Goal: Task Accomplishment & Management: Manage account settings

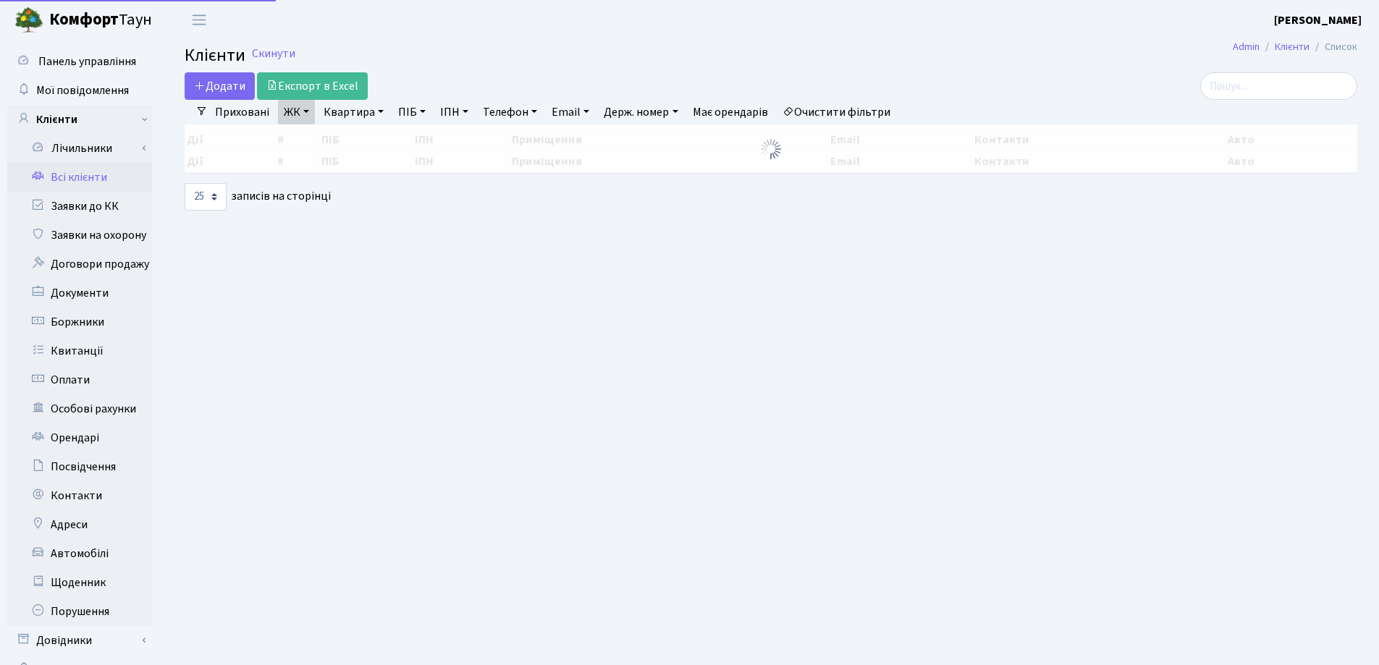
select select "25"
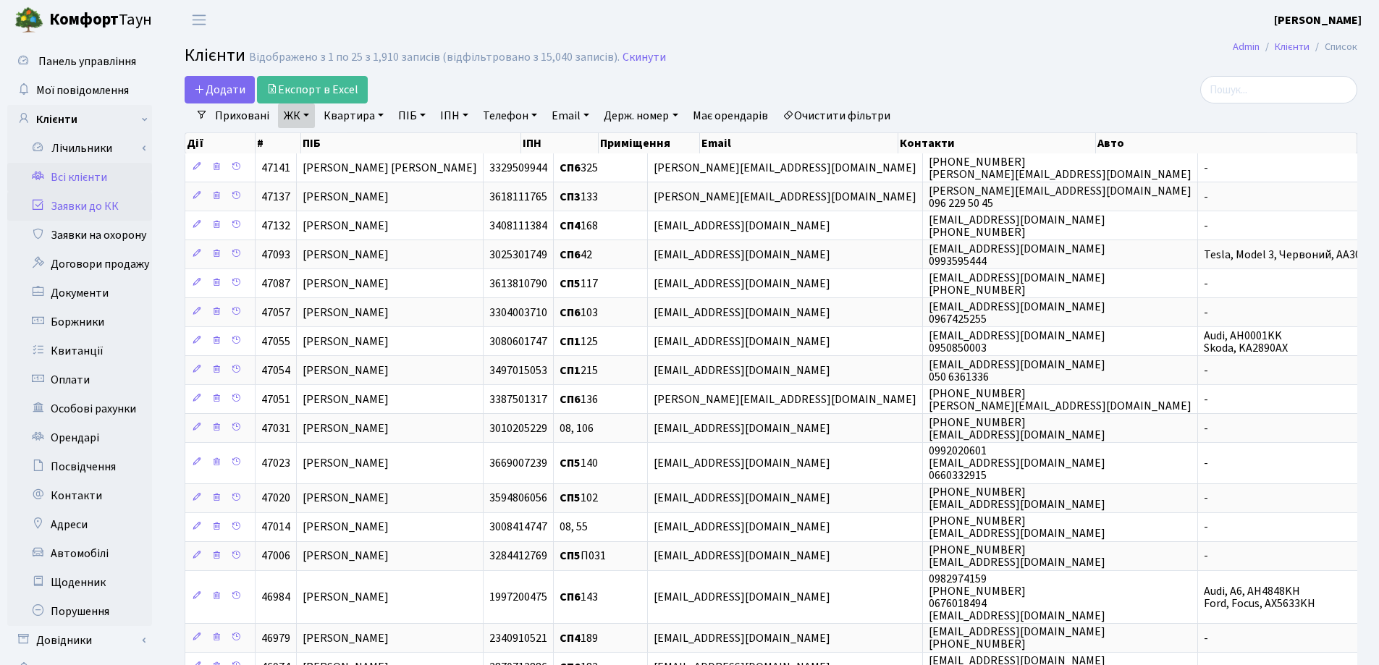
click at [67, 208] on link "Заявки до КК" at bounding box center [79, 206] width 145 height 29
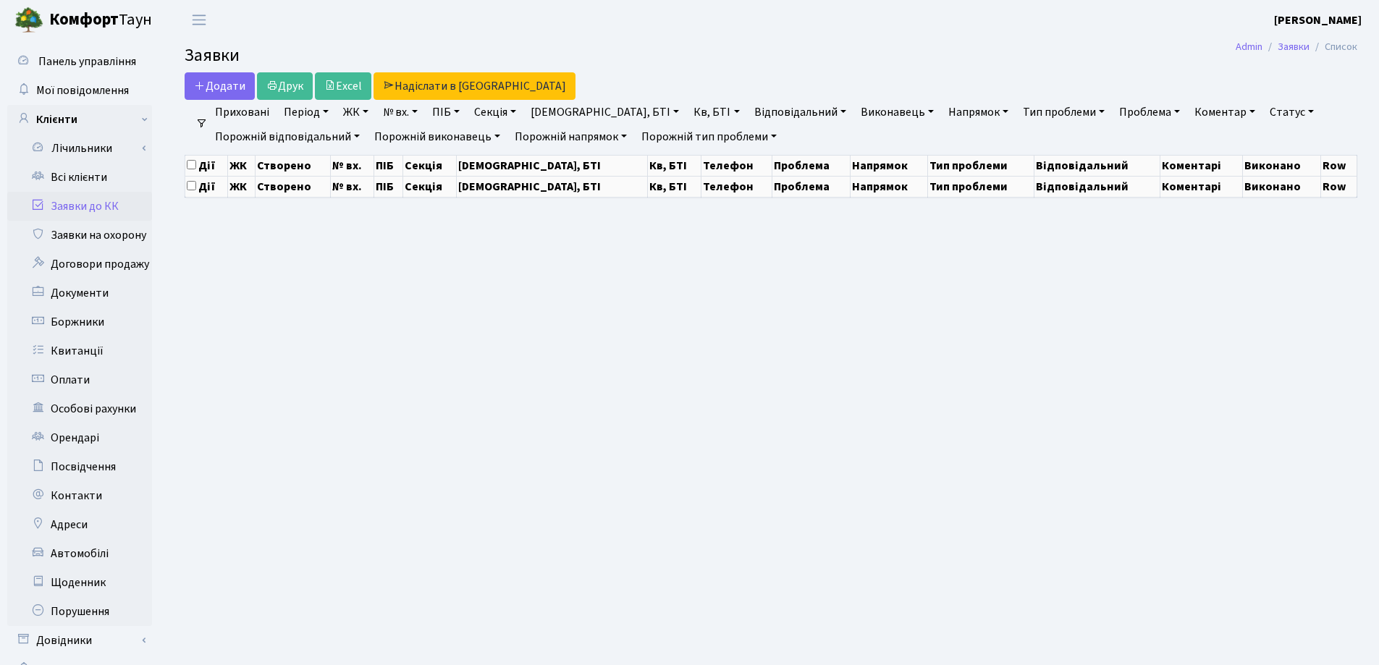
select select "25"
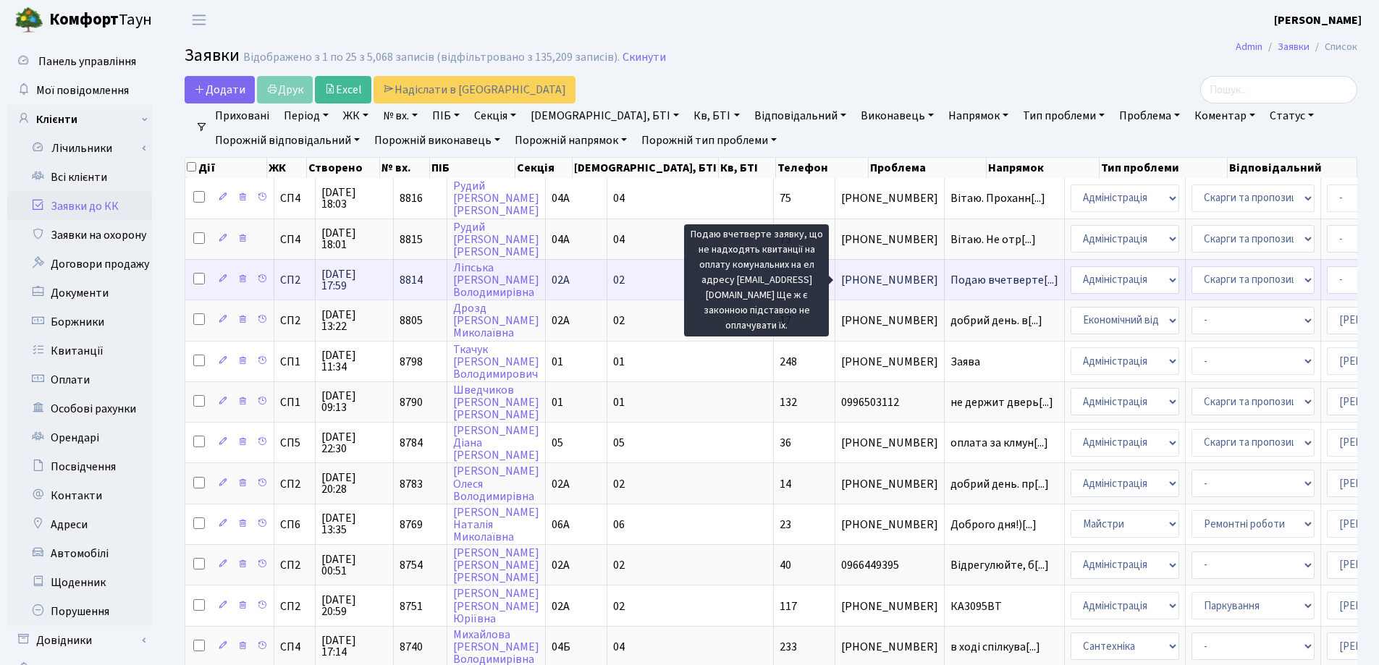
click at [950, 280] on span "Подаю вчетверте[...]" at bounding box center [1004, 280] width 108 height 16
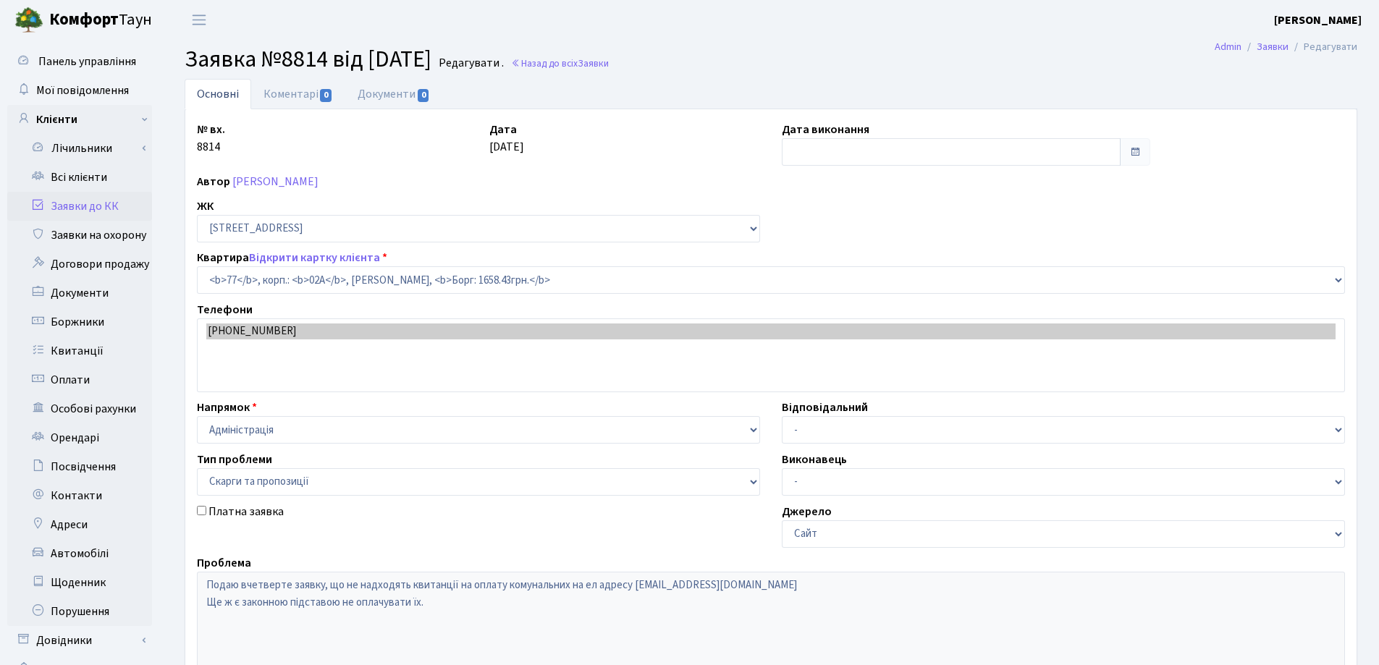
select select "20327"
select select "55"
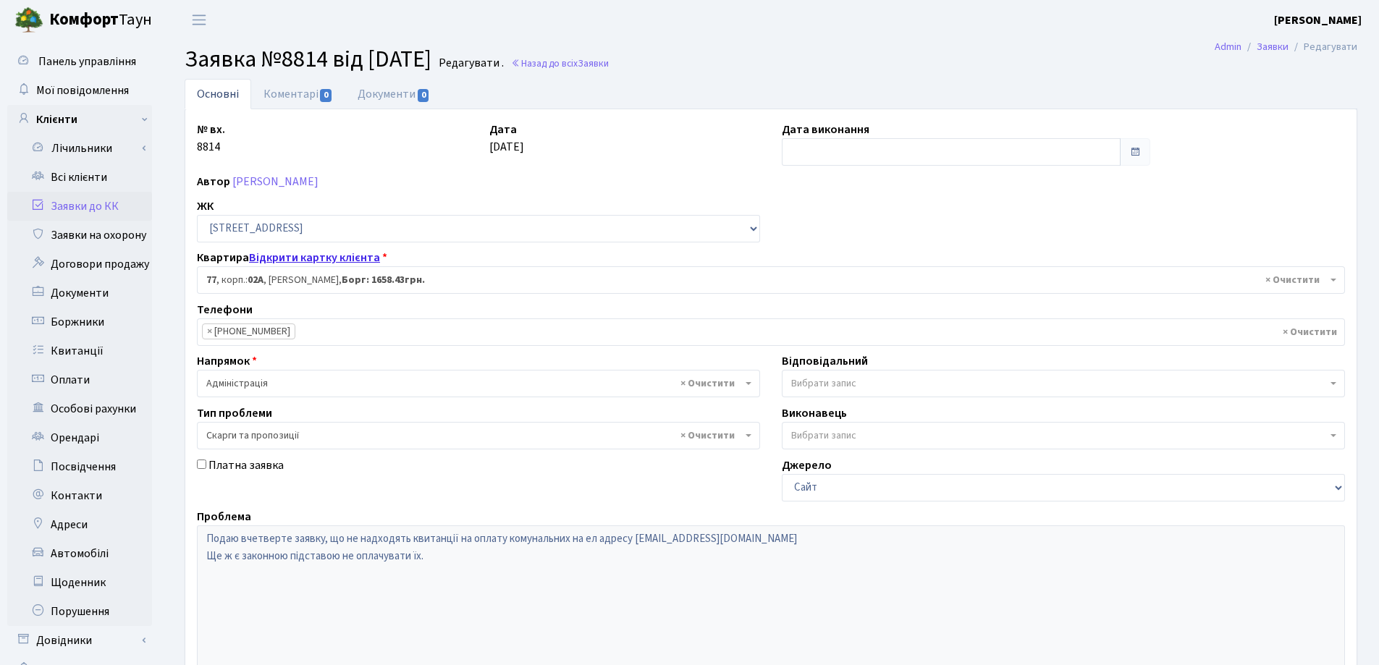
click at [316, 256] on link "Відкрити картку клієнта" at bounding box center [314, 258] width 131 height 16
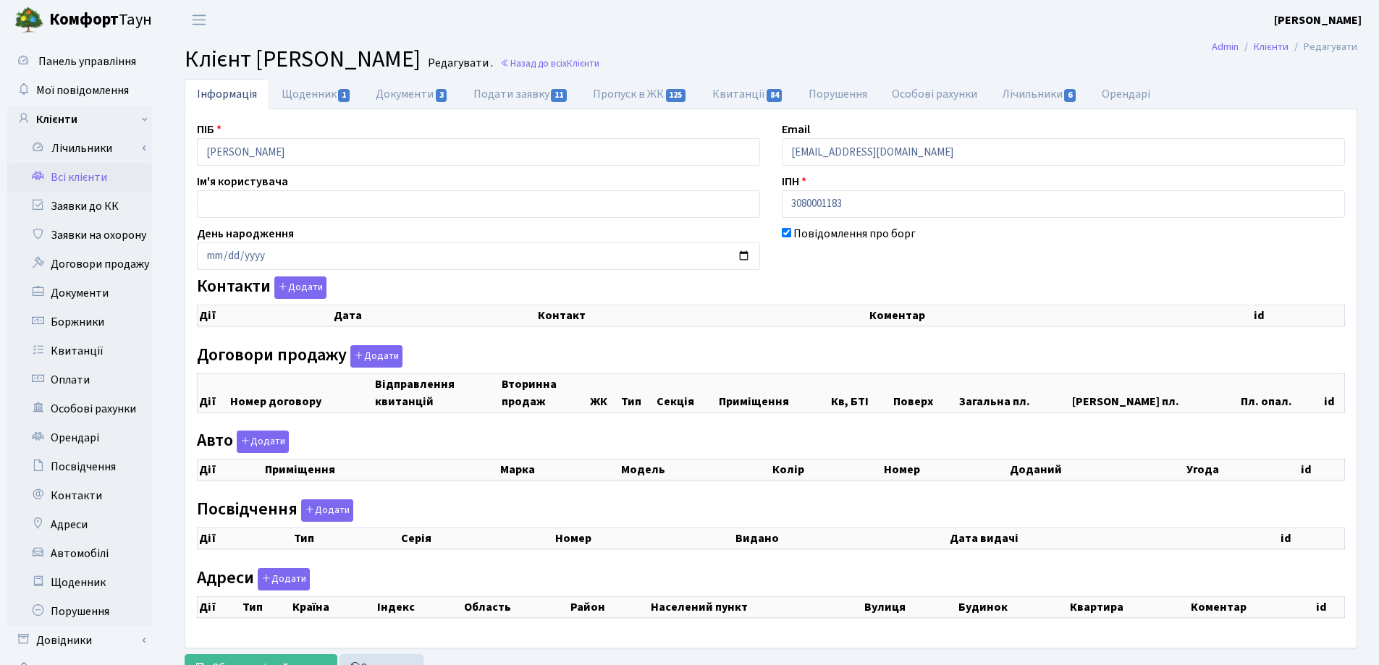
checkbox input "true"
select select "25"
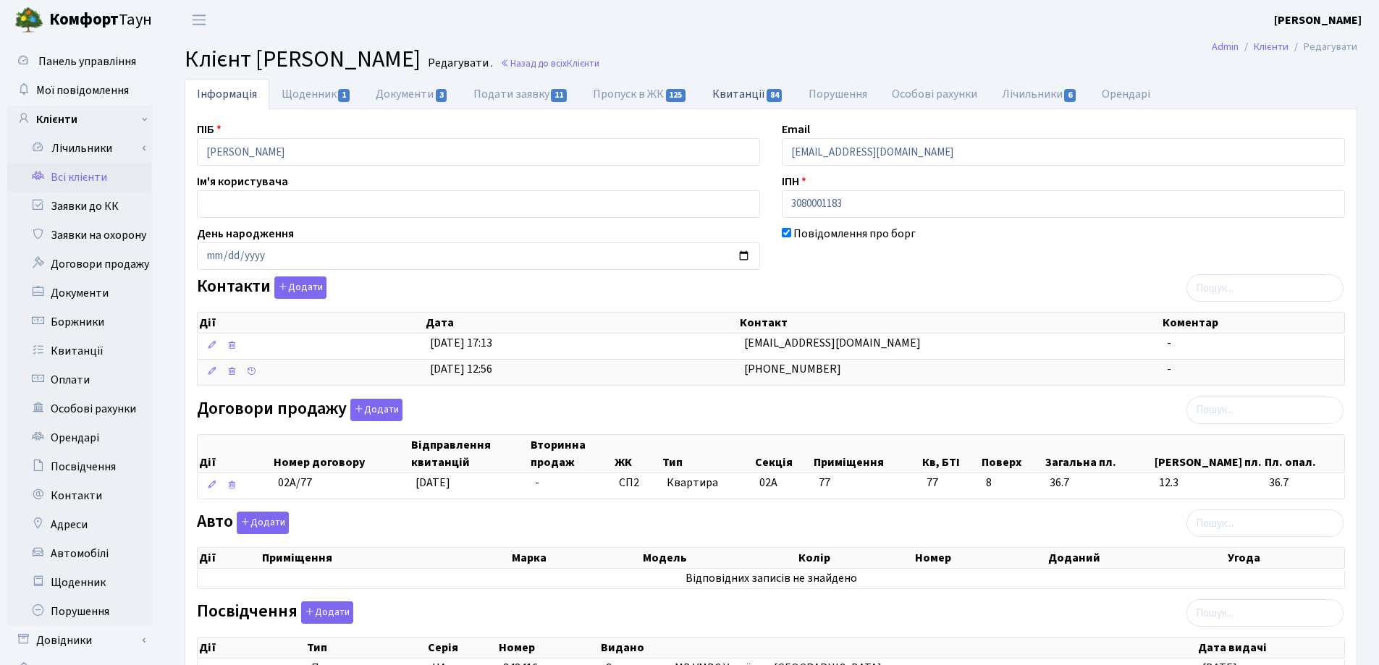
click at [738, 90] on link "Квитанції 84" at bounding box center [748, 94] width 96 height 30
select select "25"
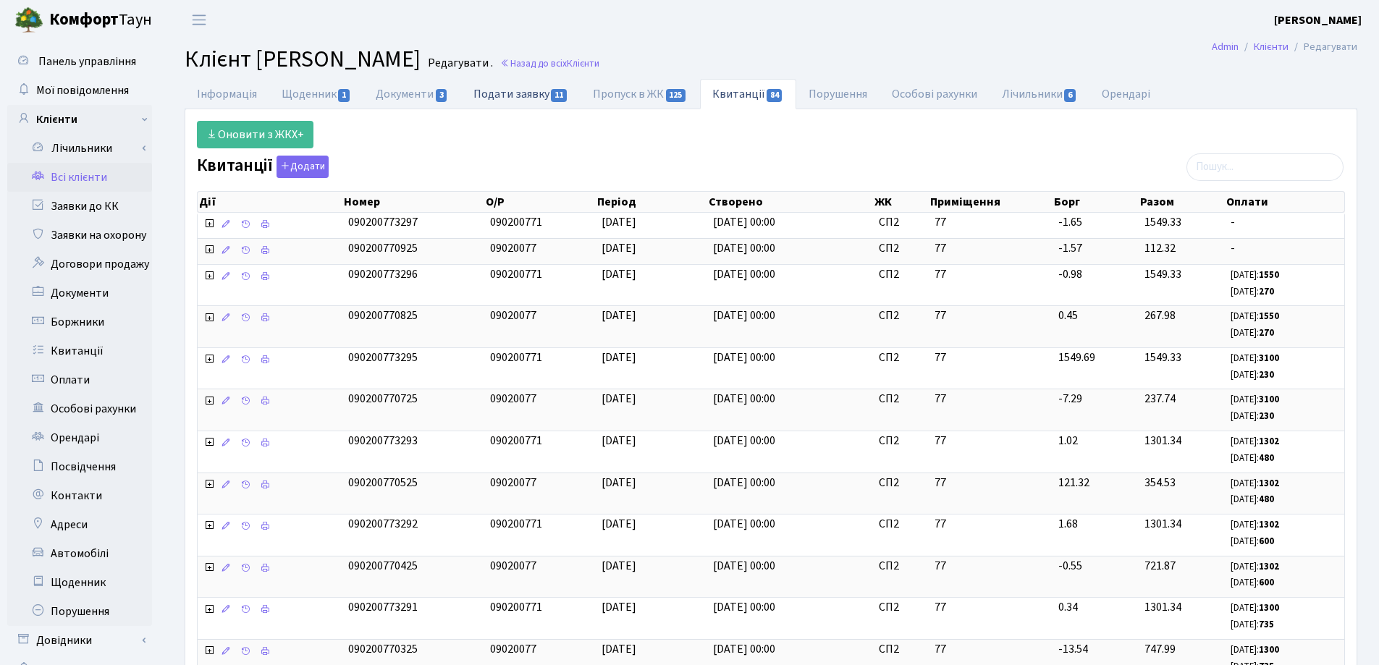
click at [491, 99] on link "Подати заявку 11" at bounding box center [520, 94] width 119 height 30
select select "25"
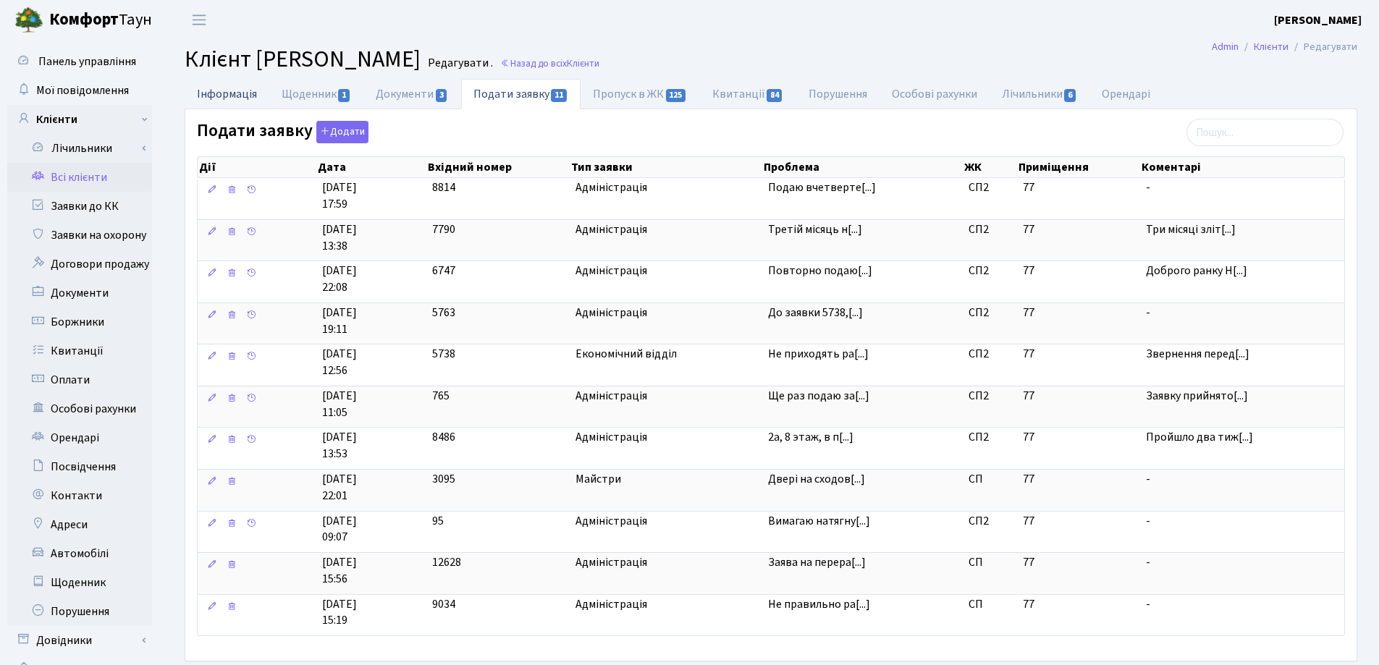
click at [221, 98] on link "Інформація" at bounding box center [227, 94] width 85 height 30
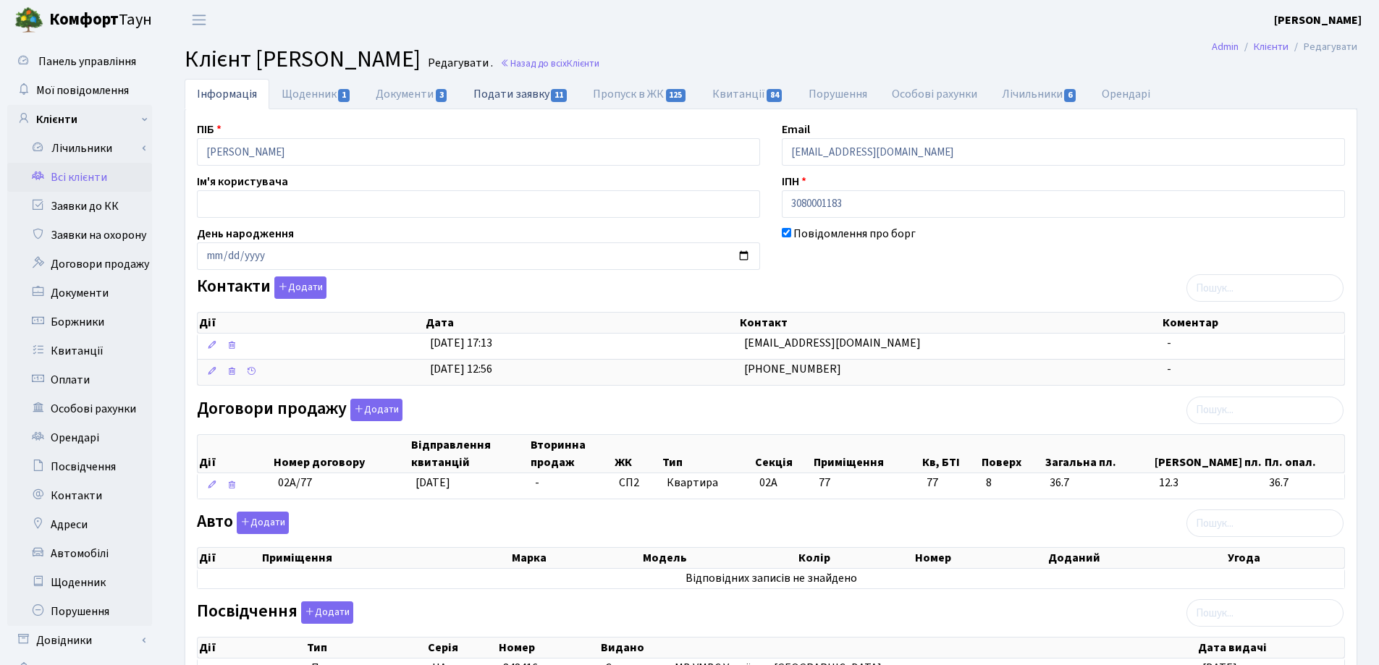
click at [487, 96] on link "Подати заявку 11" at bounding box center [520, 94] width 119 height 30
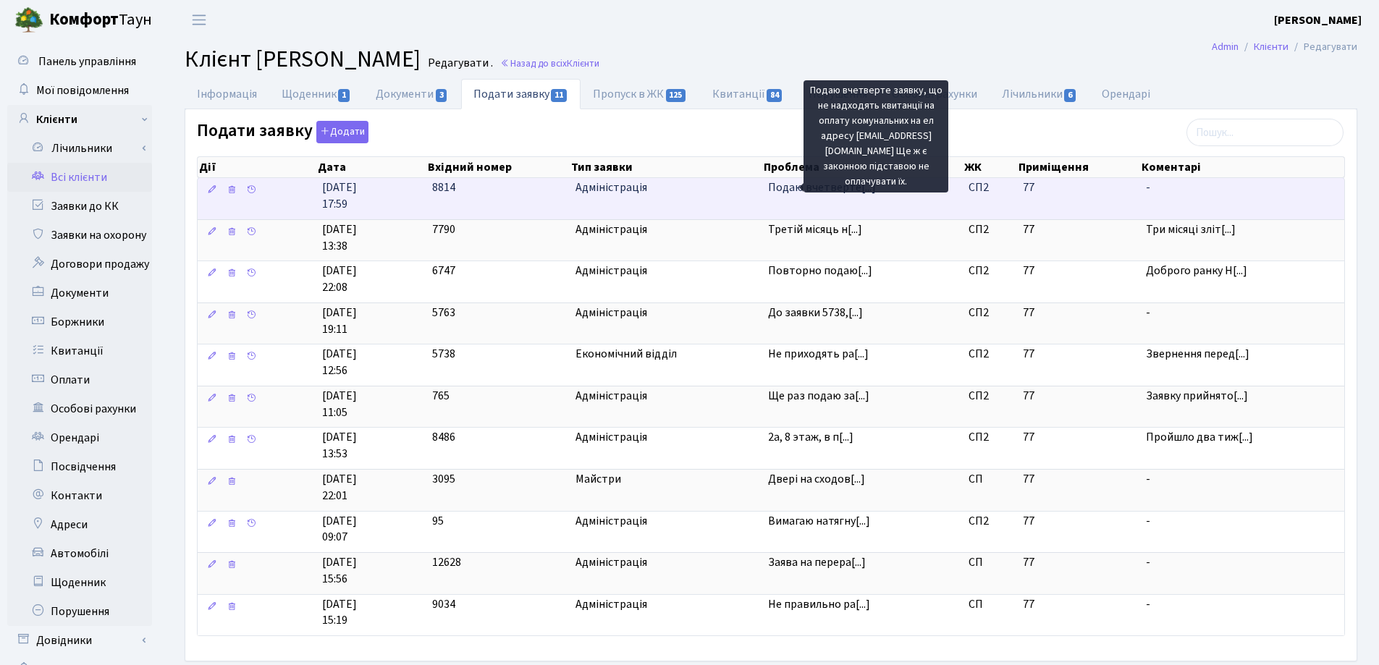
click at [773, 190] on span "Подаю вчетверте[...]" at bounding box center [822, 188] width 108 height 16
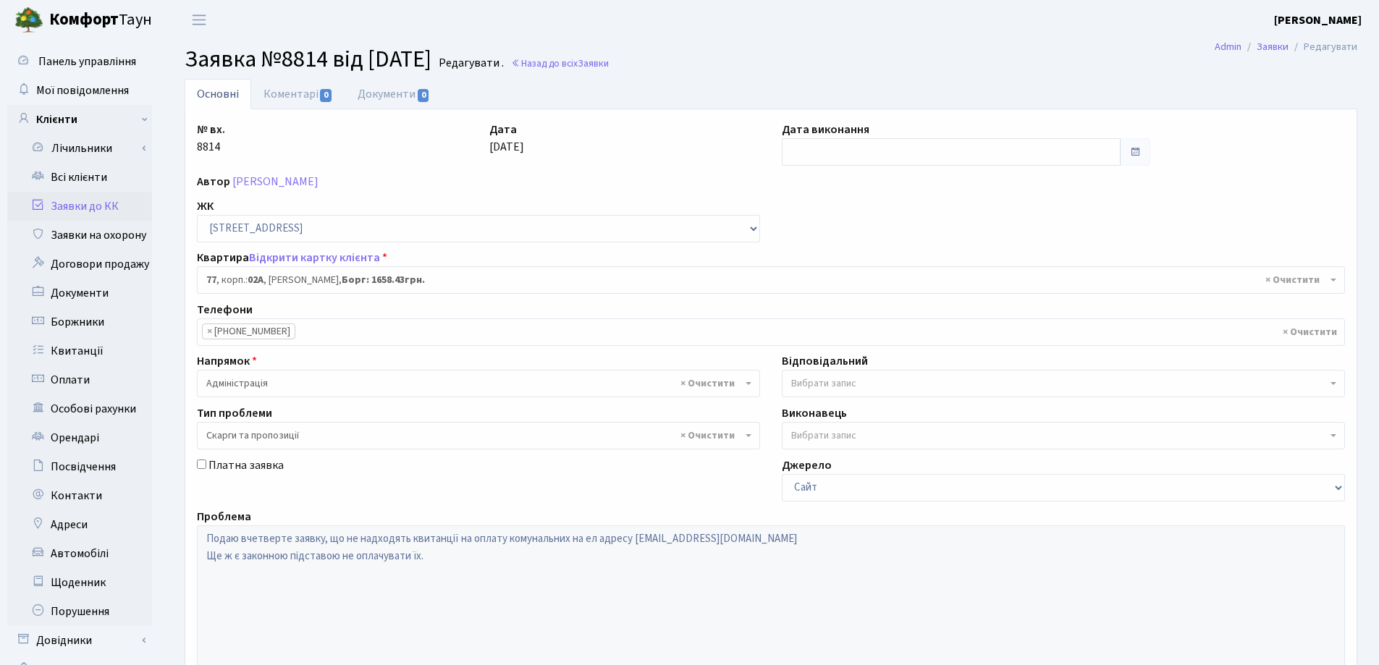
select select "20327"
select select "55"
click at [296, 258] on link "Відкрити картку клієнта" at bounding box center [314, 258] width 131 height 16
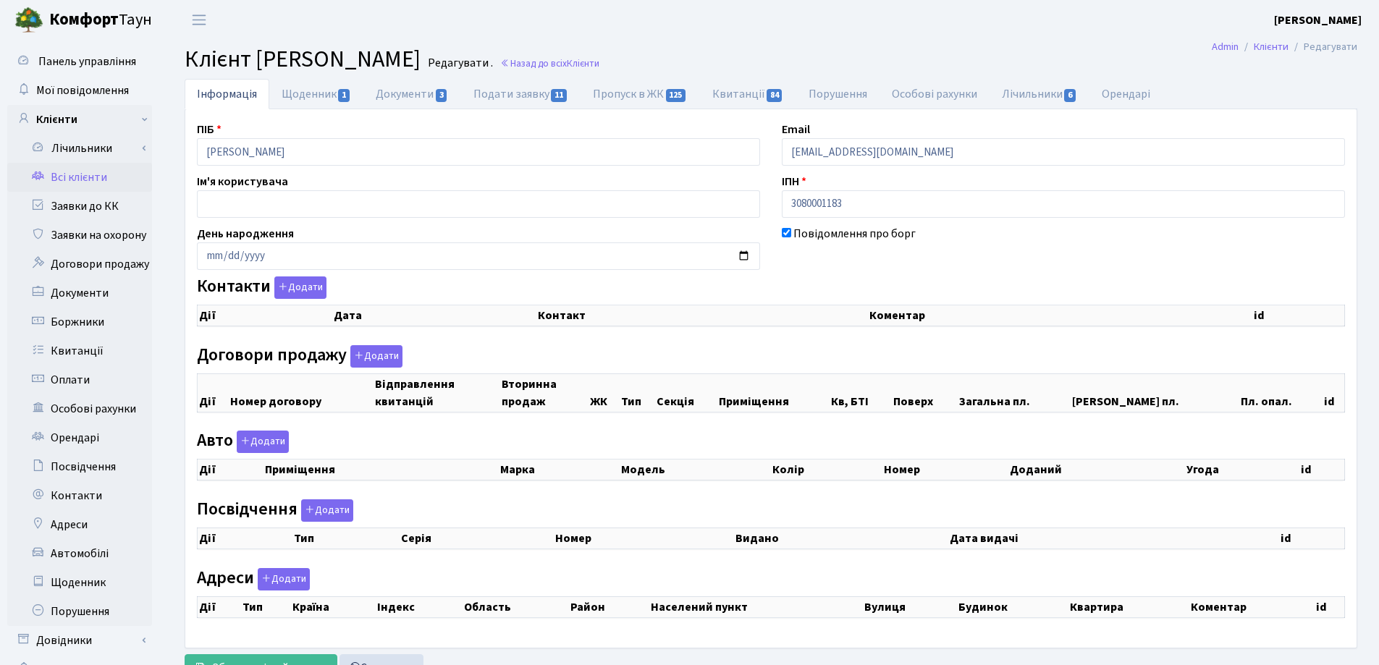
click at [926, 150] on input "[EMAIL_ADDRESS][DOMAIN_NAME]" at bounding box center [1063, 152] width 563 height 28
select select "25"
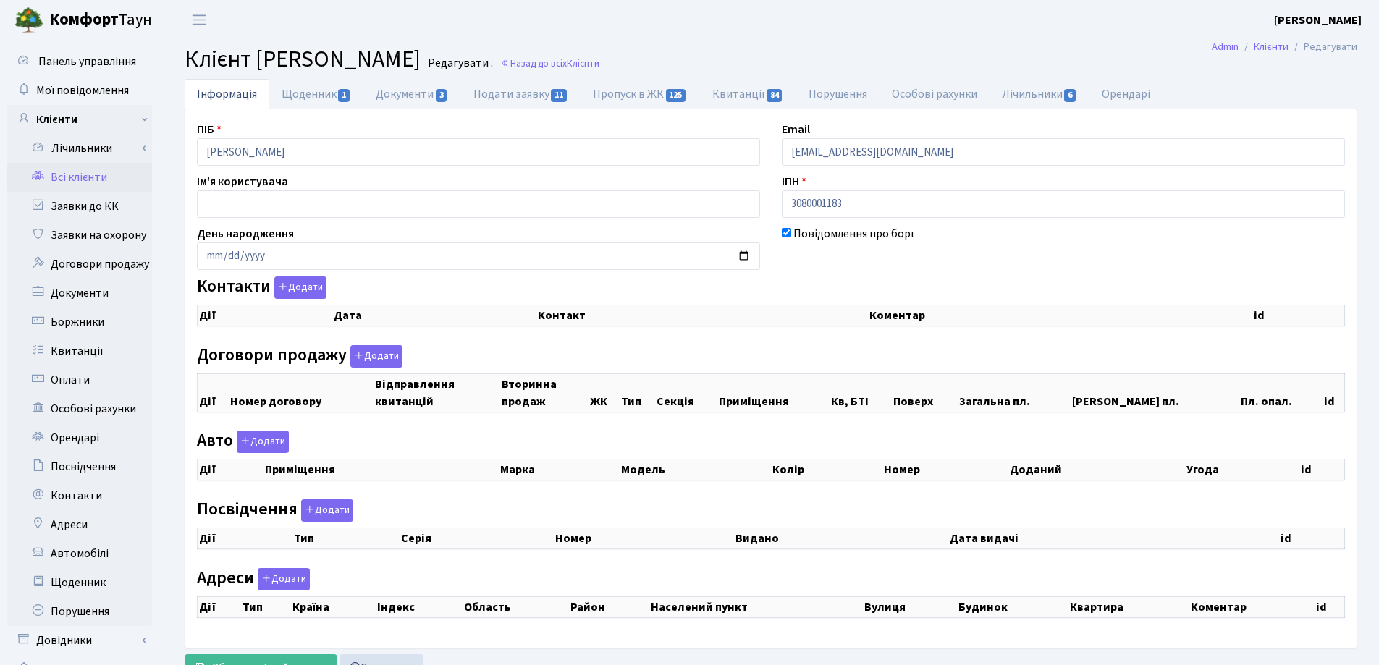
select select "25"
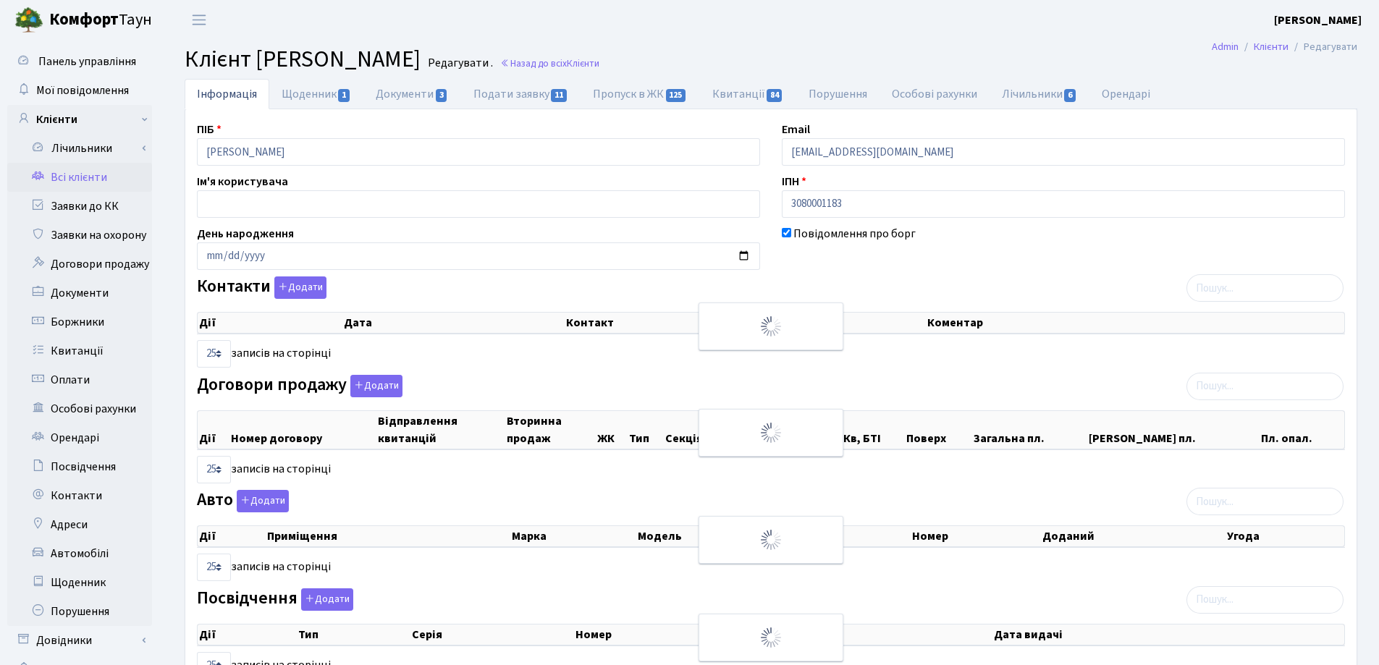
checkbox input "true"
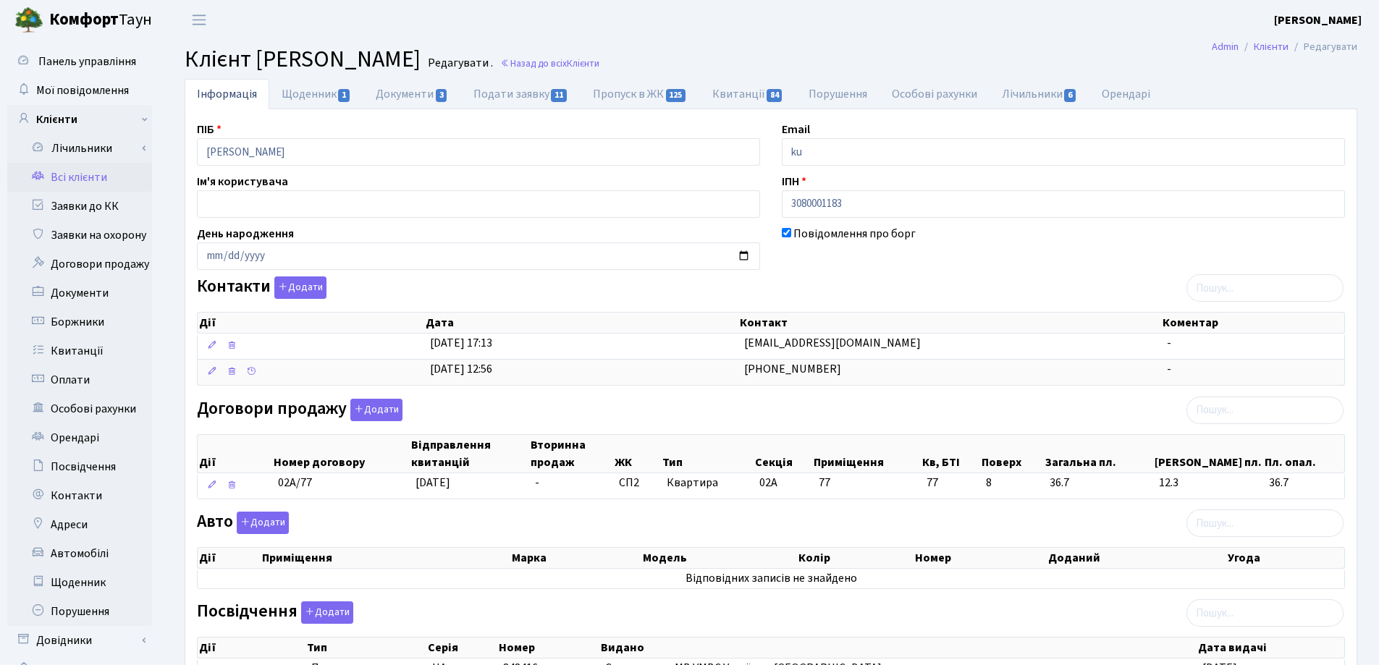
type input "k"
type input "kulechek84@gmail.com"
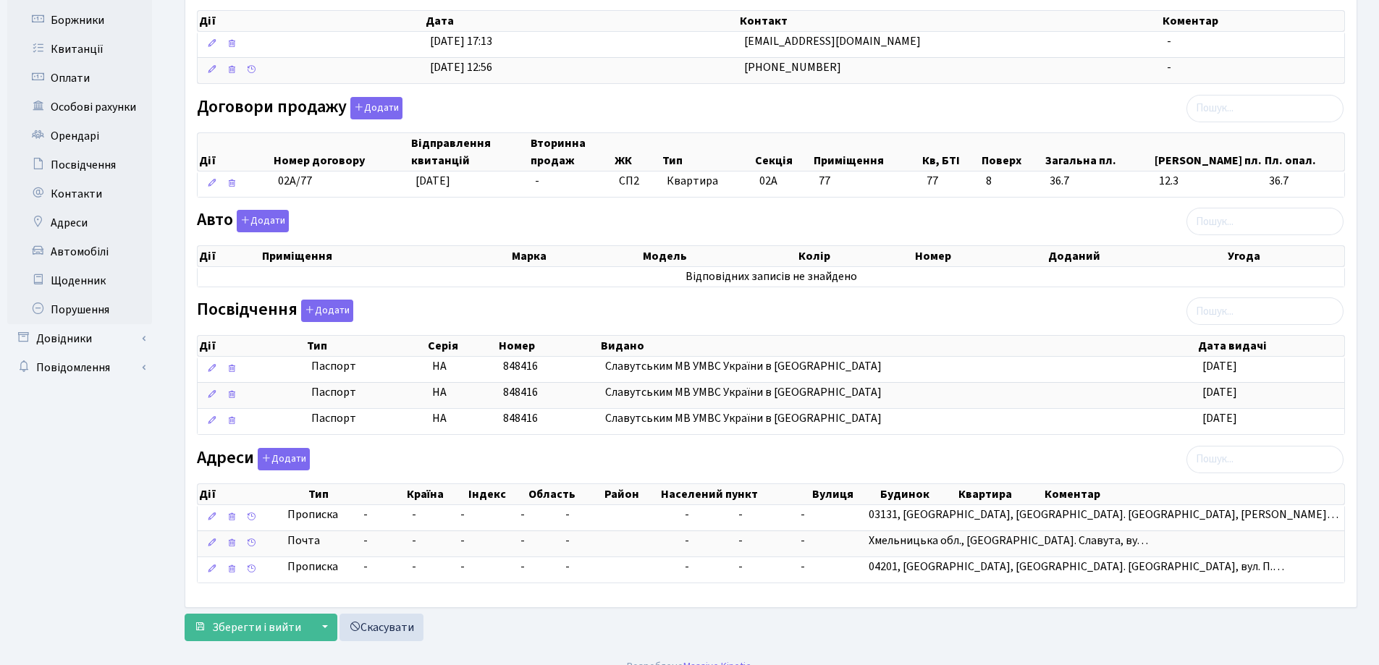
scroll to position [321, 0]
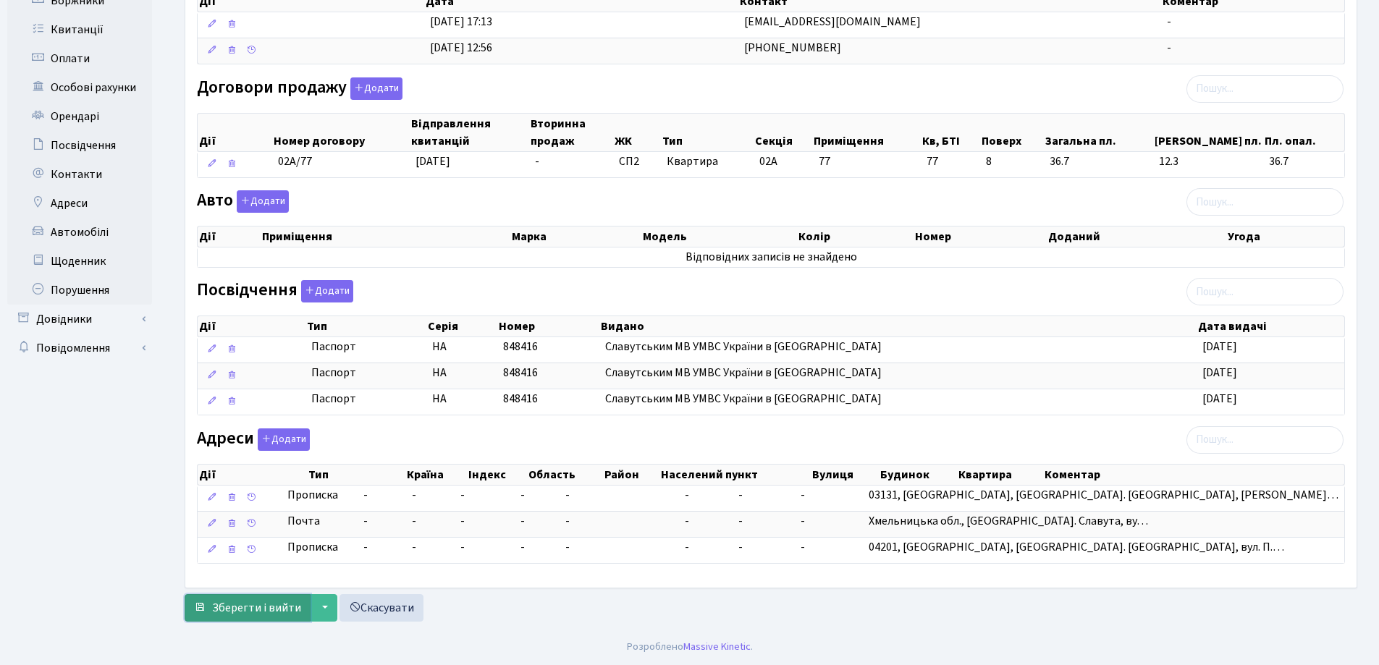
click at [255, 610] on span "Зберегти і вийти" at bounding box center [256, 608] width 89 height 16
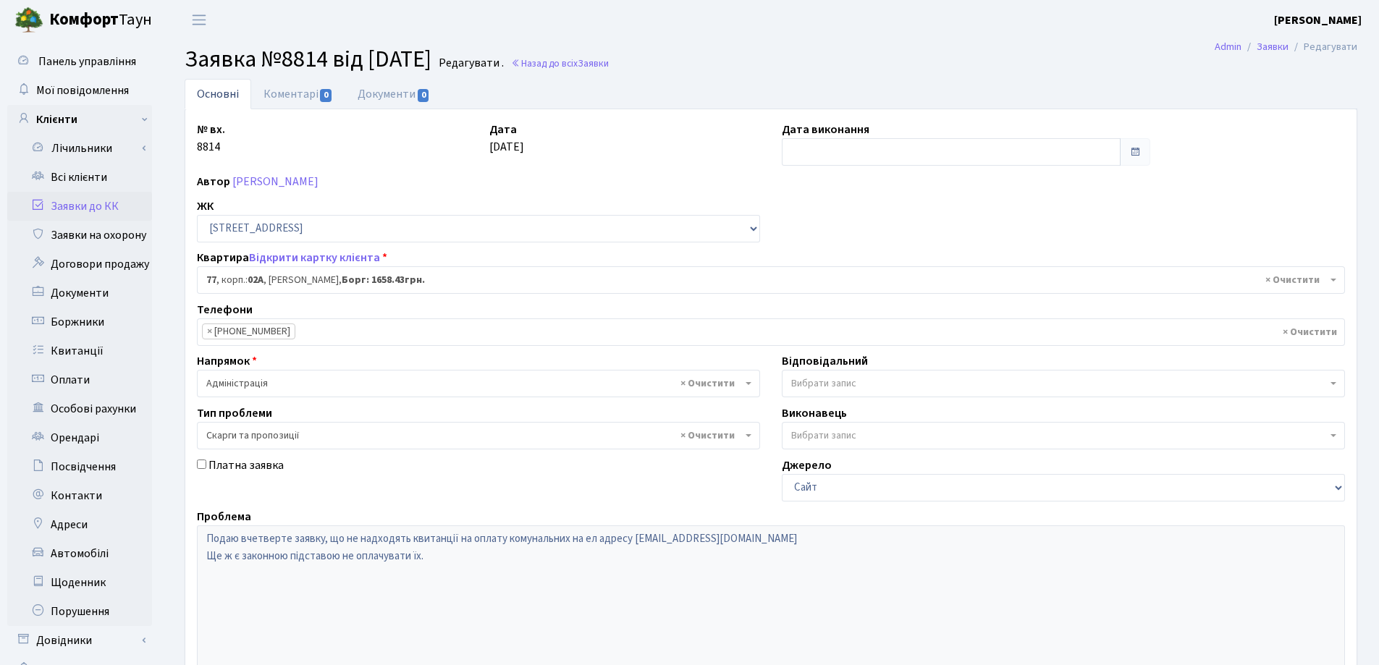
select select "20327"
select select "55"
click at [82, 174] on link "Всі клієнти" at bounding box center [79, 177] width 145 height 29
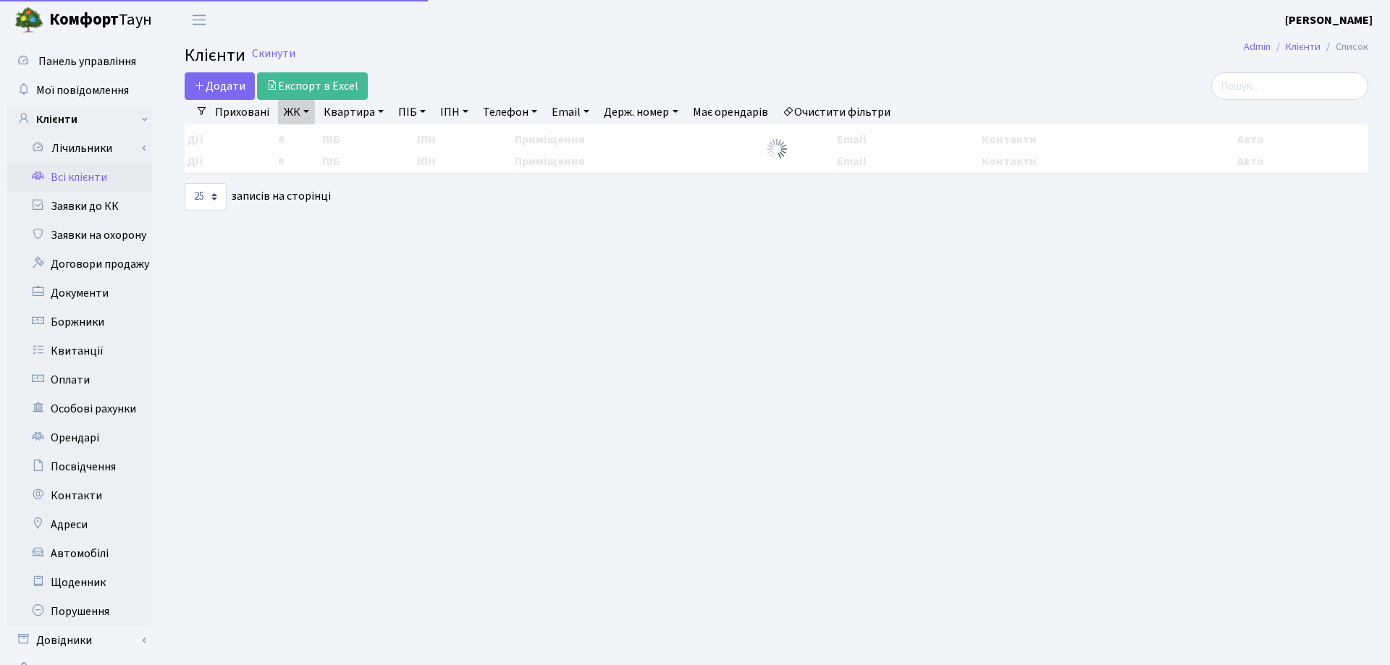
select select "25"
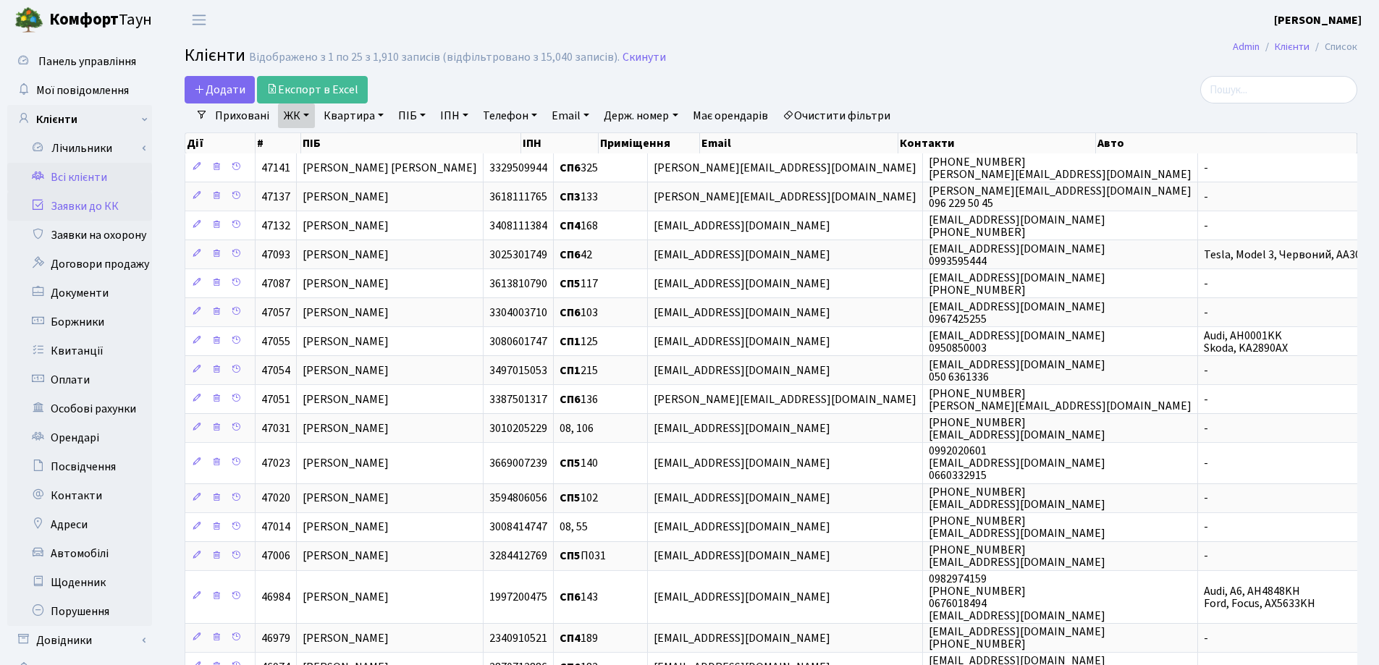
click at [95, 203] on link "Заявки до КК" at bounding box center [79, 206] width 145 height 29
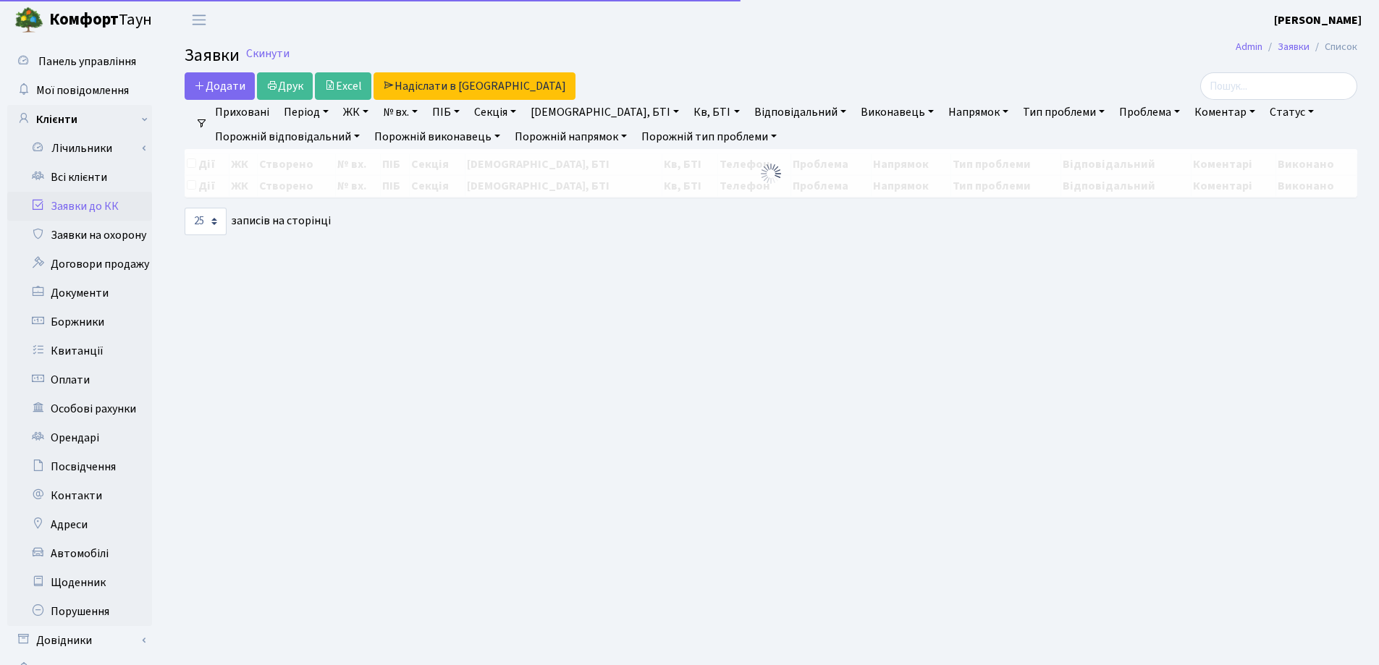
select select "25"
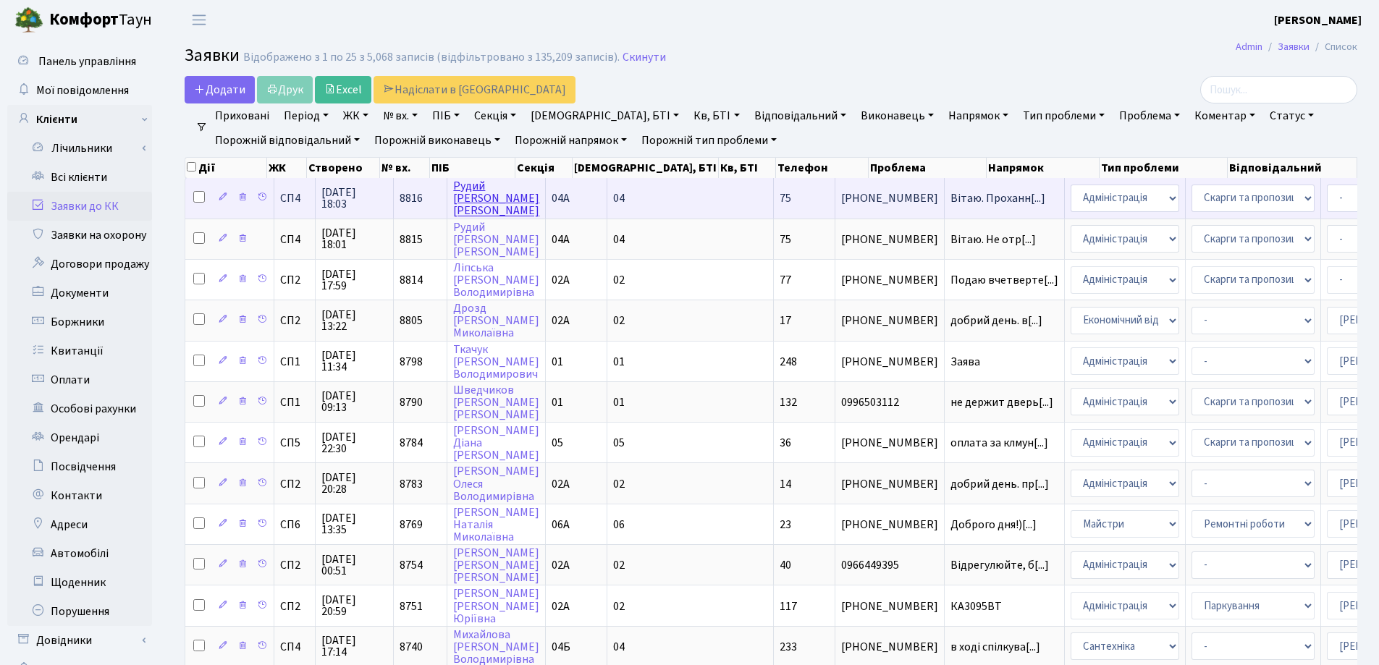
click at [475, 203] on link "Рудий Петро Андрійович" at bounding box center [496, 198] width 86 height 41
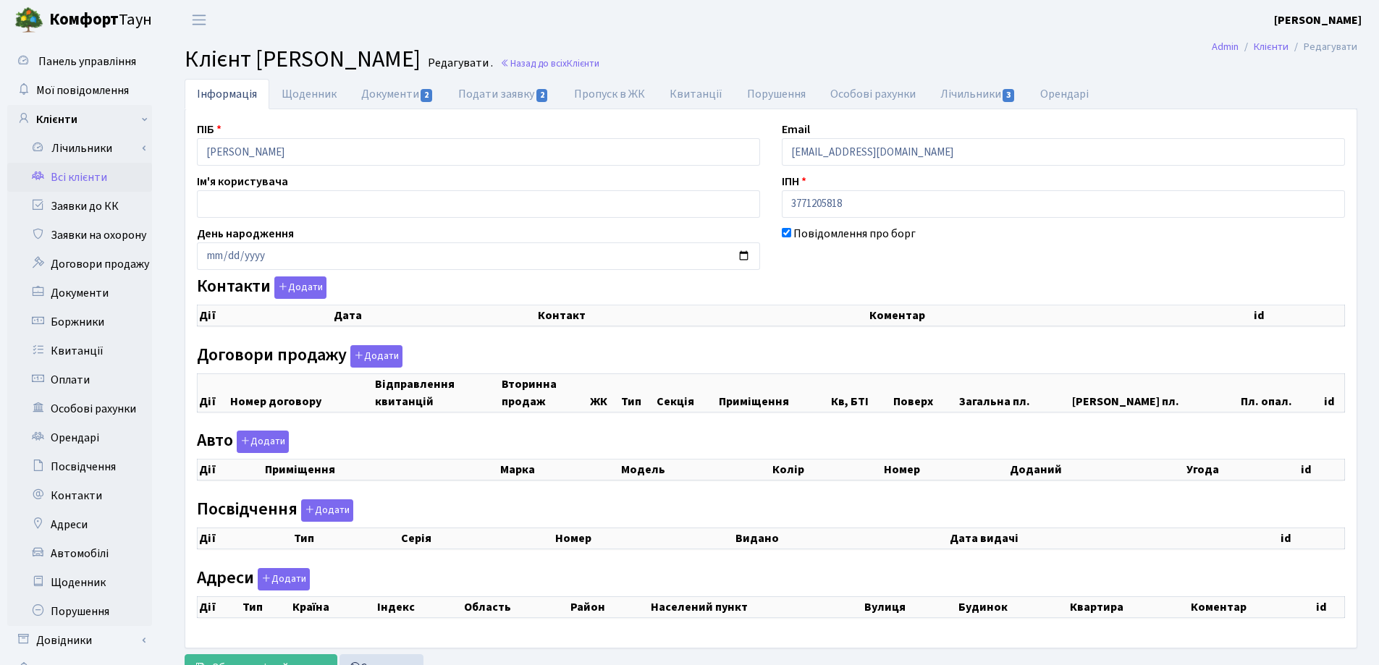
checkbox input "true"
select select "25"
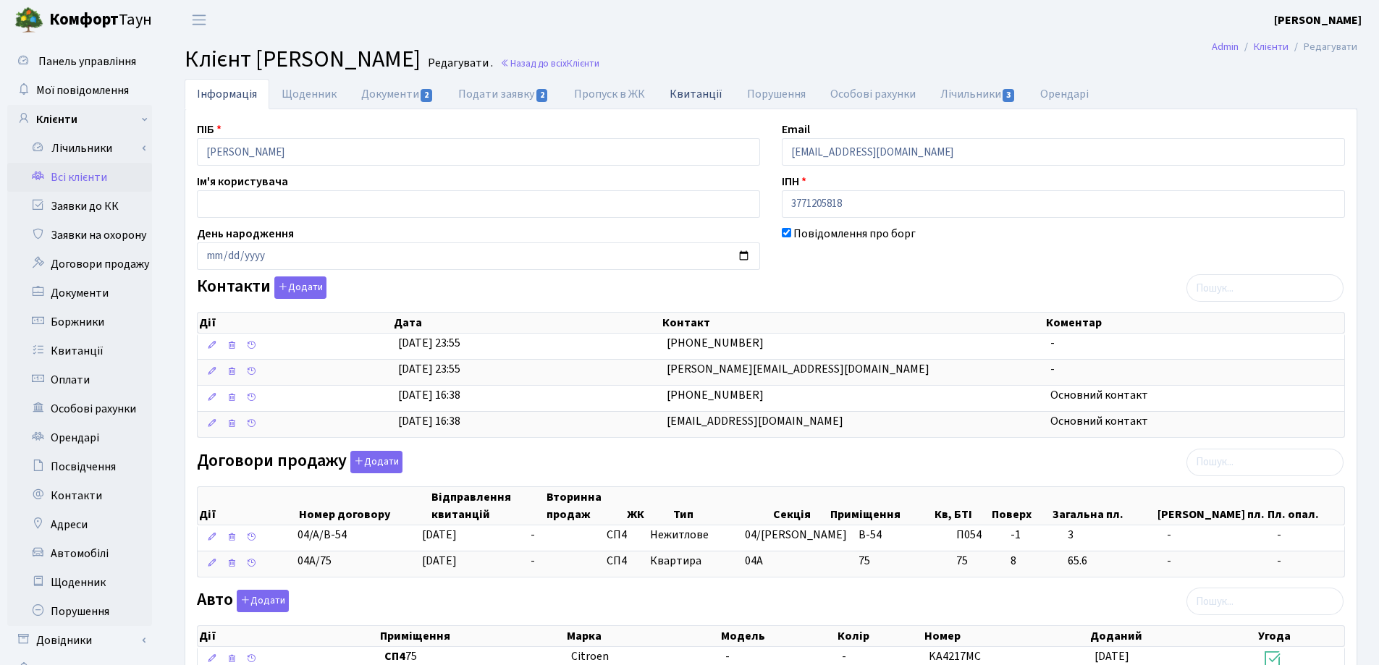
click at [679, 95] on link "Квитанції" at bounding box center [695, 94] width 77 height 30
select select "25"
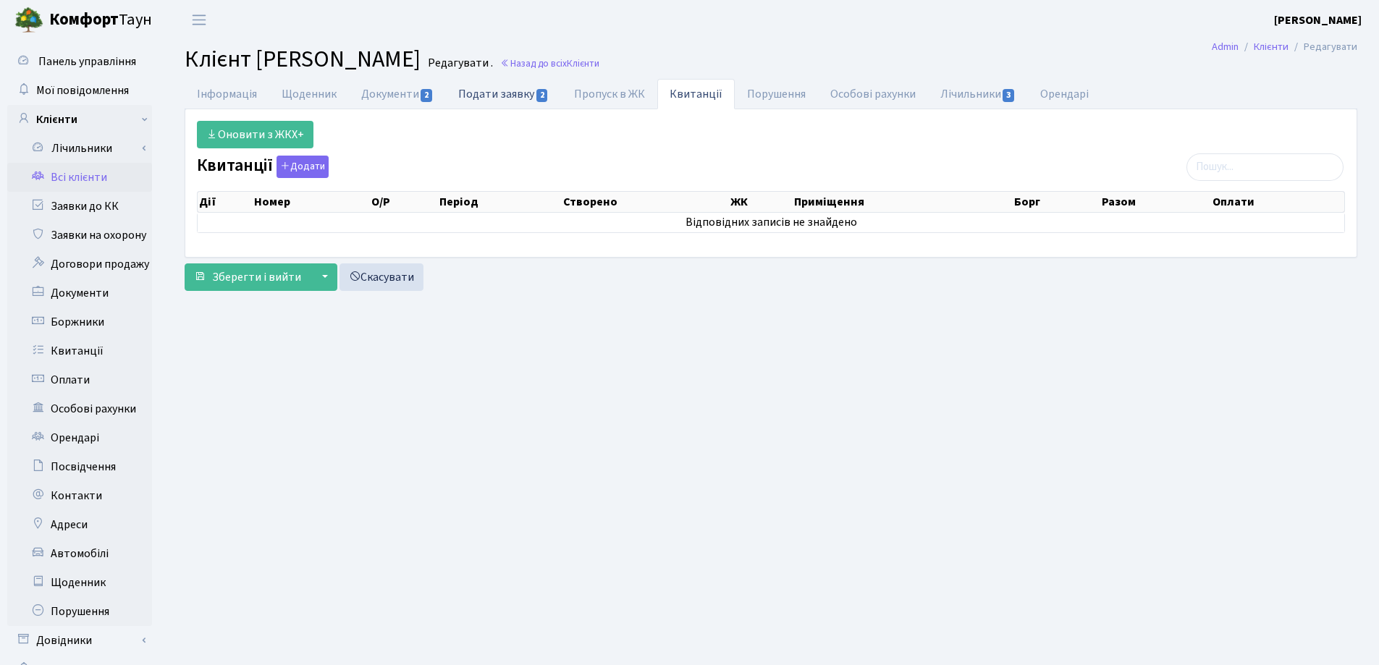
click at [489, 92] on link "Подати заявку 2" at bounding box center [503, 94] width 115 height 30
select select "25"
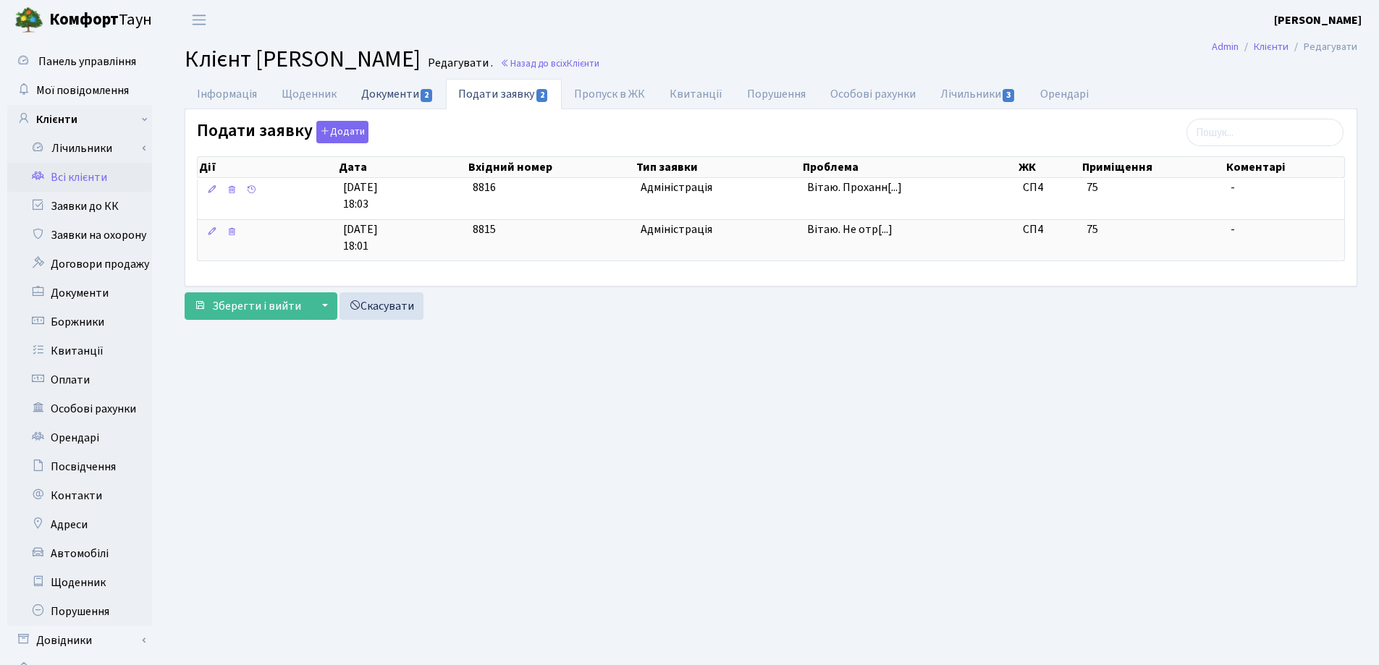
click at [389, 97] on link "Документи 2" at bounding box center [397, 94] width 97 height 30
select select "25"
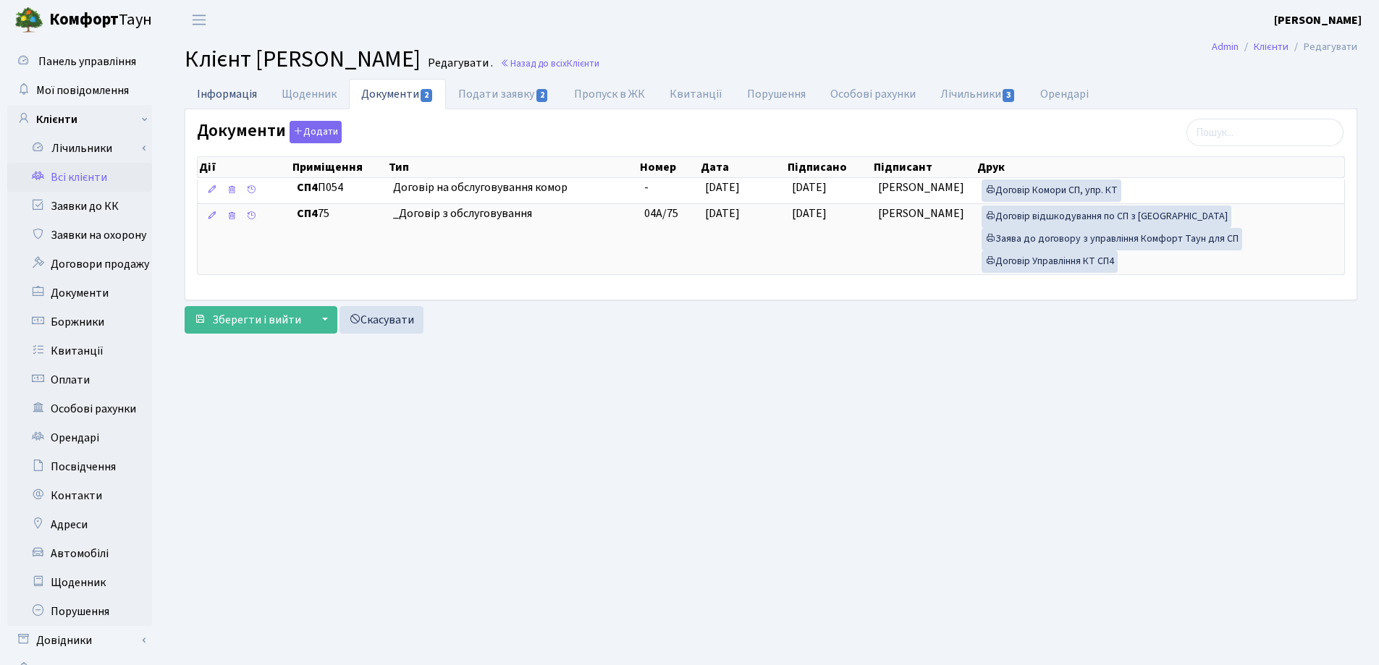
click at [221, 94] on link "Інформація" at bounding box center [227, 94] width 85 height 30
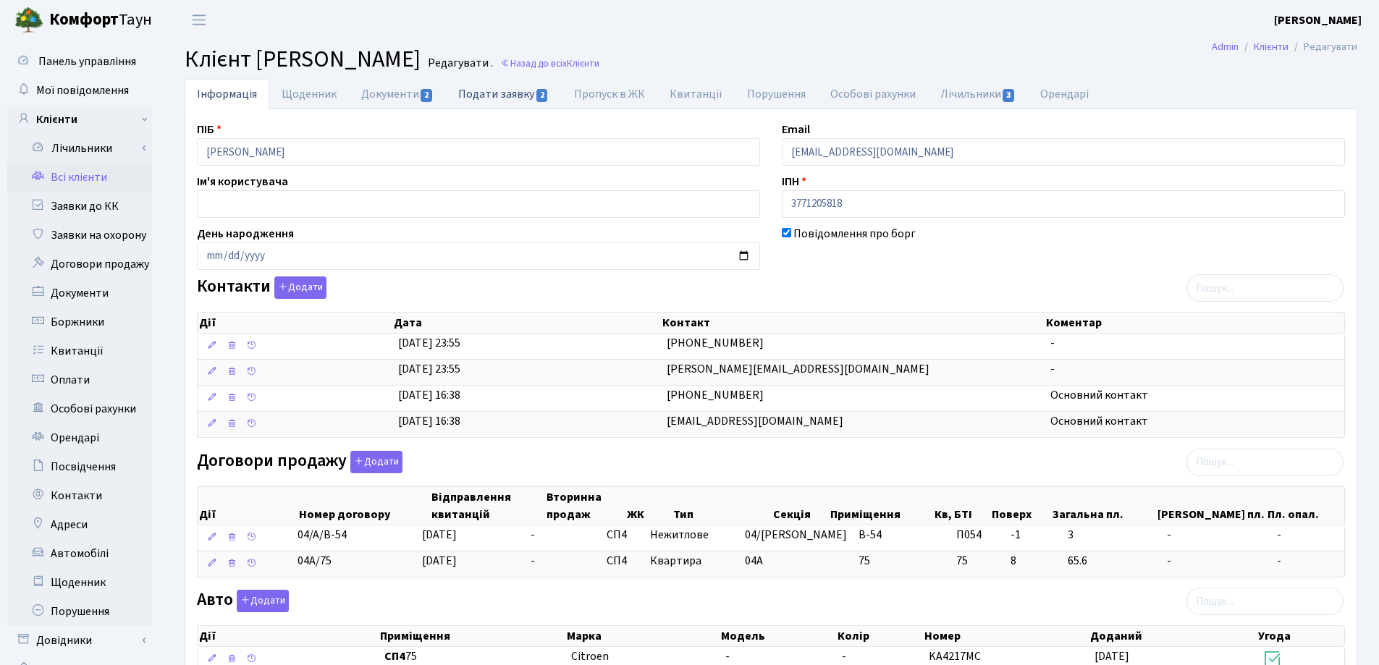
click at [496, 93] on link "Подати заявку 2" at bounding box center [503, 94] width 115 height 30
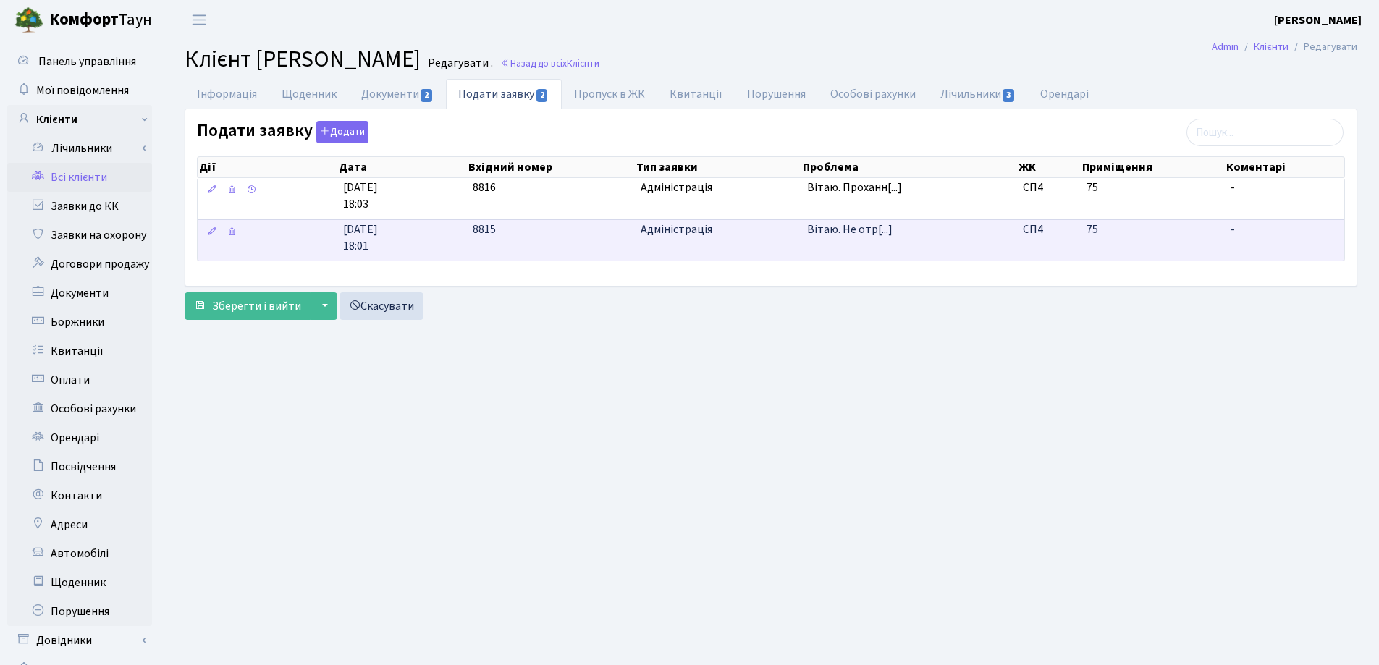
click at [870, 230] on body "Комфорт Таун Лоскутова В. С. Мій обліковий запис Вийти Панель управління Мої по…" at bounding box center [689, 363] width 1379 height 727
click at [805, 238] on td "Вітаю. Не отр[...]" at bounding box center [909, 240] width 216 height 42
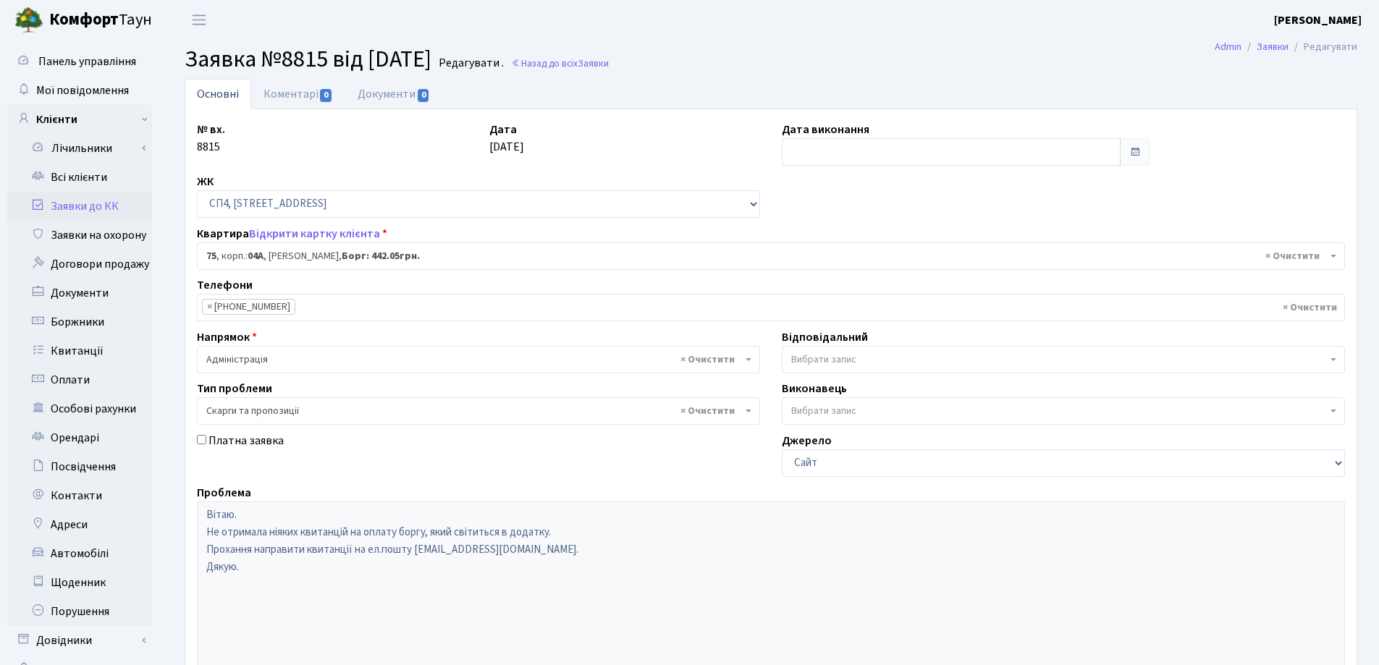
select select "21103"
select select "55"
click at [609, 64] on link "Назад до всіх Заявки" at bounding box center [560, 63] width 98 height 14
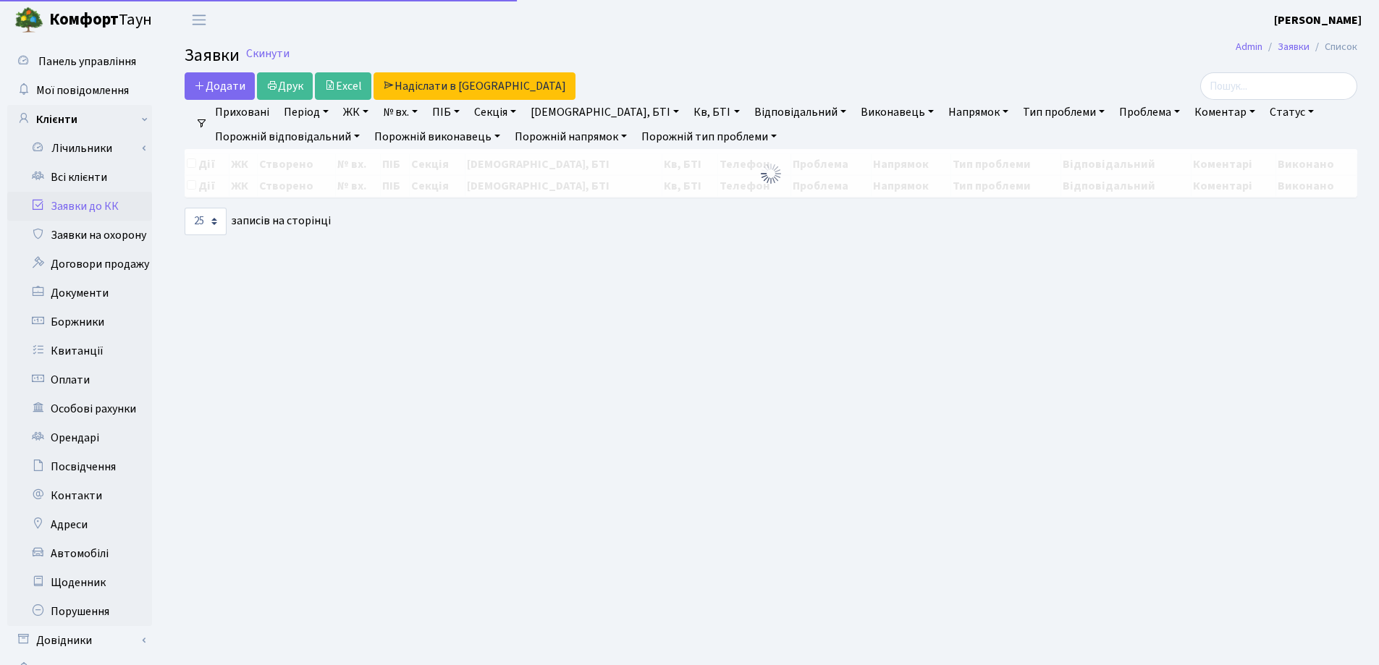
select select "25"
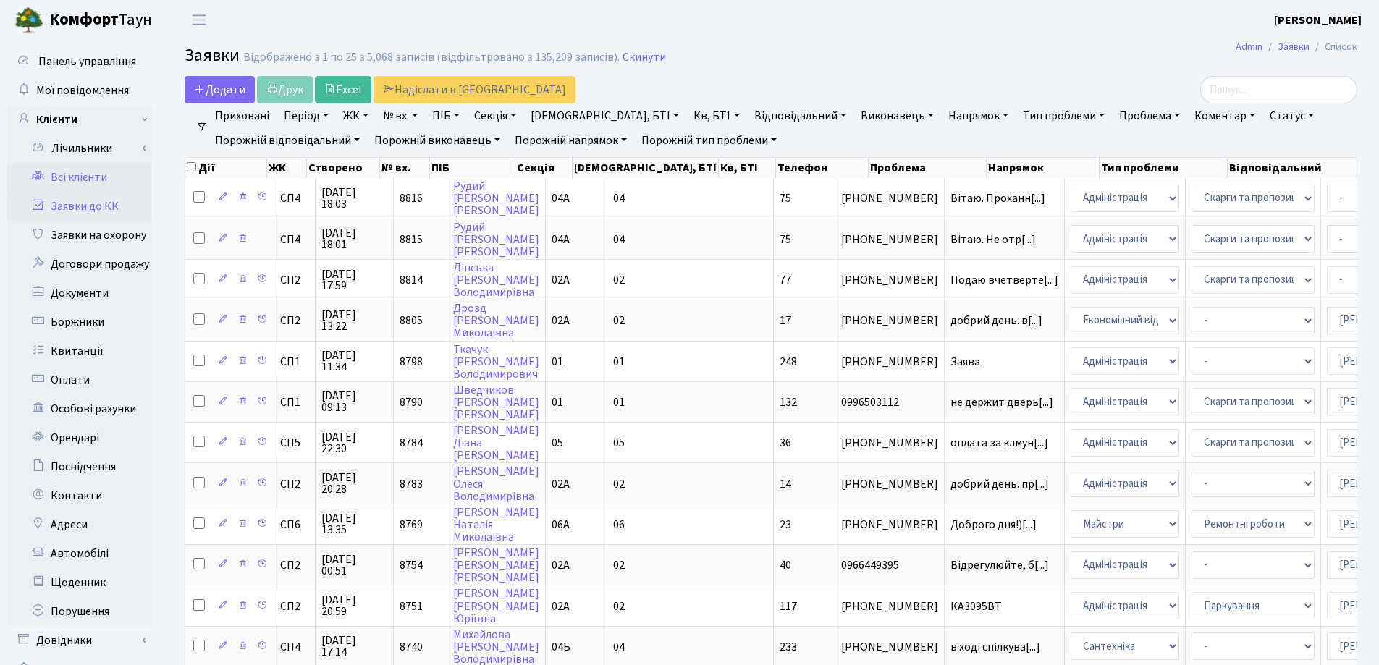
click at [77, 168] on link "Всі клієнти" at bounding box center [79, 177] width 145 height 29
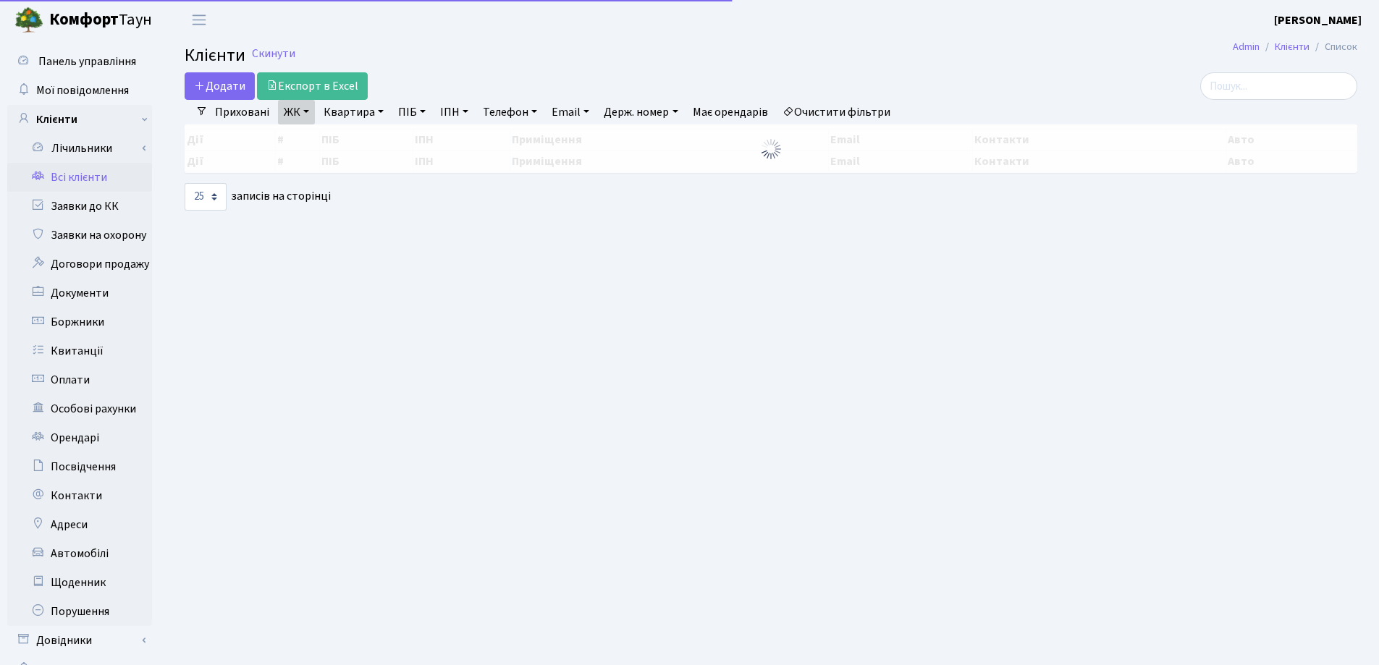
select select "25"
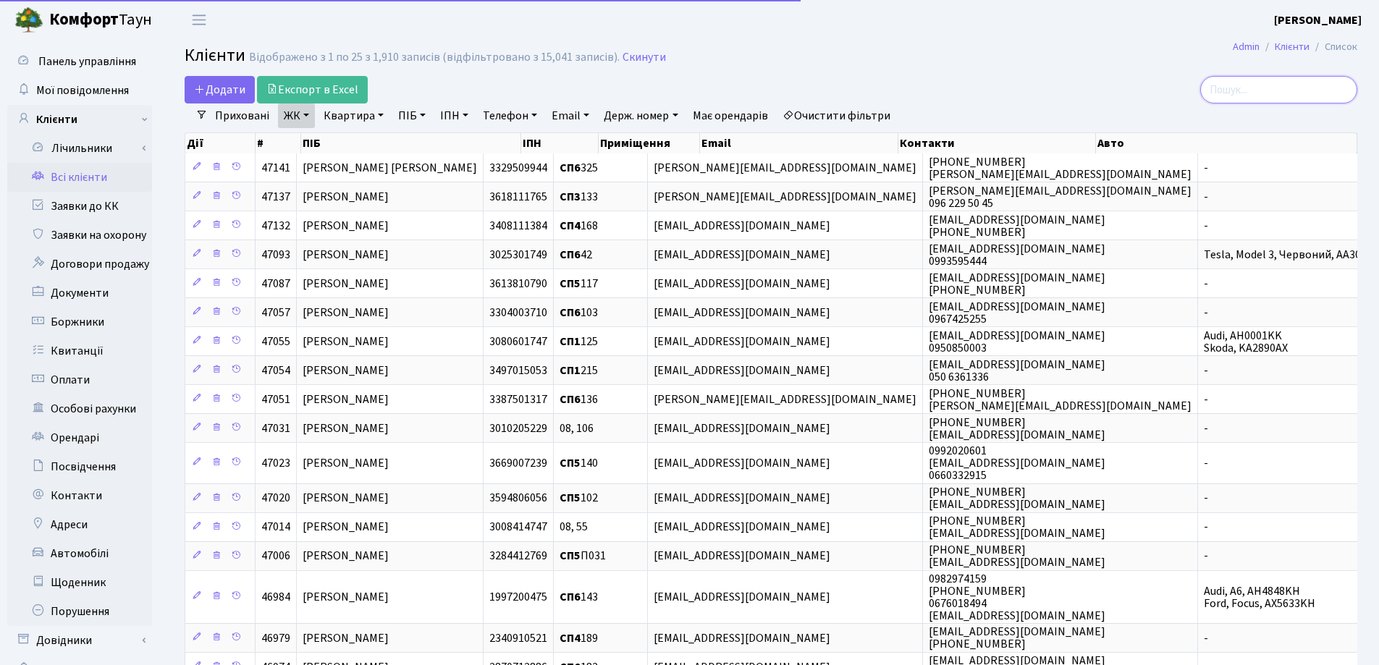
click at [1264, 86] on input "search" at bounding box center [1278, 90] width 157 height 28
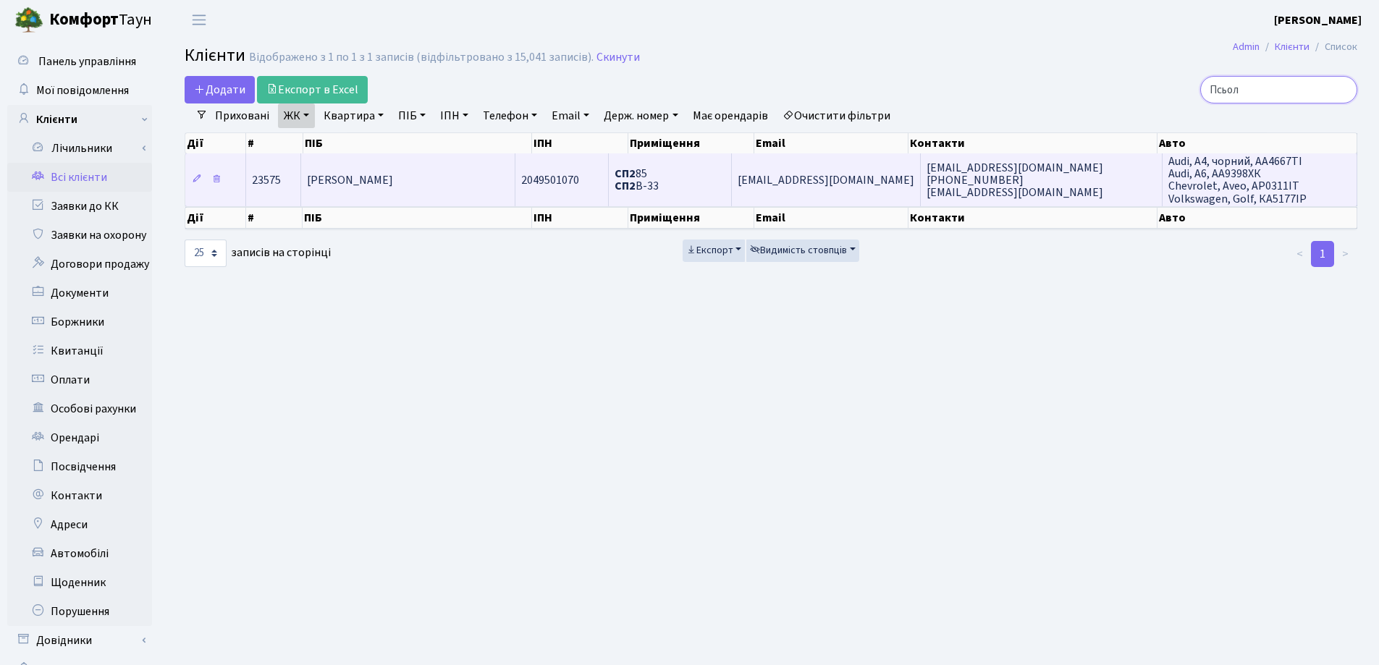
type input "Псьол"
click at [488, 194] on td "Псьол Володимир Андрійович" at bounding box center [408, 179] width 214 height 52
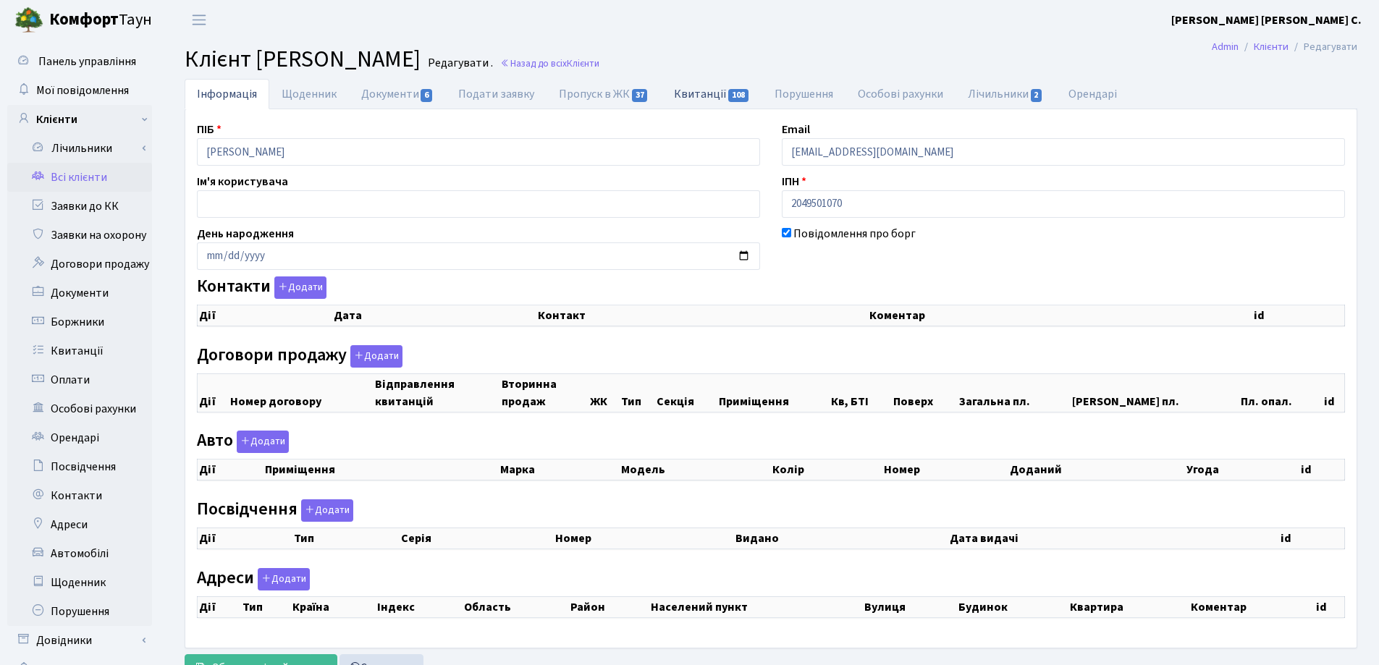
click at [695, 91] on link "Квитанції 108" at bounding box center [712, 94] width 101 height 30
select select "25"
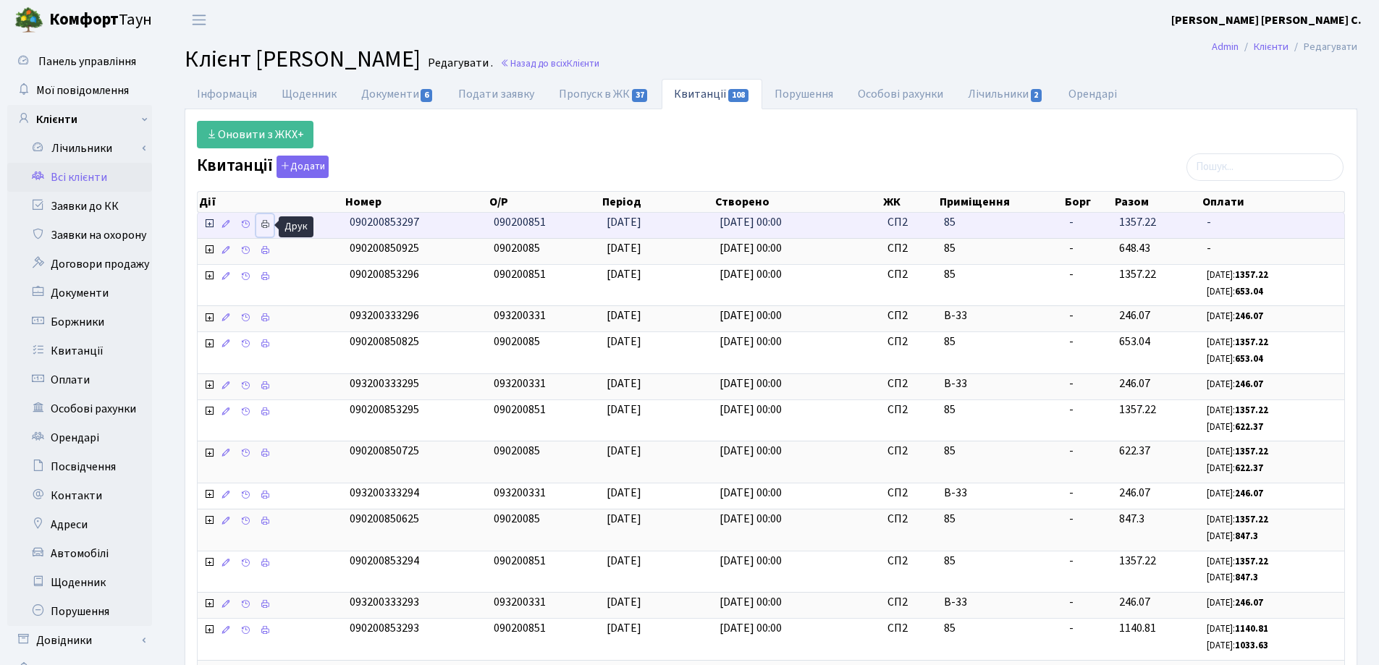
click at [265, 221] on icon at bounding box center [265, 224] width 10 height 10
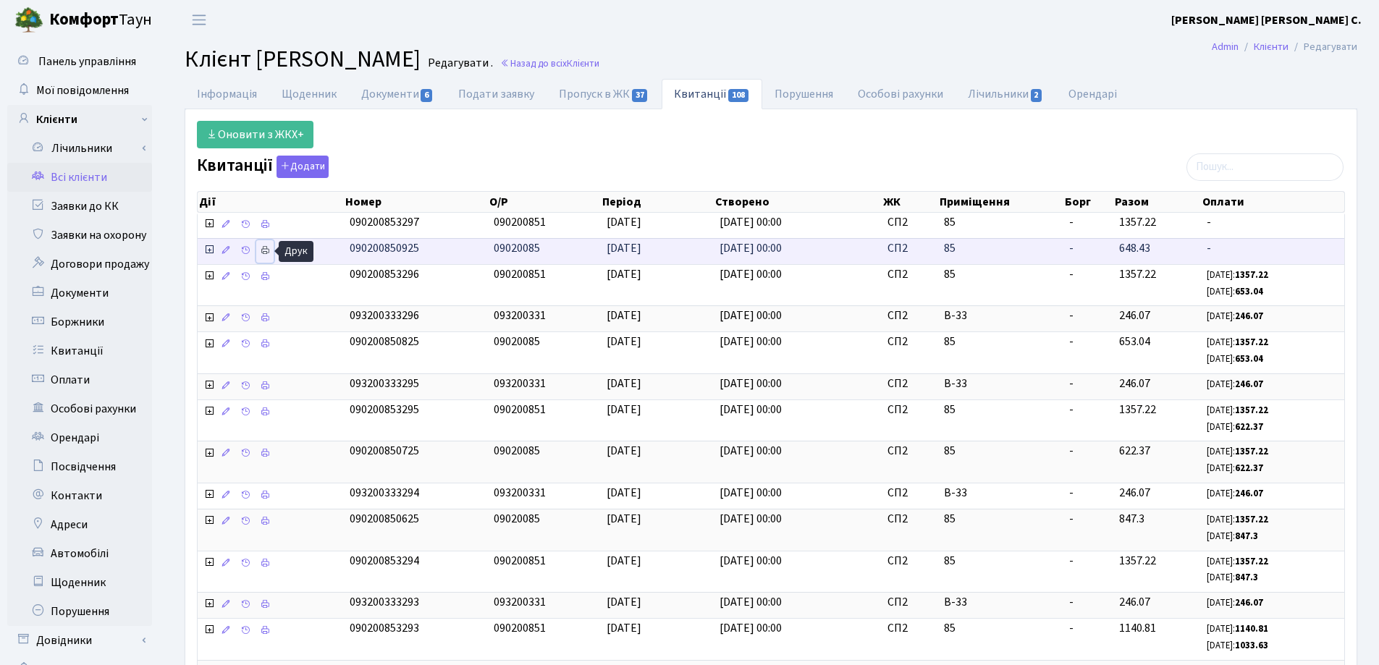
click at [262, 255] on icon at bounding box center [265, 250] width 10 height 10
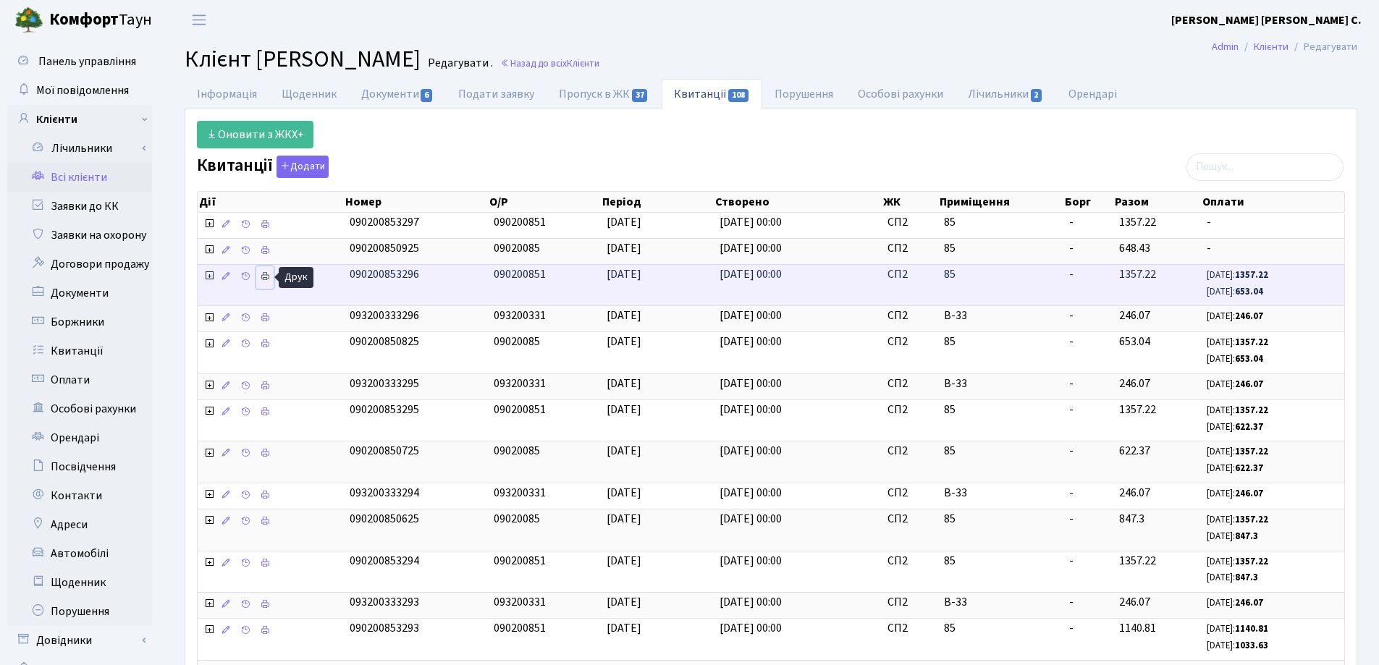
click at [264, 275] on icon at bounding box center [265, 276] width 10 height 10
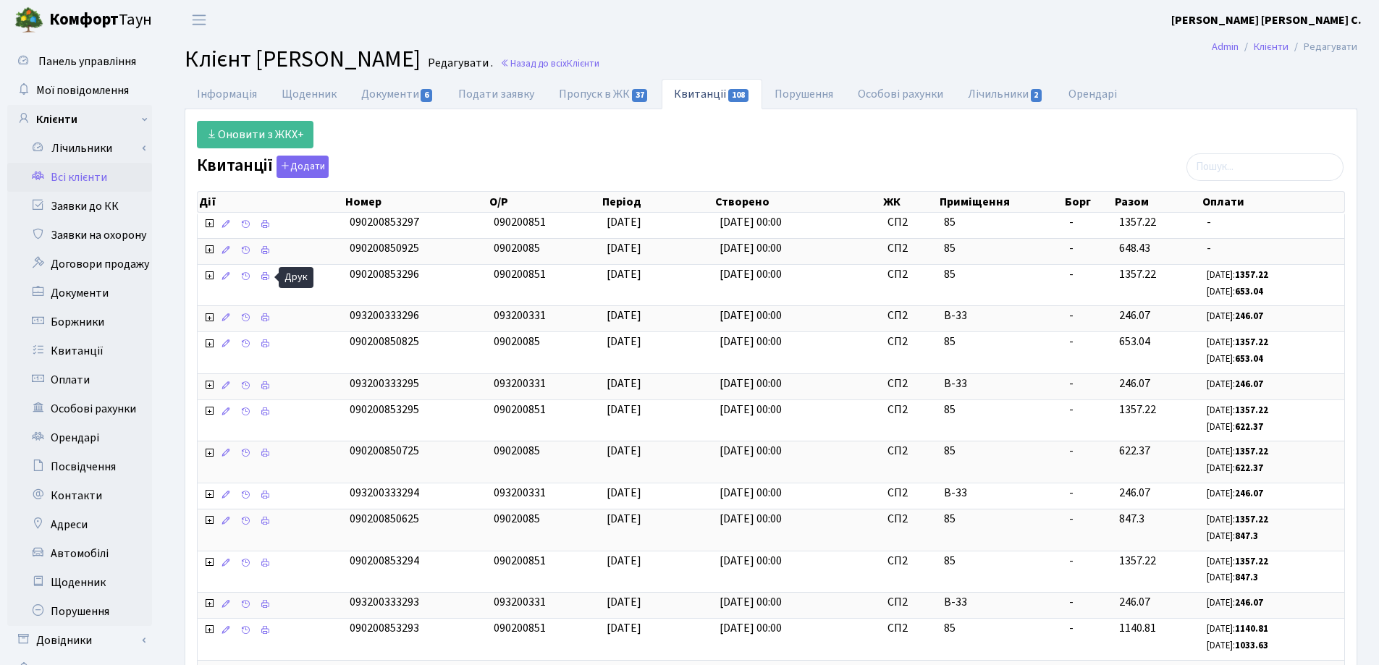
click at [80, 176] on link "Всі клієнти" at bounding box center [79, 177] width 145 height 29
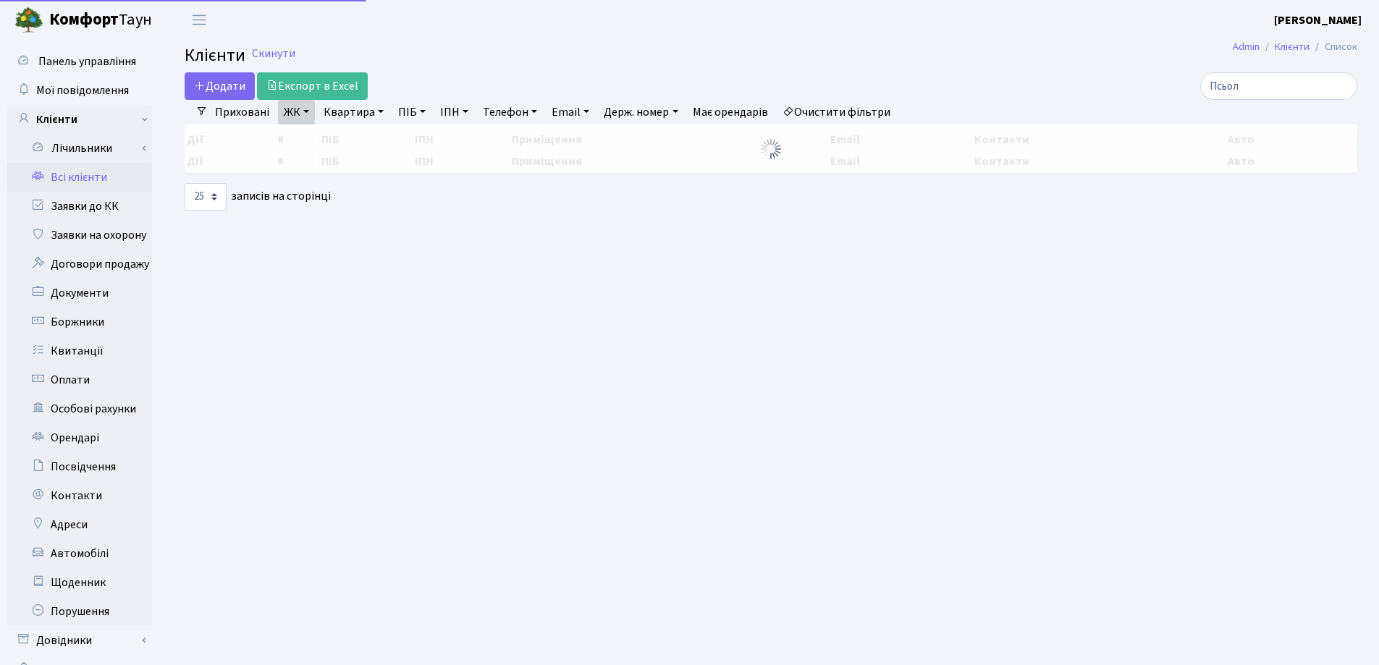
select select "25"
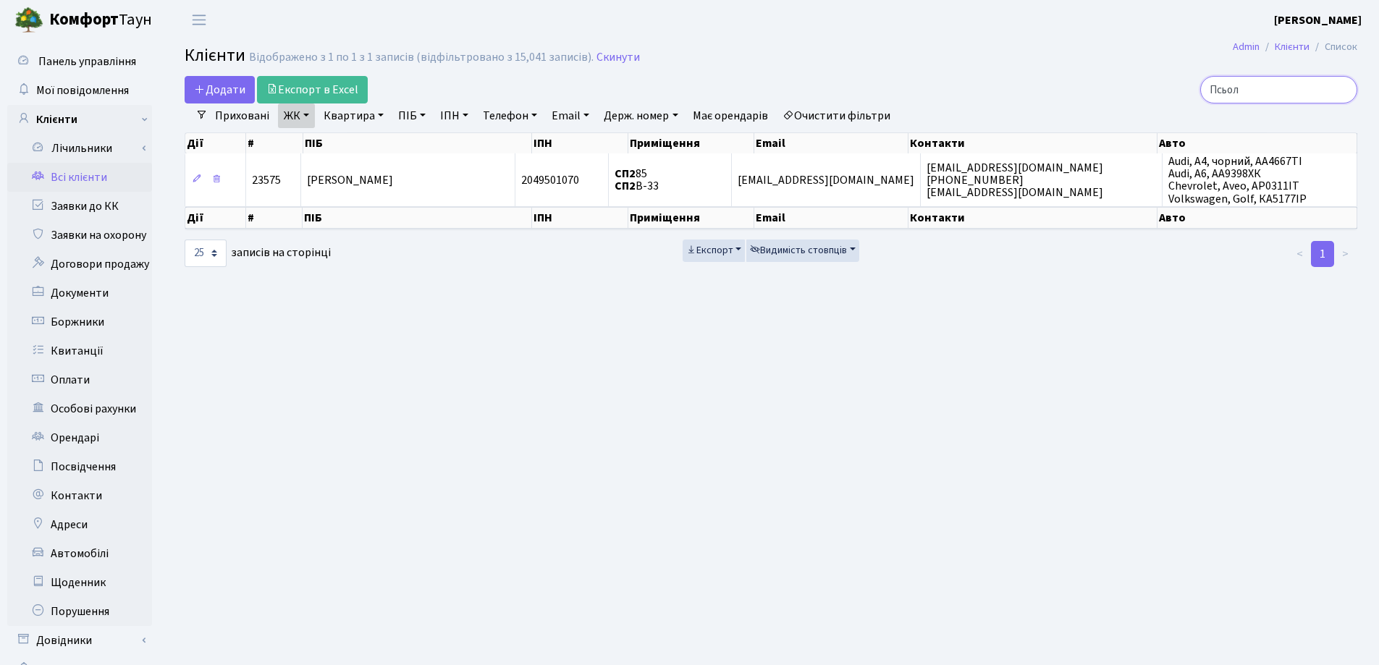
click at [1346, 88] on input "Псьол" at bounding box center [1278, 90] width 157 height 28
click at [1341, 89] on input "Псьол" at bounding box center [1278, 90] width 157 height 28
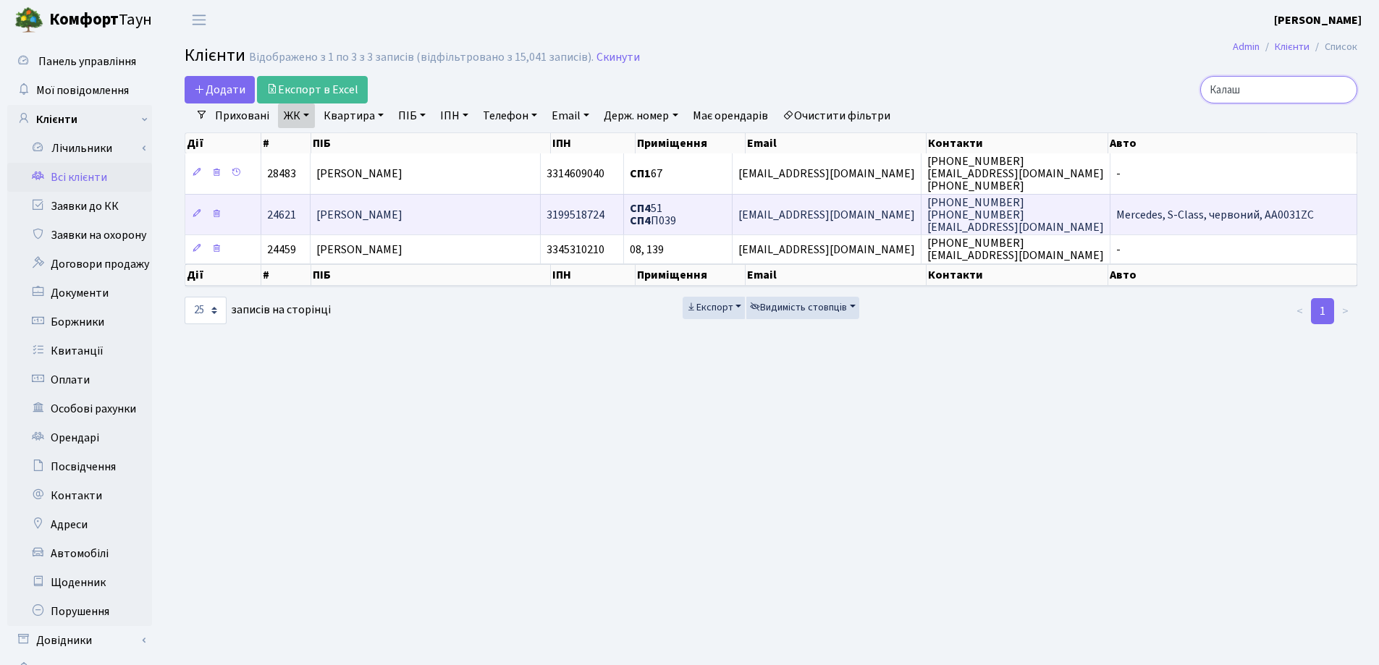
type input "Калаш"
click at [464, 215] on td "Калашник Юлія Сергіївна" at bounding box center [426, 214] width 230 height 41
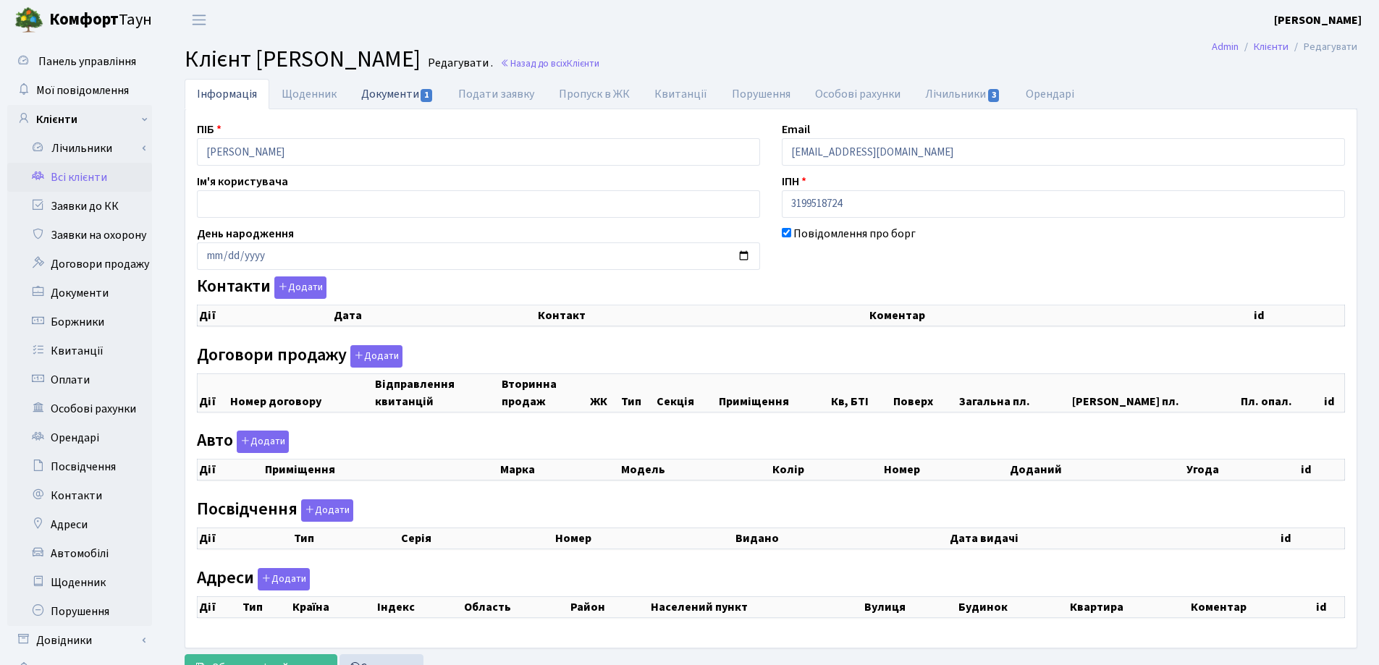
checkbox input "true"
click at [384, 97] on link "Документи 1" at bounding box center [397, 94] width 97 height 30
select select "25"
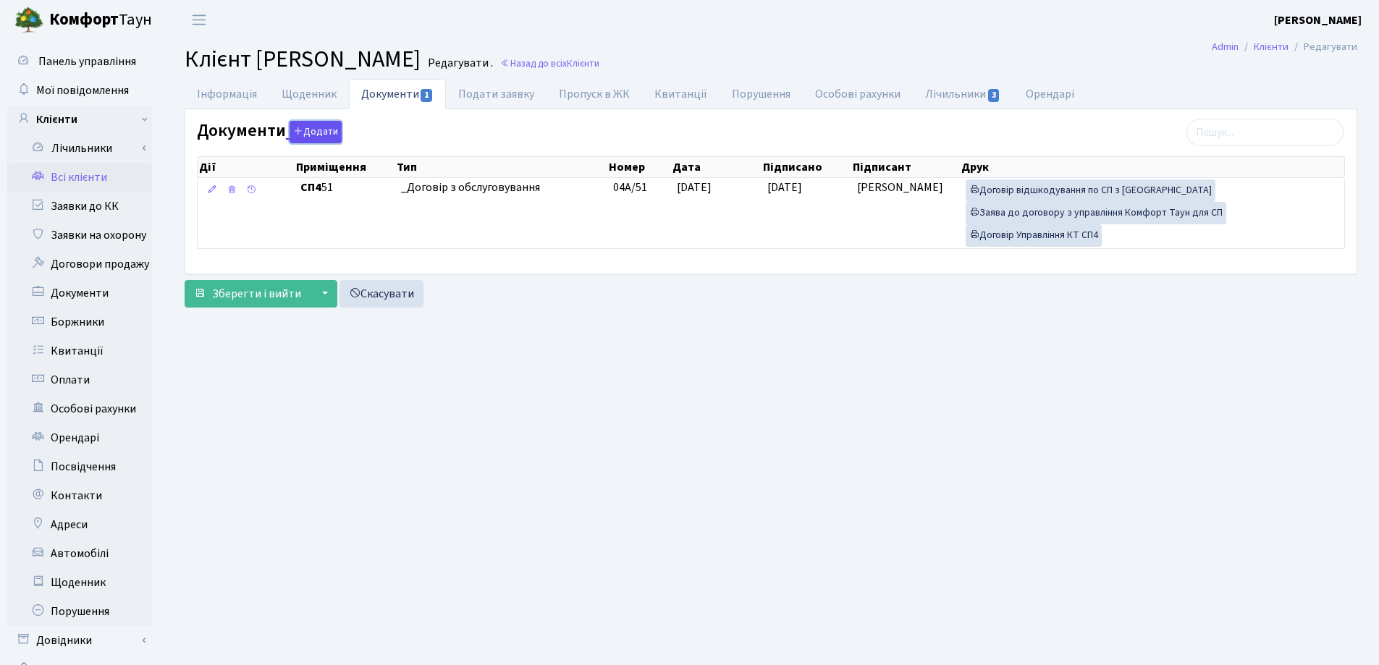
click at [297, 131] on icon "button" at bounding box center [298, 131] width 10 height 10
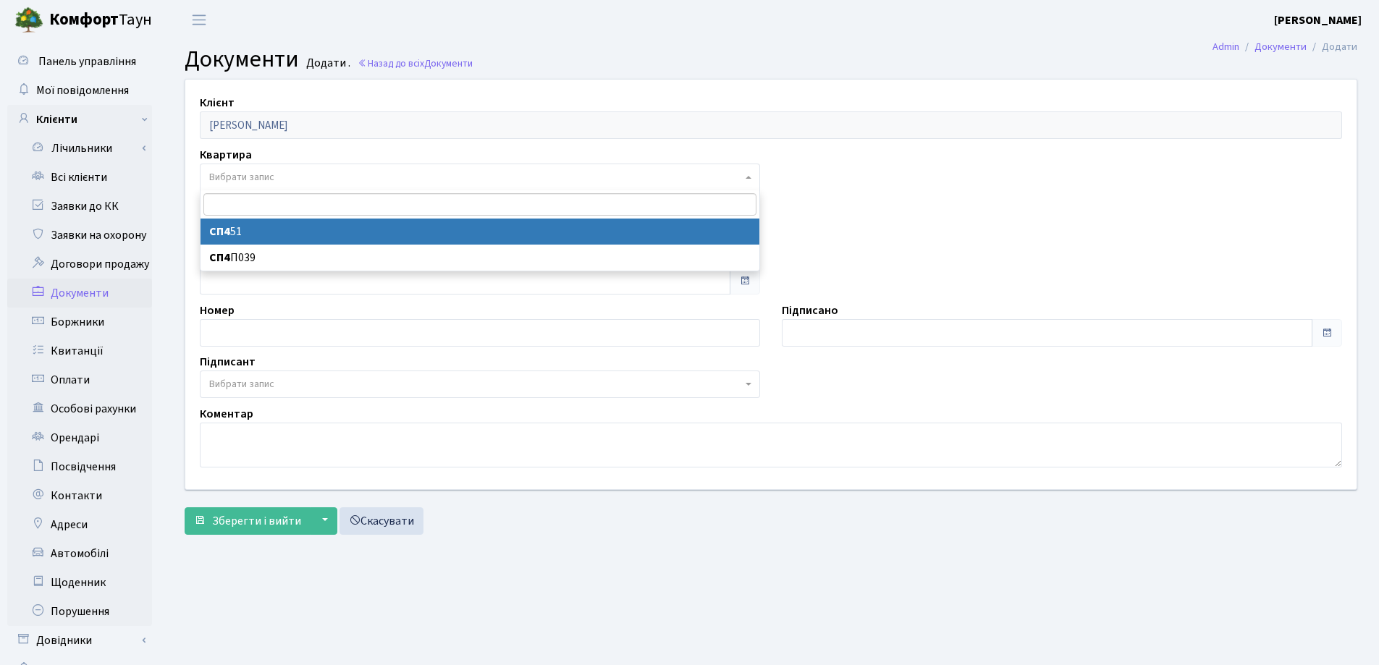
click at [271, 174] on span "Вибрати запис" at bounding box center [241, 177] width 65 height 14
select select "39799"
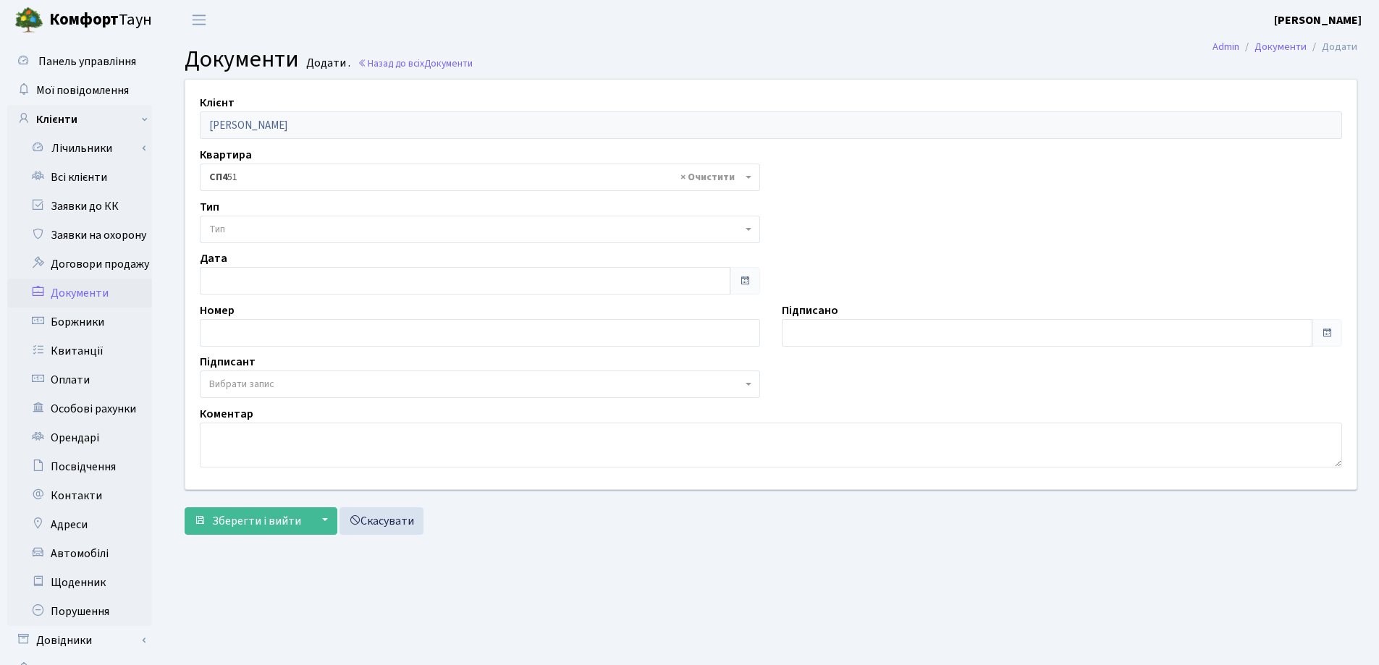
click at [264, 224] on span "Тип" at bounding box center [475, 229] width 533 height 14
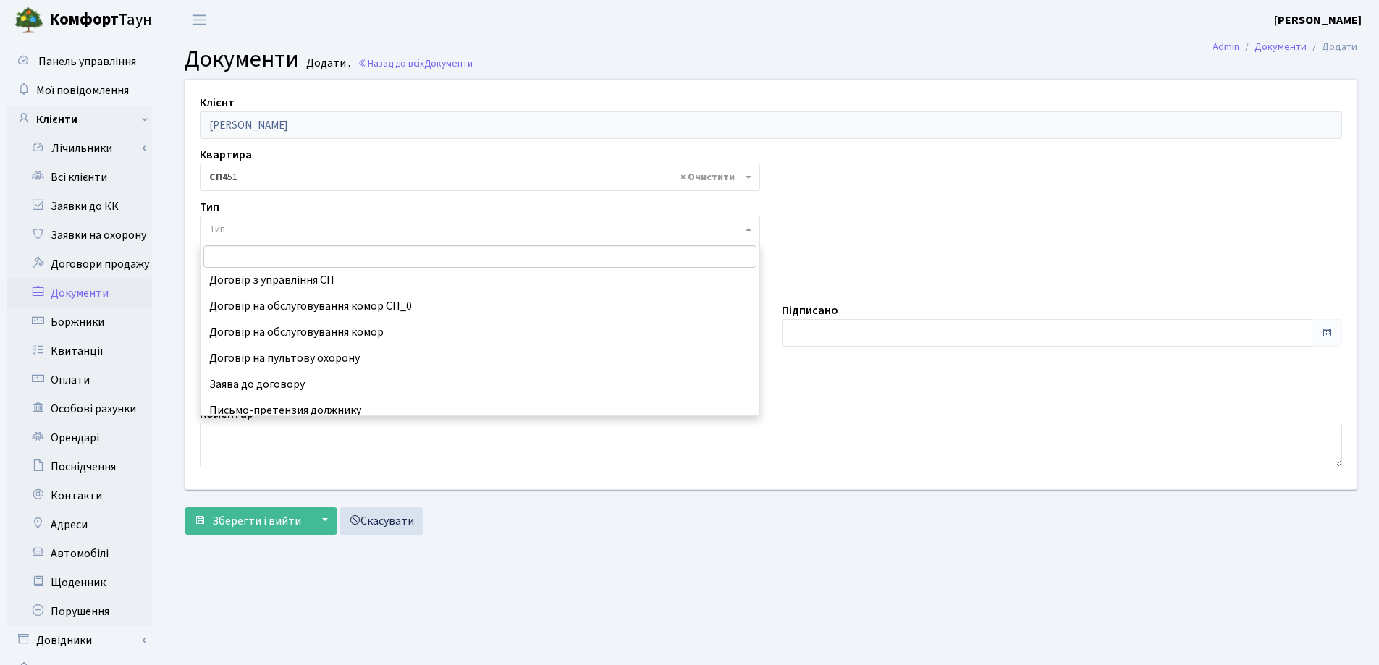
scroll to position [90, 0]
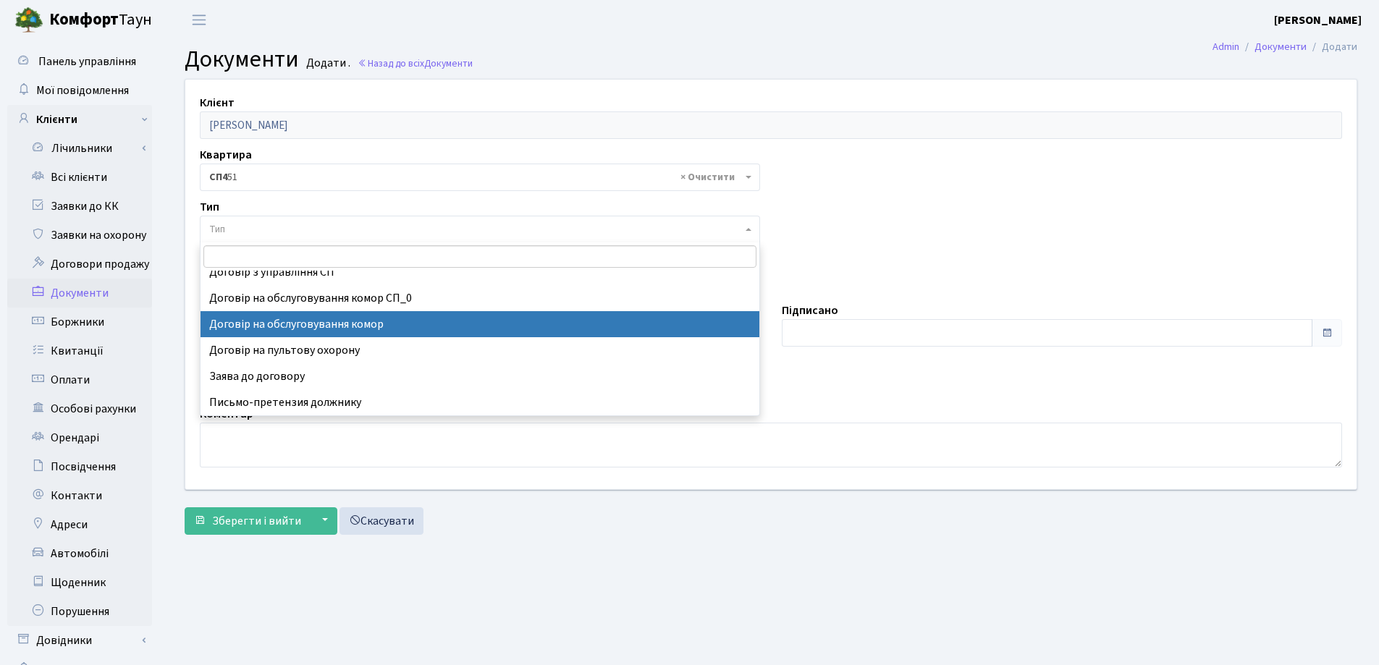
select select "309"
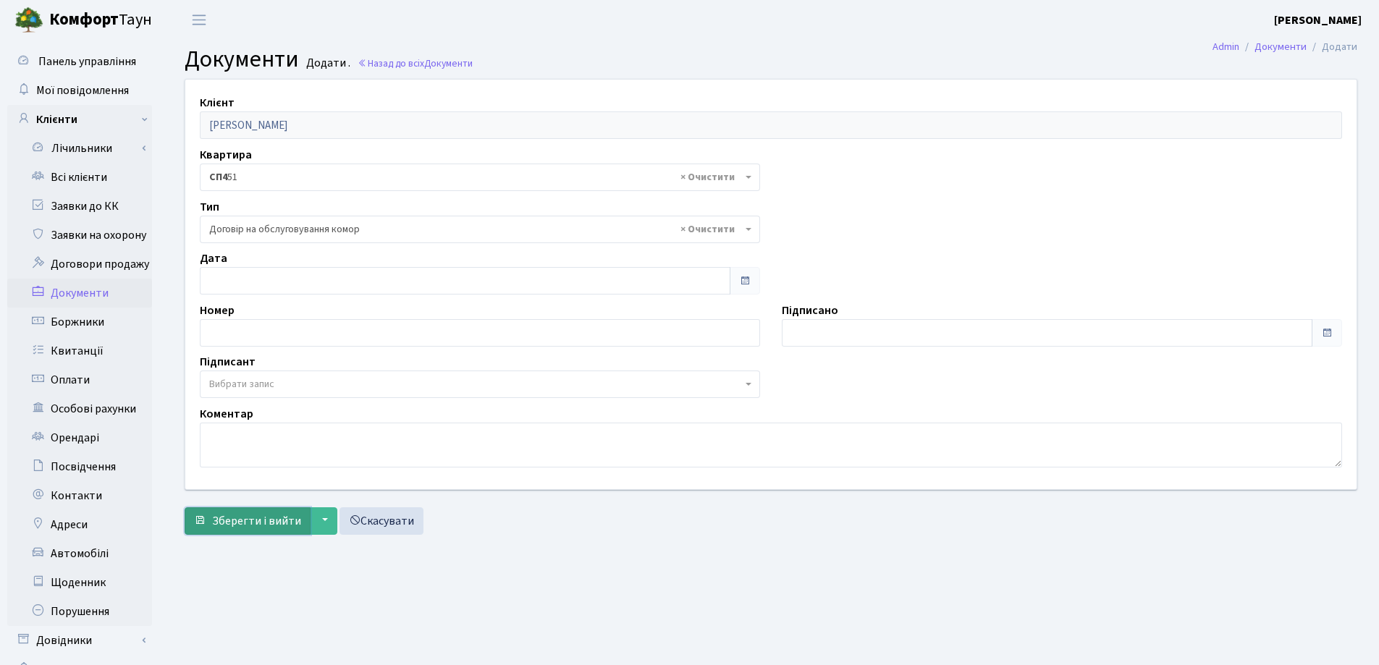
click at [241, 515] on span "Зберегти і вийти" at bounding box center [256, 521] width 89 height 16
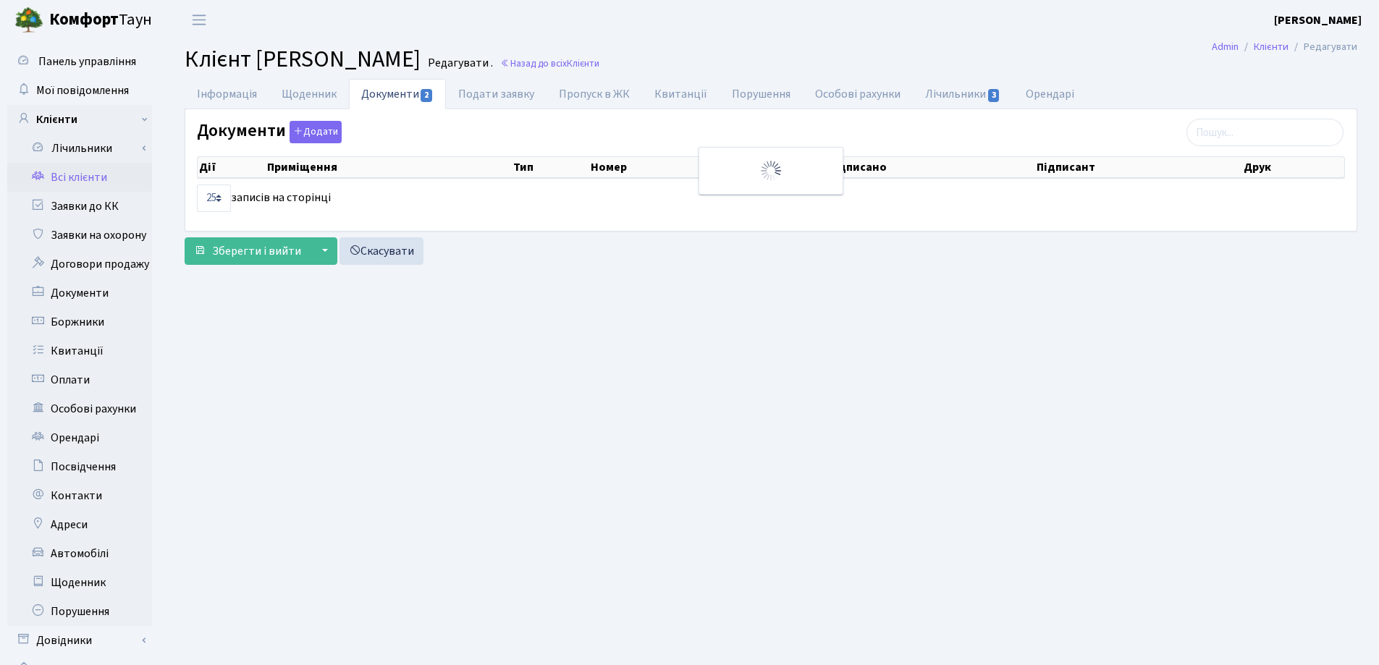
select select "25"
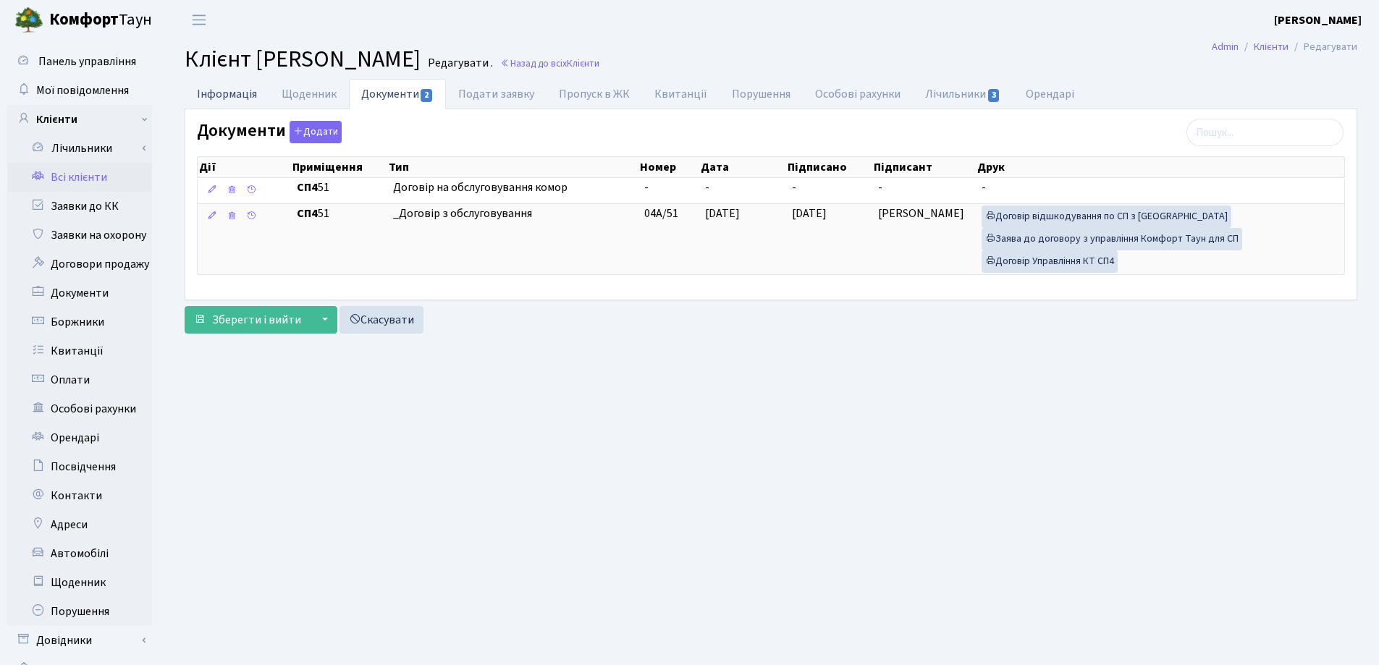
click at [211, 96] on link "Інформація" at bounding box center [227, 94] width 85 height 30
select select "25"
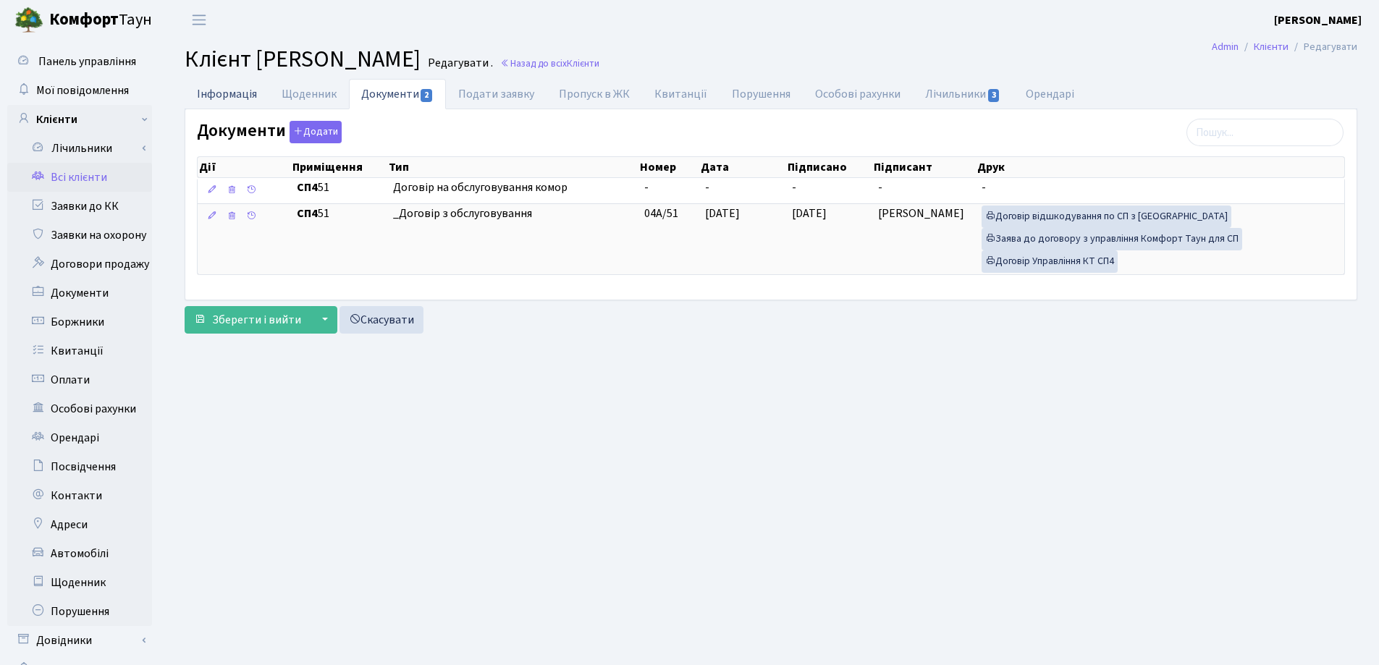
select select "25"
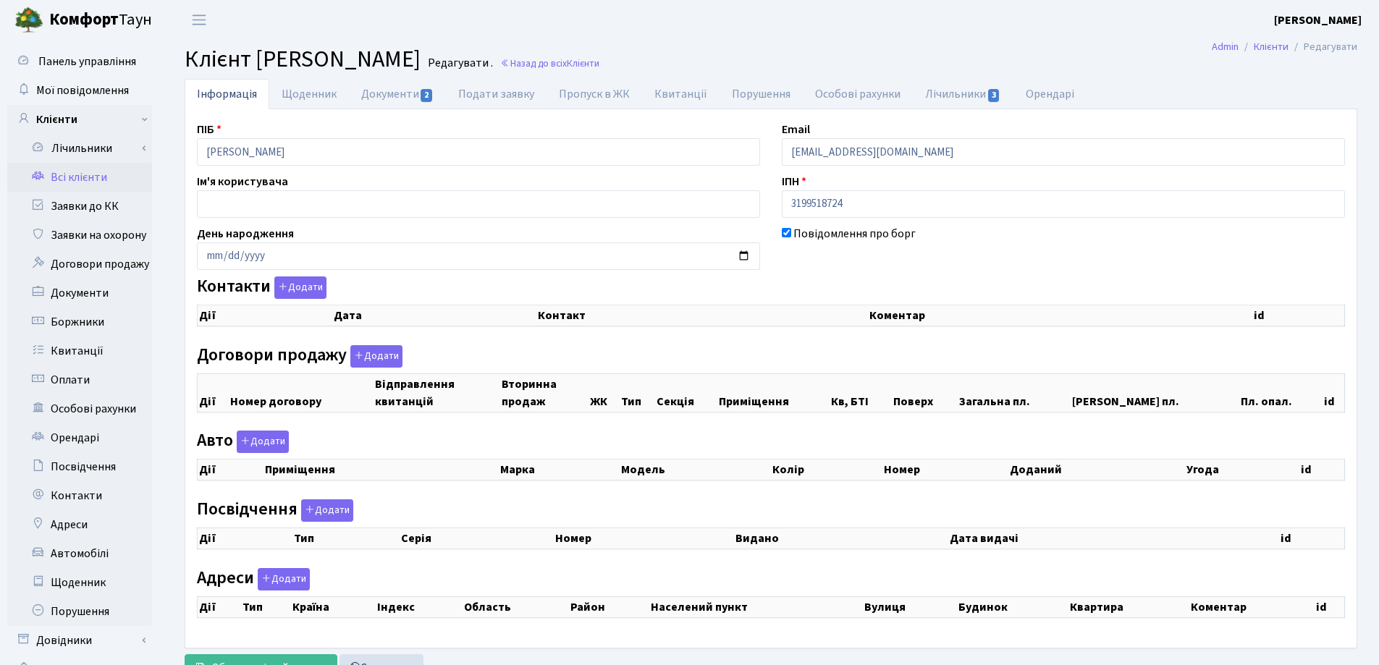
checkbox input "true"
select select "25"
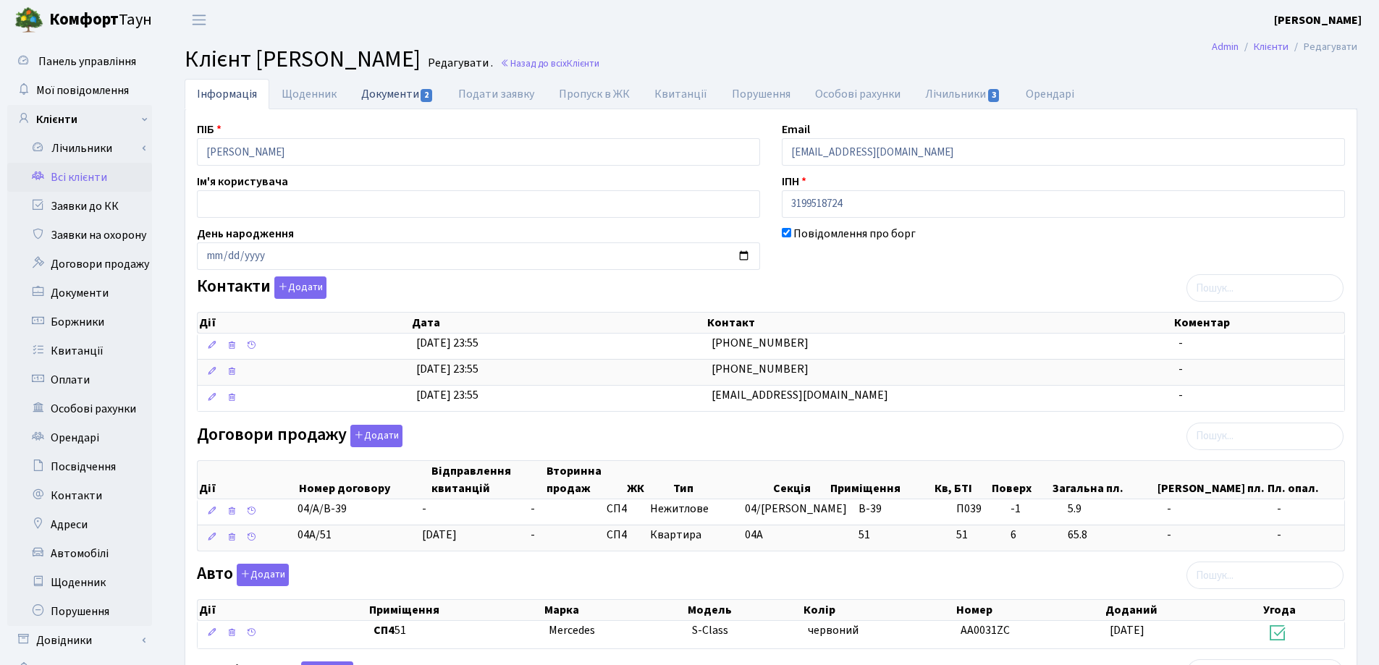
click at [393, 94] on link "Документи 2" at bounding box center [397, 94] width 97 height 30
select select "25"
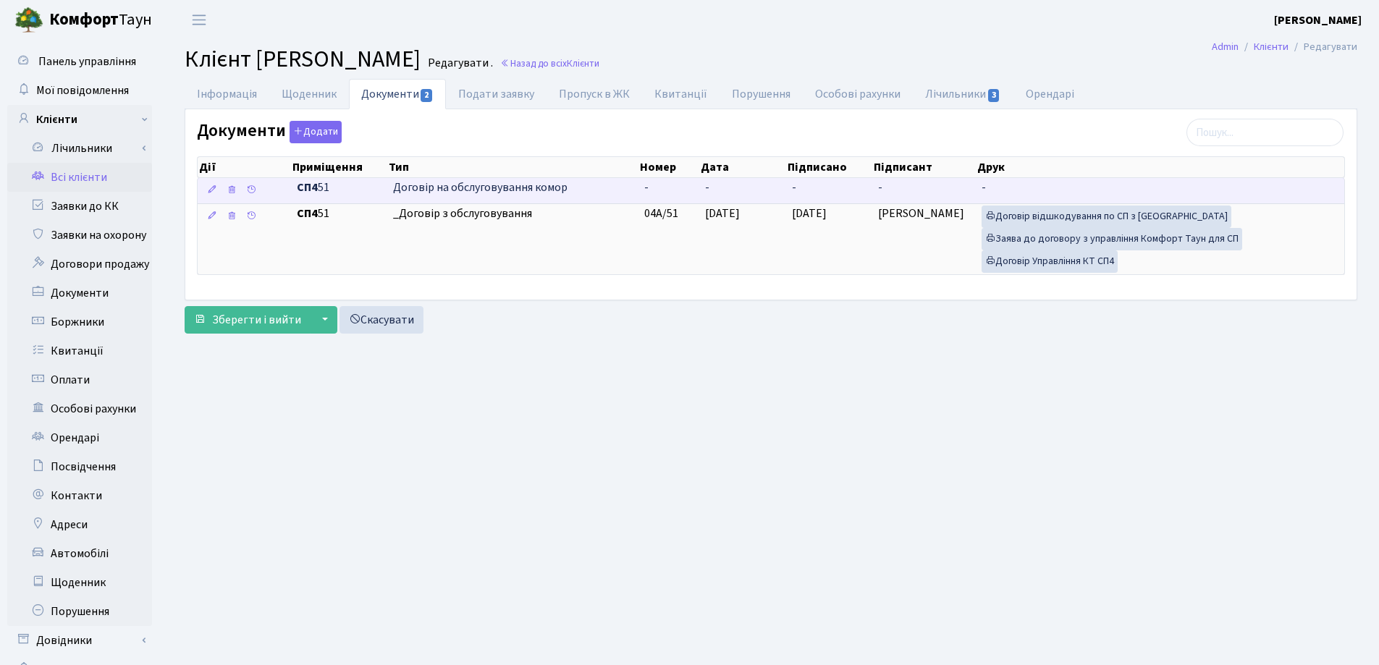
click at [1003, 191] on td "-" at bounding box center [1160, 190] width 368 height 25
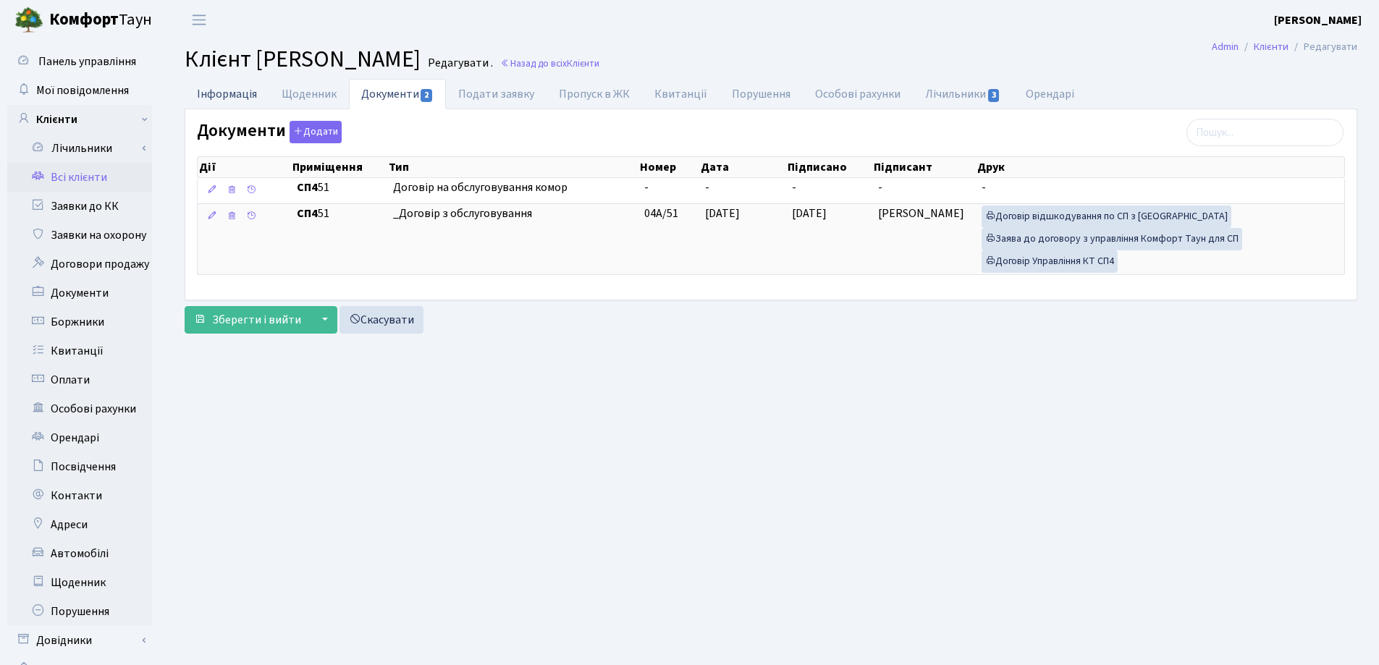
click at [203, 99] on link "Інформація" at bounding box center [227, 94] width 85 height 30
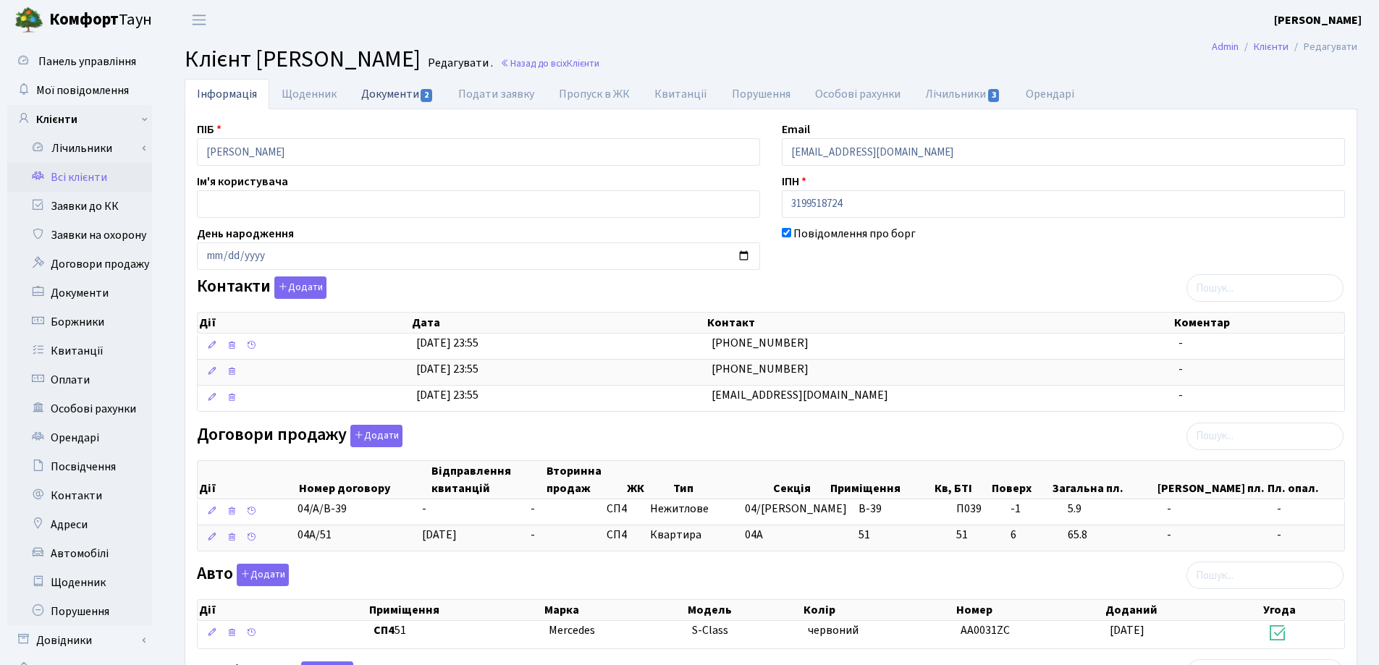
click at [384, 93] on link "Документи 2" at bounding box center [397, 94] width 97 height 30
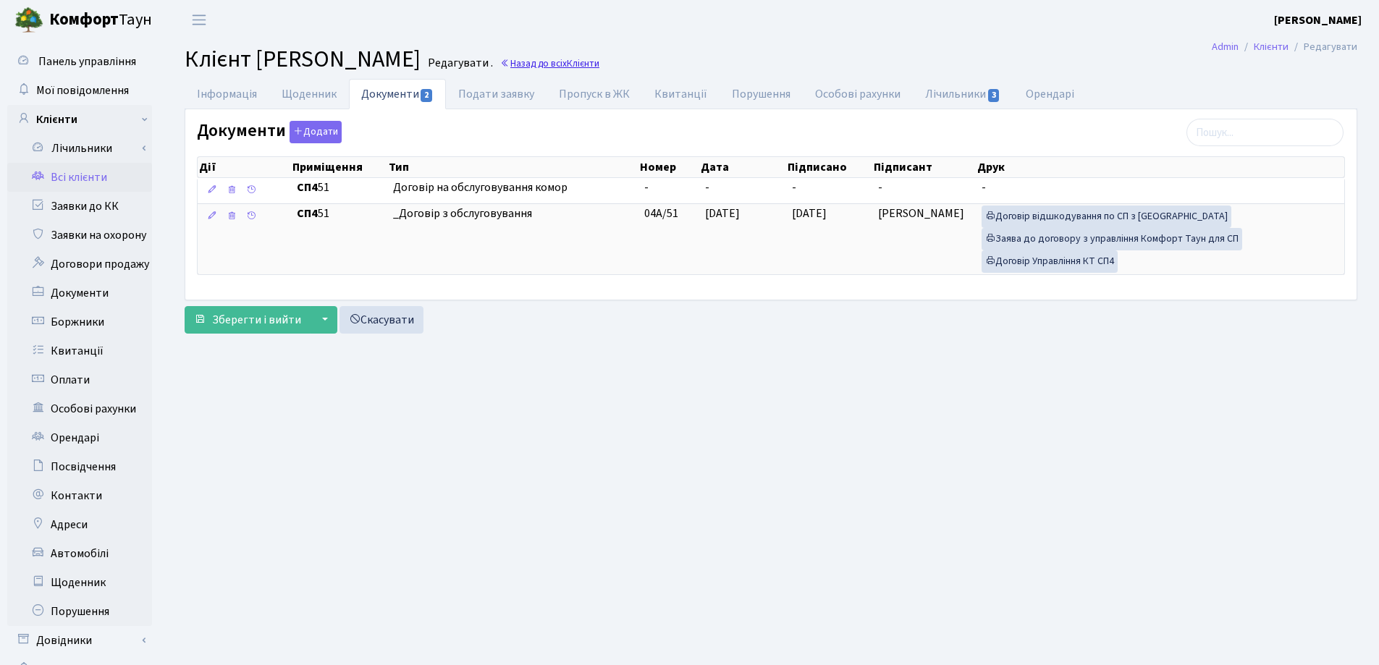
click at [599, 68] on link "Назад до всіх Клієнти" at bounding box center [549, 63] width 99 height 14
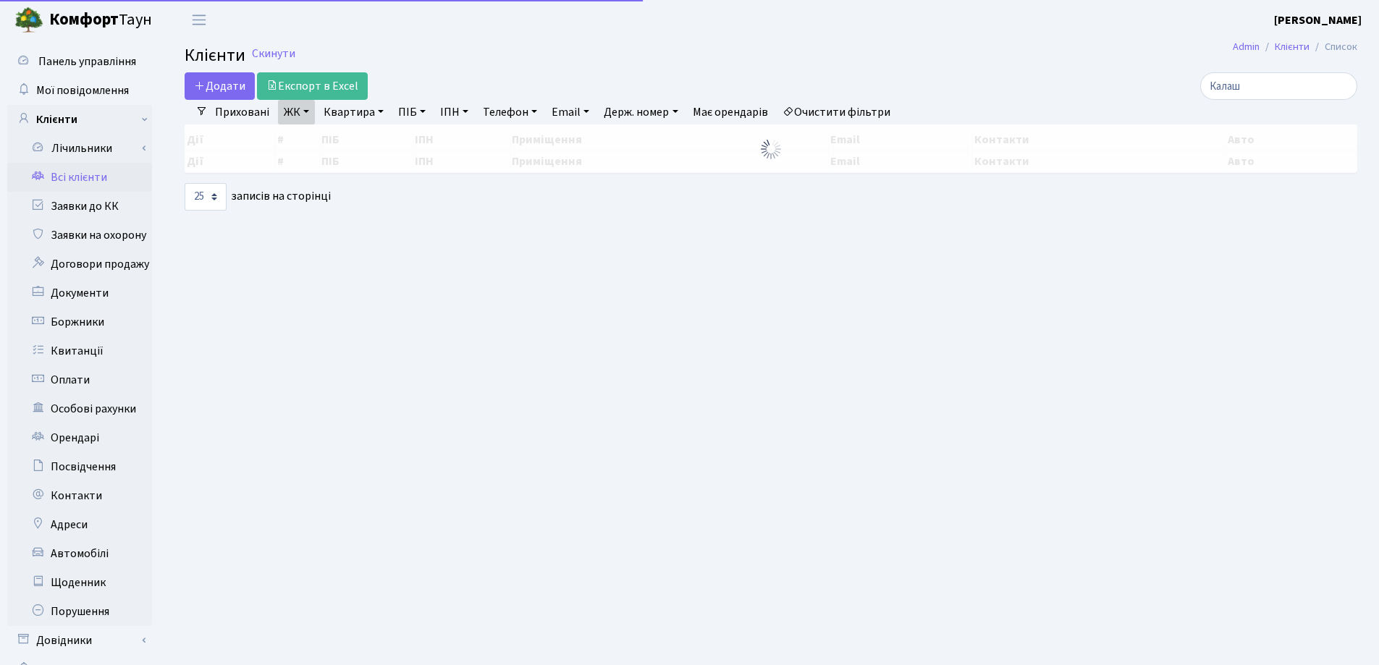
select select "25"
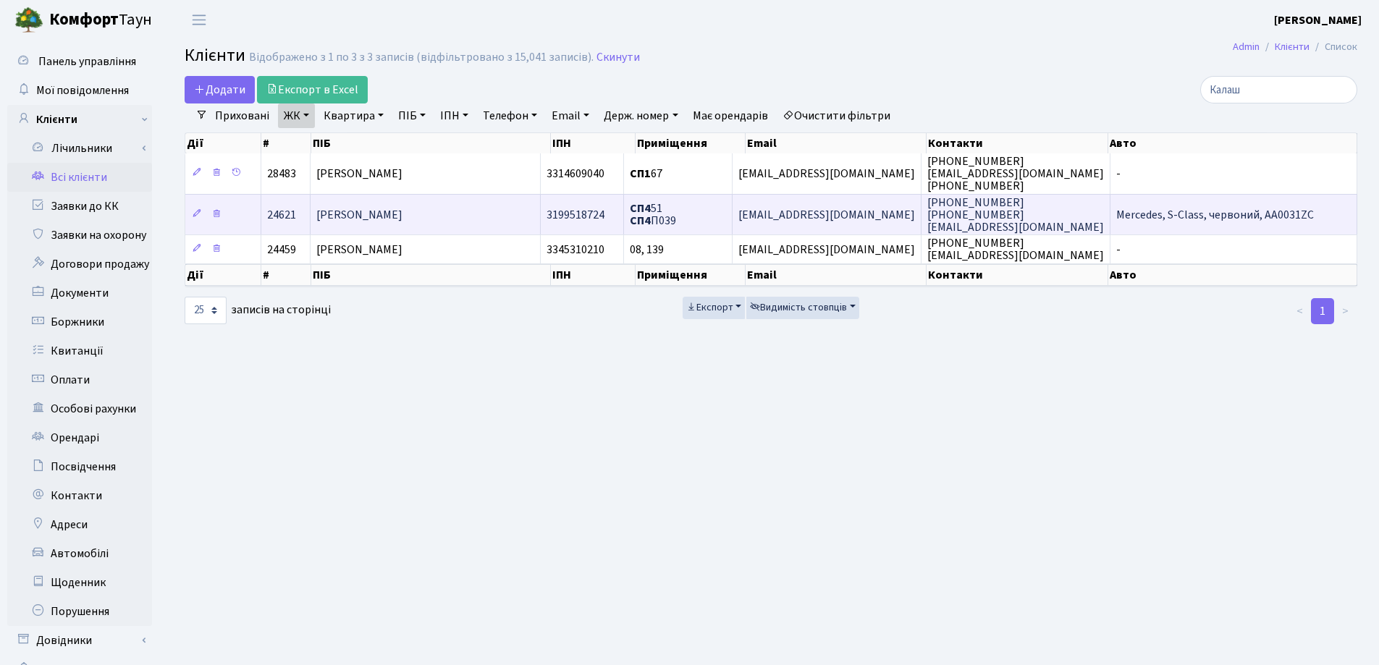
click at [360, 216] on span "[PERSON_NAME]" at bounding box center [359, 215] width 86 height 16
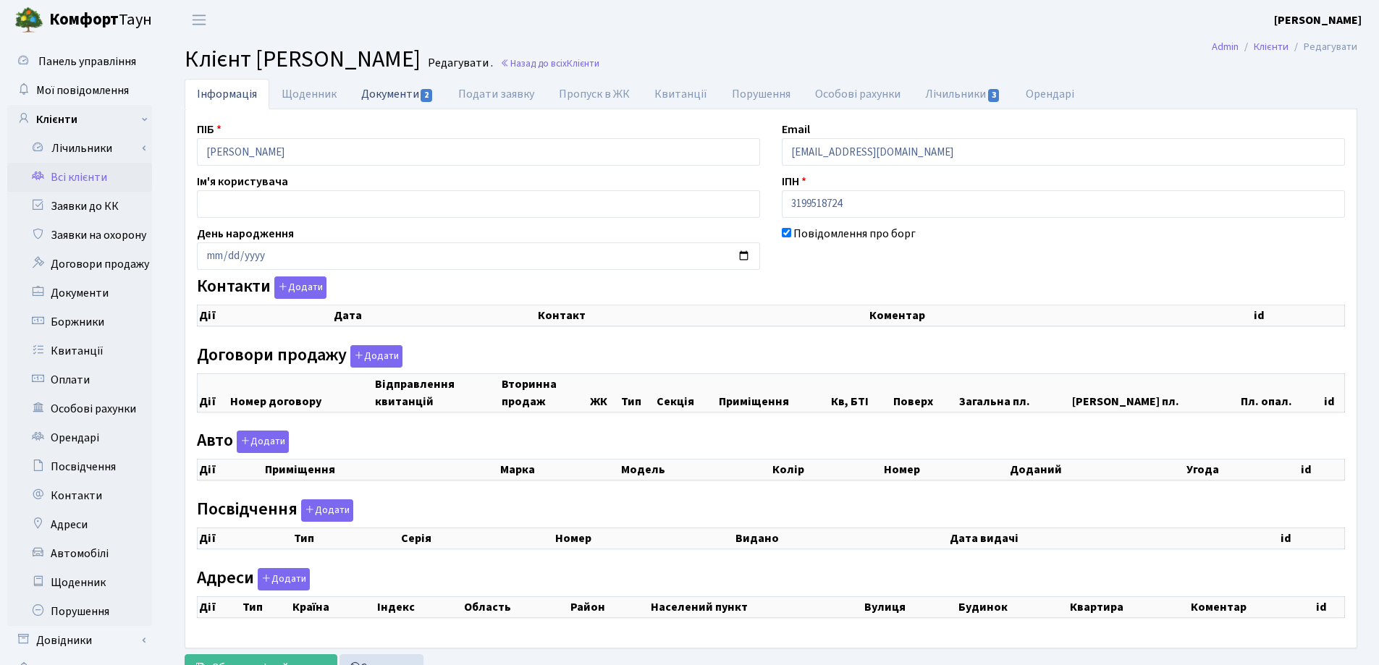
click at [380, 88] on link "Документи 2" at bounding box center [397, 94] width 97 height 30
select select "25"
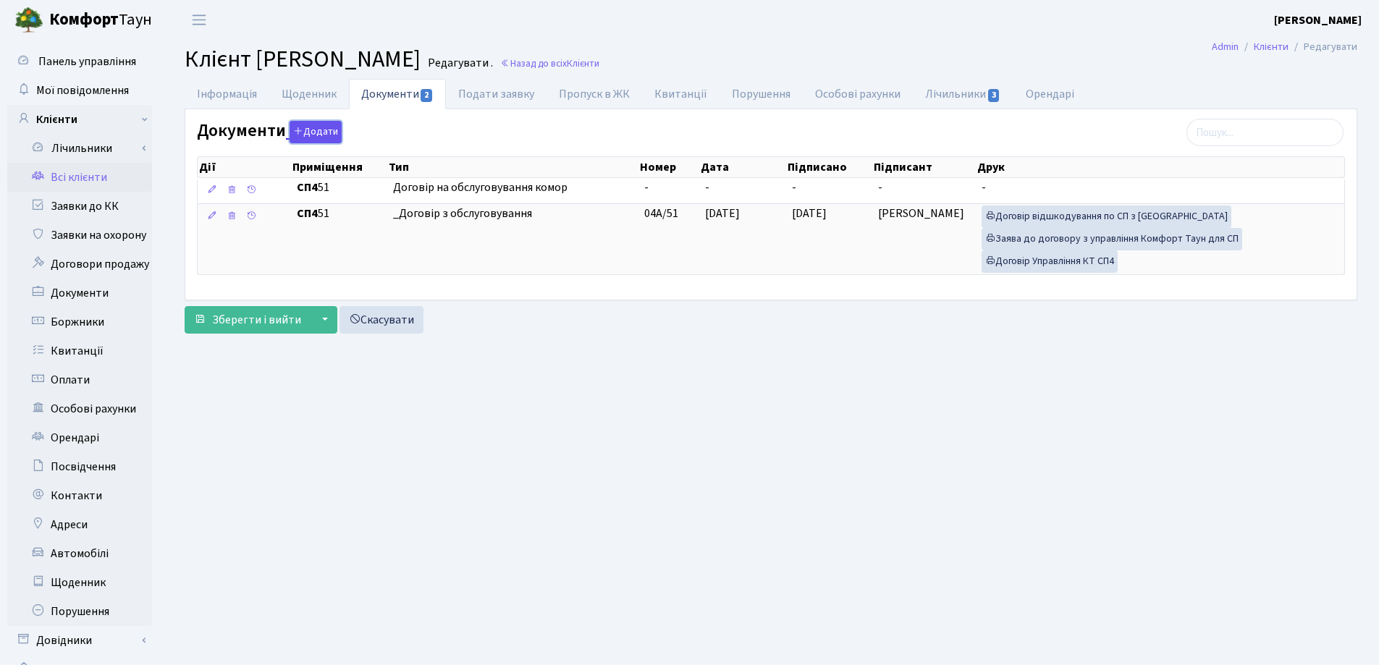
click at [300, 123] on button "Додати" at bounding box center [316, 132] width 52 height 22
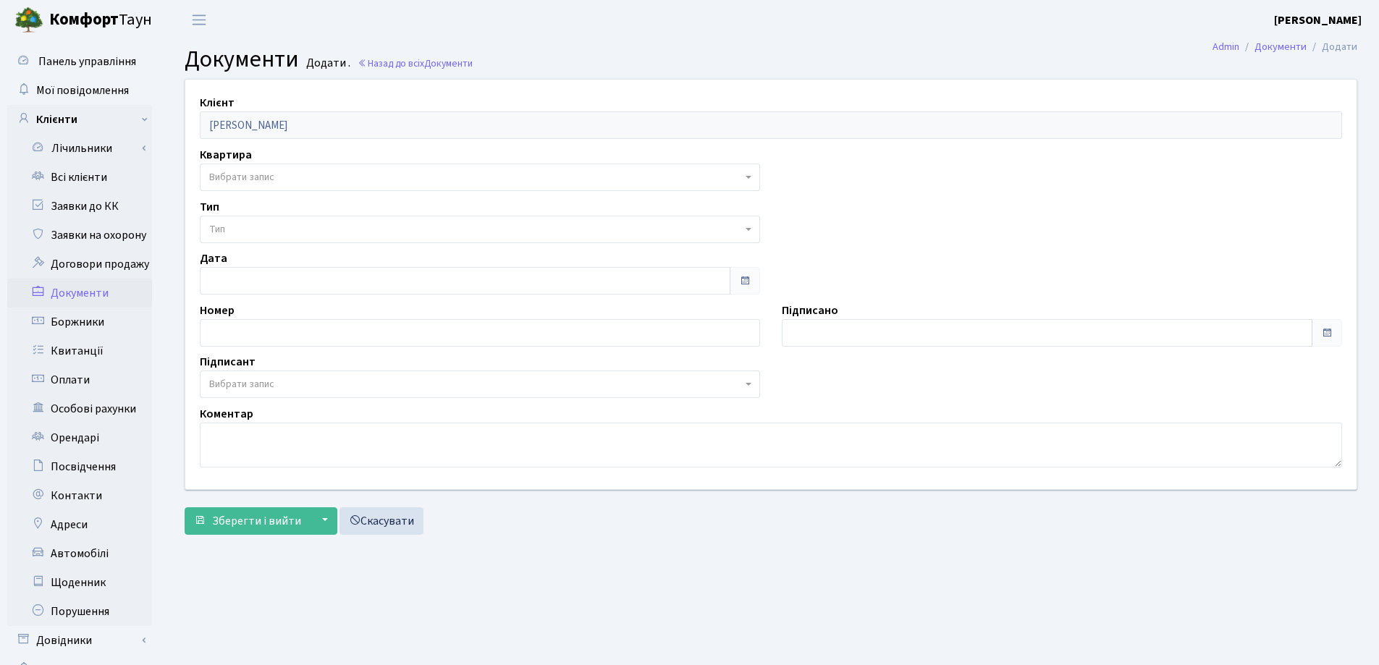
click at [257, 172] on span "Вибрати запис" at bounding box center [241, 177] width 65 height 14
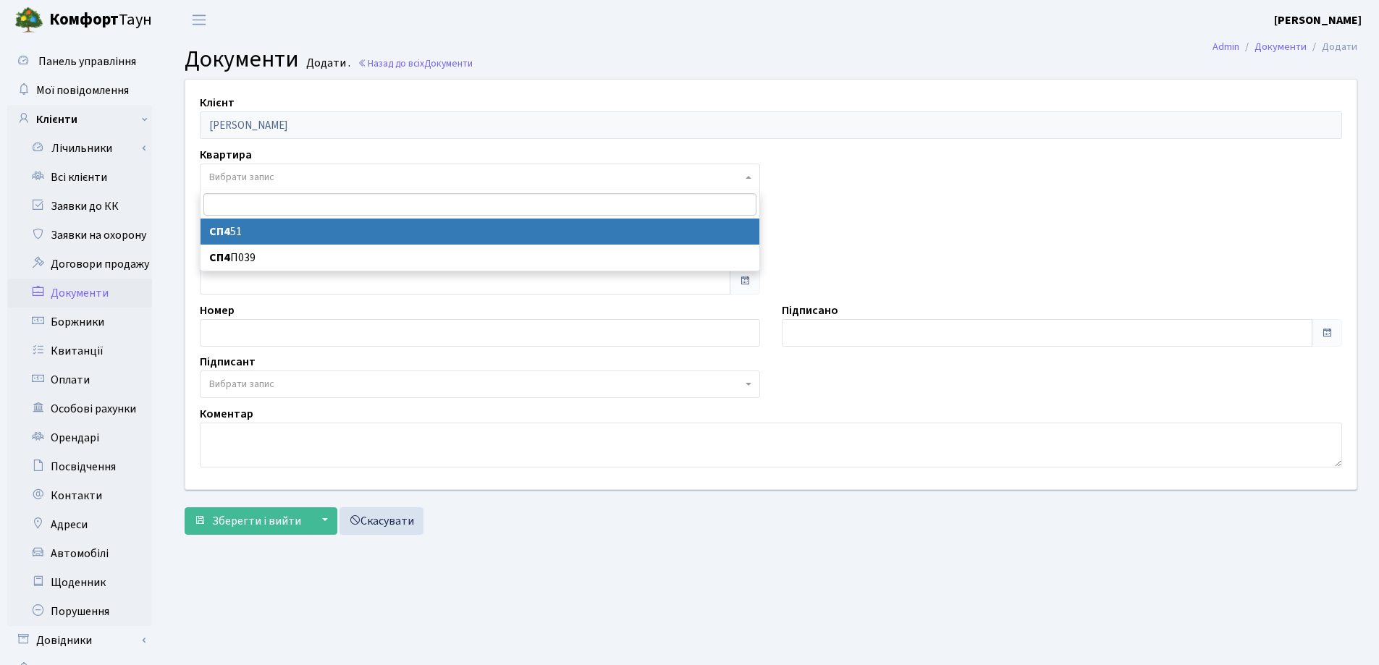
select select "39799"
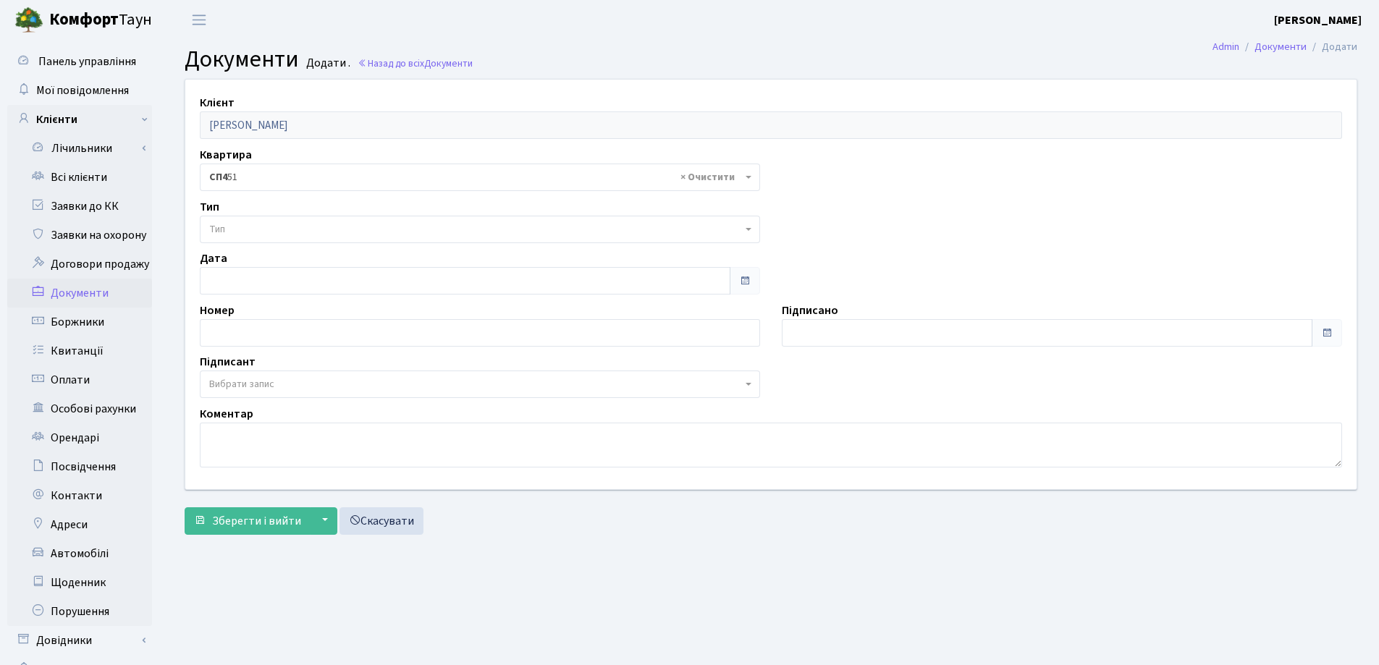
click at [248, 231] on span "Тип" at bounding box center [475, 229] width 533 height 14
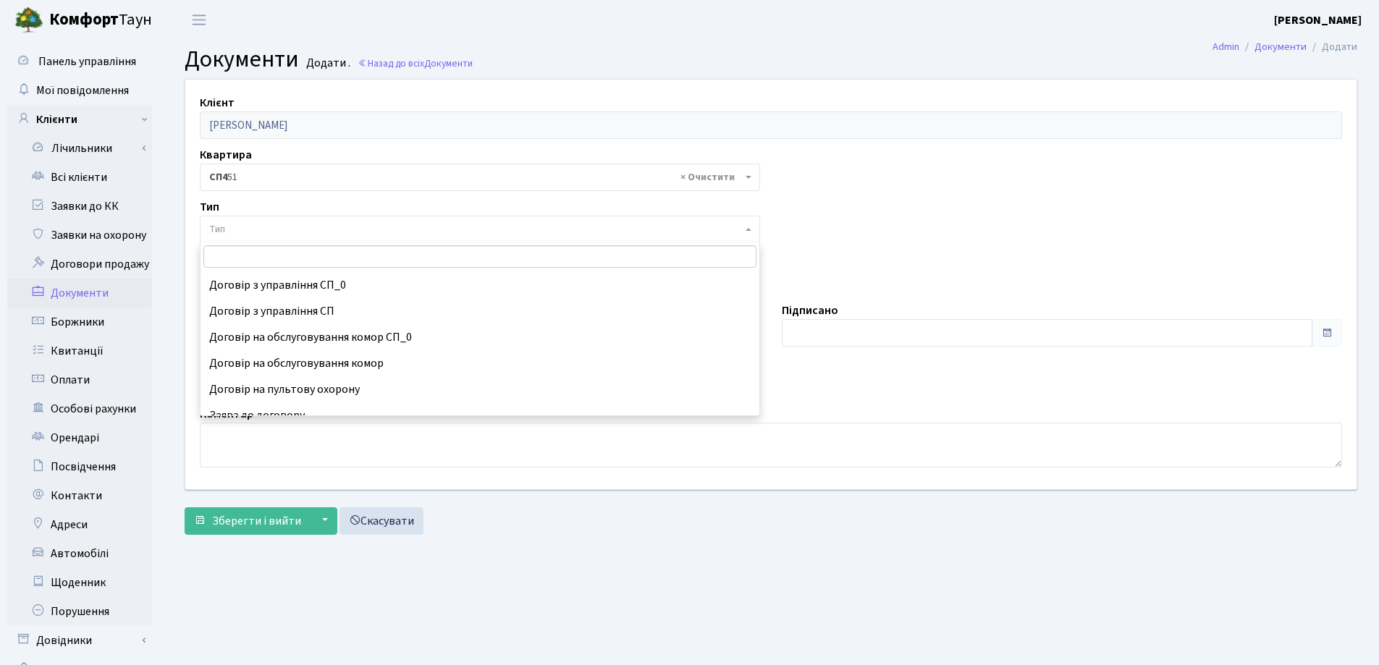
scroll to position [90, 0]
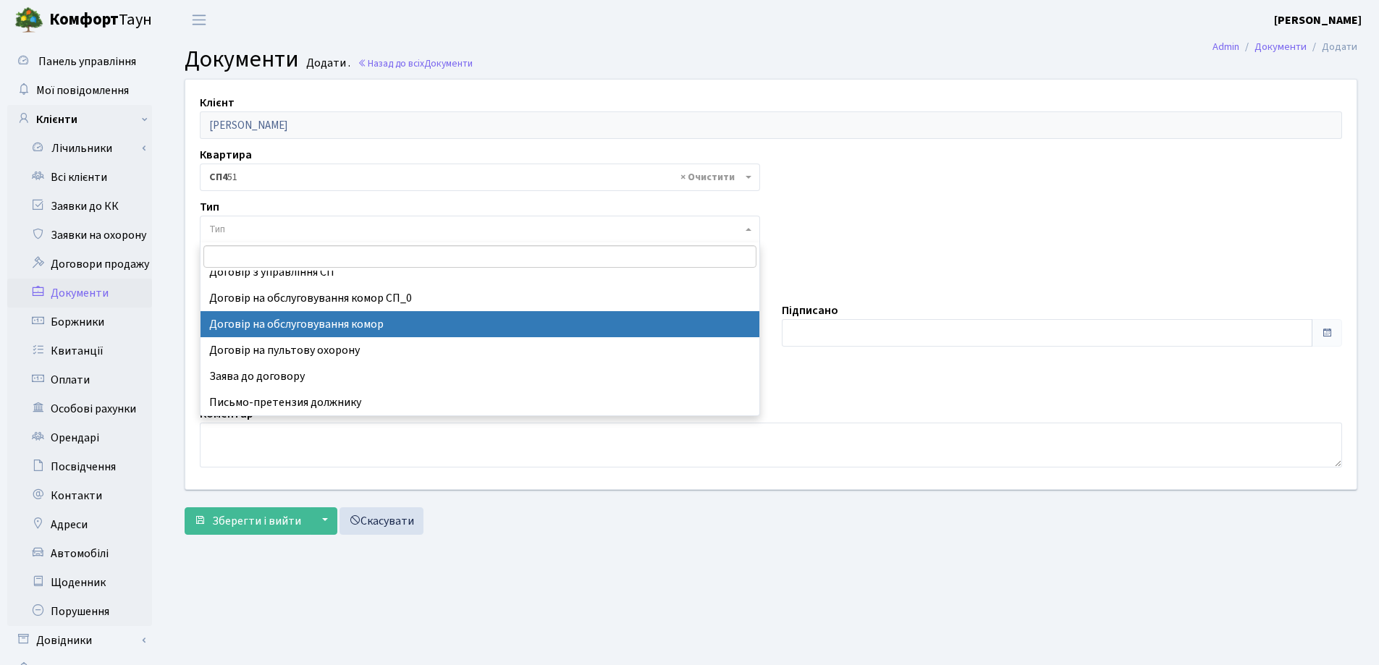
select select "309"
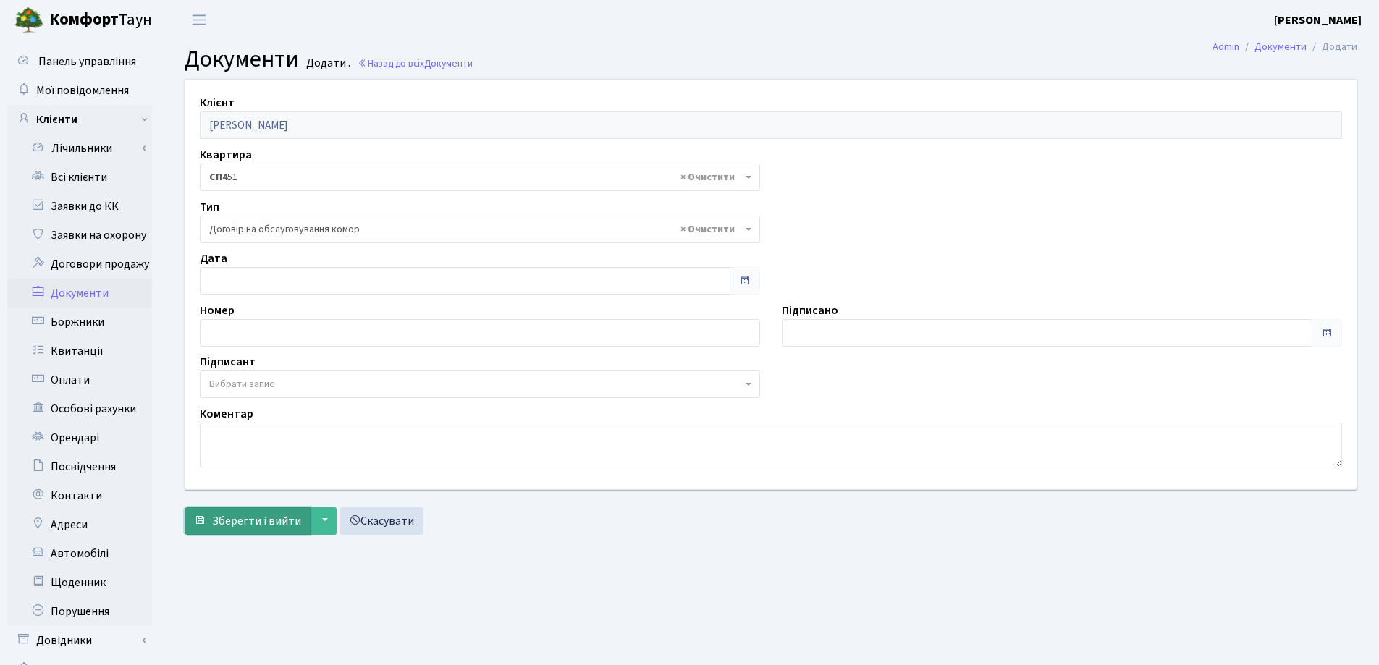
click at [220, 514] on span "Зберегти і вийти" at bounding box center [256, 521] width 89 height 16
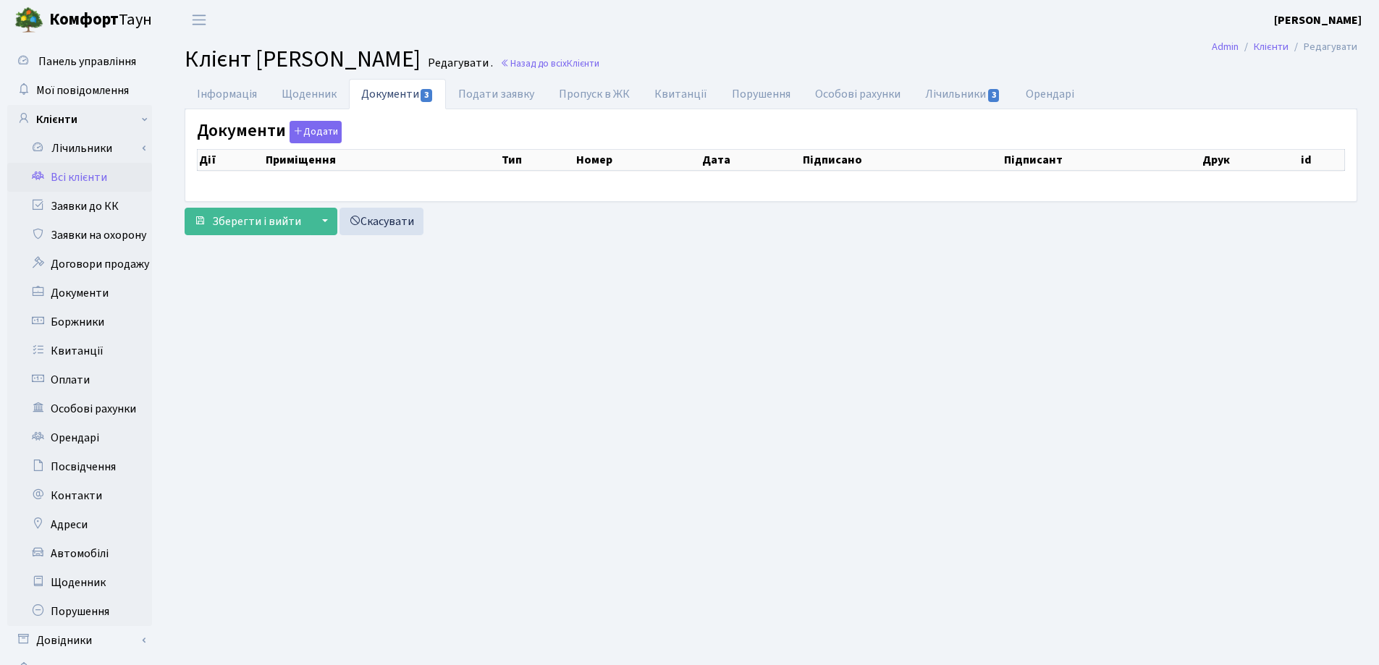
select select "25"
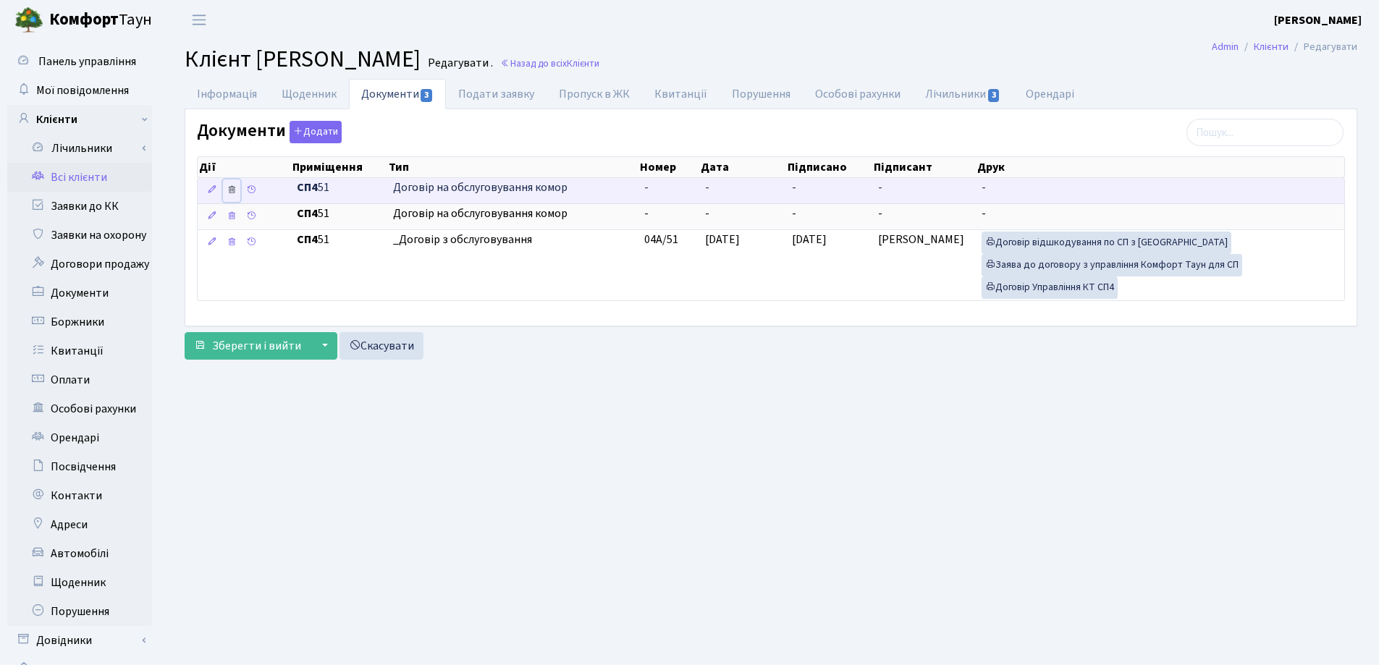
click at [233, 189] on icon at bounding box center [232, 190] width 10 height 10
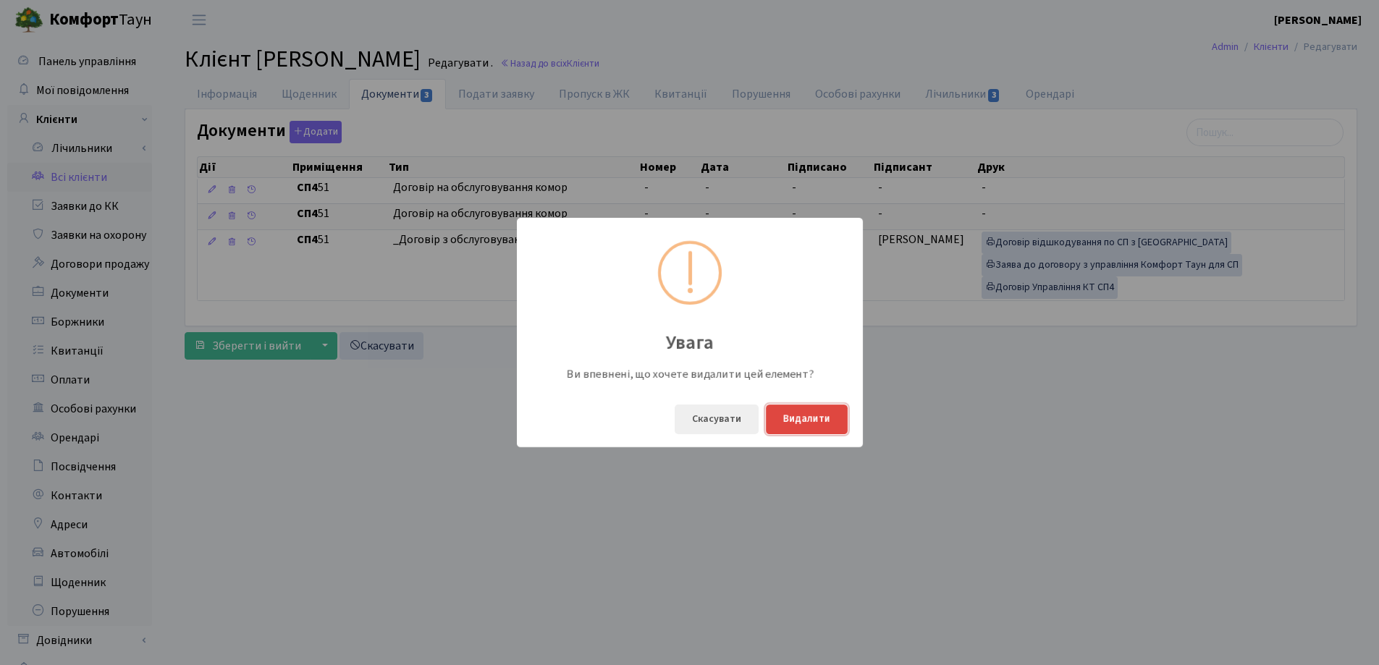
click at [797, 417] on button "Видалити" at bounding box center [807, 420] width 82 height 30
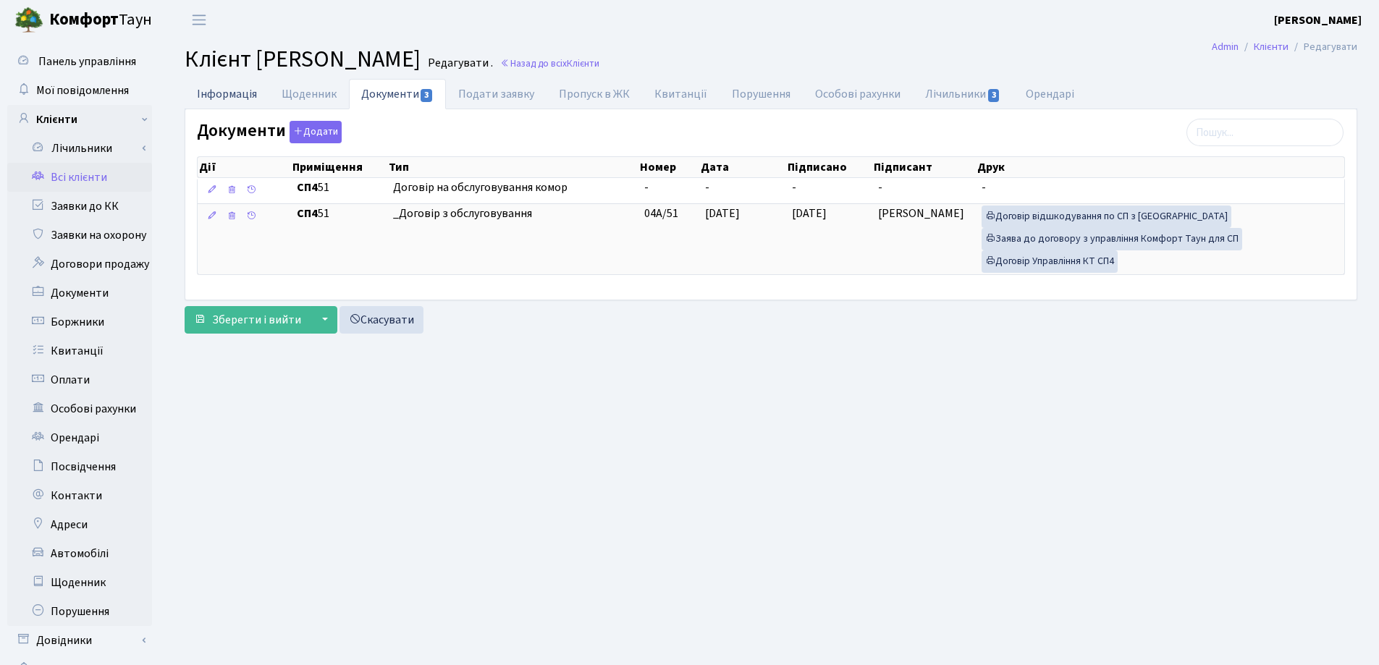
click at [207, 88] on link "Інформація" at bounding box center [227, 94] width 85 height 30
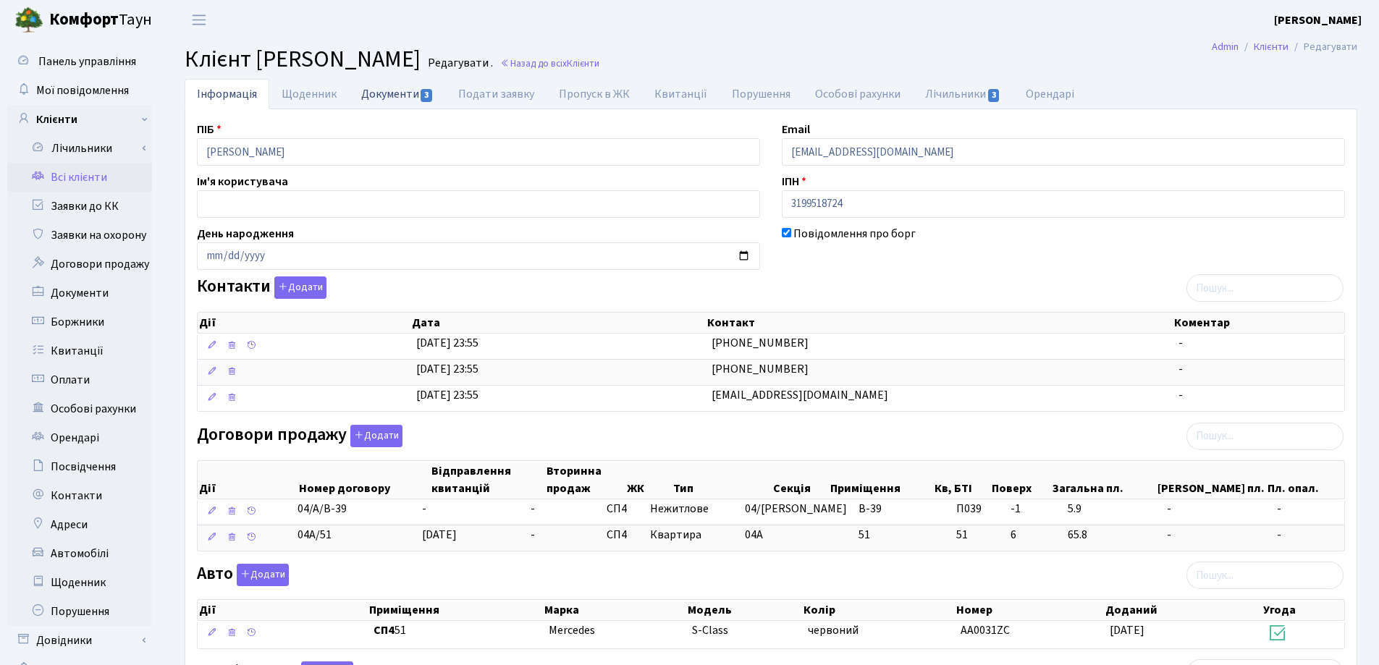
click at [381, 94] on link "Документи 3" at bounding box center [397, 94] width 97 height 30
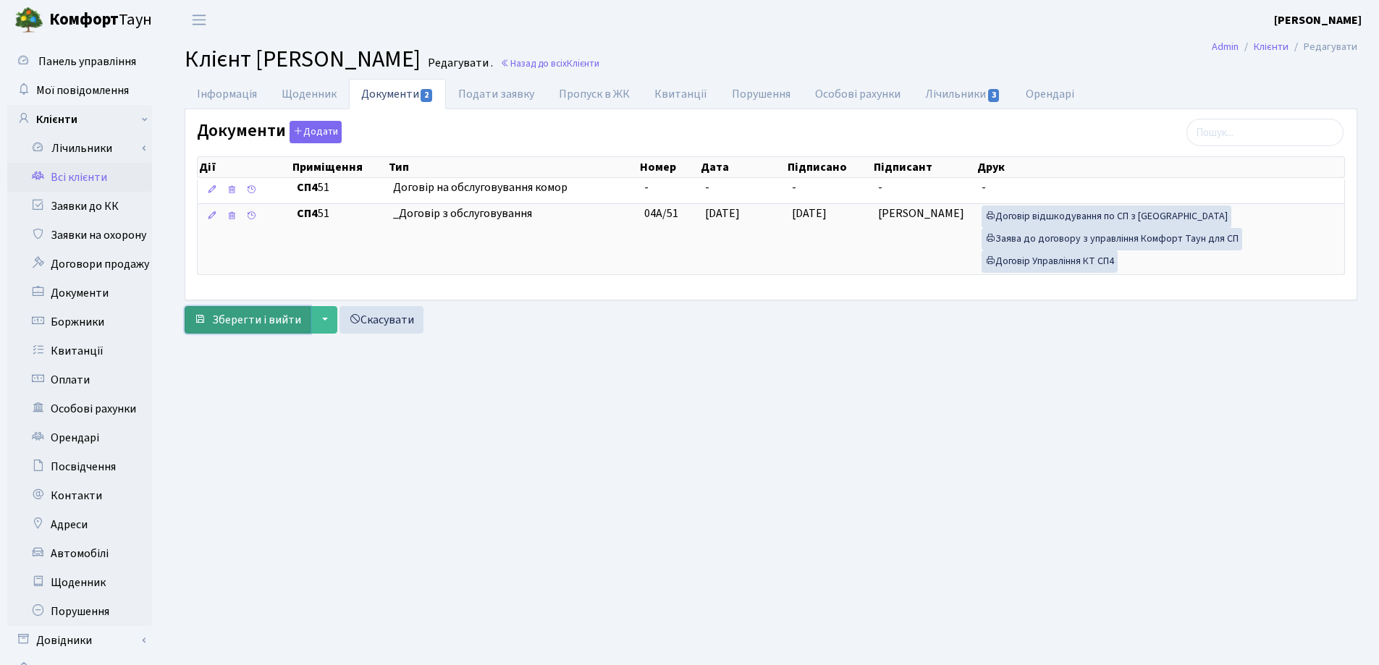
click at [219, 323] on span "Зберегти і вийти" at bounding box center [256, 320] width 89 height 16
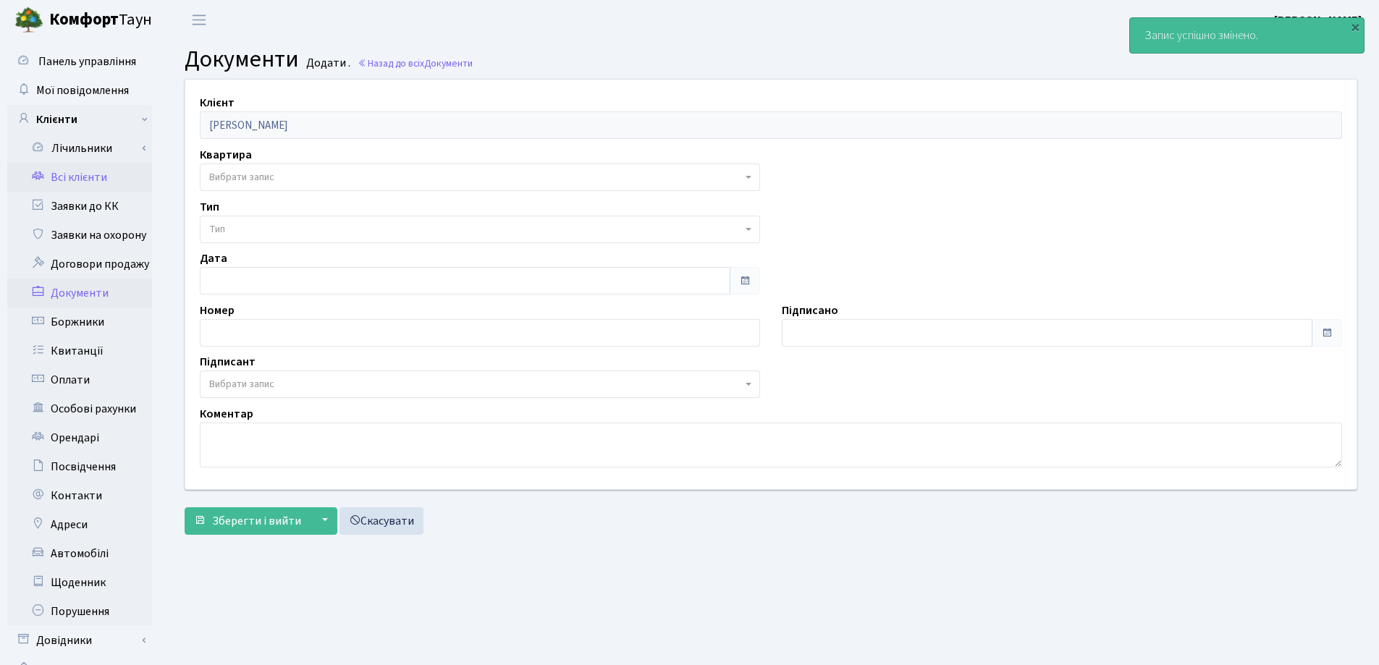
click at [85, 166] on link "Всі клієнти" at bounding box center [79, 177] width 145 height 29
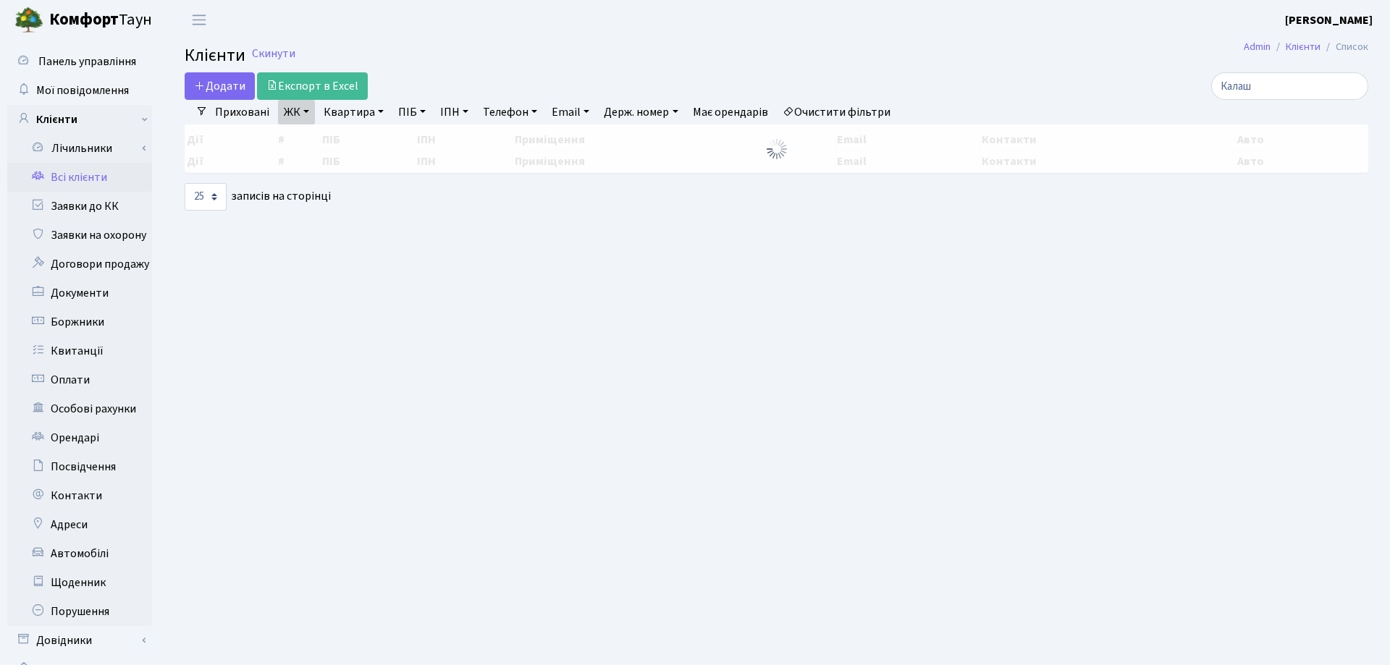
select select "25"
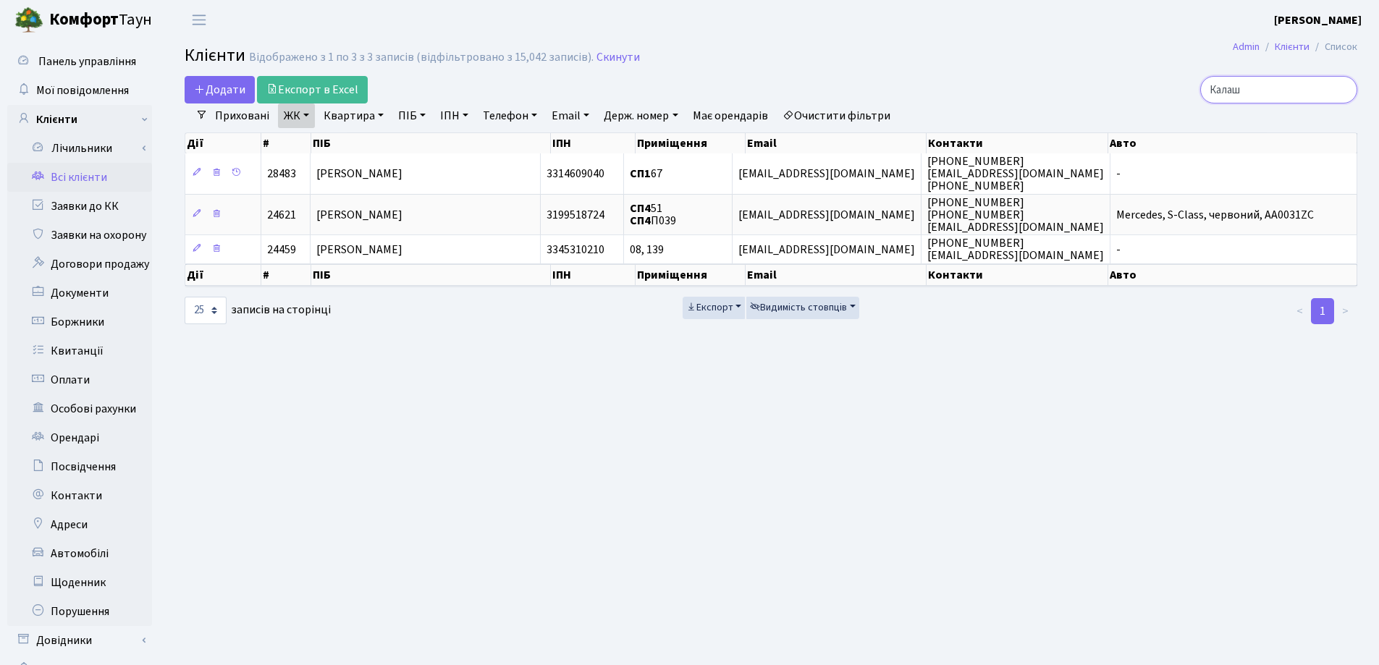
click at [1343, 88] on input "Калаш" at bounding box center [1278, 90] width 157 height 28
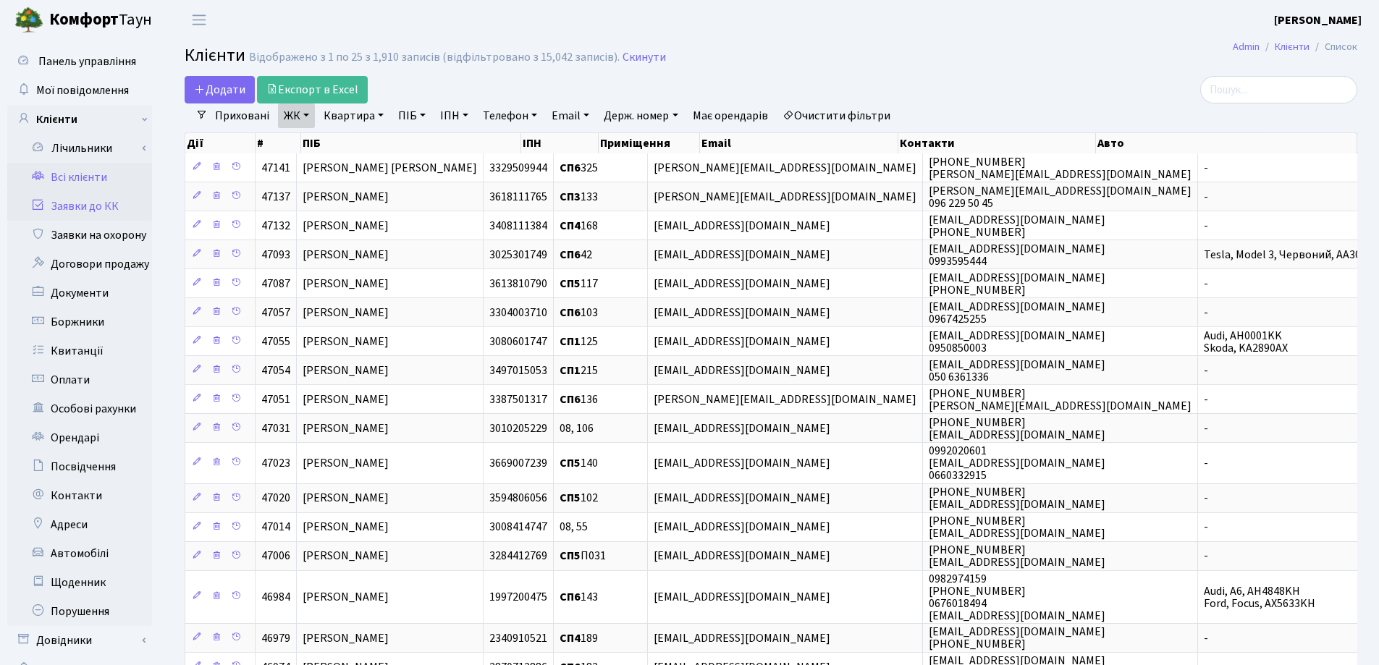
click at [68, 205] on link "Заявки до КК" at bounding box center [79, 206] width 145 height 29
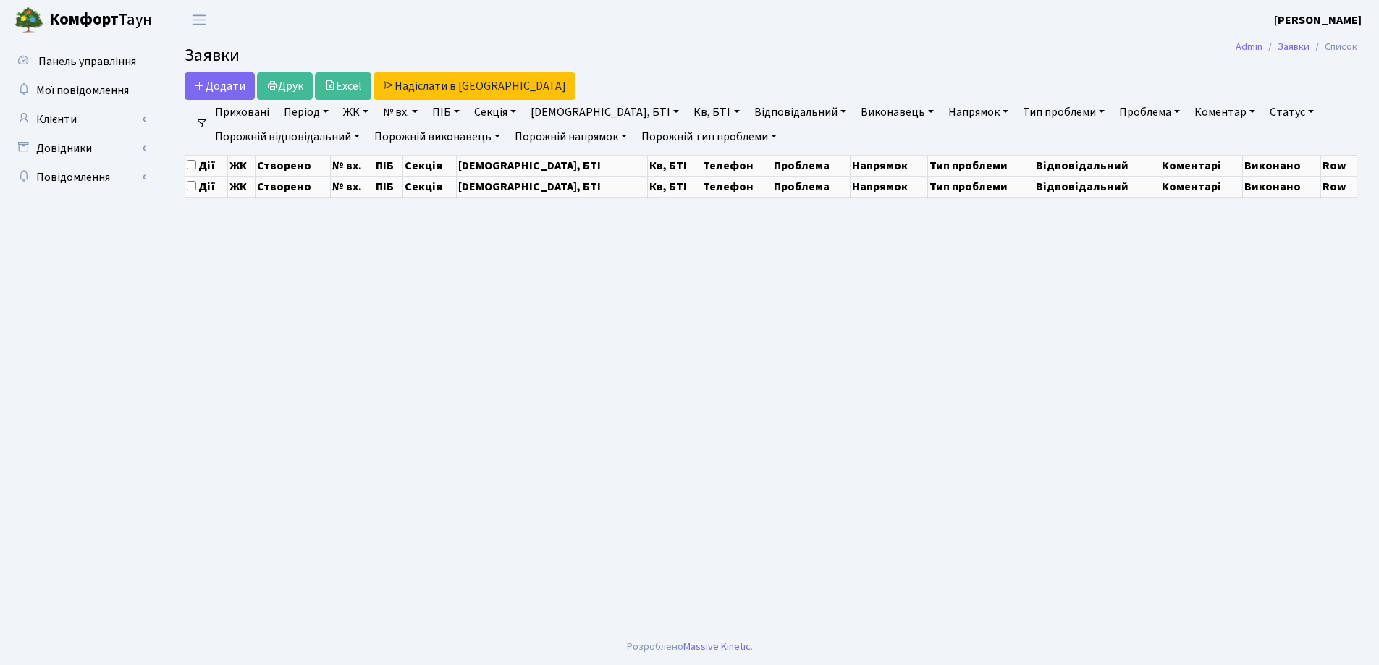
select select "25"
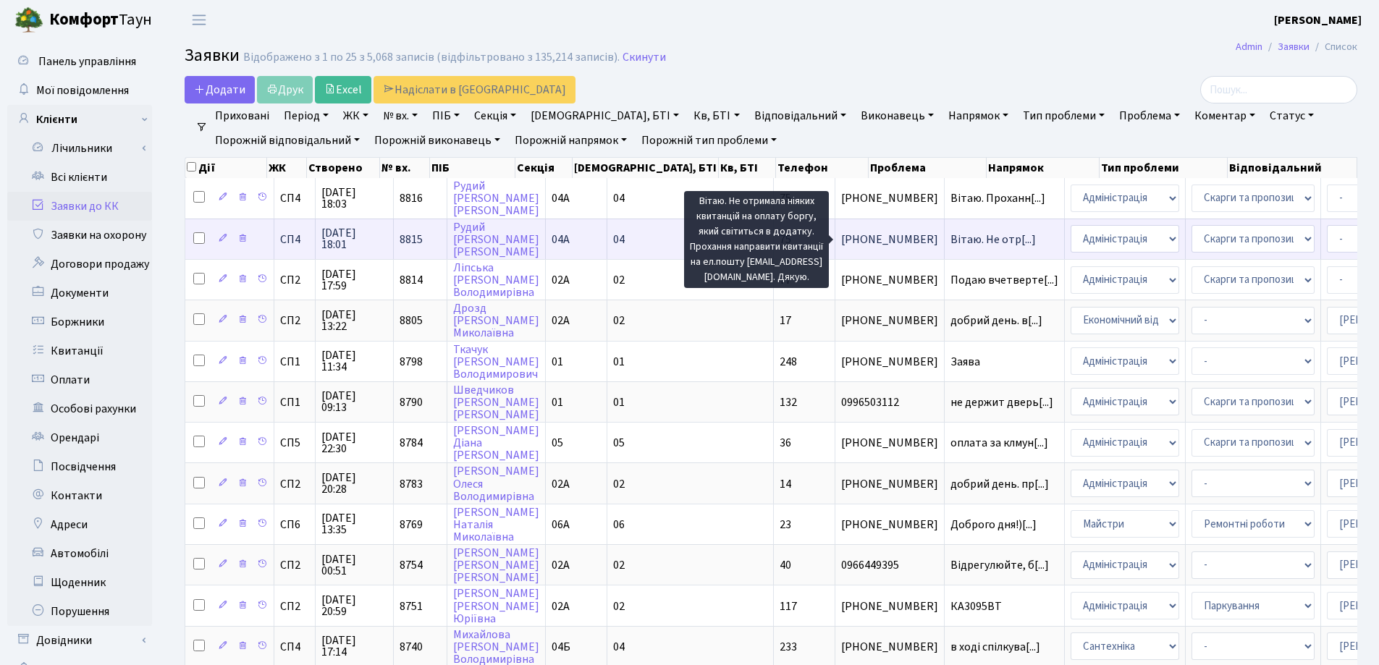
click at [950, 237] on span "Вітаю. Не отр[...]" at bounding box center [992, 240] width 85 height 16
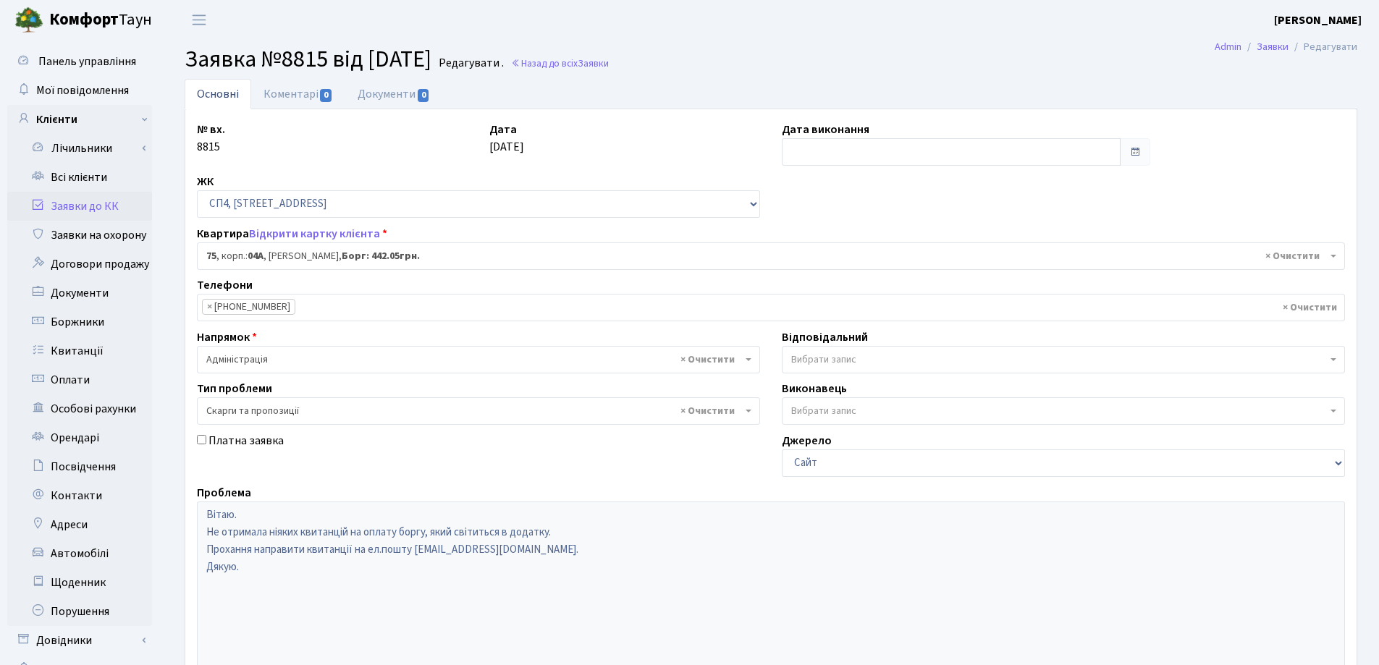
select select "21103"
select select "55"
click at [303, 232] on link "Відкрити картку клієнта" at bounding box center [314, 234] width 131 height 16
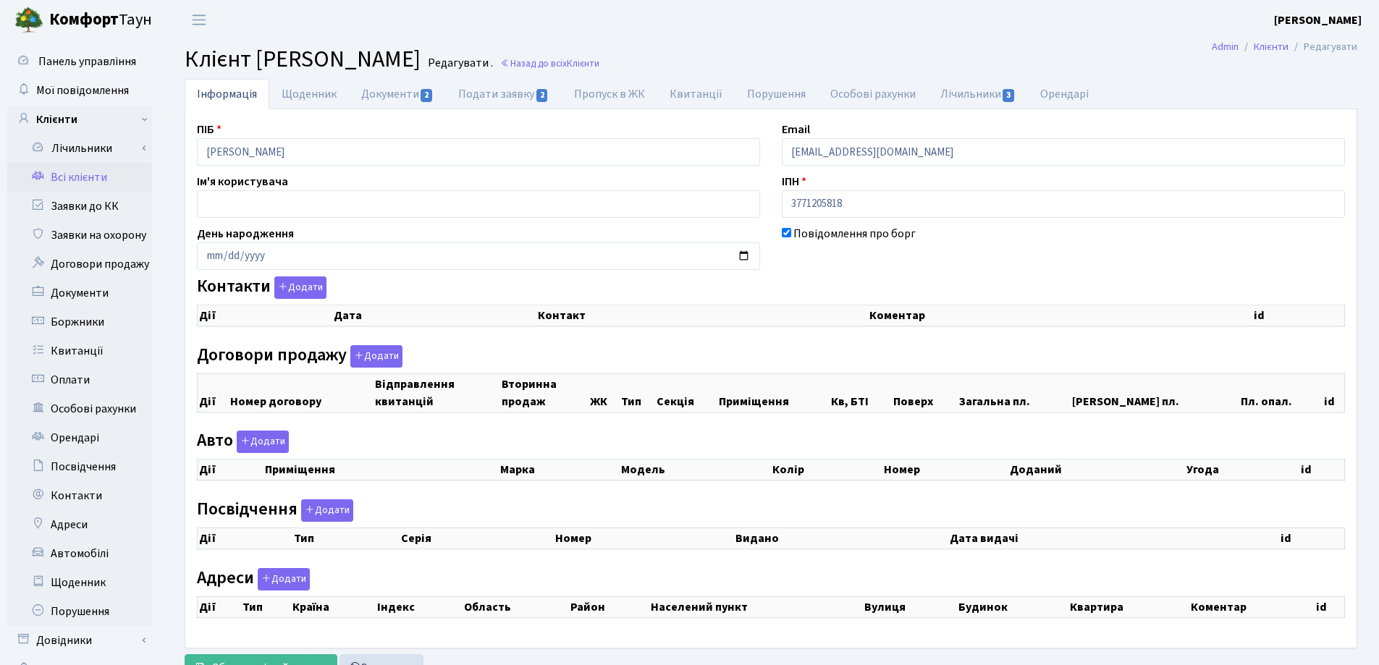
checkbox input "true"
select select "25"
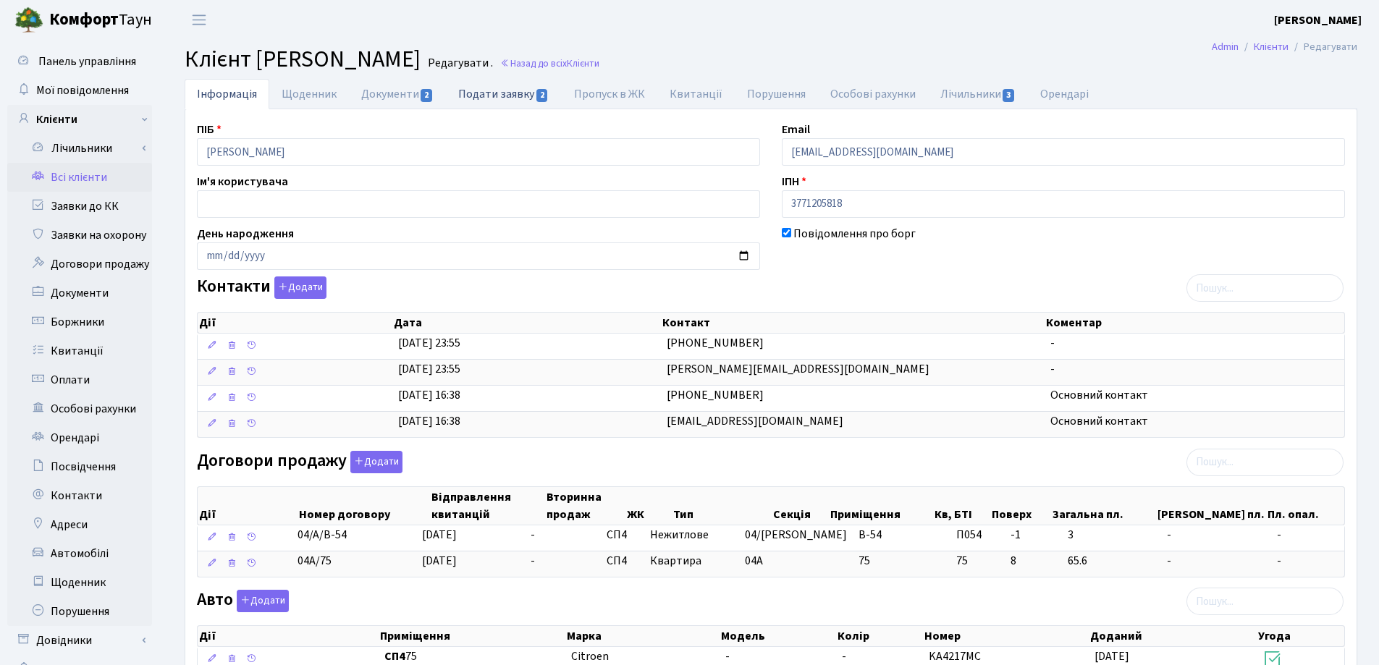
click at [498, 98] on link "Подати заявку 2" at bounding box center [503, 94] width 115 height 30
select select "25"
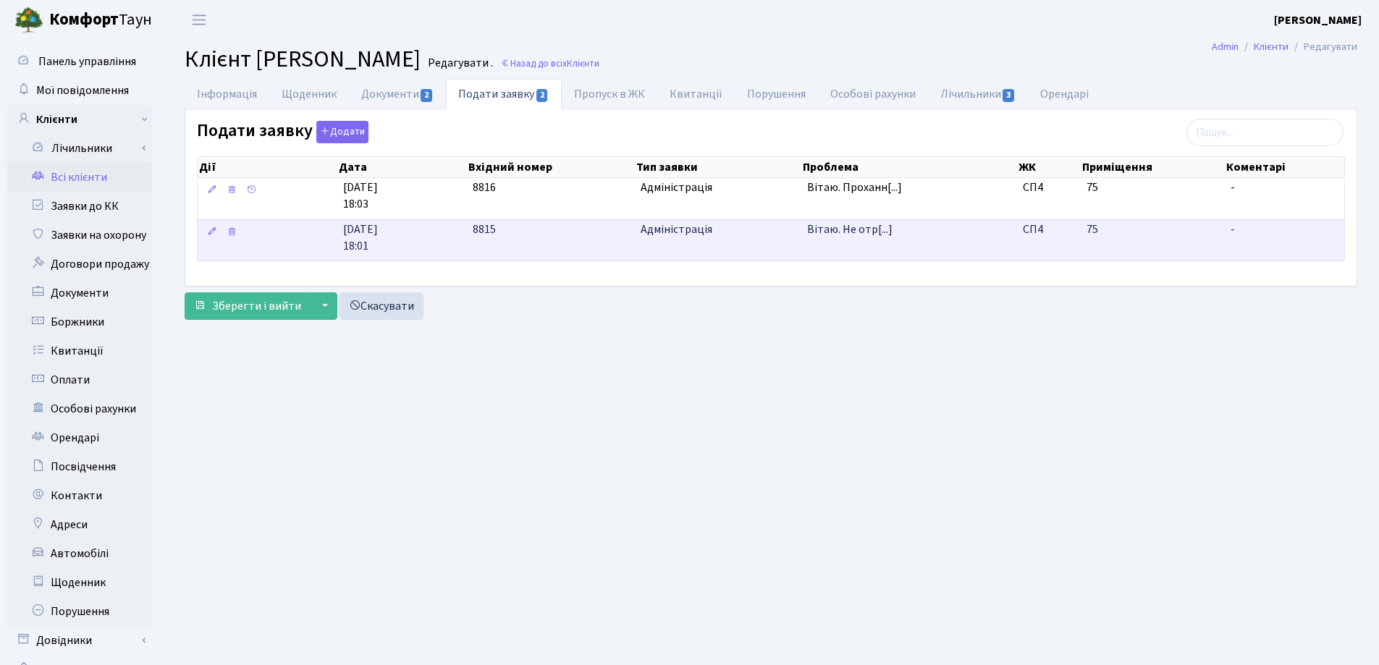
click at [1265, 237] on span "-" at bounding box center [1284, 229] width 108 height 17
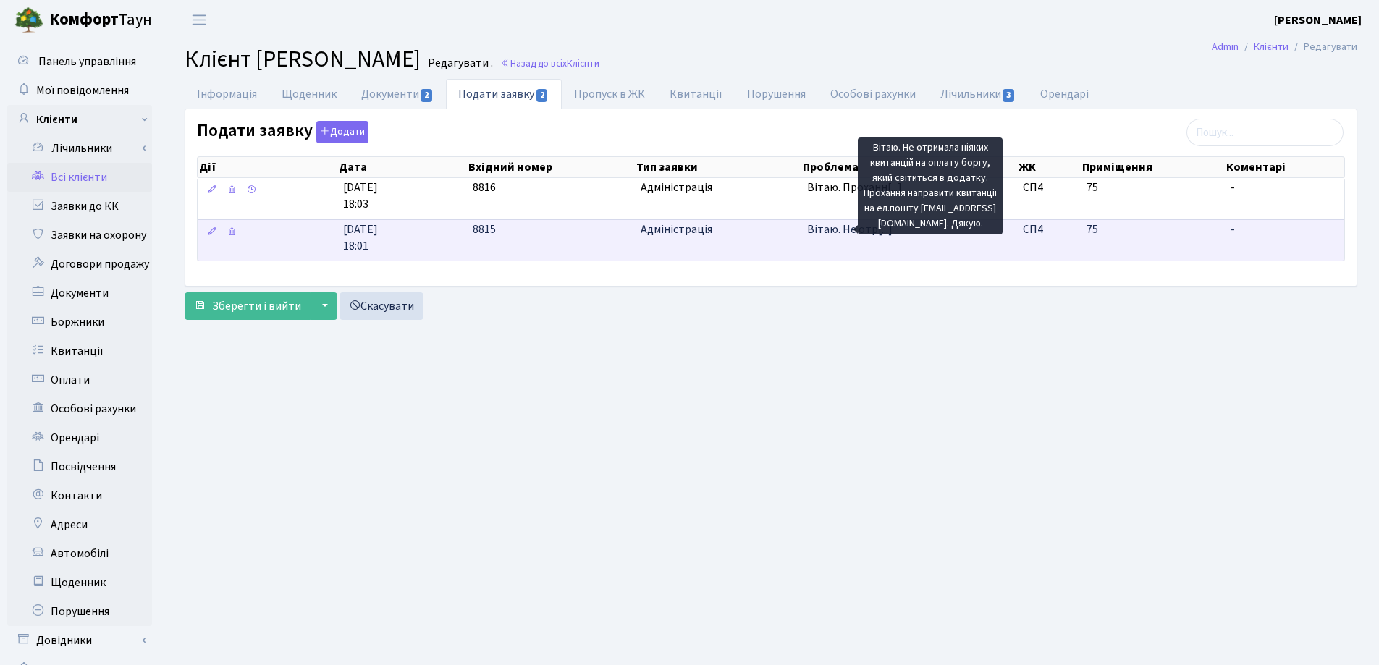
click at [840, 233] on span "Вітаю. Не отр[...]" at bounding box center [849, 229] width 85 height 16
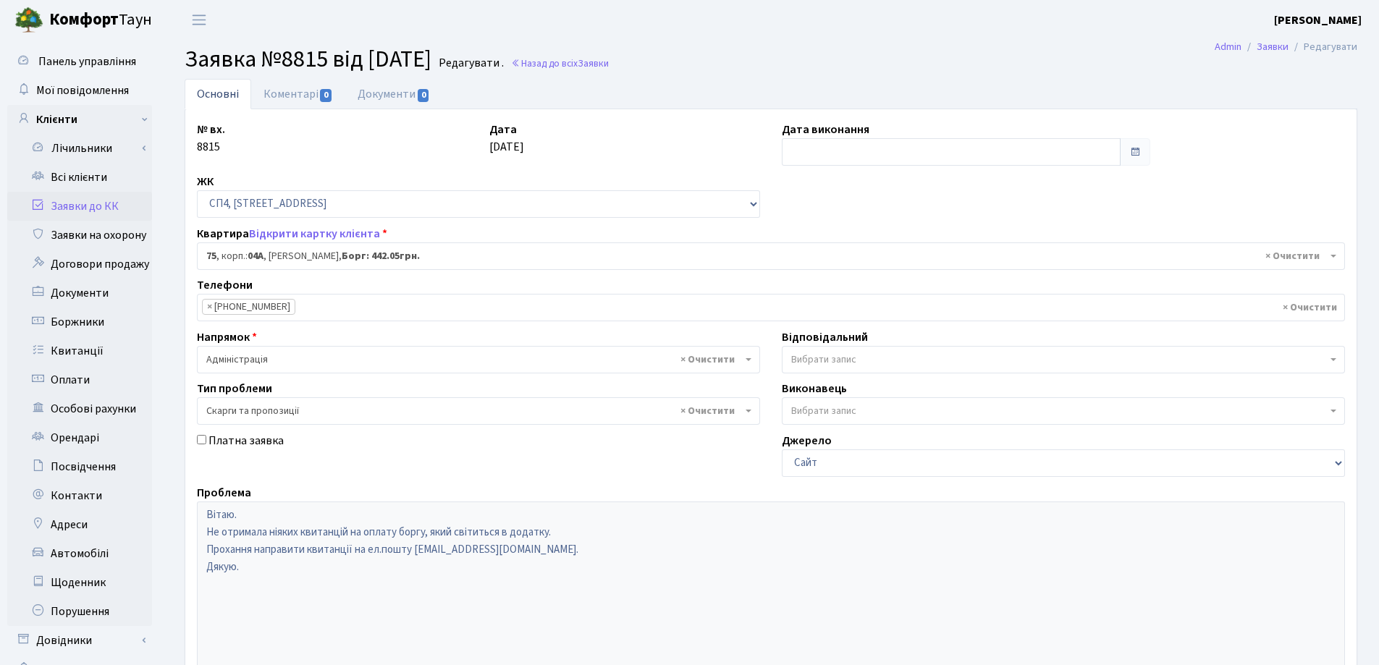
select select "21103"
select select "55"
click at [303, 236] on link "Відкрити картку клієнта" at bounding box center [314, 234] width 131 height 16
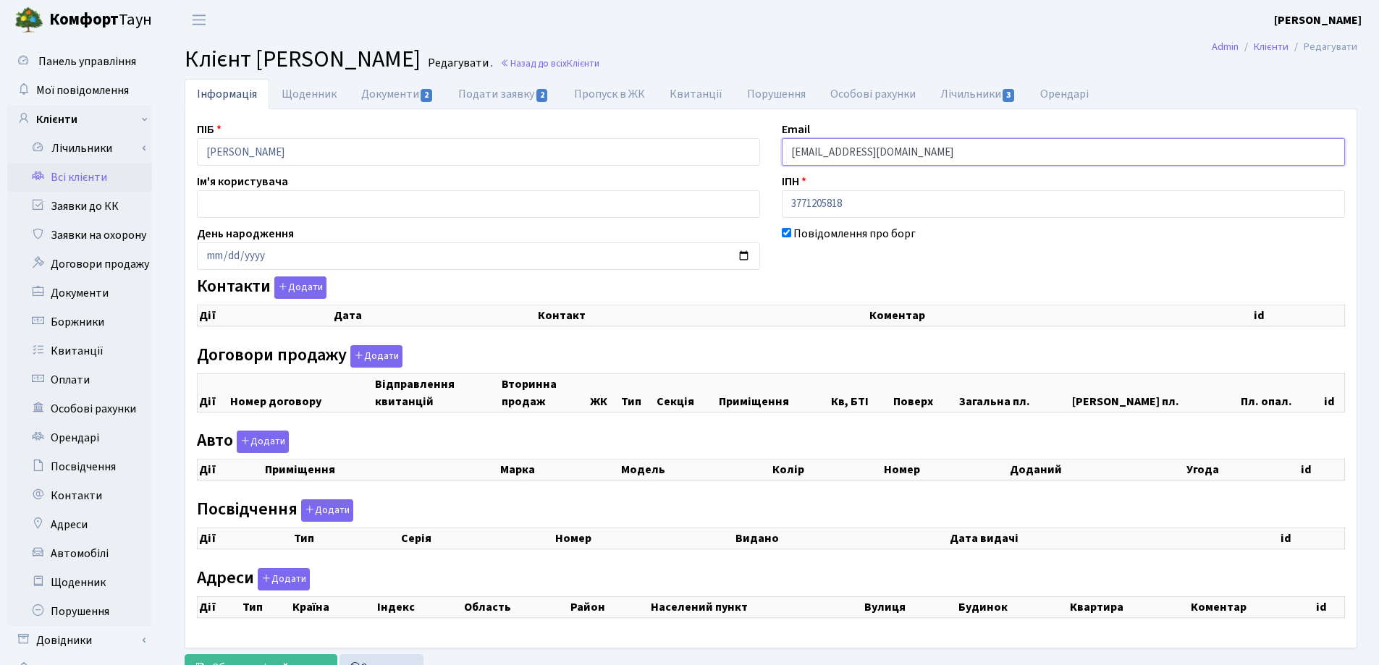
click at [900, 158] on input "[EMAIL_ADDRESS][DOMAIN_NAME]" at bounding box center [1063, 152] width 563 height 28
select select "25"
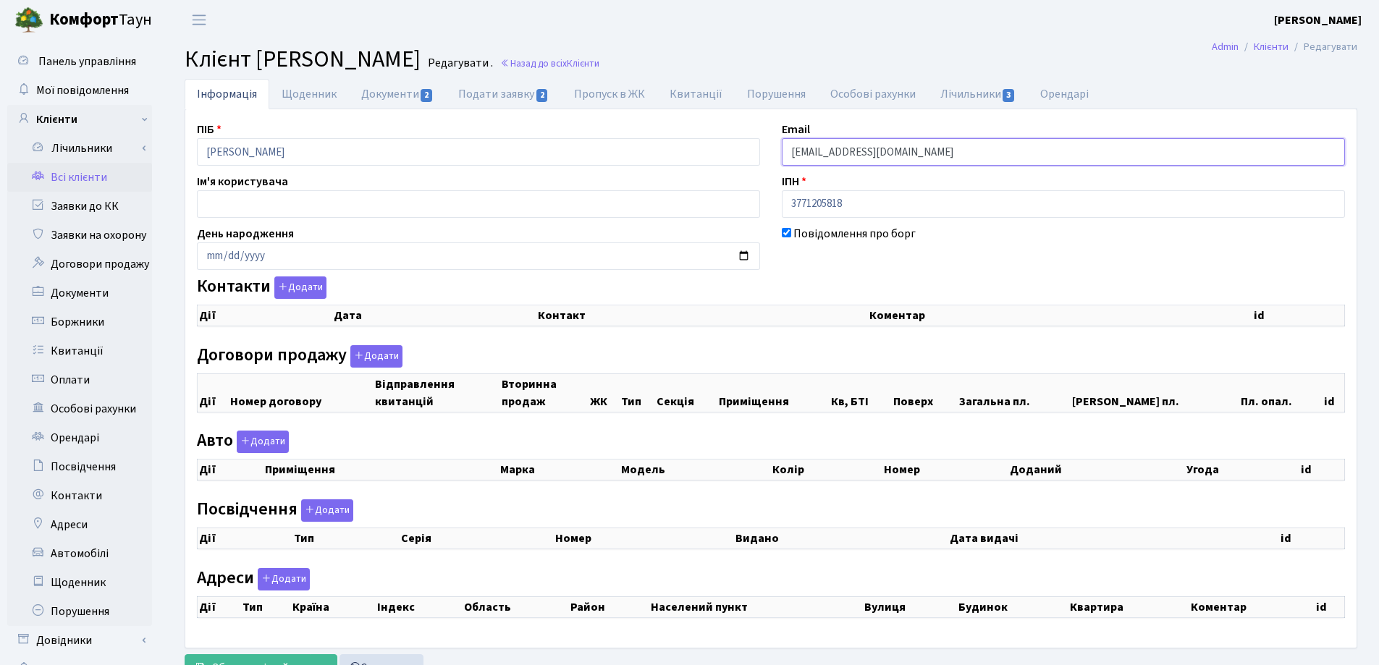
select select "25"
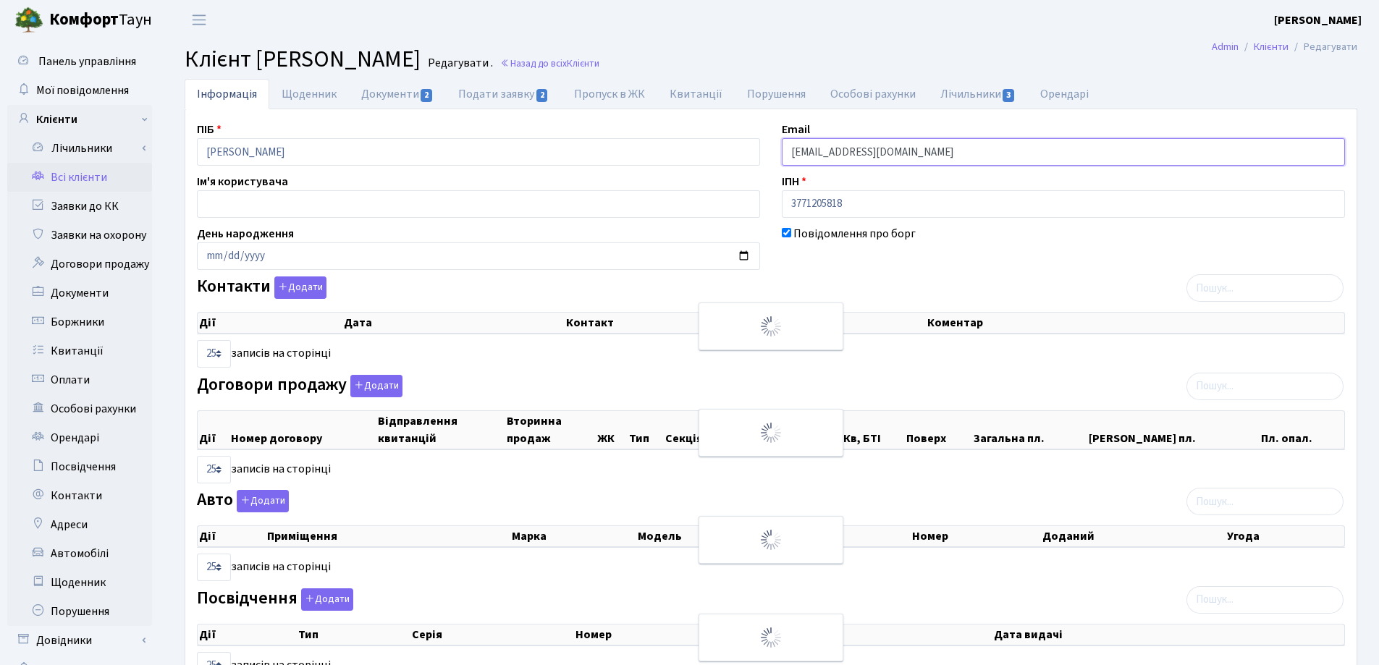
checkbox input "true"
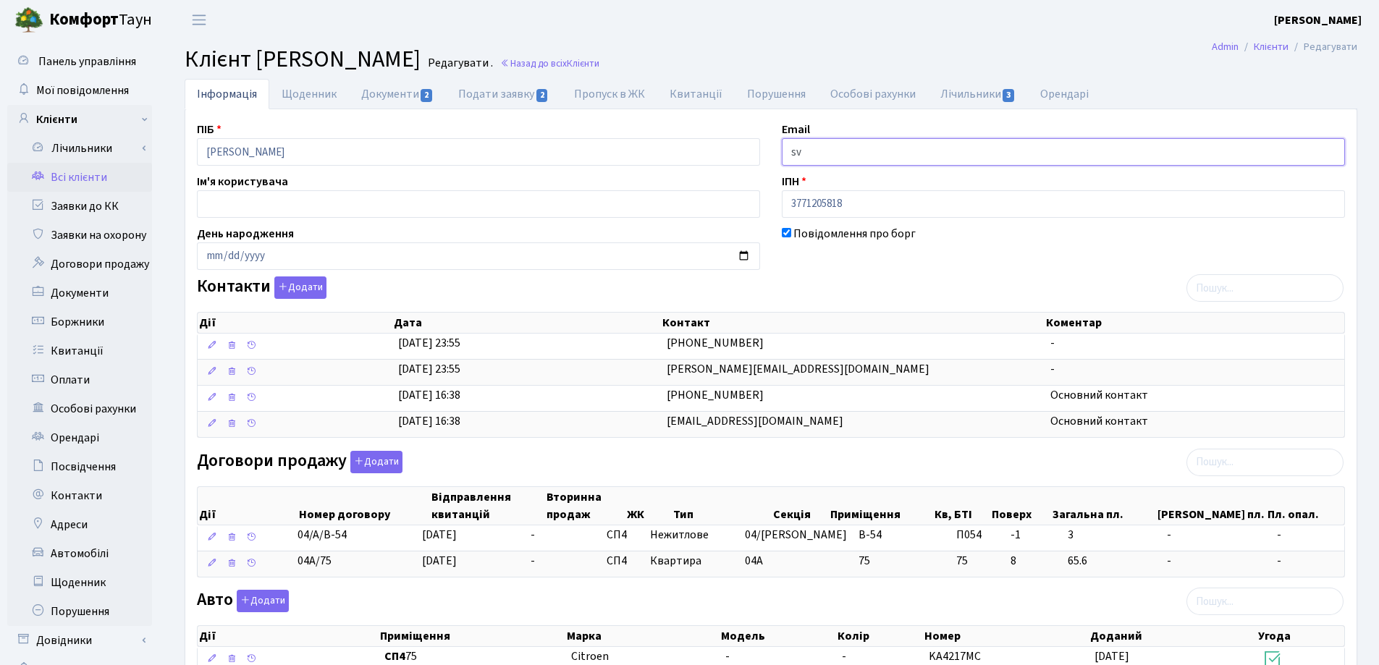
type input "s"
paste input "[EMAIL_ADDRESS][DOMAIN_NAME]."
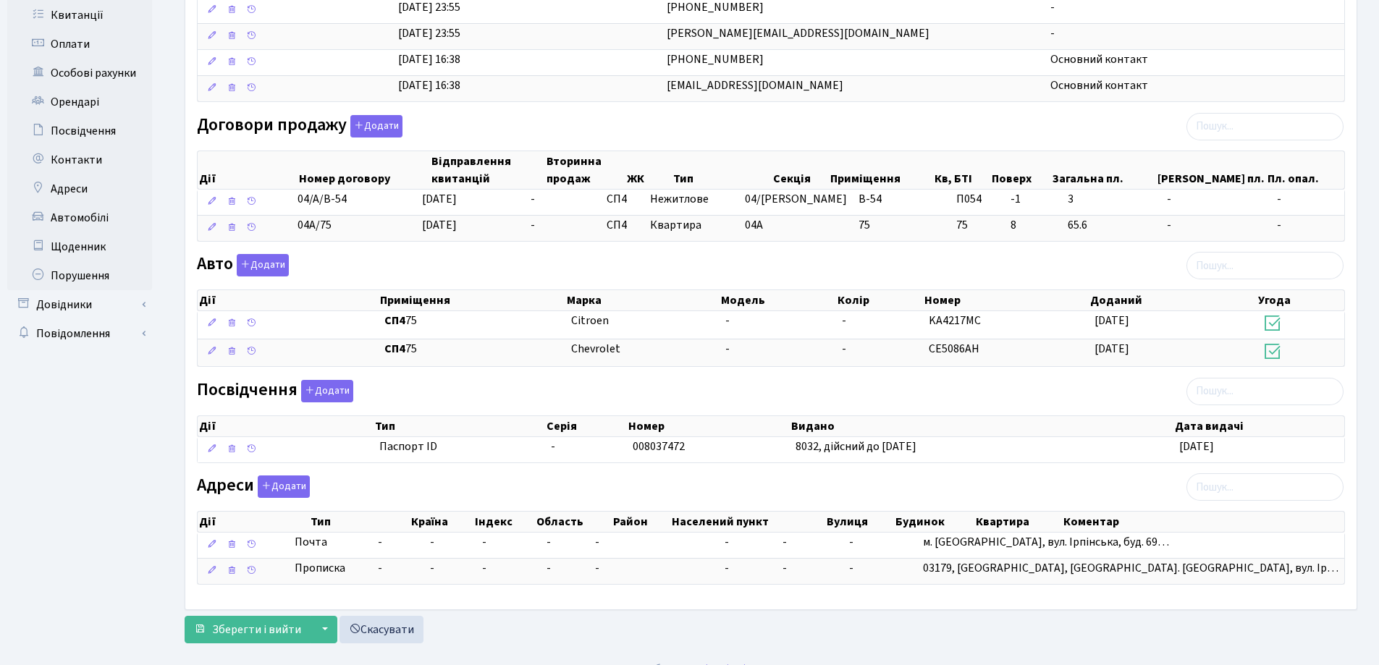
scroll to position [357, 0]
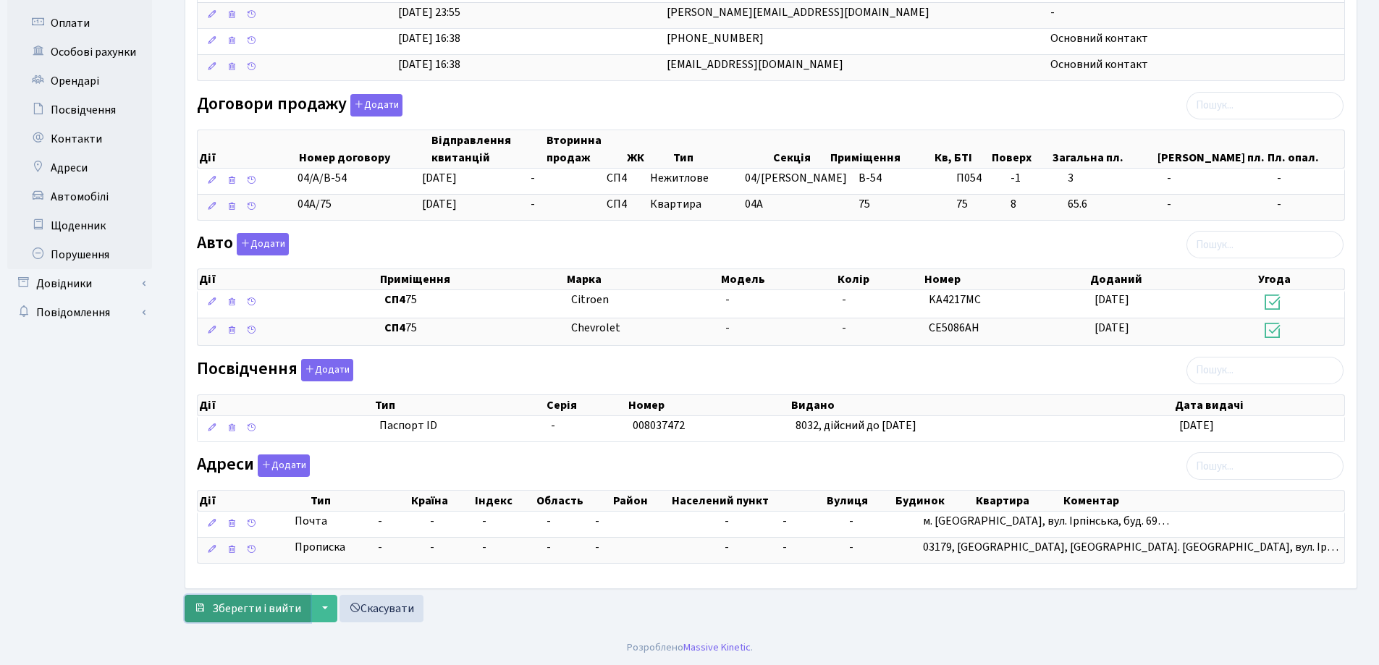
click at [220, 609] on span "Зберегти і вийти" at bounding box center [256, 609] width 89 height 16
type input "[EMAIL_ADDRESS][DOMAIN_NAME]"
click at [249, 614] on span "Зберегти і вийти" at bounding box center [256, 609] width 89 height 16
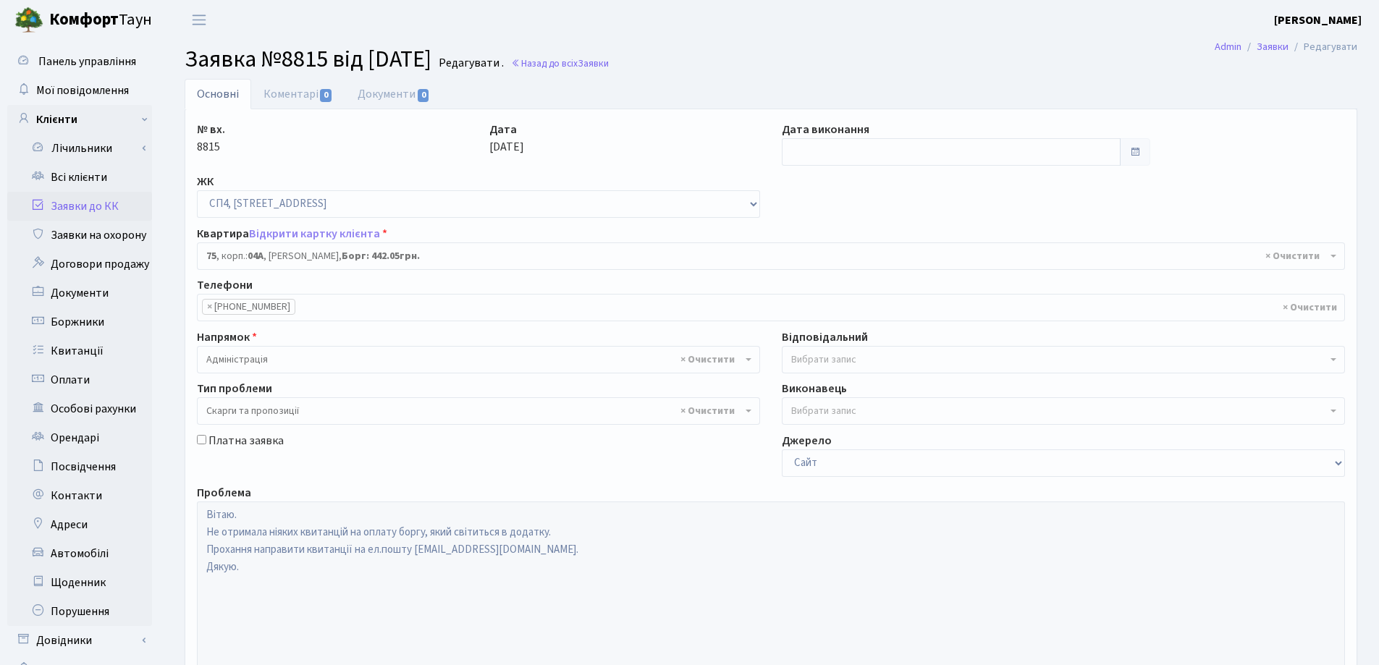
select select "21103"
select select "55"
click at [329, 231] on link "Відкрити картку клієнта" at bounding box center [314, 234] width 131 height 16
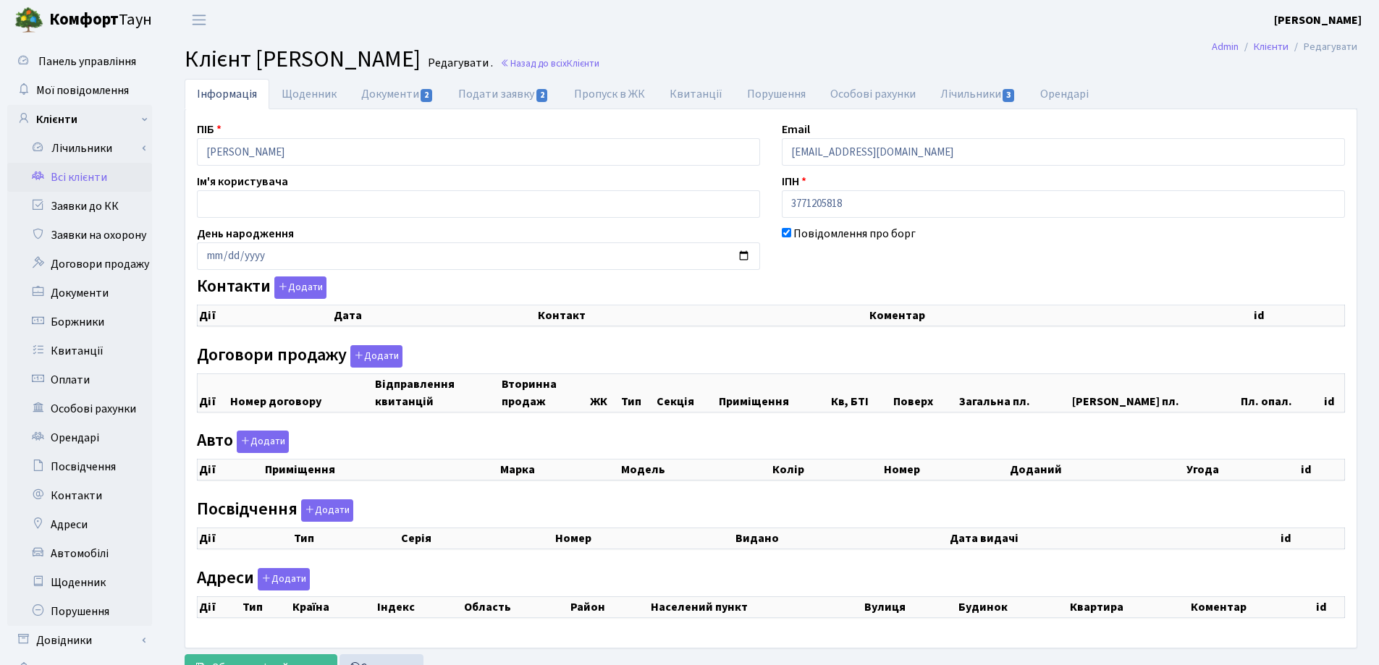
checkbox input "true"
select select "25"
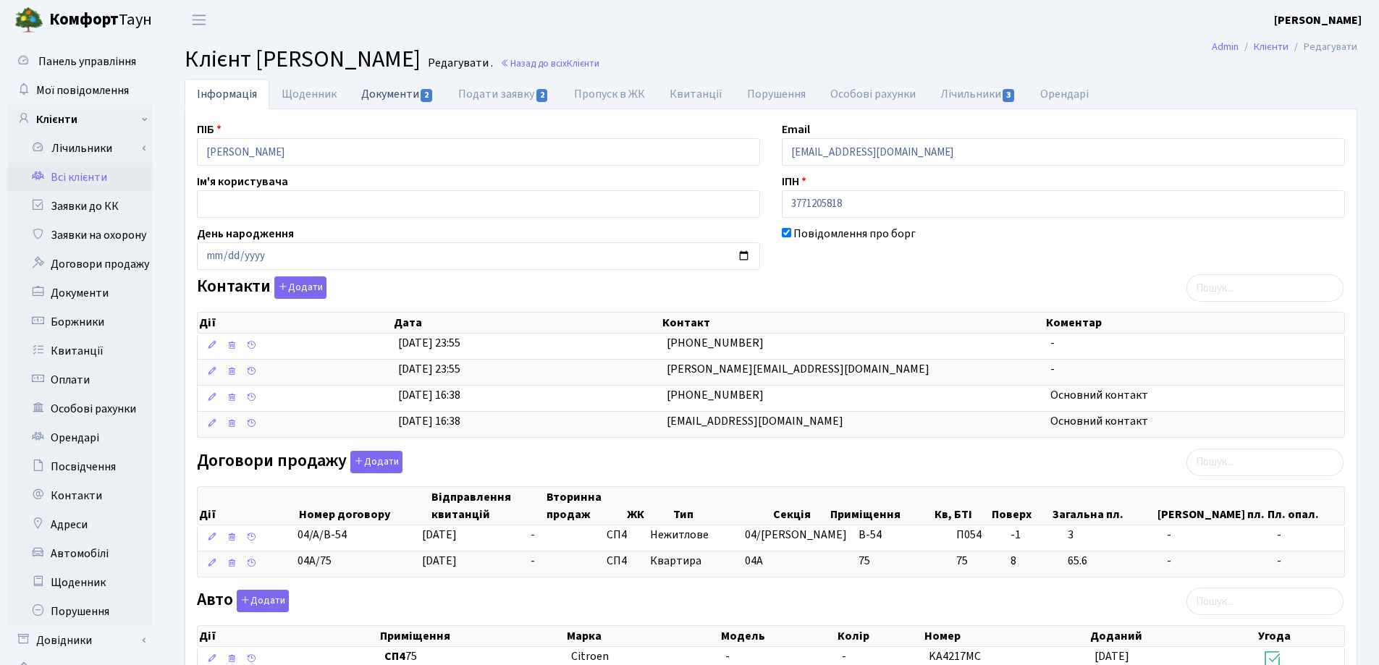
click at [376, 93] on link "Документи 2" at bounding box center [397, 94] width 97 height 30
select select "25"
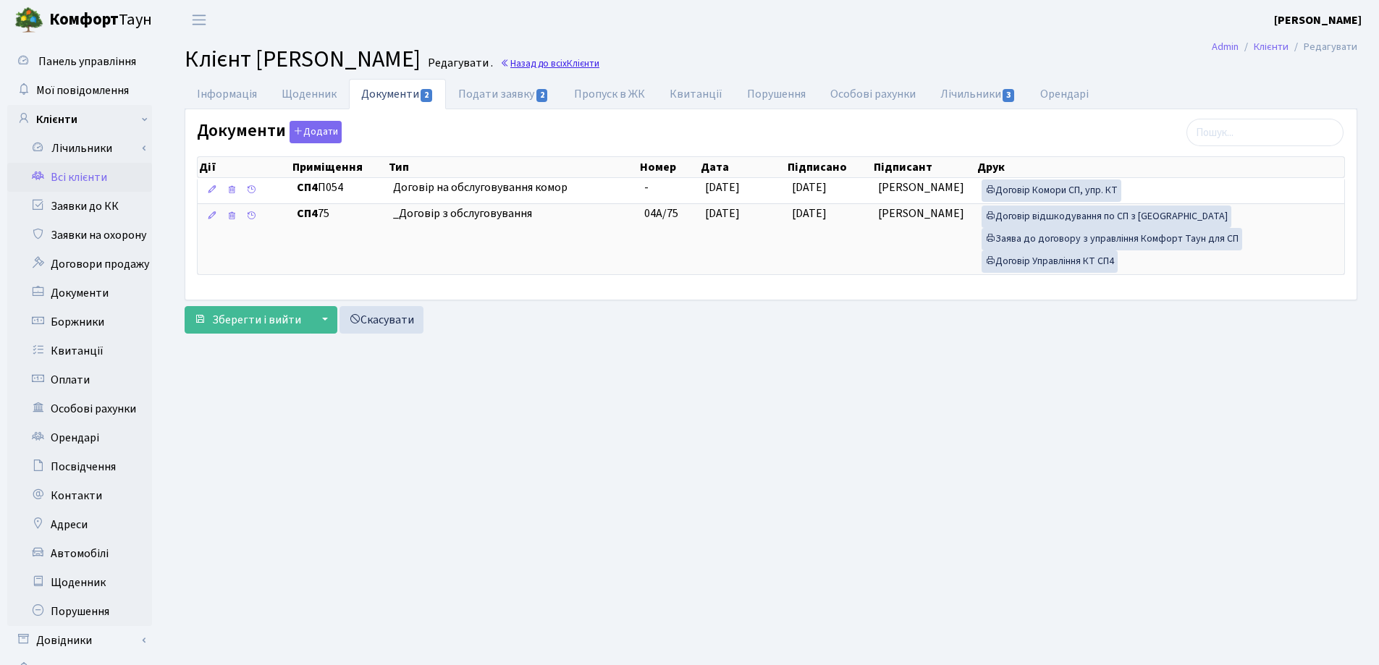
click at [599, 62] on link "Назад до всіх Клієнти" at bounding box center [549, 63] width 99 height 14
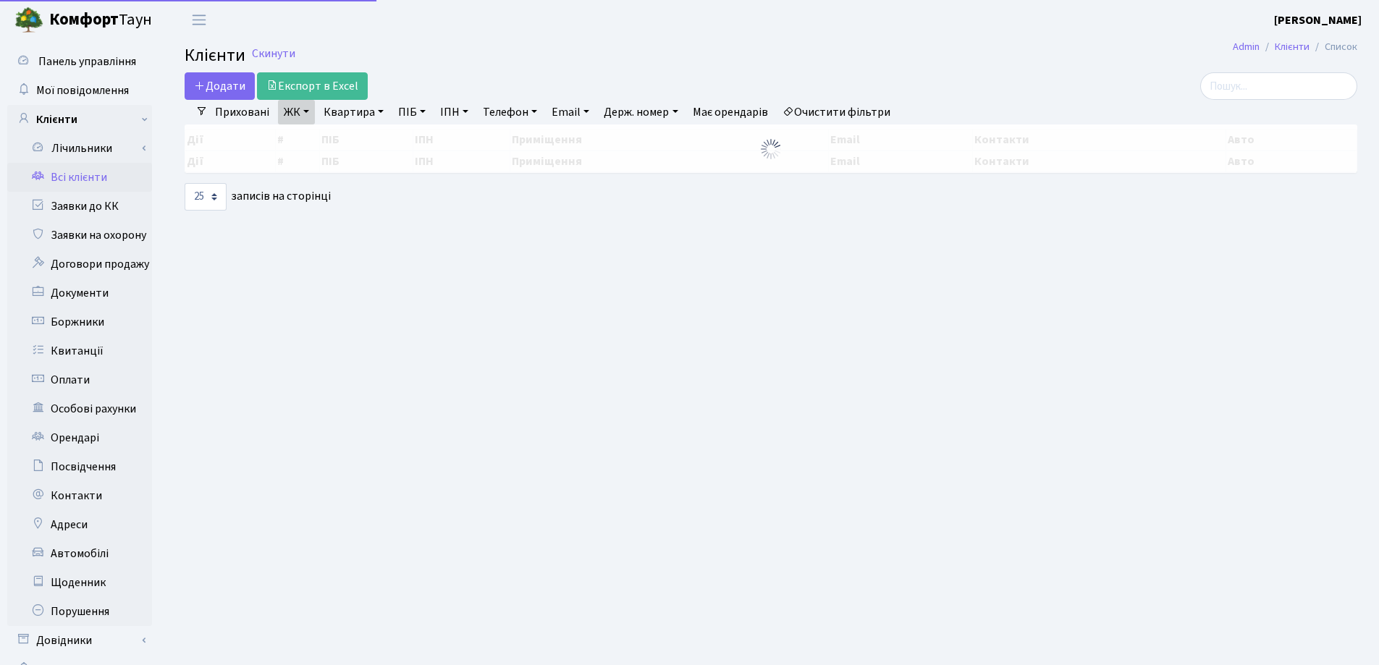
select select "25"
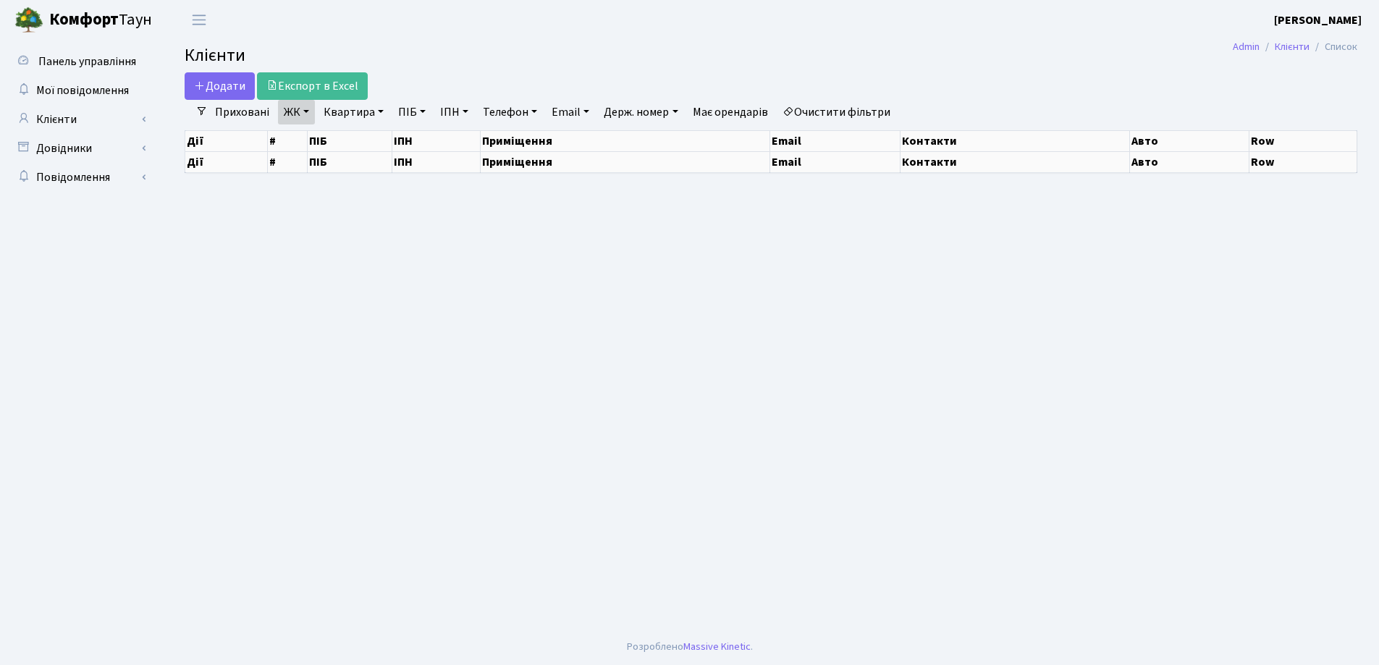
select select "25"
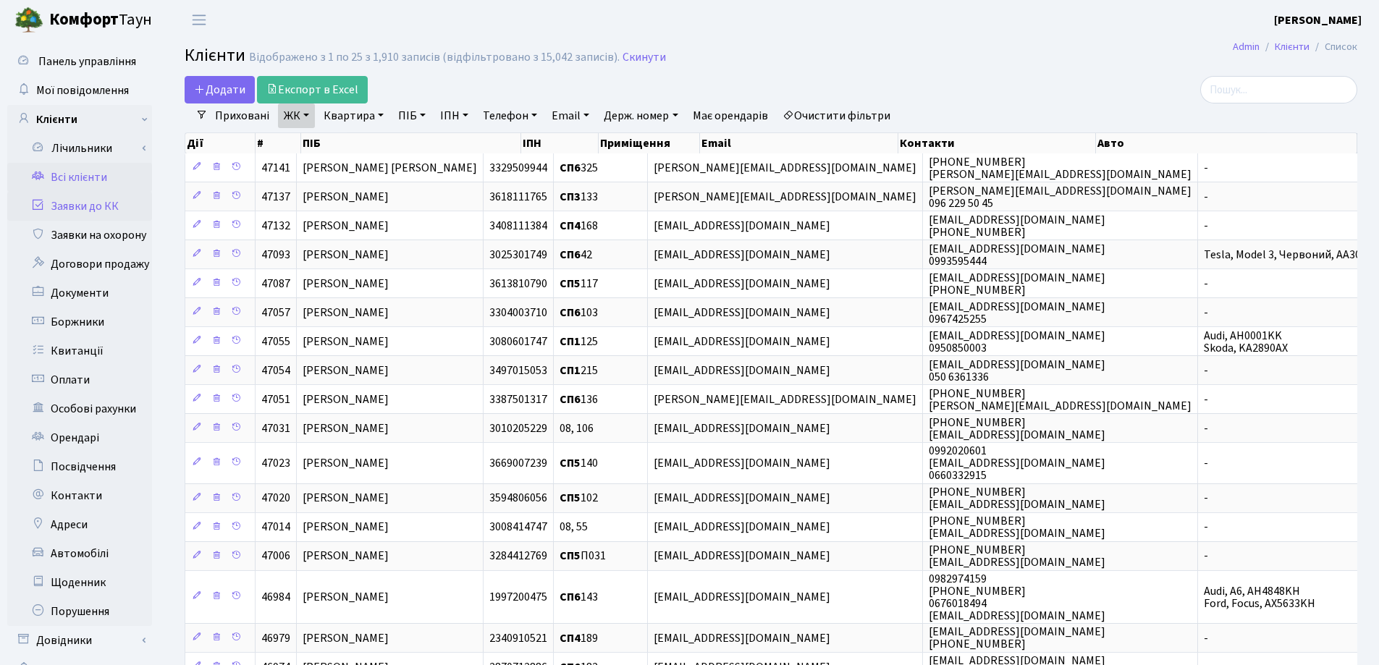
click at [85, 203] on link "Заявки до КК" at bounding box center [79, 206] width 145 height 29
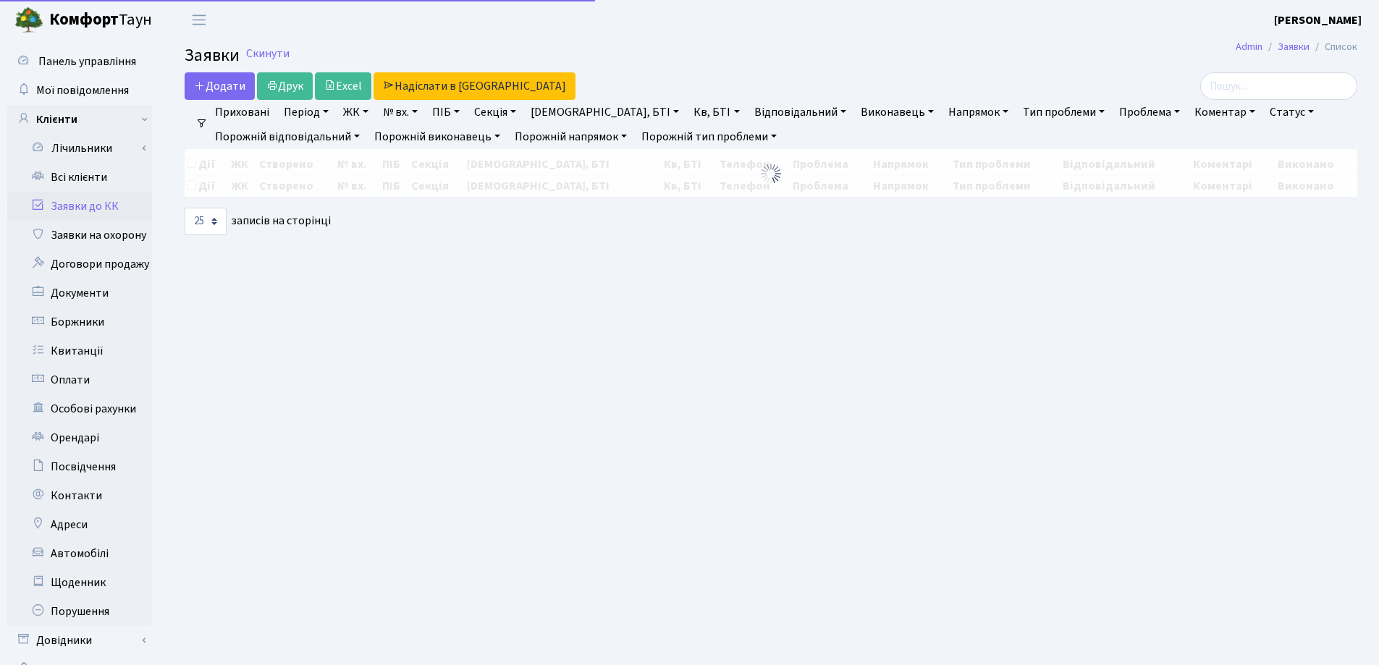
select select "25"
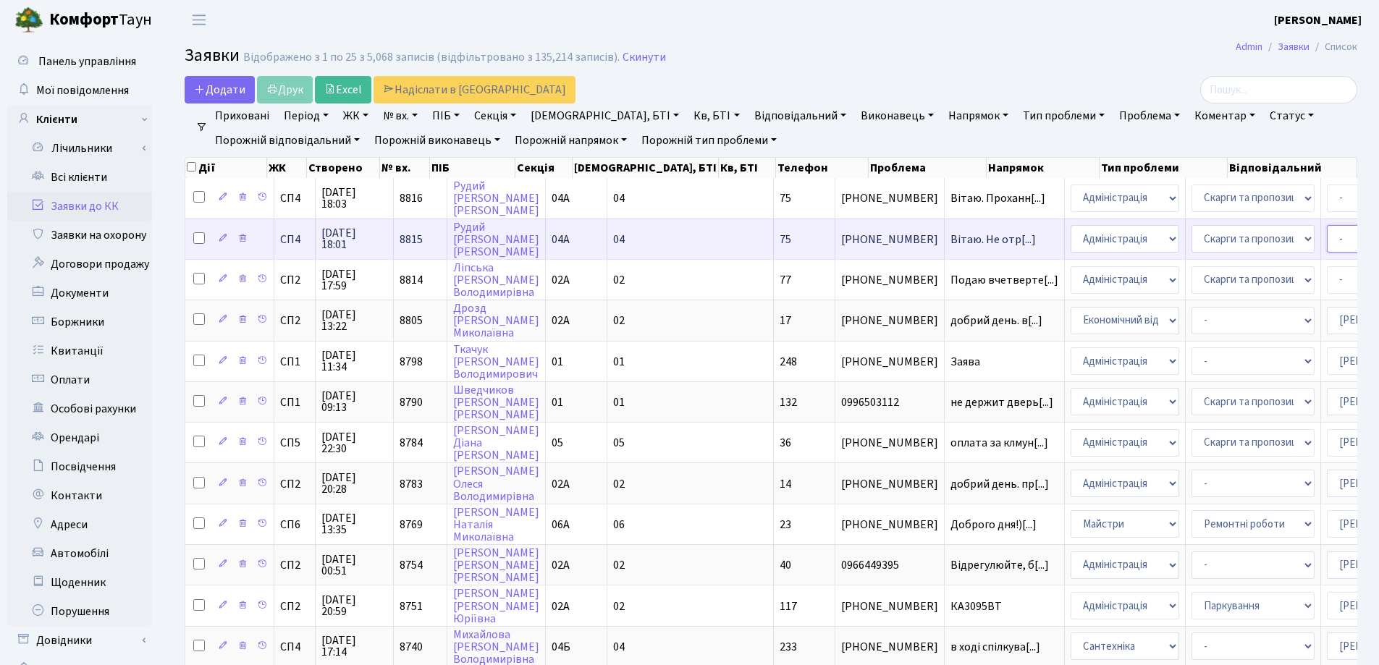
click at [1327, 240] on select "- Адміністратор ЖК ДП Адміністратор ЖК КТ Адміністратор ЖК СП Вижул В. В. Горді…" at bounding box center [1388, 239] width 123 height 28
click at [950, 234] on span "Вітаю. Не отр[...]" at bounding box center [1004, 240] width 108 height 12
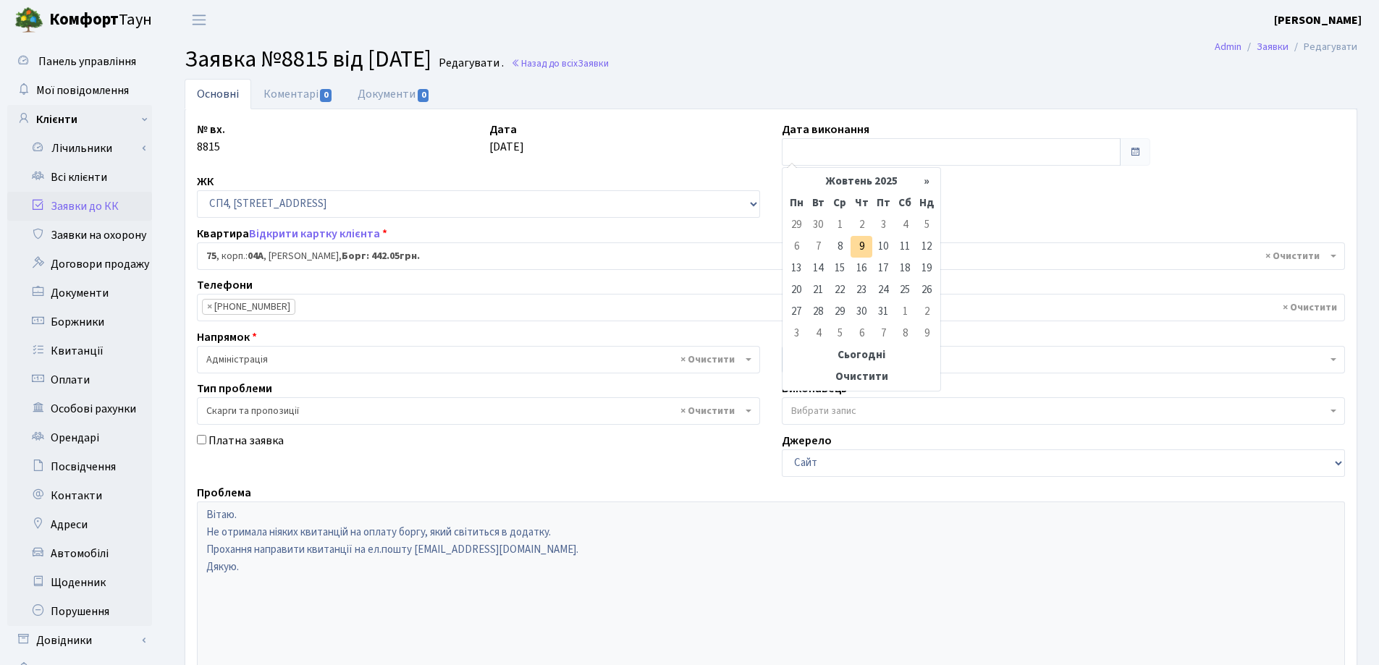
select select "21103"
select select "55"
type input "09.10.2025"
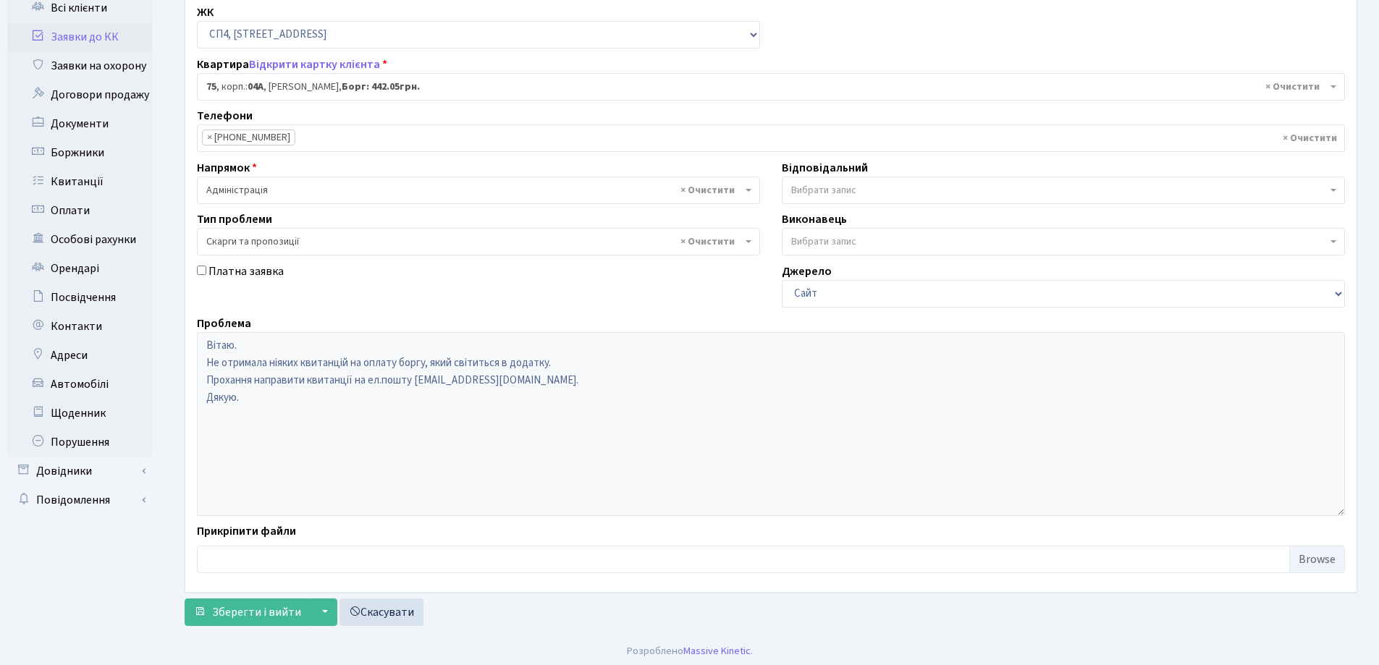
scroll to position [173, 0]
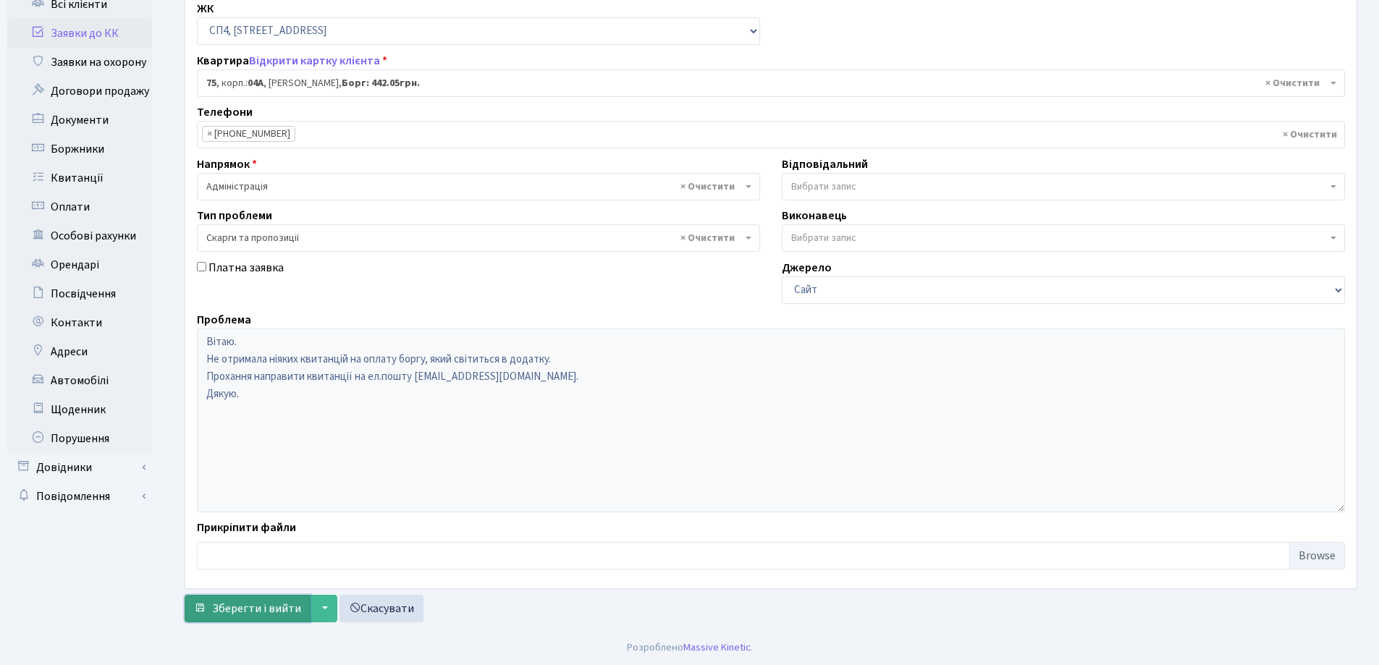
click at [278, 603] on span "Зберегти і вийти" at bounding box center [256, 609] width 89 height 16
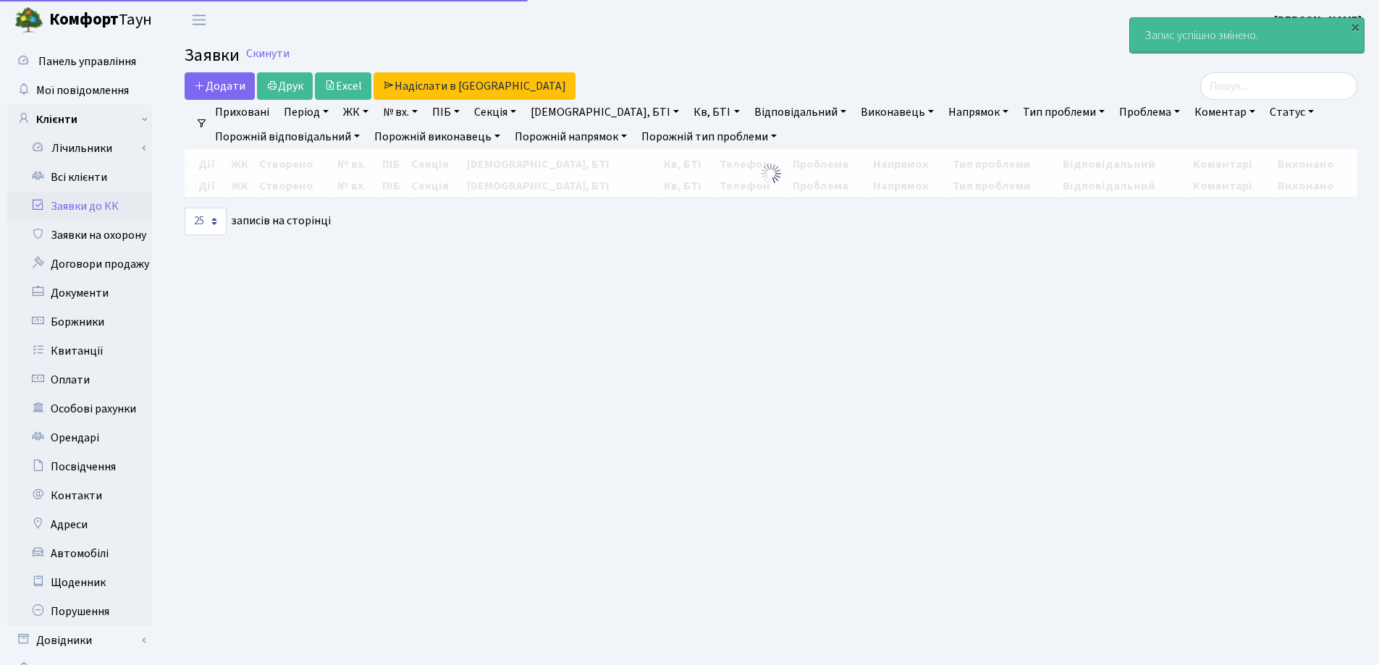
select select "25"
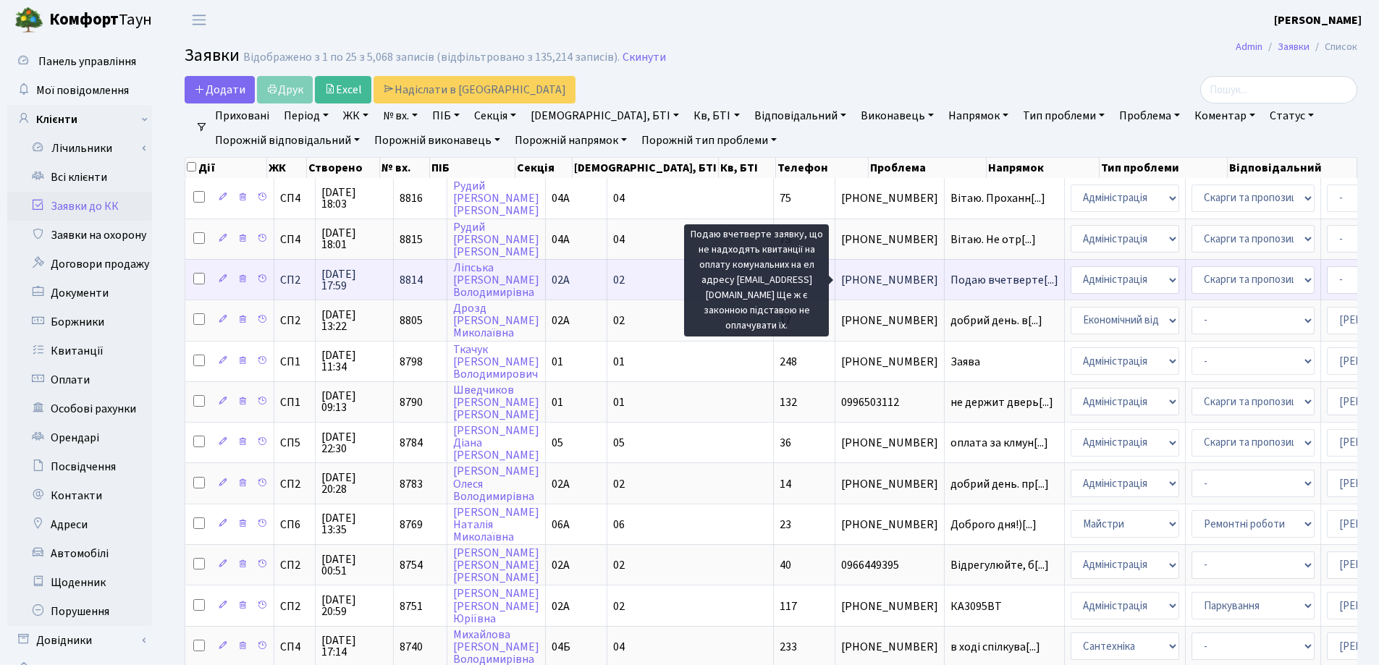
click at [950, 282] on span "Подаю вчетверте[...]" at bounding box center [1004, 280] width 108 height 16
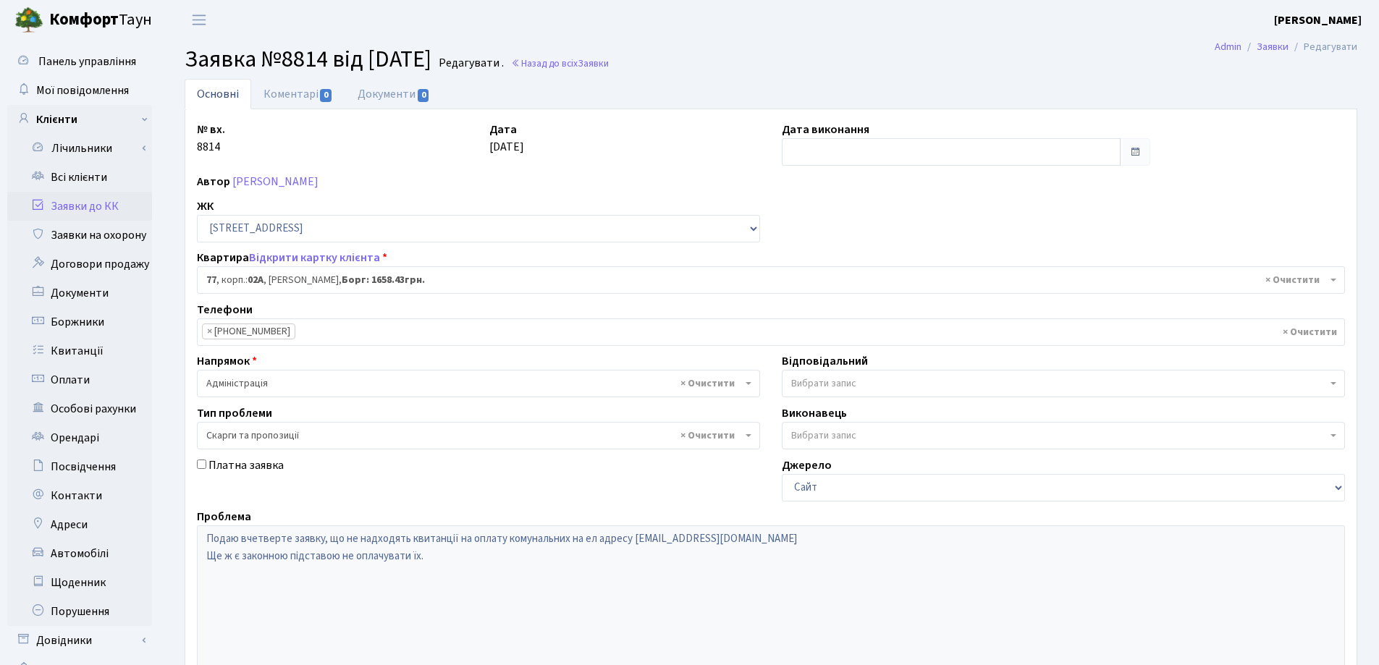
select select "20327"
select select "55"
click at [324, 258] on link "Відкрити картку клієнта" at bounding box center [314, 258] width 131 height 16
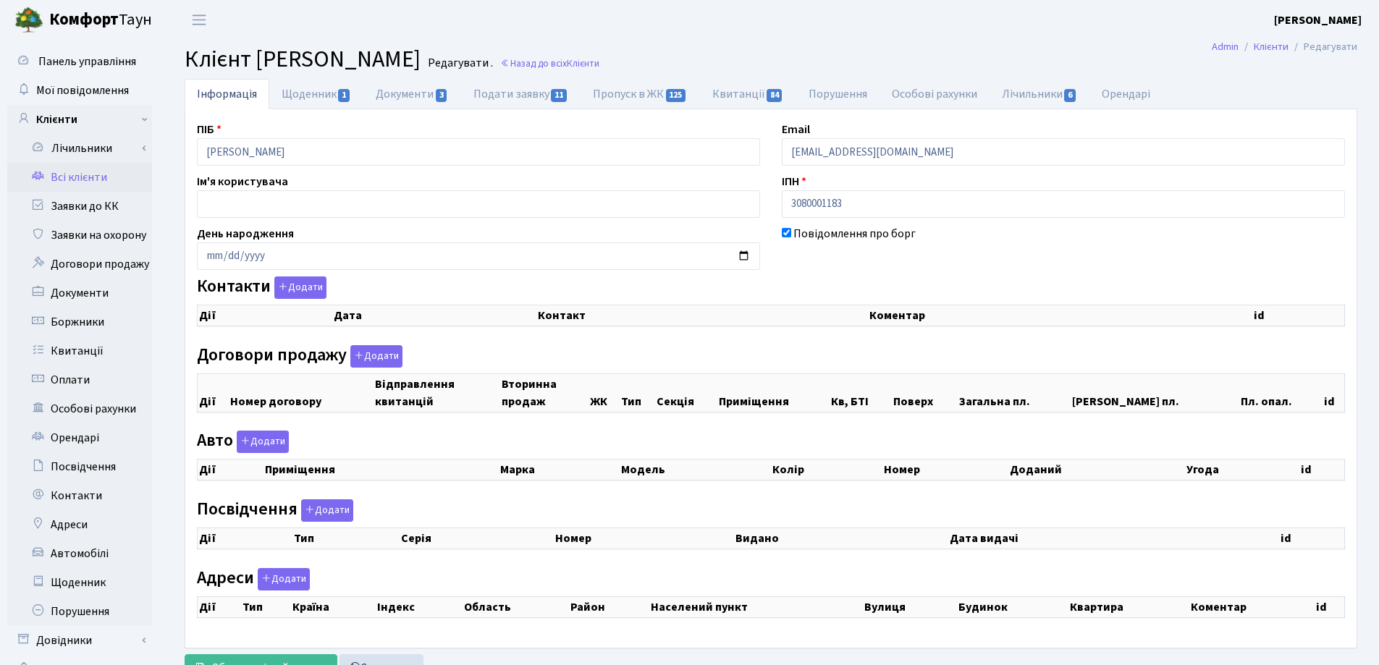
checkbox input "true"
select select "25"
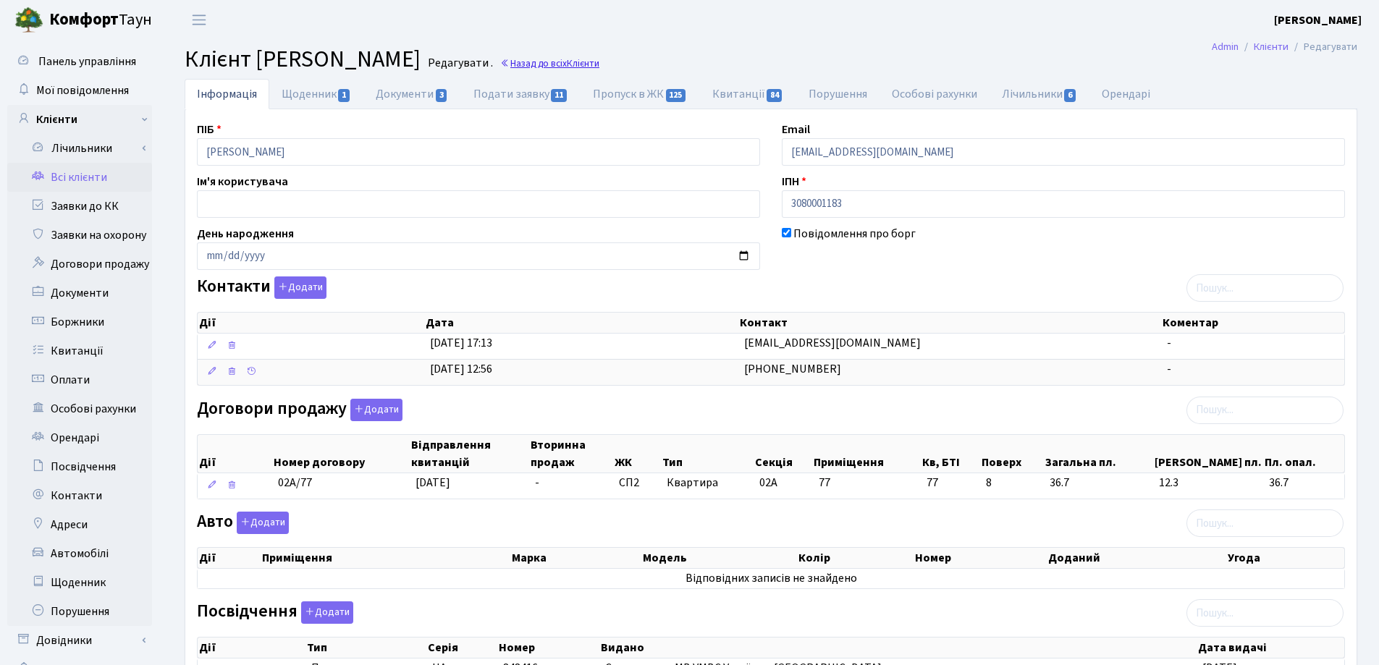
click at [599, 61] on link "Назад до всіх Клієнти" at bounding box center [549, 63] width 99 height 14
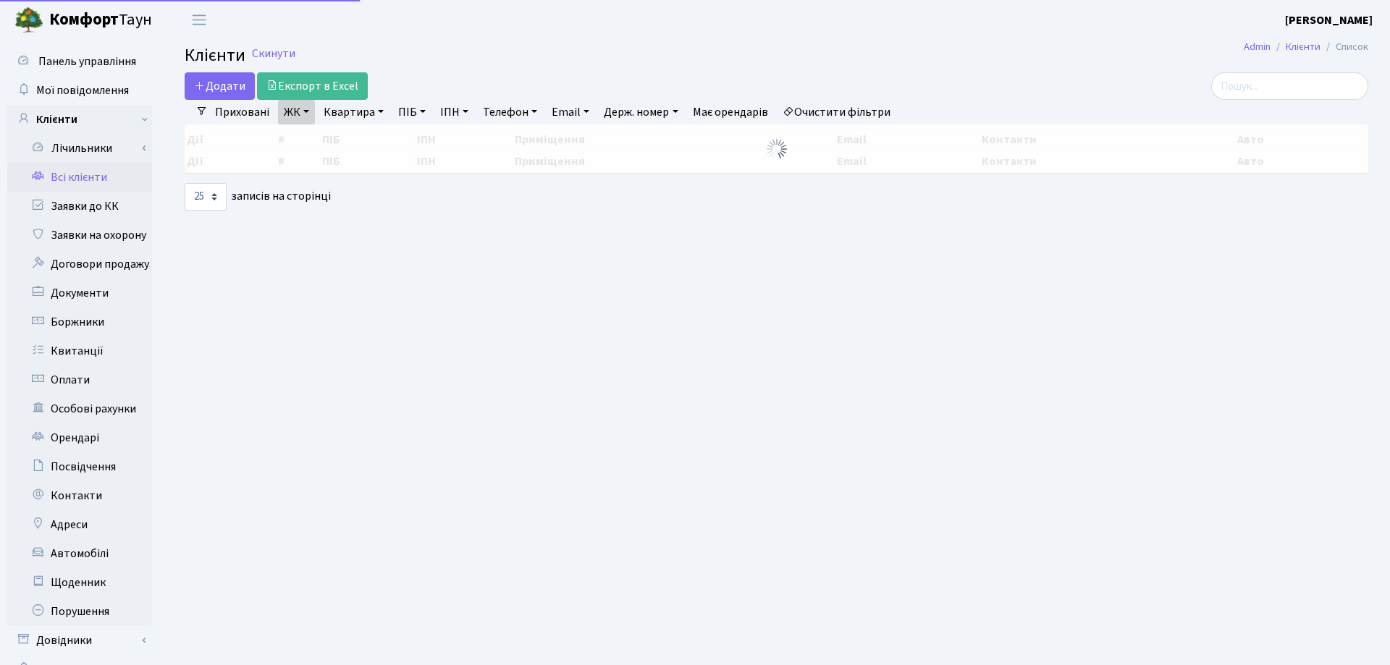
select select "25"
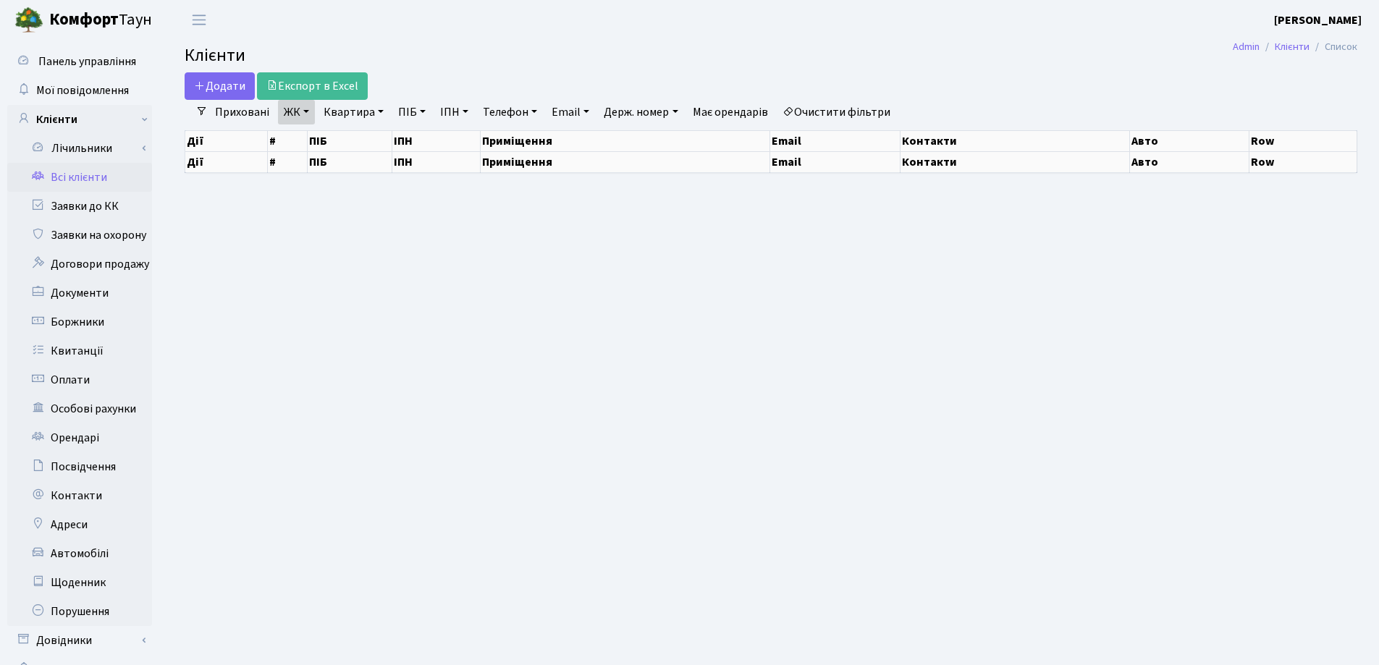
select select "25"
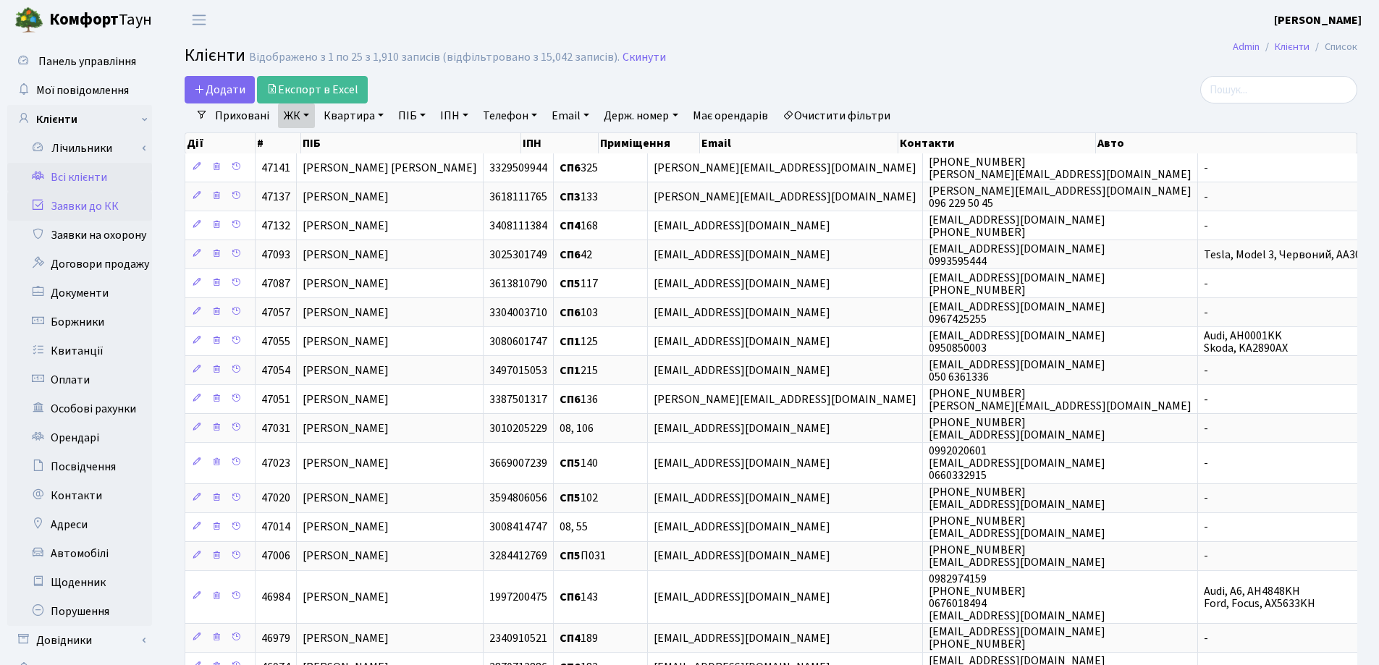
click at [96, 214] on link "Заявки до КК" at bounding box center [79, 206] width 145 height 29
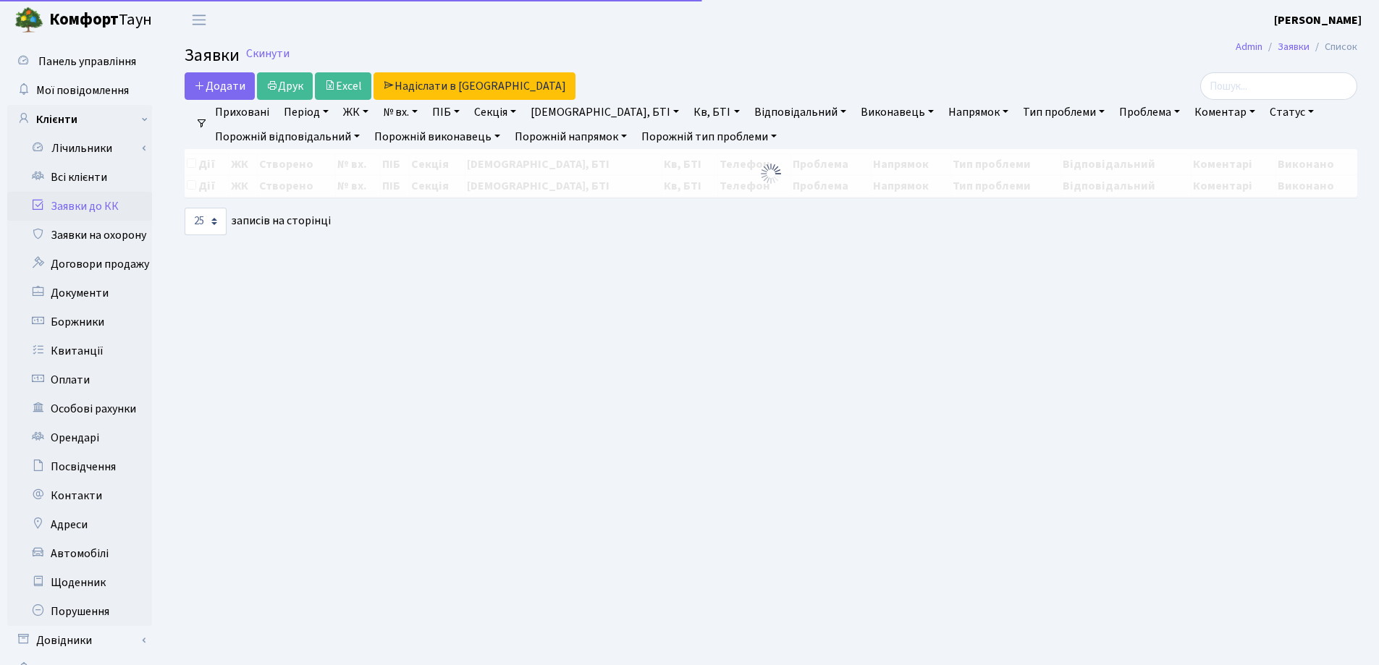
select select "25"
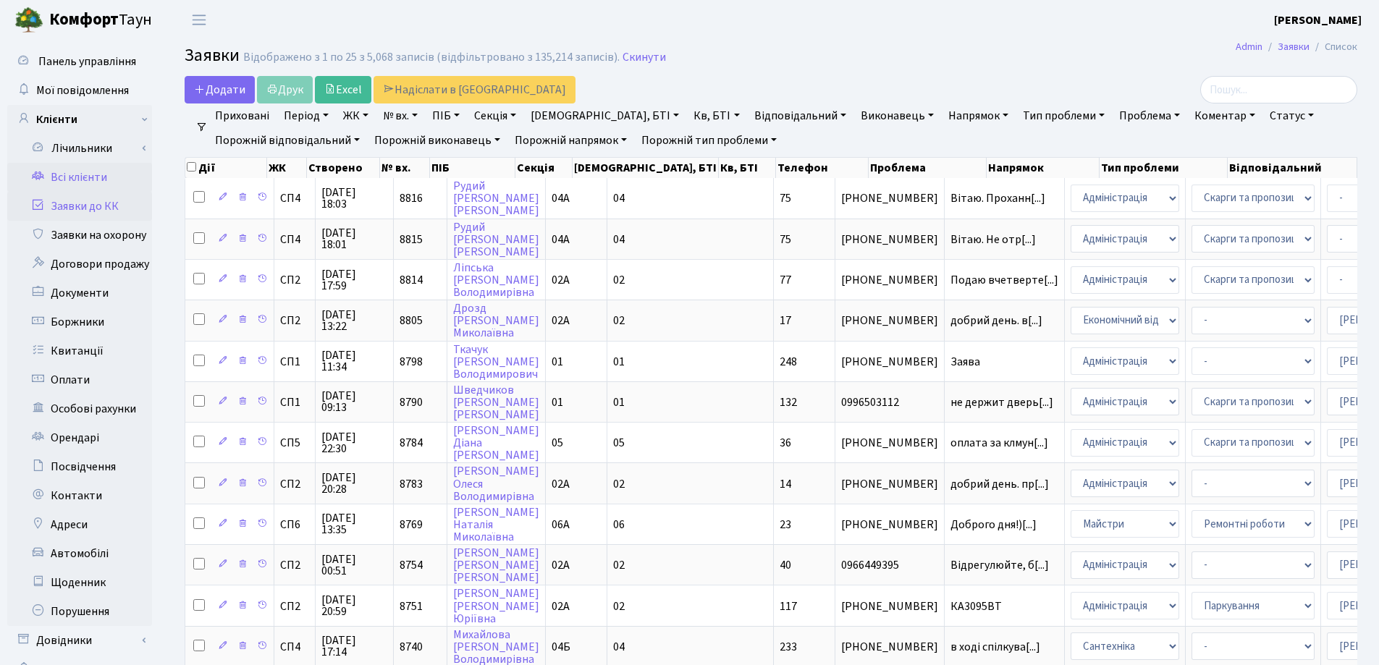
click at [88, 174] on link "Всі клієнти" at bounding box center [79, 177] width 145 height 29
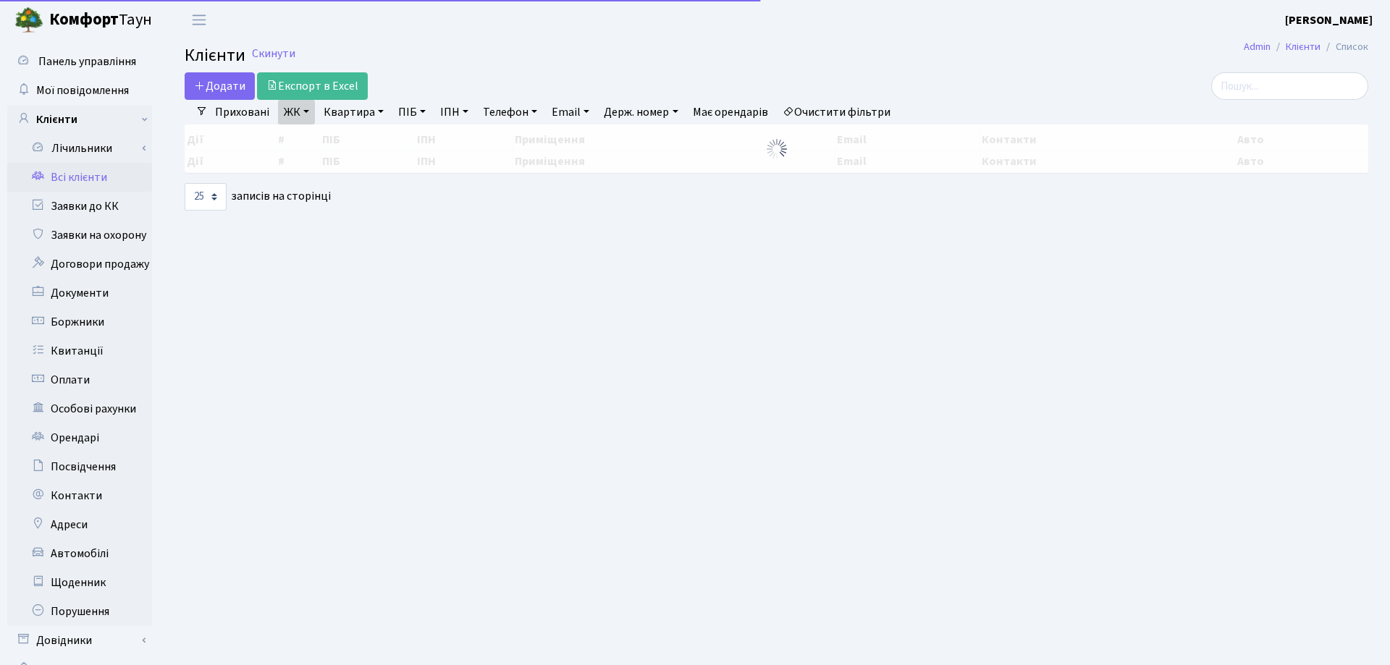
select select "25"
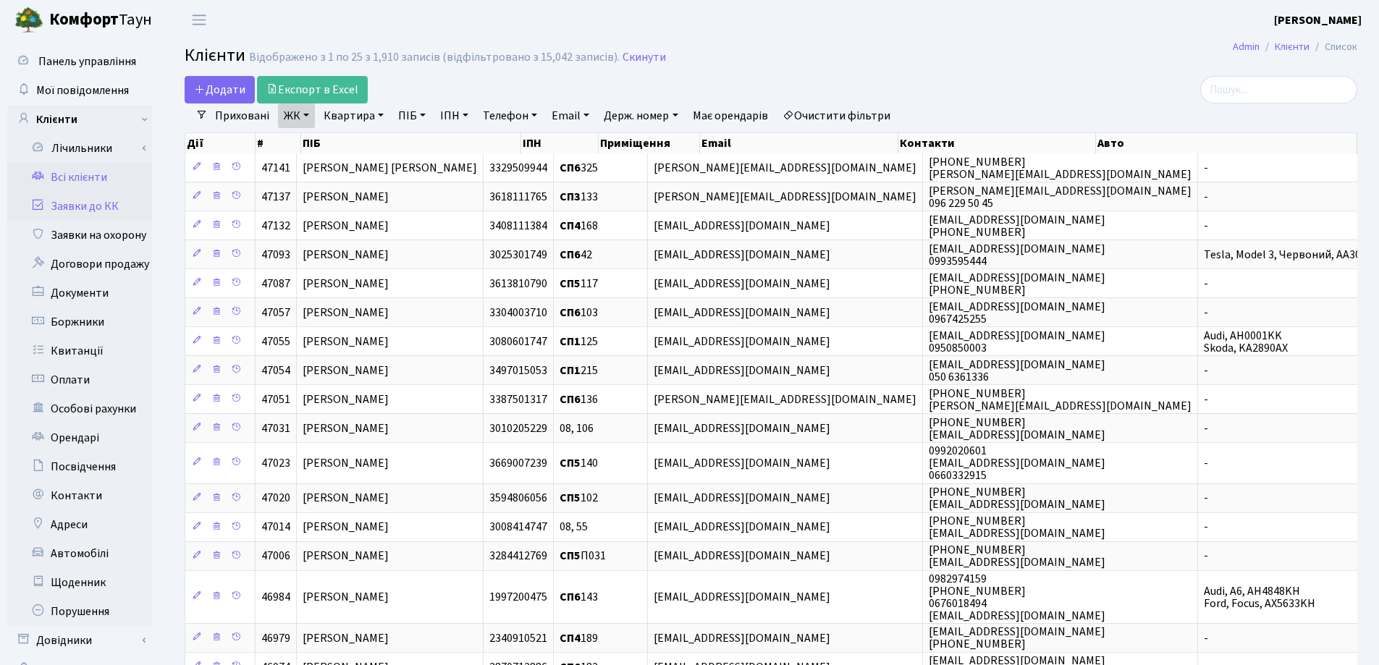
click at [77, 203] on link "Заявки до КК" at bounding box center [79, 206] width 145 height 29
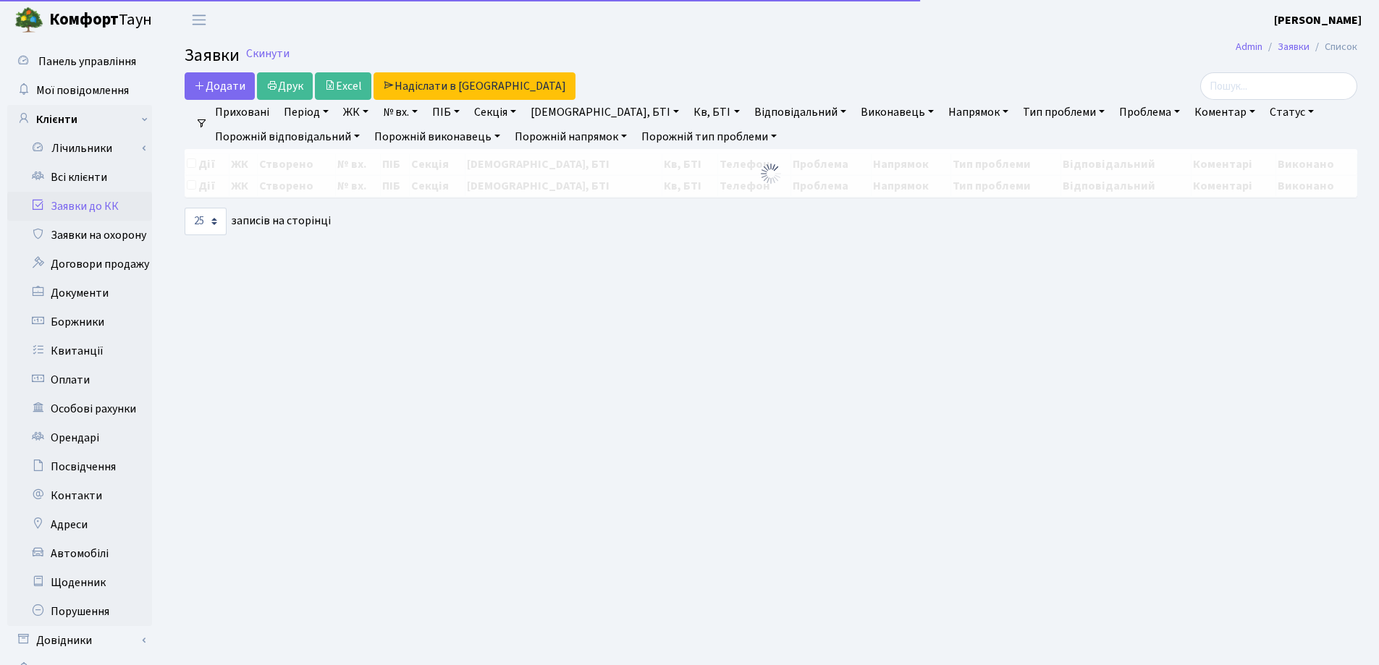
select select "25"
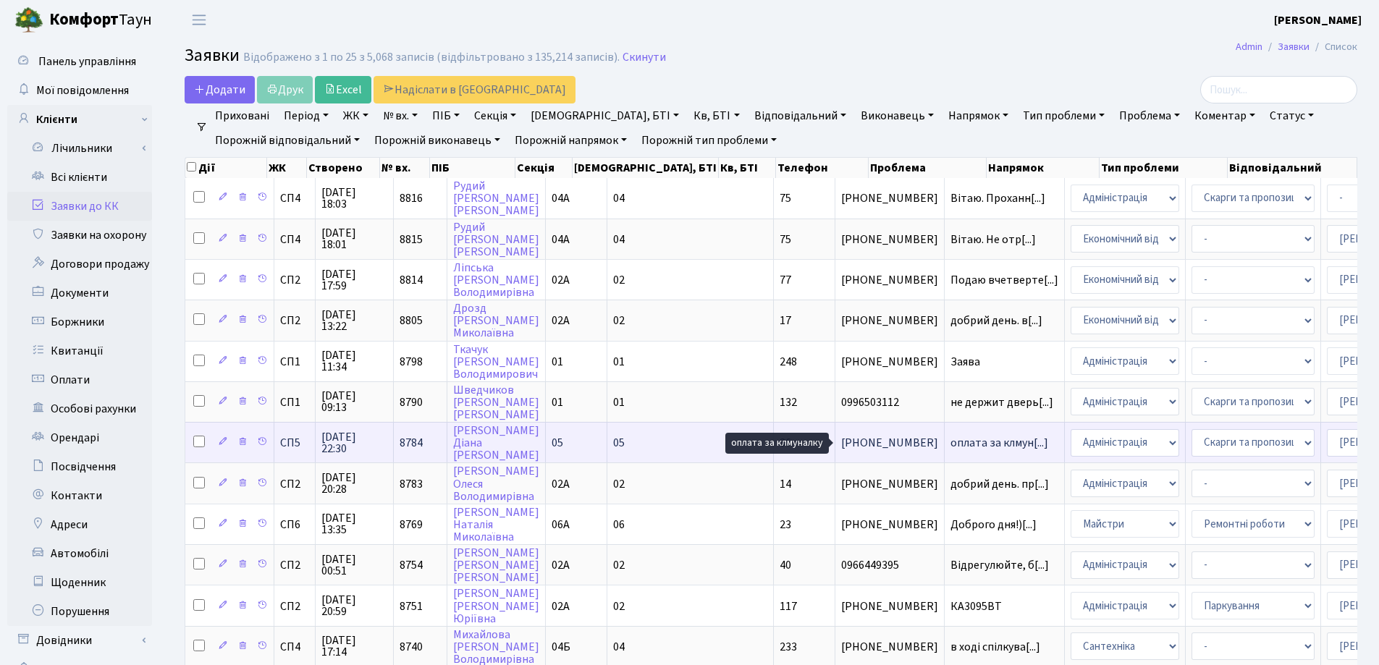
click at [950, 440] on span "оплата за клмун[...]" at bounding box center [999, 443] width 98 height 16
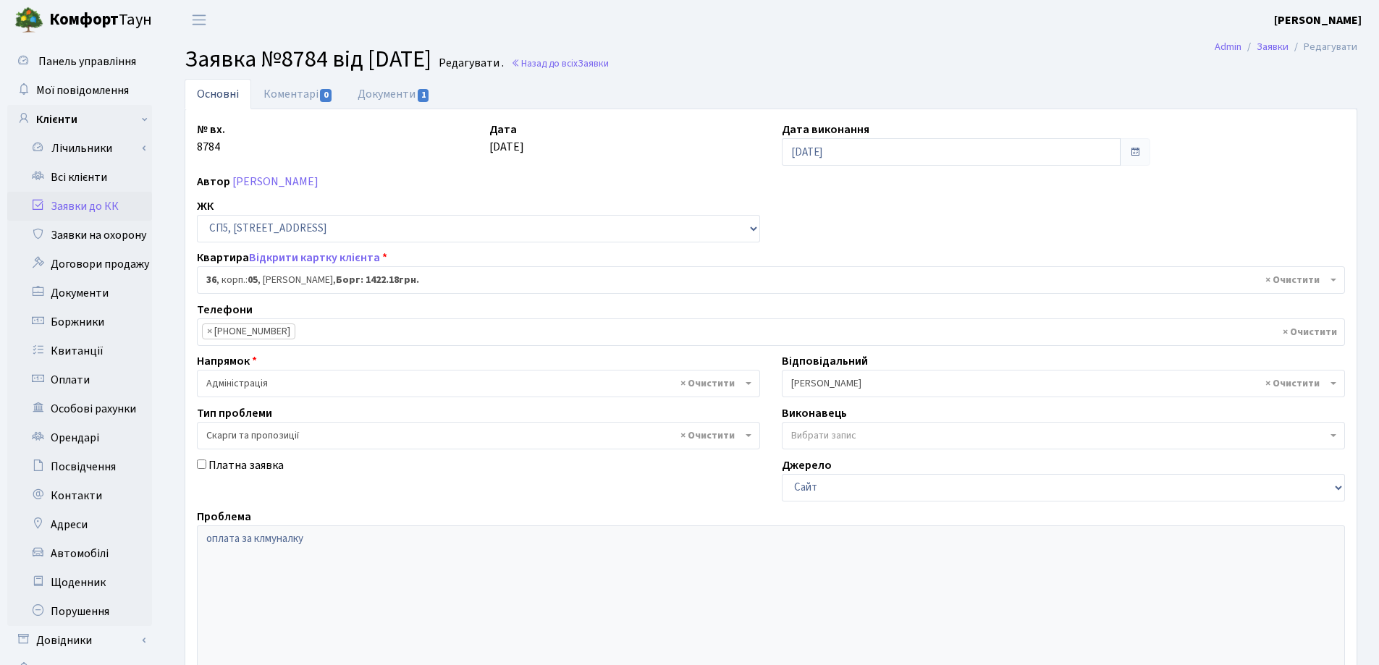
select select "21445"
select select "55"
click at [397, 94] on link "Документи 1" at bounding box center [393, 94] width 97 height 30
select select "25"
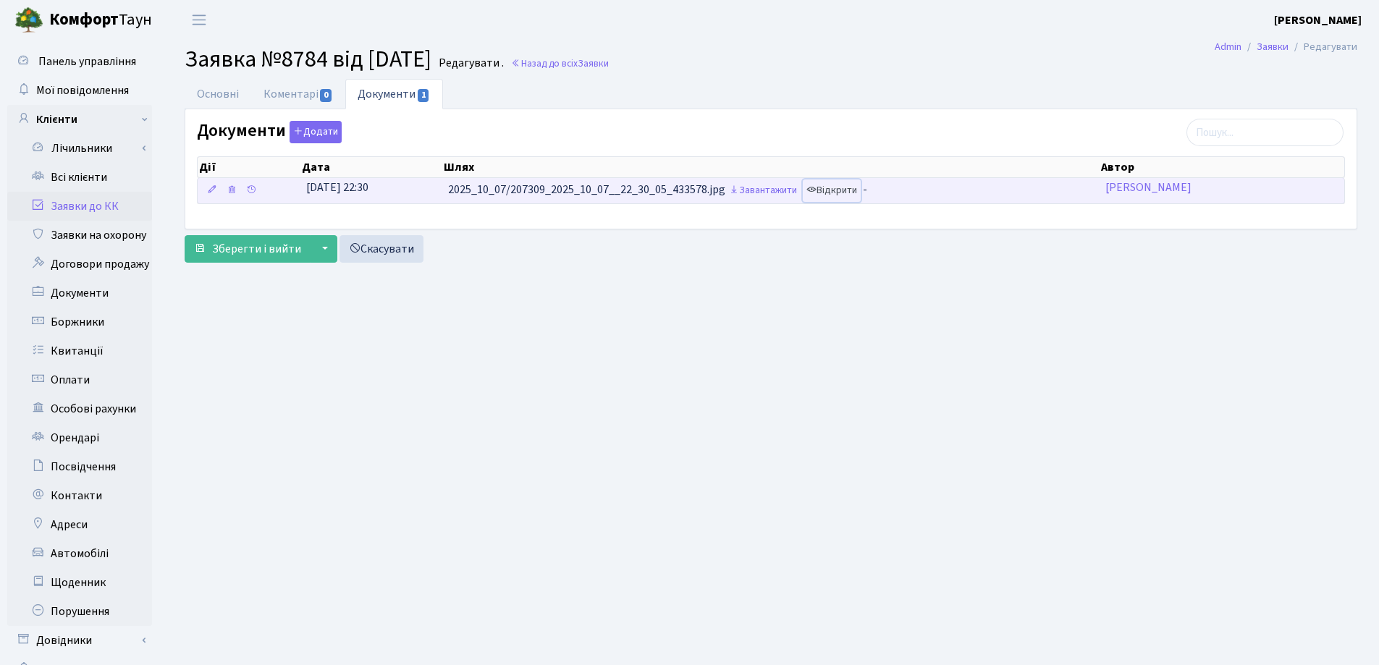
click at [835, 190] on link "Відкрити" at bounding box center [832, 191] width 58 height 22
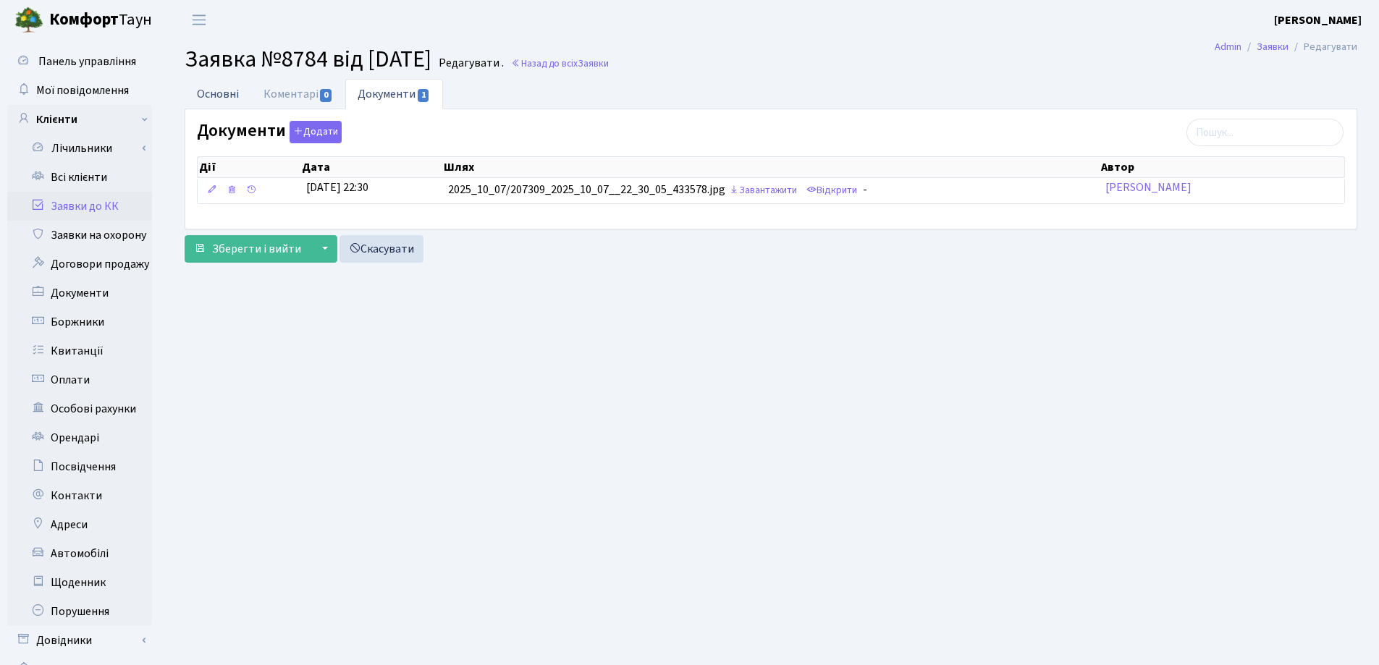
click at [203, 94] on link "Основні" at bounding box center [218, 94] width 67 height 30
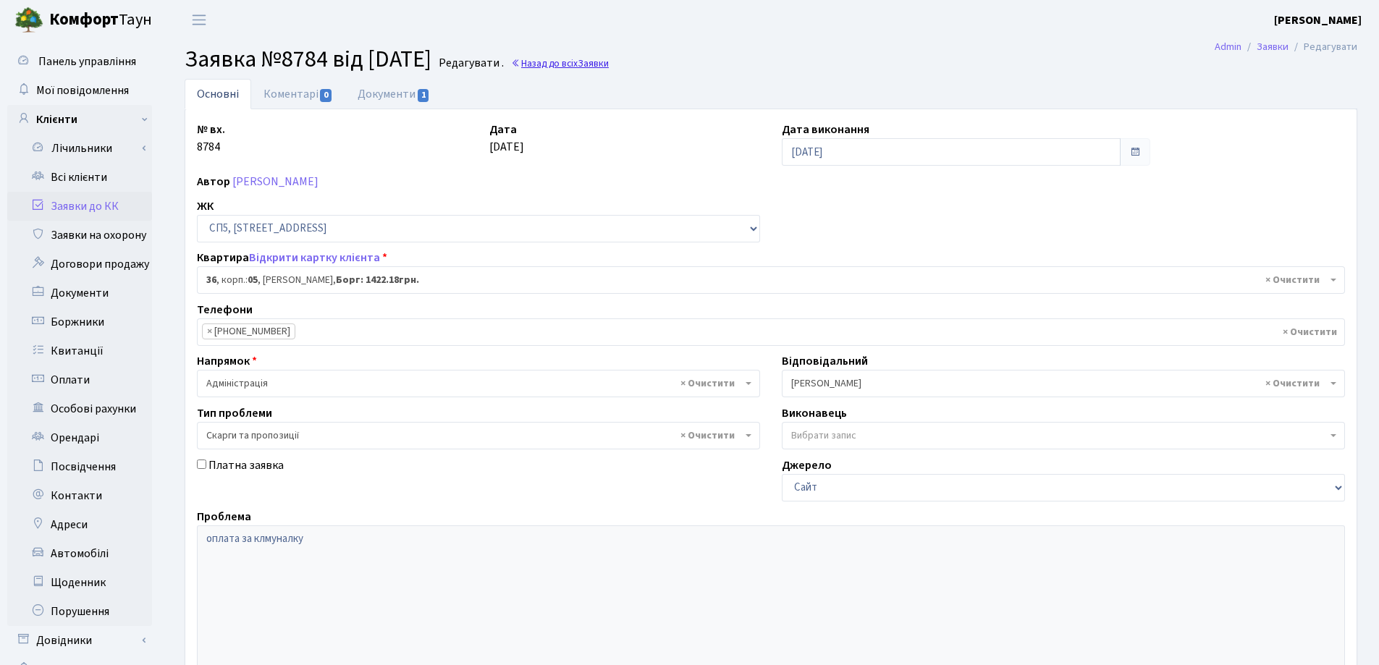
click at [572, 64] on link "Назад до всіх Заявки" at bounding box center [560, 63] width 98 height 14
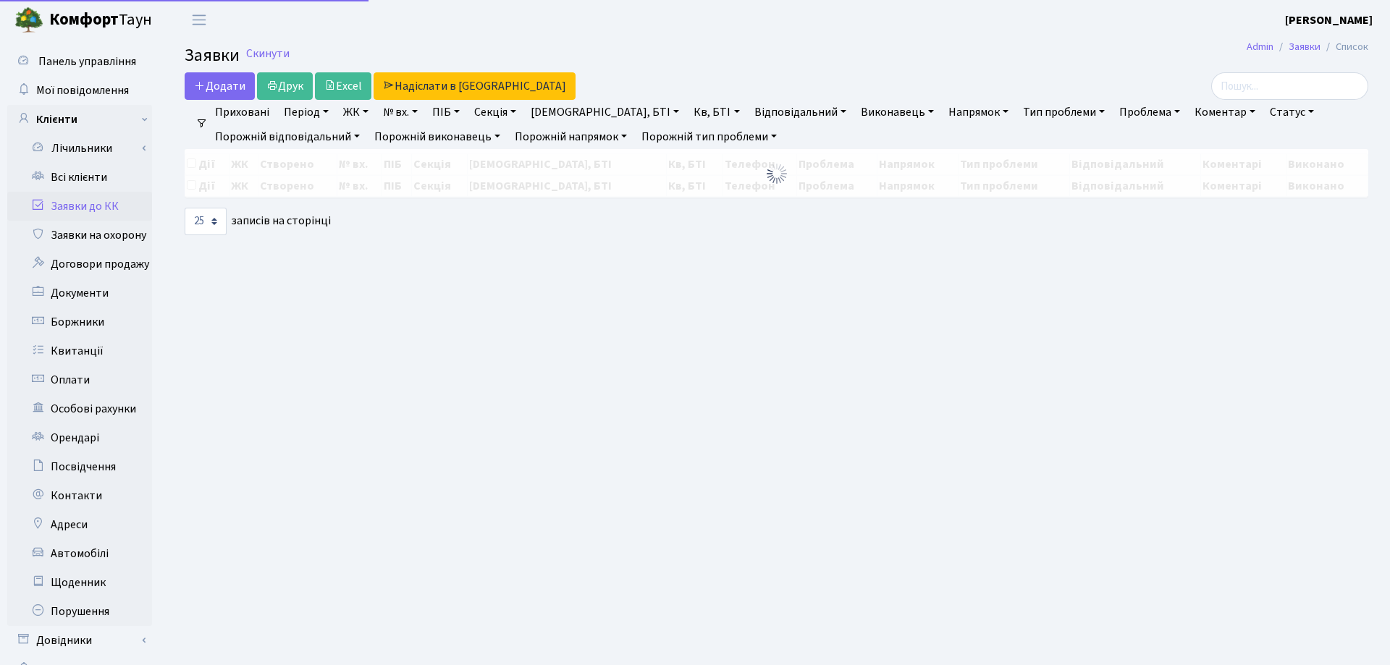
select select "25"
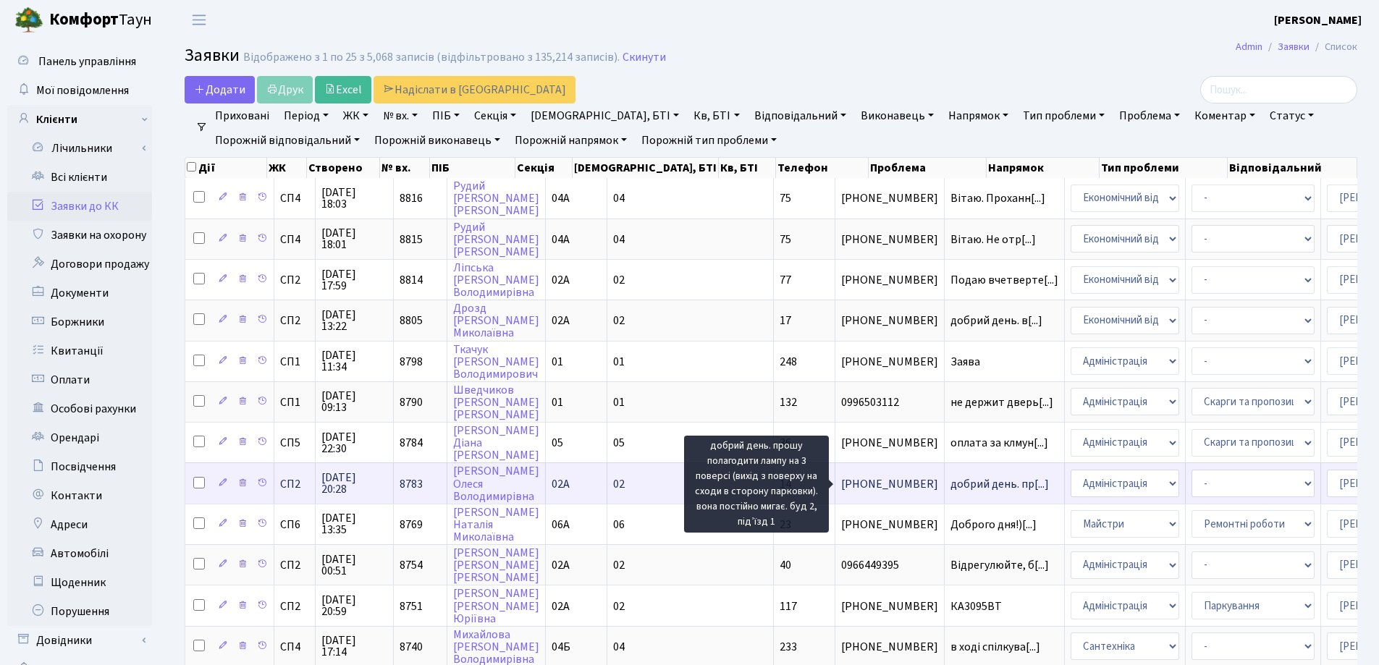
scroll to position [2, 0]
click at [950, 486] on span "добрий день. пр[...]" at bounding box center [999, 482] width 98 height 16
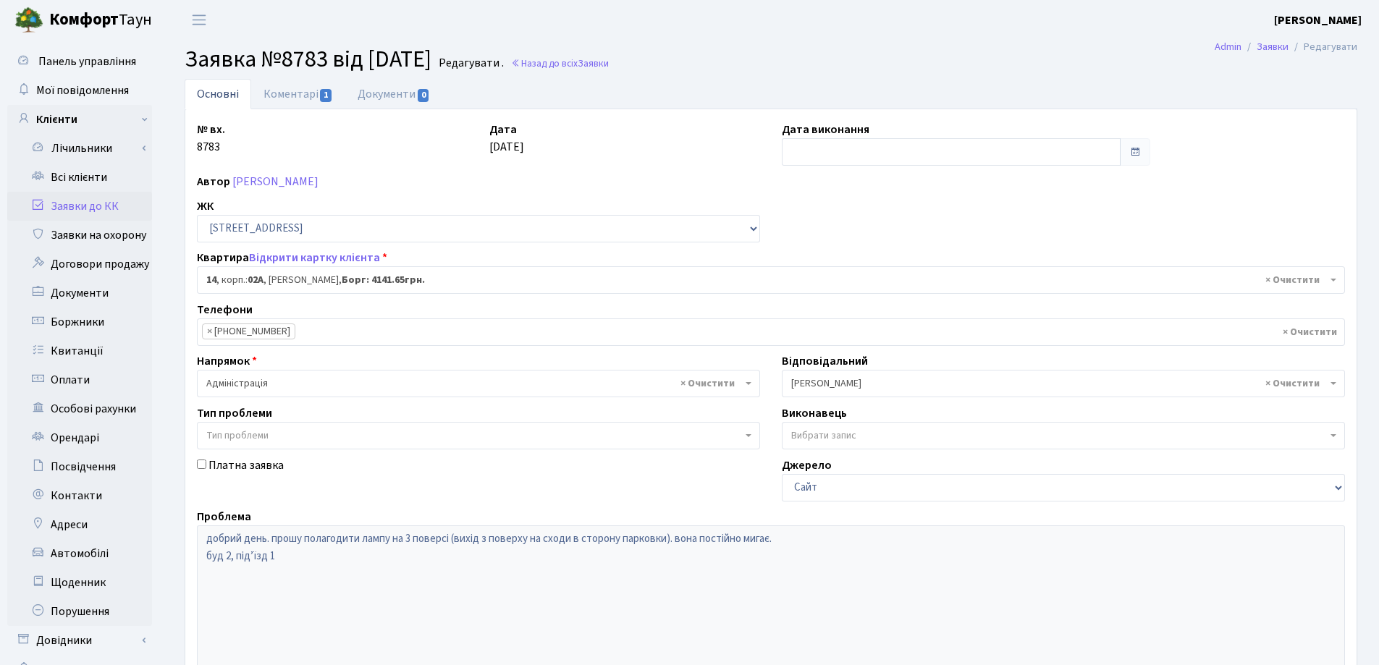
select select "20264"
click at [278, 92] on link "Коментарі 1" at bounding box center [298, 94] width 94 height 30
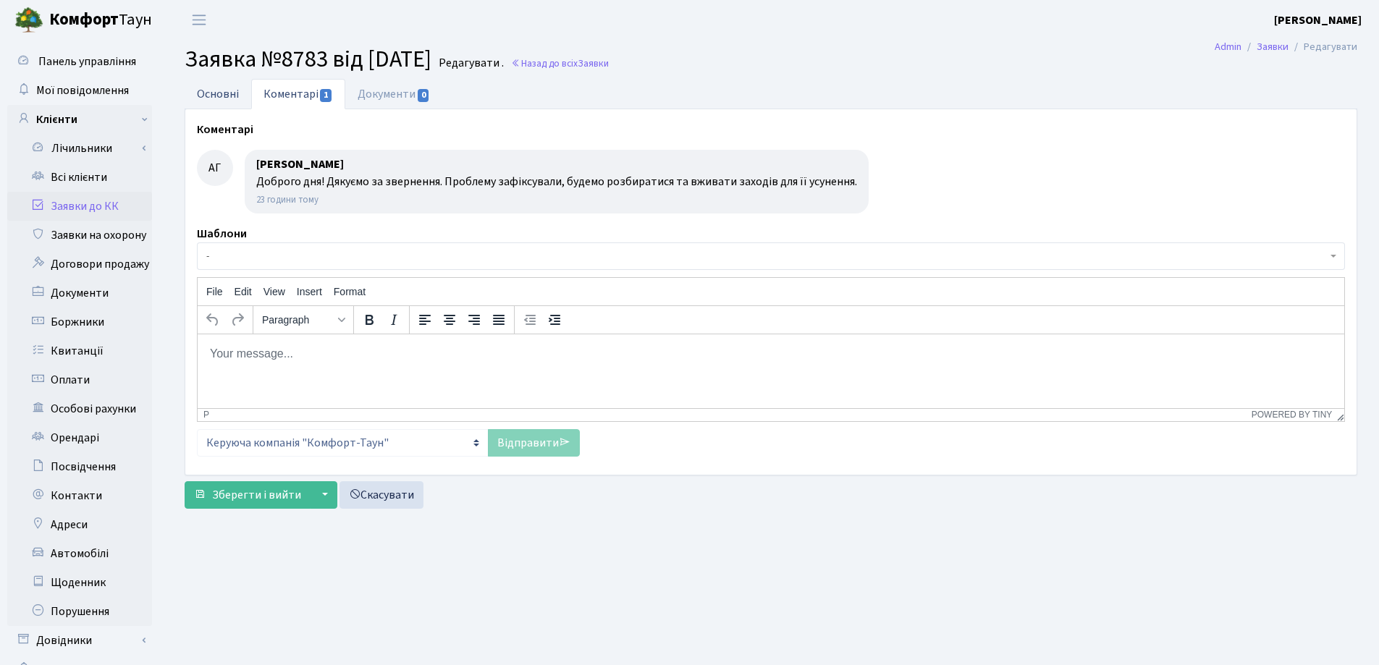
click at [220, 99] on link "Основні" at bounding box center [218, 94] width 67 height 30
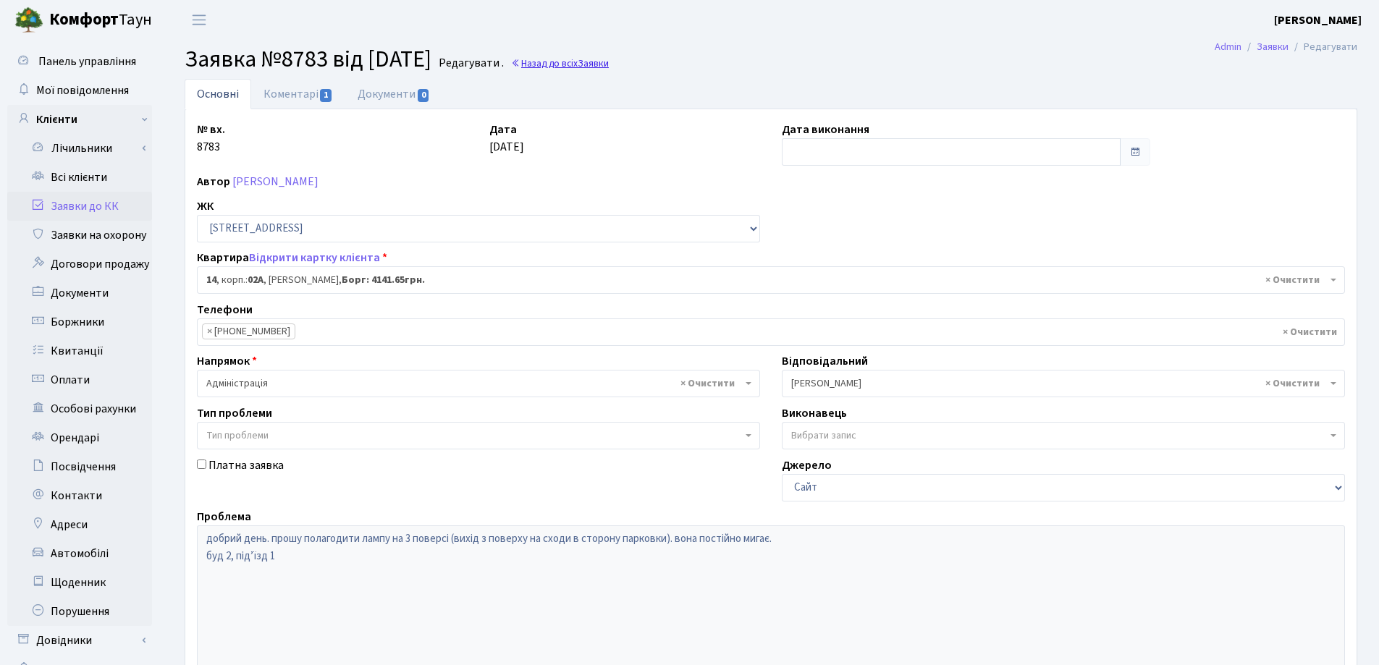
click at [575, 62] on link "Назад до всіх Заявки" at bounding box center [560, 63] width 98 height 14
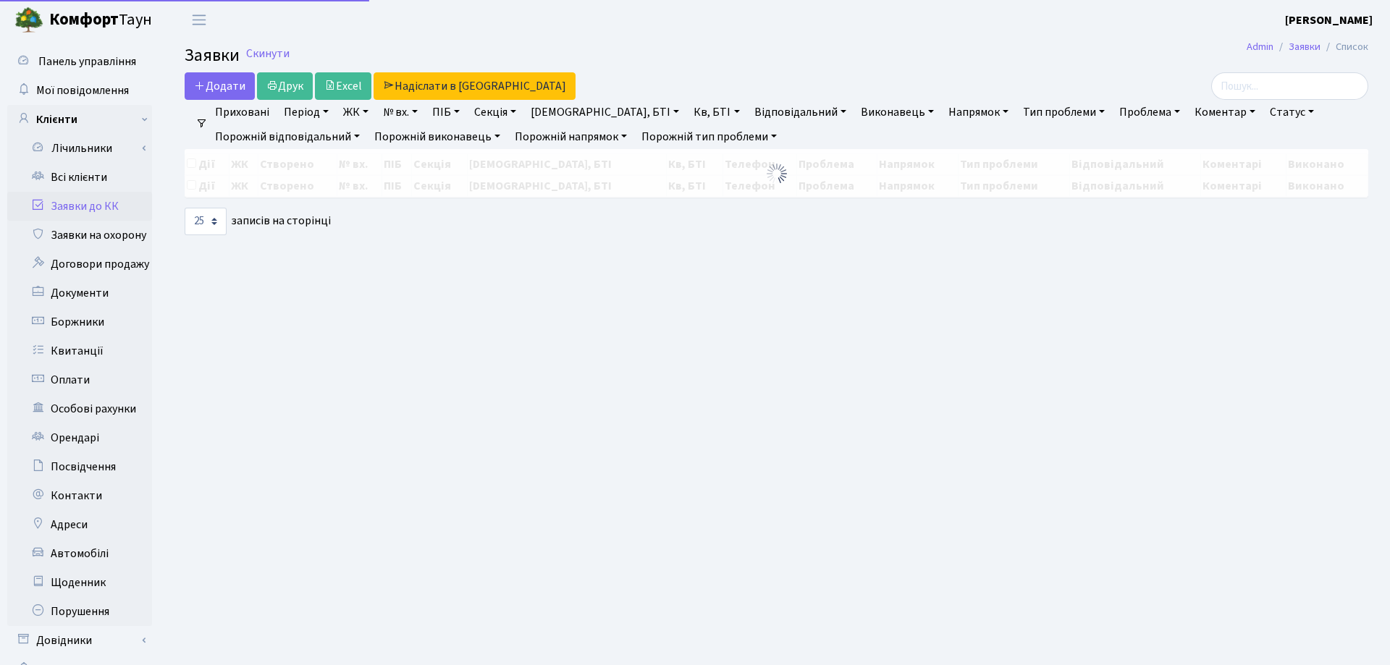
select select "25"
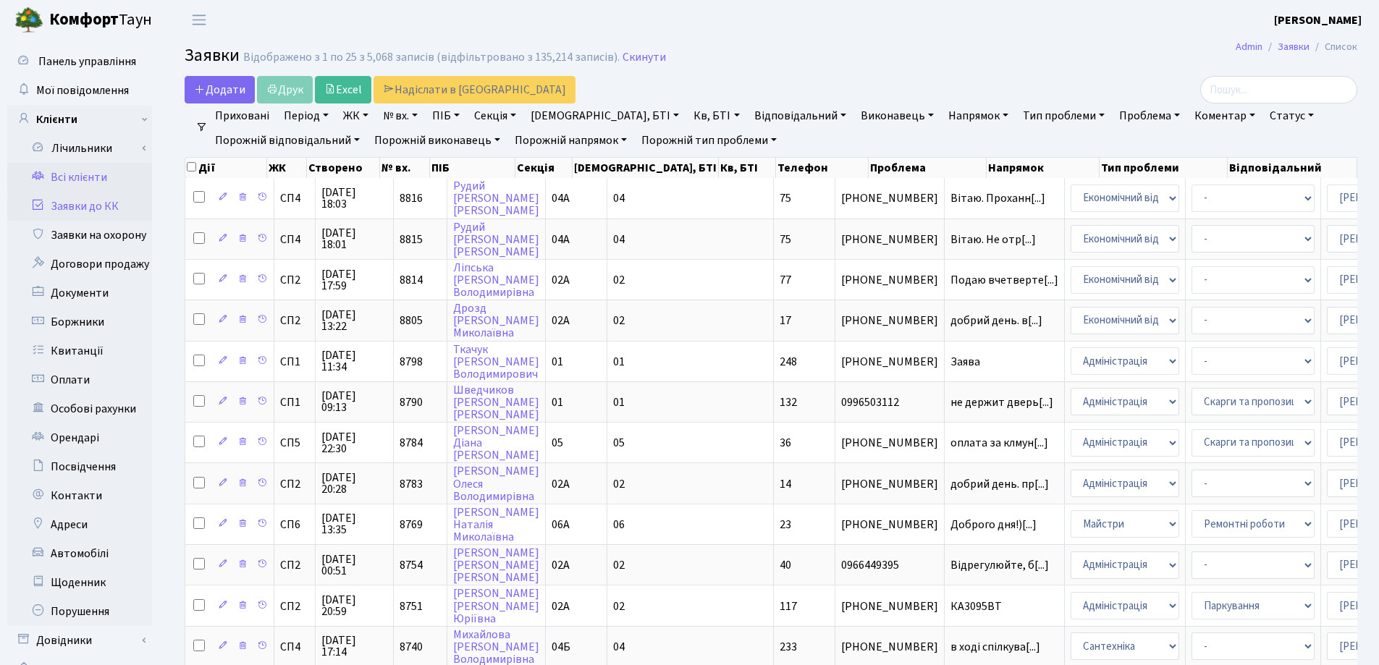
click at [83, 177] on link "Всі клієнти" at bounding box center [79, 177] width 145 height 29
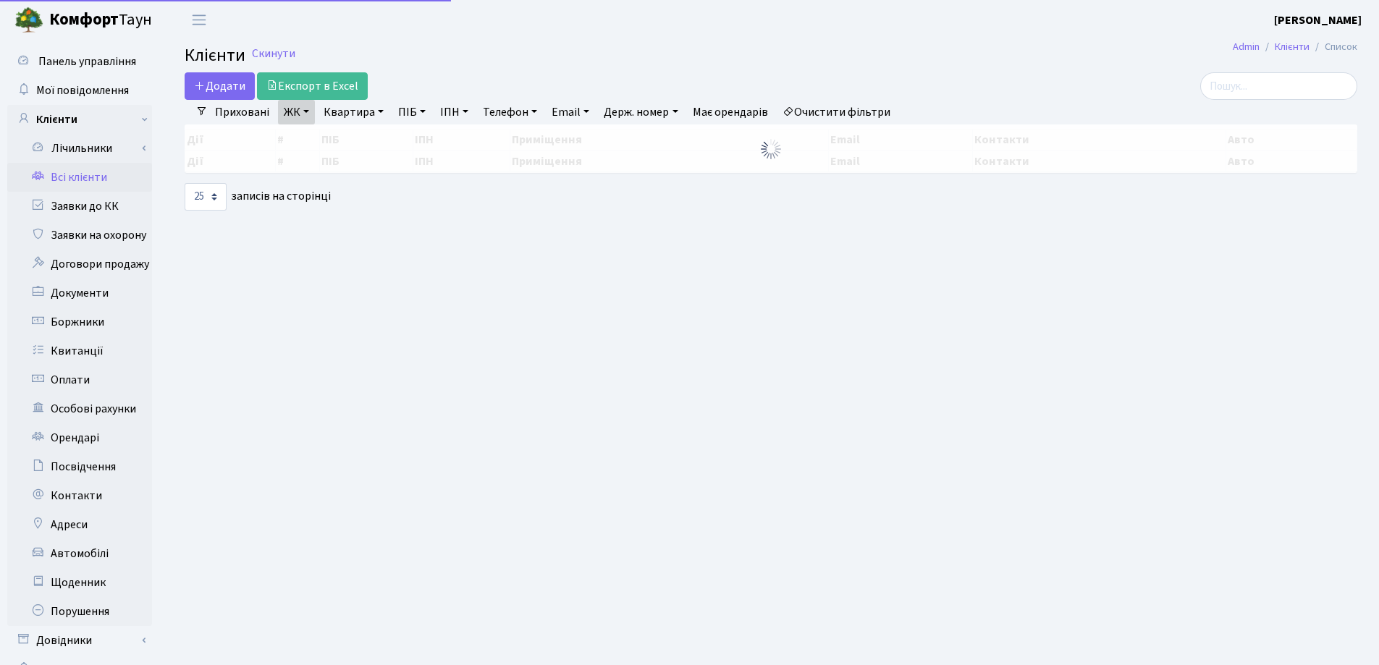
select select "25"
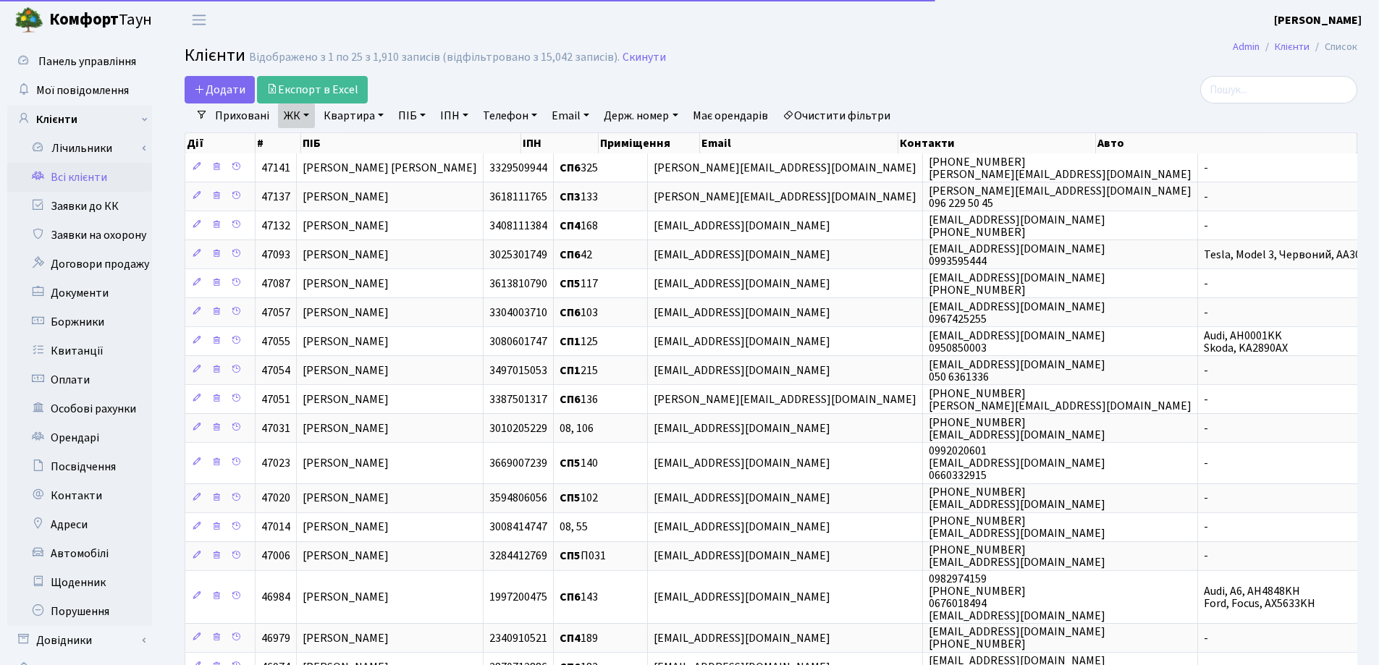
click at [380, 113] on link "Квартира" at bounding box center [354, 116] width 72 height 25
type input "41"
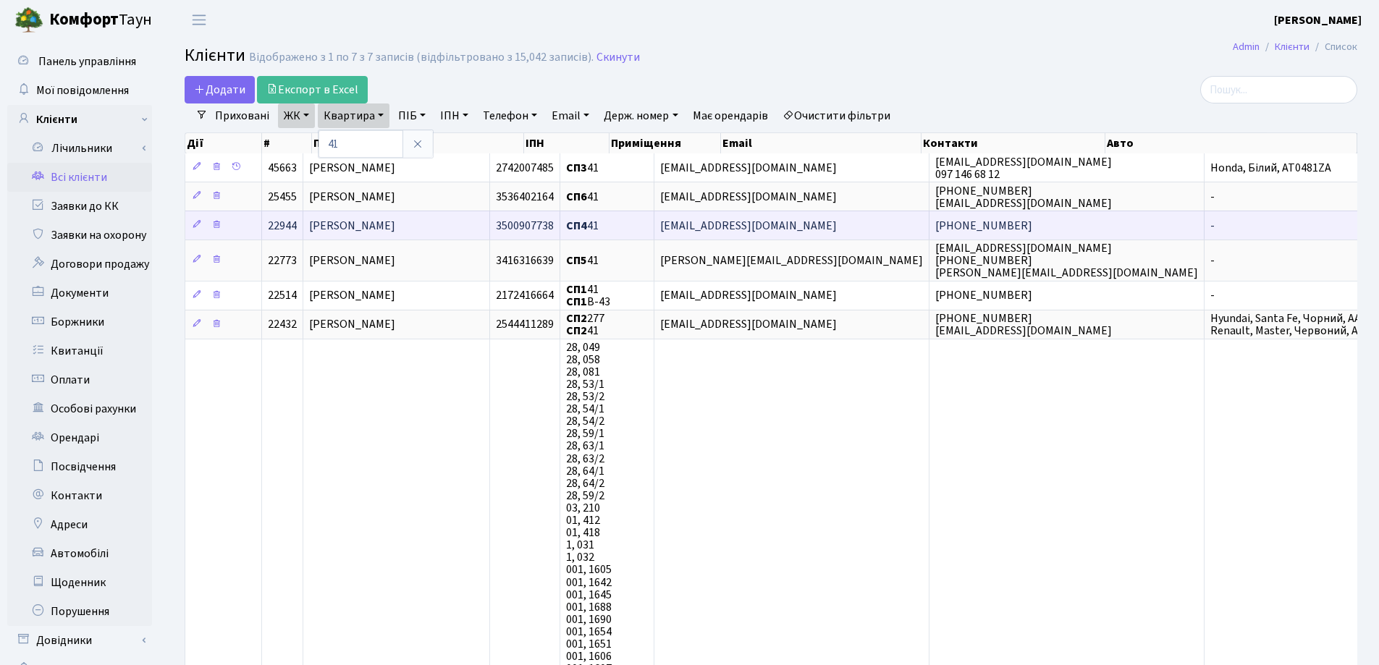
click at [395, 221] on span "[PERSON_NAME]" at bounding box center [352, 226] width 86 height 16
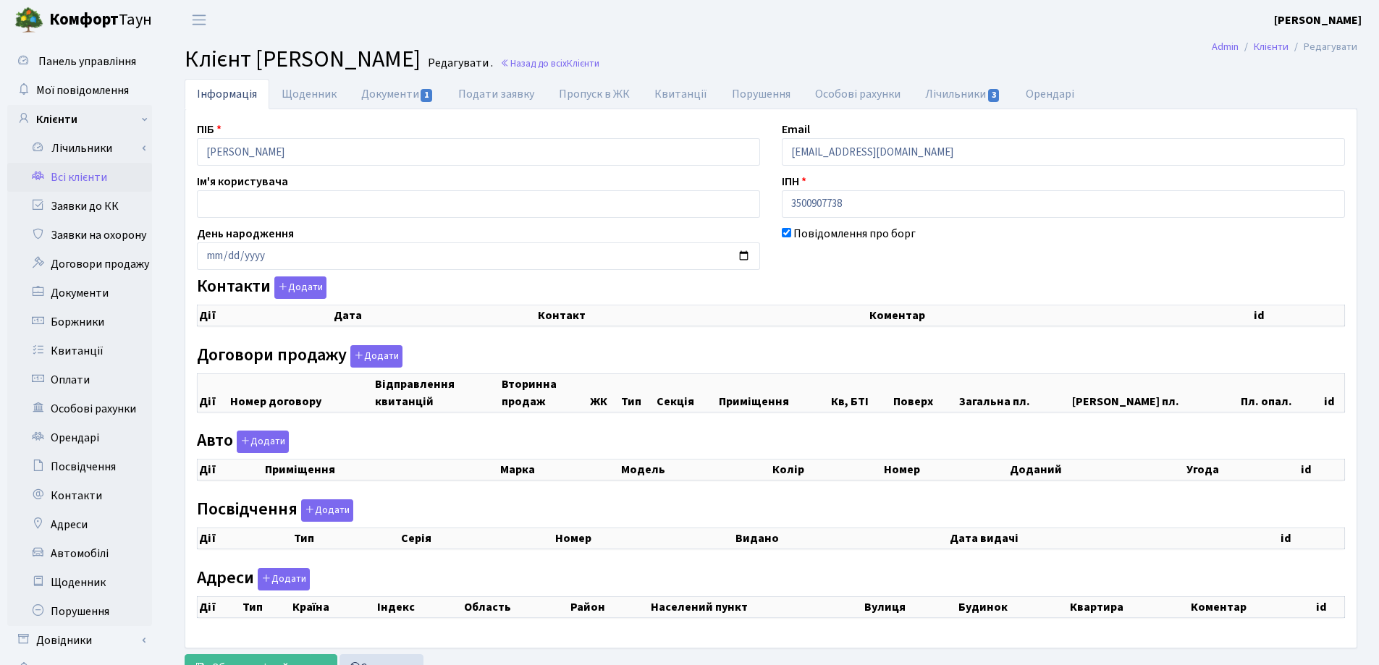
checkbox input "true"
select select "25"
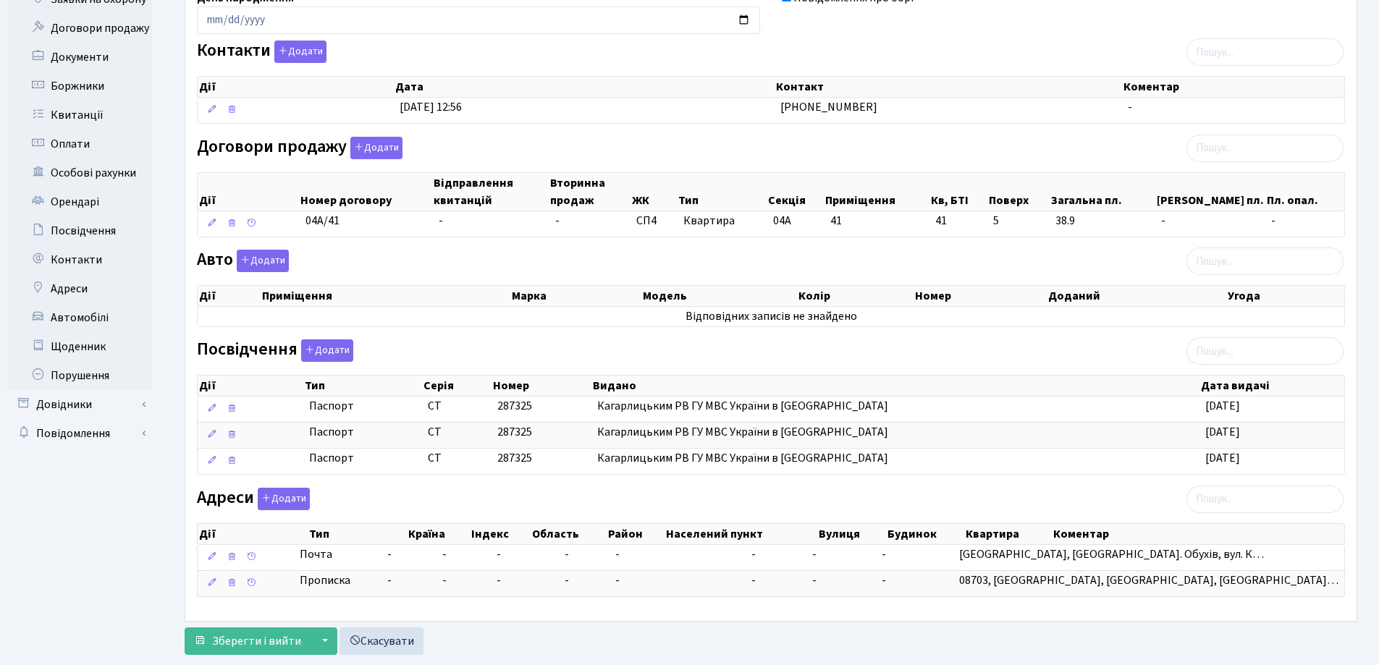
scroll to position [269, 0]
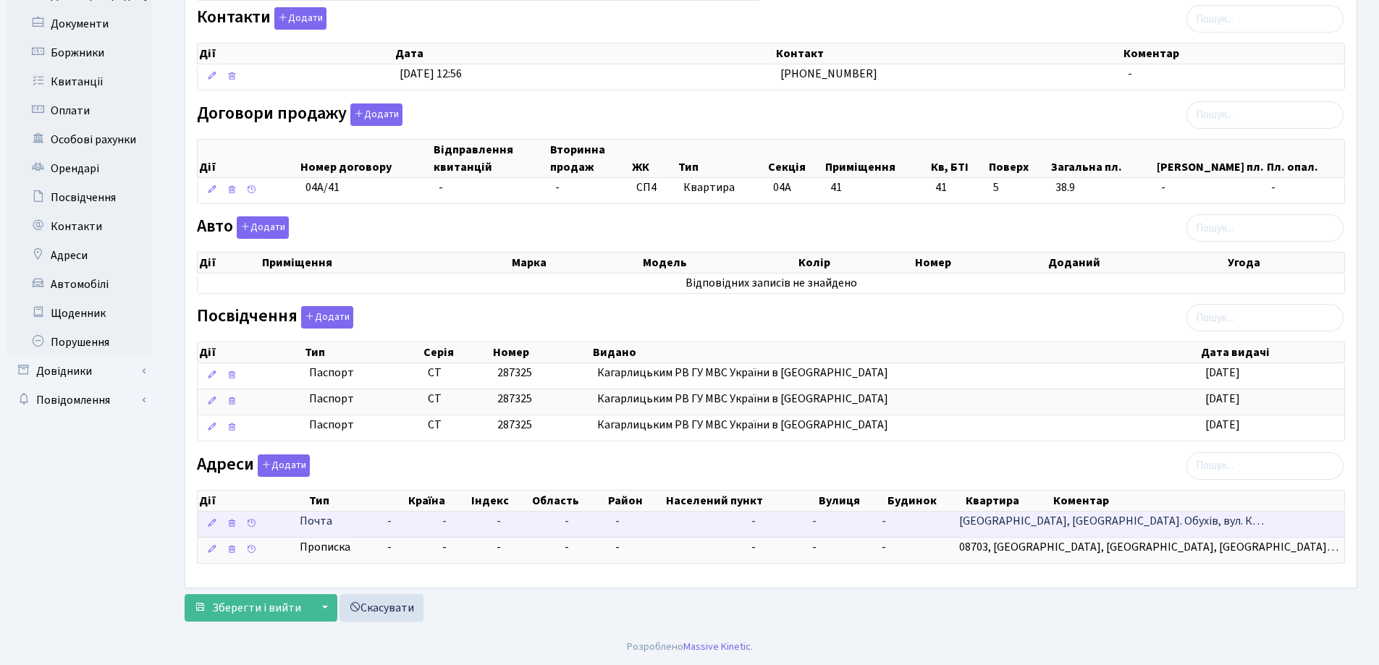
click at [1176, 527] on span "[GEOGRAPHIC_DATA], [GEOGRAPHIC_DATA]. Обухів, вул. К…" at bounding box center [1111, 521] width 305 height 16
click at [208, 527] on icon at bounding box center [212, 523] width 10 height 10
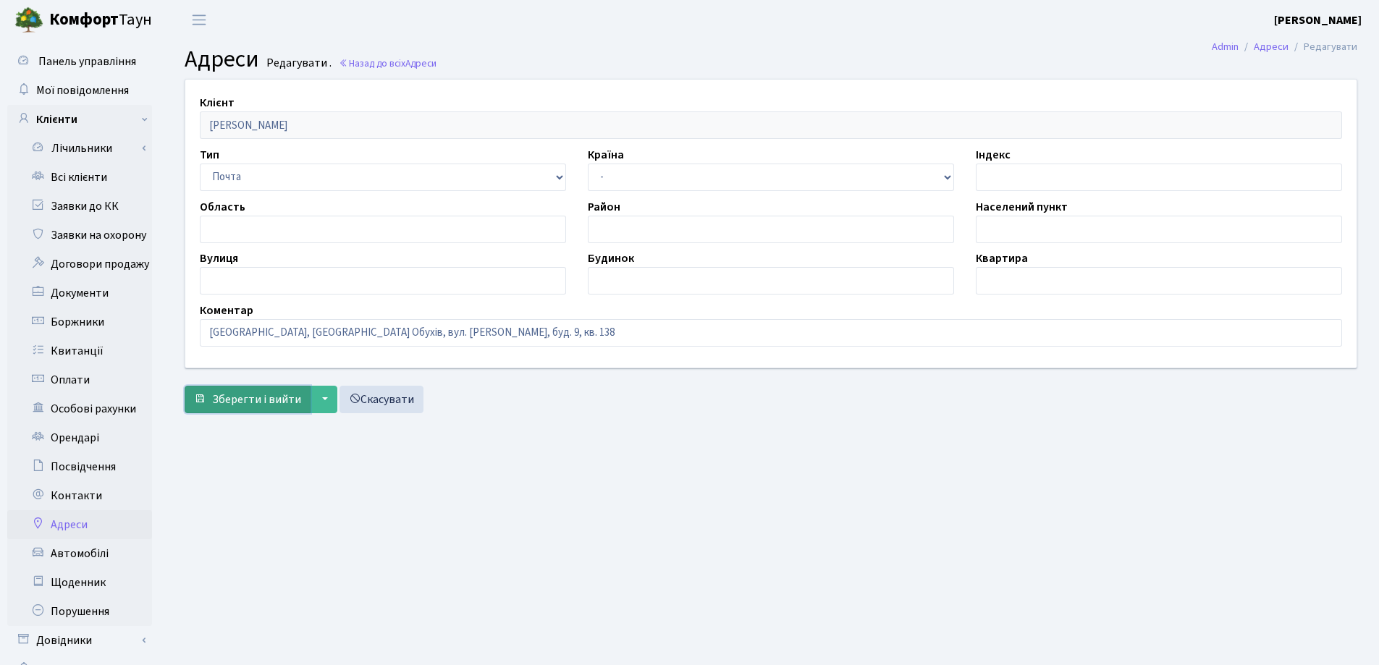
click at [234, 403] on span "Зберегти і вийти" at bounding box center [256, 400] width 89 height 16
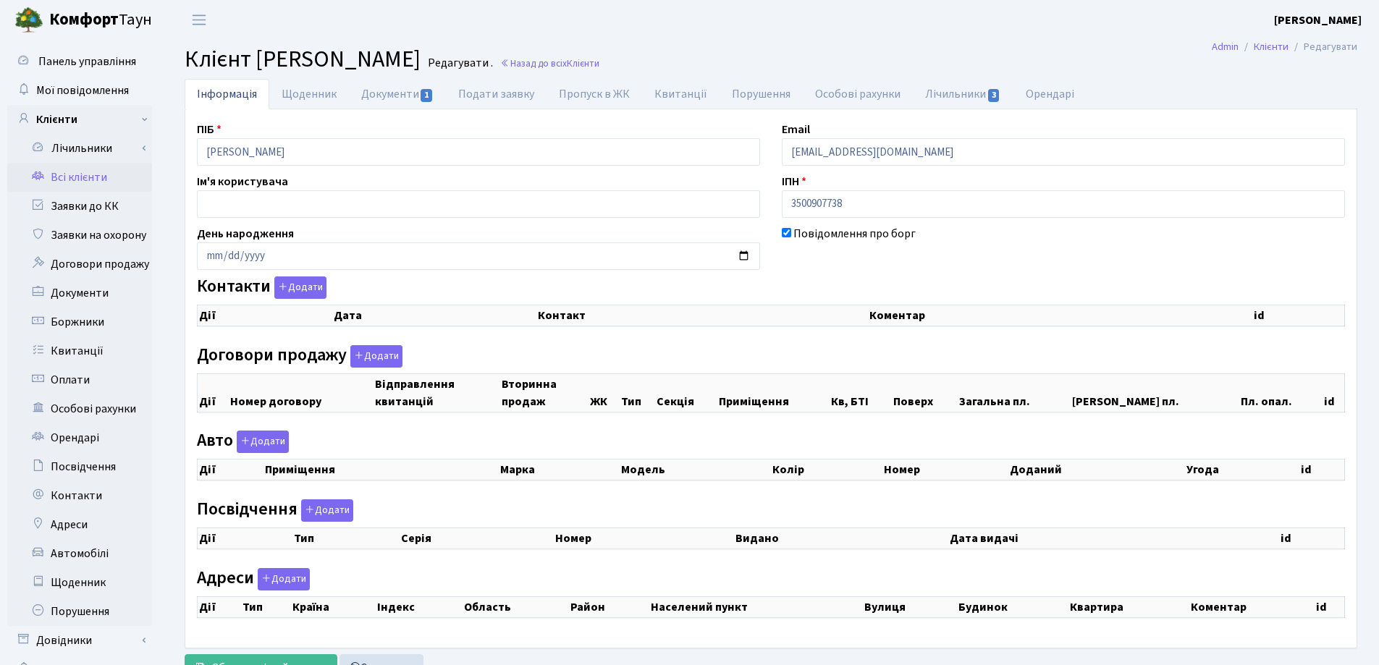
checkbox input "true"
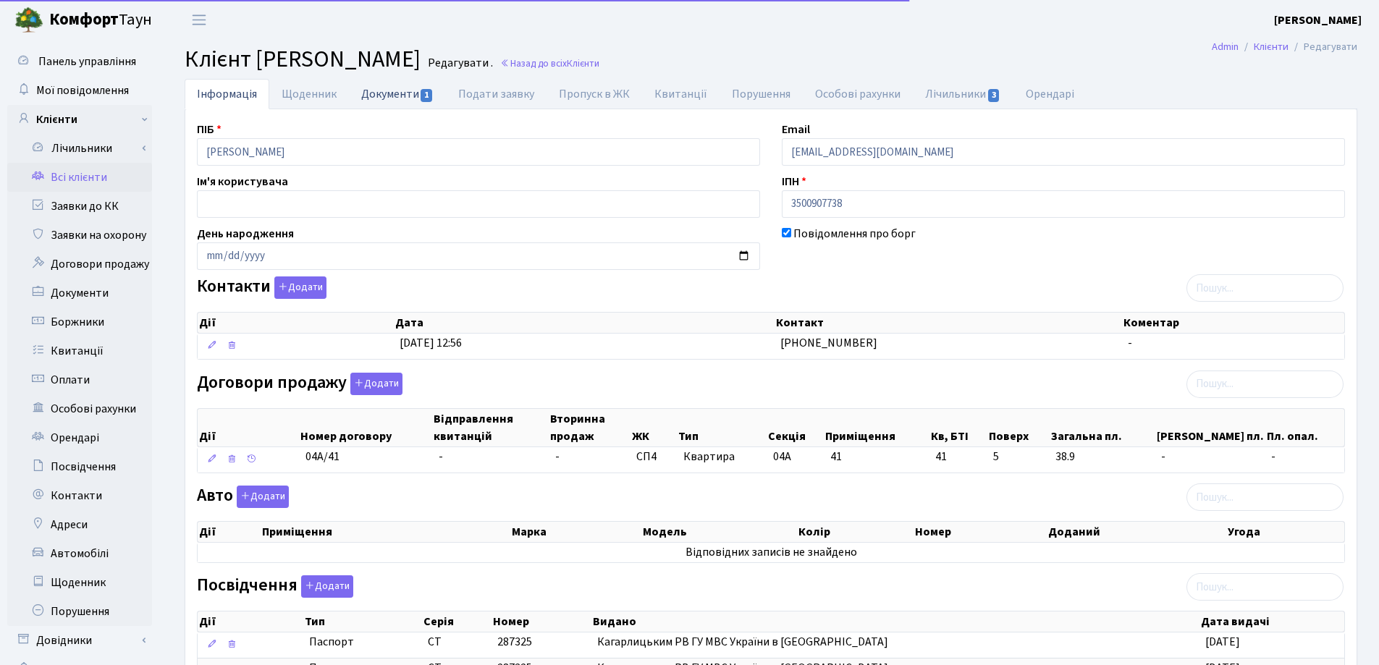
click at [387, 86] on link "Документи 1" at bounding box center [397, 94] width 97 height 30
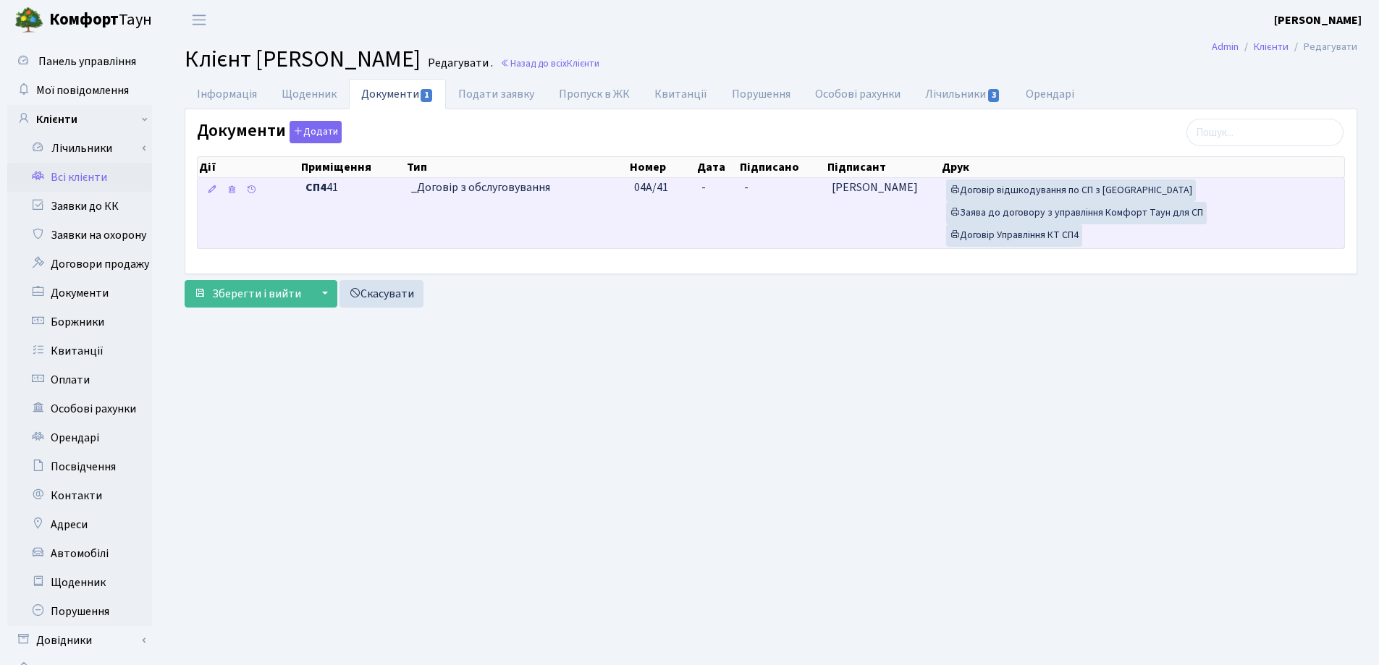
click at [709, 189] on td "-" at bounding box center [717, 213] width 43 height 70
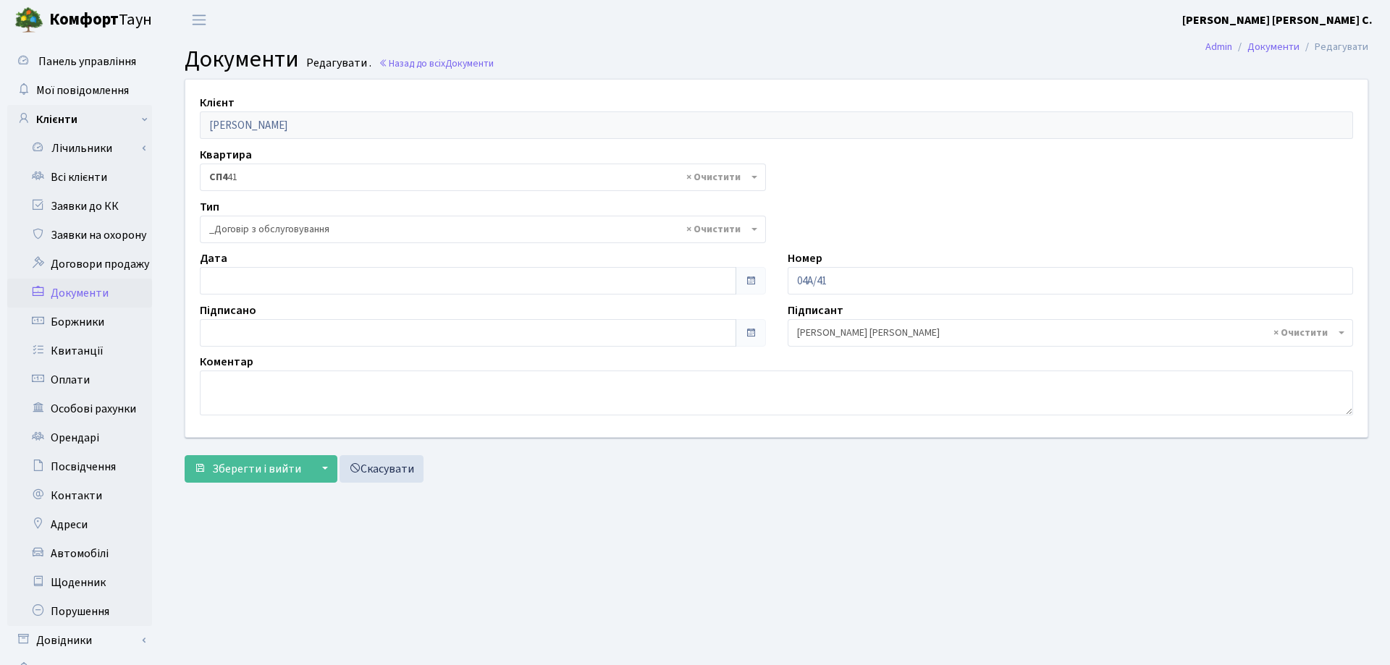
select select "289"
type input "09.10.2025"
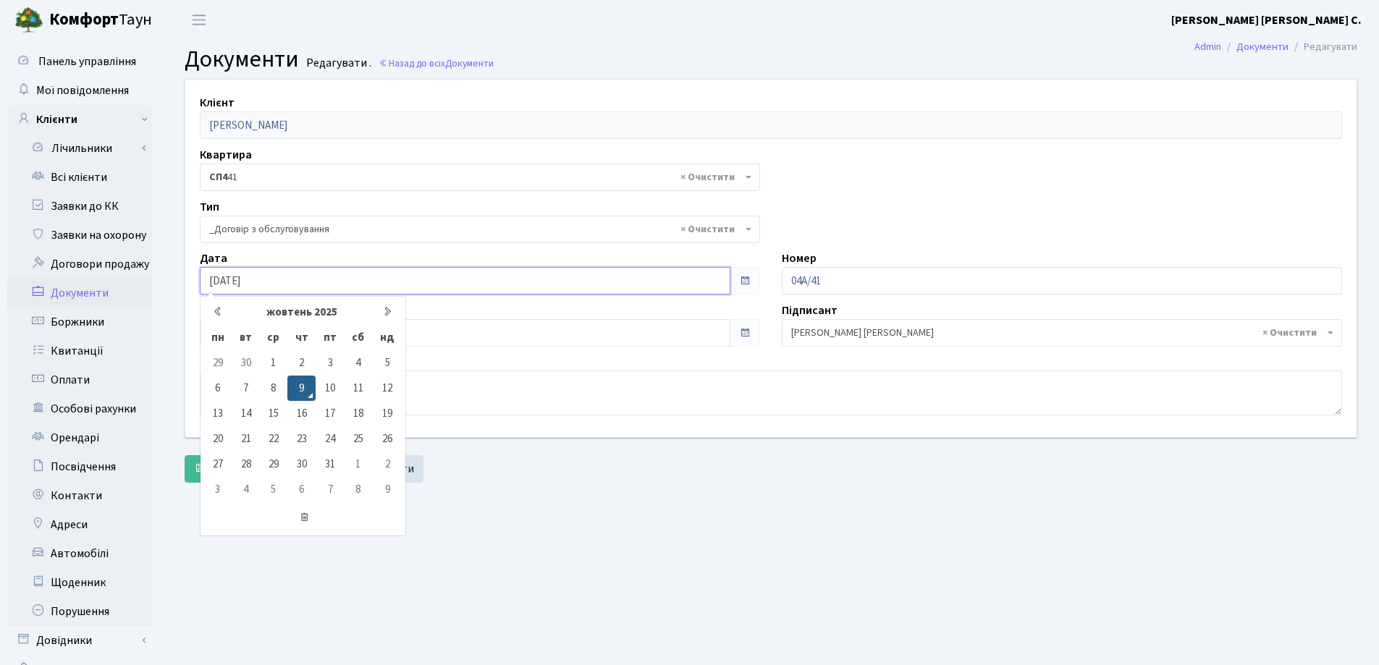
click at [303, 284] on input "09.10.2025" at bounding box center [465, 281] width 531 height 28
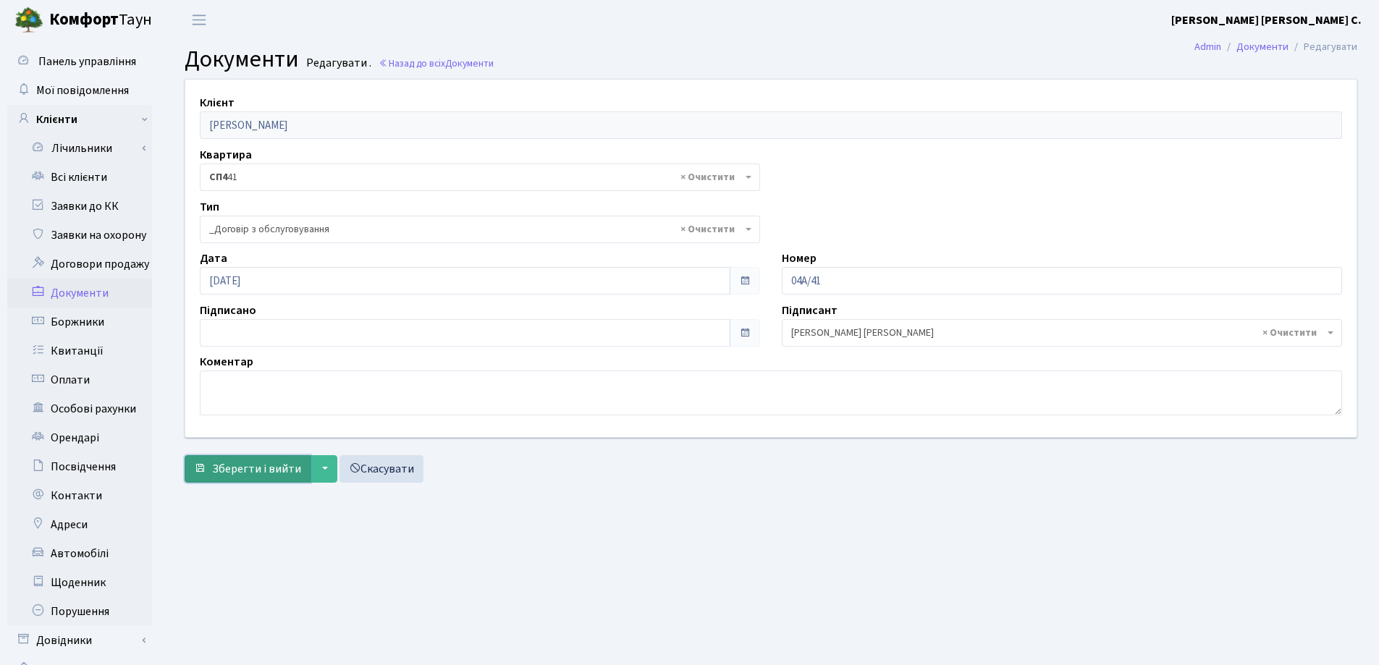
click at [240, 468] on span "Зберегти і вийти" at bounding box center [256, 469] width 89 height 16
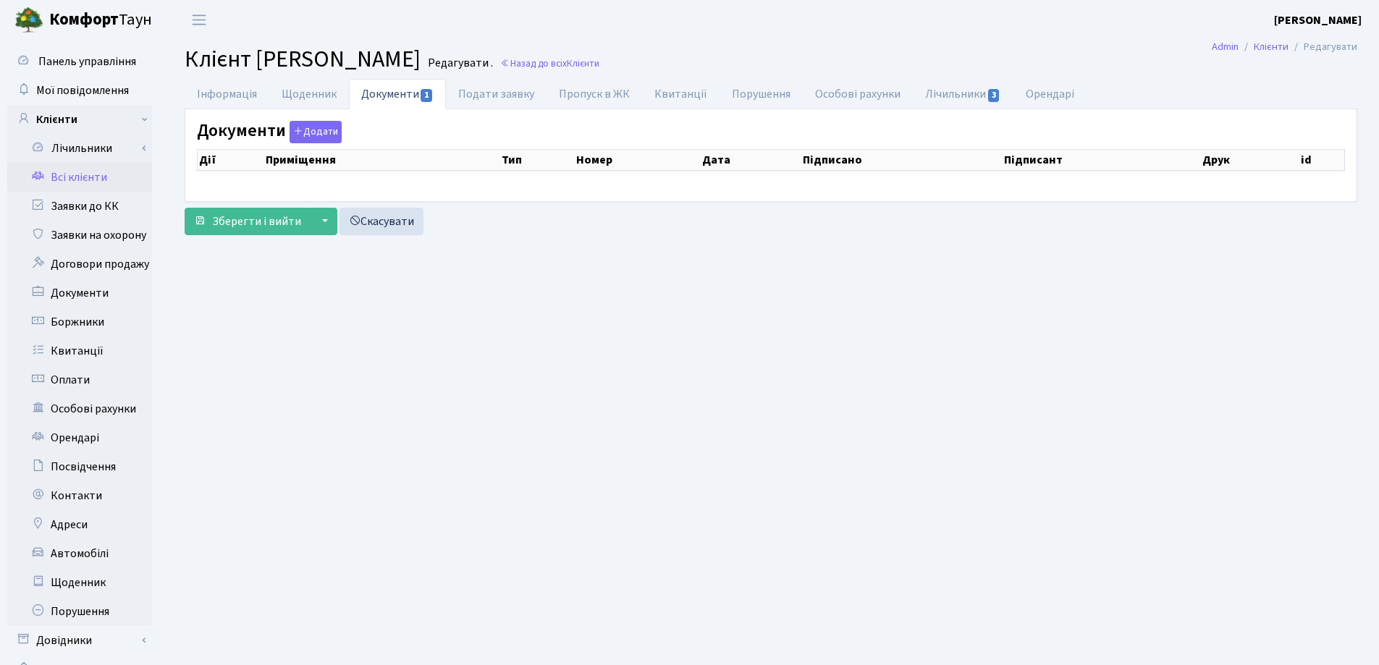
checkbox input "true"
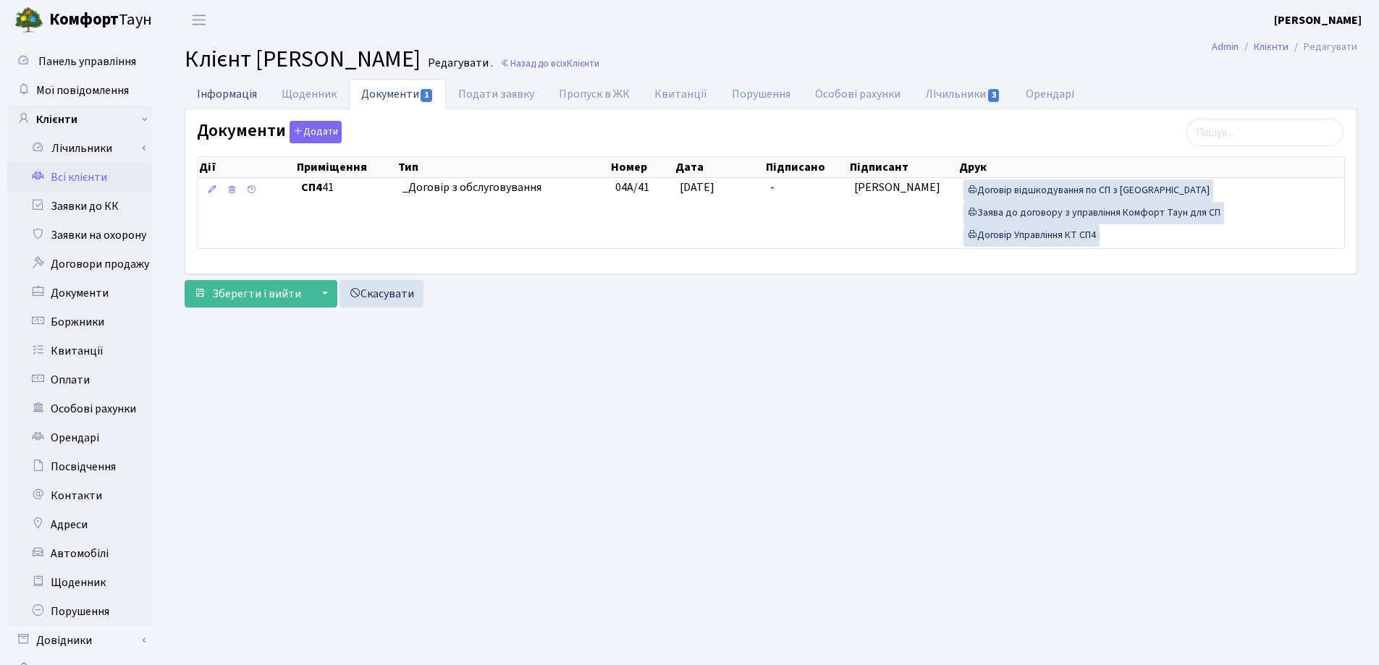
click at [227, 98] on link "Інформація" at bounding box center [227, 94] width 85 height 30
select select "25"
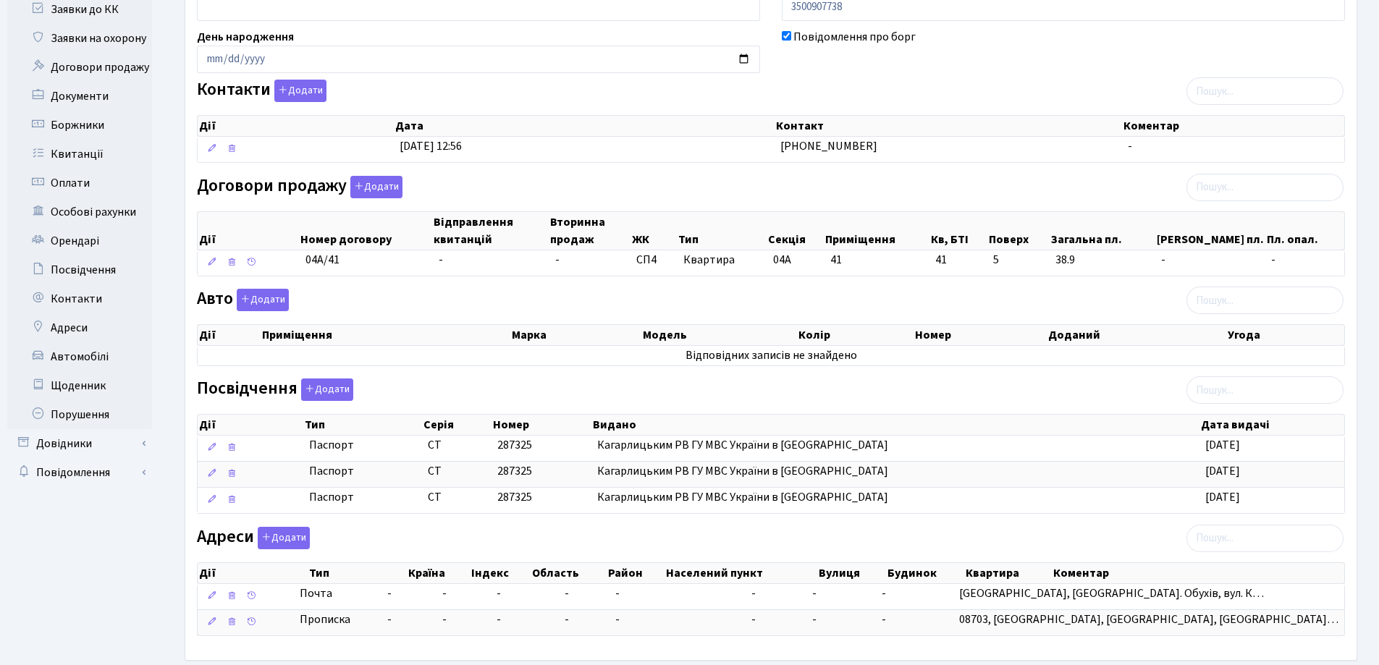
scroll to position [269, 0]
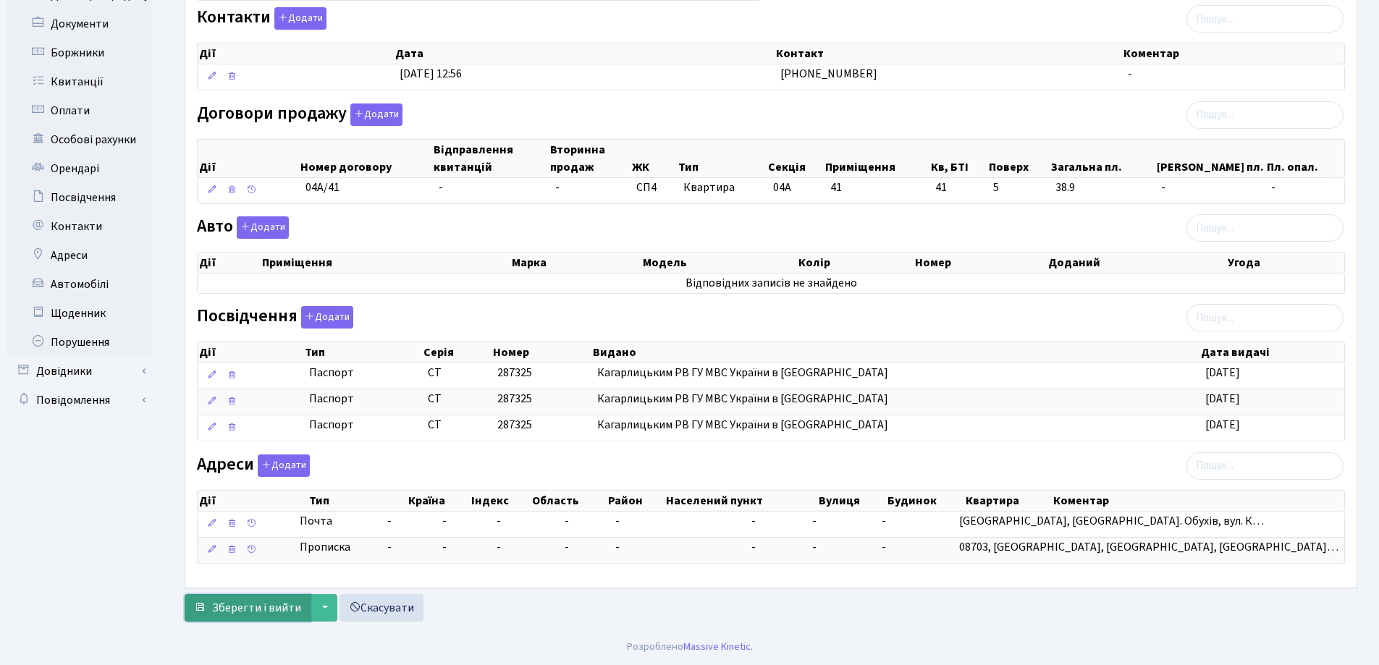
click at [274, 609] on span "Зберегти і вийти" at bounding box center [256, 608] width 89 height 16
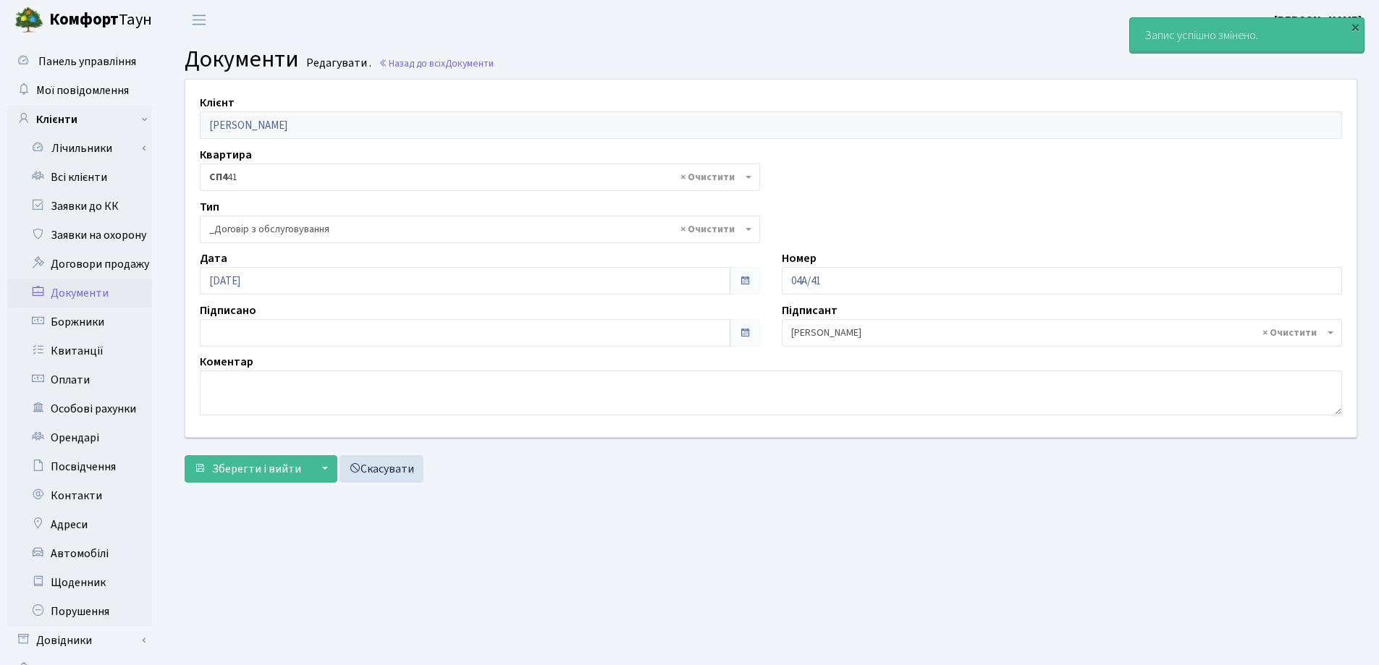
select select "289"
click at [93, 180] on link "Всі клієнти" at bounding box center [79, 177] width 145 height 29
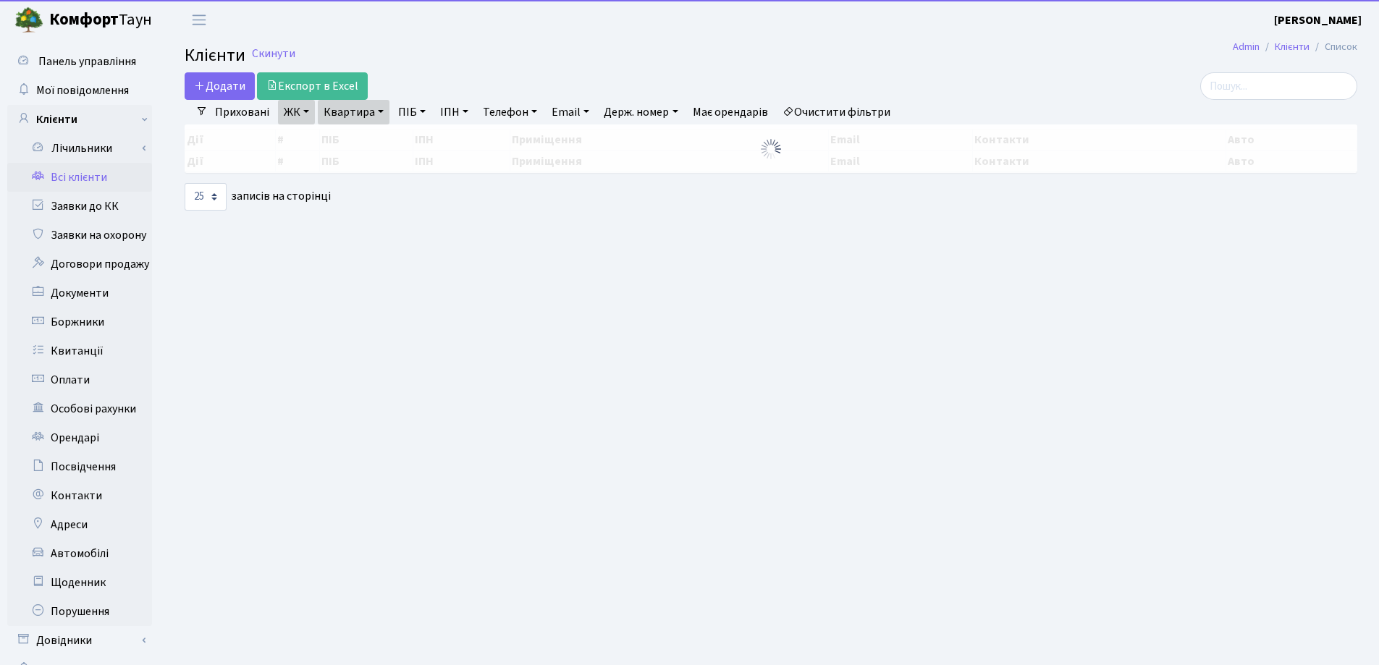
select select "25"
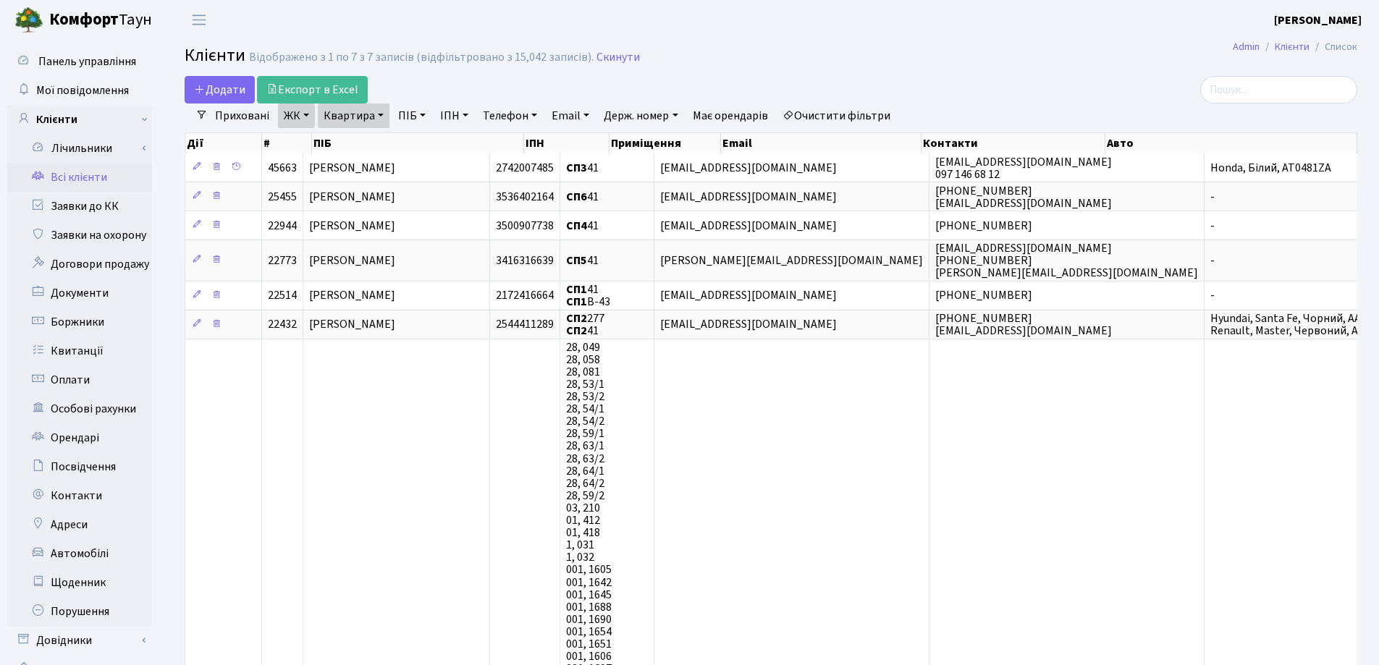
click at [379, 117] on link "Квартира" at bounding box center [354, 116] width 72 height 25
click at [425, 148] on link at bounding box center [417, 144] width 30 height 28
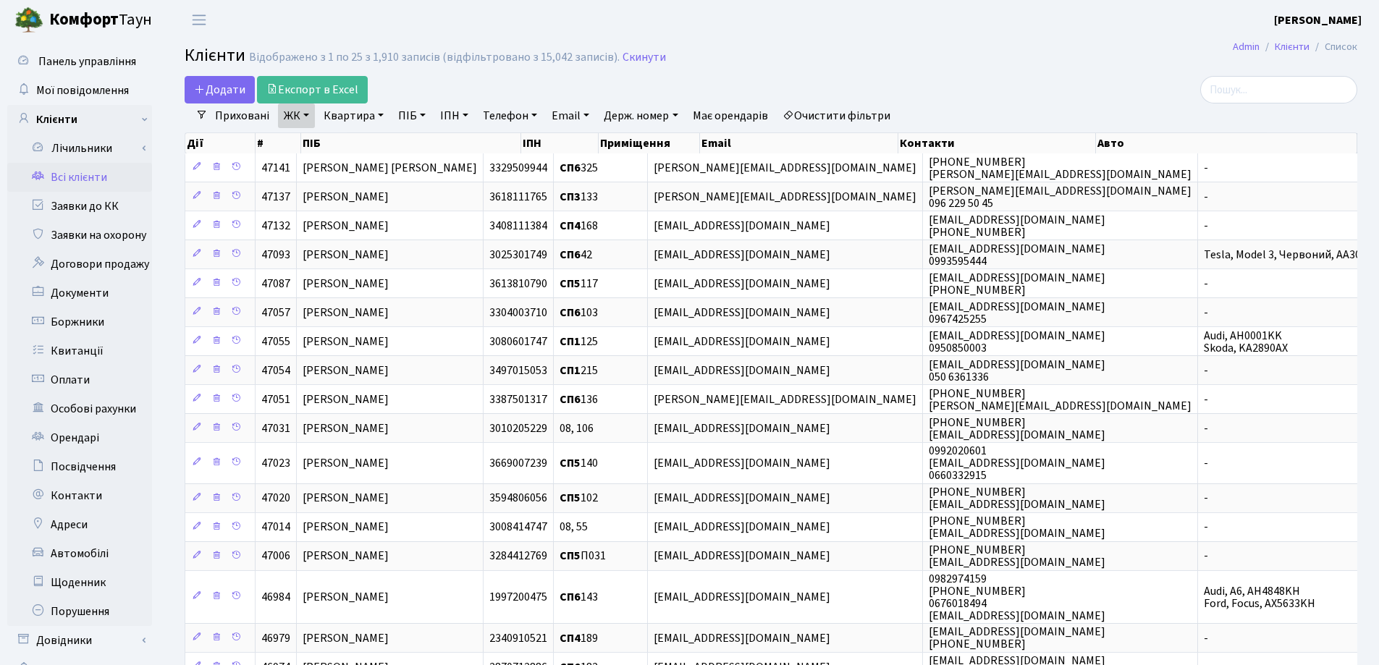
click at [380, 115] on link "Квартира" at bounding box center [354, 116] width 72 height 25
click at [382, 138] on input "text" at bounding box center [360, 144] width 85 height 28
type input "41"
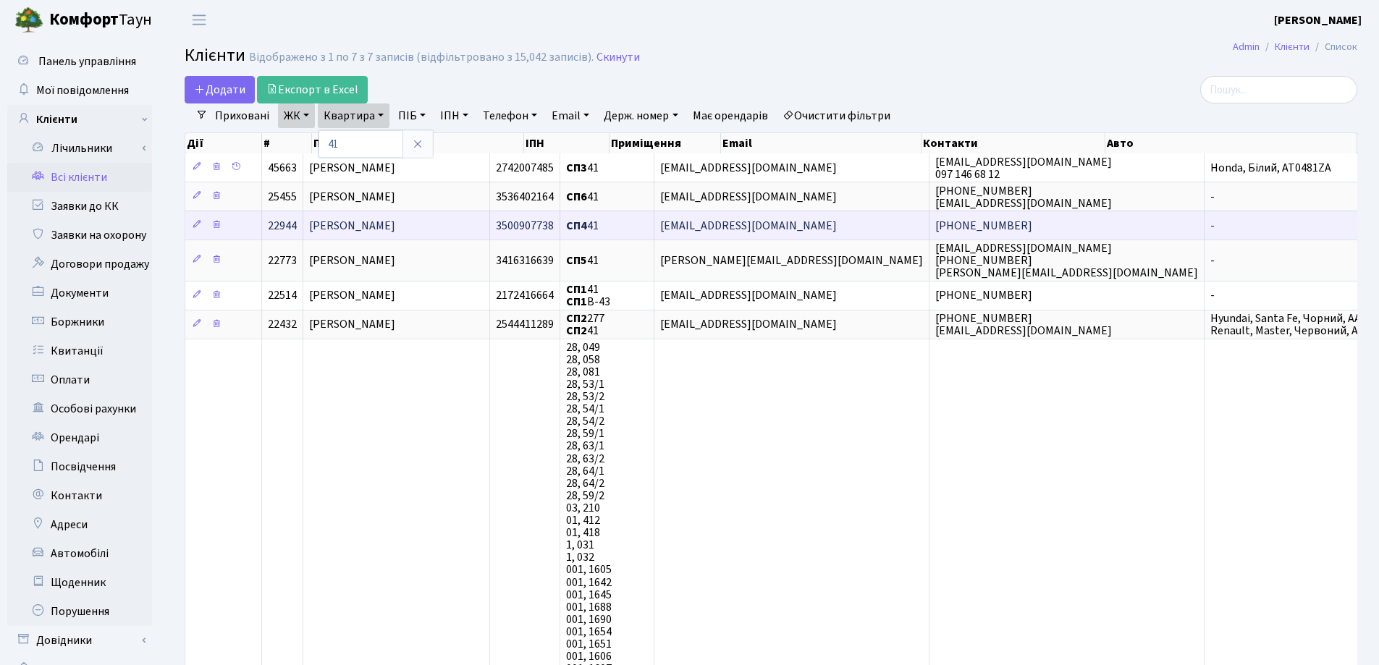
click at [395, 221] on span "[PERSON_NAME]" at bounding box center [352, 226] width 86 height 16
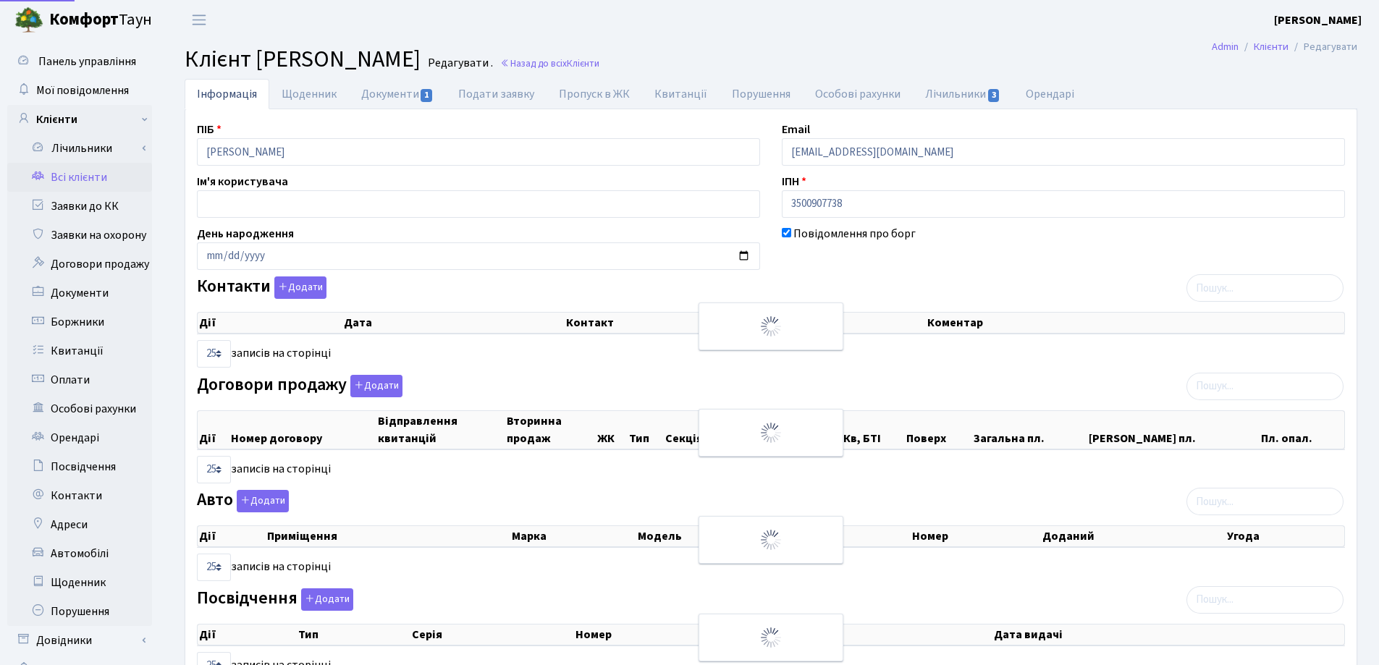
select select "25"
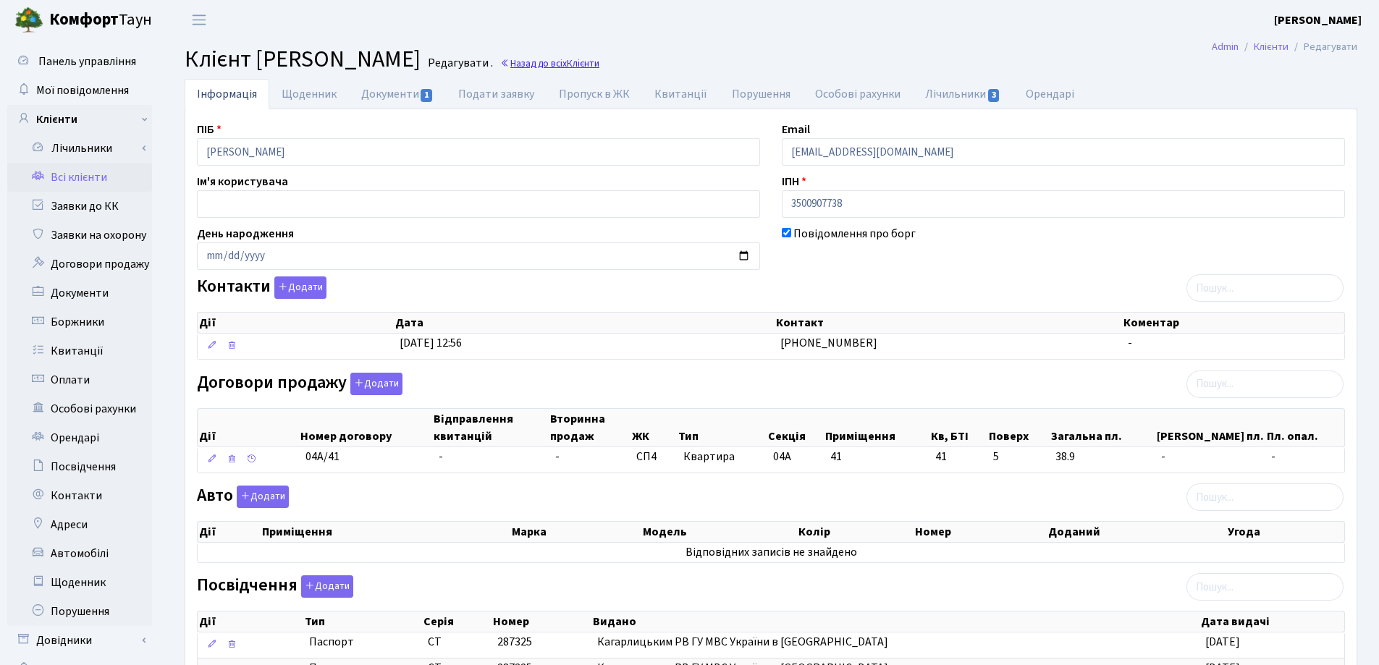
click at [599, 64] on link "Назад до всіх Клієнти" at bounding box center [549, 63] width 99 height 14
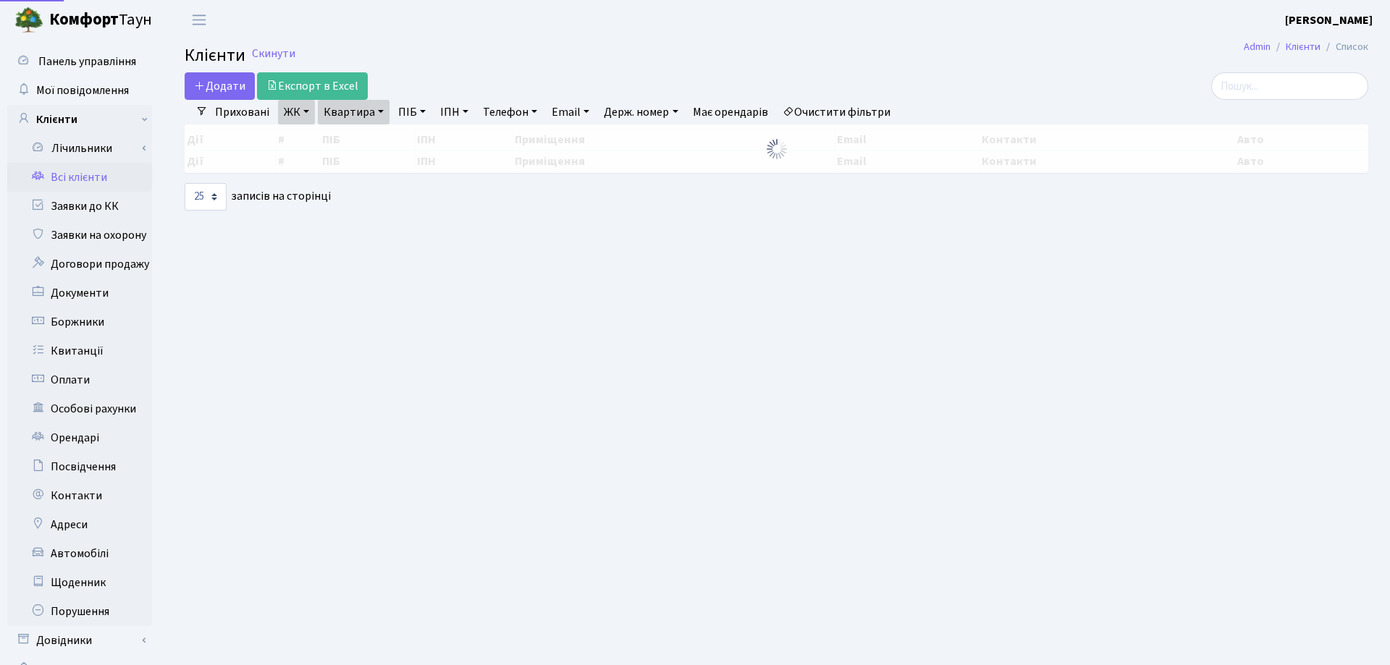
select select "25"
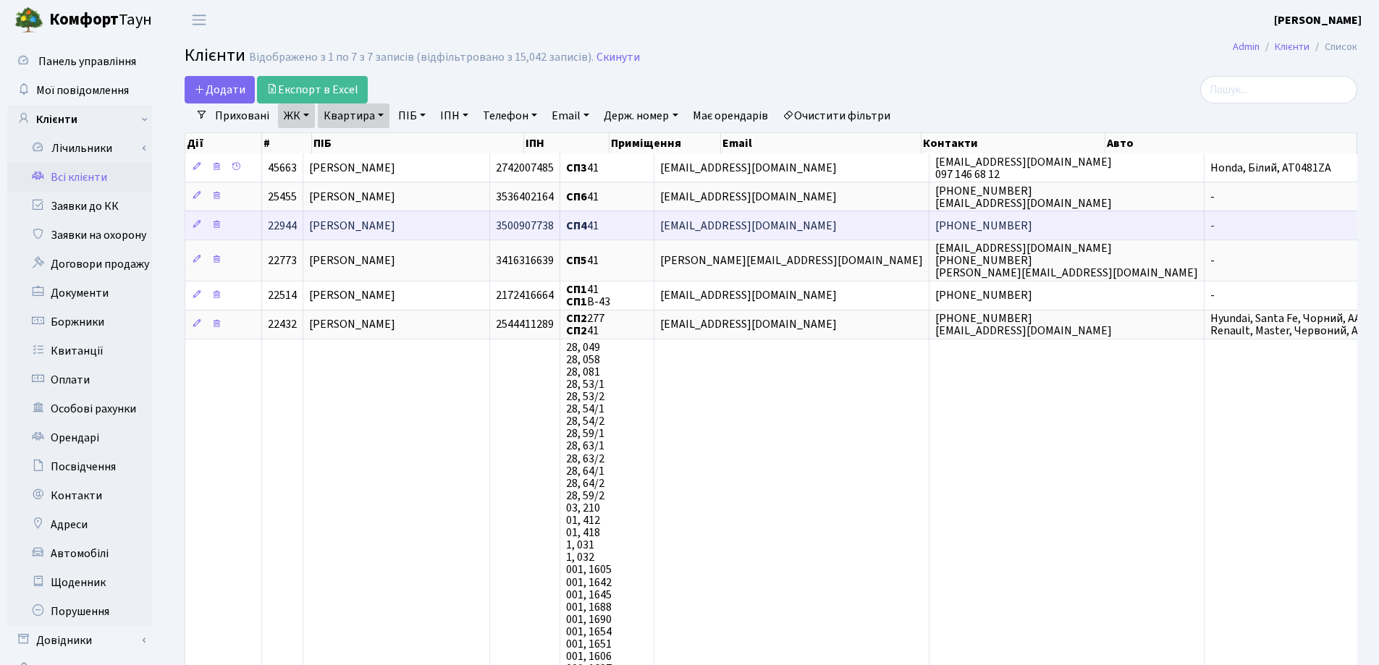
click at [395, 227] on span "[PERSON_NAME]" at bounding box center [352, 226] width 86 height 16
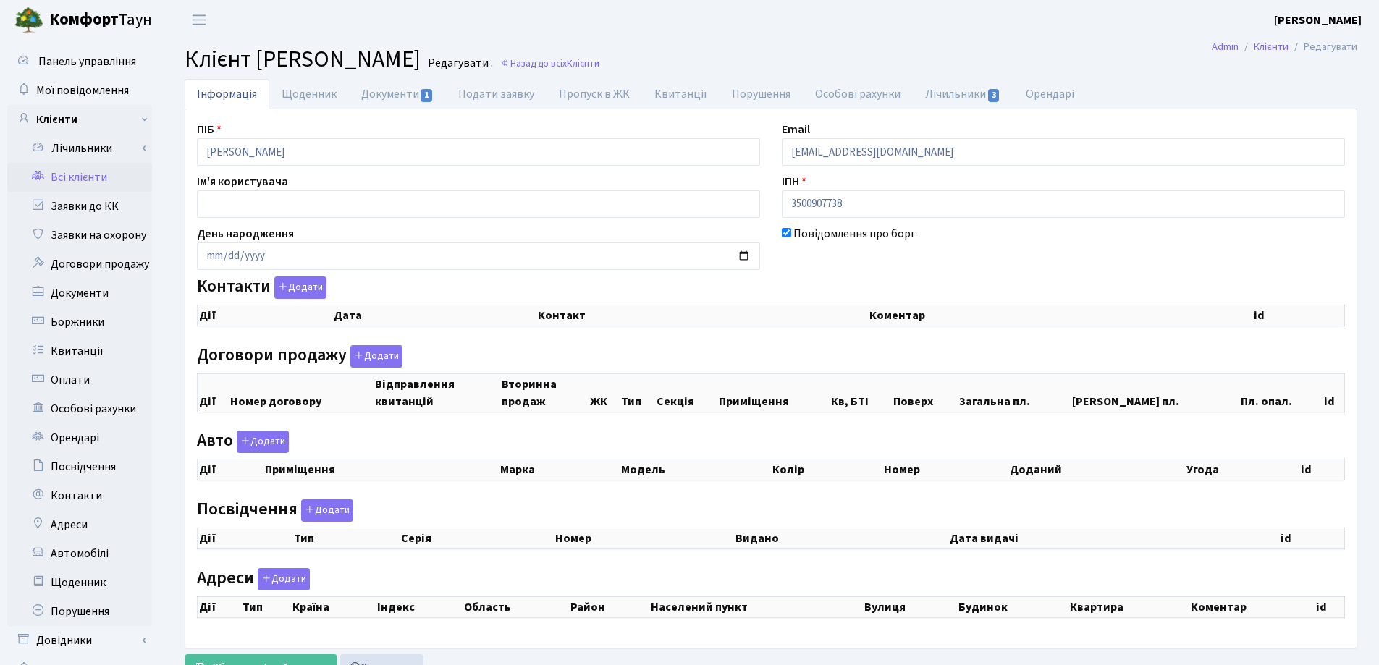
checkbox input "true"
select select "25"
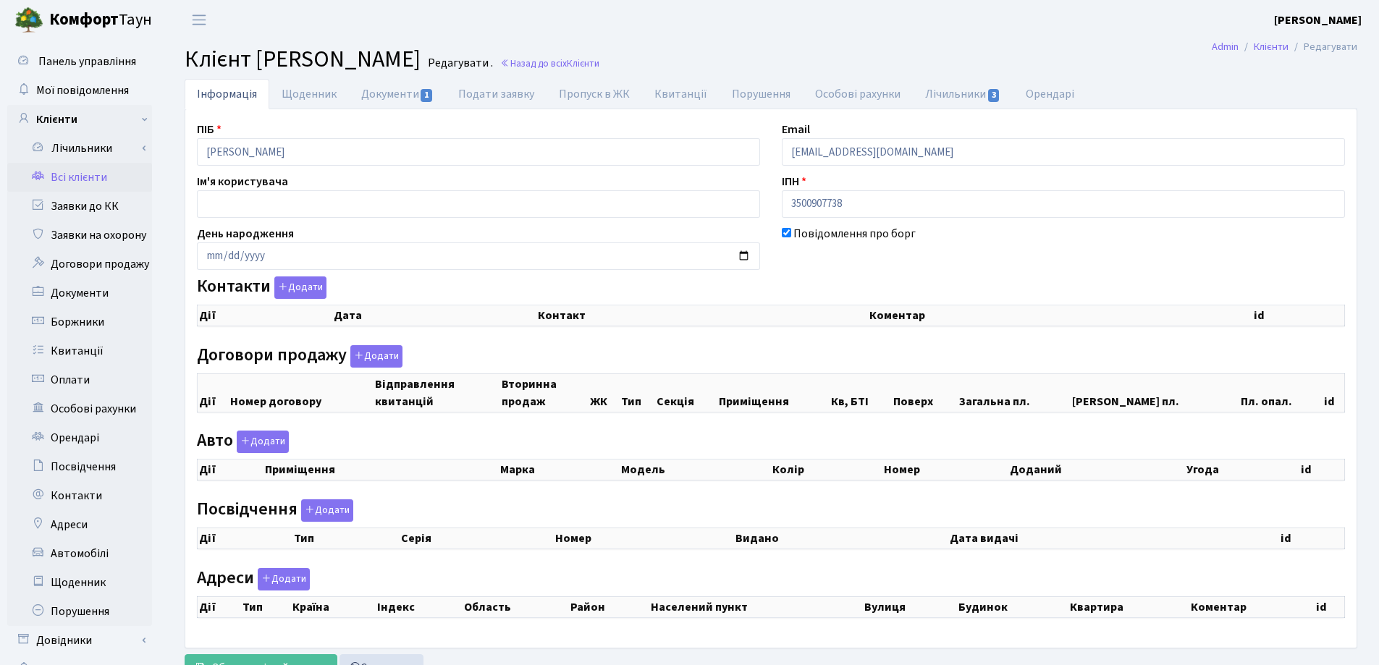
select select "25"
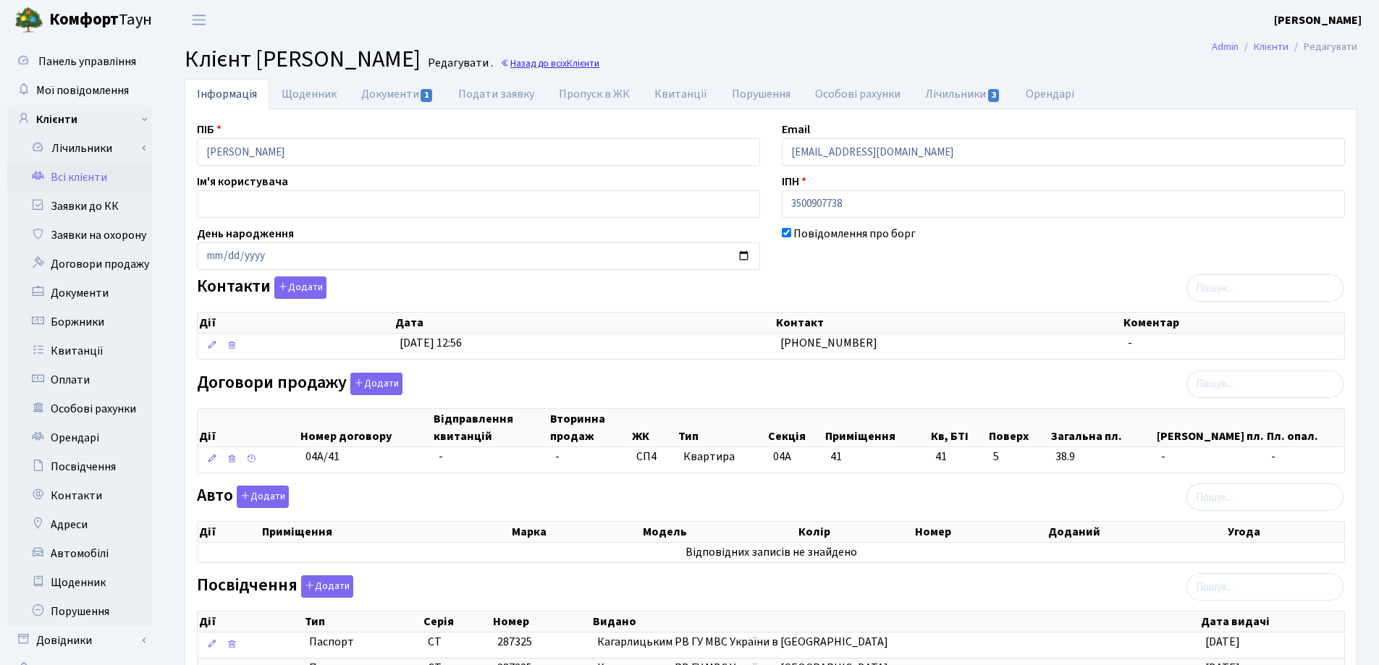
click at [599, 58] on link "Назад до всіх Клієнти" at bounding box center [549, 63] width 99 height 14
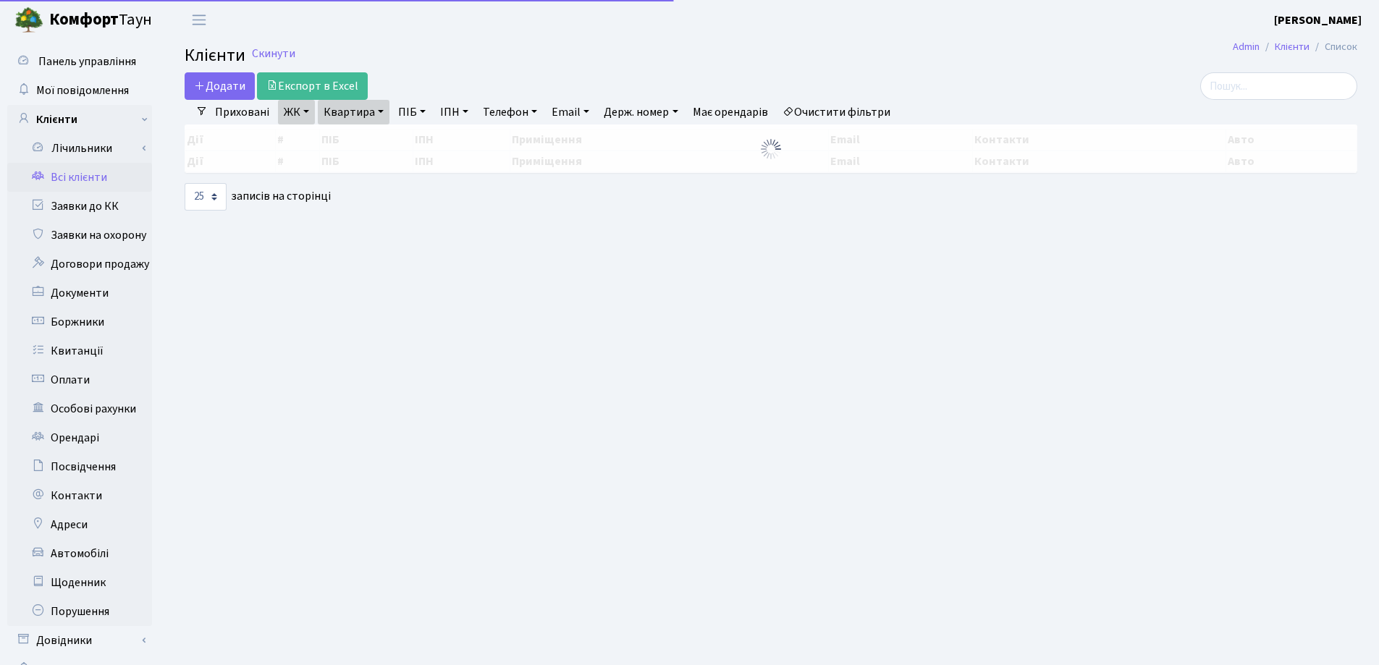
select select "25"
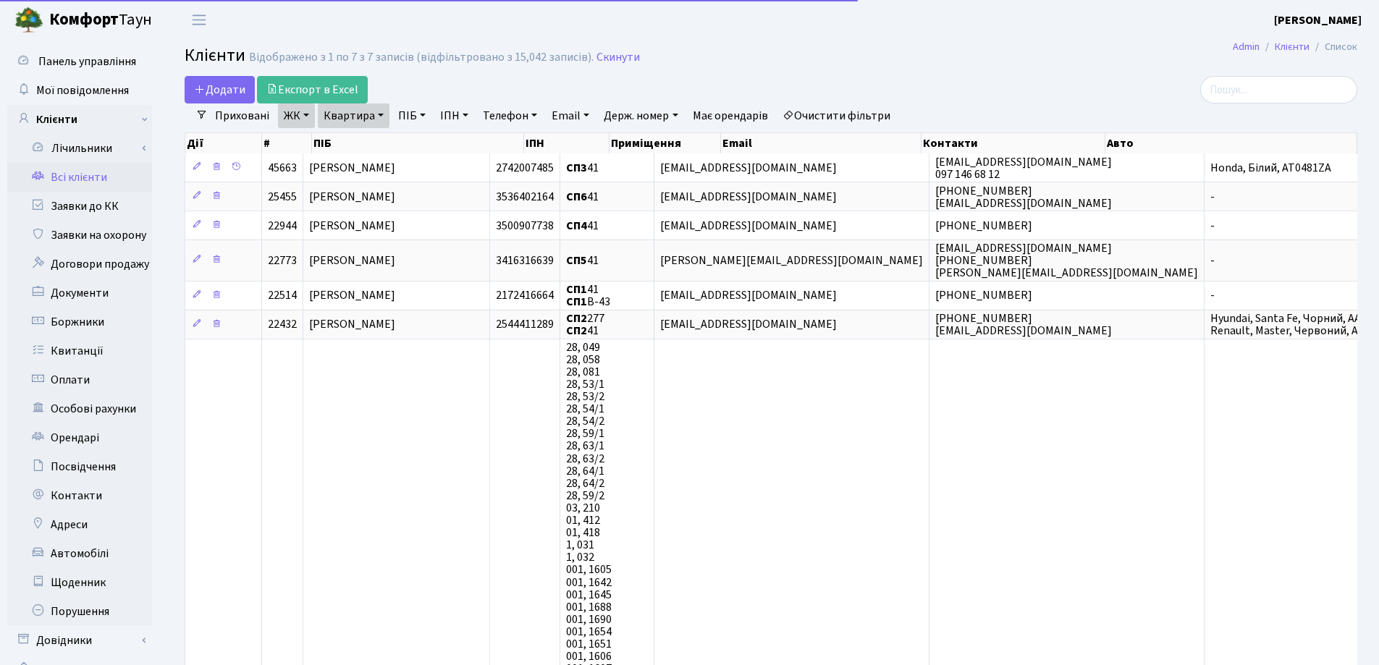
click at [379, 110] on link "Квартира" at bounding box center [354, 116] width 72 height 25
click at [387, 146] on input "41" at bounding box center [360, 144] width 85 height 28
type input "4"
type input "276"
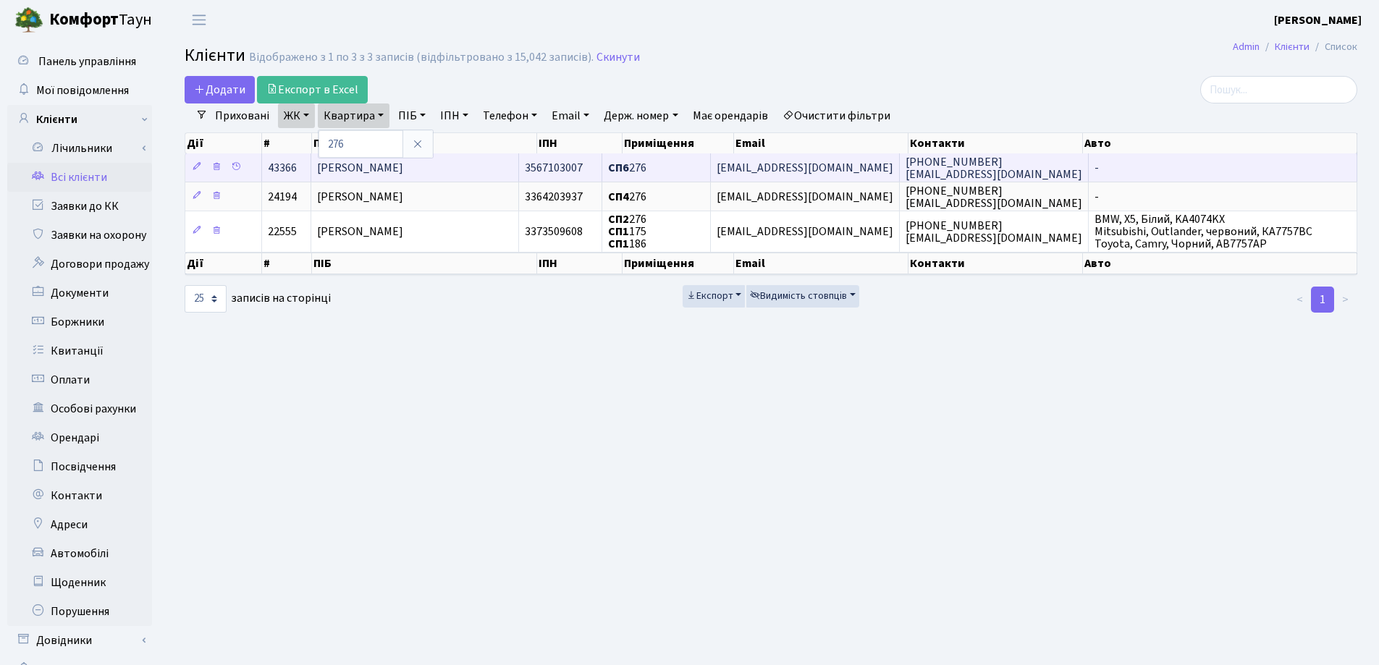
click at [470, 171] on td "Редько Радда Романівна" at bounding box center [415, 167] width 208 height 28
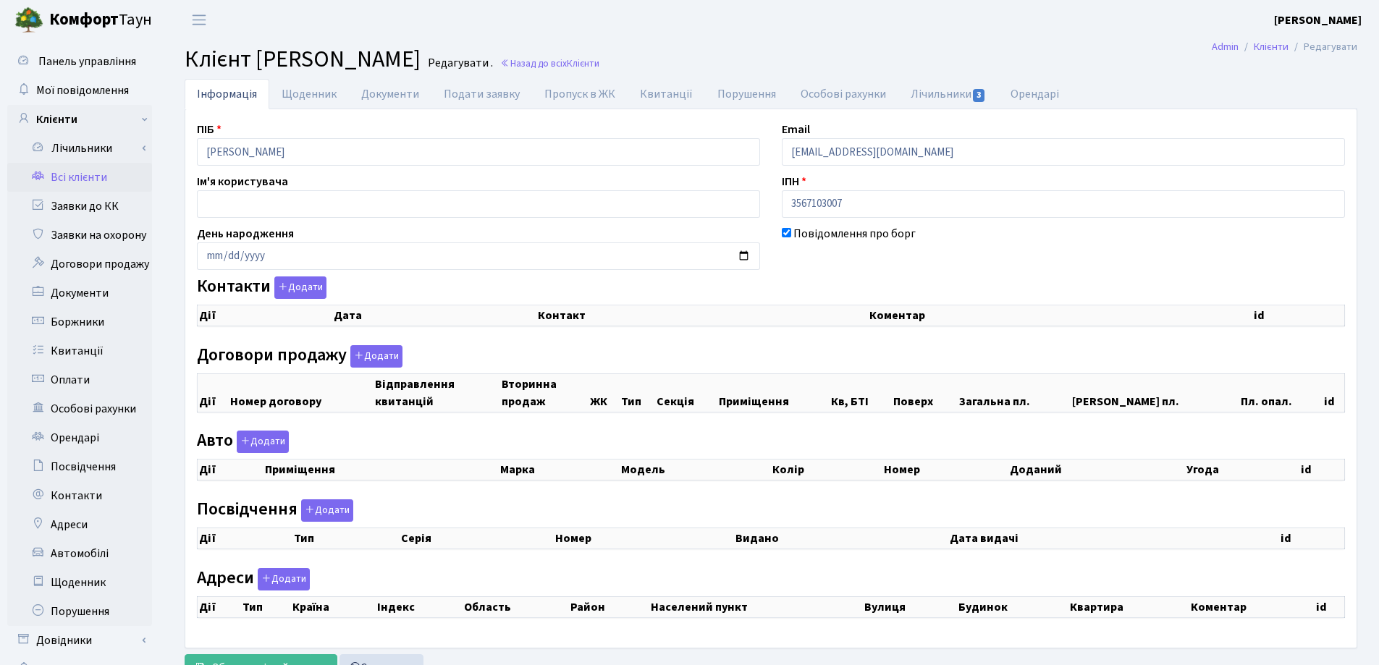
checkbox input "true"
select select "25"
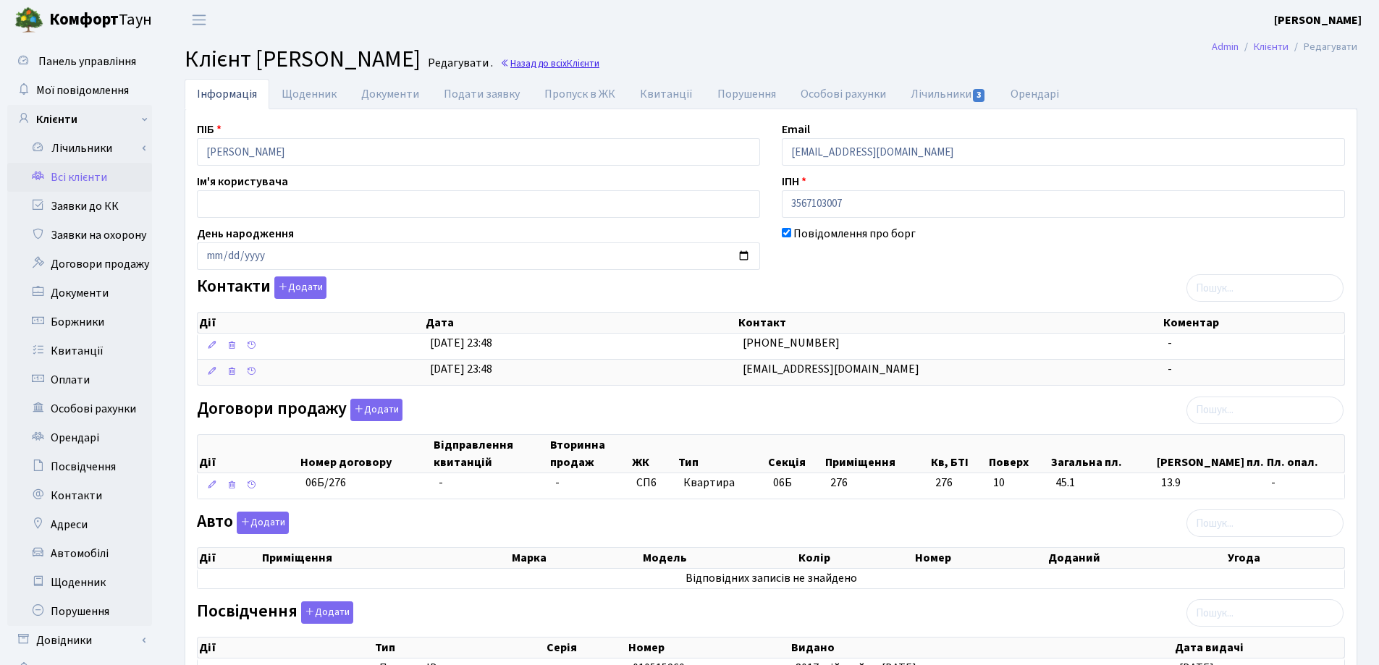
click at [599, 62] on link "Назад до всіх Клієнти" at bounding box center [549, 63] width 99 height 14
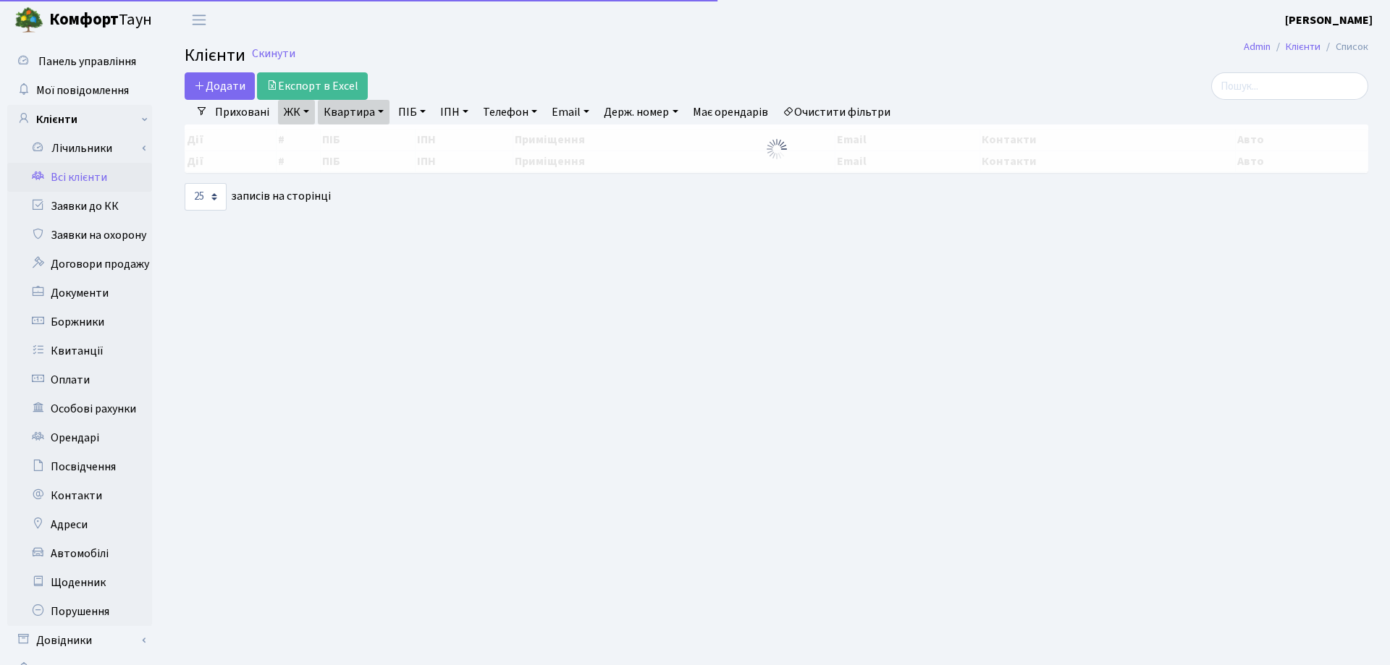
select select "25"
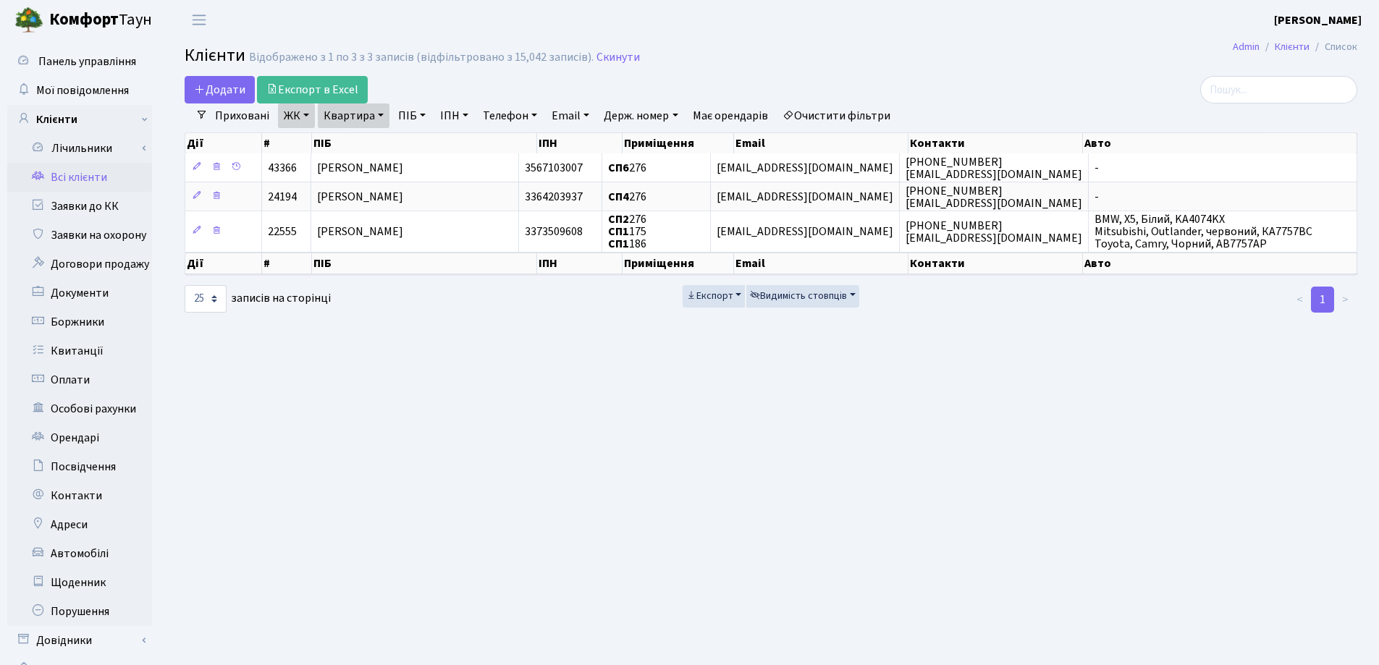
click at [381, 113] on link "Квартира" at bounding box center [354, 116] width 72 height 25
click at [423, 143] on icon at bounding box center [418, 144] width 12 height 12
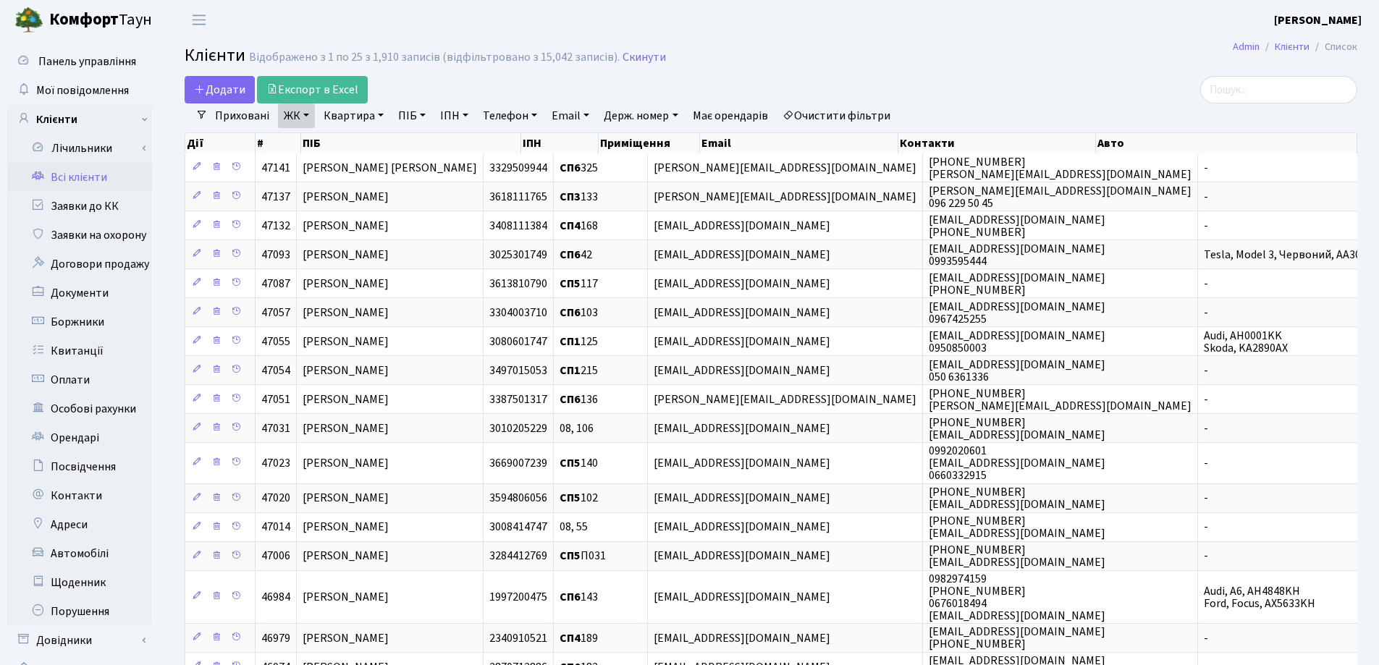
click at [378, 117] on link "Квартира" at bounding box center [354, 116] width 72 height 25
click at [376, 143] on input "text" at bounding box center [360, 144] width 85 height 28
type input "41"
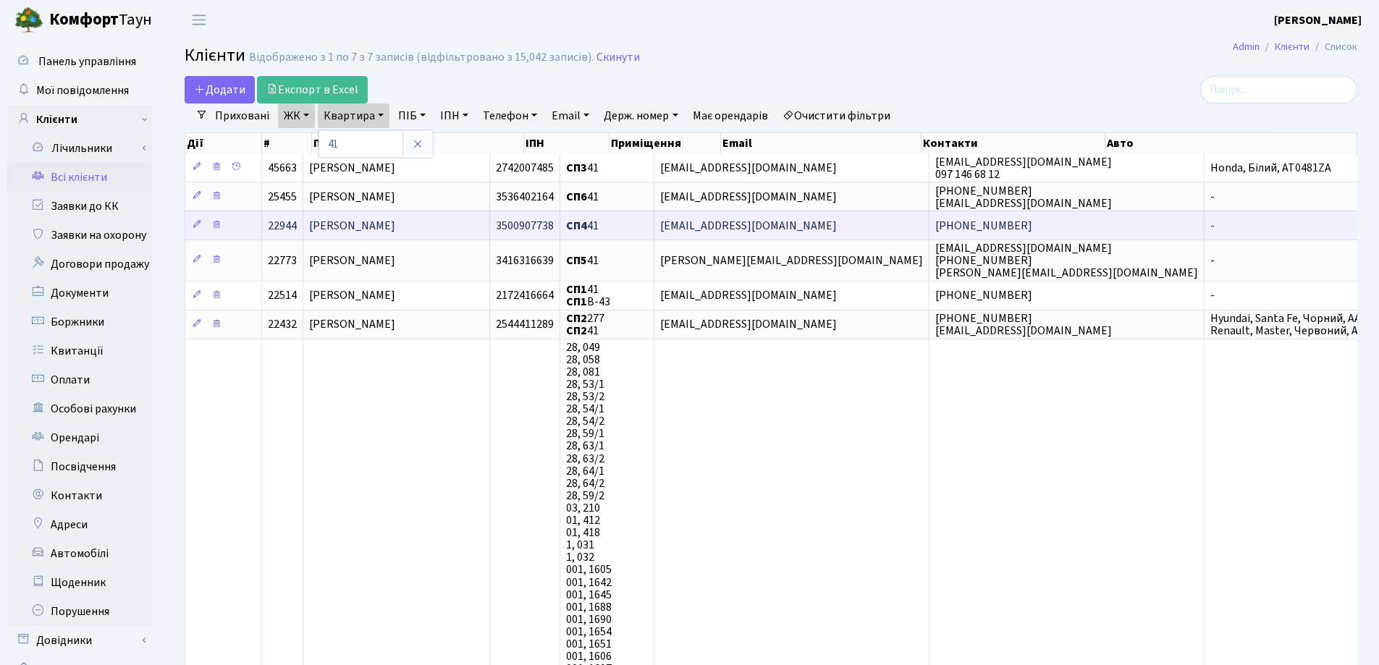
click at [384, 220] on span "Луканюк Дмитрій Миколайович" at bounding box center [352, 226] width 86 height 16
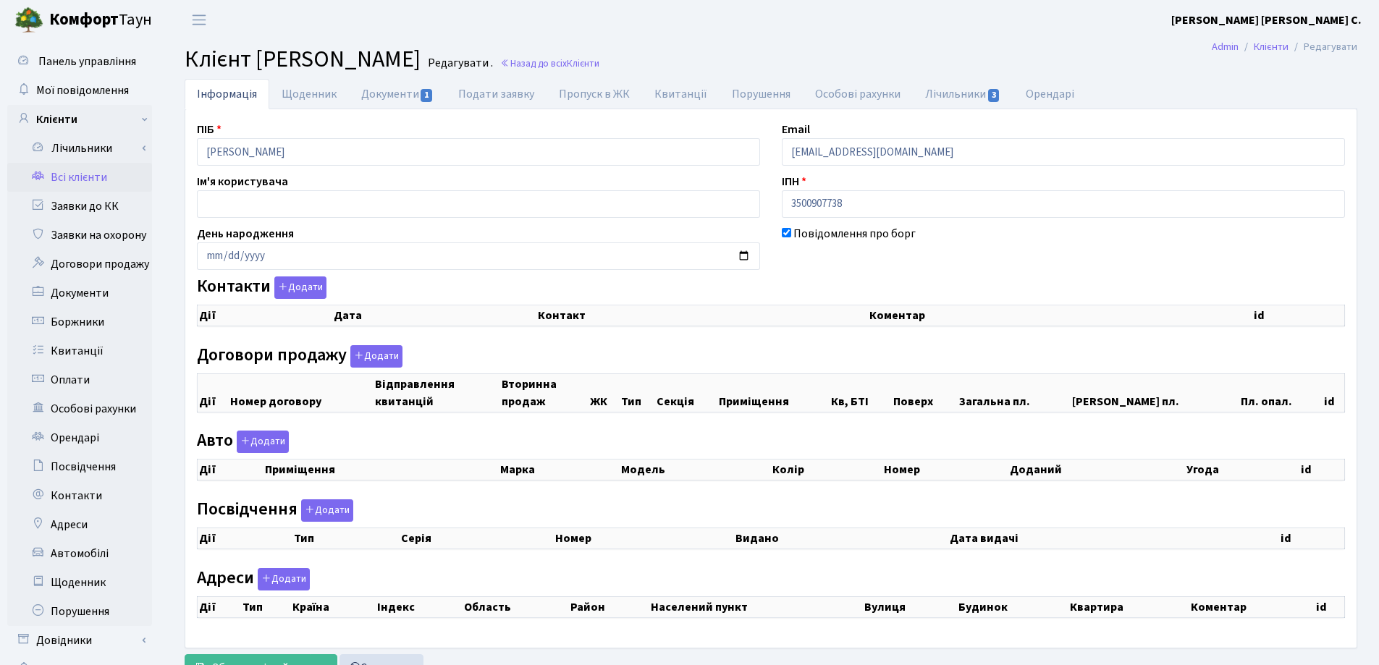
checkbox input "true"
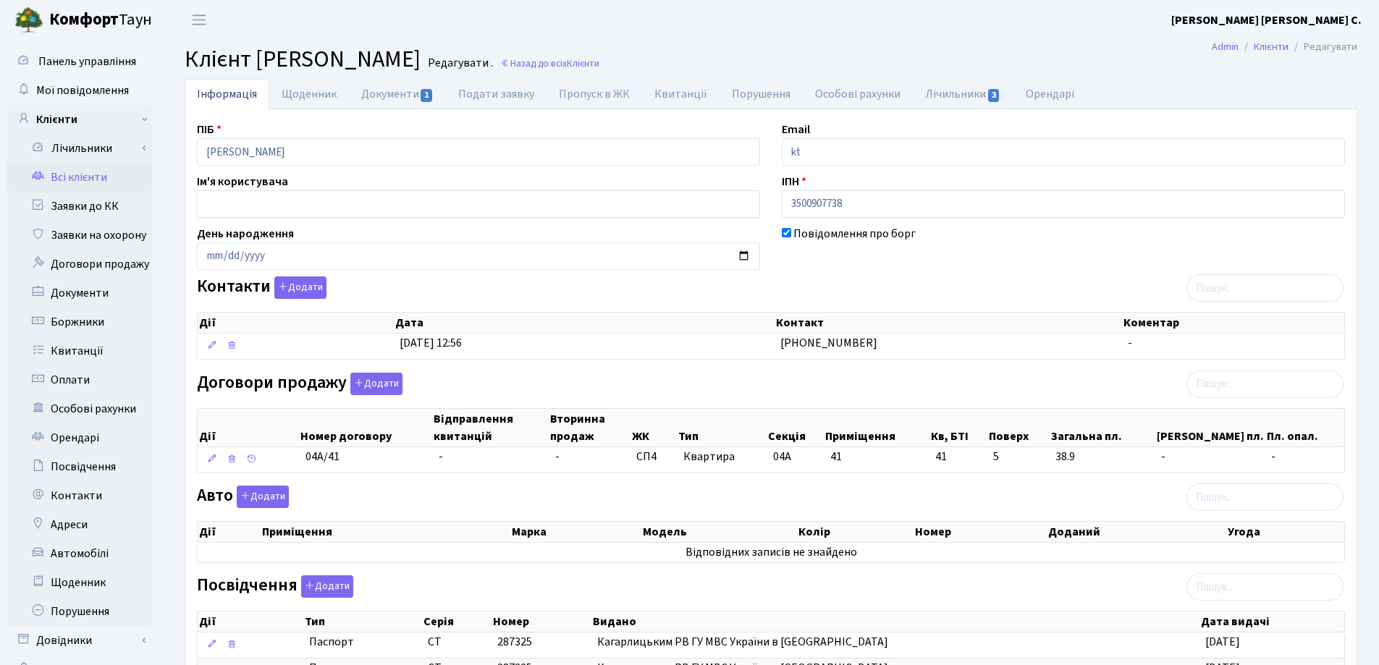
type input "k"
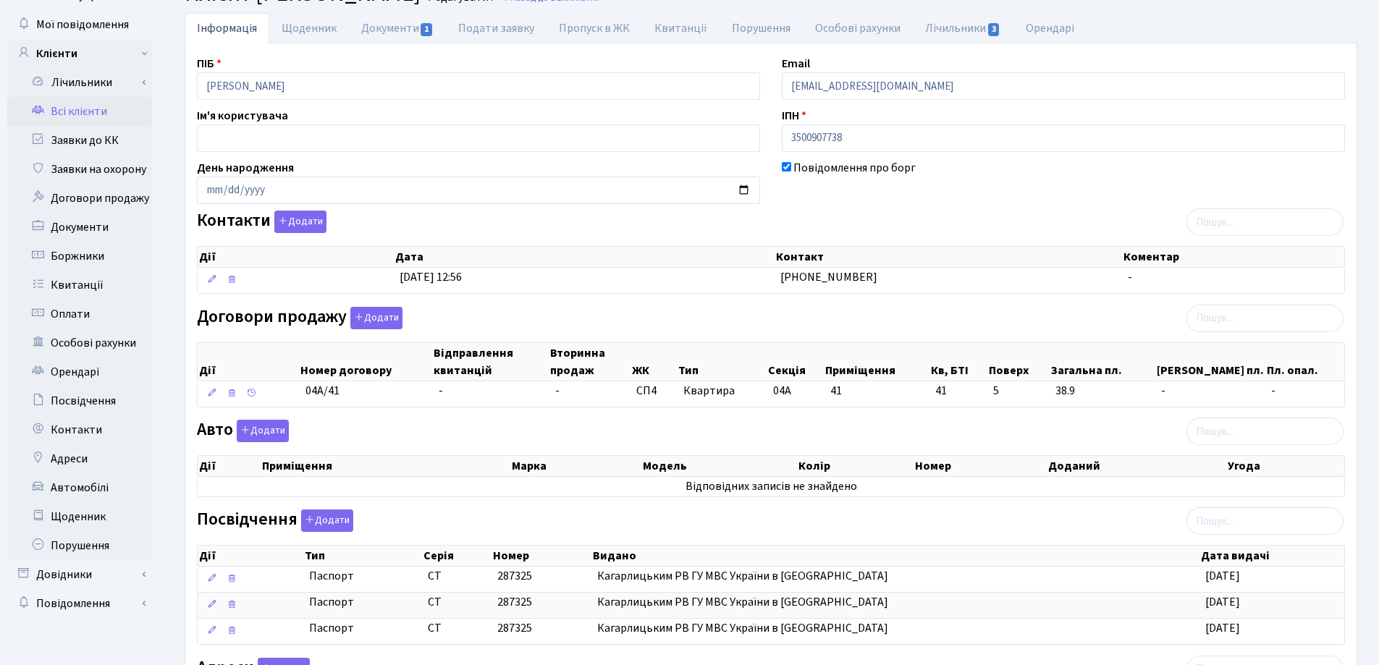
scroll to position [269, 0]
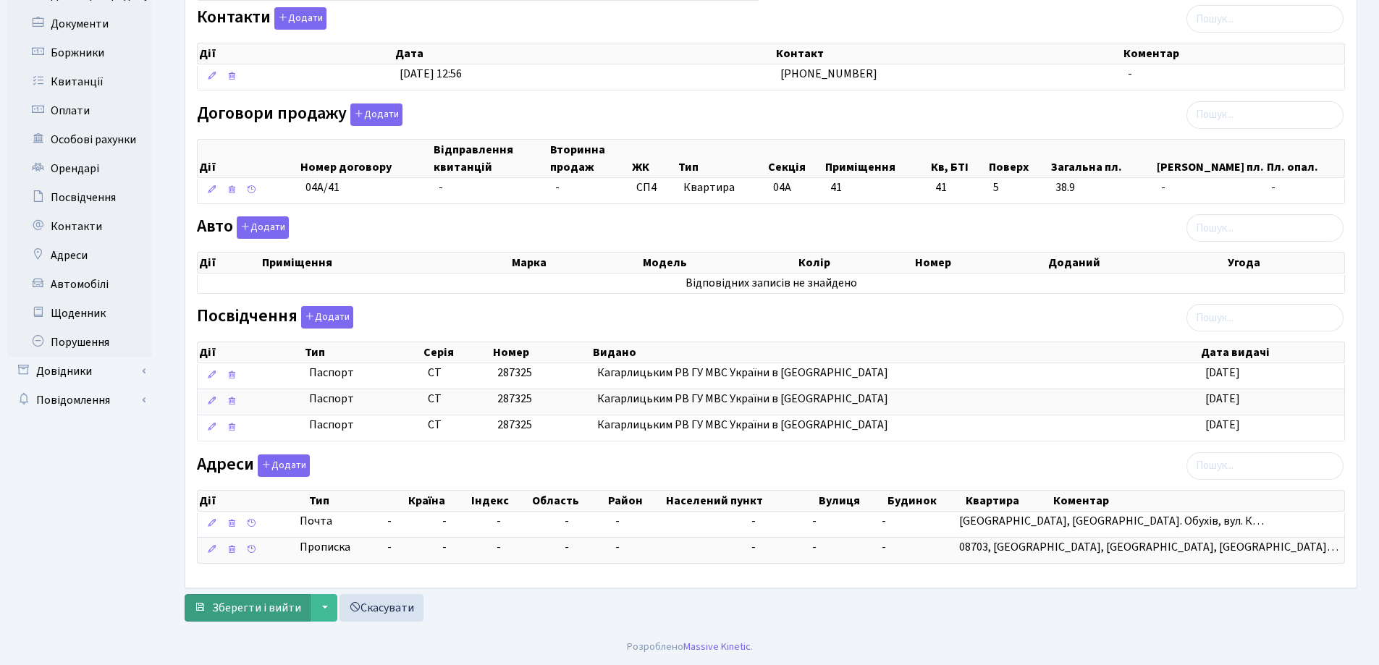
type input "rusynchur467@gmail.com"
click at [225, 604] on span "Зберегти і вийти" at bounding box center [256, 608] width 89 height 16
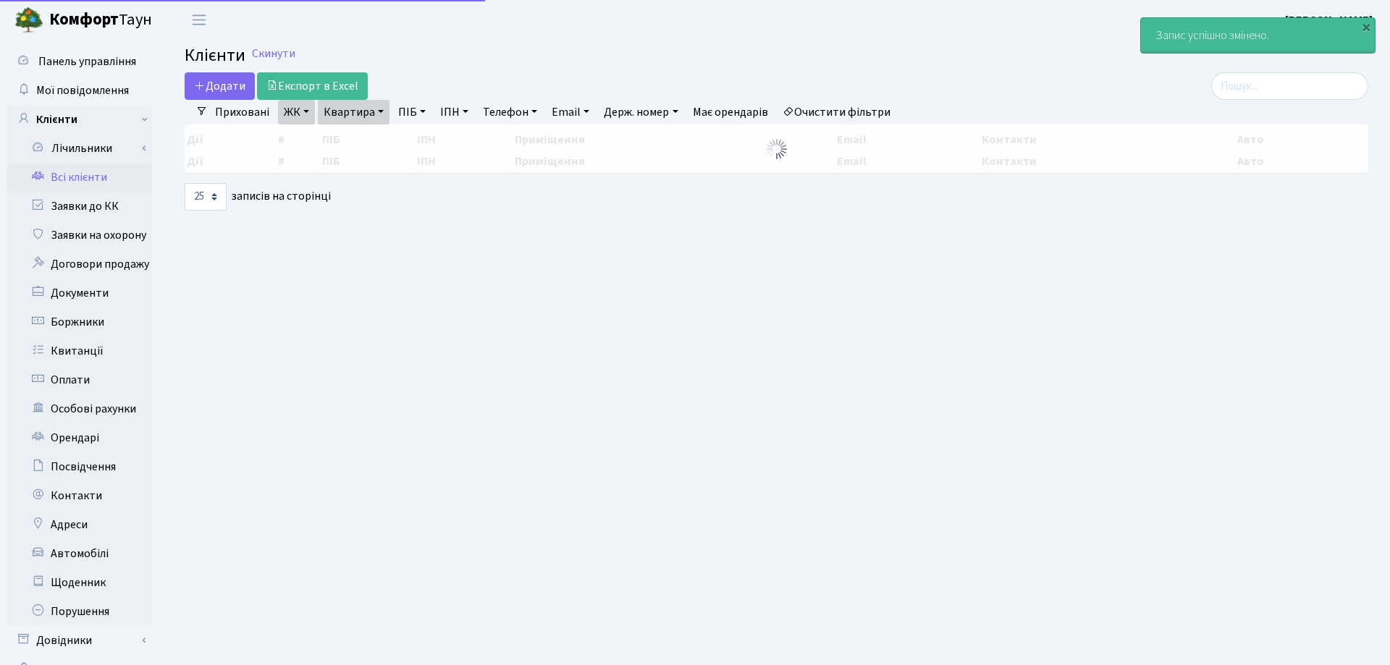
select select "25"
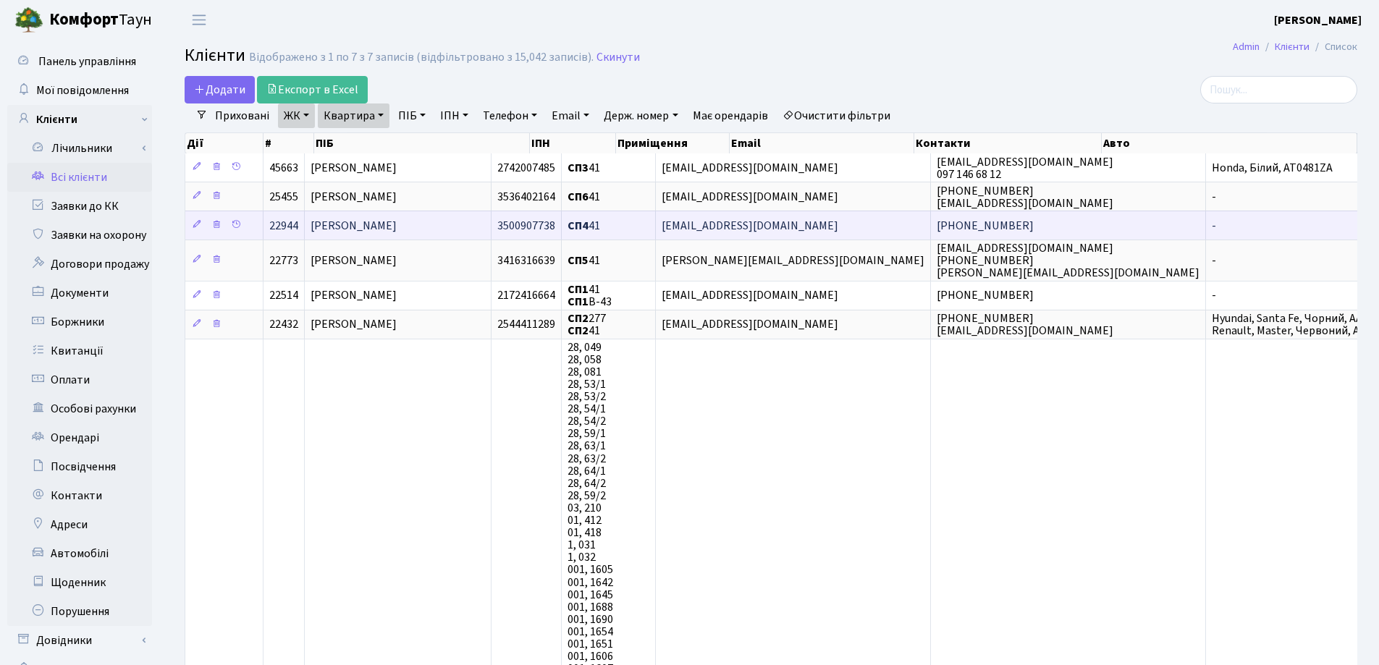
click at [491, 232] on td "[PERSON_NAME]" at bounding box center [398, 225] width 187 height 29
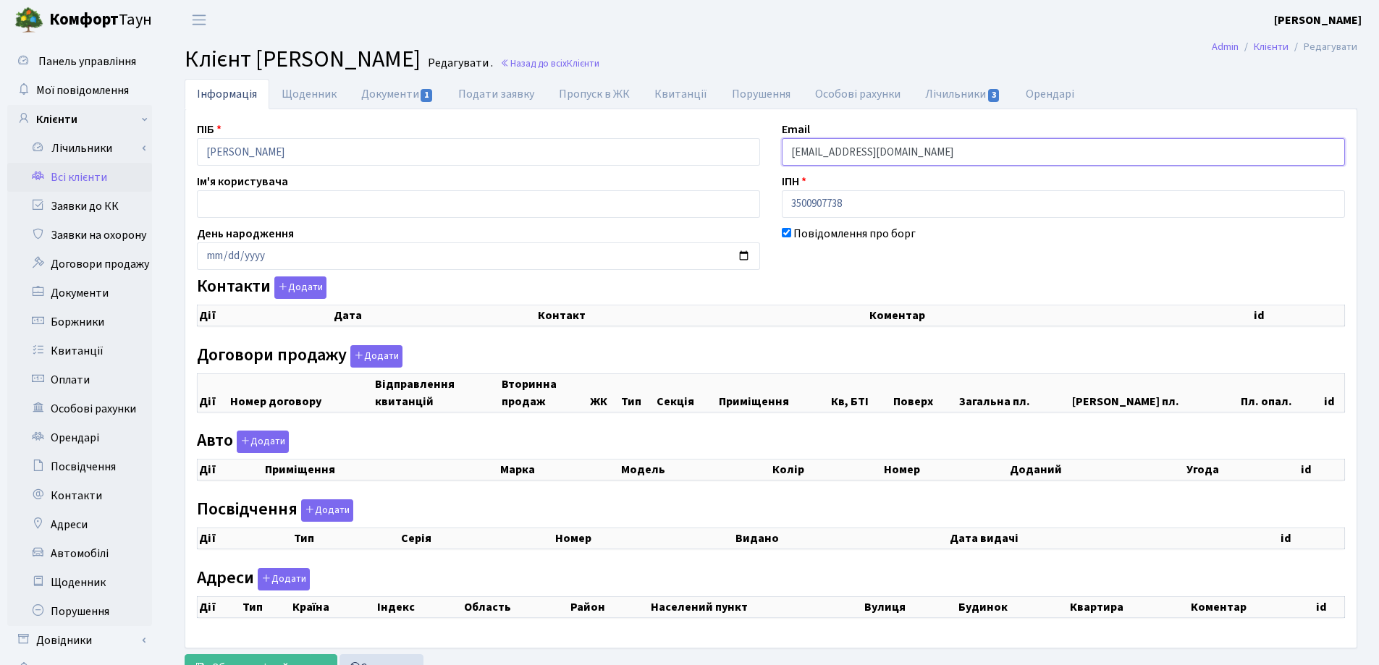
checkbox input "true"
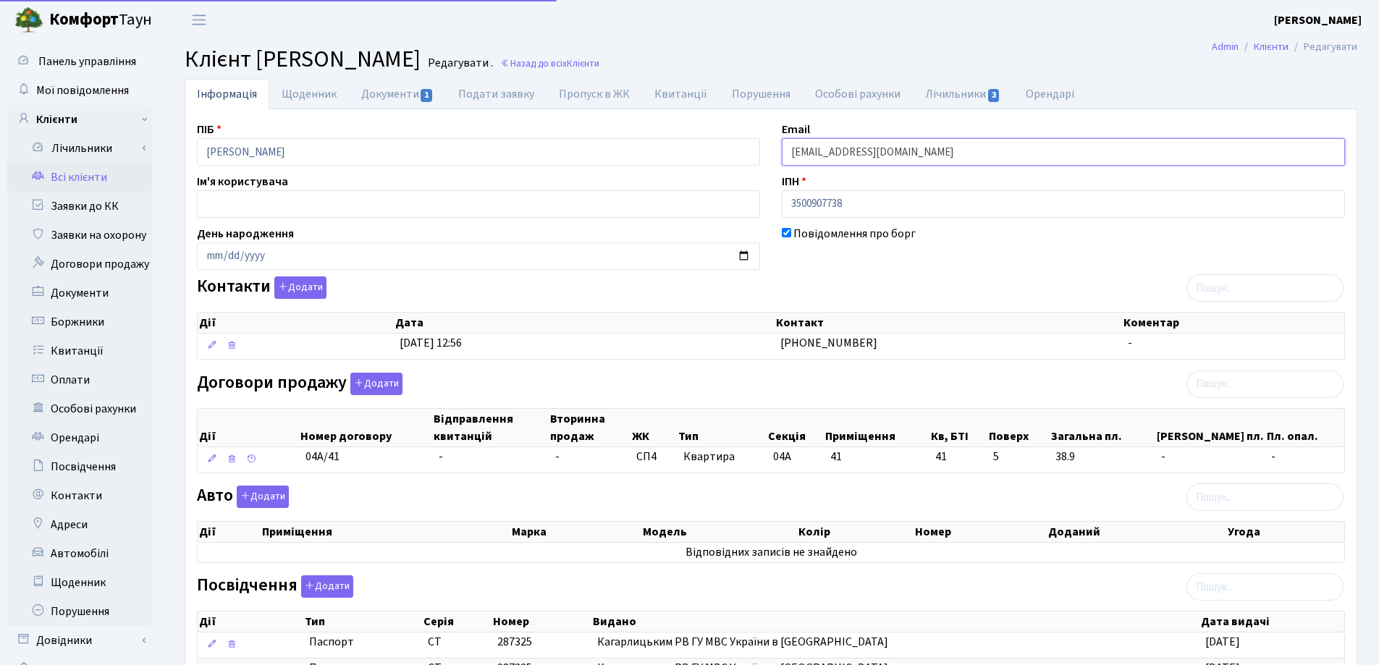
drag, startPoint x: 0, startPoint y: 0, endPoint x: 769, endPoint y: 161, distance: 786.1
click at [769, 161] on div "ПІБ [PERSON_NAME] Email [EMAIL_ADDRESS][DOMAIN_NAME] Ім'я користувача ІПН 35009…" at bounding box center [771, 483] width 1170 height 725
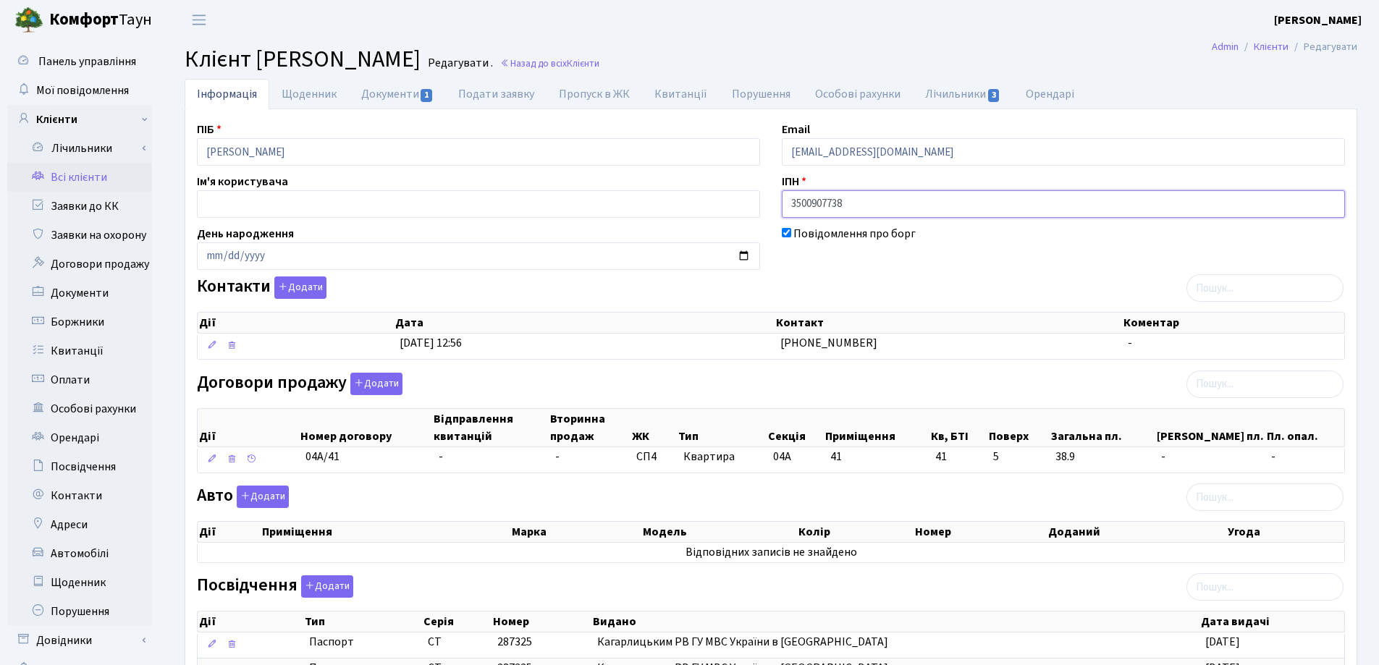
click at [979, 216] on input "3500907738" at bounding box center [1063, 204] width 563 height 28
click at [836, 151] on input "[EMAIL_ADDRESS][DOMAIN_NAME]" at bounding box center [1063, 152] width 563 height 28
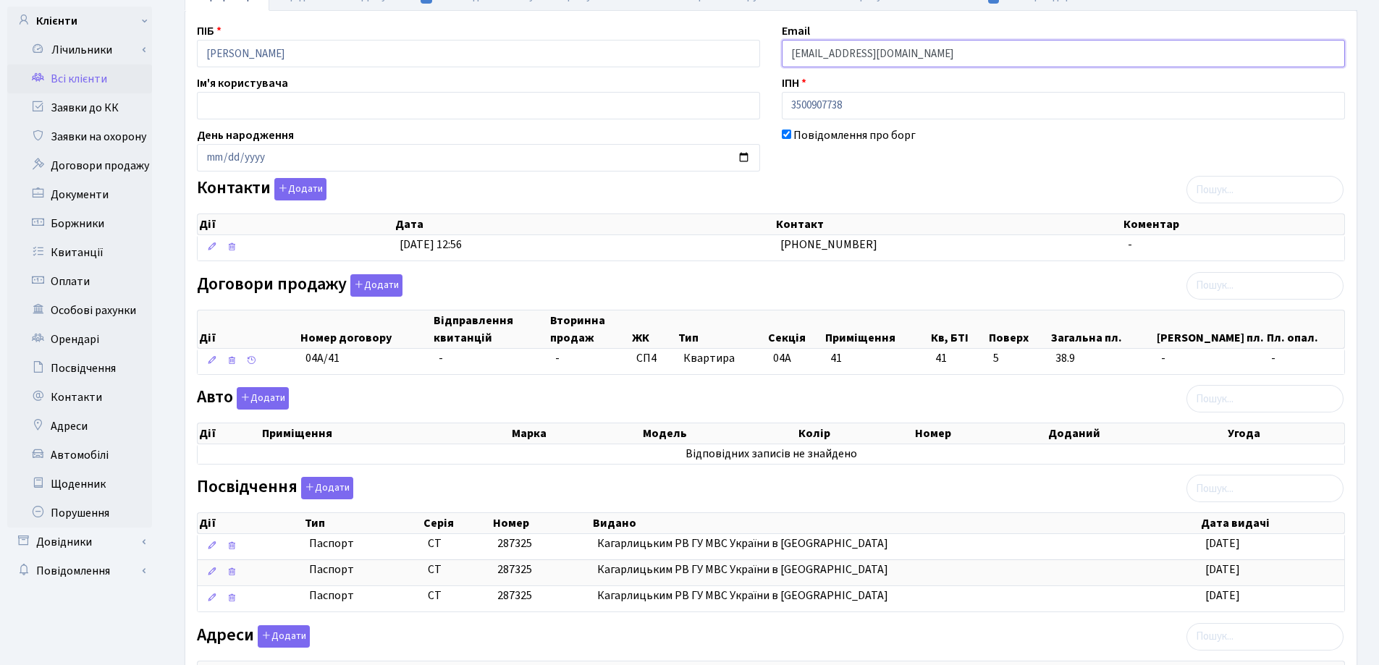
scroll to position [269, 0]
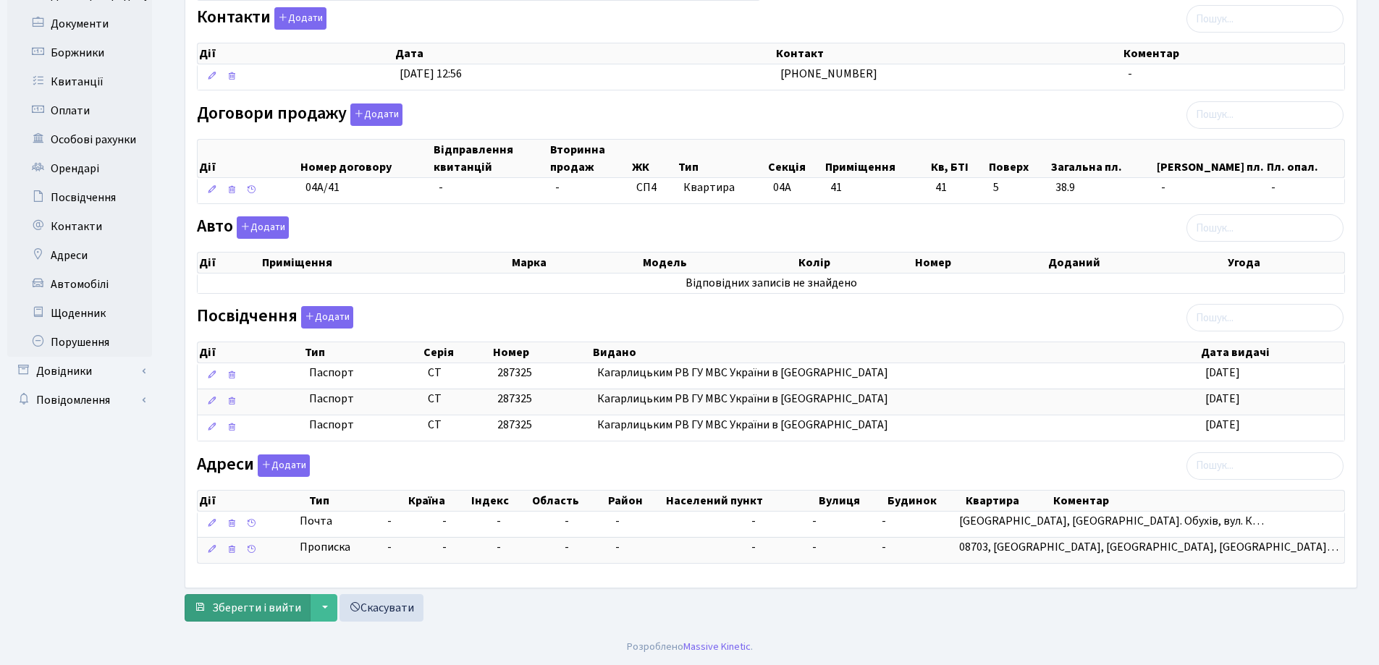
type input "[EMAIL_ADDRESS][DOMAIN_NAME]"
click at [268, 603] on span "Зберегти і вийти" at bounding box center [256, 608] width 89 height 16
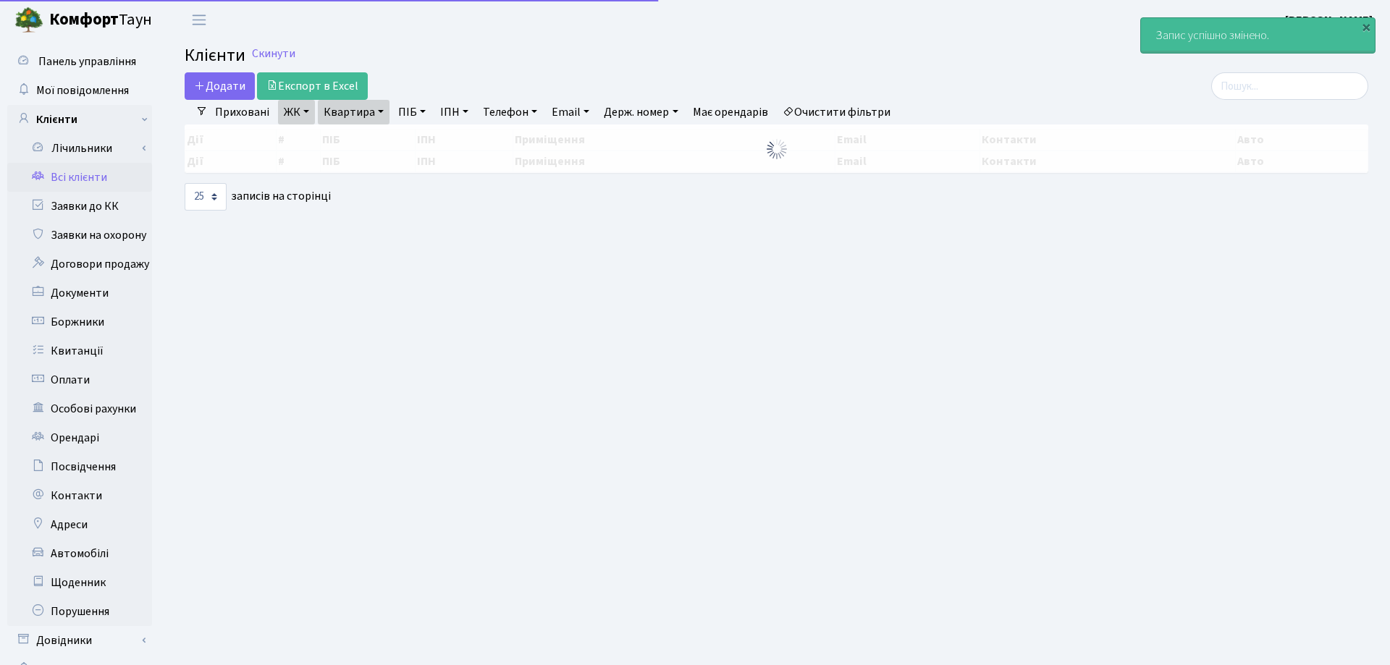
select select "25"
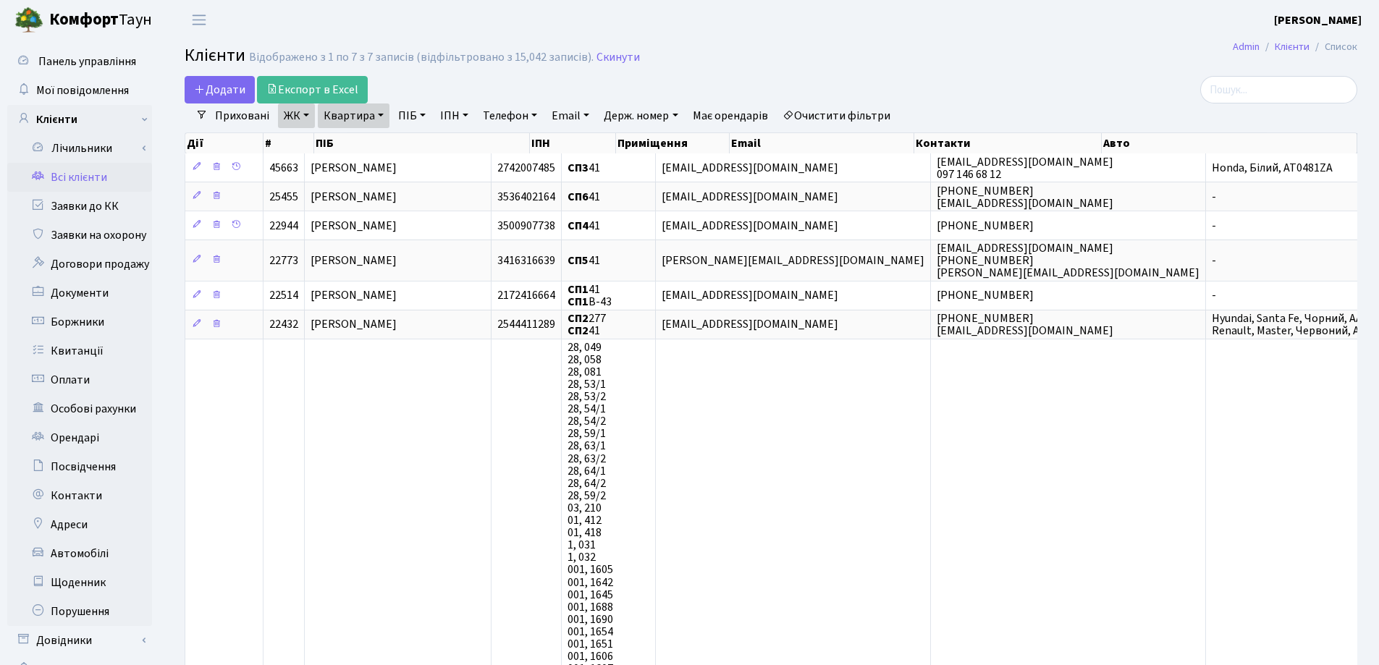
click at [379, 115] on link "Квартира" at bounding box center [354, 116] width 72 height 25
click at [410, 145] on link at bounding box center [417, 144] width 30 height 28
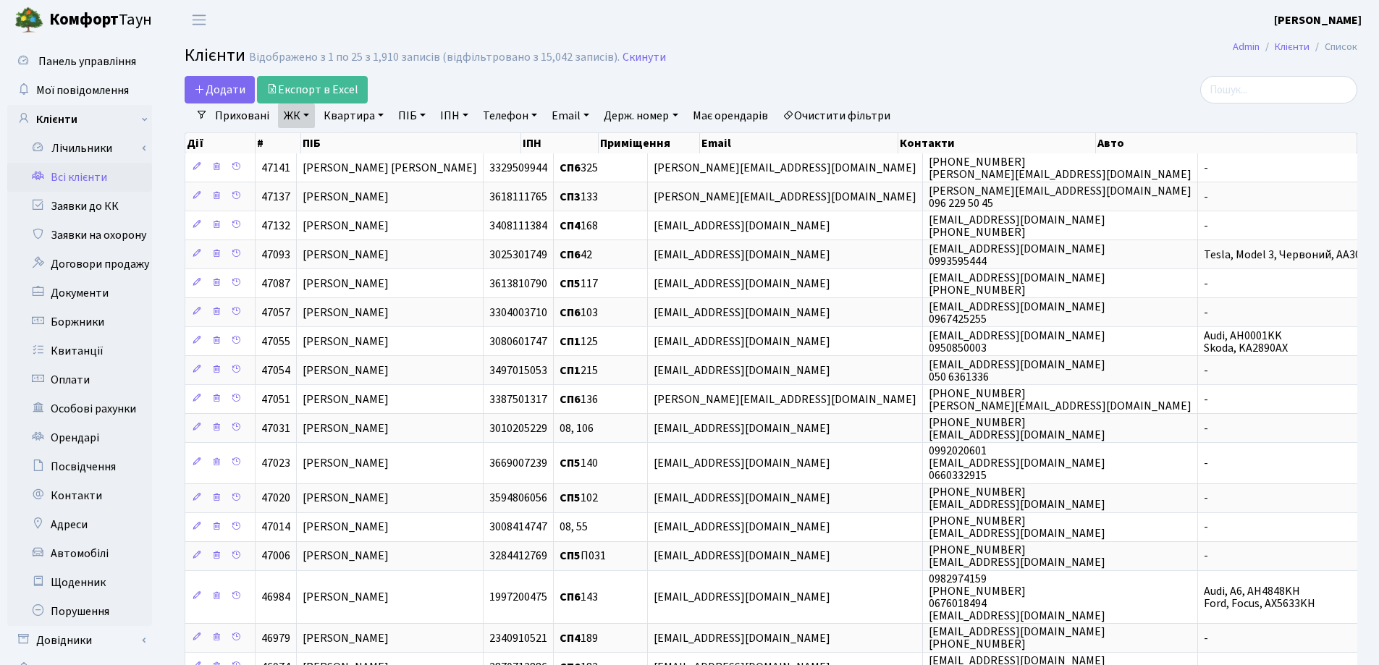
click at [381, 114] on link "Квартира" at bounding box center [354, 116] width 72 height 25
click at [387, 140] on input "text" at bounding box center [360, 144] width 85 height 28
type input "71"
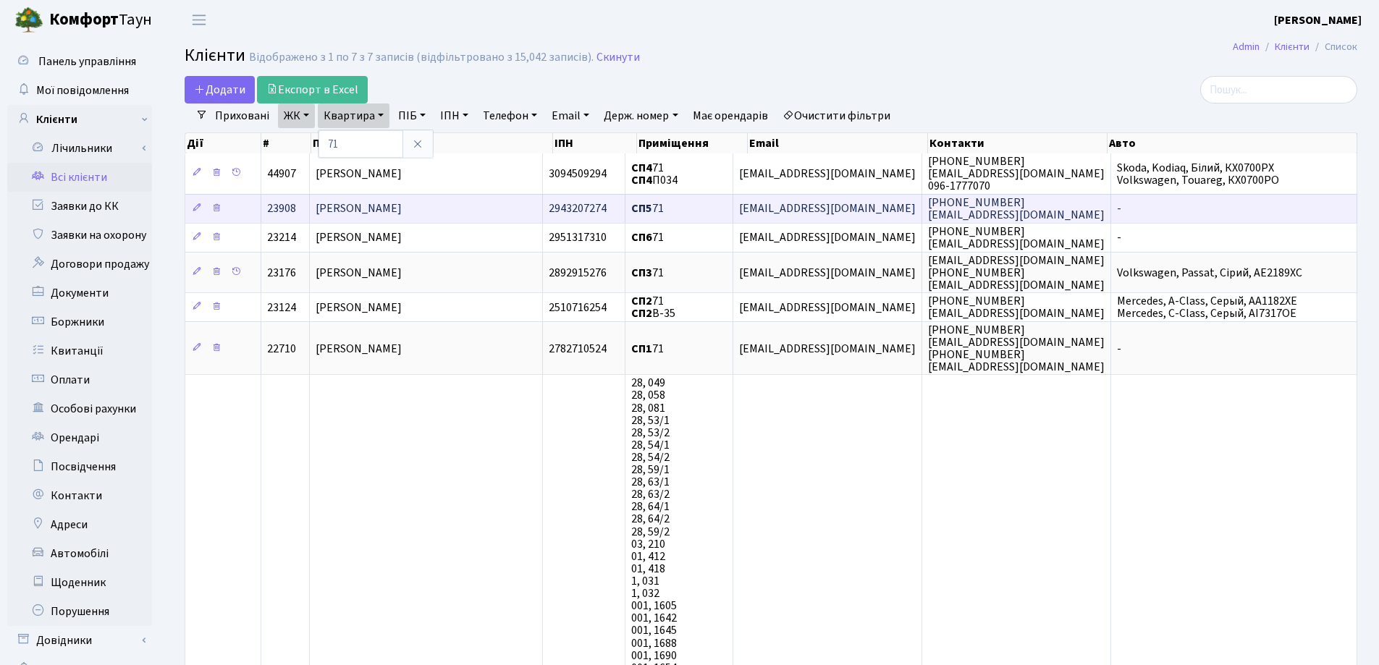
click at [402, 213] on span "[PERSON_NAME]" at bounding box center [359, 209] width 86 height 16
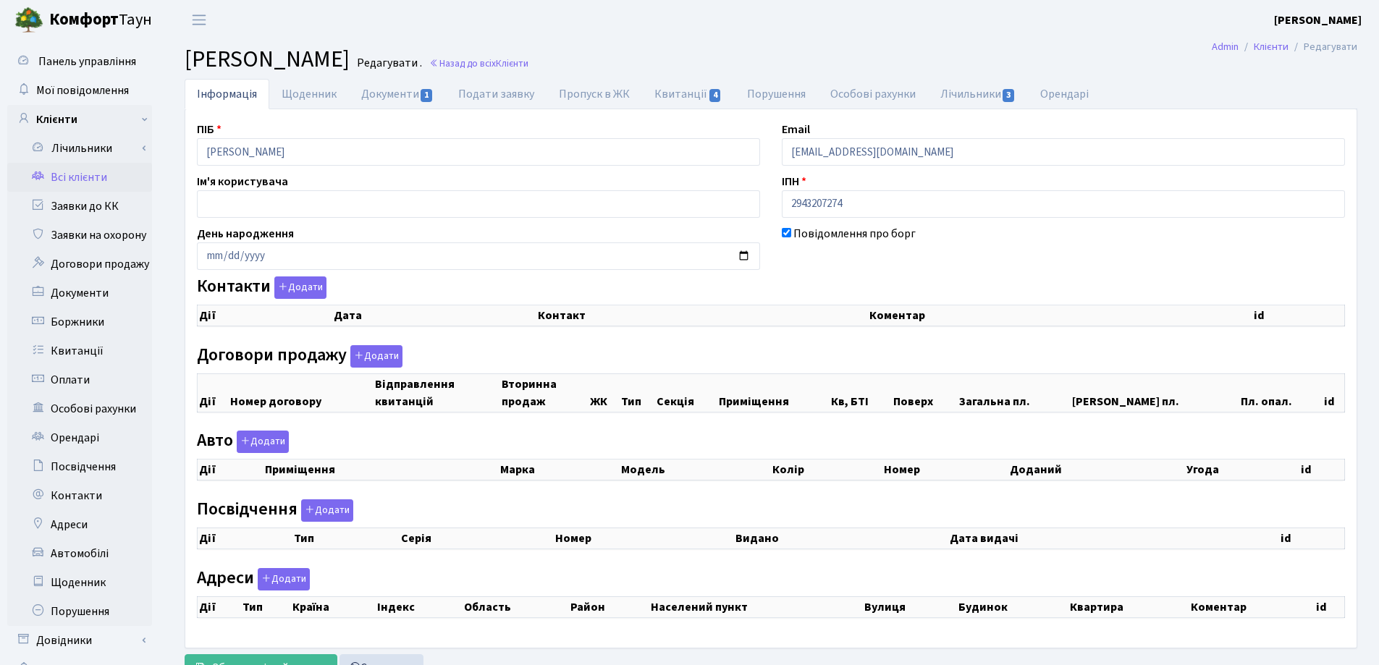
checkbox input "true"
select select "25"
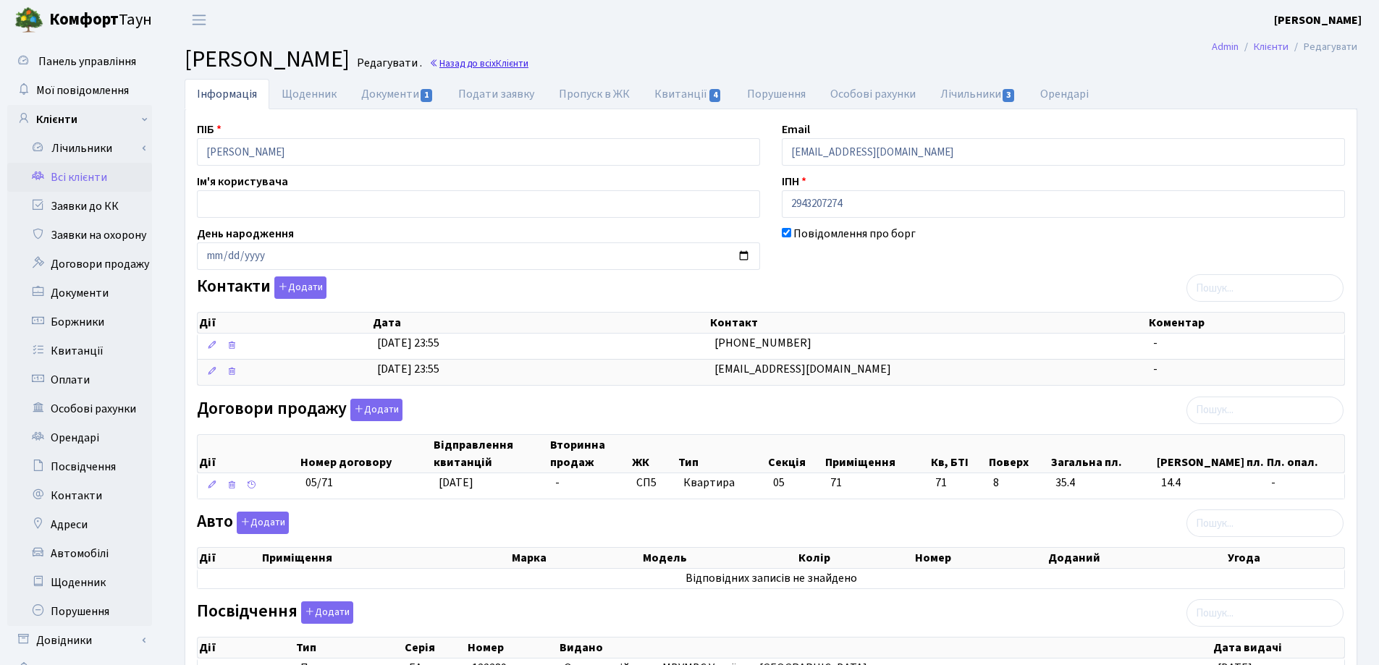
click at [528, 66] on link "Назад до всіх Клієнти" at bounding box center [478, 63] width 99 height 14
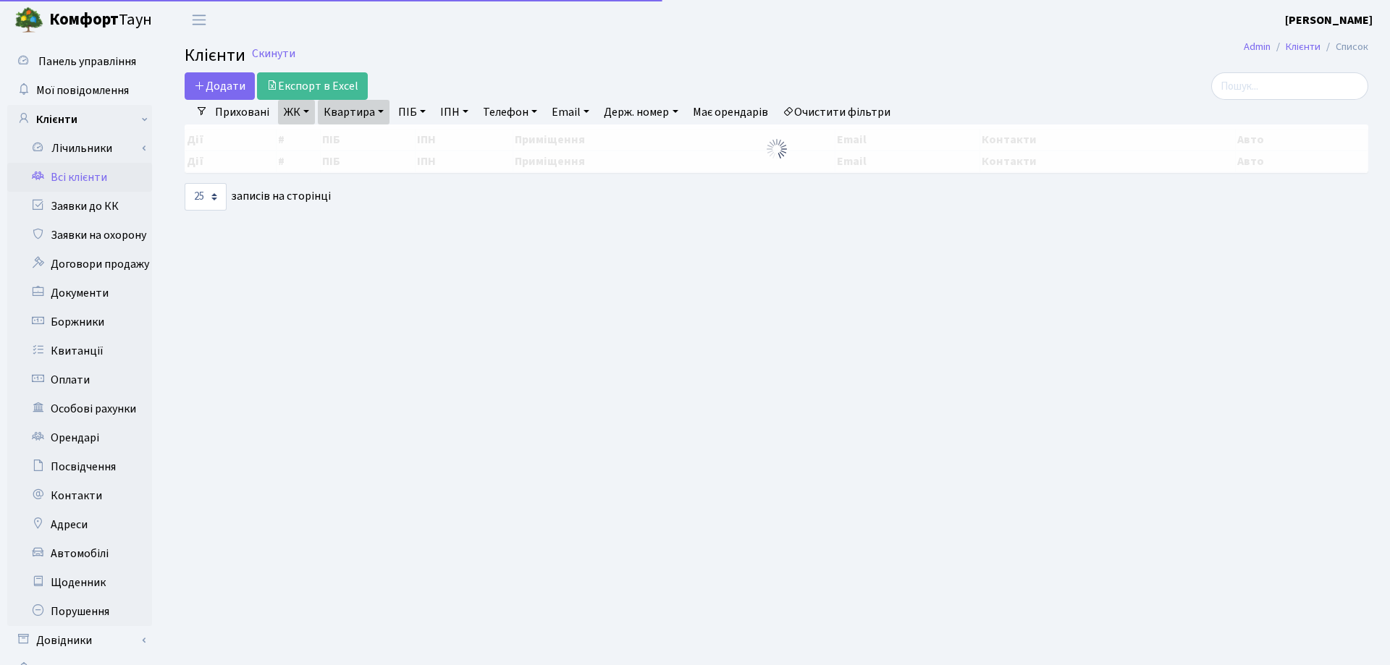
select select "25"
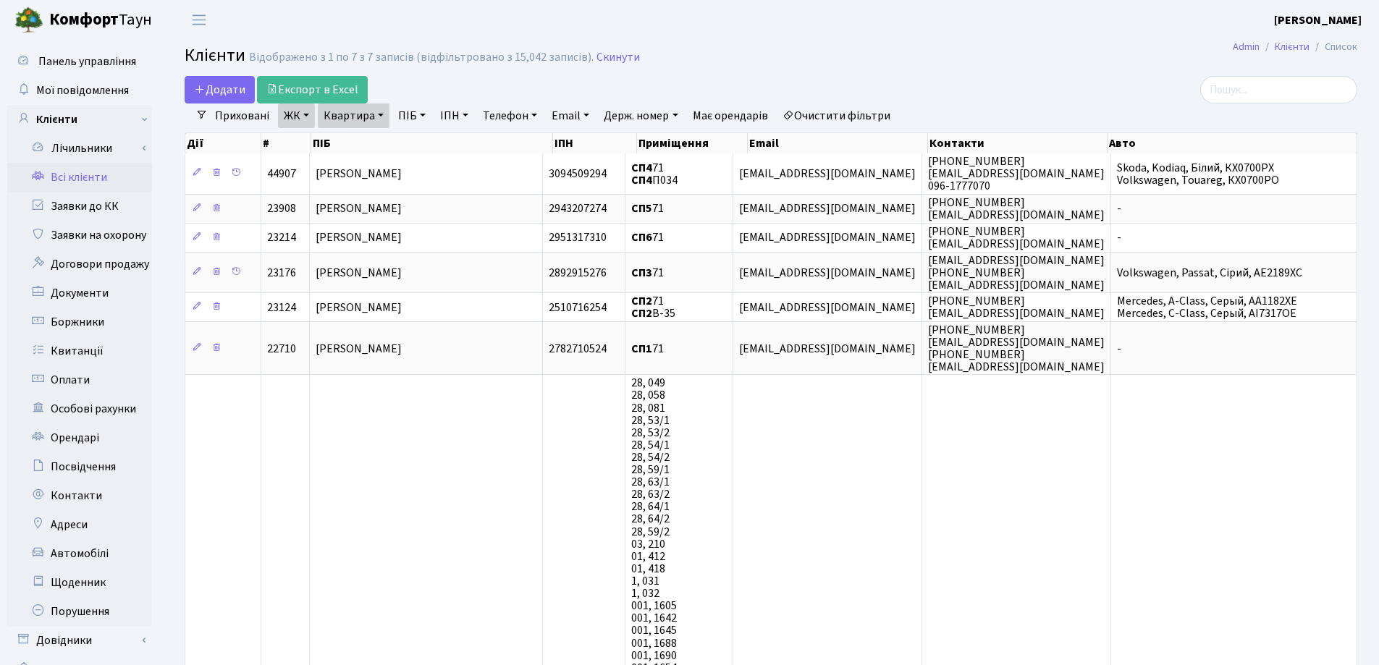
click at [382, 117] on link "Квартира" at bounding box center [354, 116] width 72 height 25
click at [384, 142] on input "71" at bounding box center [360, 144] width 85 height 28
type input "7"
click at [768, 48] on h2 "Клієнти Відображено з 1 по 7 з 7 записів (відфільтровано з 15,042 записів). Ски…" at bounding box center [771, 58] width 1173 height 25
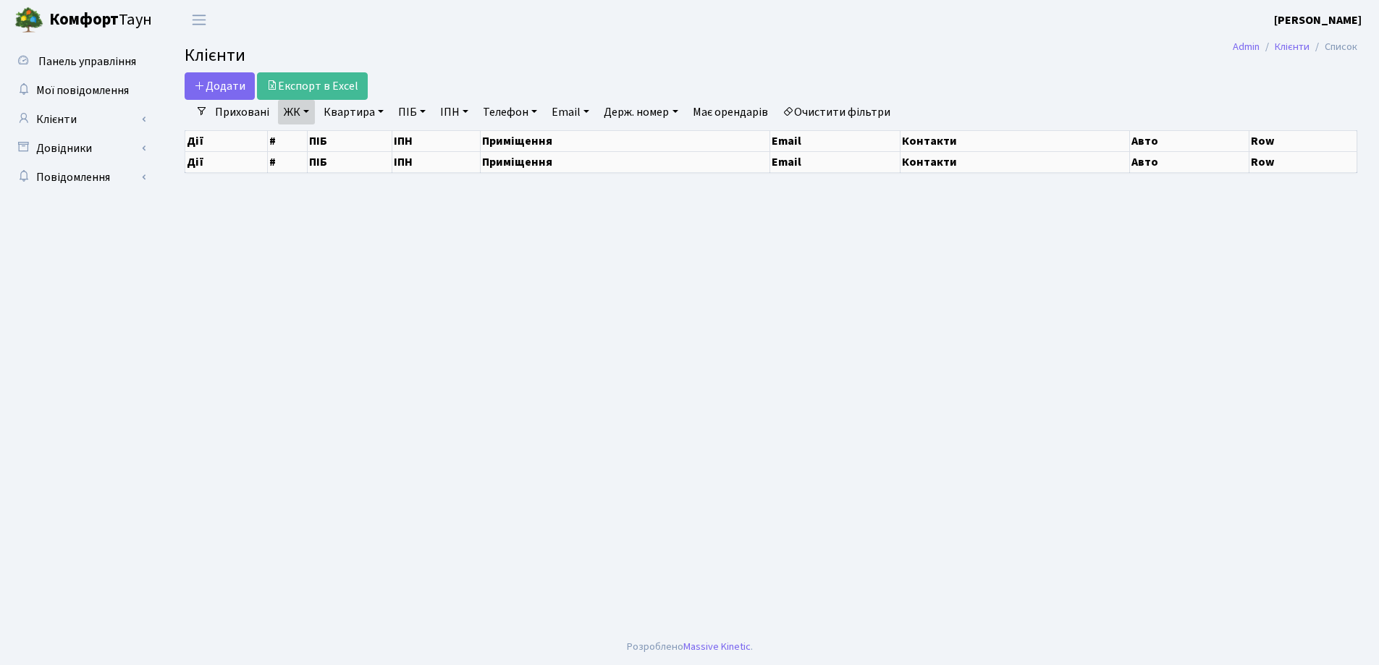
select select "25"
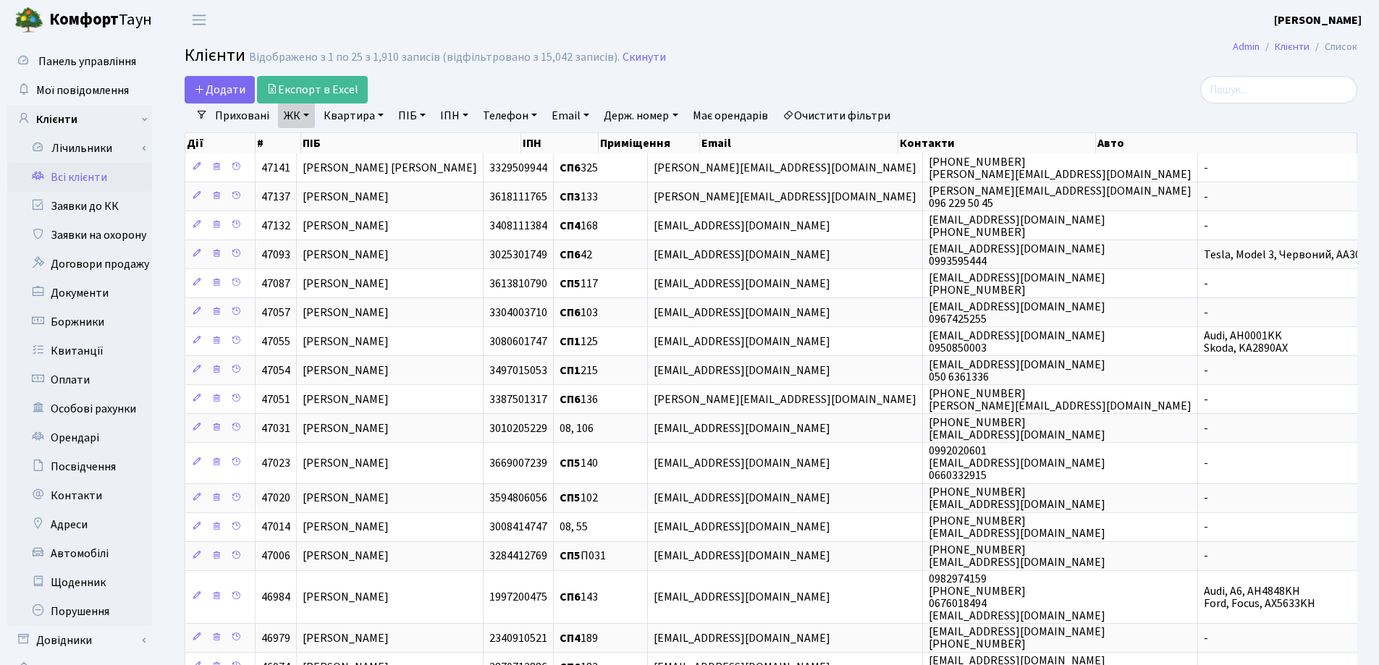
click at [381, 117] on link "Квартира" at bounding box center [354, 116] width 72 height 25
click at [381, 138] on input "text" at bounding box center [360, 144] width 85 height 28
type input "311"
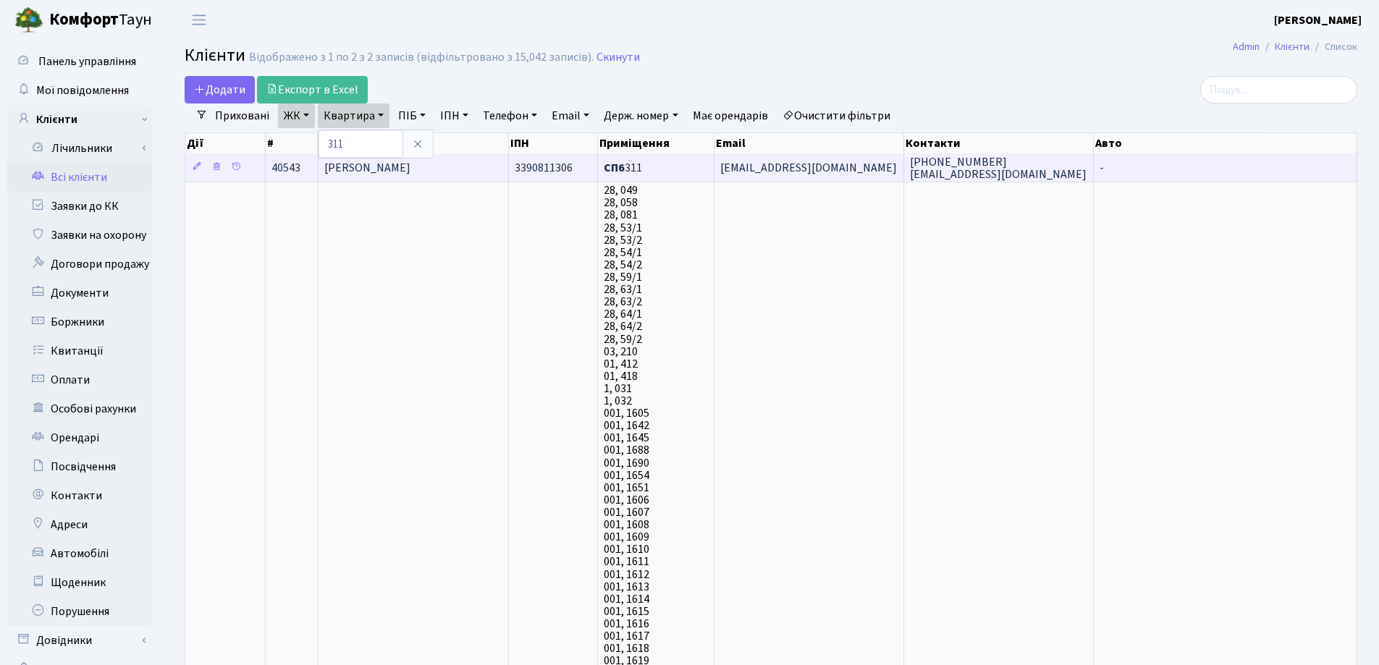
click at [473, 167] on td "Островська Ірина Олегівна" at bounding box center [413, 167] width 191 height 28
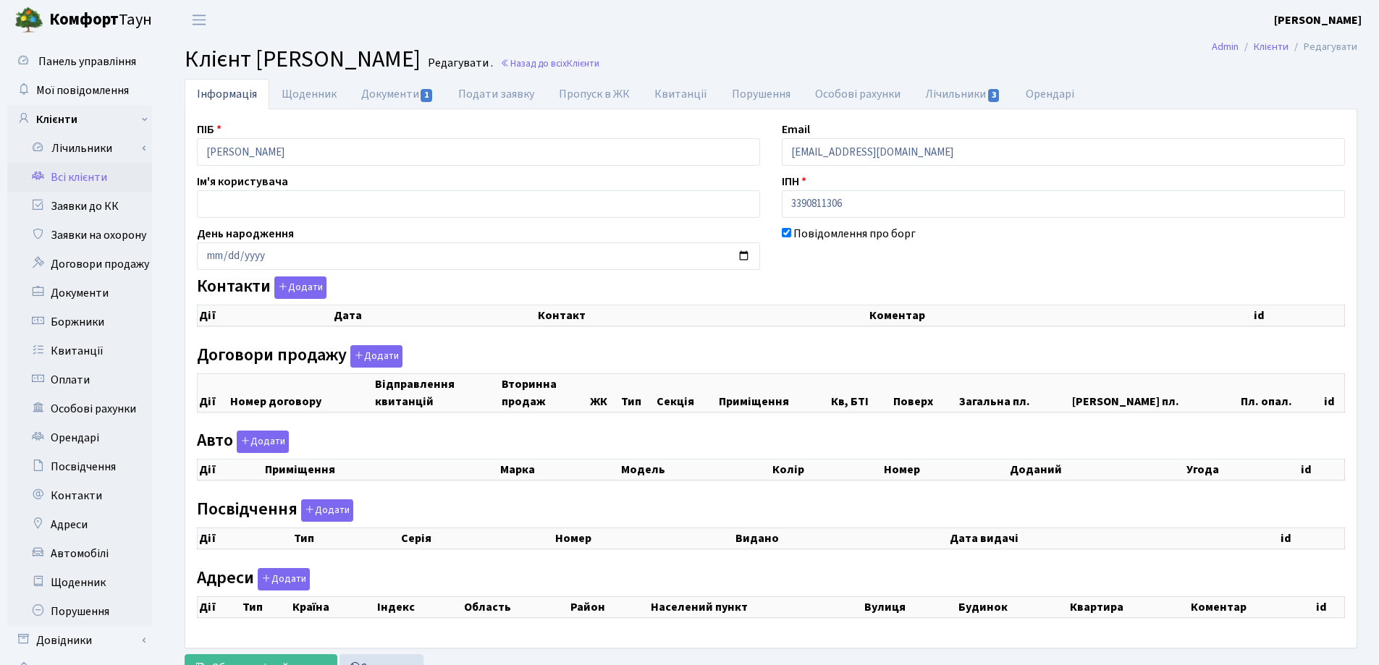
checkbox input "true"
select select "25"
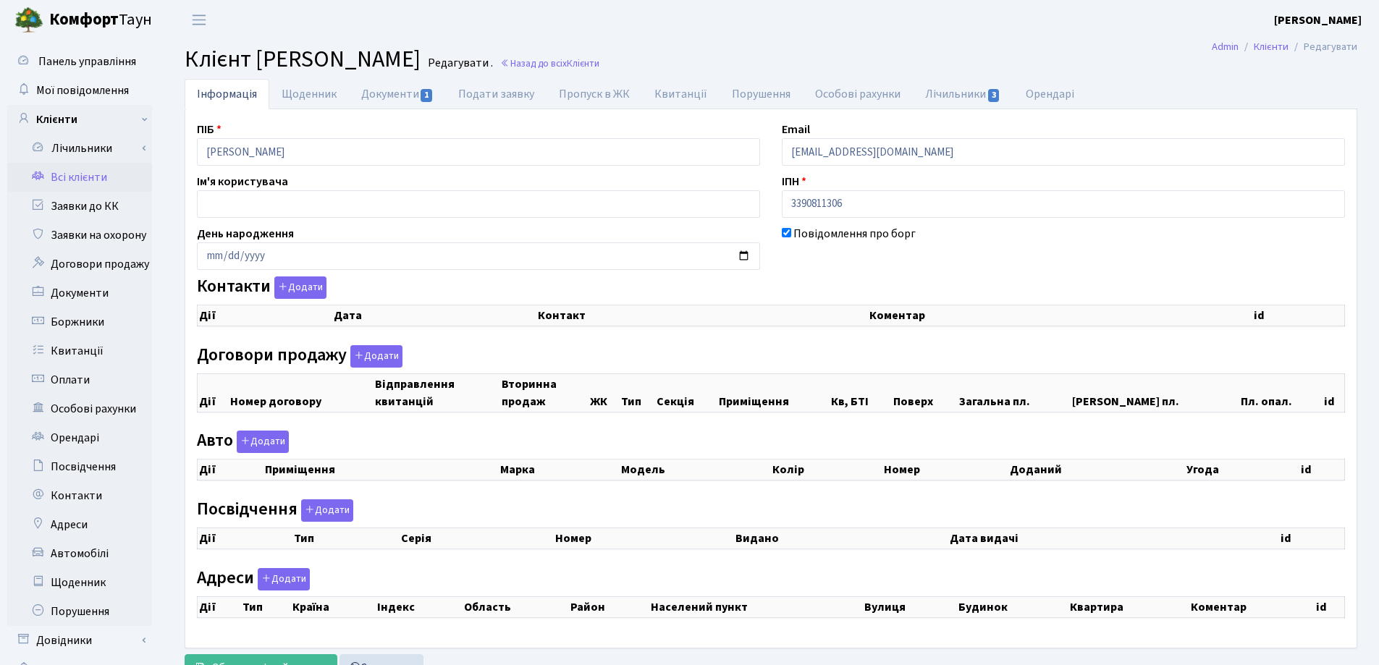
select select "25"
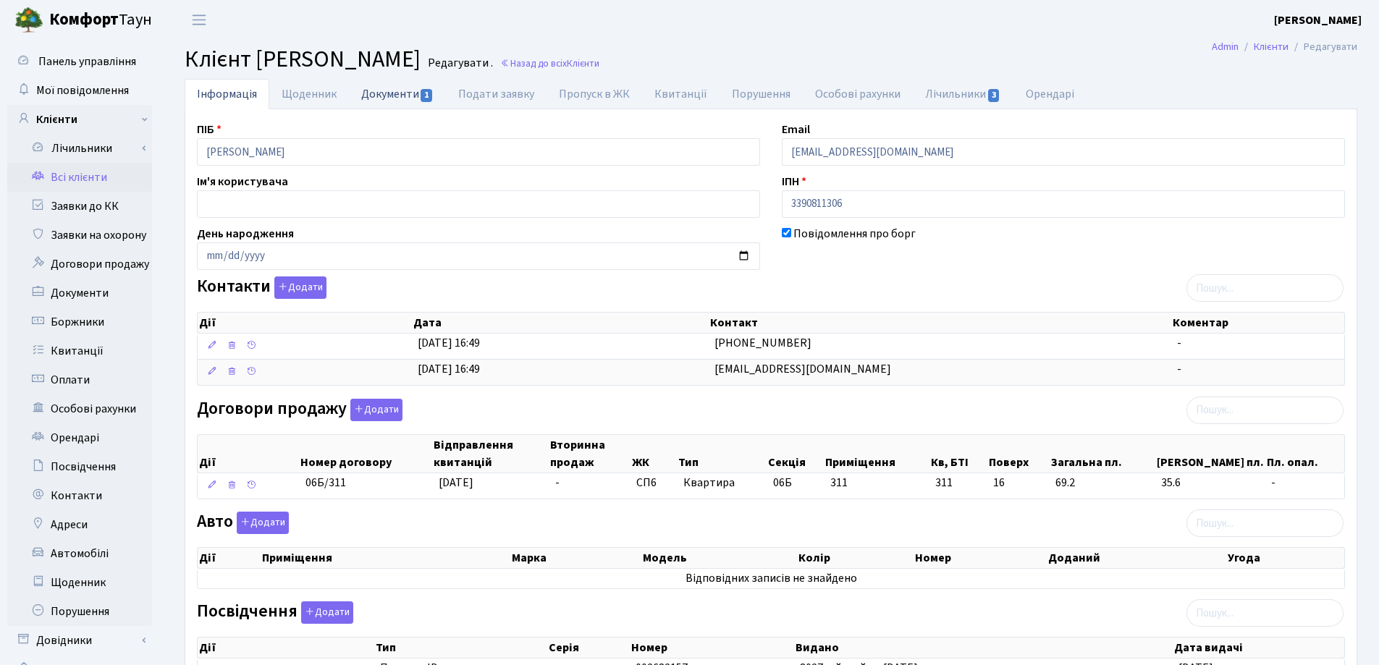
click at [386, 88] on link "Документи 1" at bounding box center [397, 94] width 97 height 30
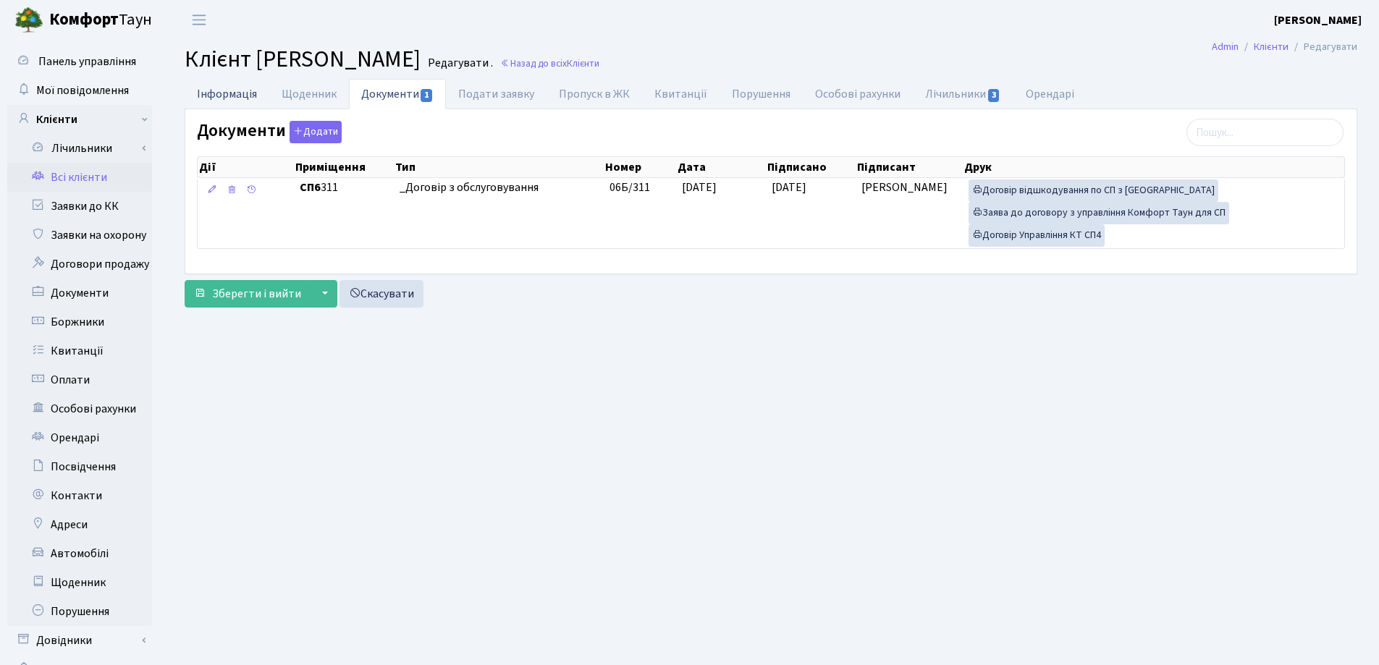
click at [226, 91] on link "Інформація" at bounding box center [227, 94] width 85 height 30
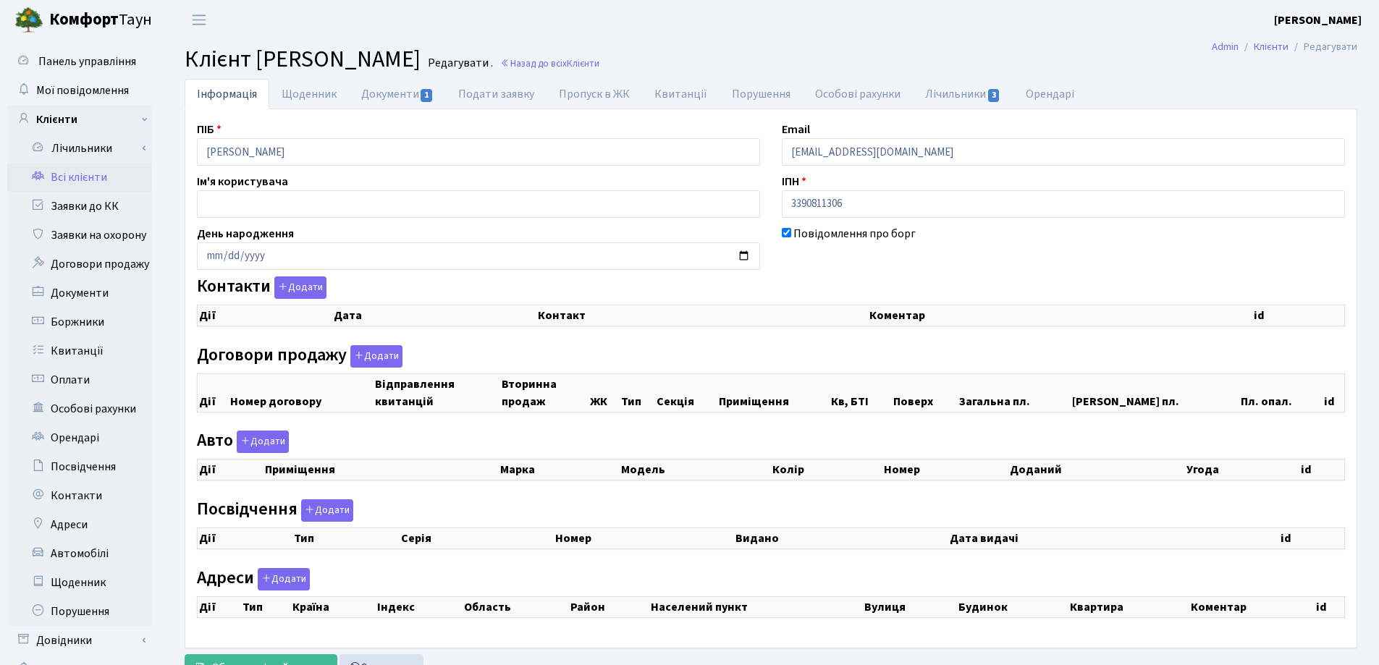
checkbox input "true"
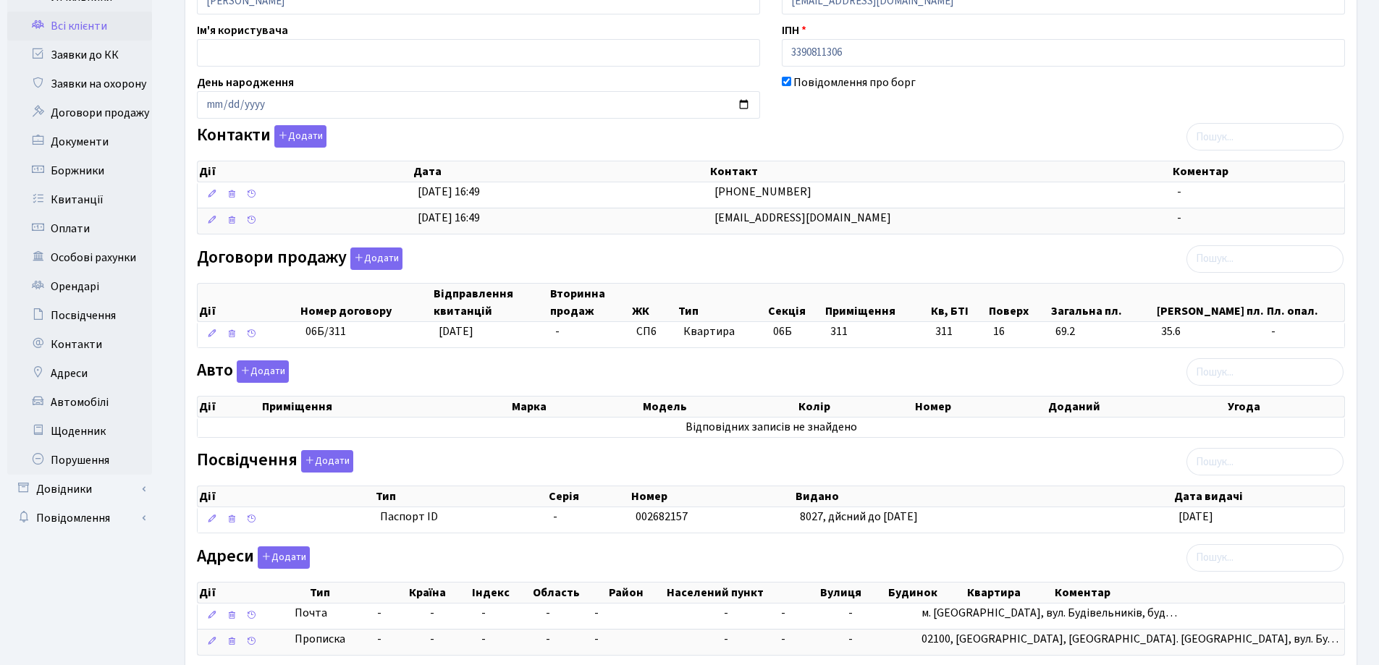
scroll to position [243, 0]
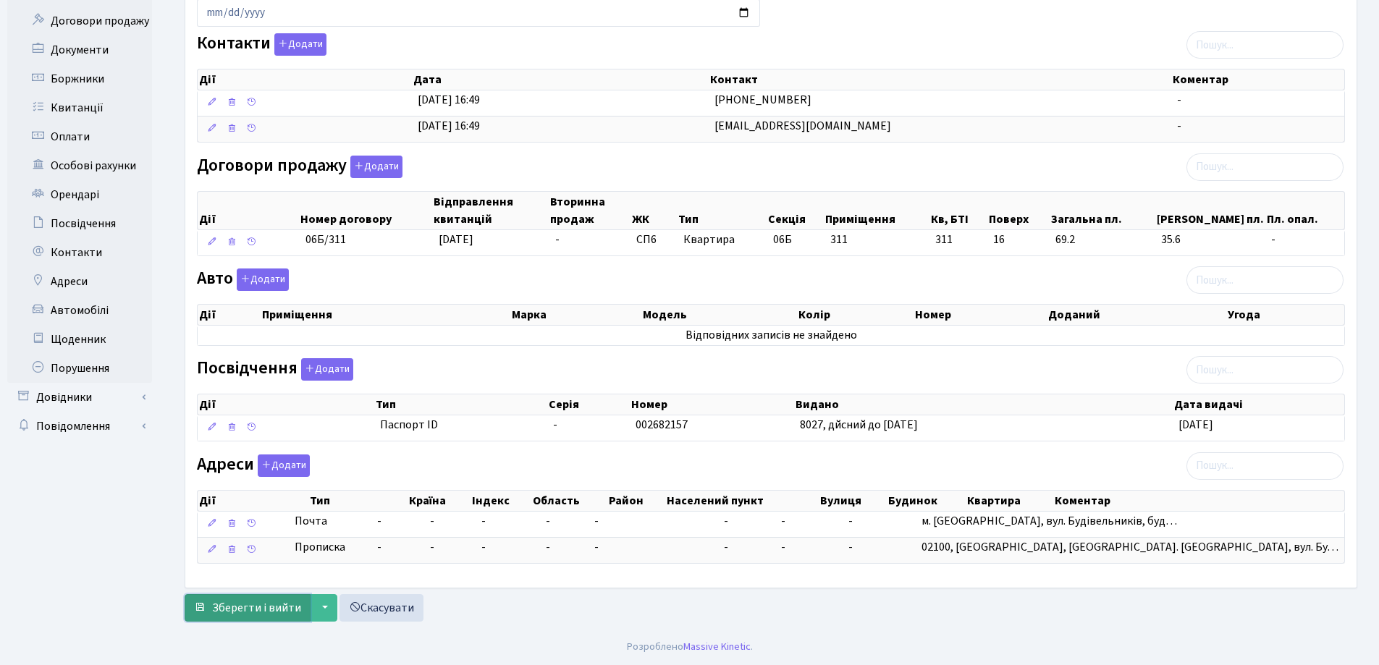
click at [266, 599] on button "Зберегти і вийти" at bounding box center [248, 608] width 126 height 28
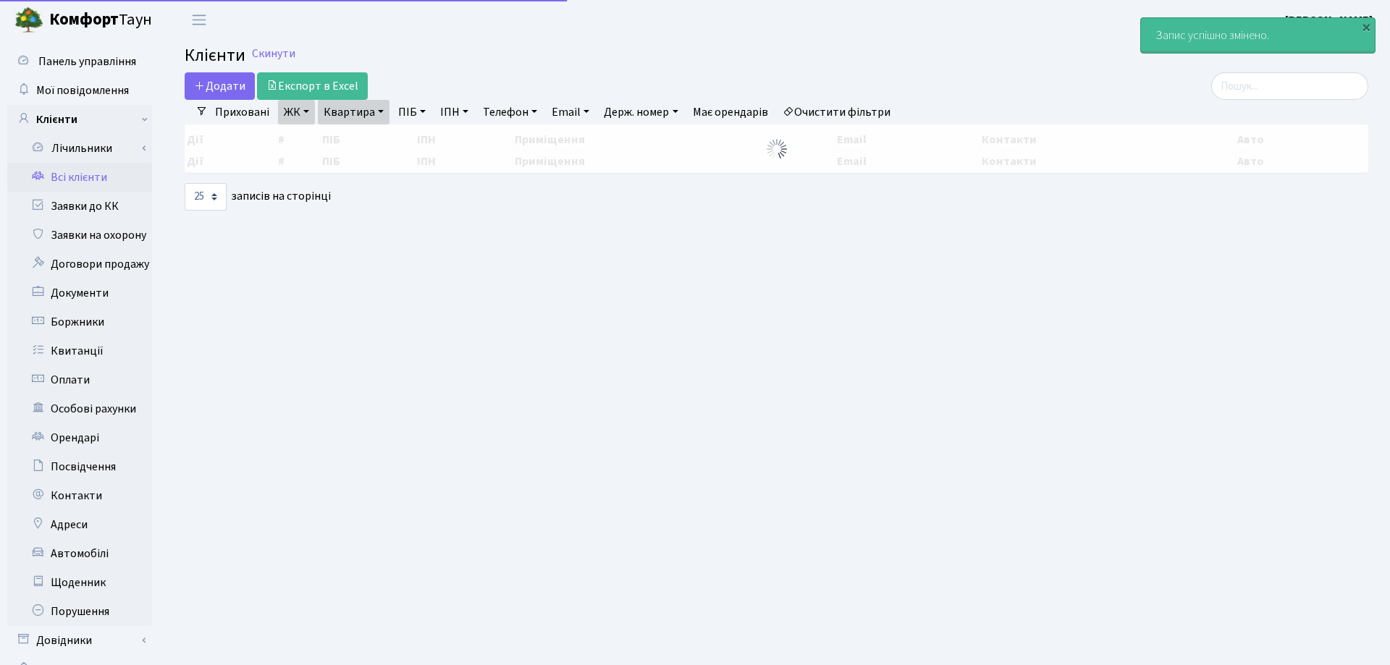
select select "25"
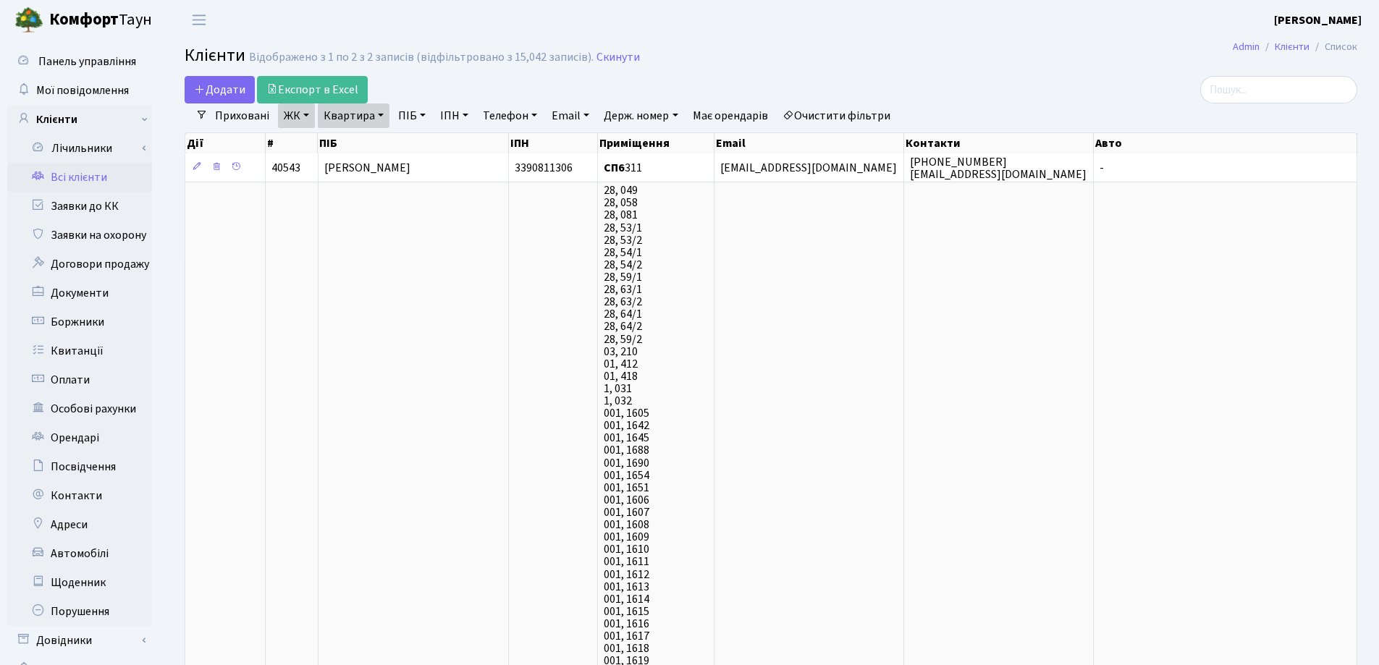
click at [377, 115] on link "Квартира" at bounding box center [354, 116] width 72 height 25
click at [416, 143] on icon at bounding box center [418, 144] width 12 height 12
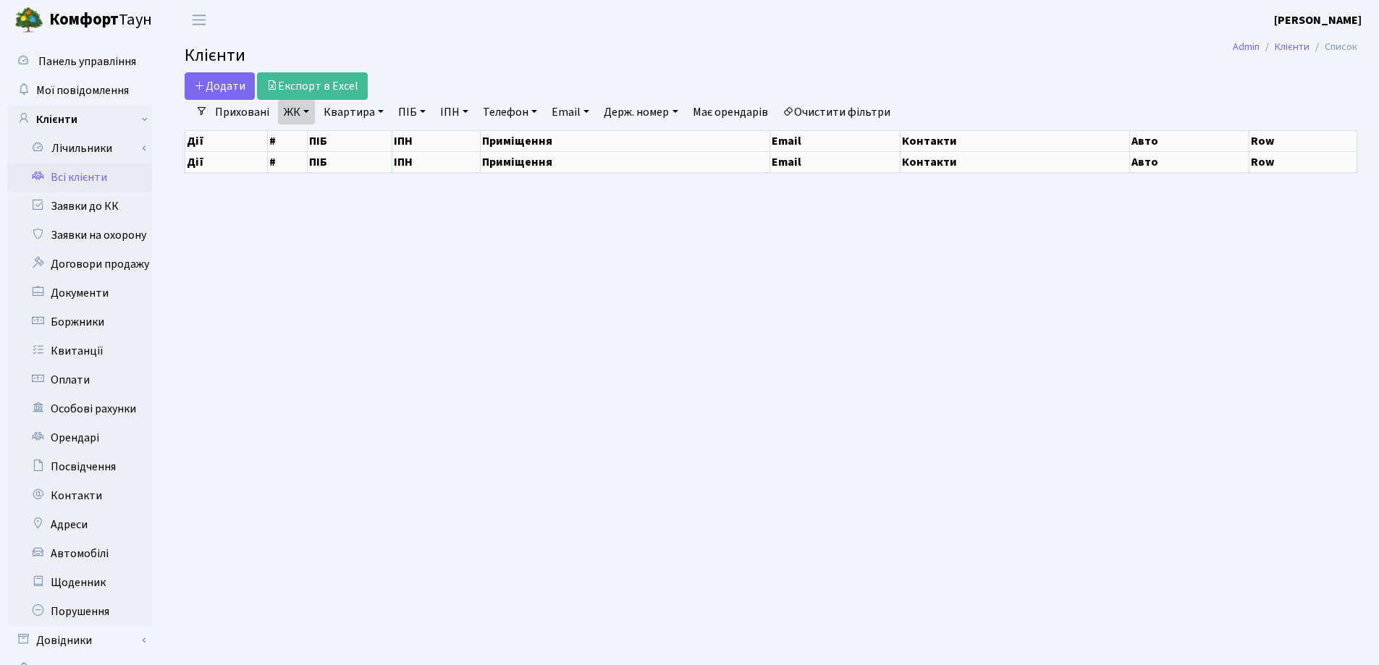
select select "25"
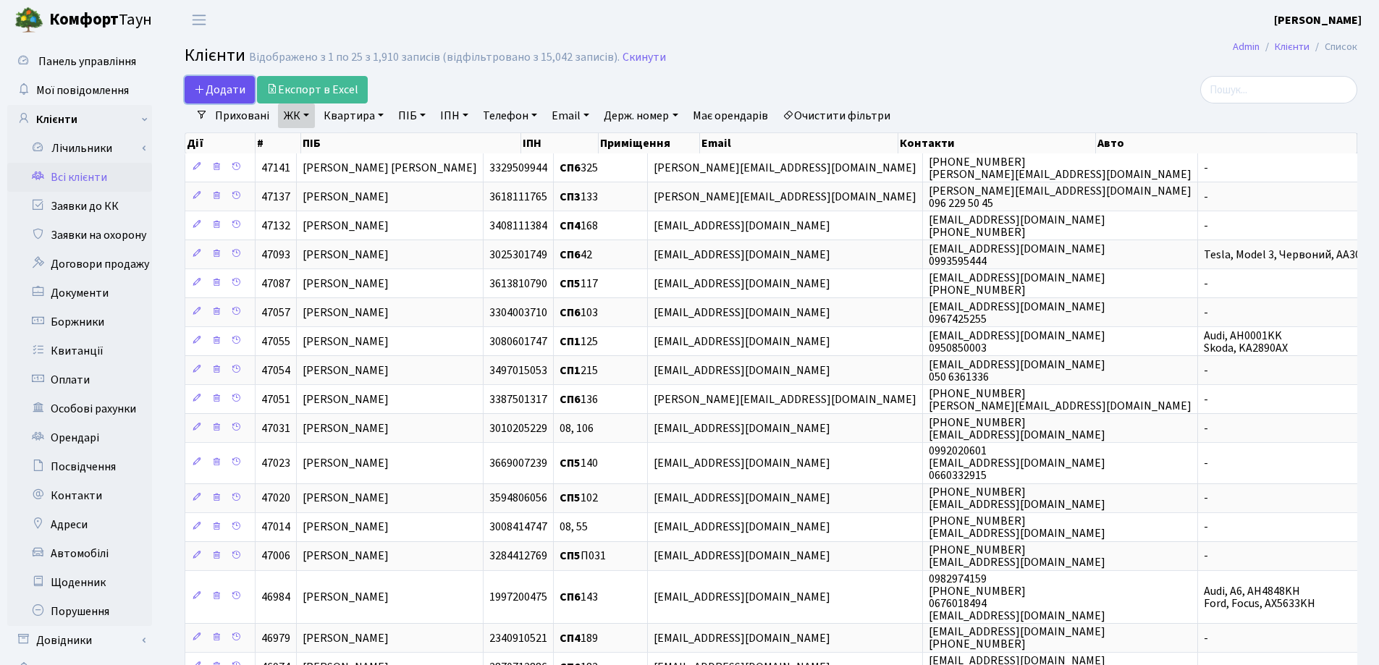
click at [213, 86] on span "Додати" at bounding box center [219, 90] width 51 height 16
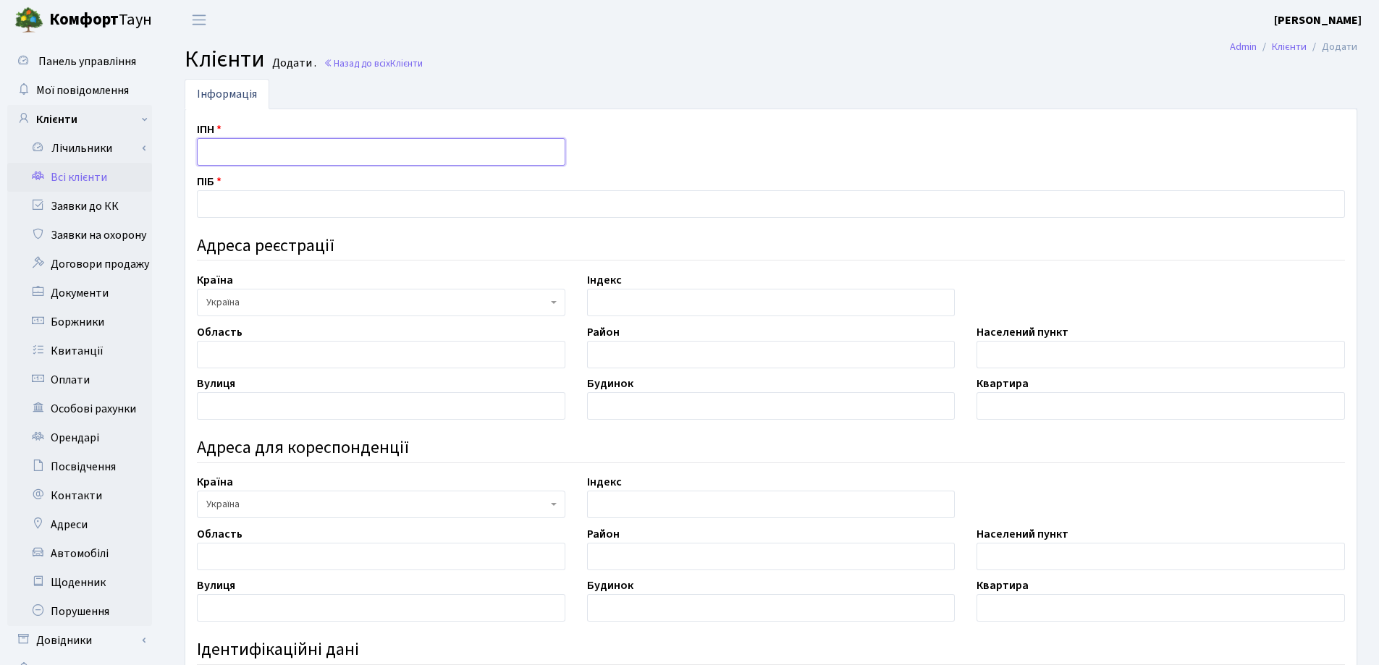
click at [245, 156] on input "text" at bounding box center [381, 152] width 368 height 28
type input "3129022324"
click at [254, 200] on input "text" at bounding box center [771, 204] width 1148 height 28
type input "[PERSON_NAME]"
click at [1097, 360] on input "text" at bounding box center [1160, 355] width 368 height 28
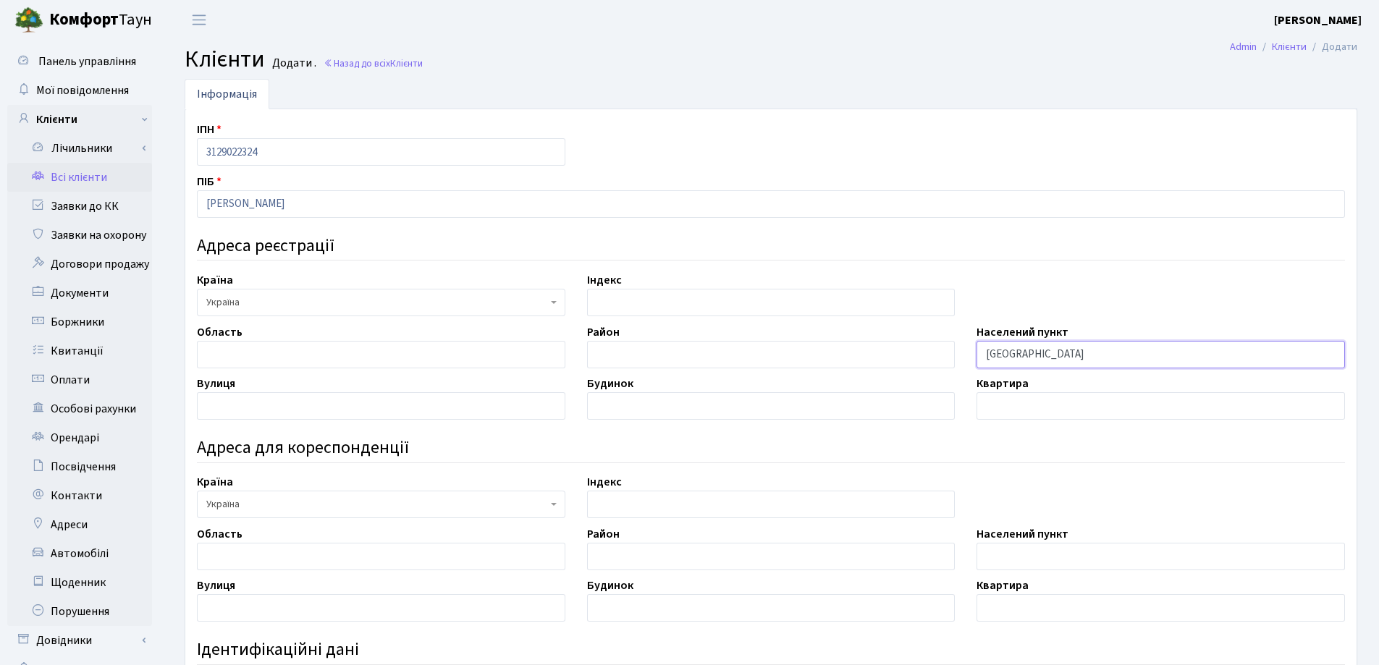
type input "Київ"
click at [428, 407] on input "text" at bounding box center [381, 406] width 368 height 28
type input "Басейна"
click at [609, 408] on input "text" at bounding box center [771, 406] width 368 height 28
type input "5-А"
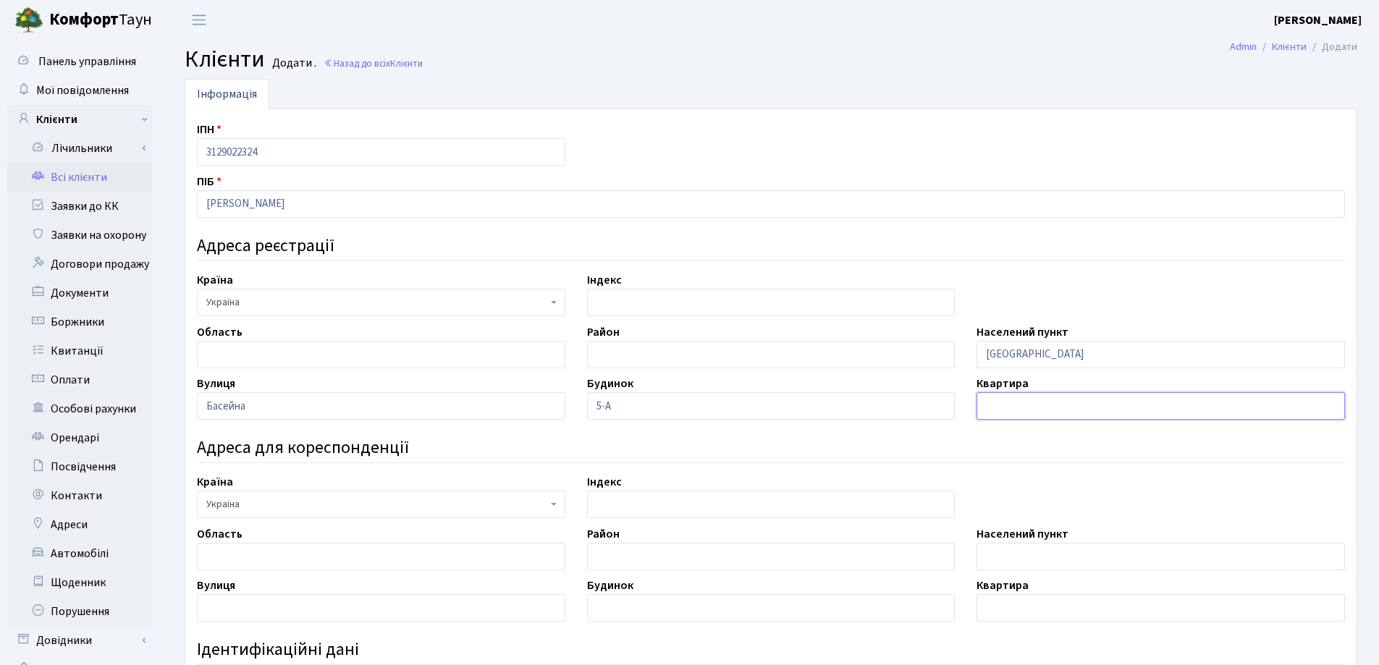
click at [1070, 403] on input "text" at bounding box center [1160, 406] width 368 height 28
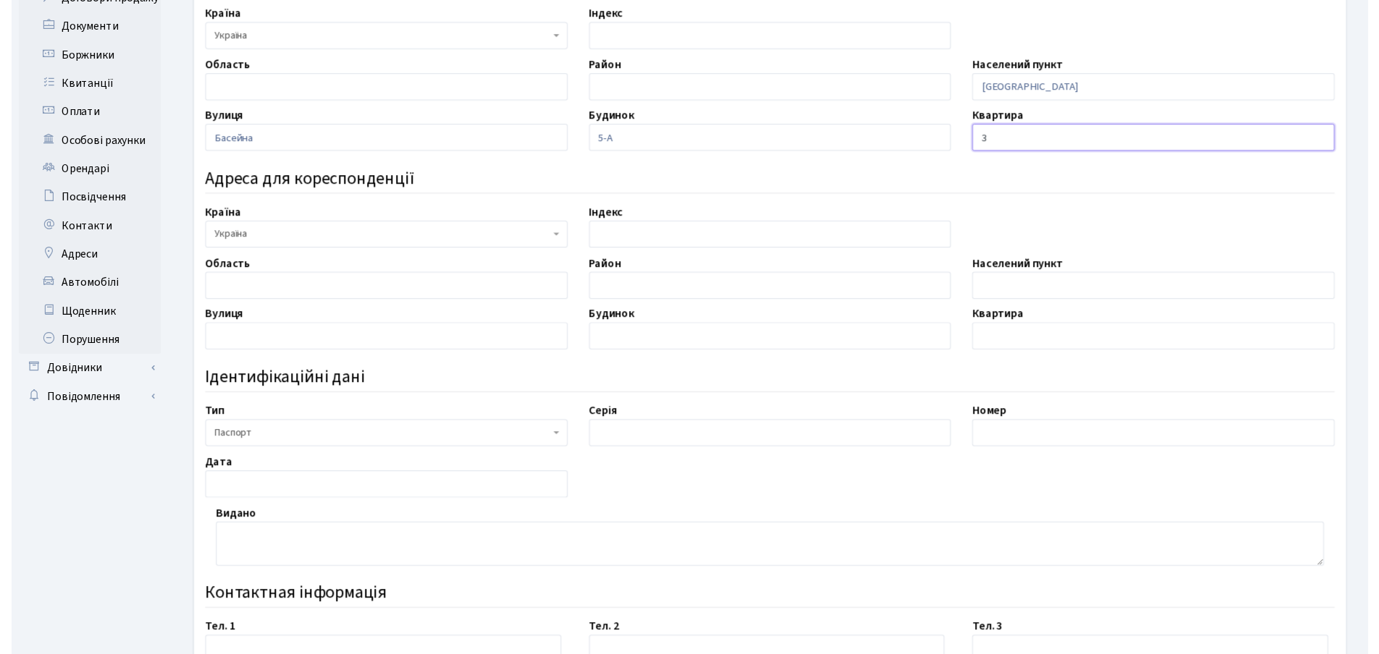
scroll to position [362, 0]
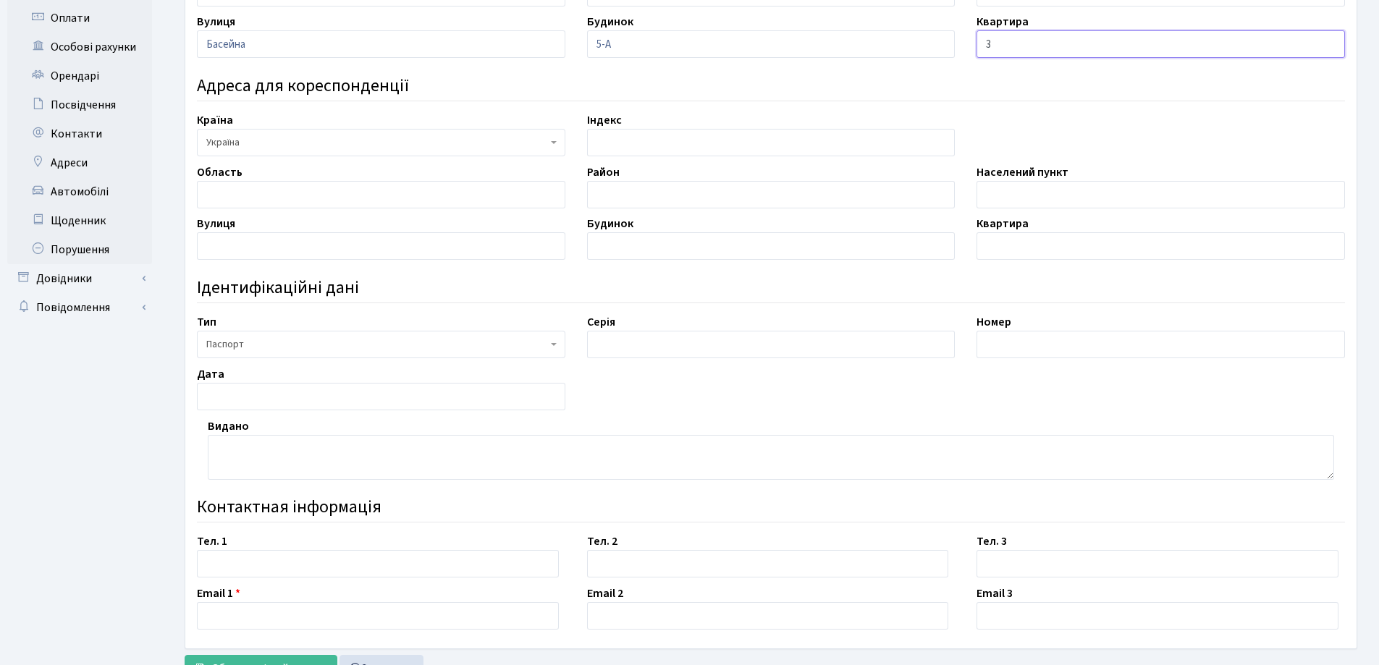
type input "3"
click at [414, 338] on span "Паспорт" at bounding box center [376, 344] width 341 height 14
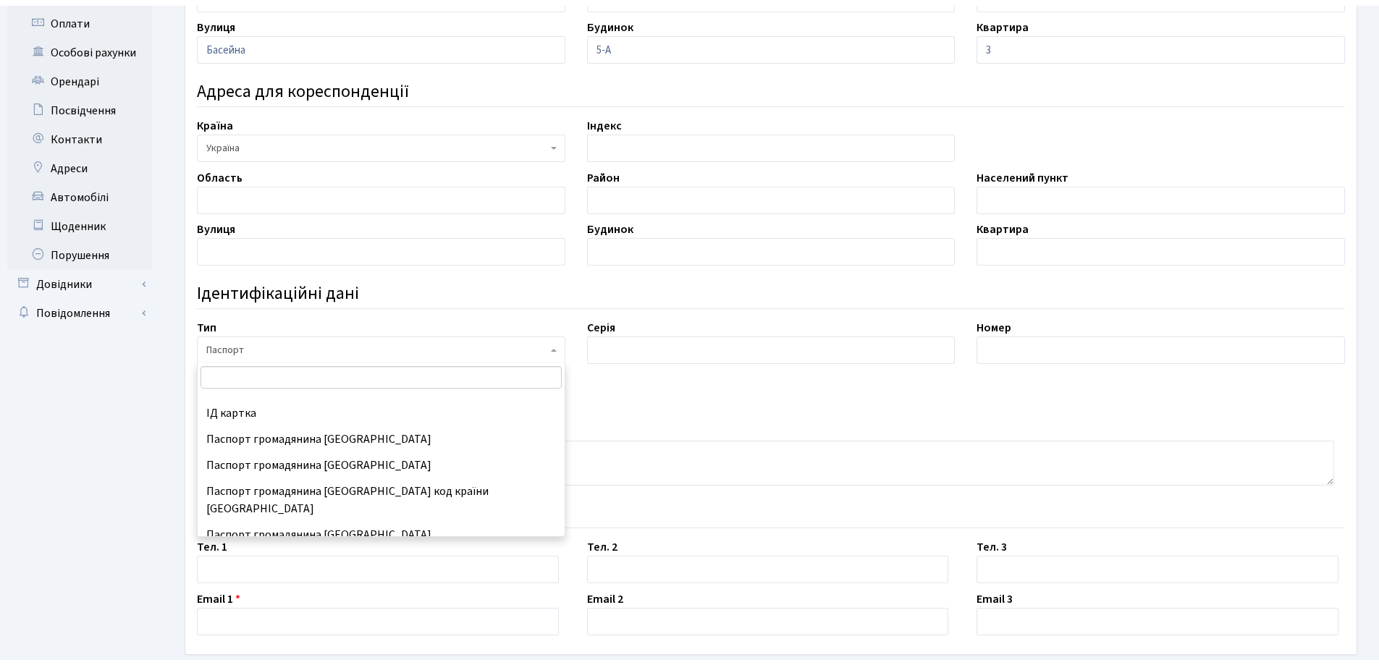
scroll to position [191, 0]
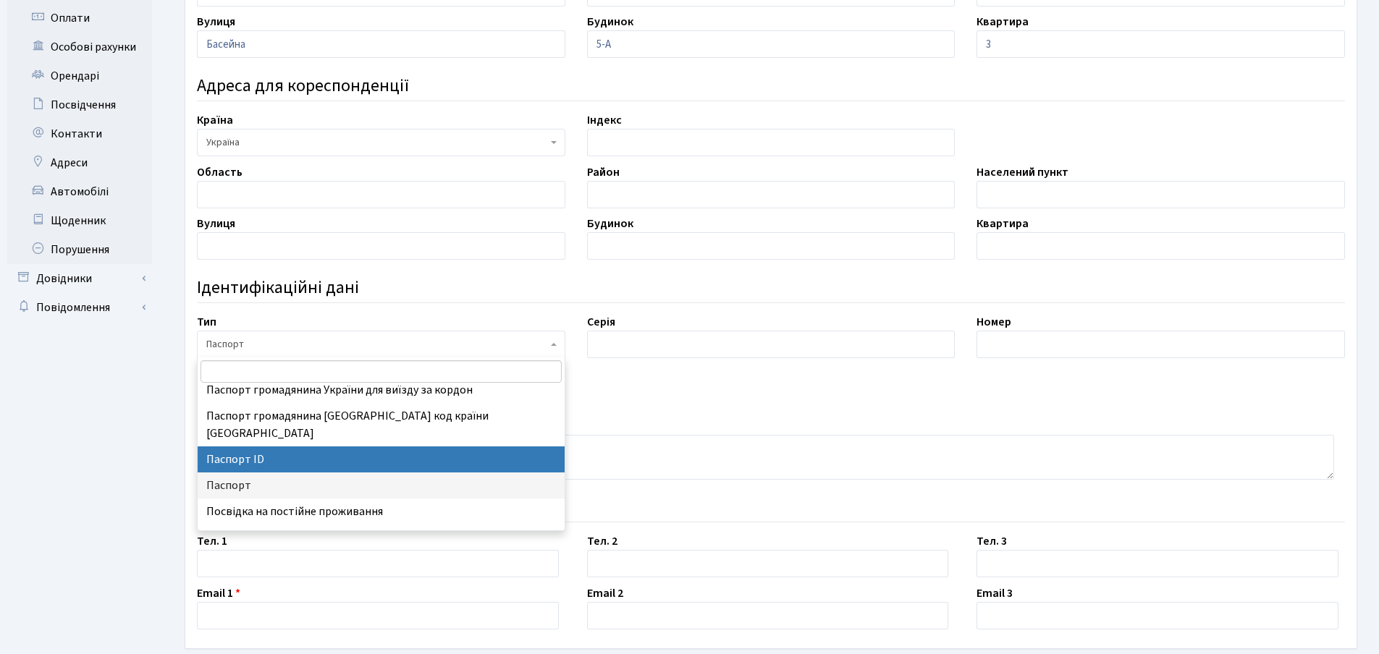
select select "34"
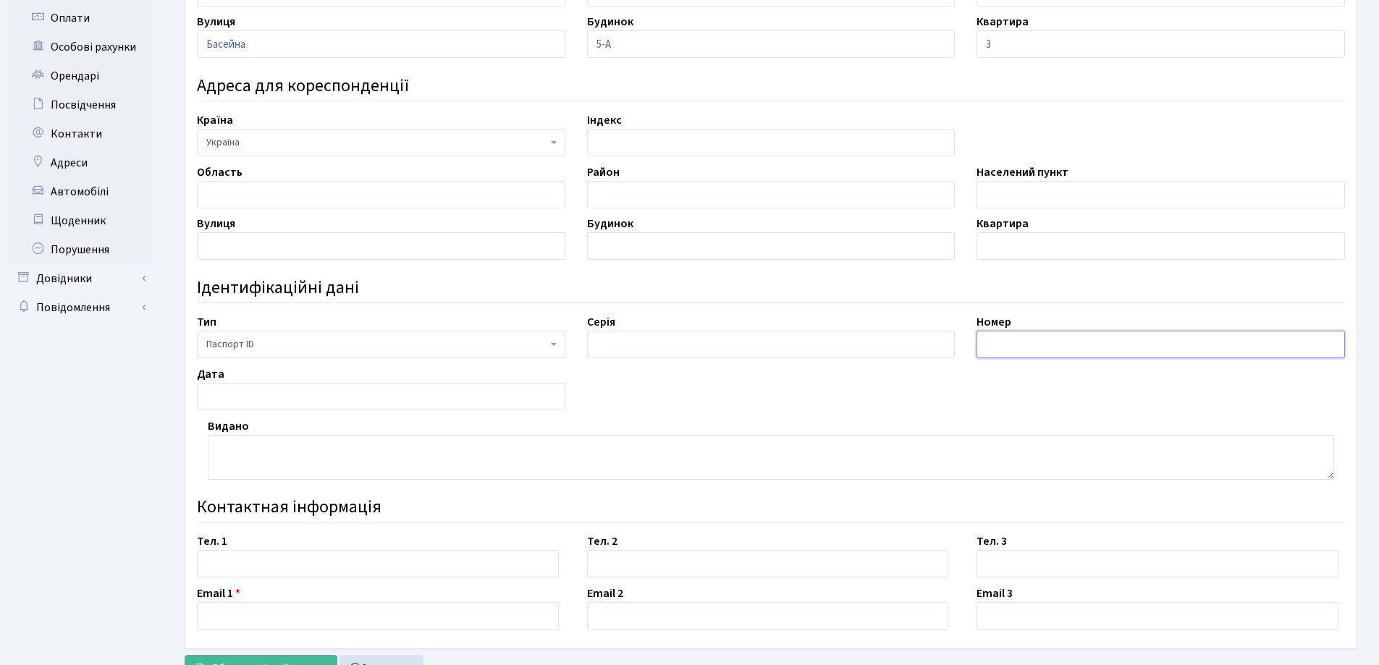
click at [1135, 343] on input "text" at bounding box center [1160, 345] width 368 height 28
type input "006395118"
click at [232, 398] on input "text" at bounding box center [381, 397] width 368 height 28
type input "20,07,2021"
click at [240, 478] on textarea at bounding box center [771, 457] width 1126 height 45
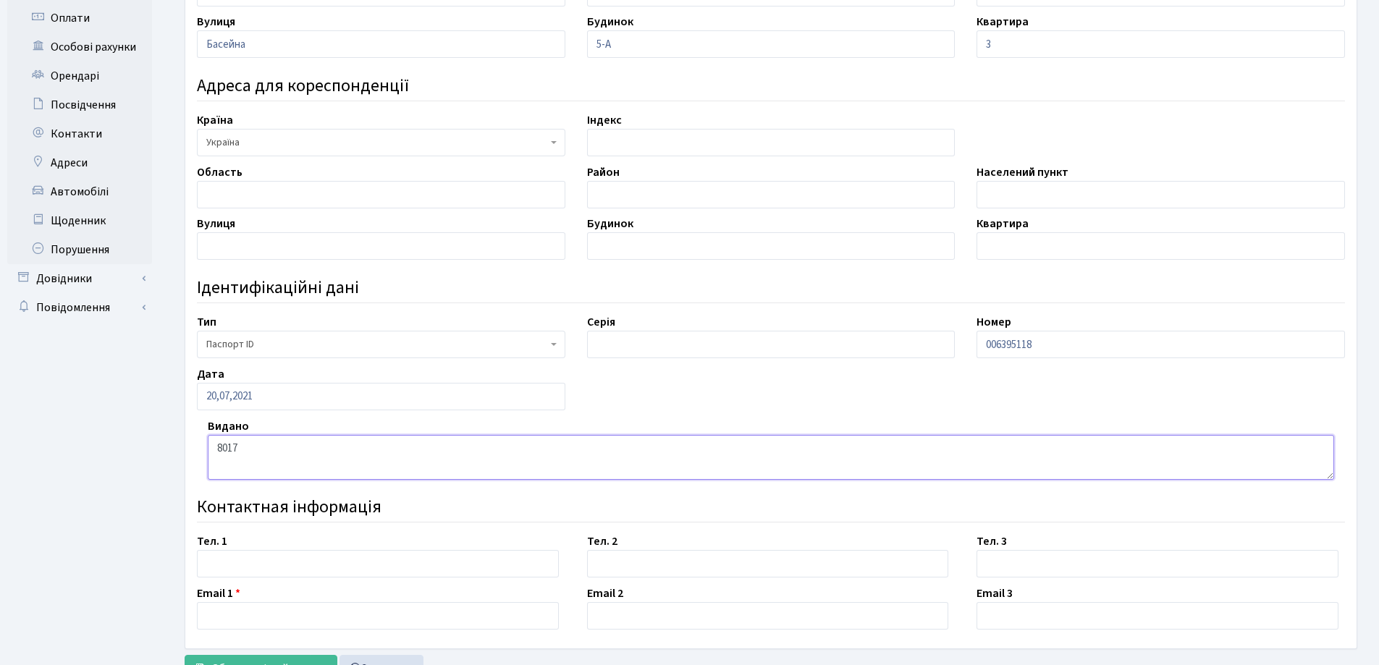
type textarea "8017"
click at [250, 565] on input "text" at bounding box center [378, 564] width 362 height 28
type input "067 502 98 14"
click at [242, 626] on input "text" at bounding box center [378, 616] width 362 height 28
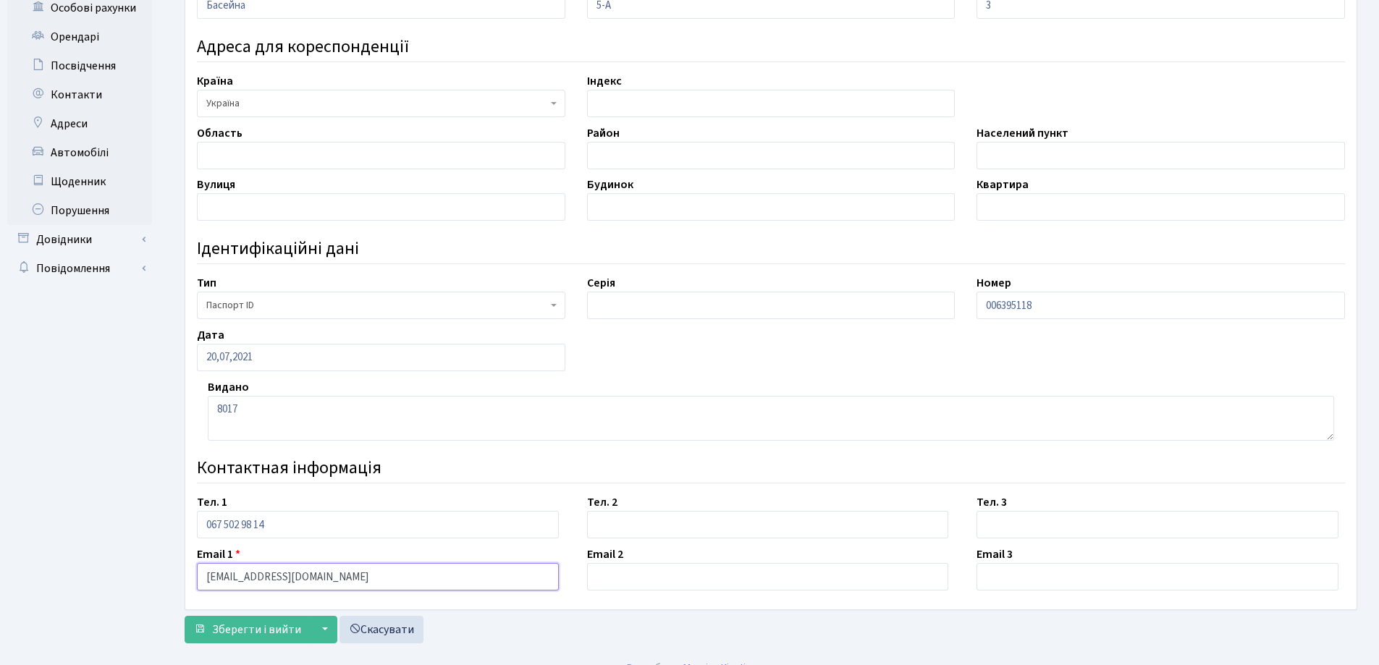
scroll to position [422, 0]
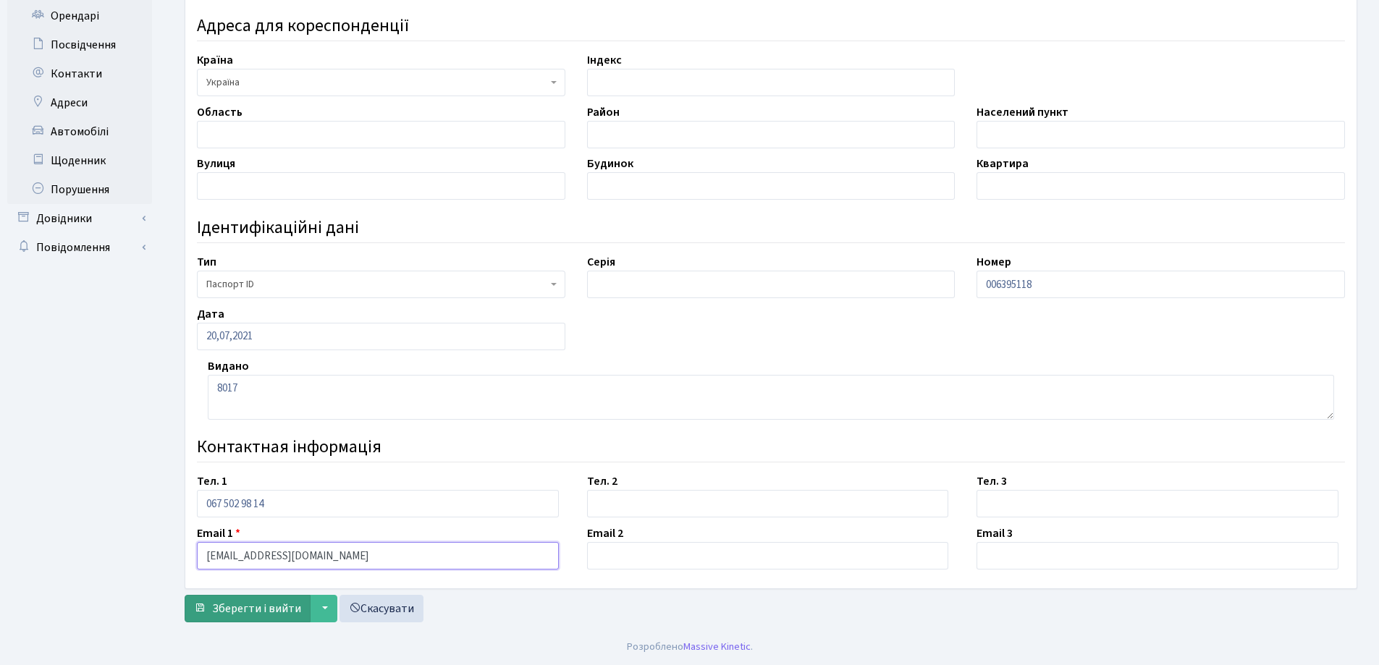
type input "anticipa@gmail.com"
click at [232, 608] on span "Зберегти і вийти" at bounding box center [256, 609] width 89 height 16
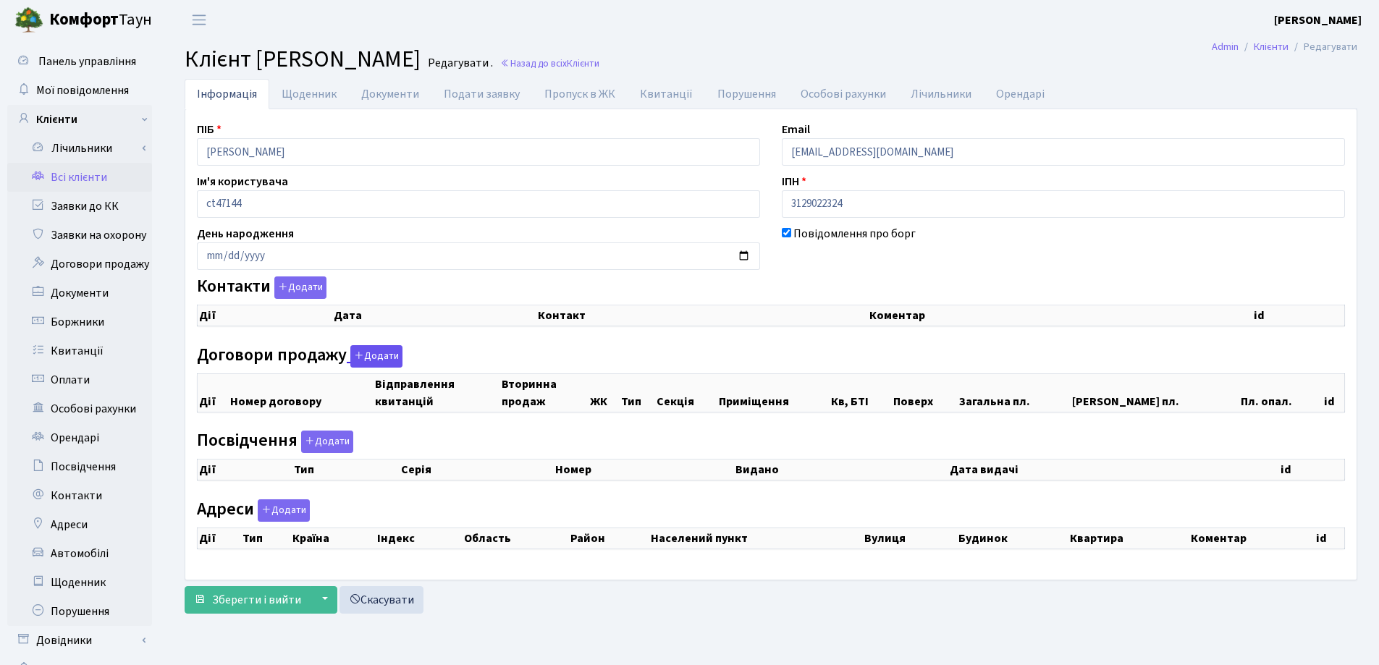
checkbox input "true"
select select "25"
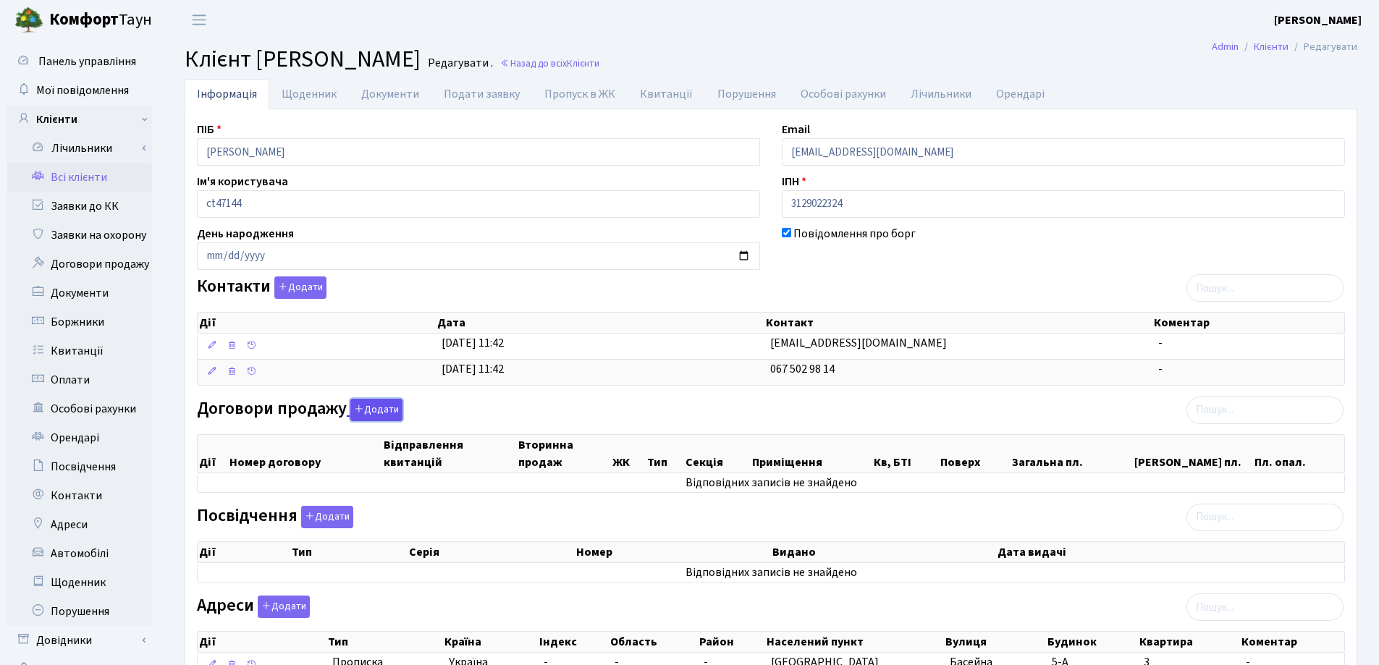
click at [371, 410] on button "Додати" at bounding box center [376, 410] width 52 height 22
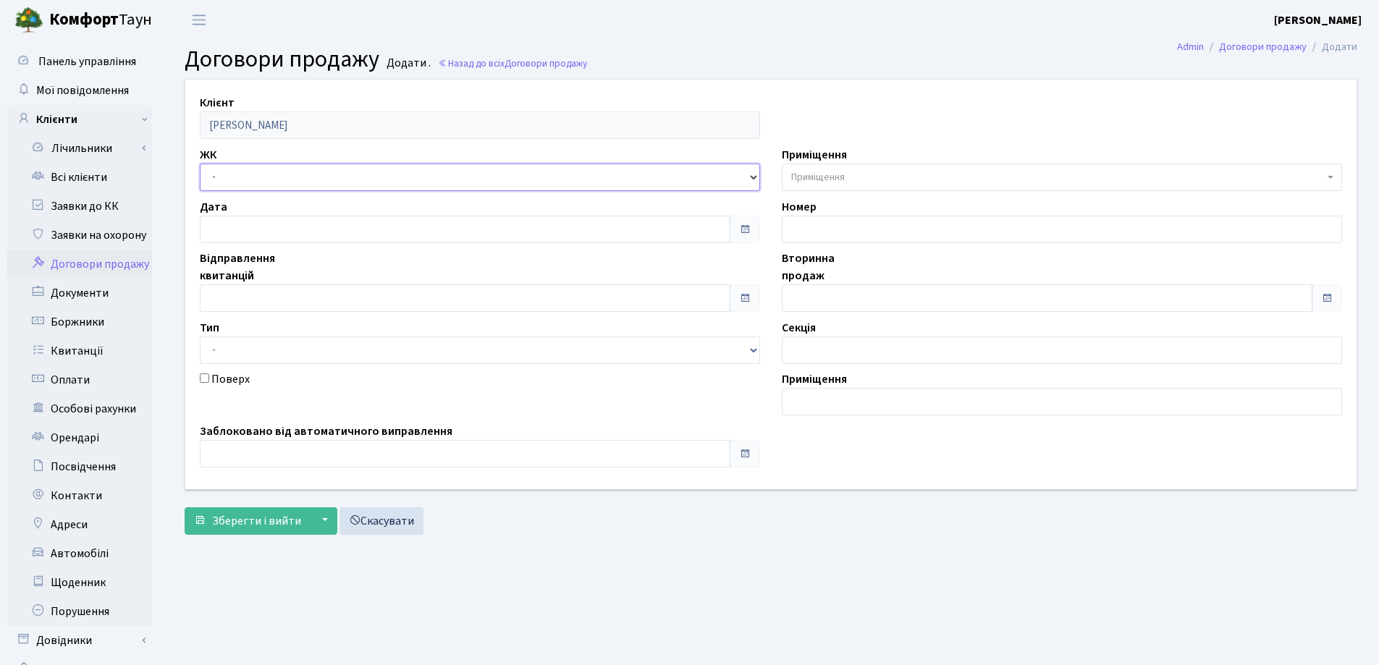
click at [370, 166] on select "- СП, Наддніпрянське шосе, 2а СП1, Столичне шосе, 1 СП2, Столичне шосе, 1А СП3,…" at bounding box center [480, 178] width 560 height 28
select select "328"
click at [200, 164] on select "- СП, Наддніпрянське шосе, 2а СП1, Столичне шосе, 1 СП2, Столичне шосе, 1А СП3,…" at bounding box center [480, 178] width 560 height 28
select select
click at [832, 170] on span "Приміщення" at bounding box center [818, 177] width 54 height 14
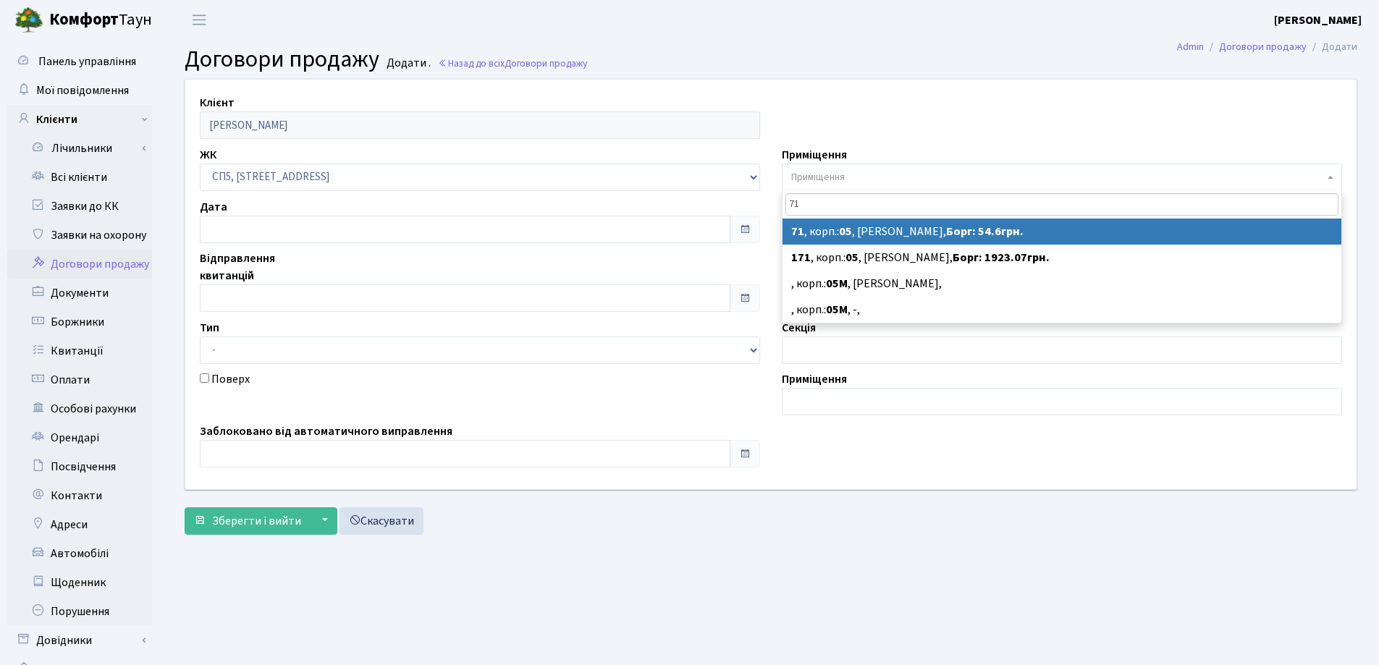
type input "71"
select select "21480"
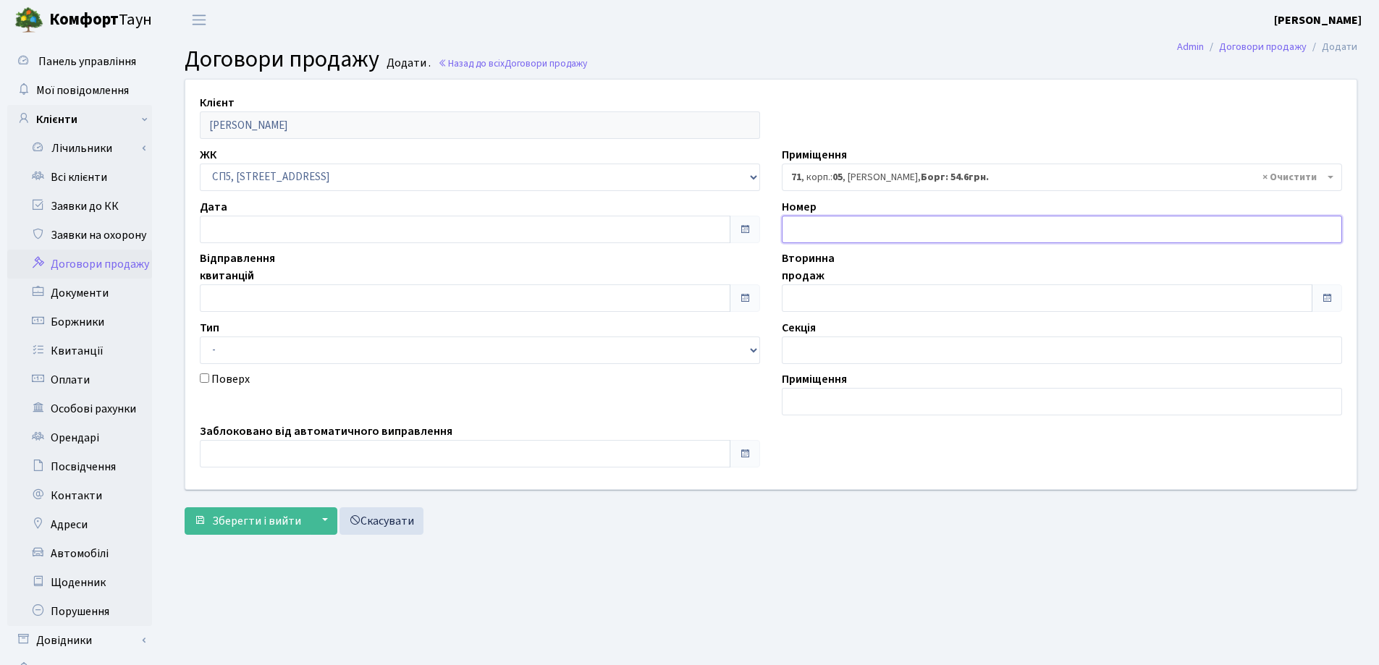
click at [908, 229] on input "text" at bounding box center [1062, 230] width 560 height 28
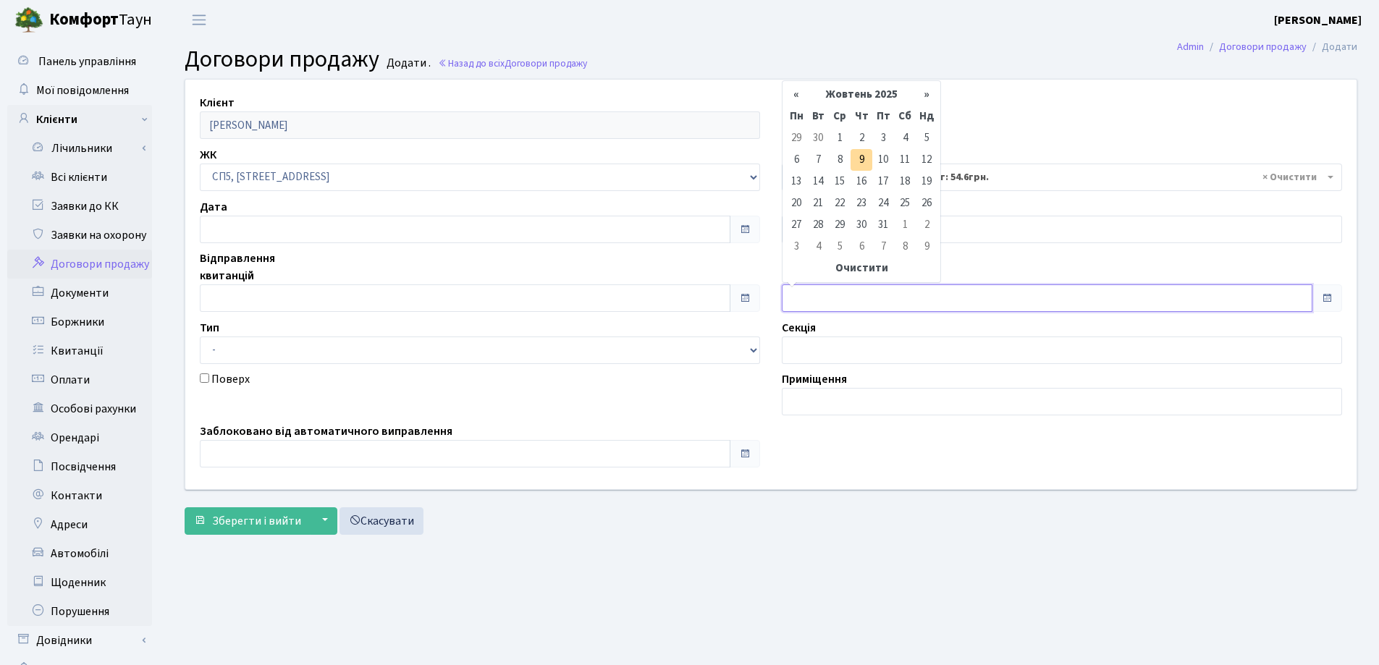
click at [824, 297] on input "text" at bounding box center [1047, 298] width 531 height 28
type input "09.10.2025"
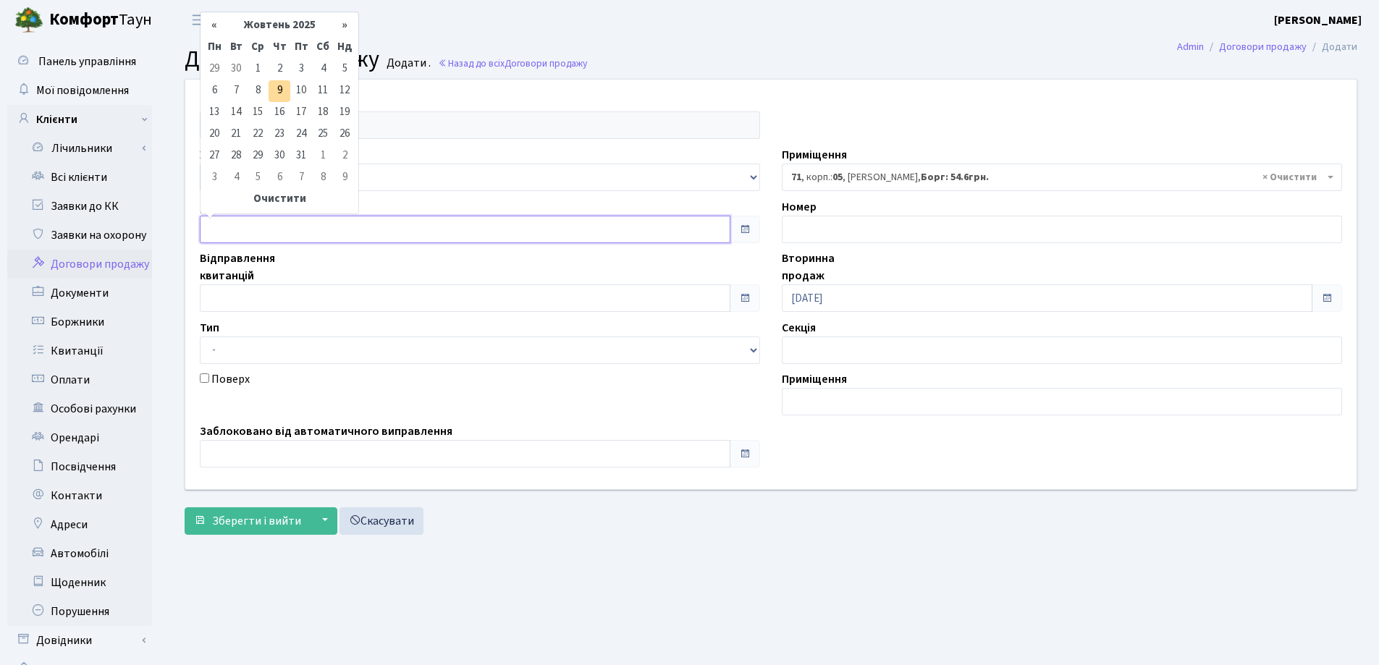
click at [235, 227] on input "text" at bounding box center [465, 230] width 531 height 28
type input "[DATE]"
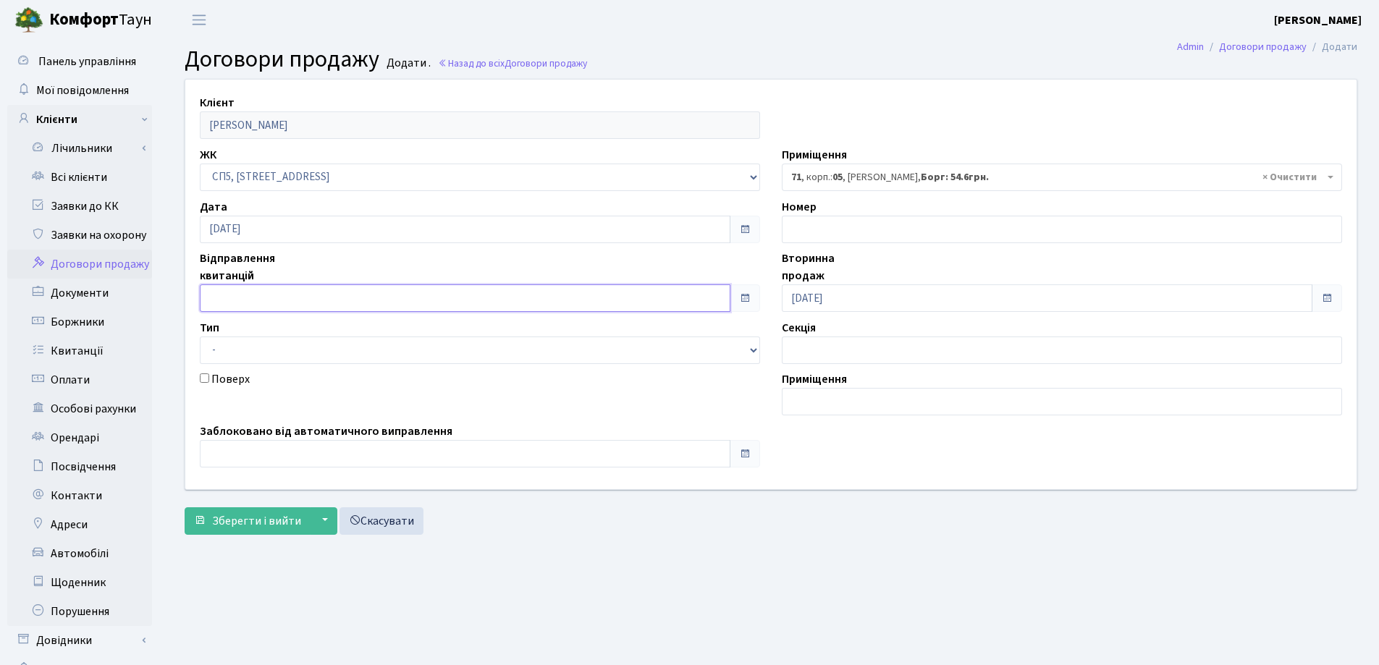
click at [277, 297] on input "text" at bounding box center [465, 298] width 531 height 28
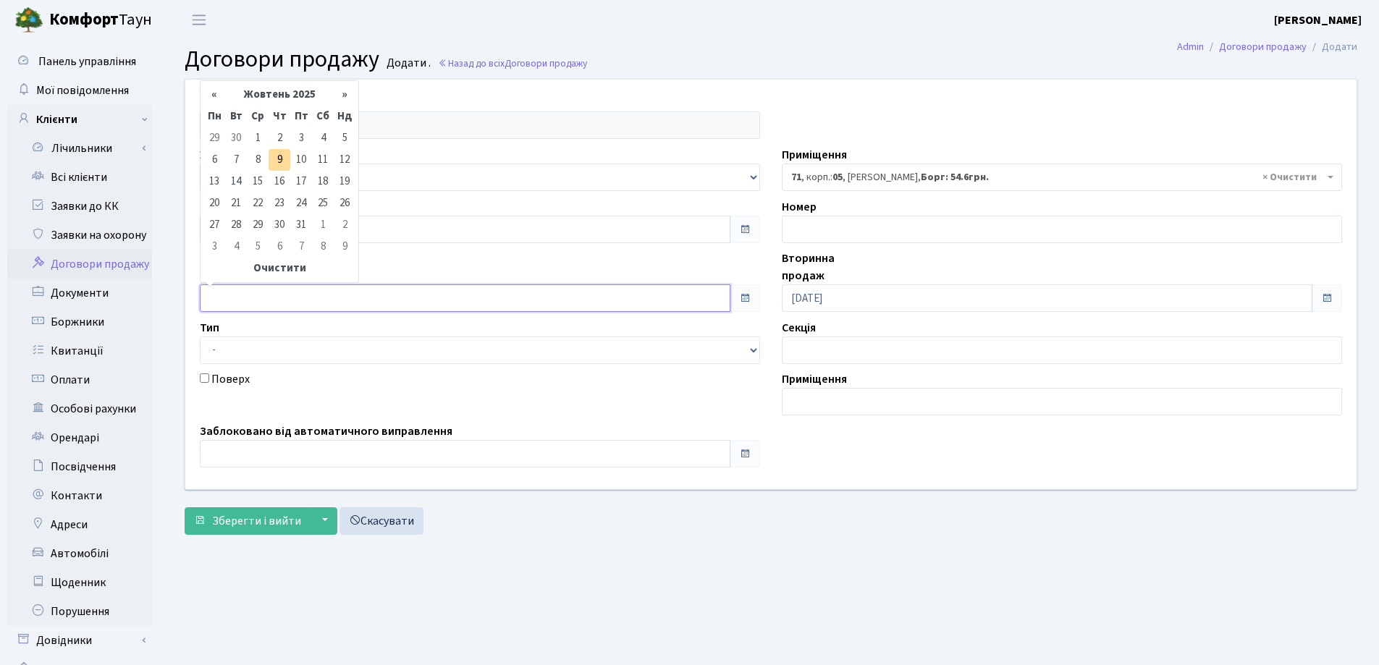
type input "[DATE]"
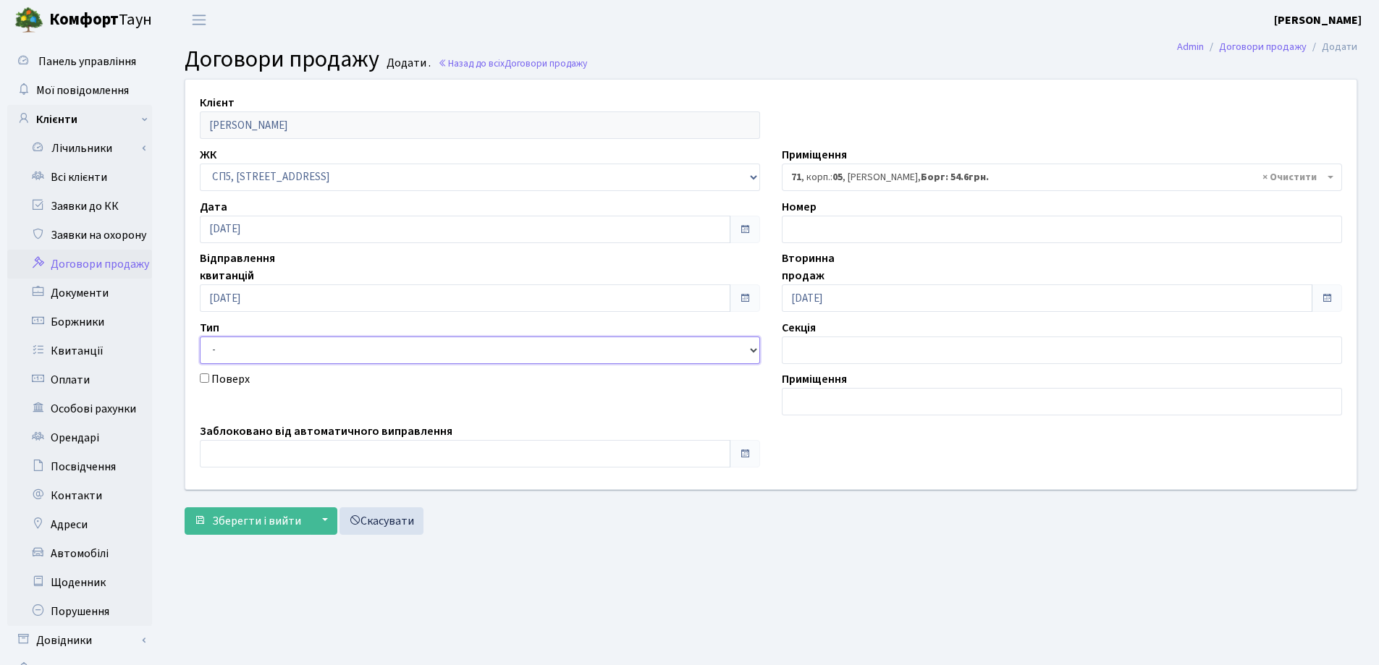
click at [271, 353] on select "- Квартира Комерція Нежитлове Паркінг П1001" at bounding box center [480, 351] width 560 height 28
select select "269"
click at [200, 337] on select "- Квартира Комерція Нежитлове Паркінг П1001" at bounding box center [480, 351] width 560 height 28
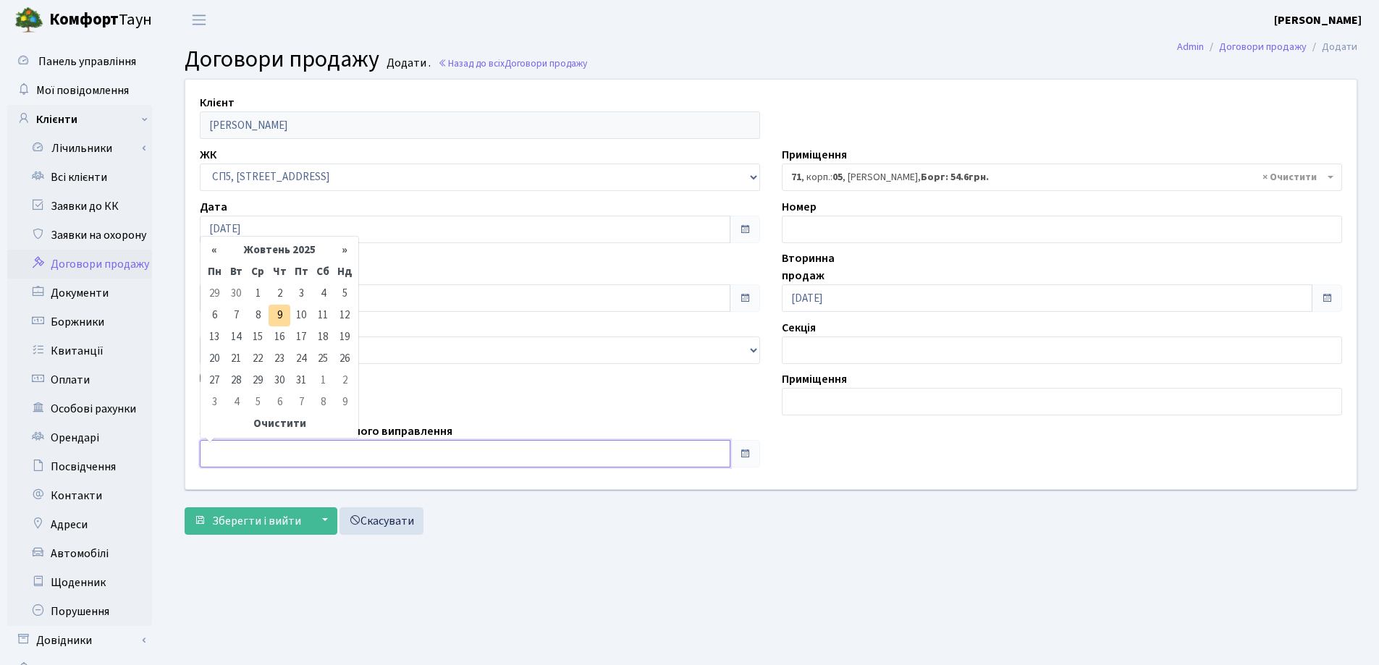
click at [269, 463] on input "text" at bounding box center [465, 454] width 531 height 28
type input "[DATE]"
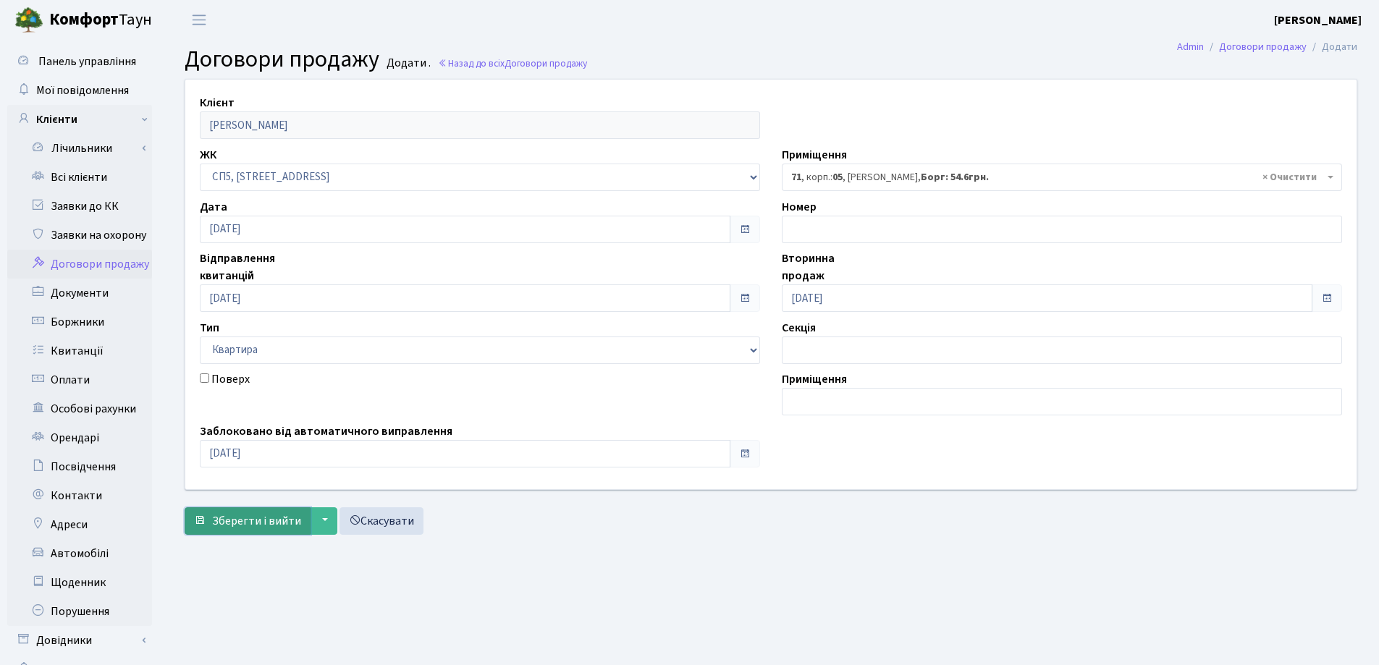
click at [246, 520] on span "Зберегти і вийти" at bounding box center [256, 521] width 89 height 16
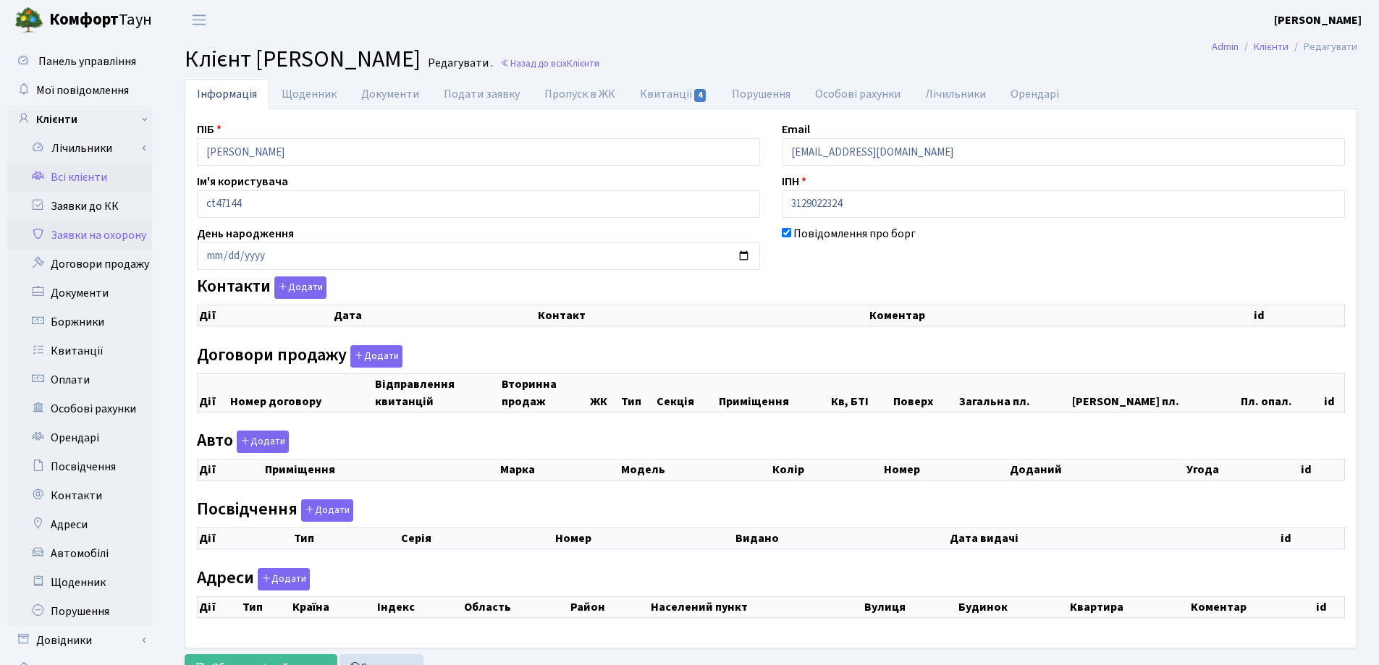
checkbox input "true"
select select "25"
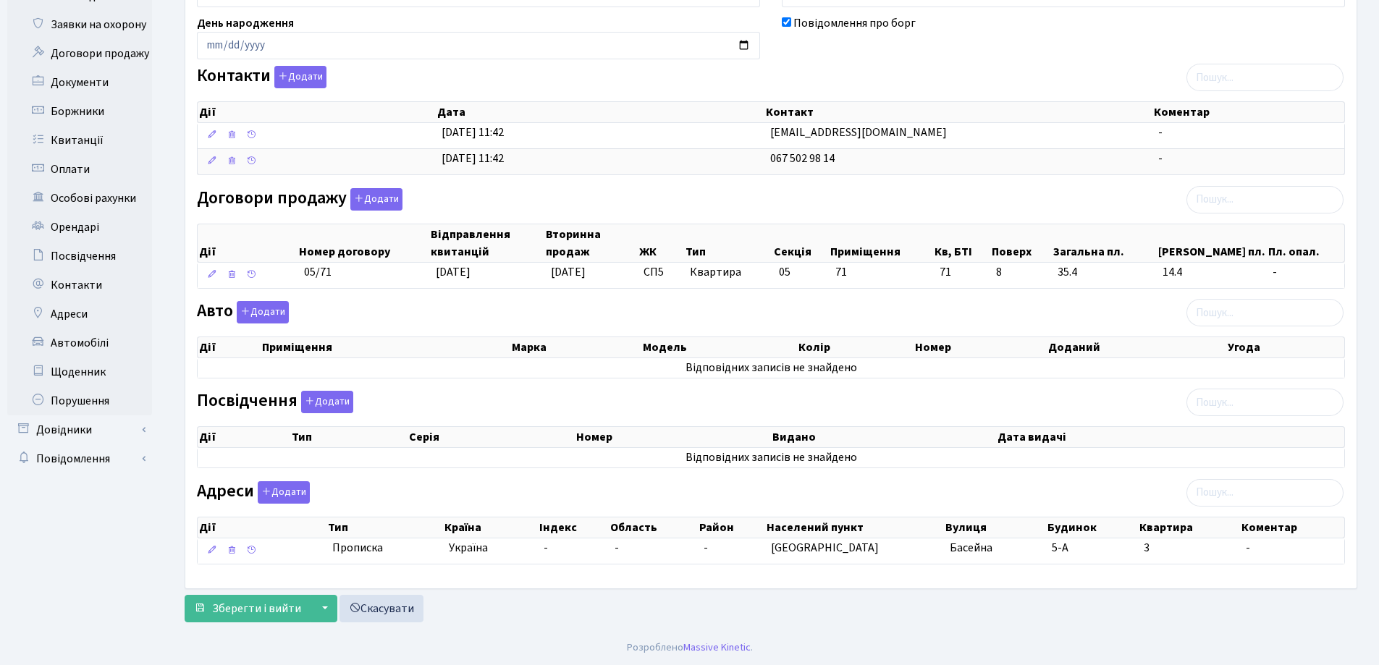
scroll to position [211, 0]
click at [330, 402] on button "Додати" at bounding box center [327, 401] width 52 height 22
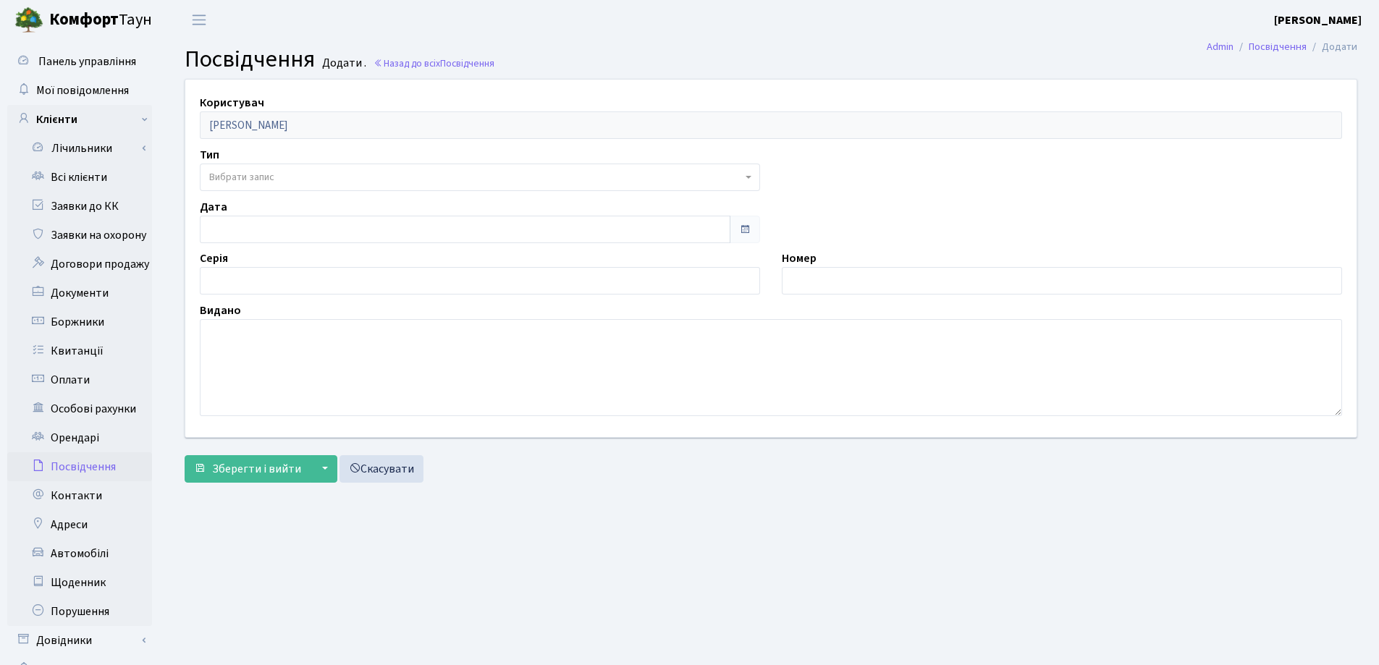
click at [254, 175] on span "Вибрати запис" at bounding box center [241, 177] width 65 height 14
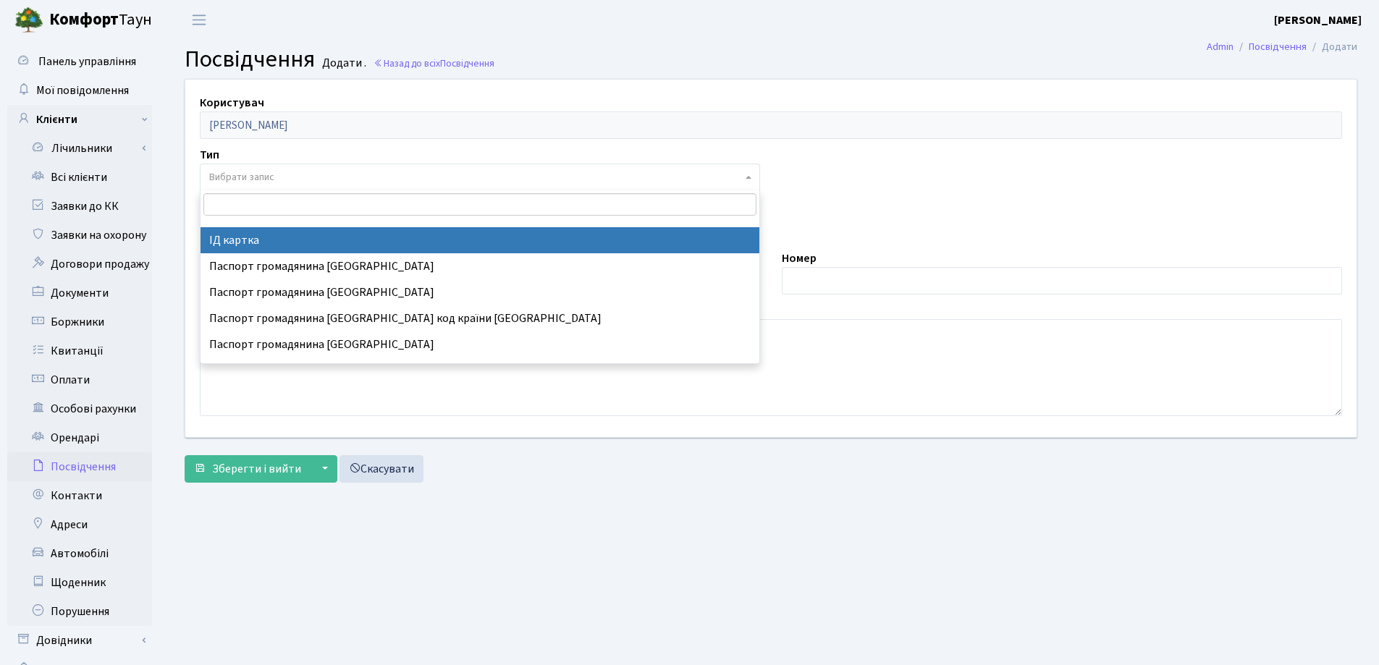
select select "13"
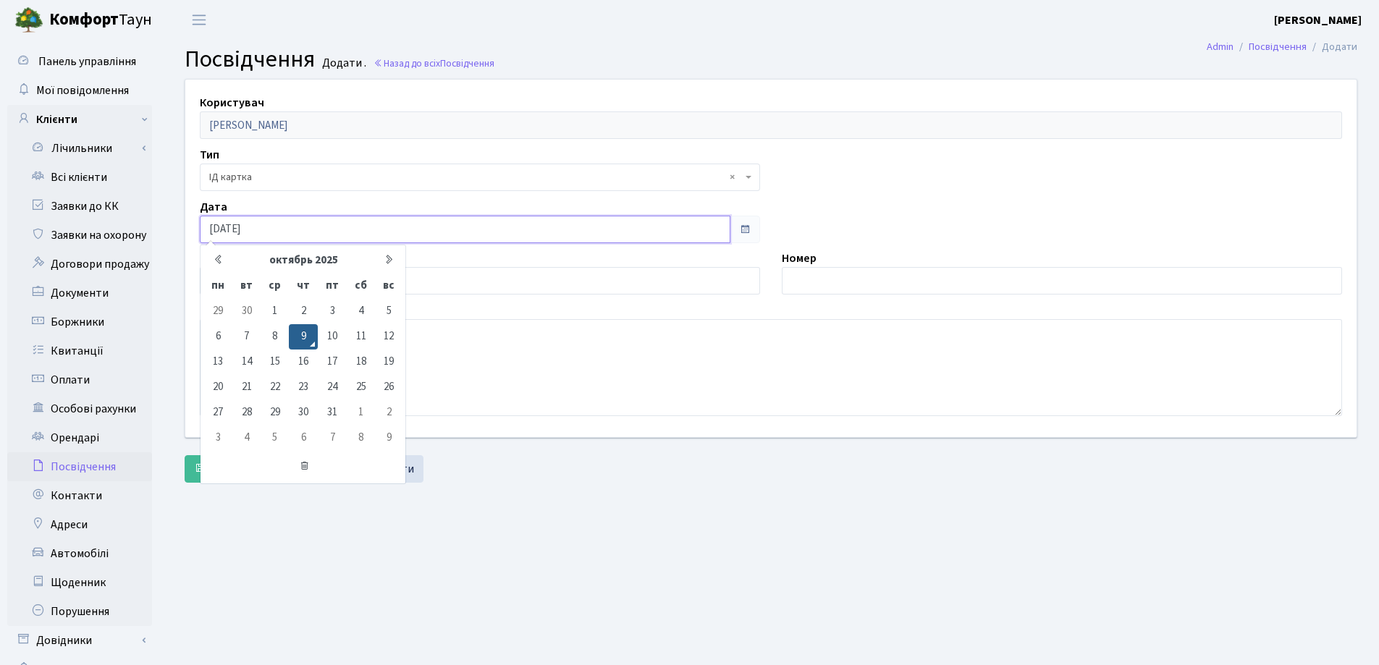
click at [434, 234] on input "[DATE]" at bounding box center [465, 230] width 531 height 28
type input "0"
type input "[DATE]"
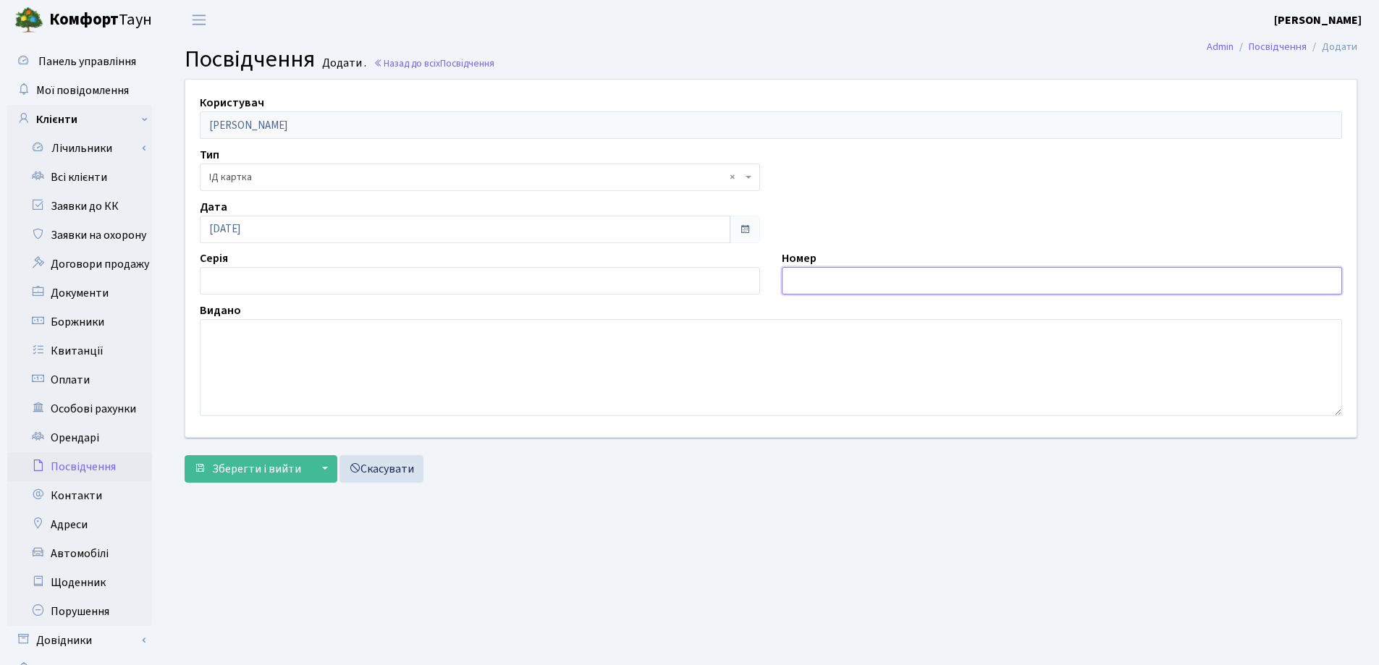
click at [849, 270] on input "text" at bounding box center [1062, 281] width 560 height 28
type input "006395118"
click at [254, 333] on textarea at bounding box center [771, 367] width 1142 height 97
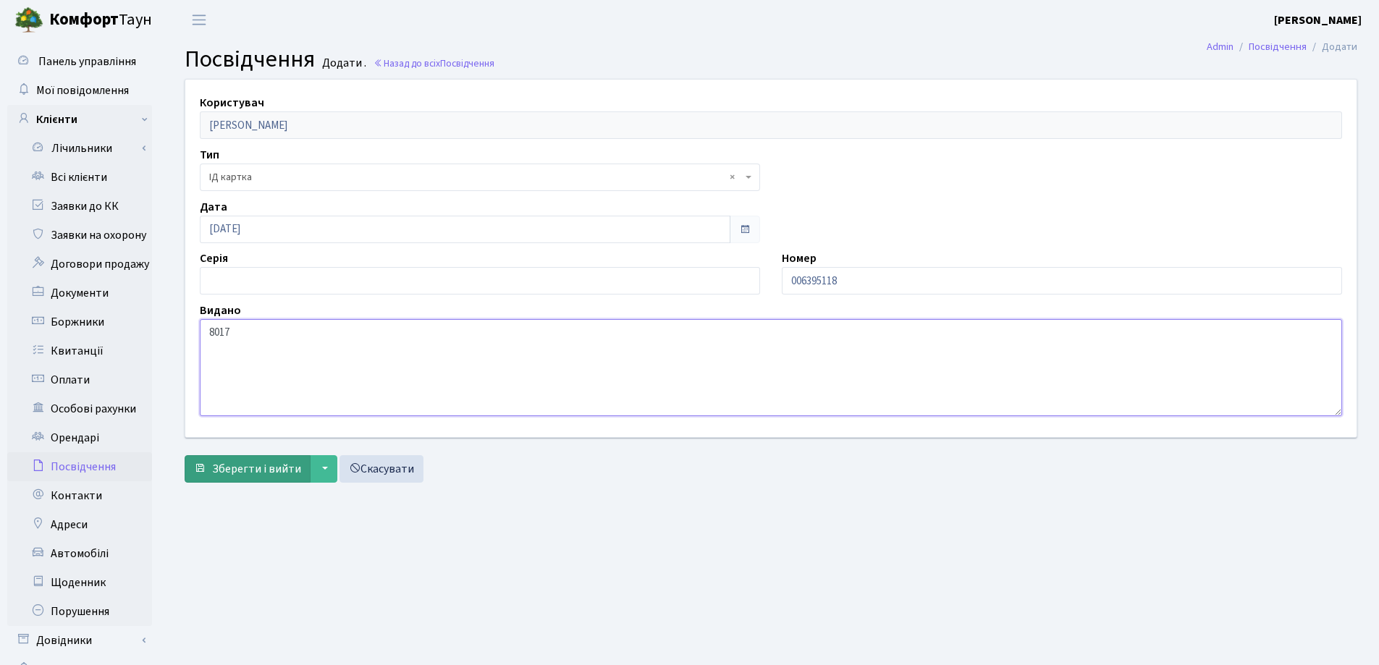
type textarea "8017"
click at [228, 465] on span "Зберегти і вийти" at bounding box center [256, 469] width 89 height 16
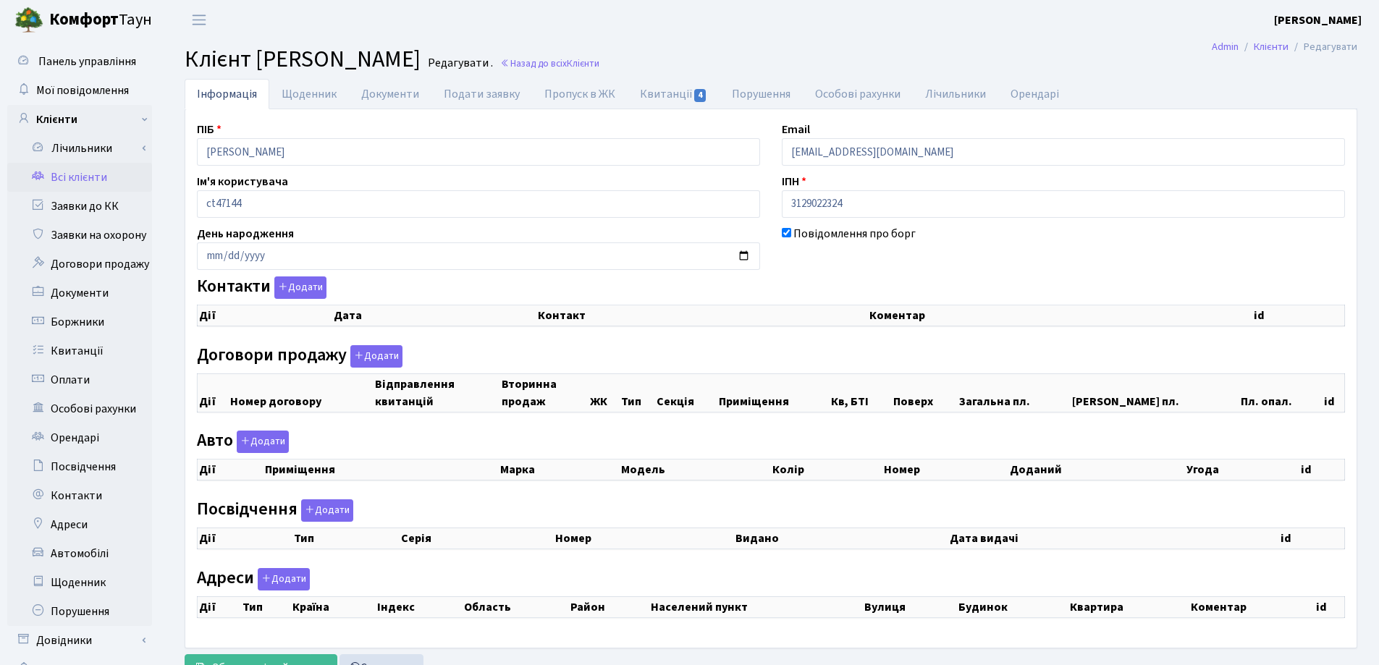
checkbox input "true"
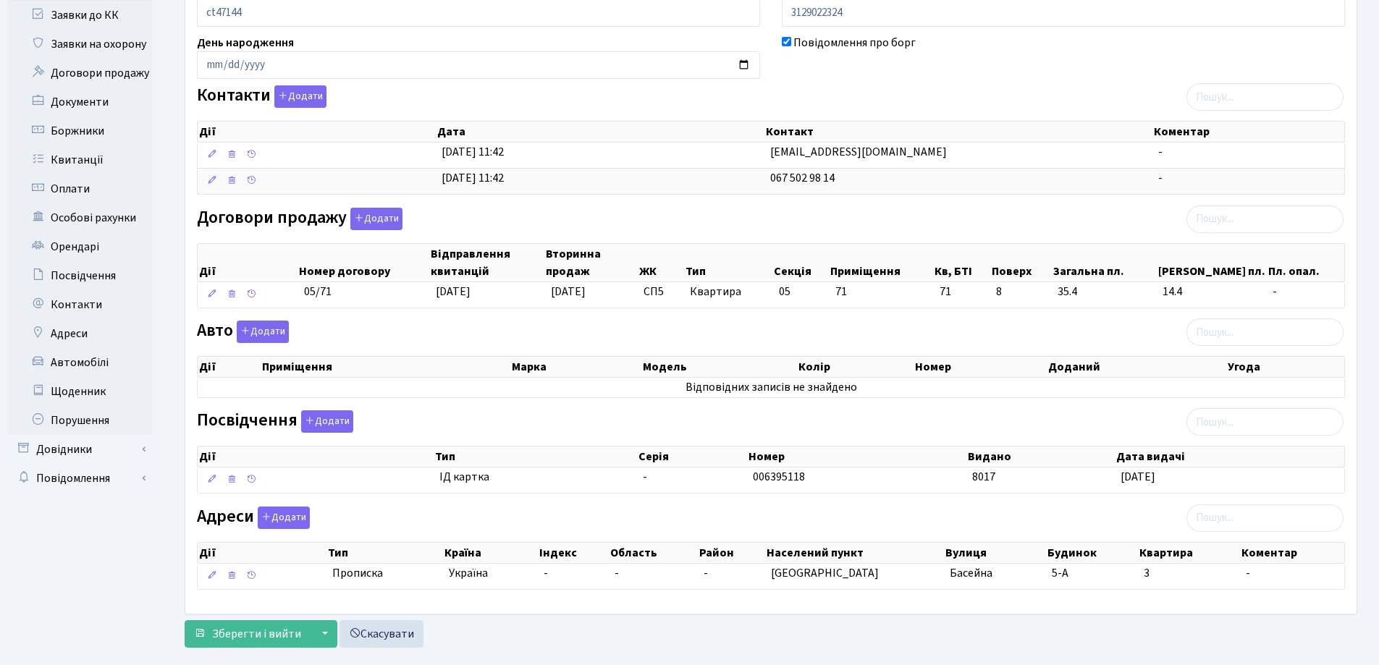
scroll to position [217, 0]
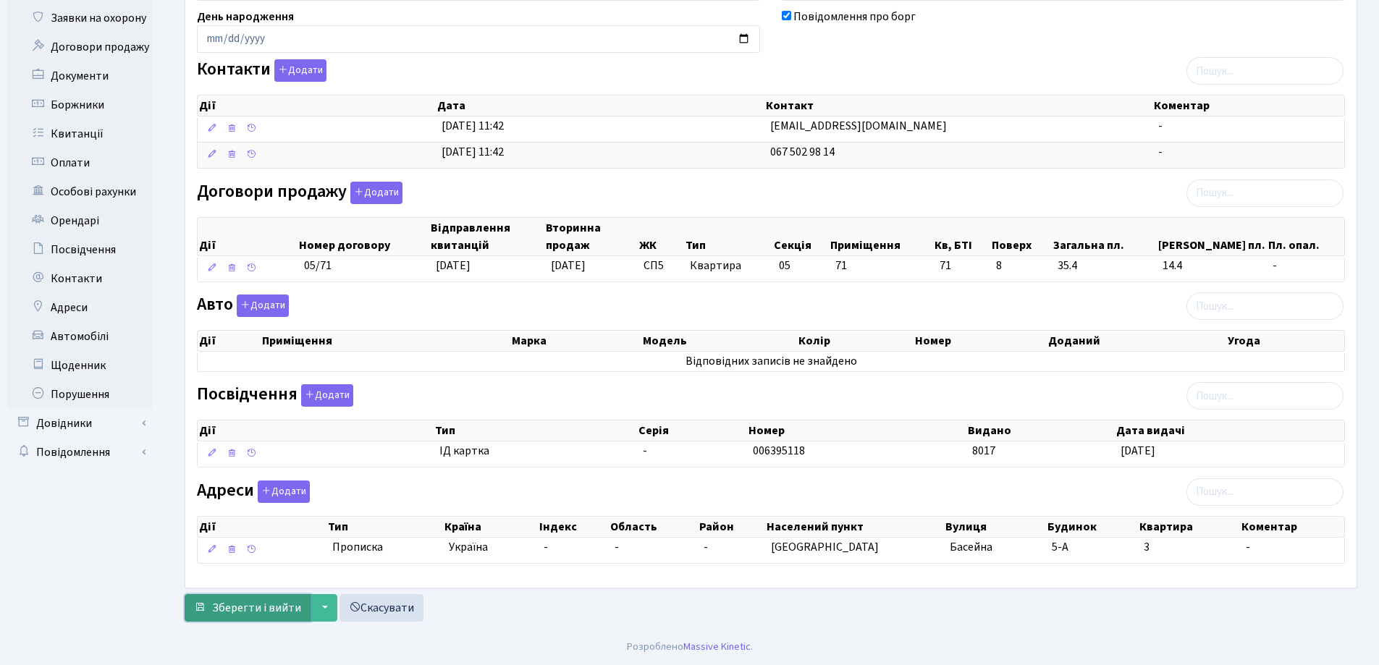
click at [255, 612] on span "Зберегти і вийти" at bounding box center [256, 608] width 89 height 16
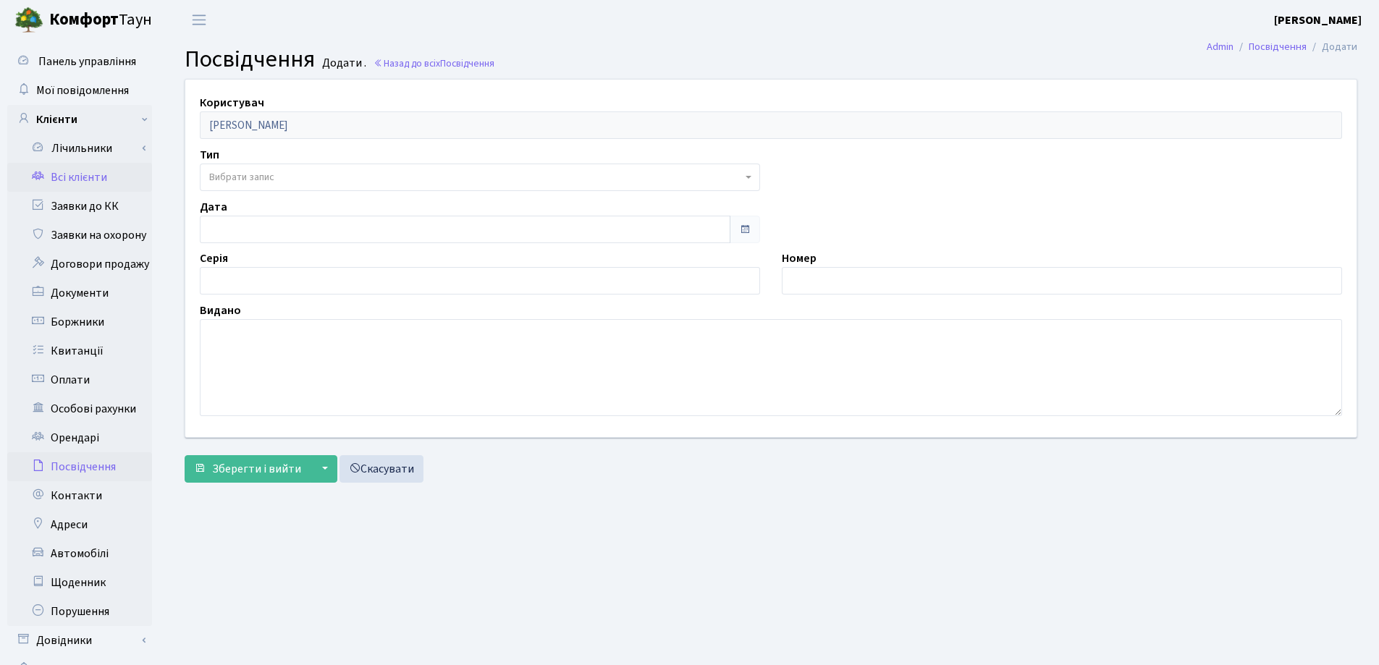
click at [87, 175] on link "Всі клієнти" at bounding box center [79, 177] width 145 height 29
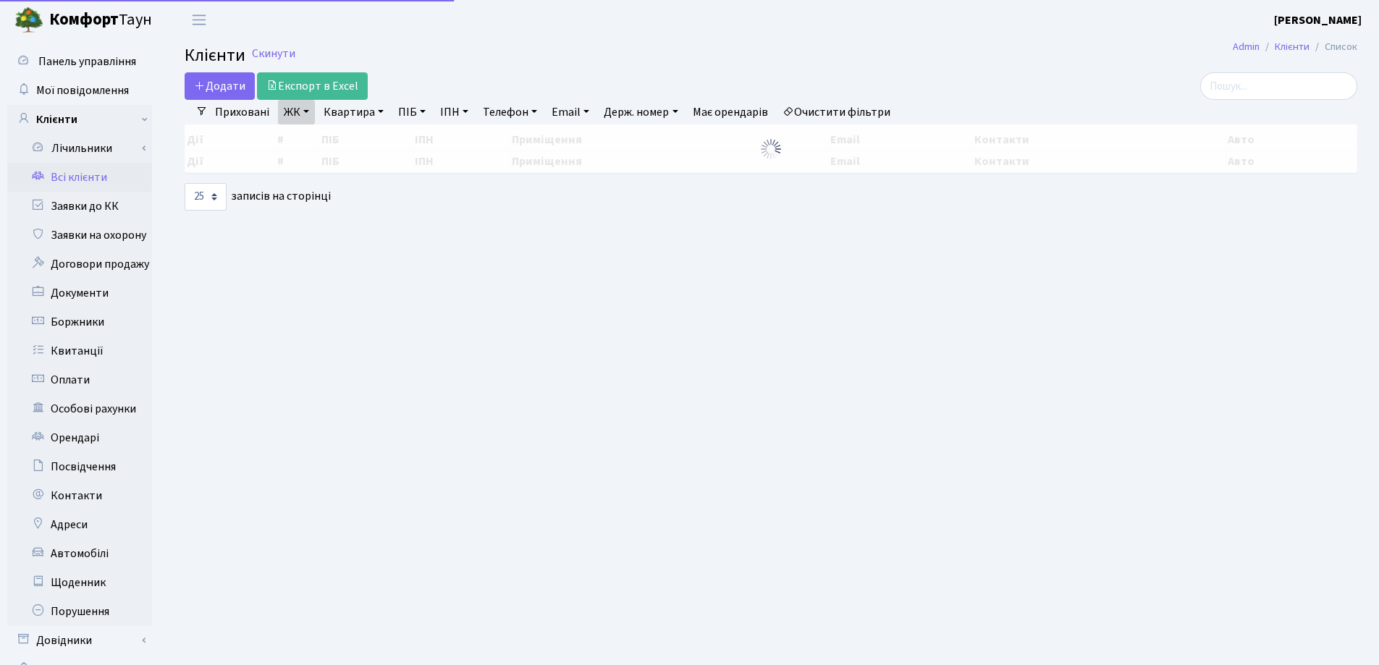
select select "25"
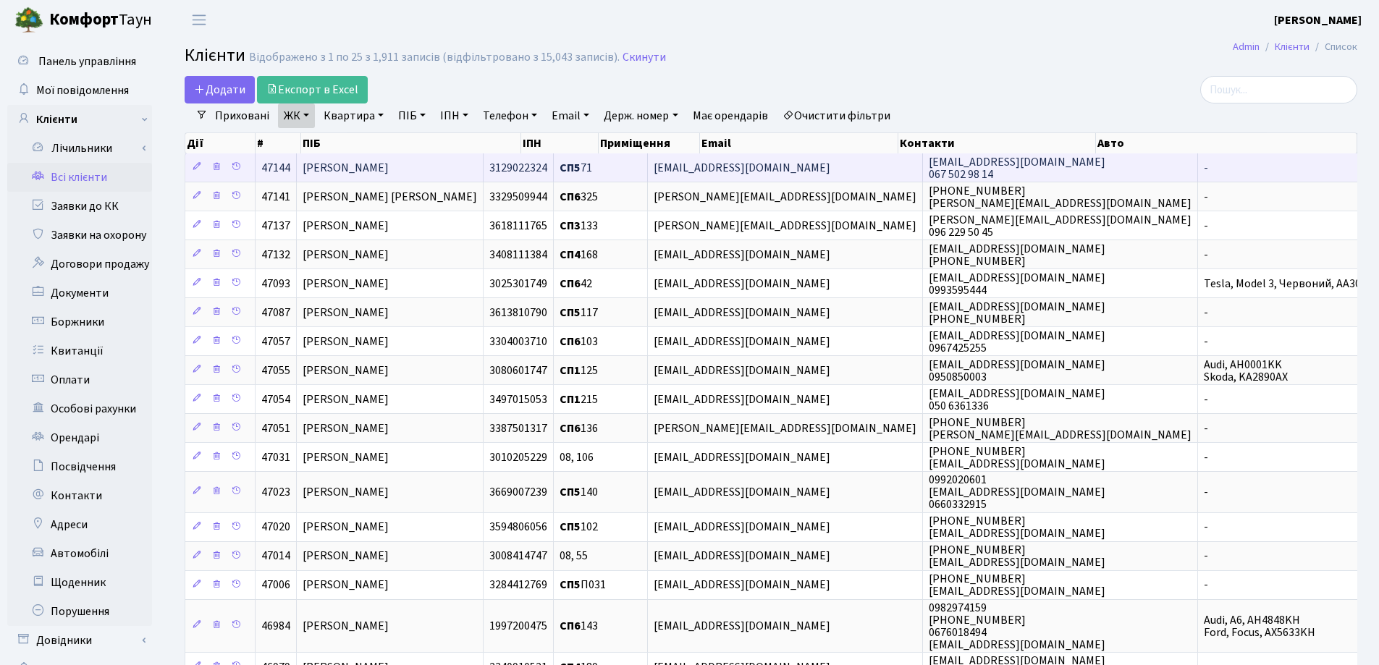
click at [470, 161] on td "[PERSON_NAME]" at bounding box center [390, 167] width 187 height 28
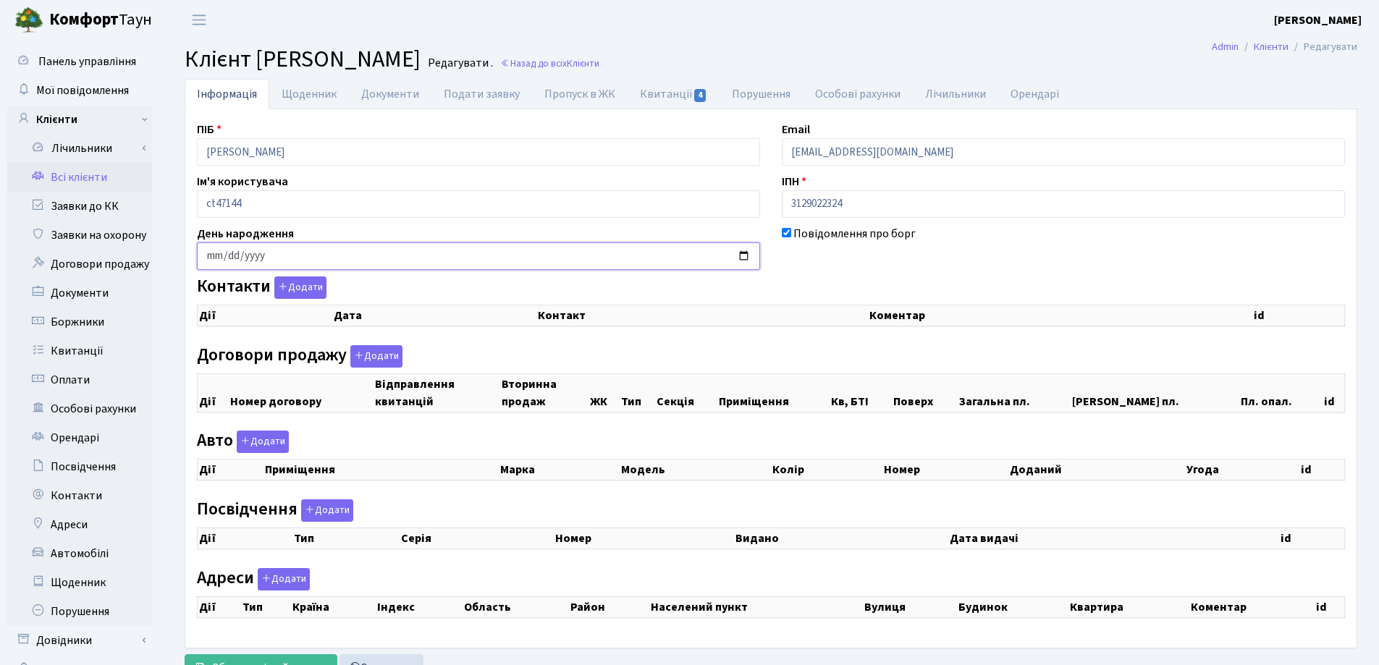
click at [216, 261] on input "date" at bounding box center [478, 256] width 563 height 28
checkbox input "true"
select select "25"
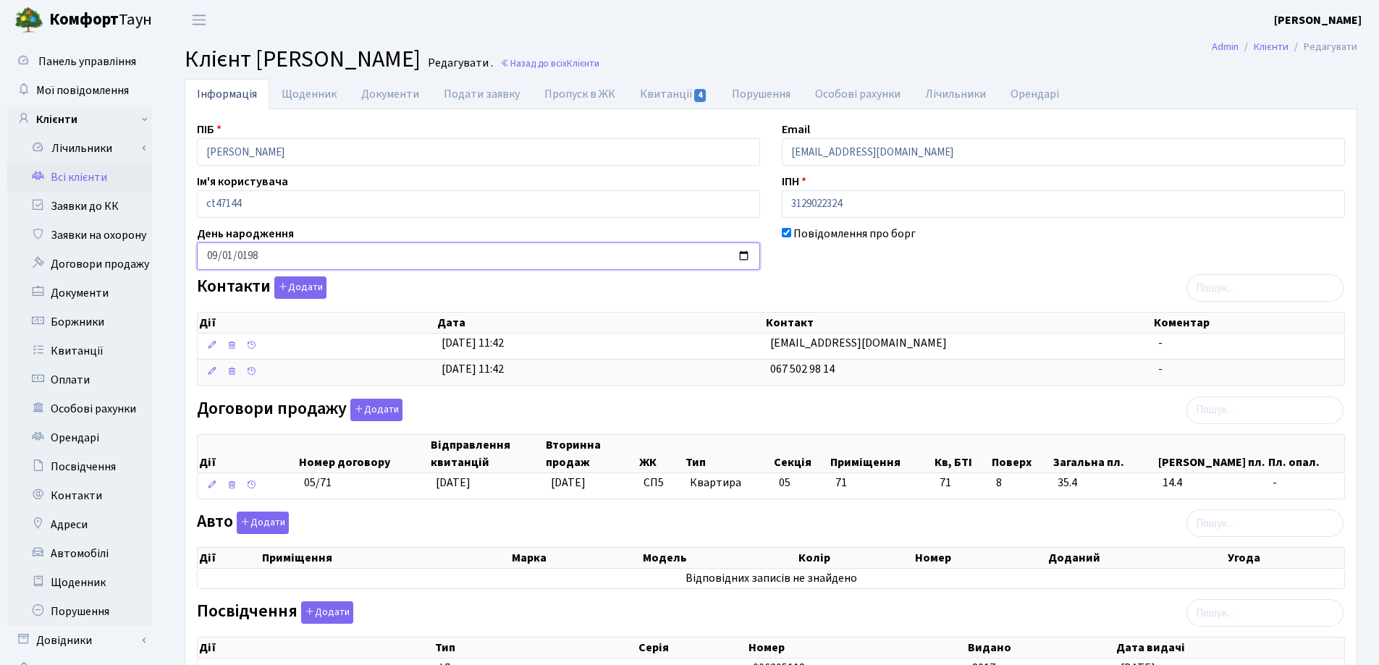
type input "1985-09-01"
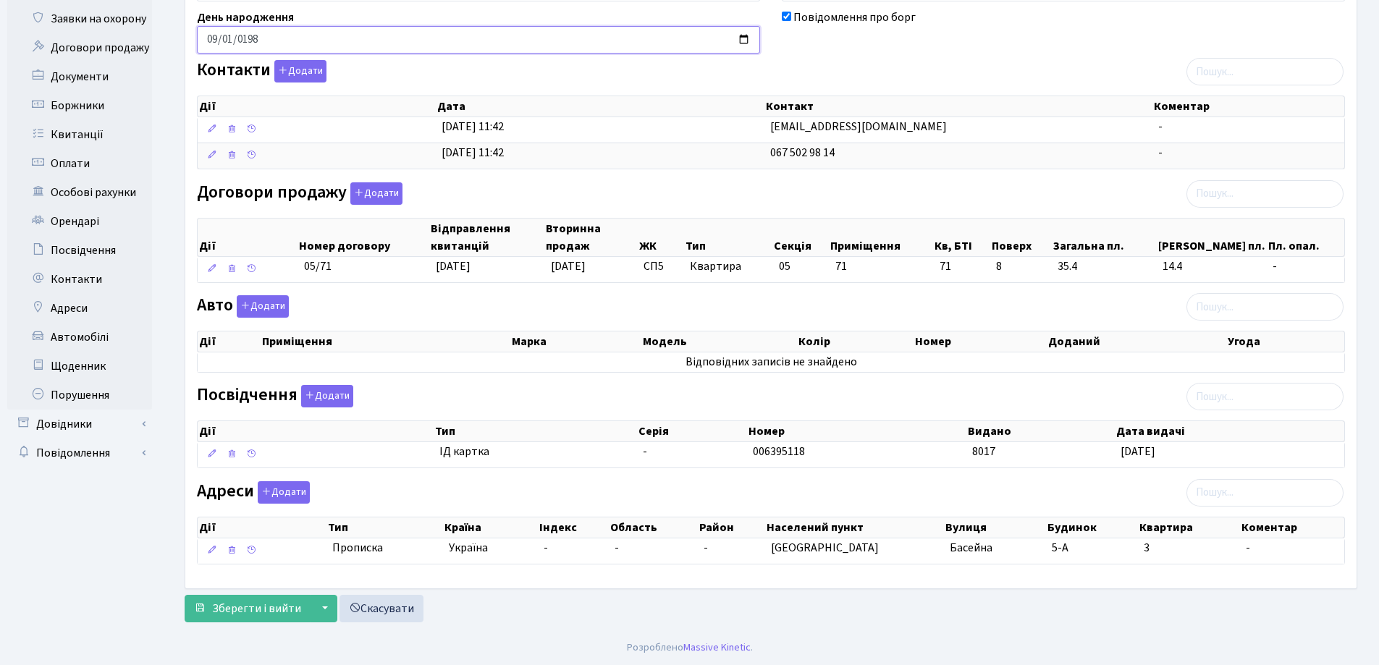
scroll to position [217, 0]
click at [282, 604] on span "Зберегти і вийти" at bounding box center [256, 608] width 89 height 16
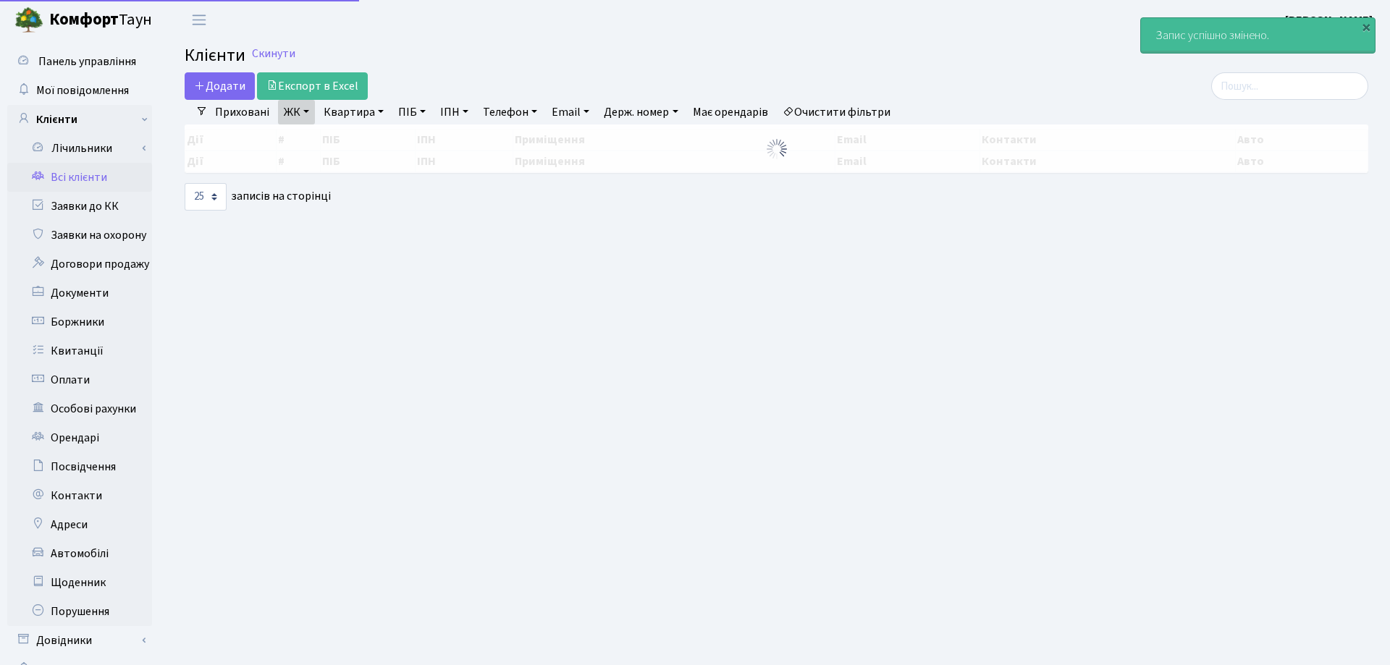
select select "25"
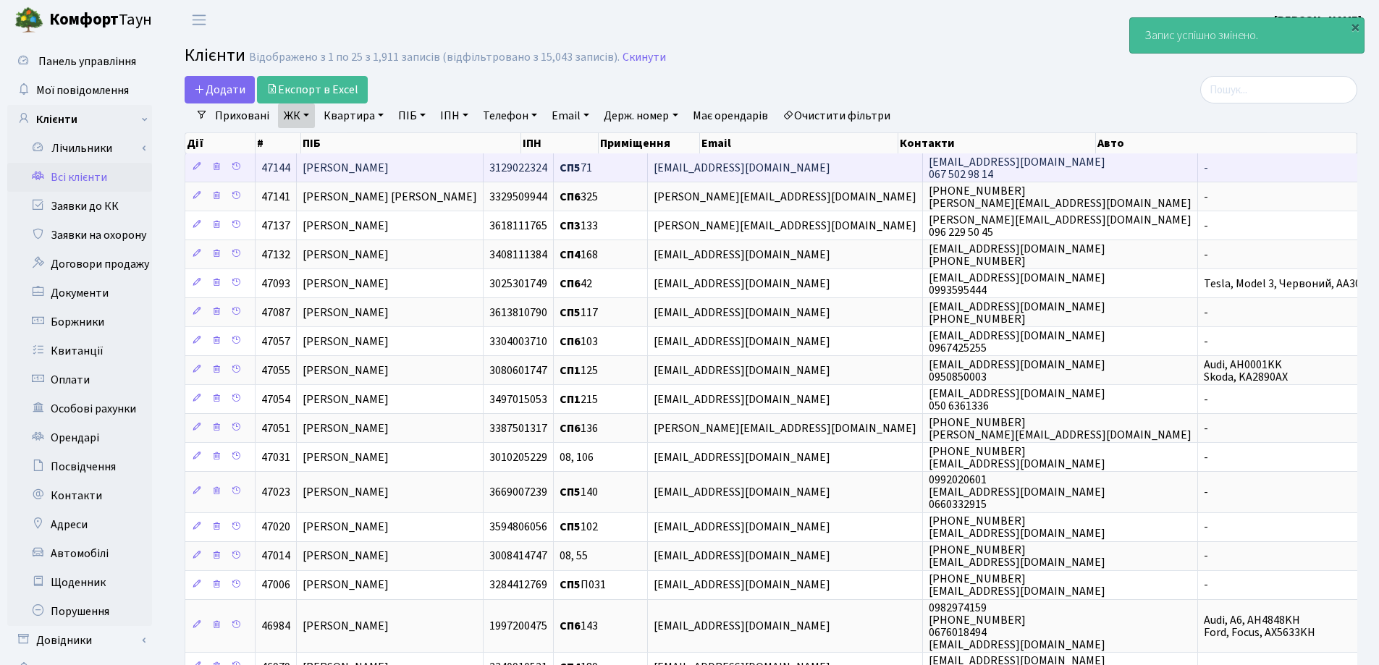
click at [389, 165] on span "[PERSON_NAME] [PERSON_NAME]" at bounding box center [346, 168] width 86 height 16
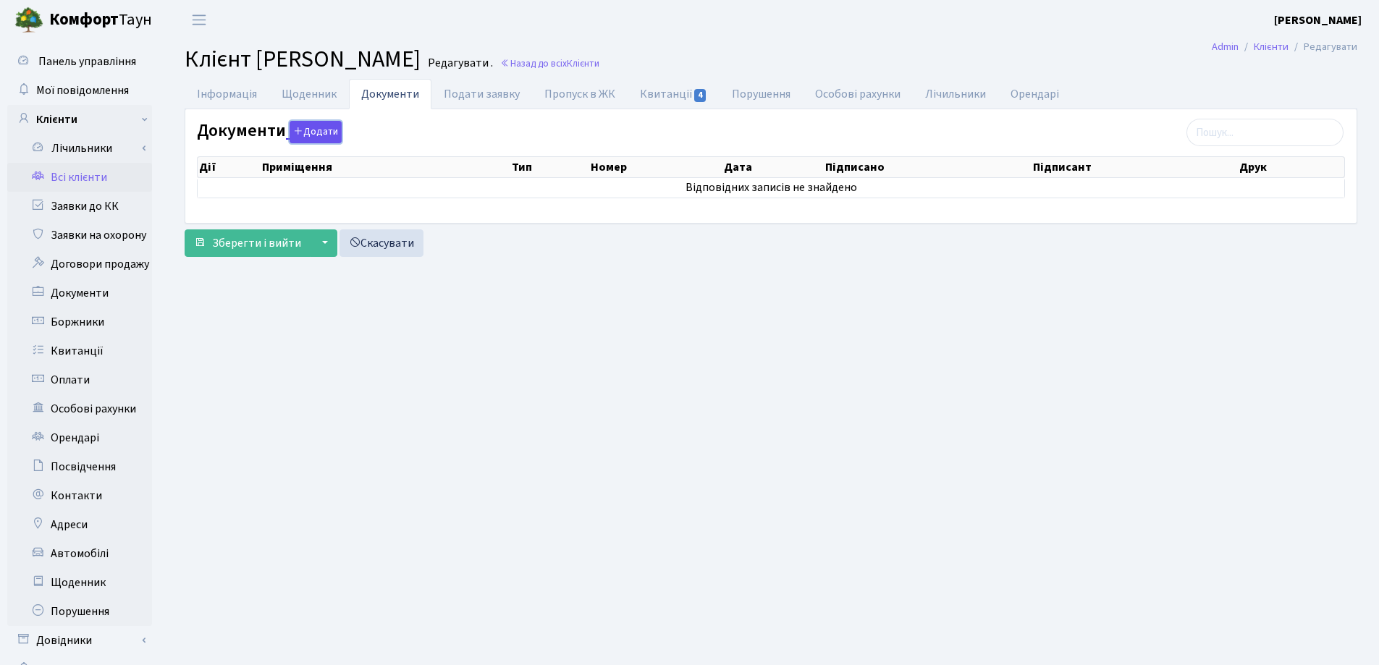
click at [314, 132] on button "Додати" at bounding box center [316, 132] width 52 height 22
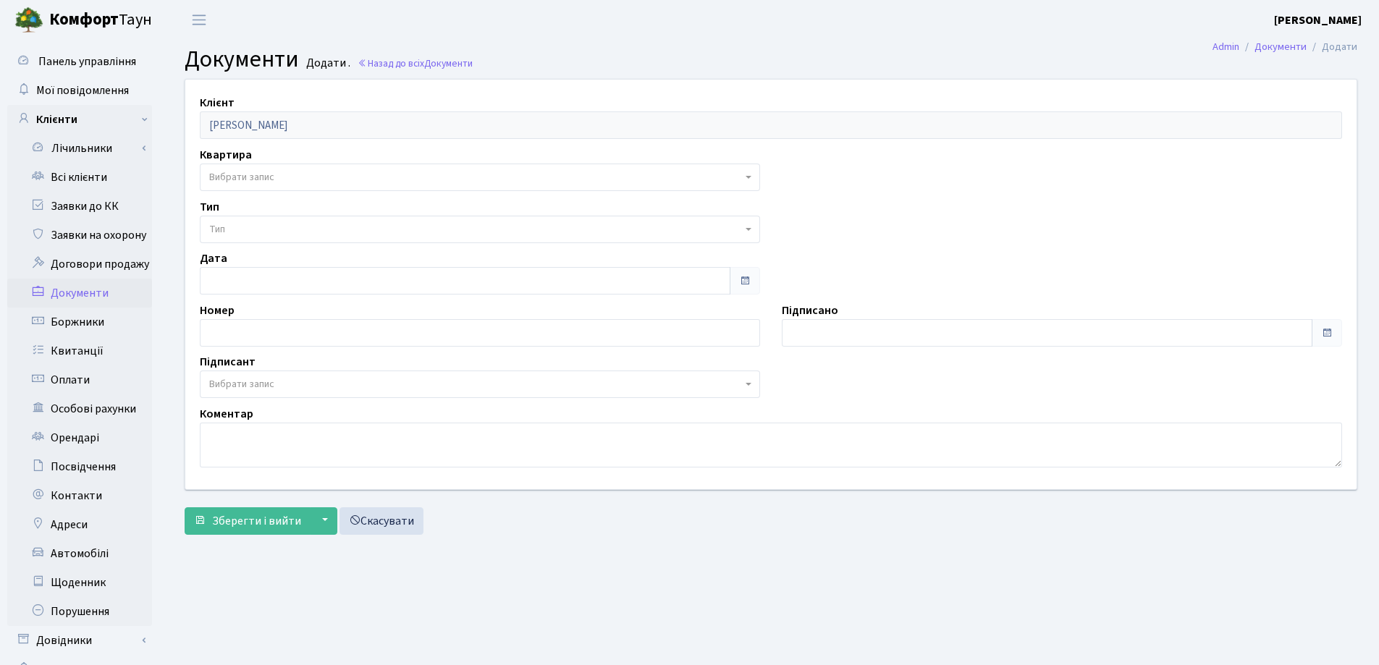
click at [299, 174] on span "Вибрати запис" at bounding box center [475, 177] width 533 height 14
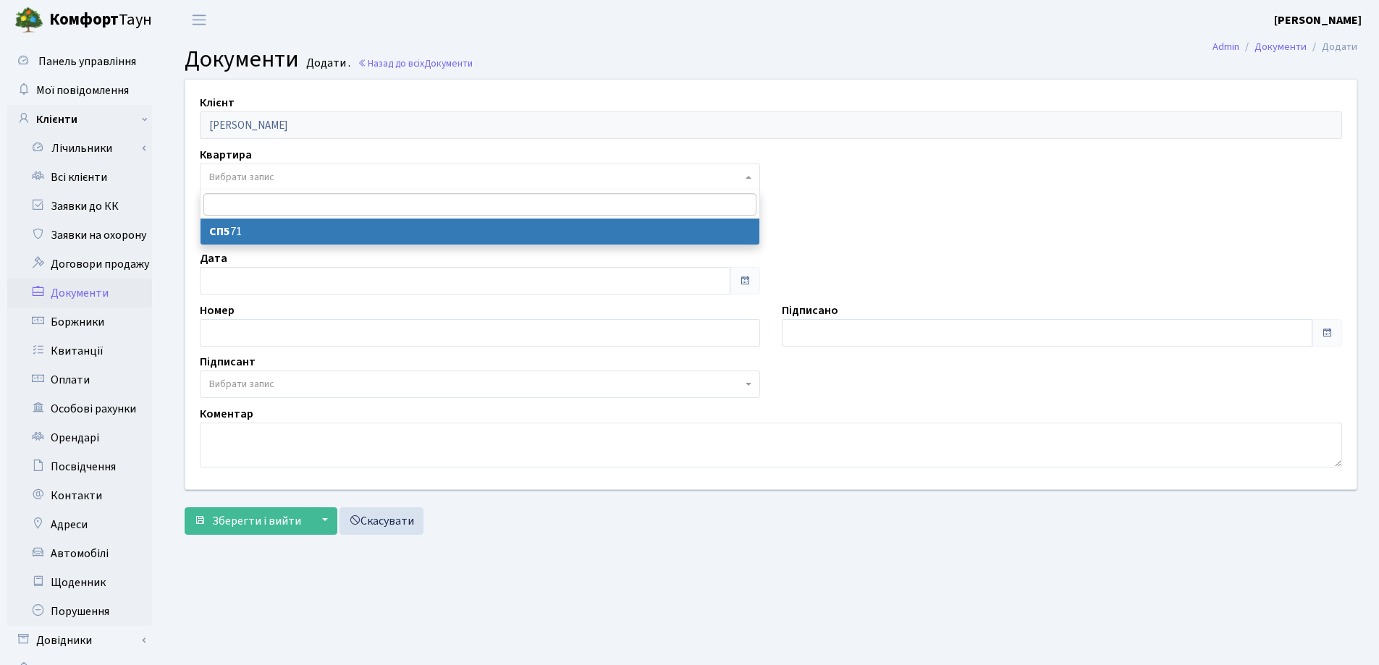
select select "178787"
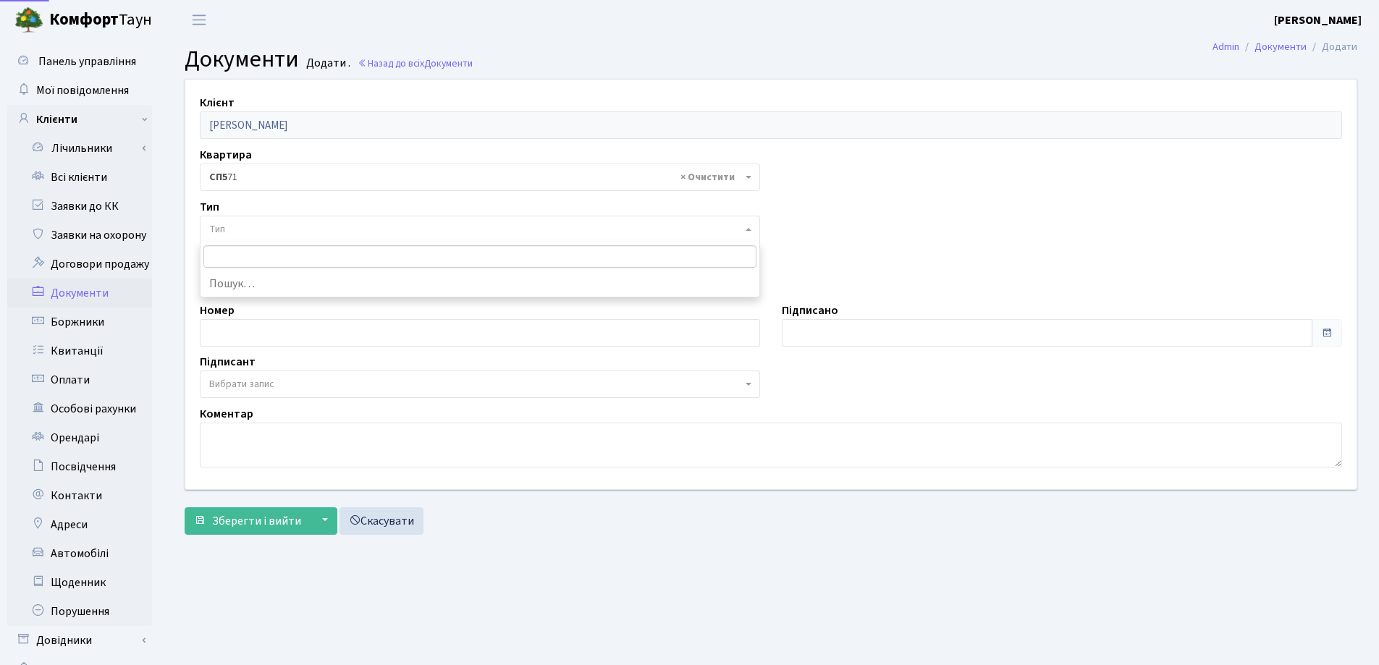
click at [299, 242] on body "[PERSON_NAME] [PERSON_NAME] Мій обліковий запис Вийти Панель управління Мої пов…" at bounding box center [689, 363] width 1379 height 727
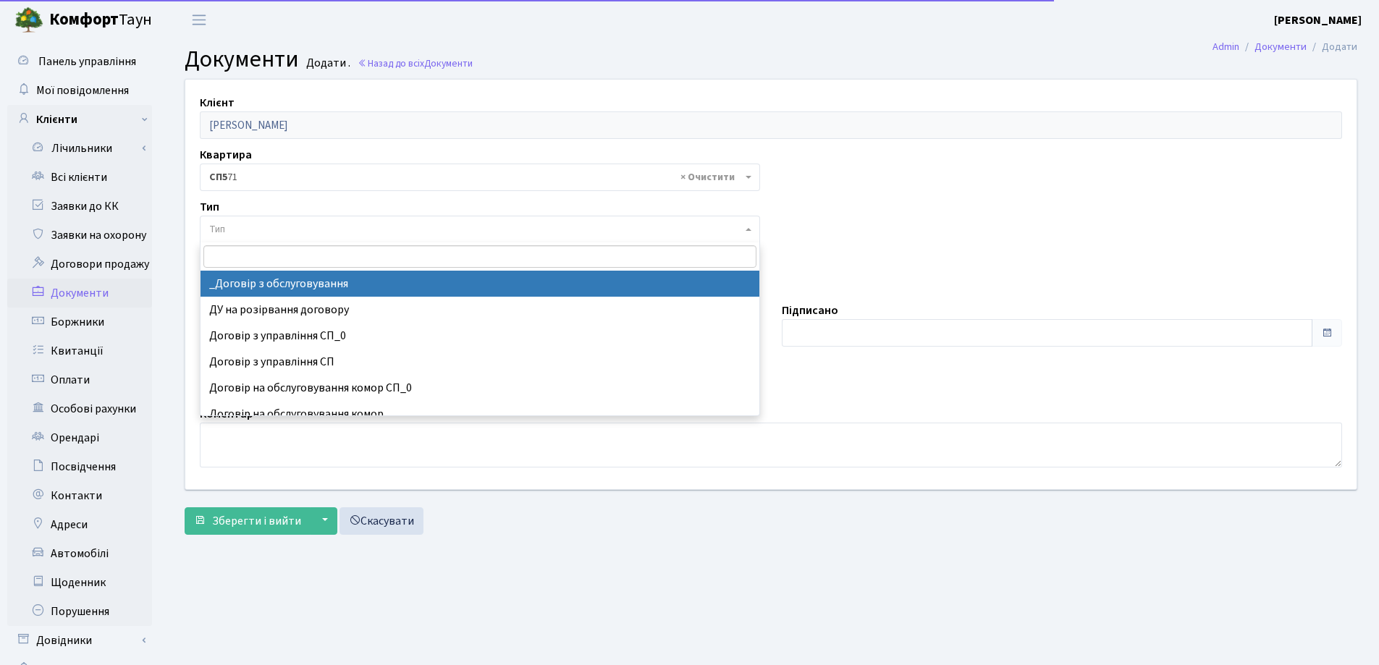
select select "289"
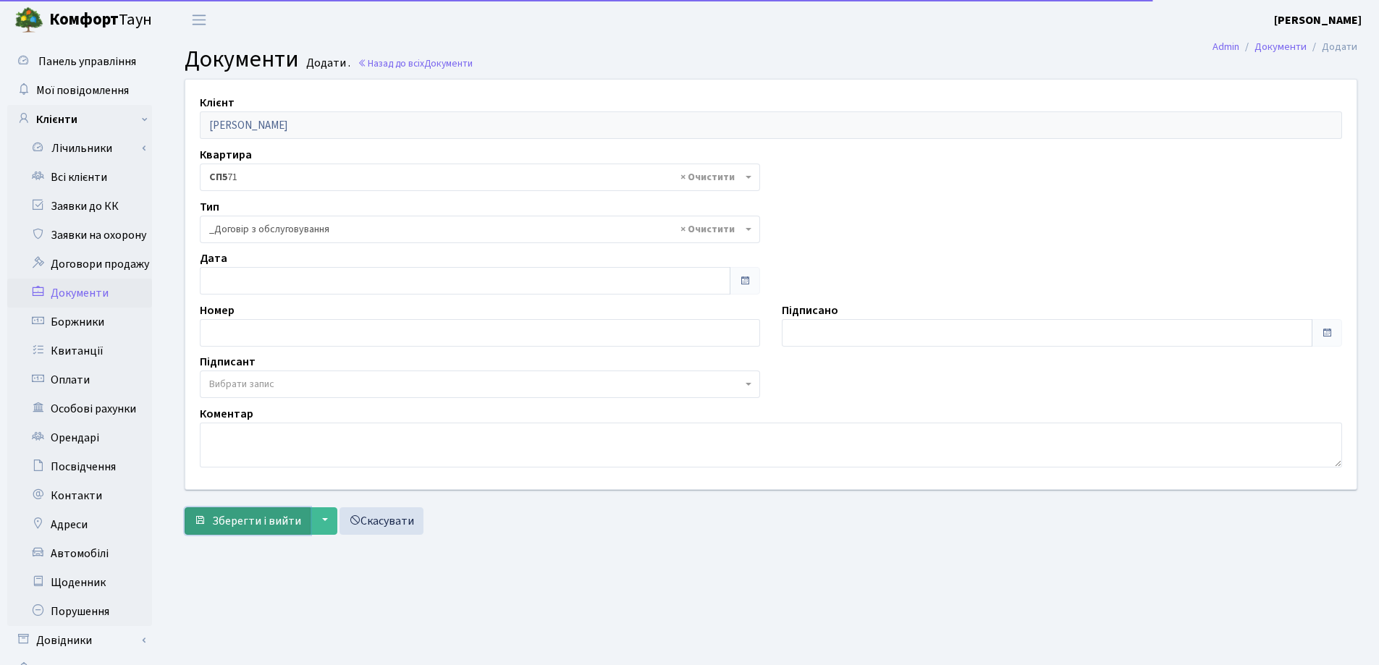
click at [250, 521] on span "Зберегти і вийти" at bounding box center [256, 521] width 89 height 16
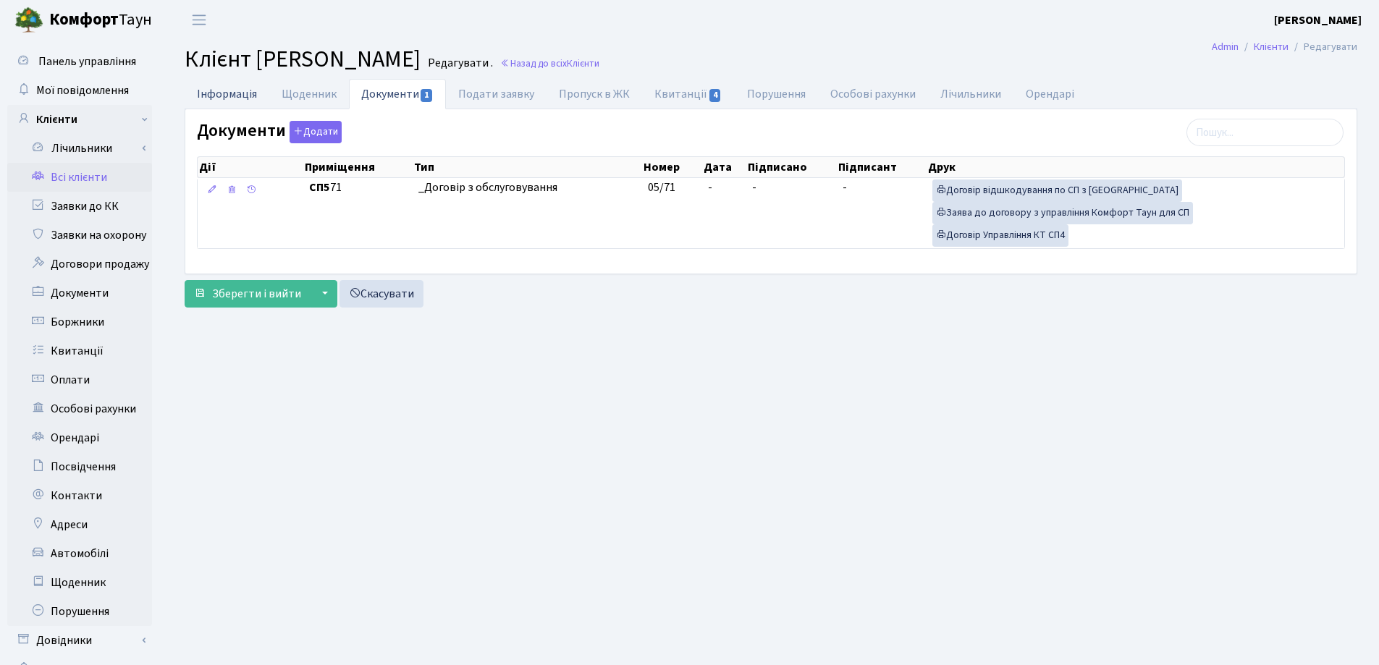
click at [202, 96] on link "Інформація" at bounding box center [227, 94] width 85 height 30
select select "25"
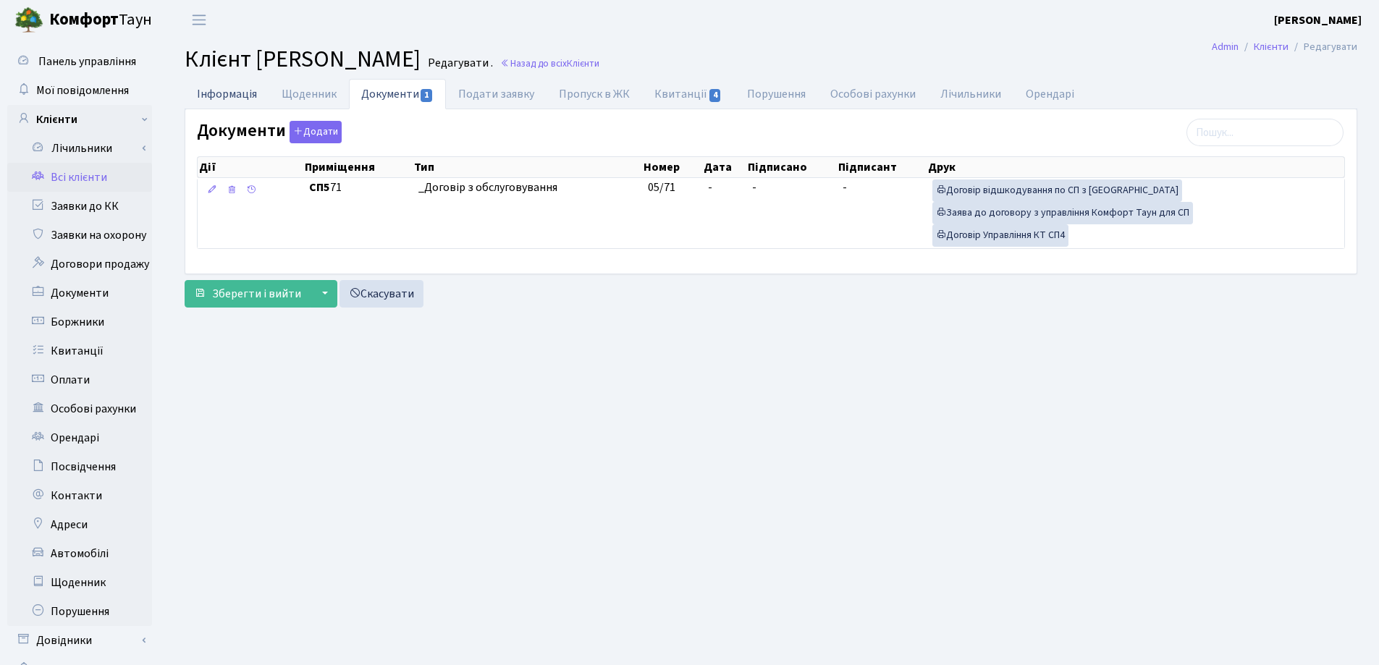
select select "25"
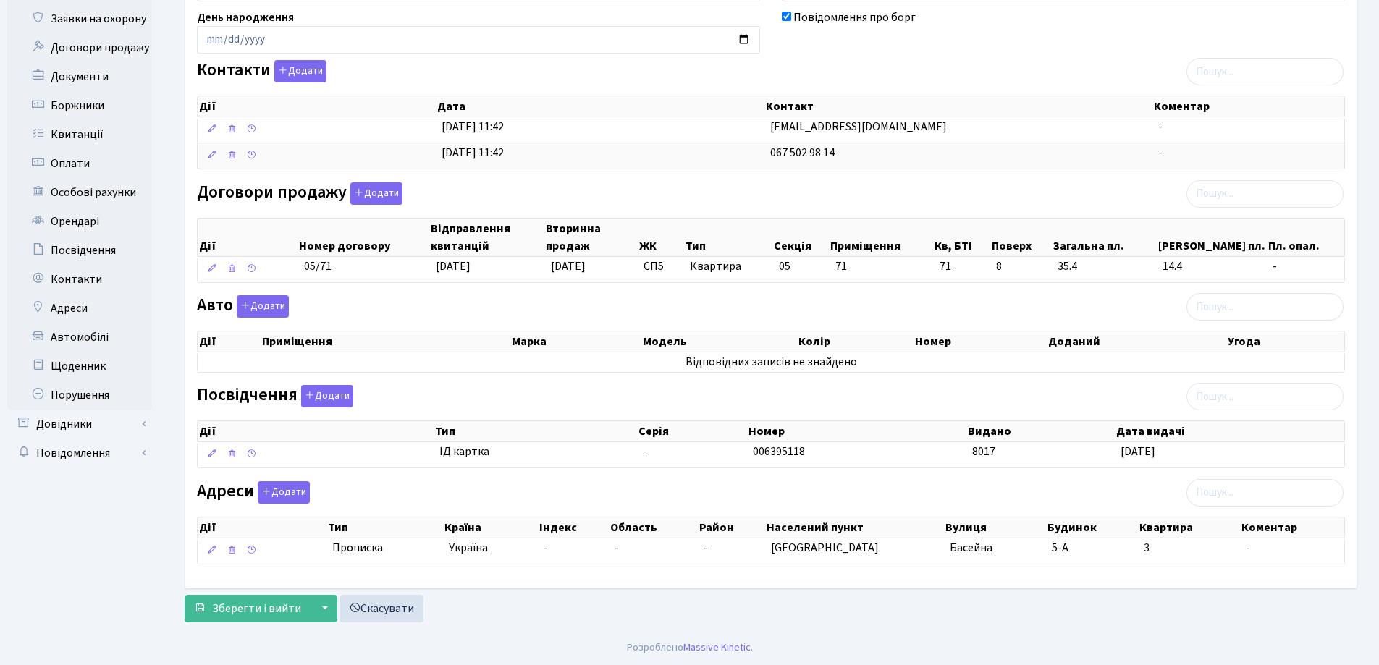
scroll to position [217, 0]
click at [261, 302] on button "Додати" at bounding box center [263, 306] width 52 height 22
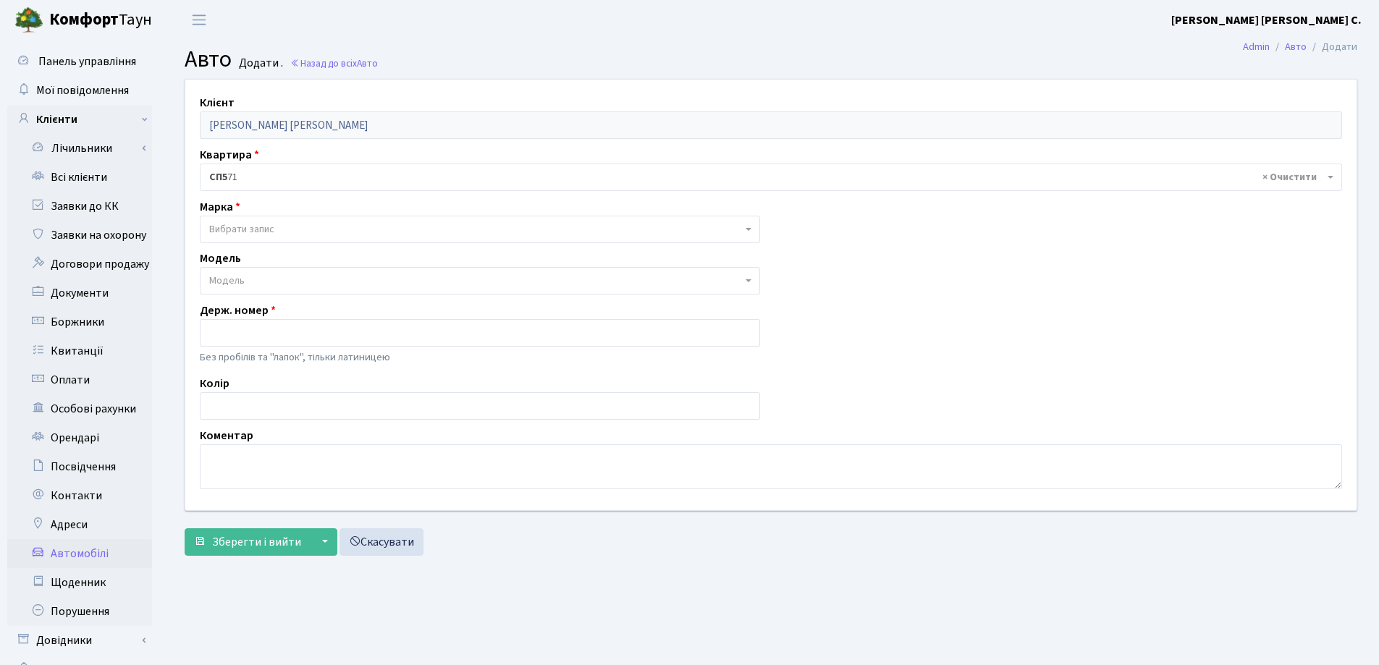
click at [261, 217] on span "Вибрати запис" at bounding box center [480, 230] width 560 height 28
click at [264, 537] on span "Зберегти і вийти" at bounding box center [256, 542] width 89 height 16
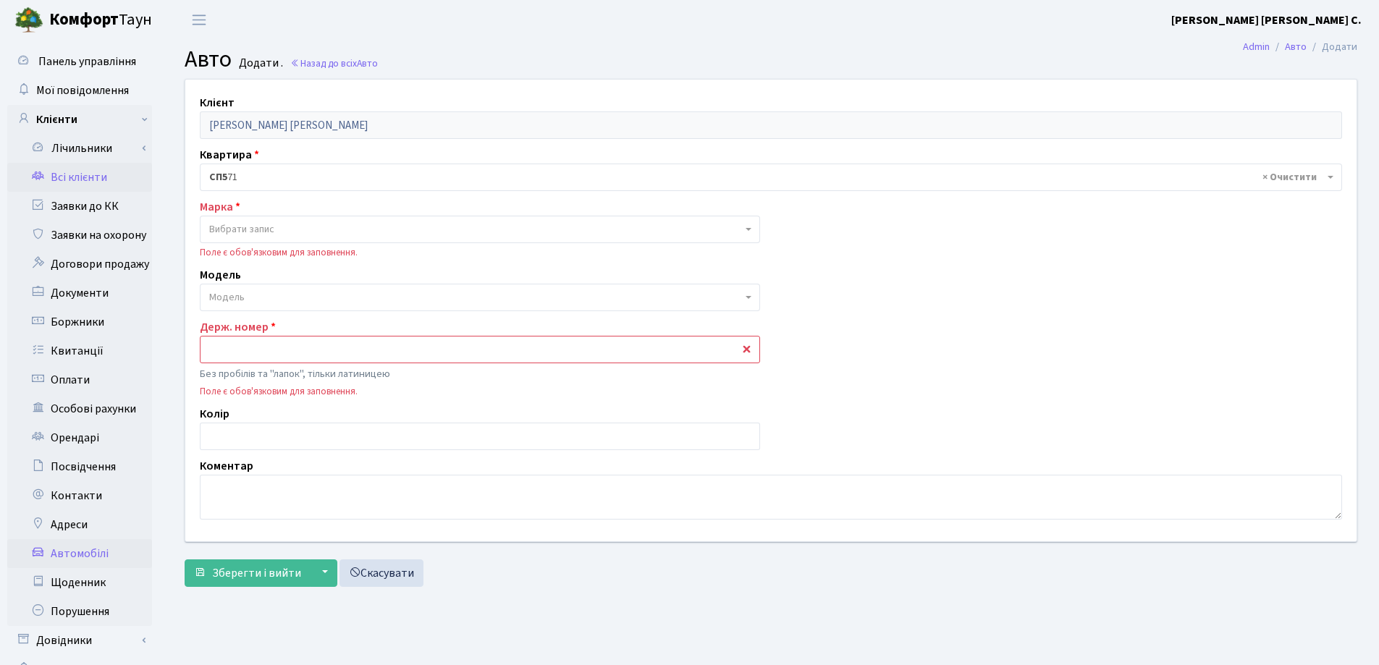
click at [93, 183] on link "Всі клієнти" at bounding box center [79, 177] width 145 height 29
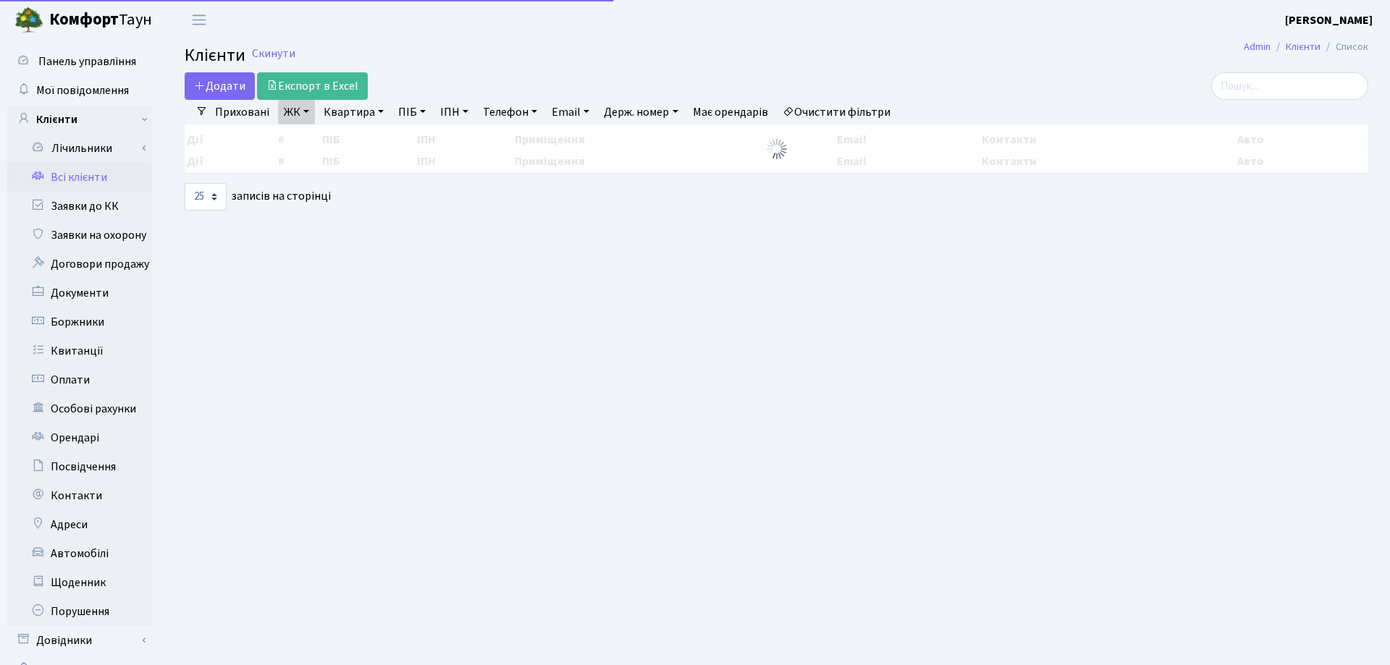
select select "25"
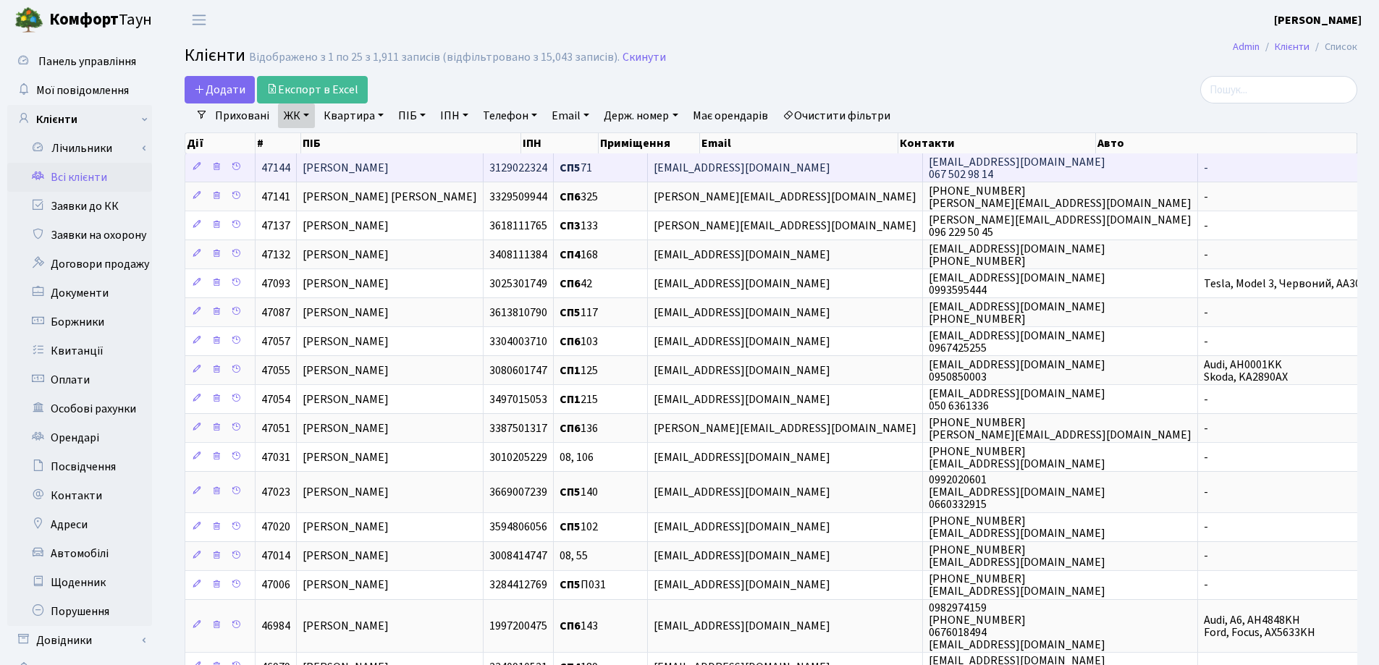
click at [386, 166] on span "[PERSON_NAME]" at bounding box center [346, 168] width 86 height 16
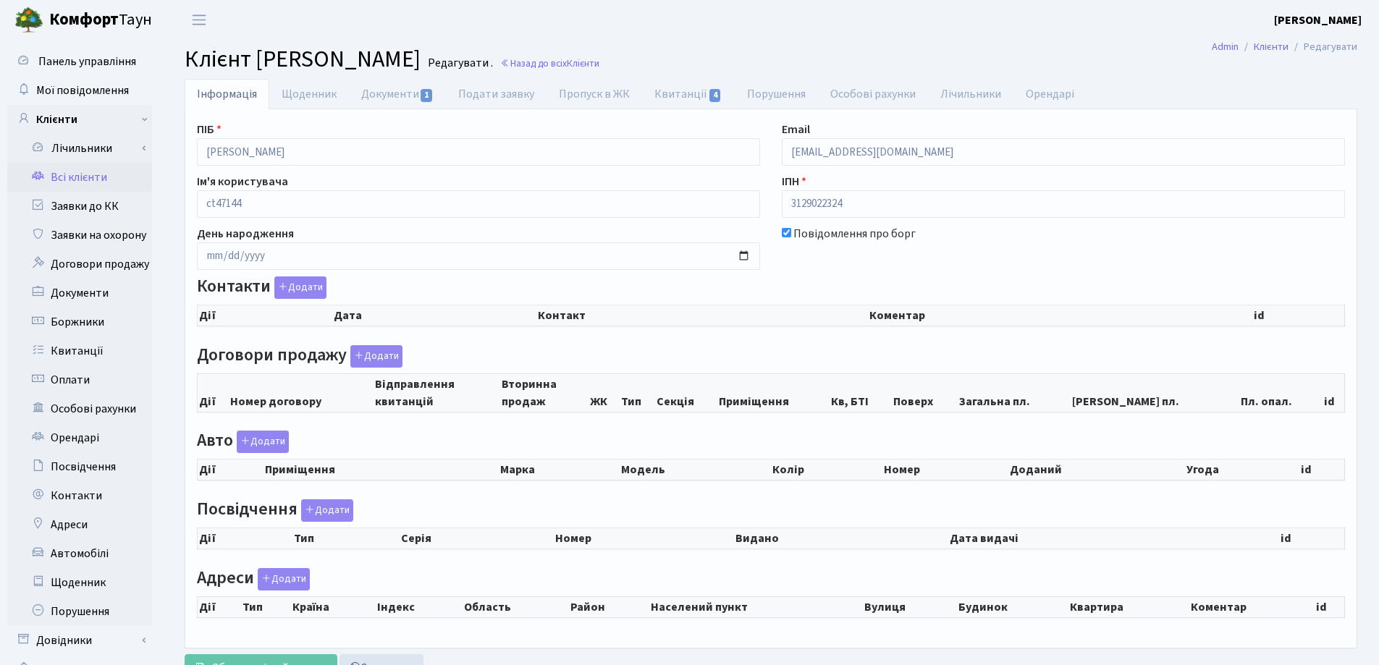
checkbox input "true"
select select "25"
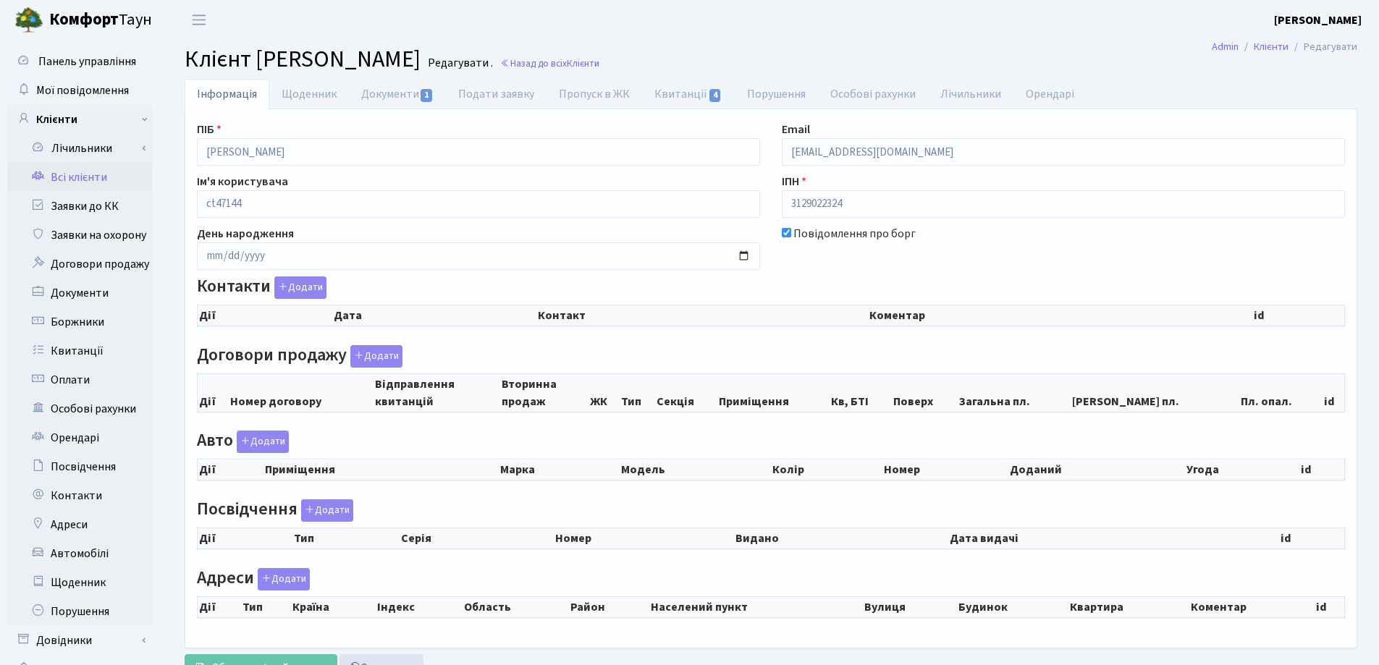
select select "25"
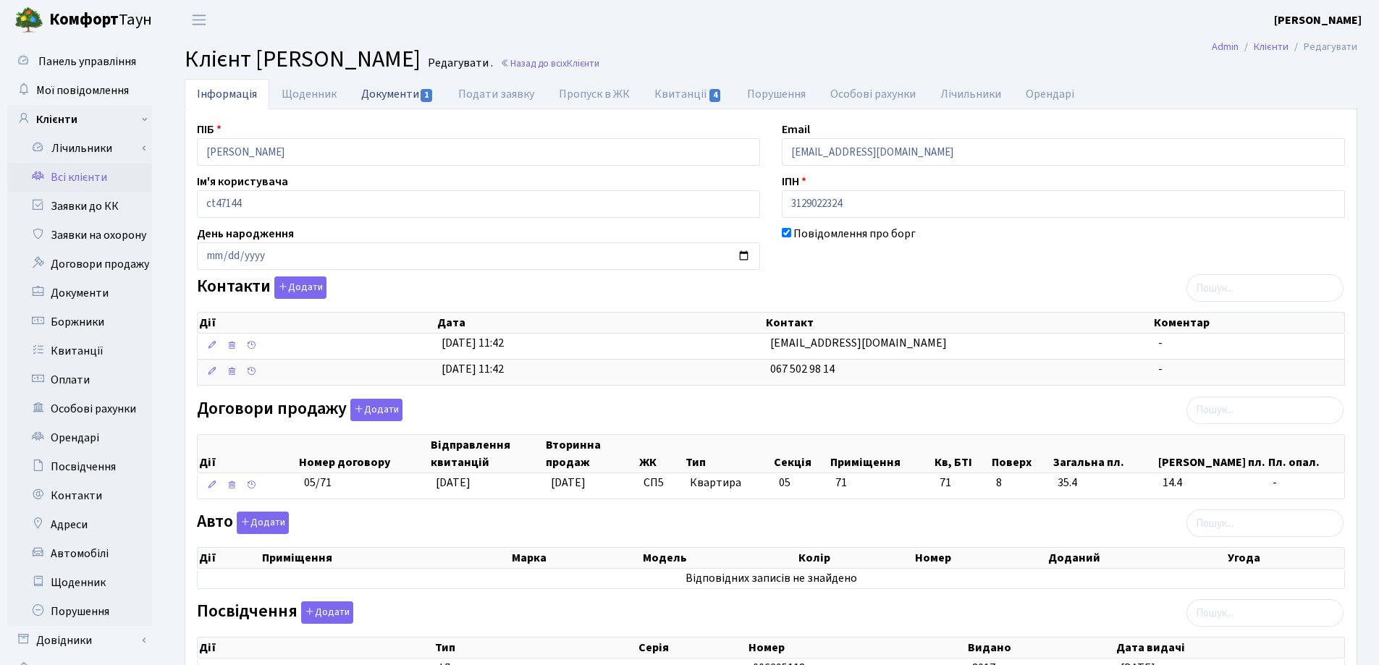
click at [393, 90] on link "Документи 1" at bounding box center [397, 94] width 97 height 30
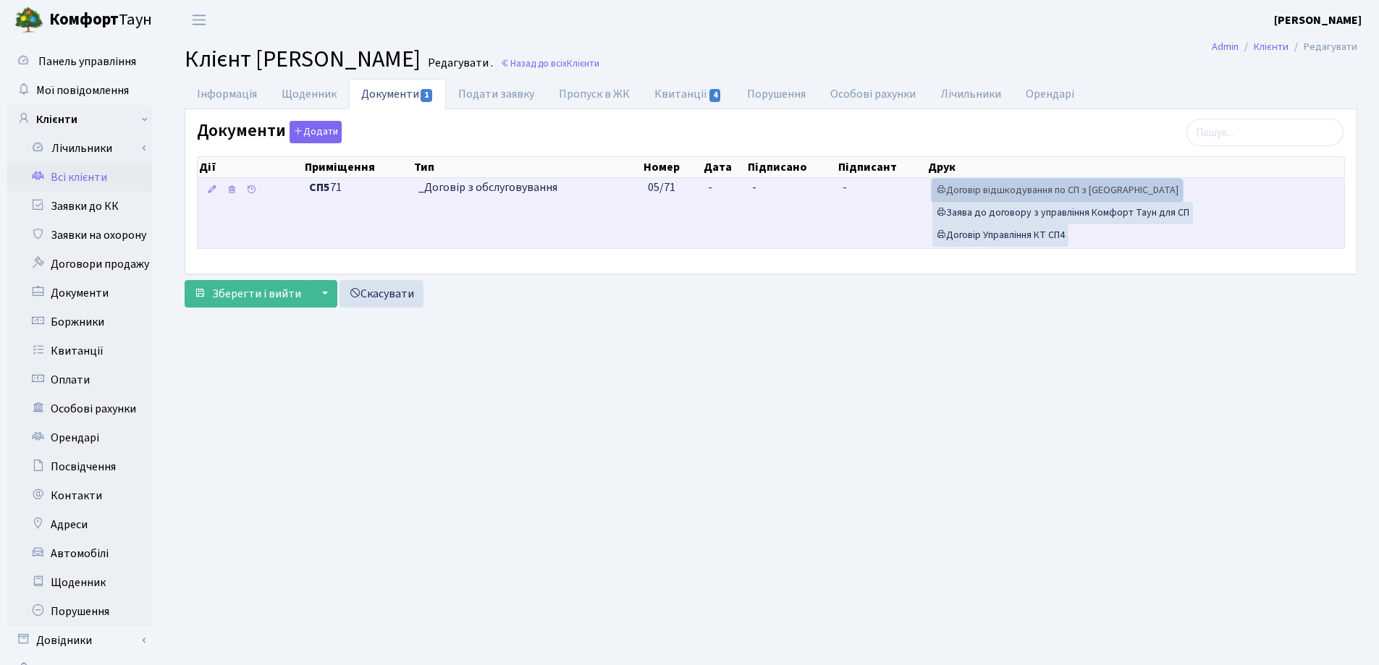
click at [1014, 190] on link "Договір відшкодування по СП з [GEOGRAPHIC_DATA]" at bounding box center [1057, 191] width 250 height 22
click at [955, 240] on link "Договір Управління КТ СП4" at bounding box center [1000, 235] width 136 height 22
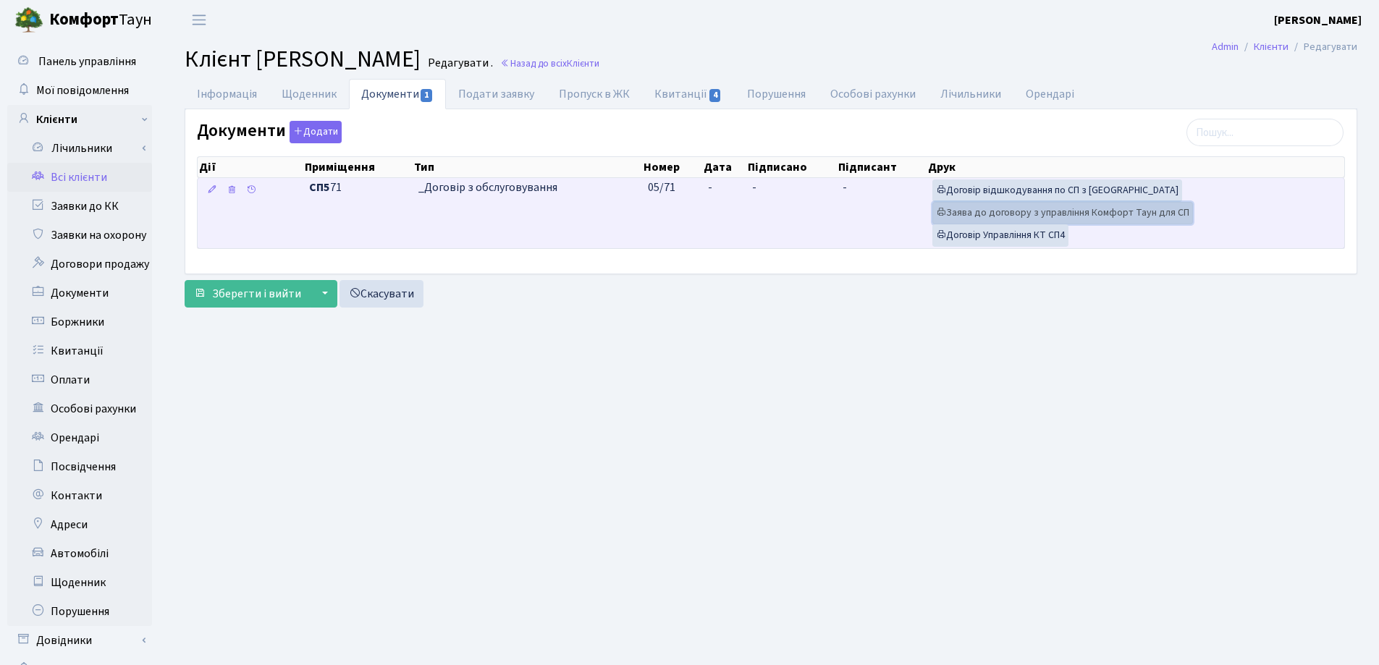
click at [1003, 214] on link "Заява до договору з управління Комфорт Таун для СП" at bounding box center [1062, 213] width 261 height 22
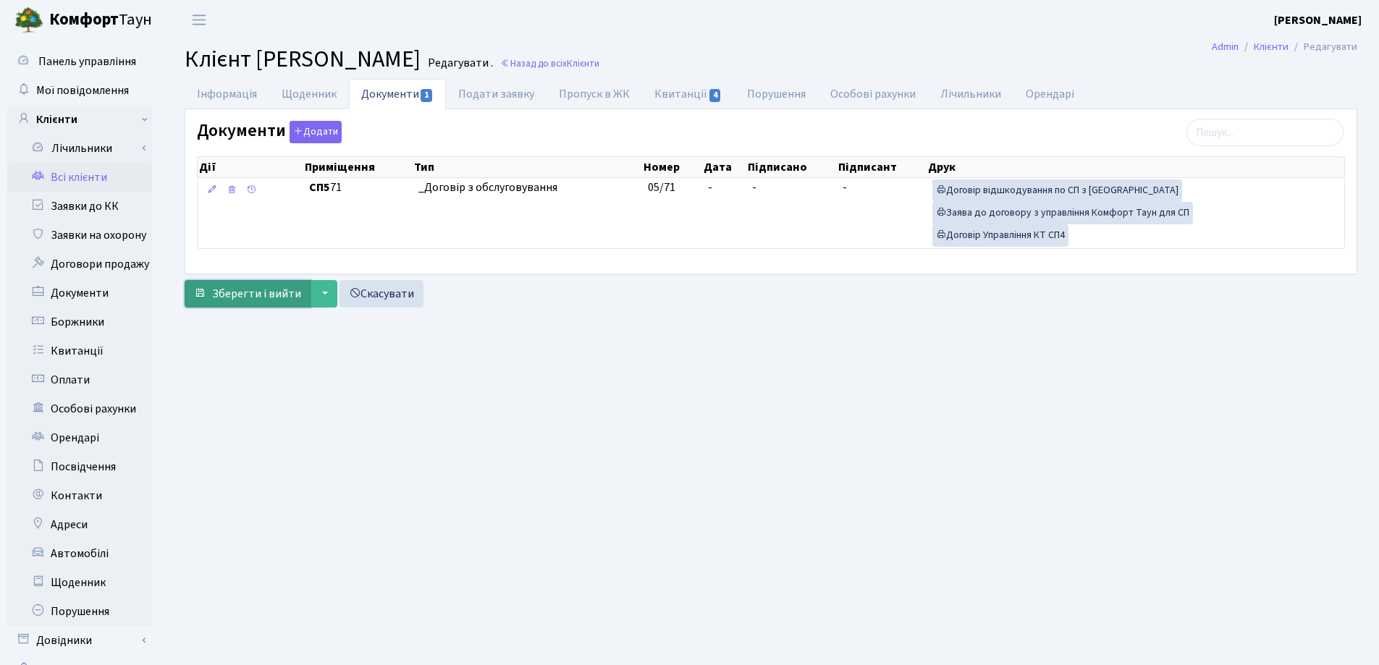
click at [255, 294] on span "Зберегти і вийти" at bounding box center [256, 294] width 89 height 16
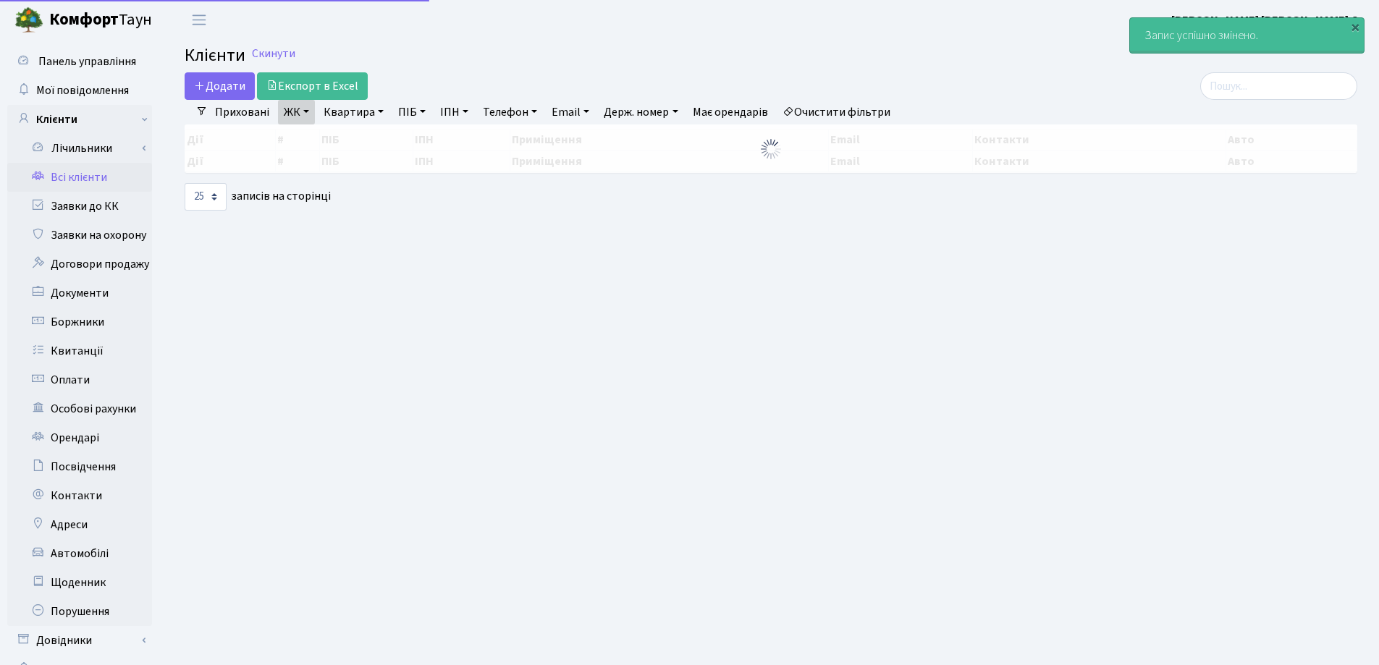
select select "25"
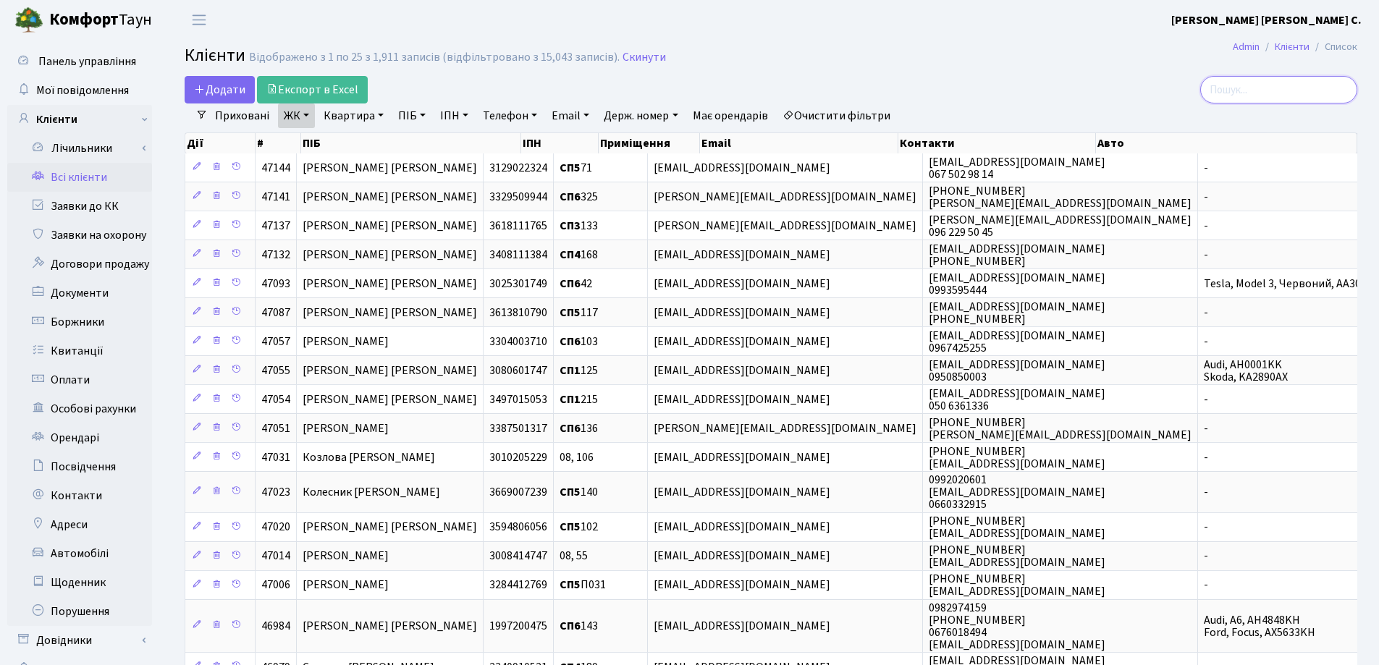
click at [1259, 83] on input "search" at bounding box center [1278, 90] width 157 height 28
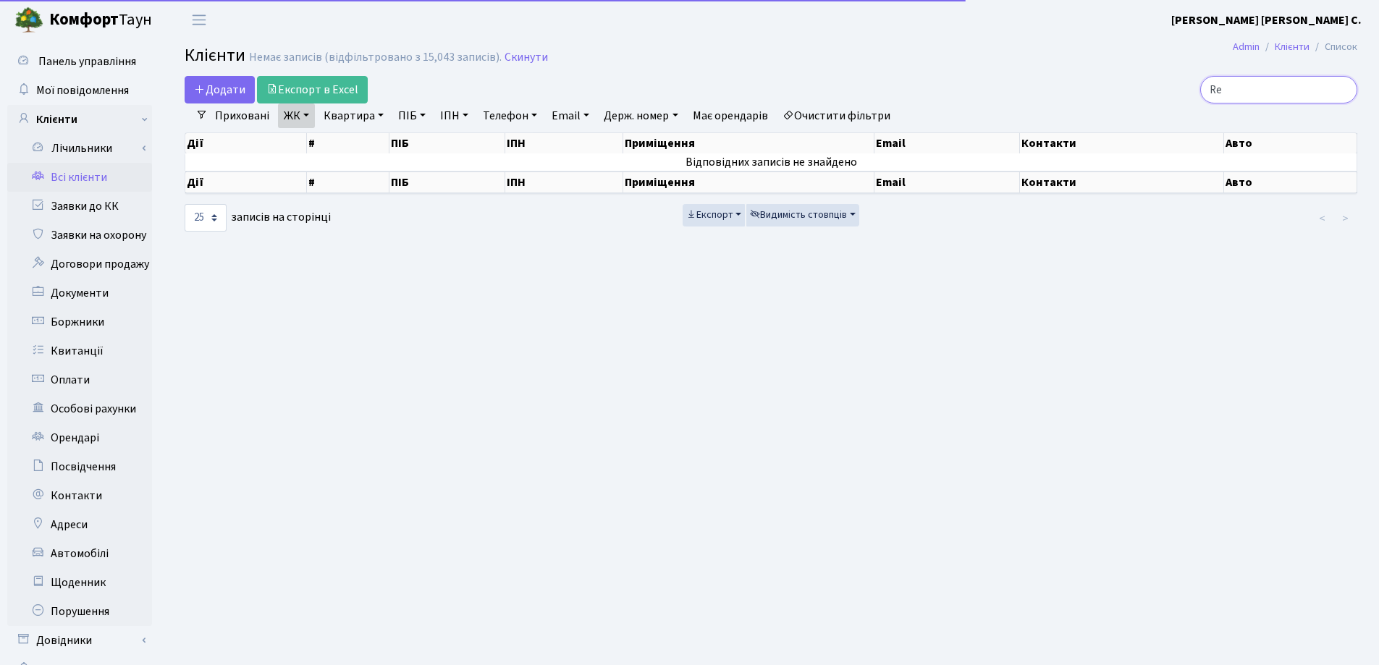
type input "R"
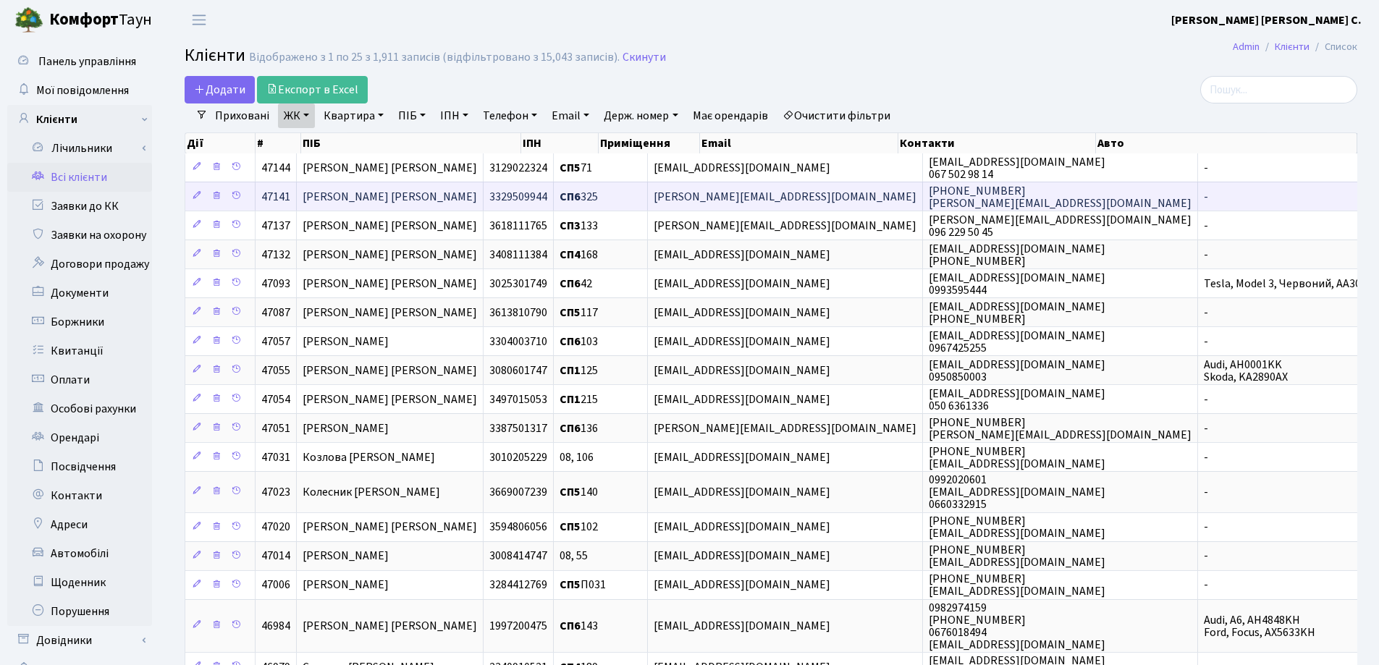
click at [437, 190] on span "[PERSON_NAME] [PERSON_NAME]" at bounding box center [390, 197] width 174 height 16
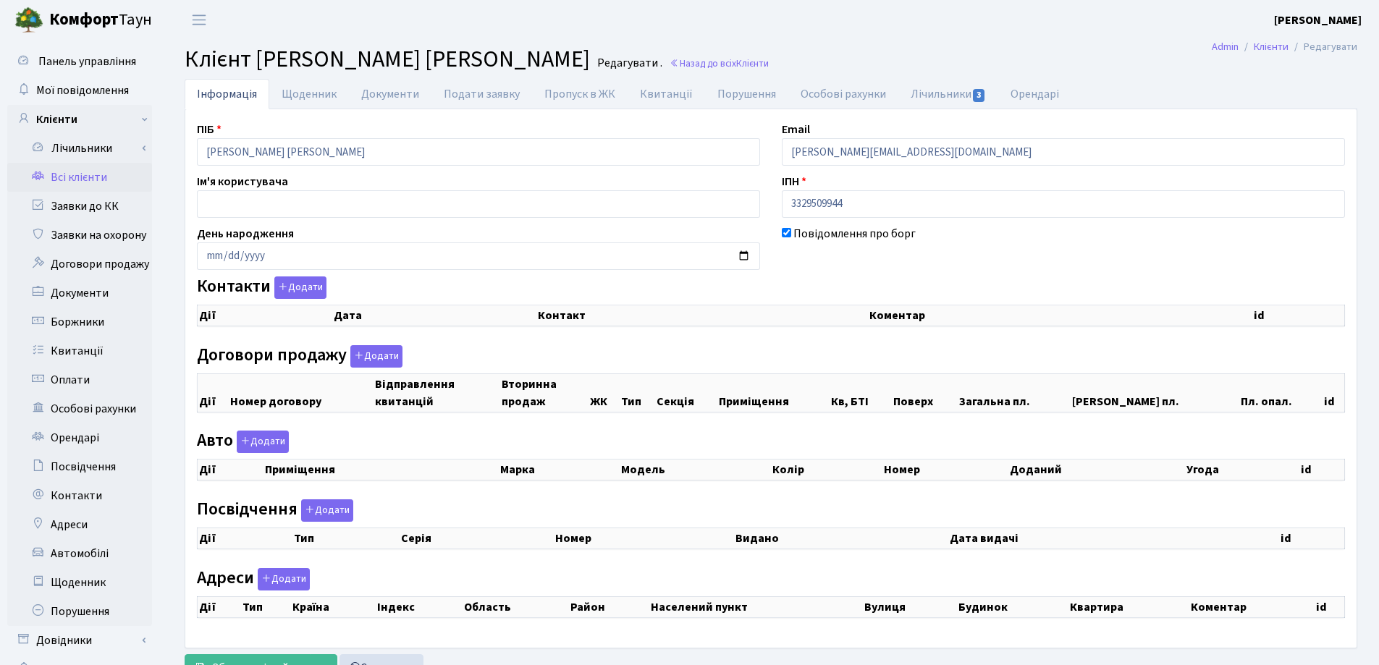
checkbox input "true"
select select "25"
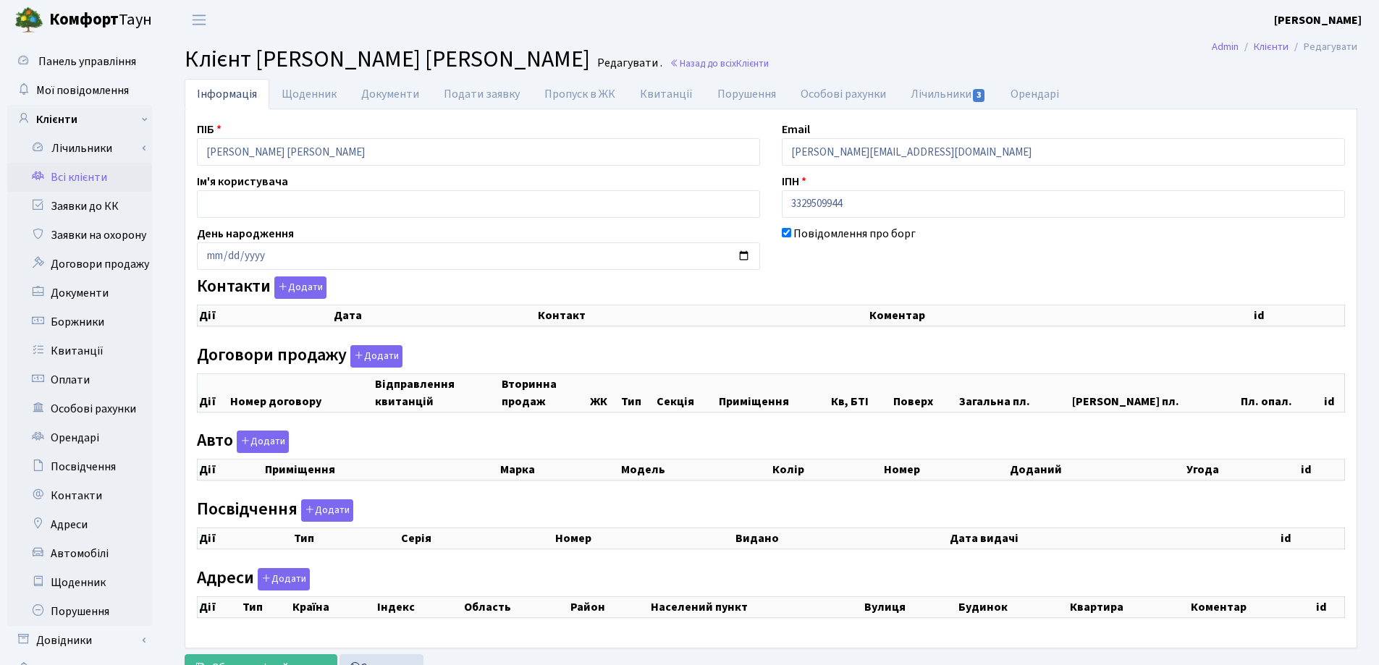
select select "25"
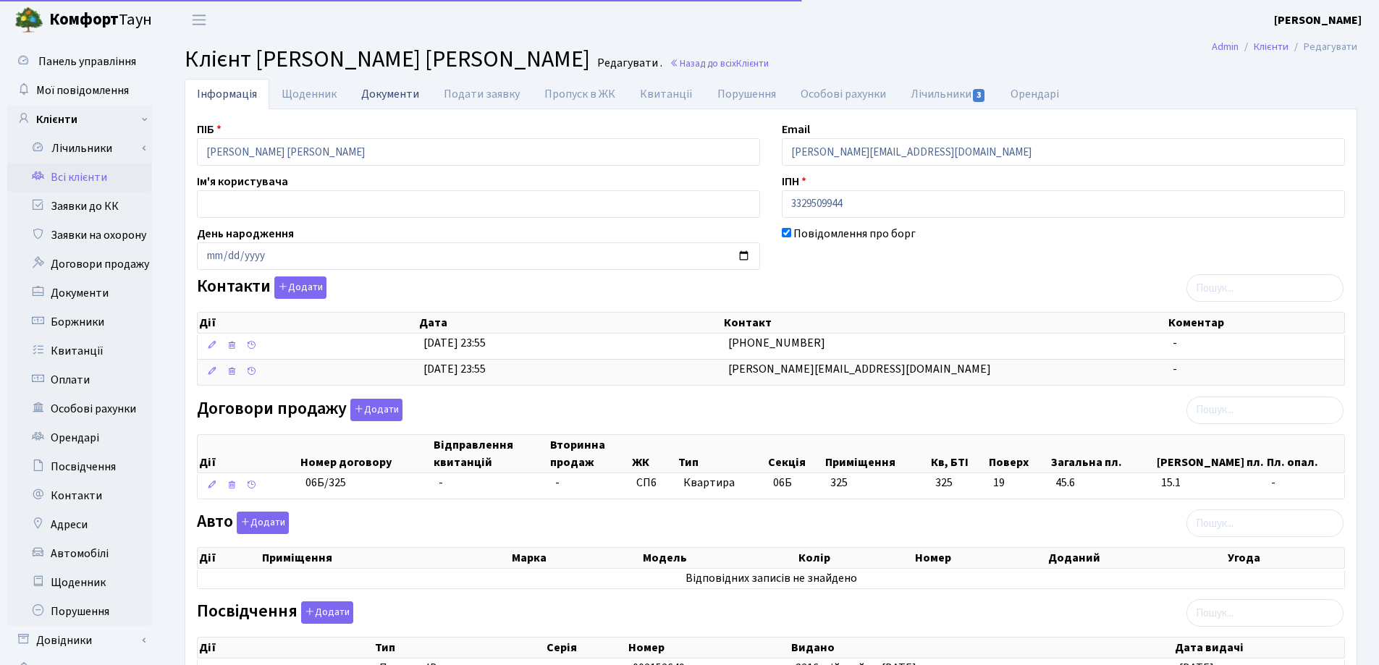
click at [371, 88] on link "Документи" at bounding box center [390, 94] width 83 height 30
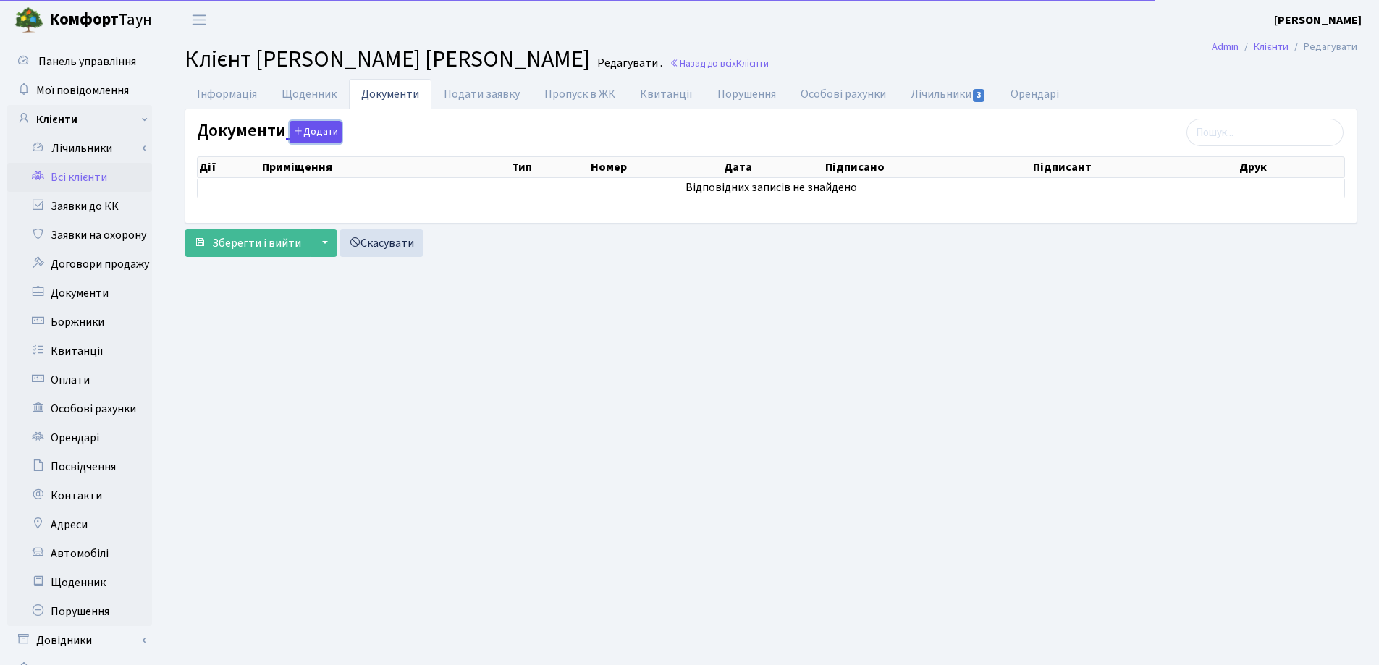
click at [320, 135] on button "Додати" at bounding box center [316, 132] width 52 height 22
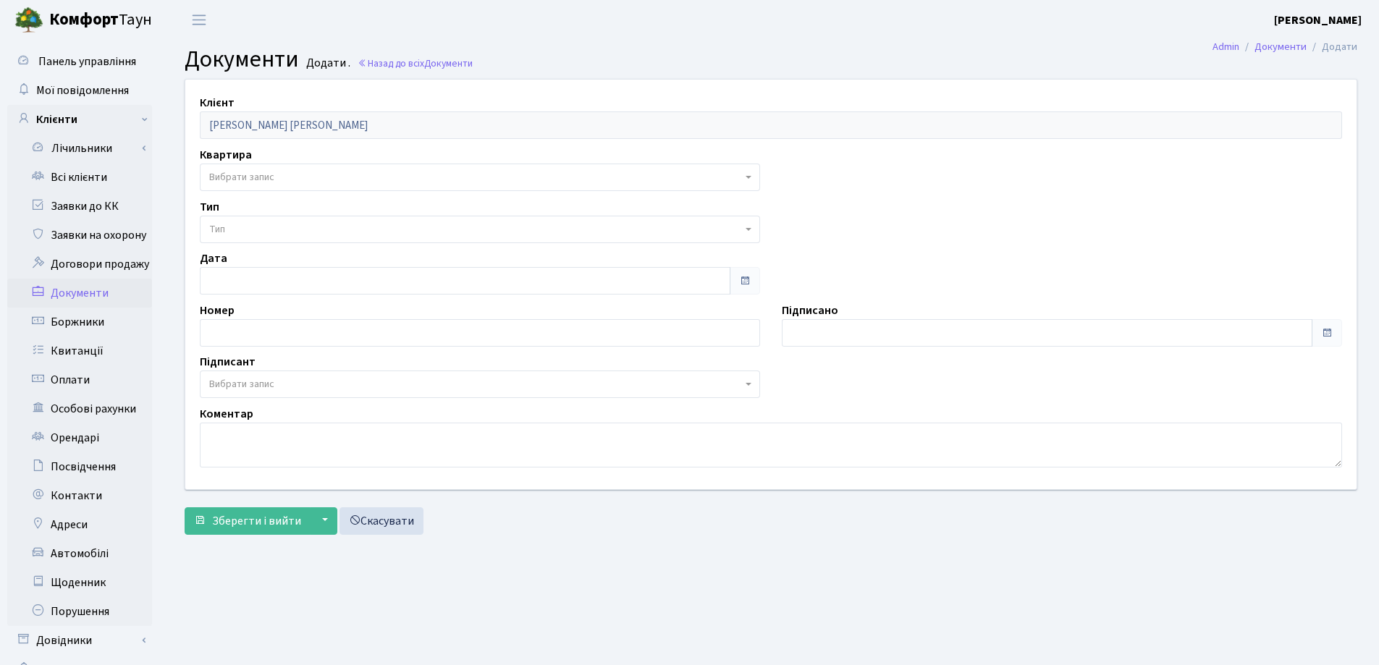
click at [316, 176] on span "Вибрати запис" at bounding box center [475, 177] width 533 height 14
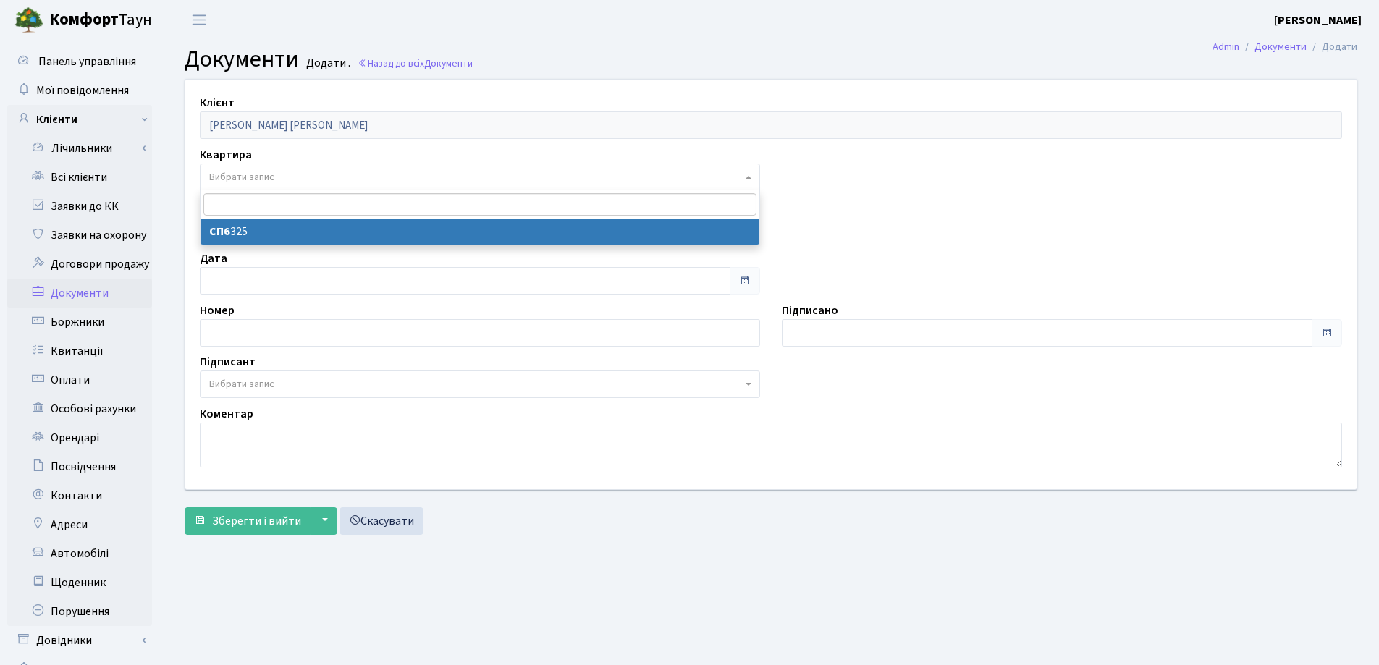
select select "178783"
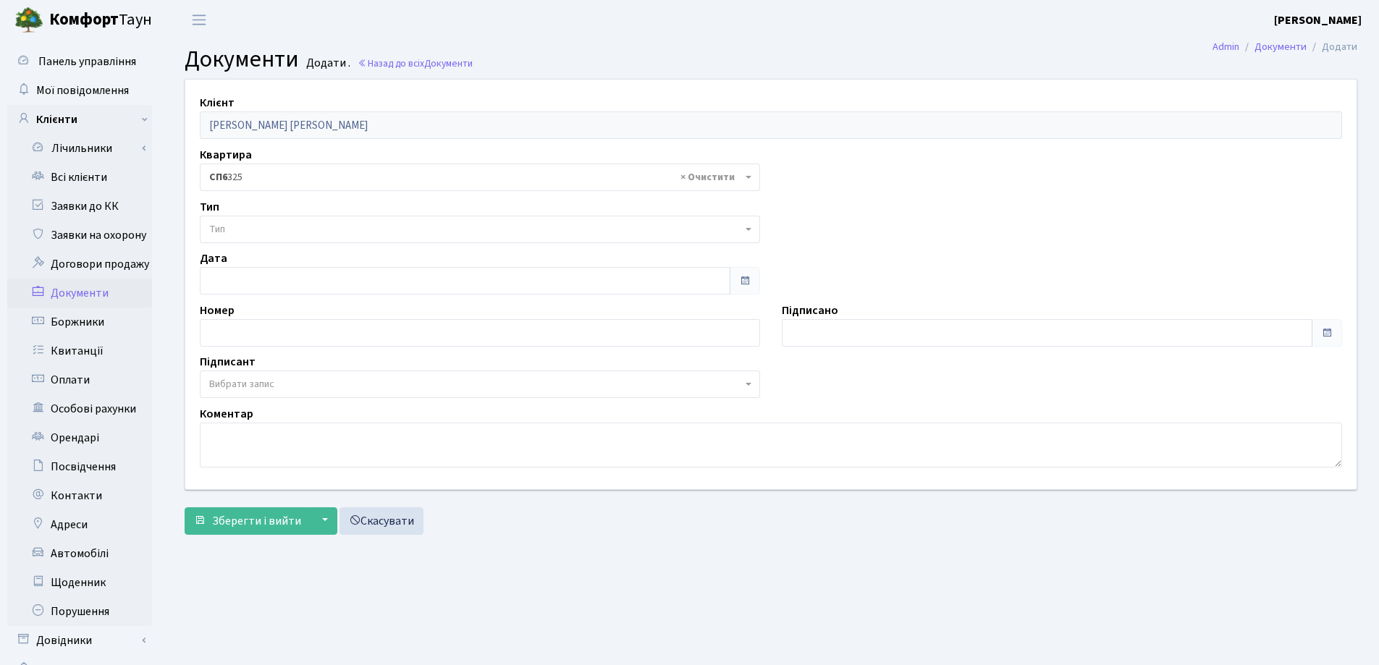
click at [311, 235] on span "Тип" at bounding box center [475, 229] width 533 height 14
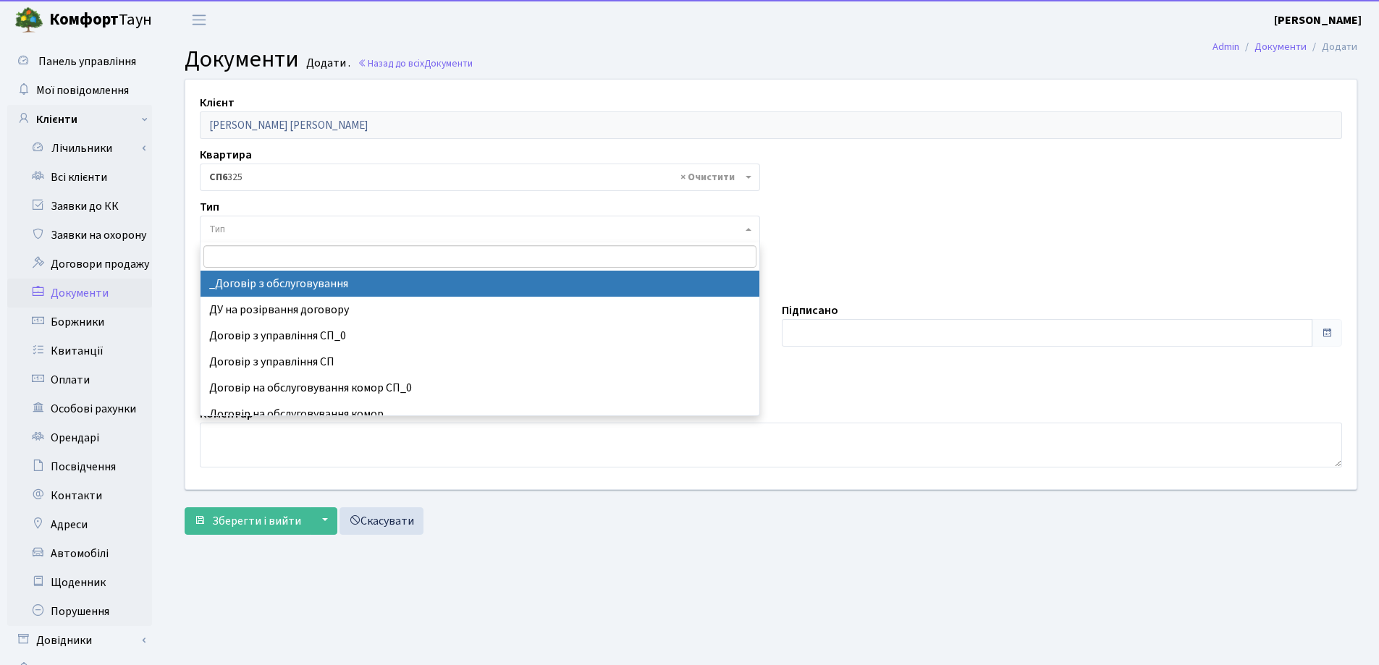
select select "289"
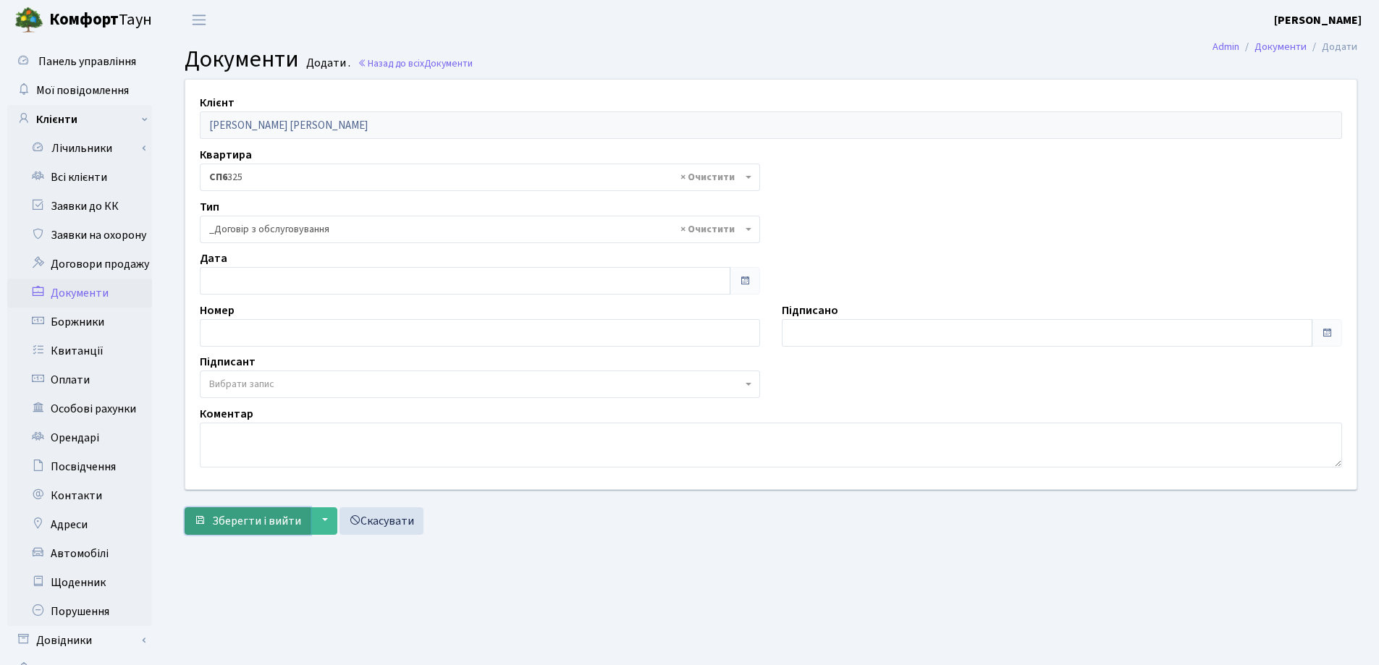
click at [227, 526] on span "Зберегти і вийти" at bounding box center [256, 521] width 89 height 16
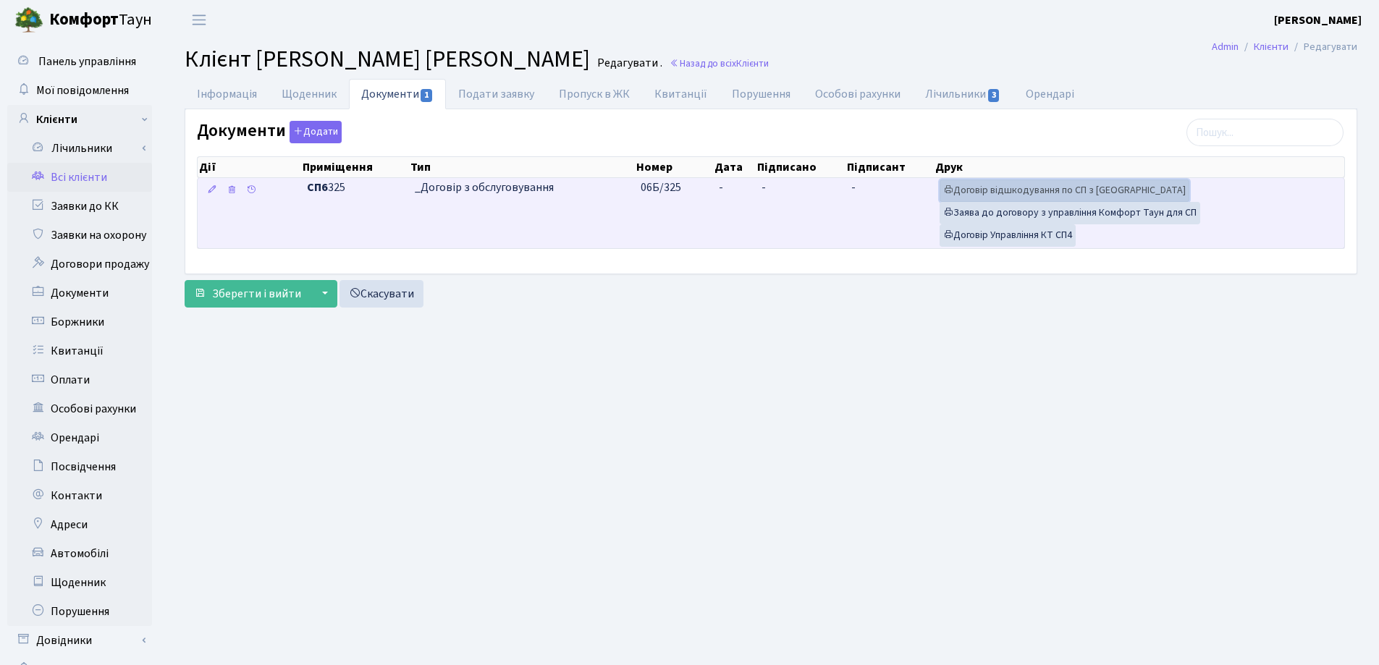
click at [1029, 190] on link "Договір відшкодування по СП з Екві" at bounding box center [1064, 191] width 250 height 22
click at [1007, 235] on link "Договір Управління КТ СП4" at bounding box center [1007, 235] width 136 height 22
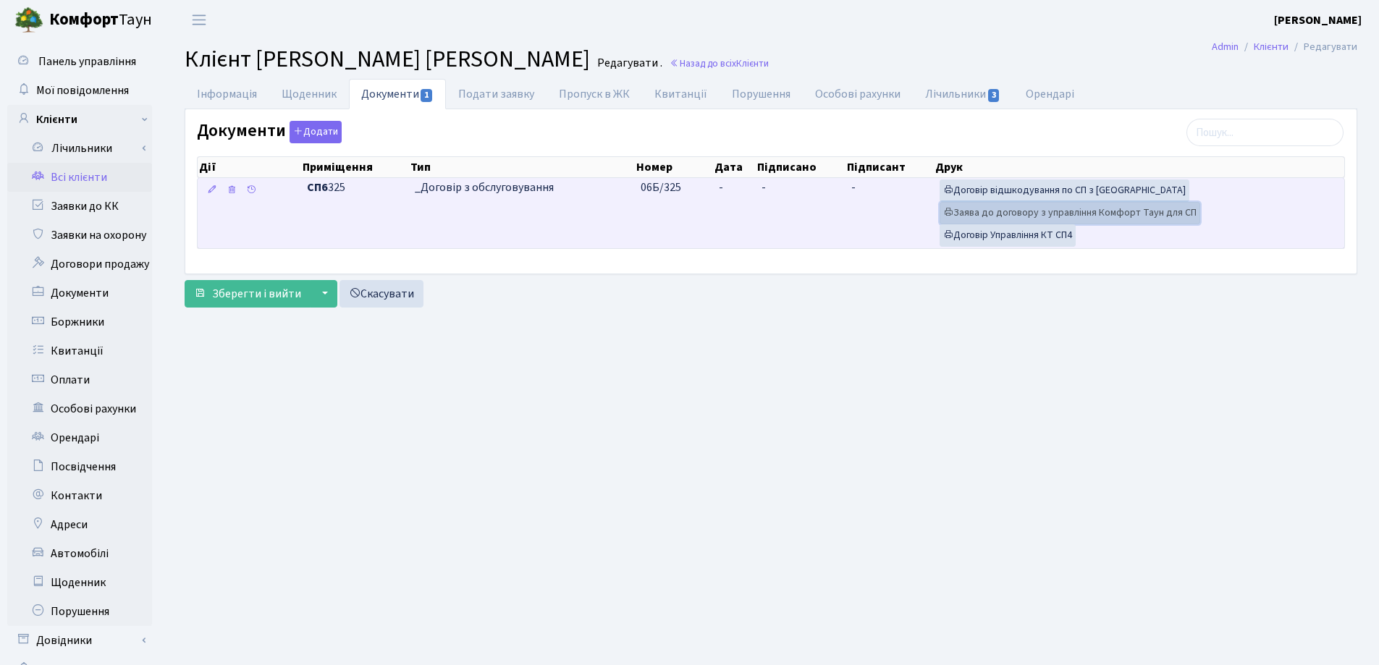
click at [977, 213] on link "Заява до договору з управління Комфорт Таун для СП" at bounding box center [1069, 213] width 261 height 22
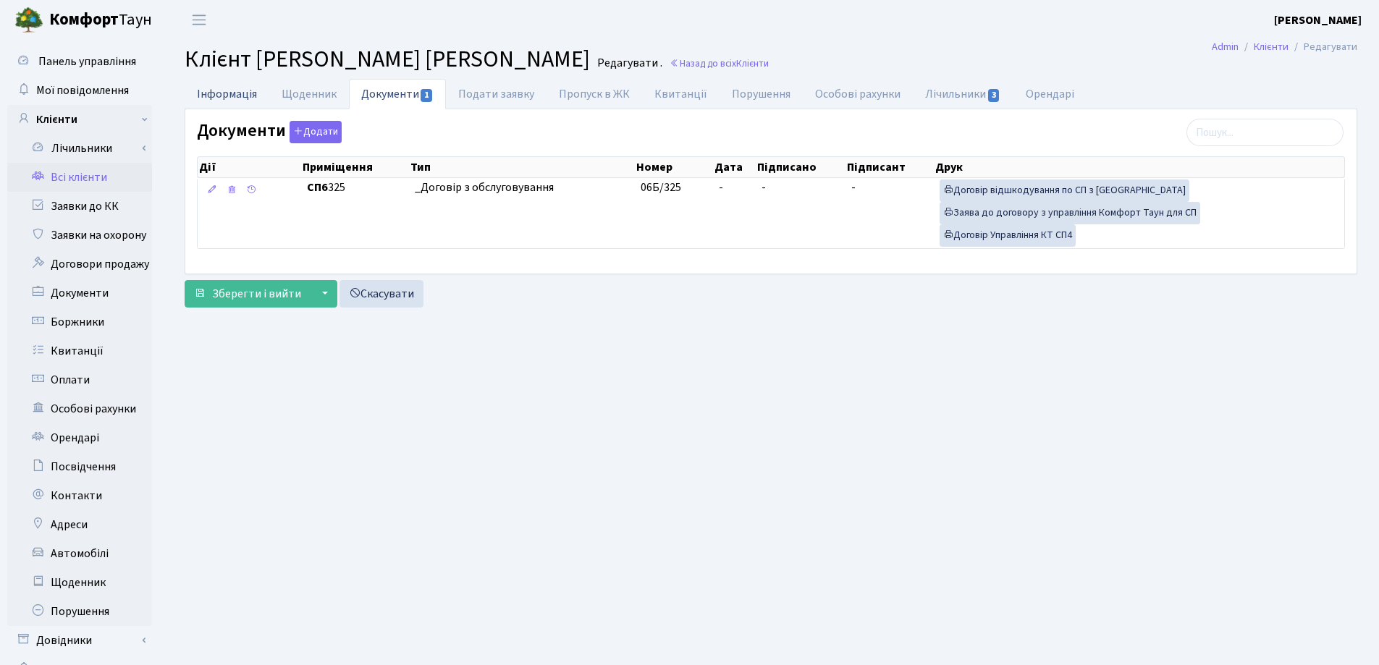
click at [220, 95] on link "Інформація" at bounding box center [227, 94] width 85 height 30
select select "25"
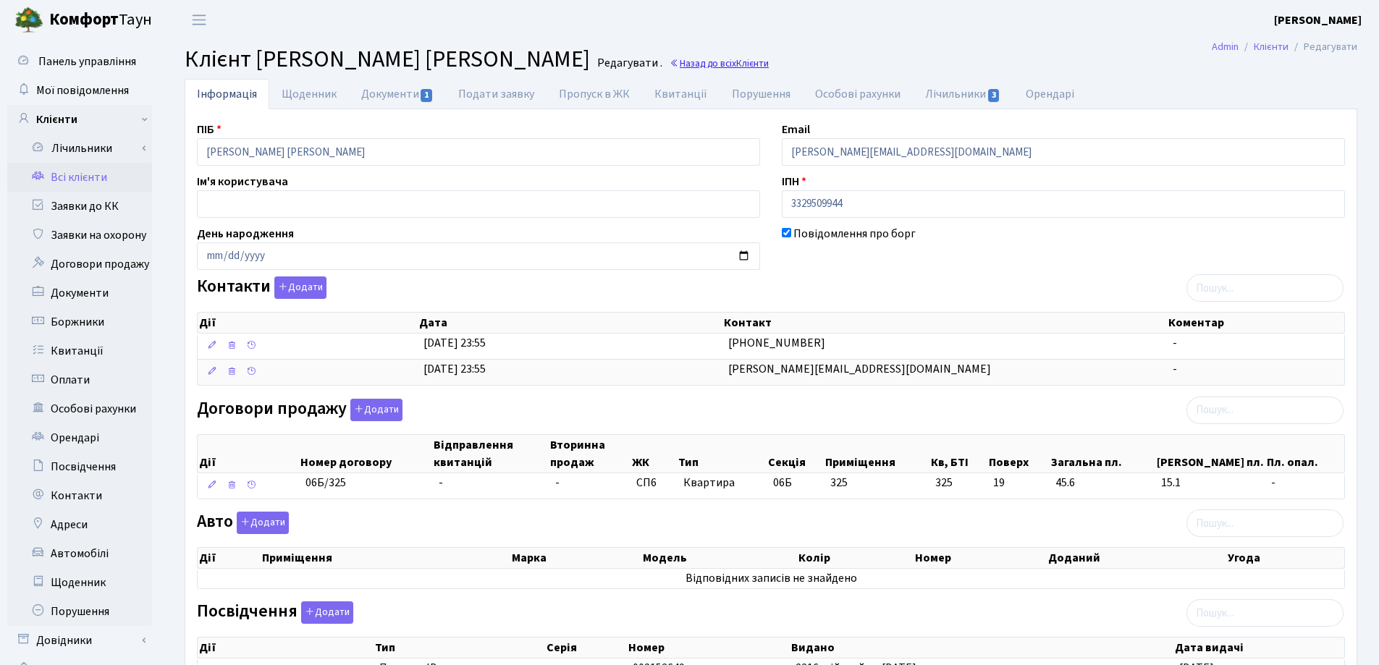
click at [670, 67] on link "Назад до всіх Клієнти" at bounding box center [719, 63] width 99 height 14
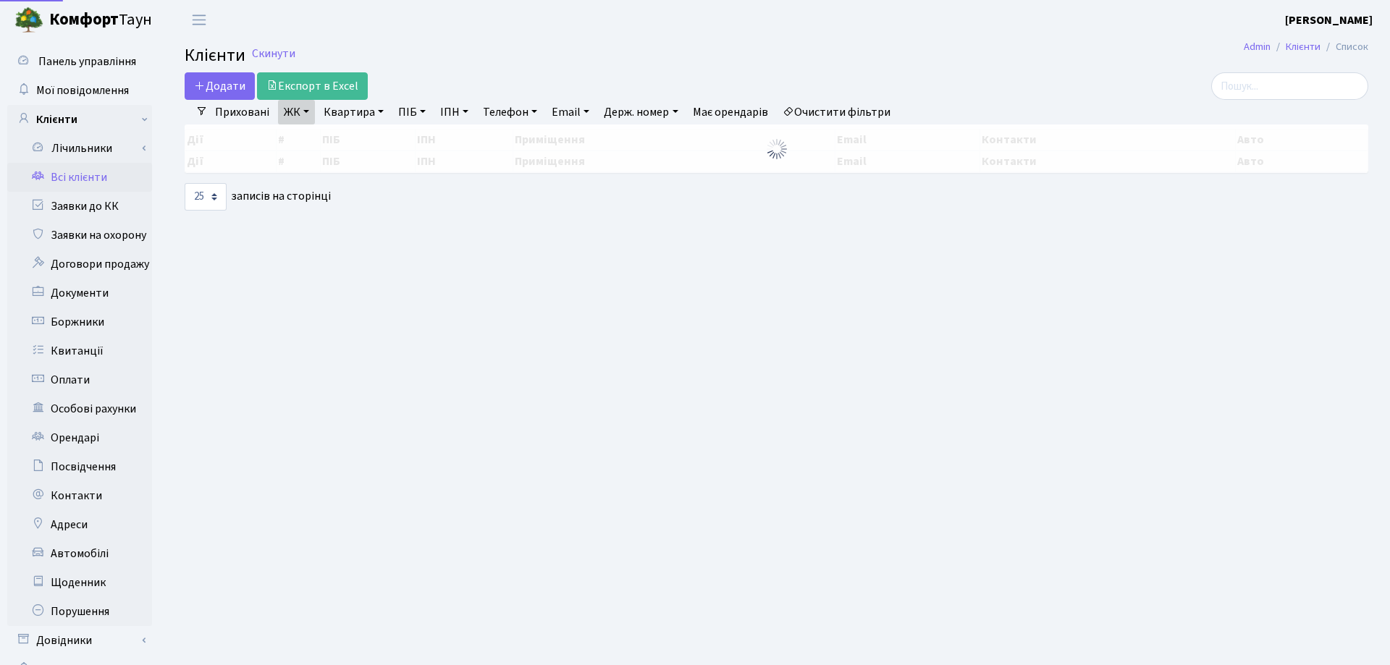
select select "25"
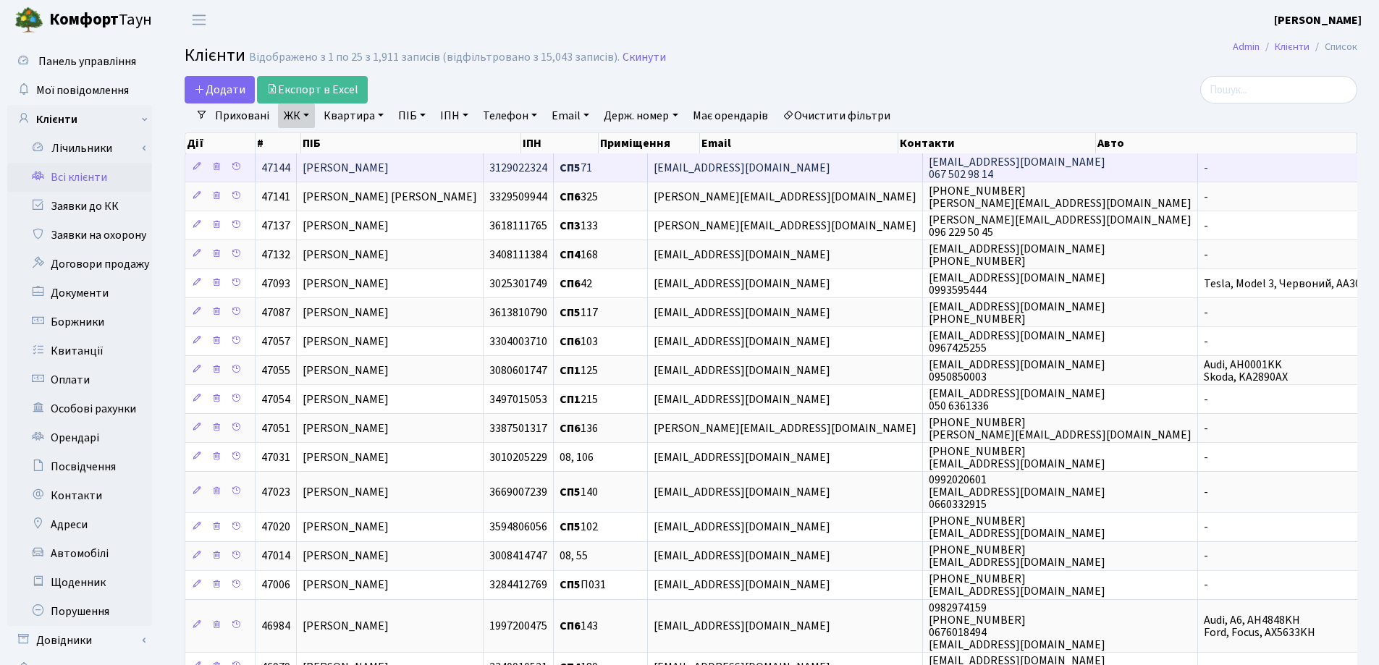
click at [358, 166] on span "[PERSON_NAME]" at bounding box center [346, 168] width 86 height 16
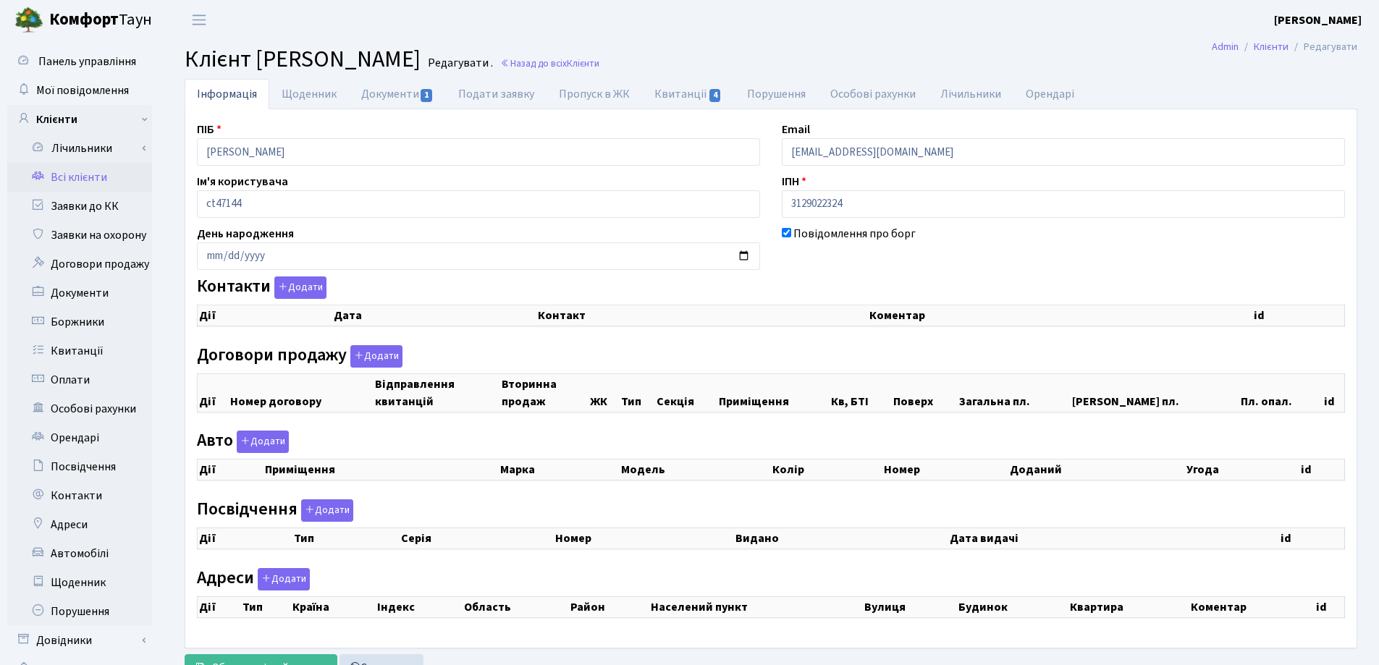
click at [379, 96] on link "Документи 1" at bounding box center [397, 94] width 97 height 30
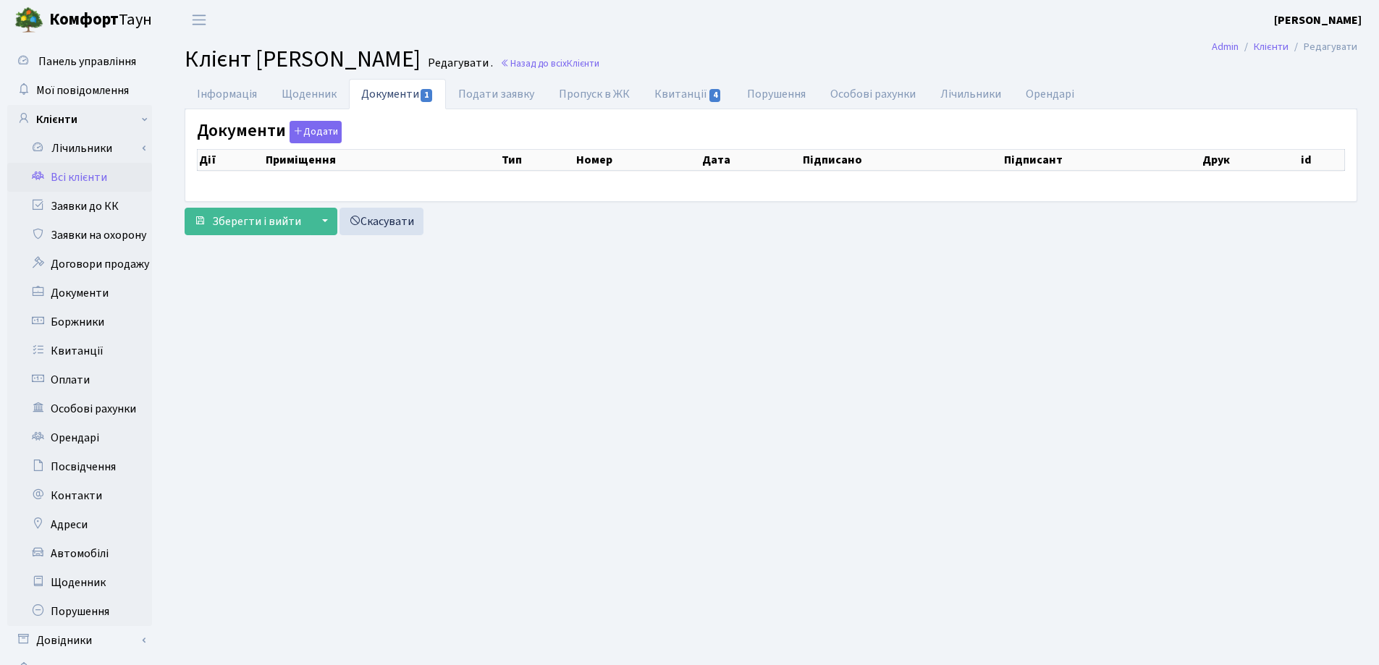
select select "25"
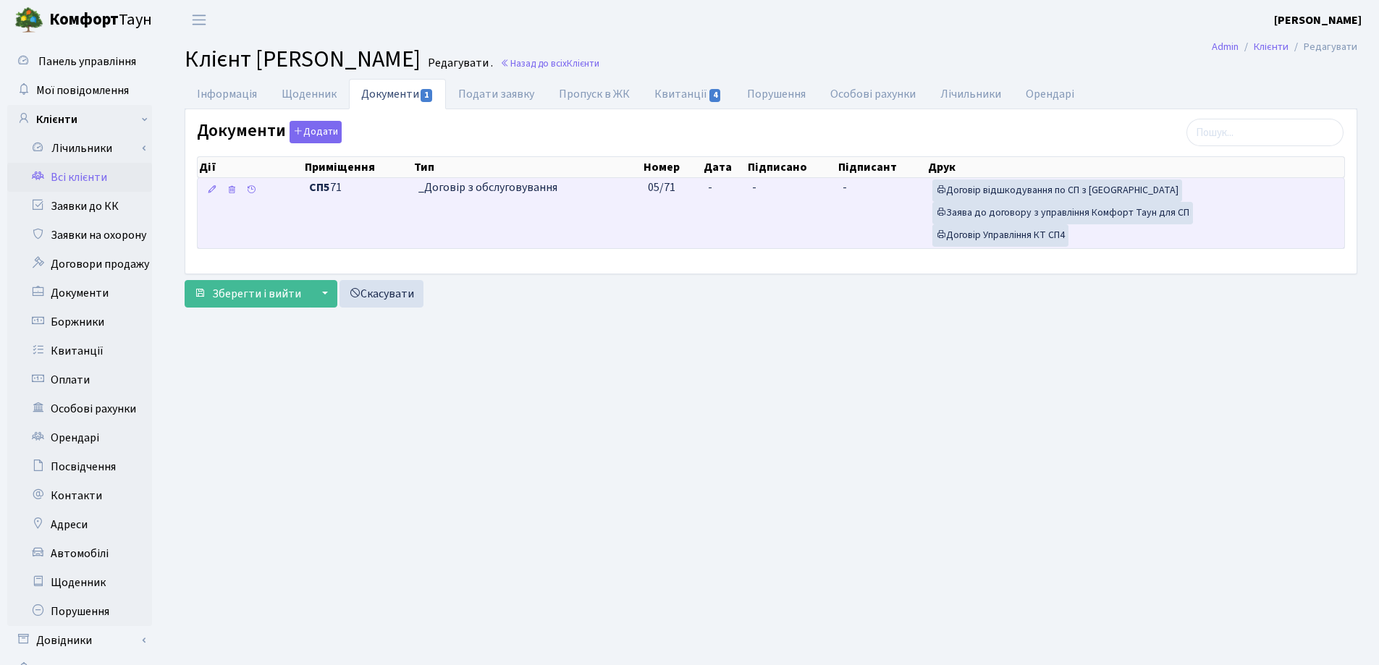
click at [715, 183] on td "-" at bounding box center [724, 213] width 44 height 70
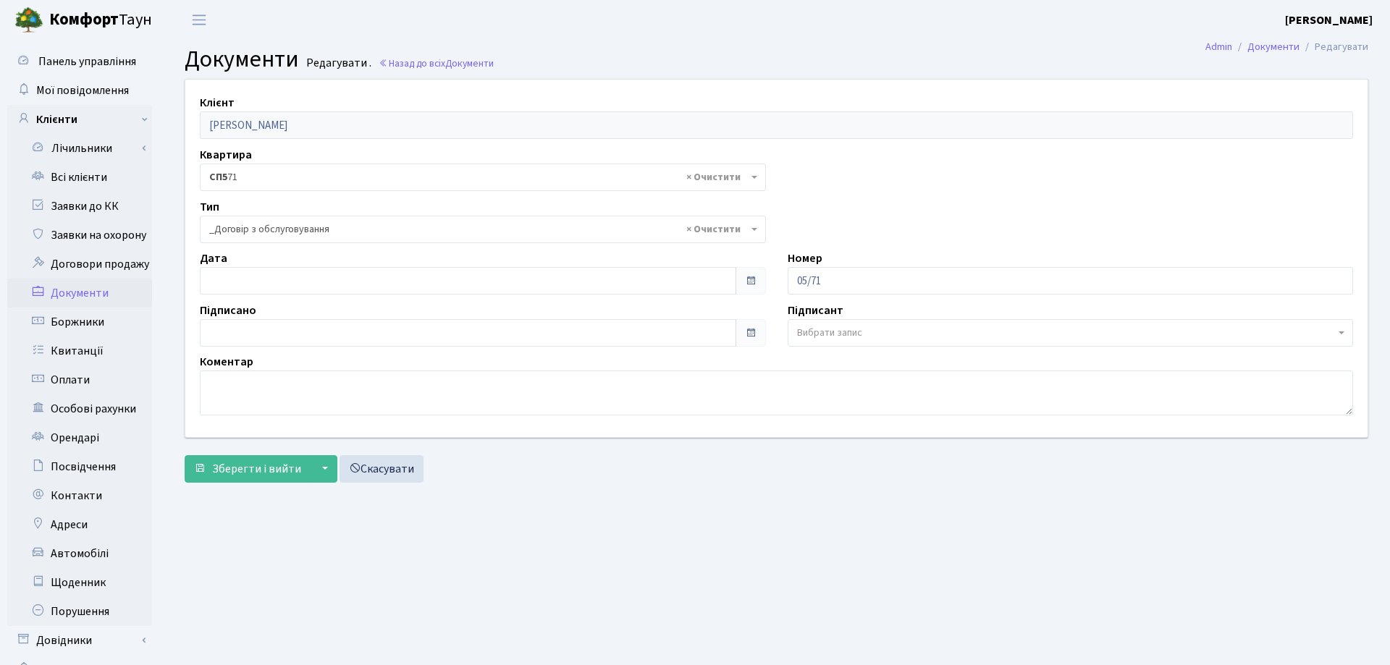
select select "289"
type input "[DATE]"
click at [361, 286] on input "[DATE]" at bounding box center [465, 281] width 531 height 28
type input "[DATE]"
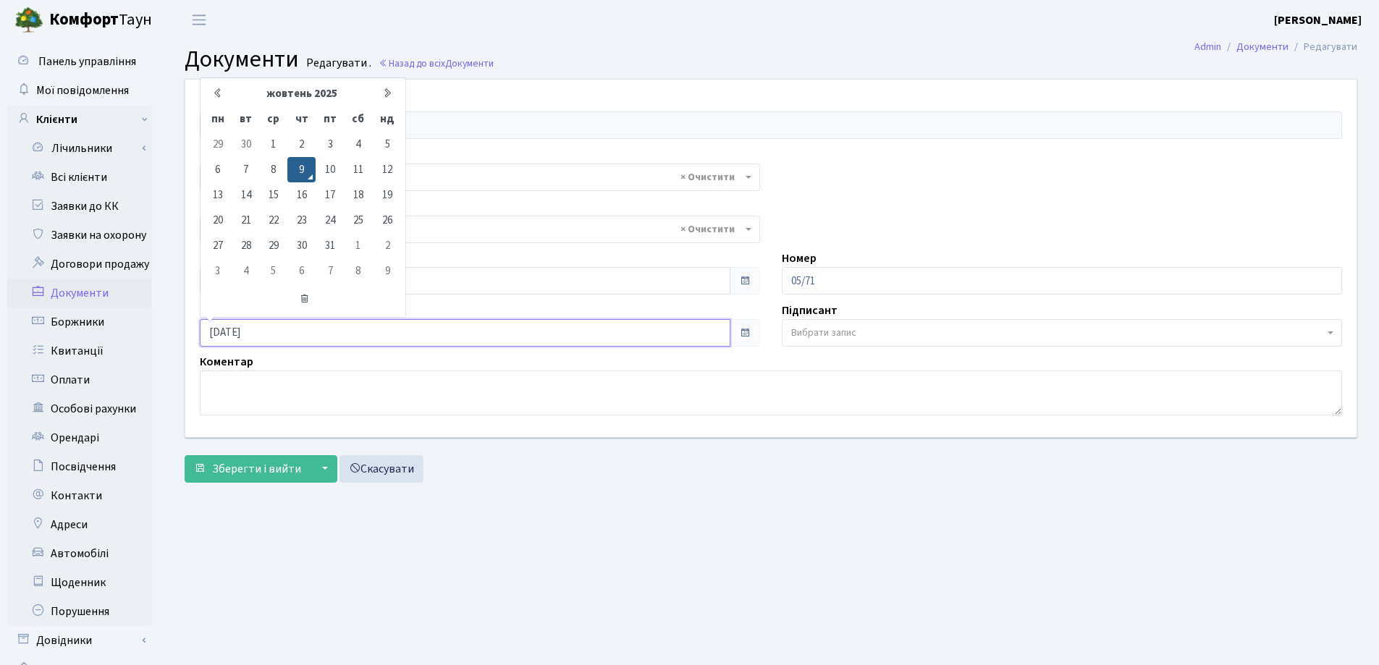
click at [326, 338] on input "[DATE]" at bounding box center [465, 333] width 531 height 28
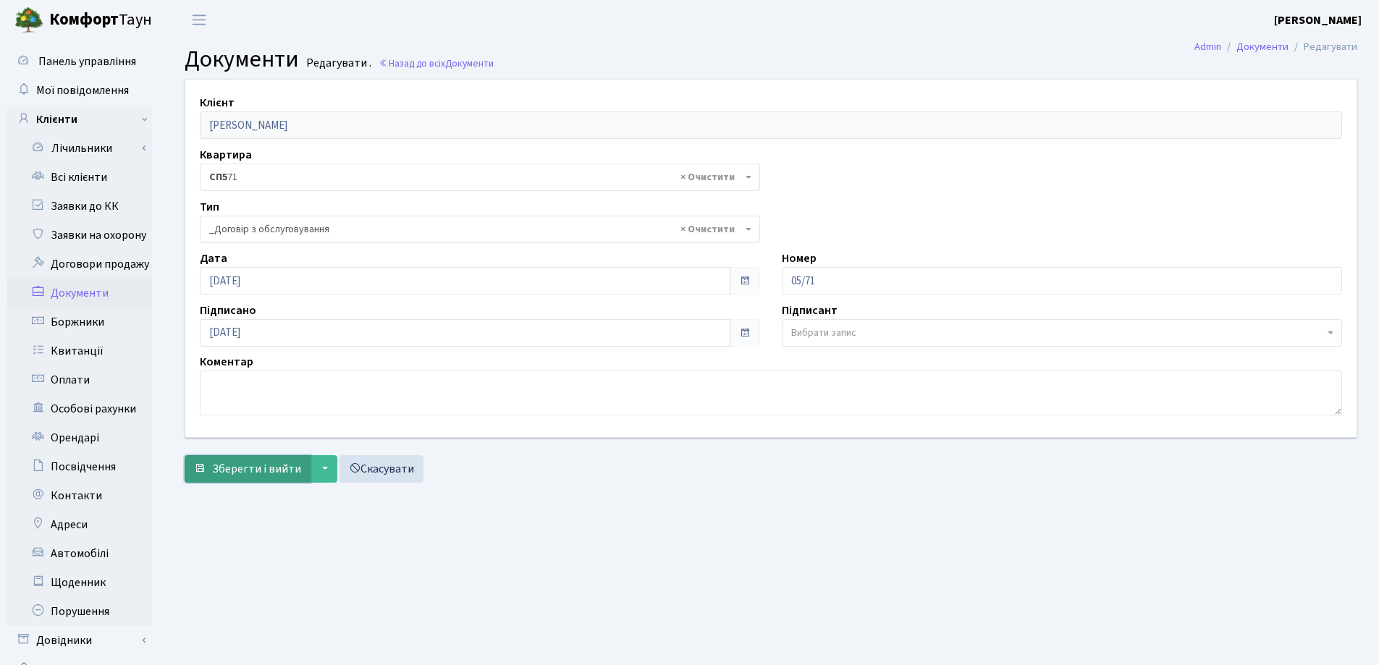
click at [271, 465] on span "Зберегти і вийти" at bounding box center [256, 469] width 89 height 16
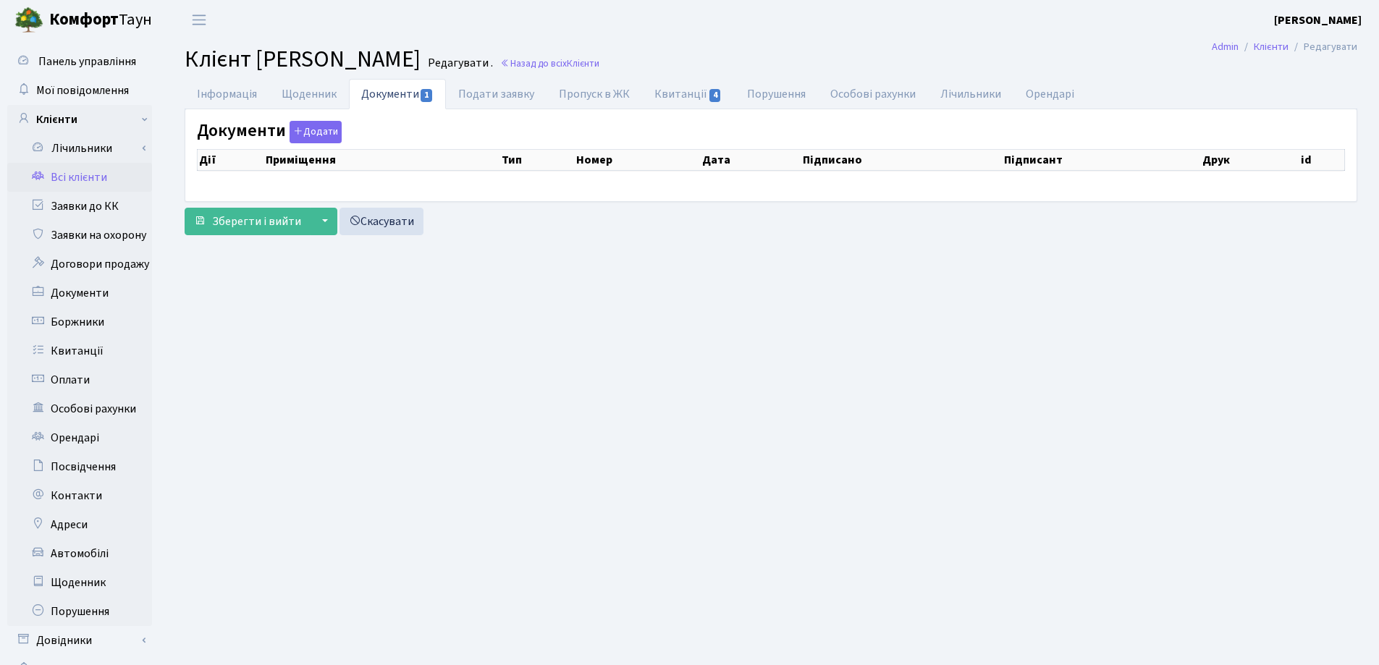
select select "25"
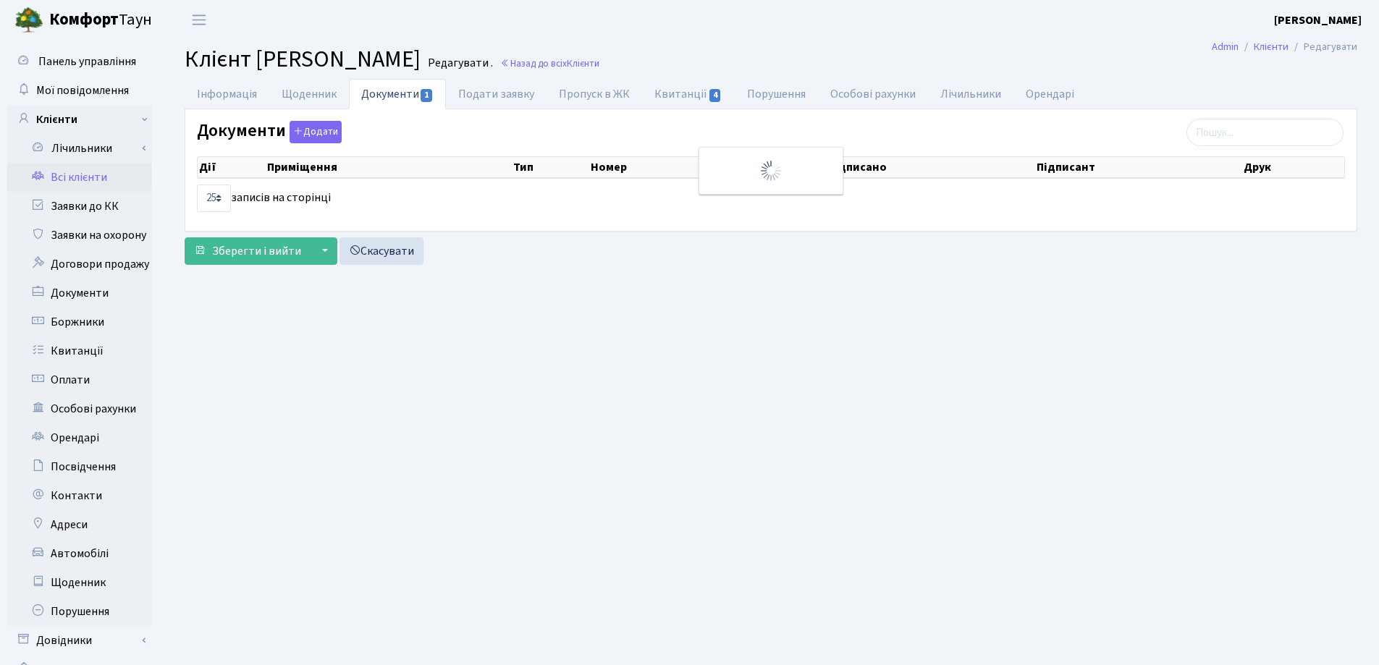
checkbox input "true"
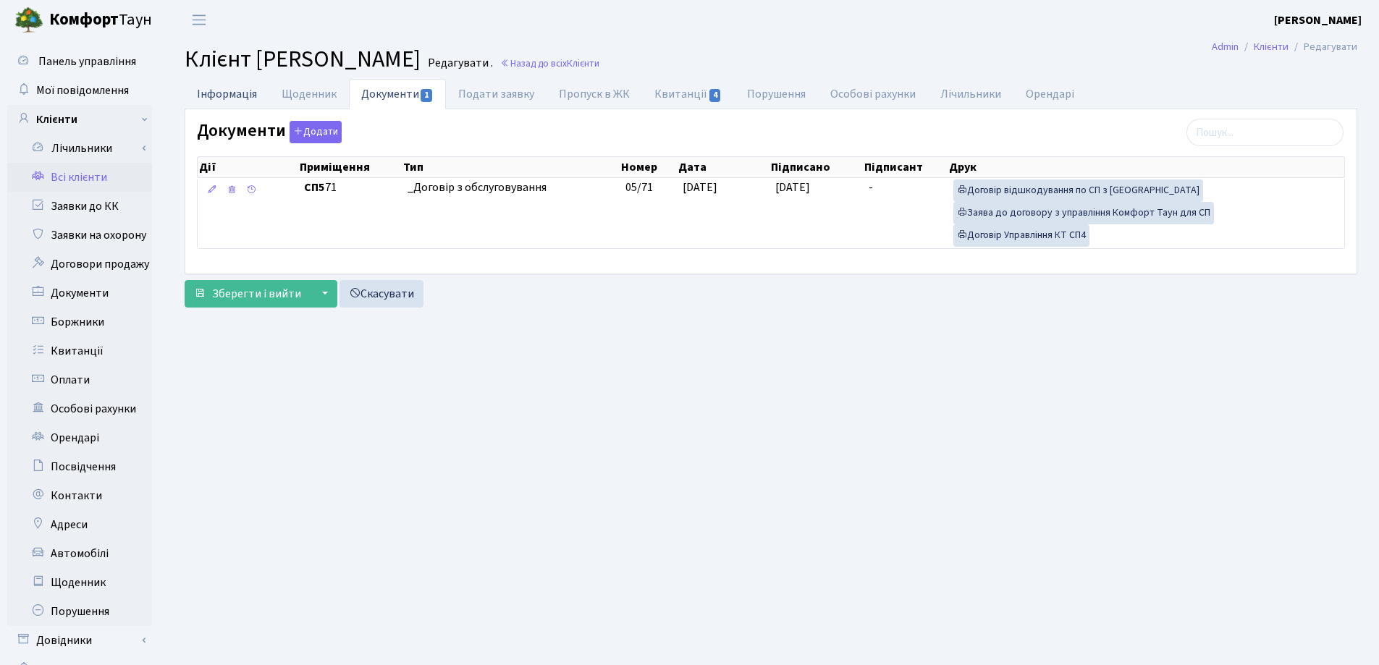
click at [216, 88] on link "Інформація" at bounding box center [227, 94] width 85 height 30
select select "25"
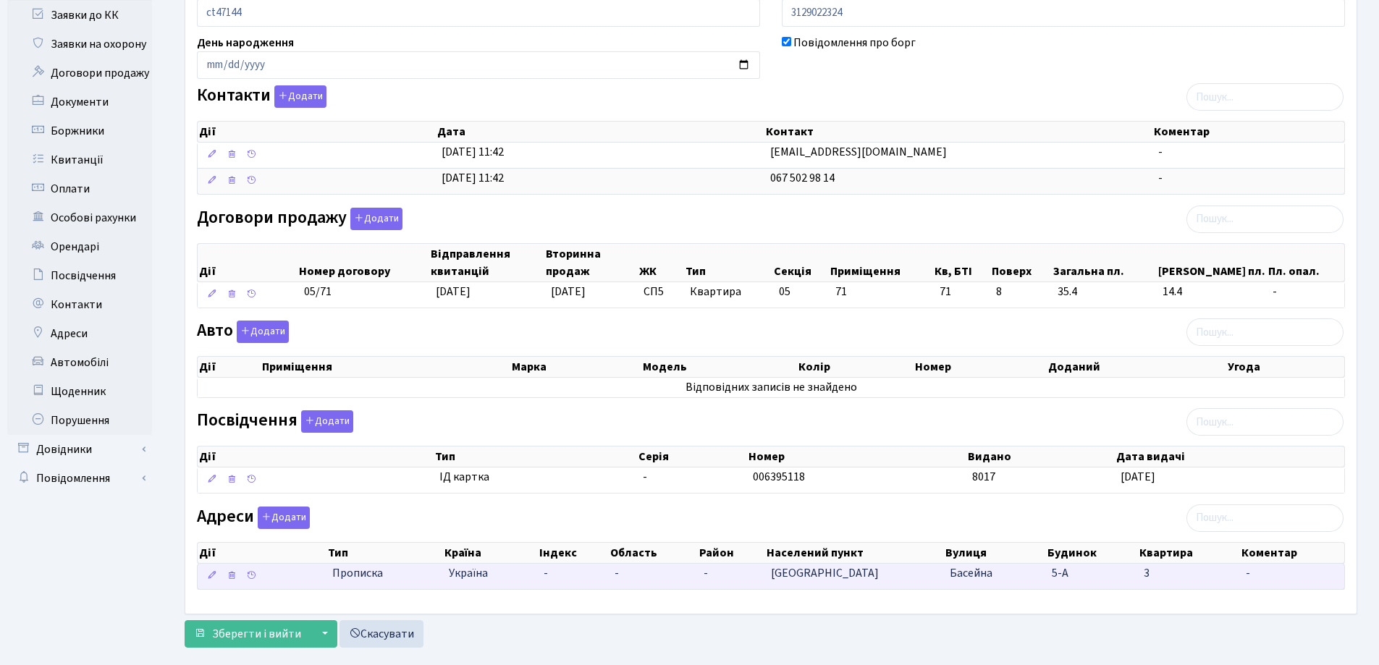
scroll to position [217, 0]
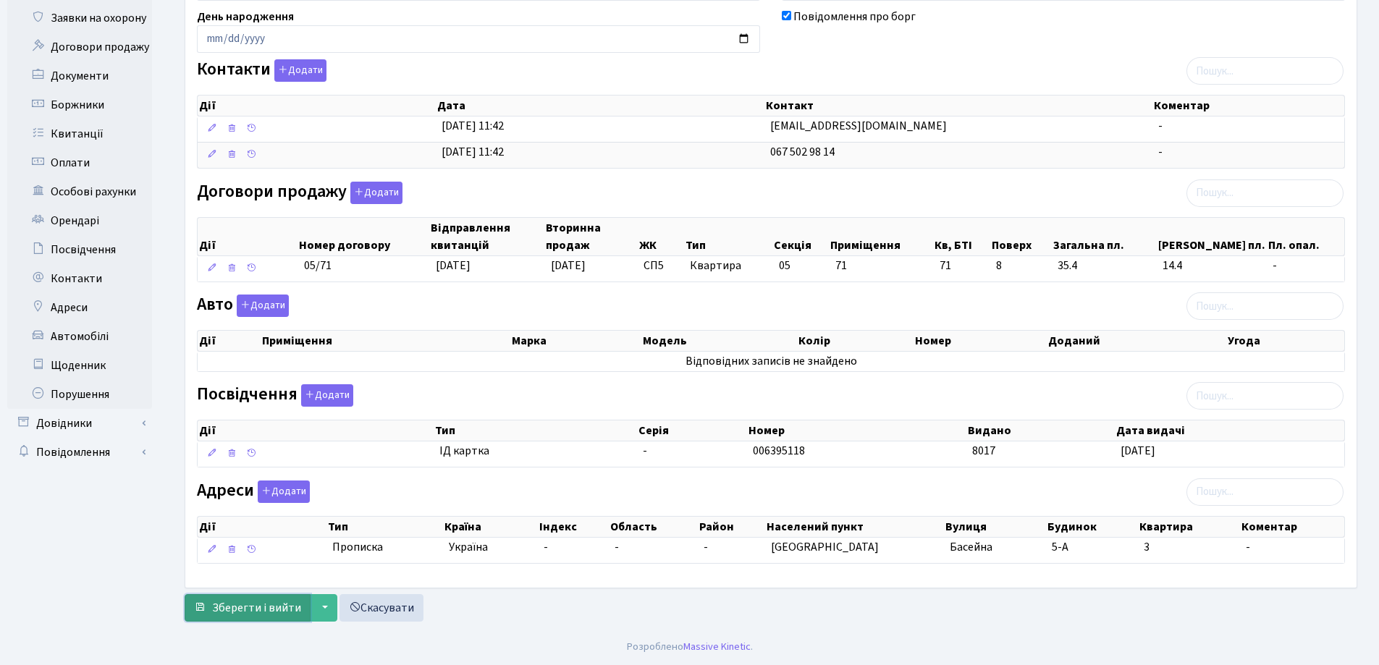
click at [231, 615] on span "Зберегти і вийти" at bounding box center [256, 608] width 89 height 16
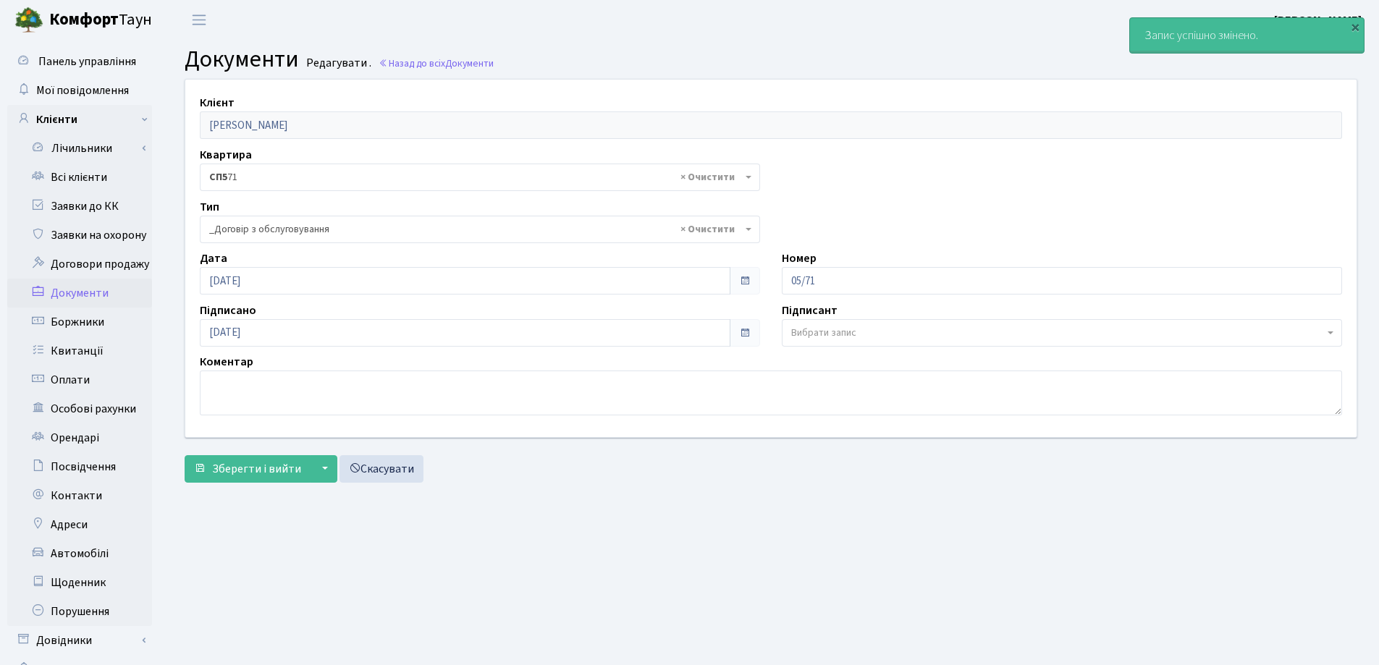
select select "289"
click at [96, 180] on link "Всі клієнти" at bounding box center [79, 177] width 145 height 29
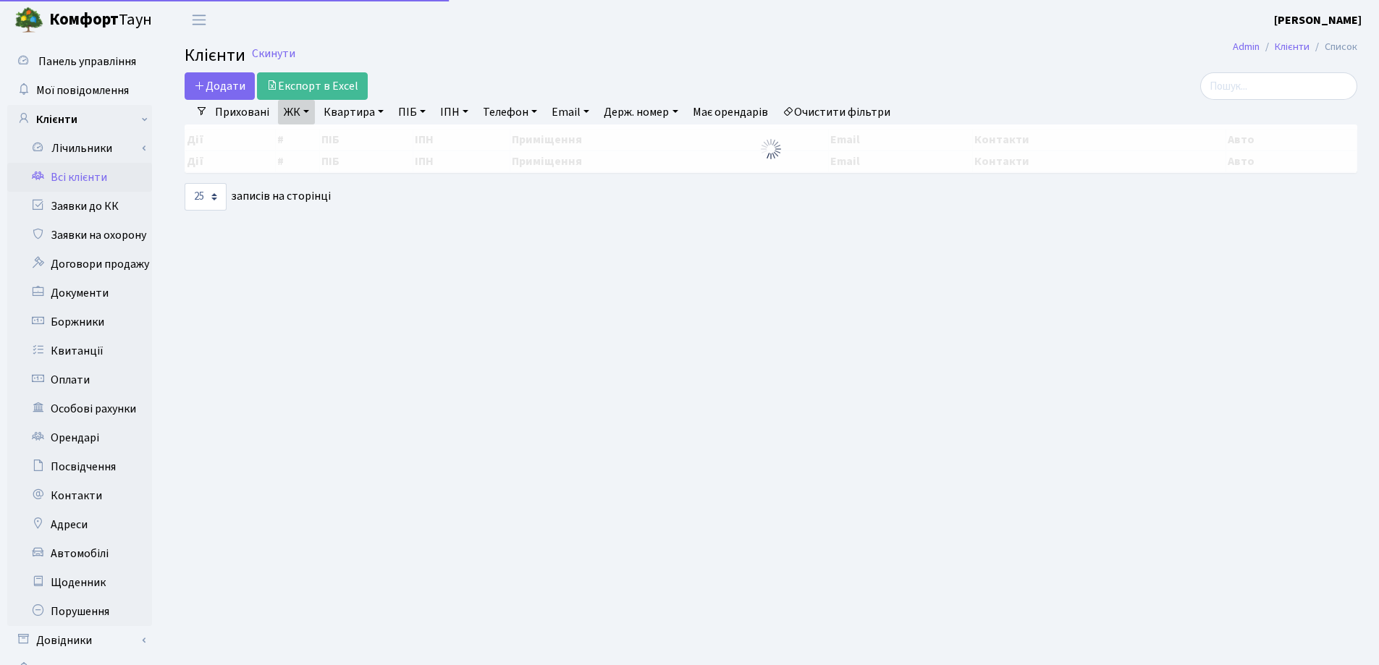
select select "25"
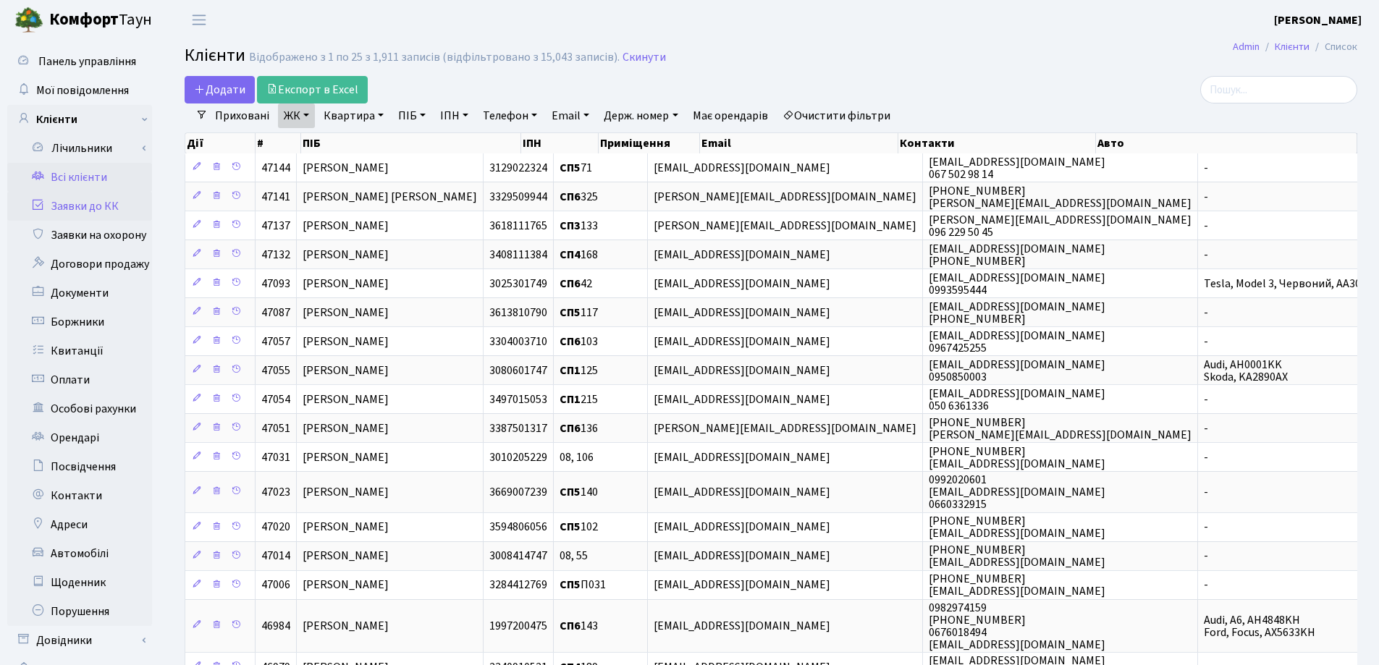
click at [80, 208] on link "Заявки до КК" at bounding box center [79, 206] width 145 height 29
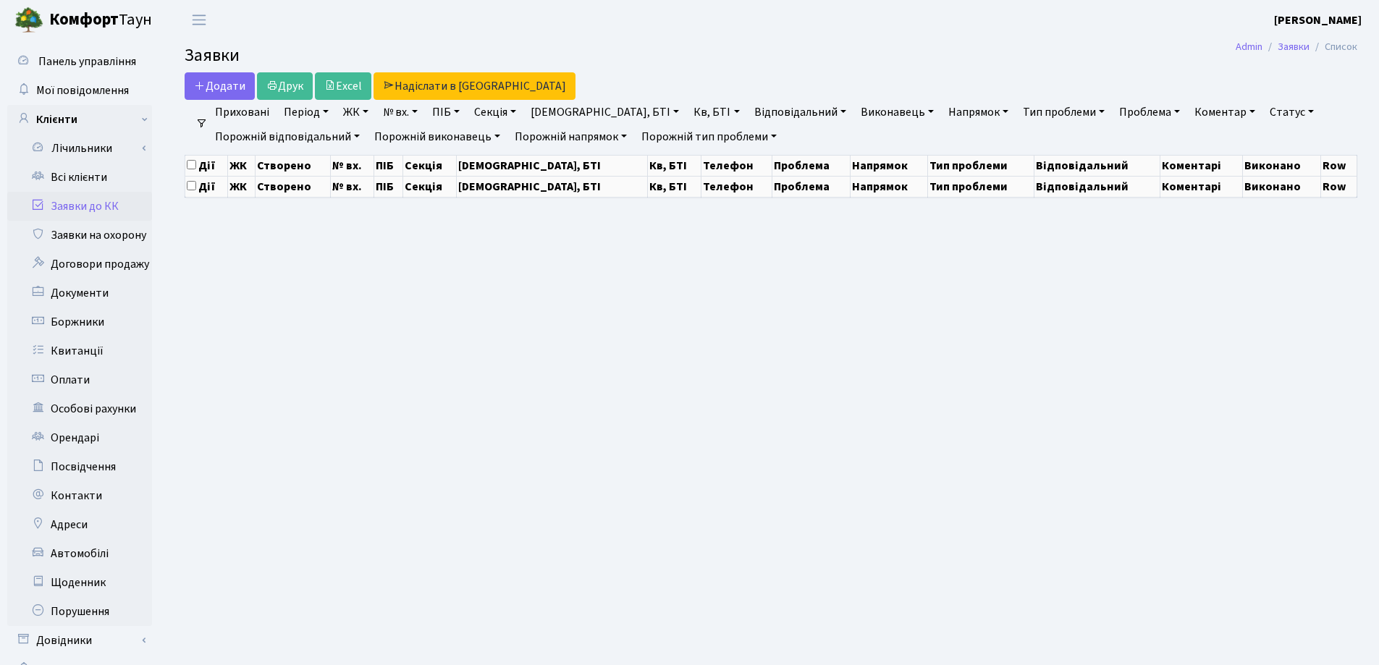
select select "25"
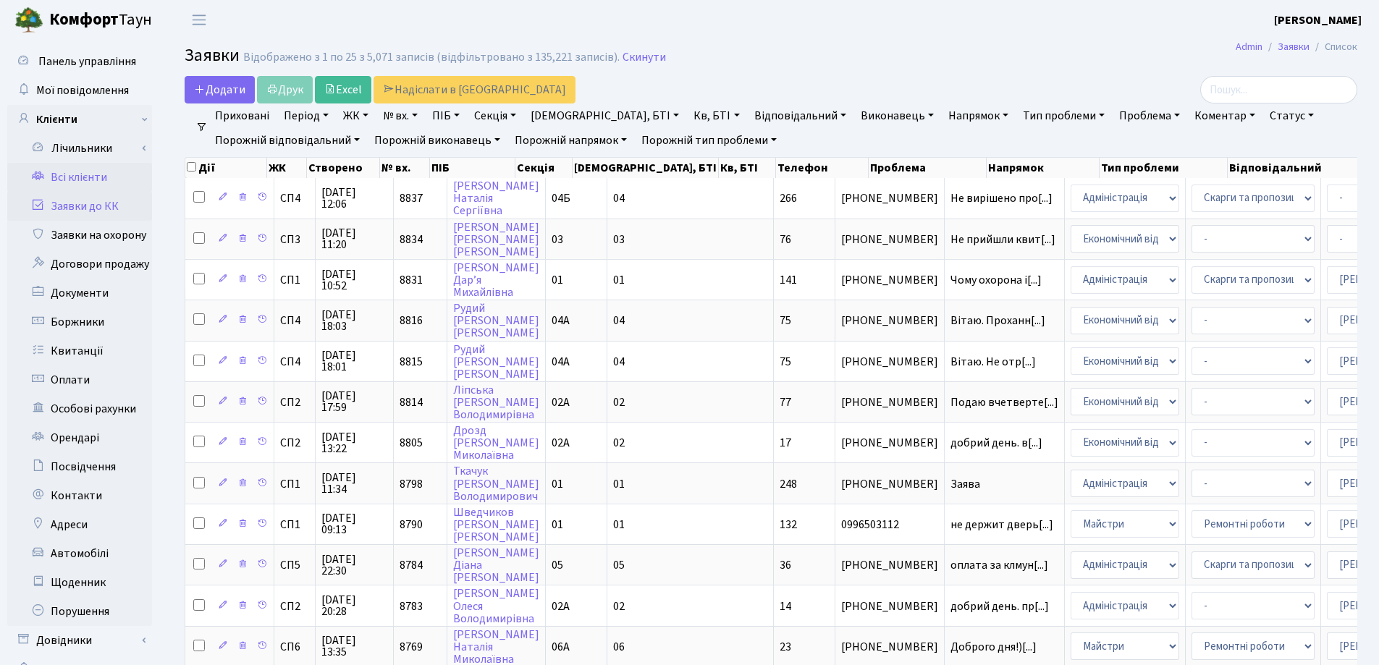
click at [78, 174] on link "Всі клієнти" at bounding box center [79, 177] width 145 height 29
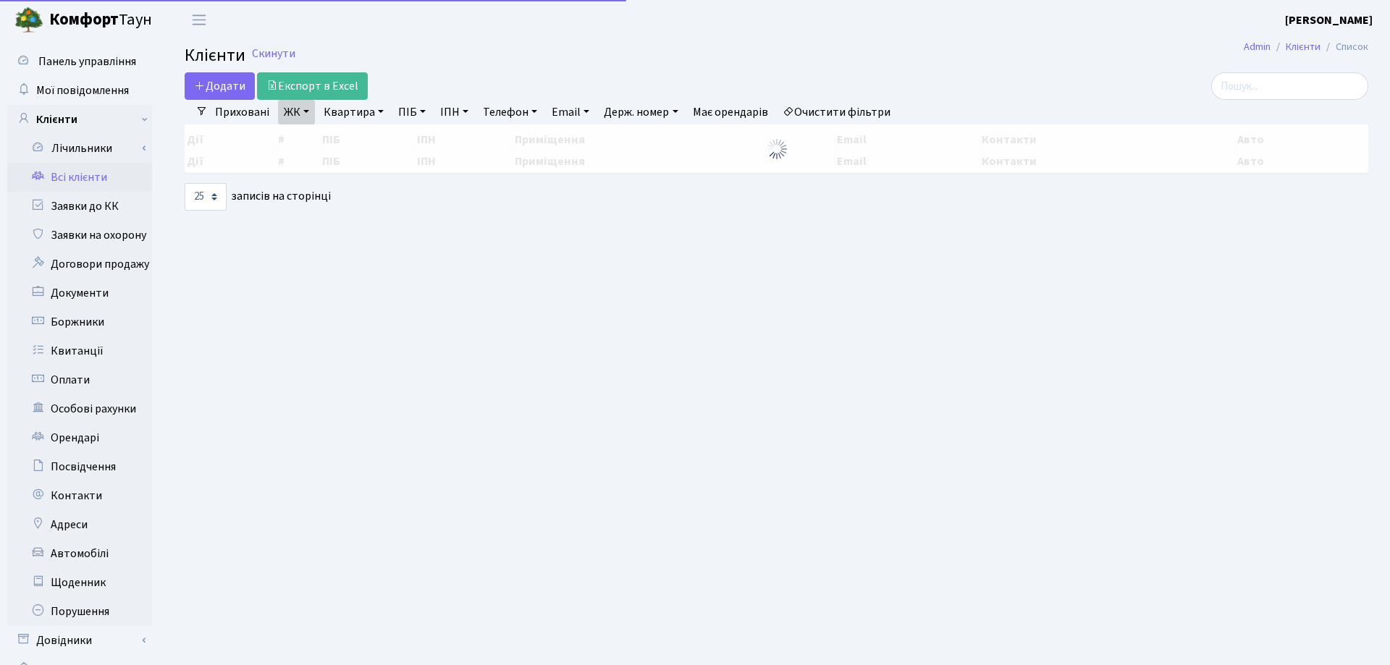
select select "25"
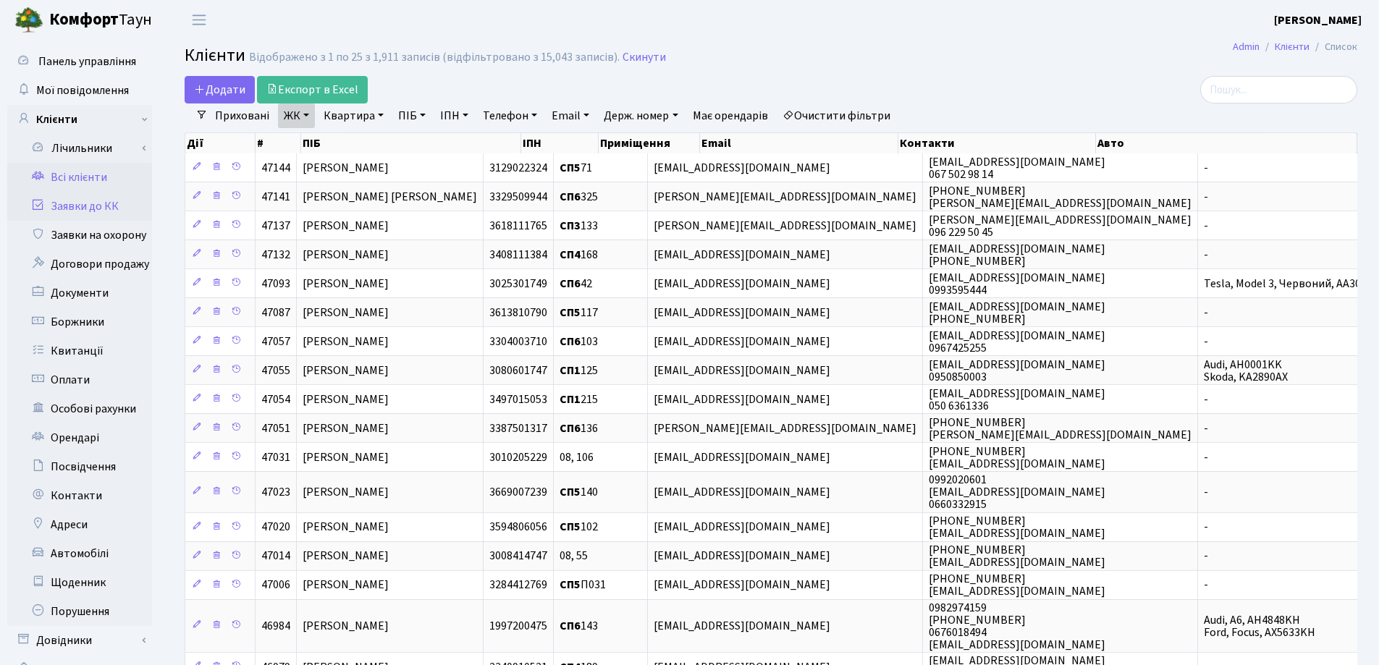
click at [85, 203] on link "Заявки до КК" at bounding box center [79, 206] width 145 height 29
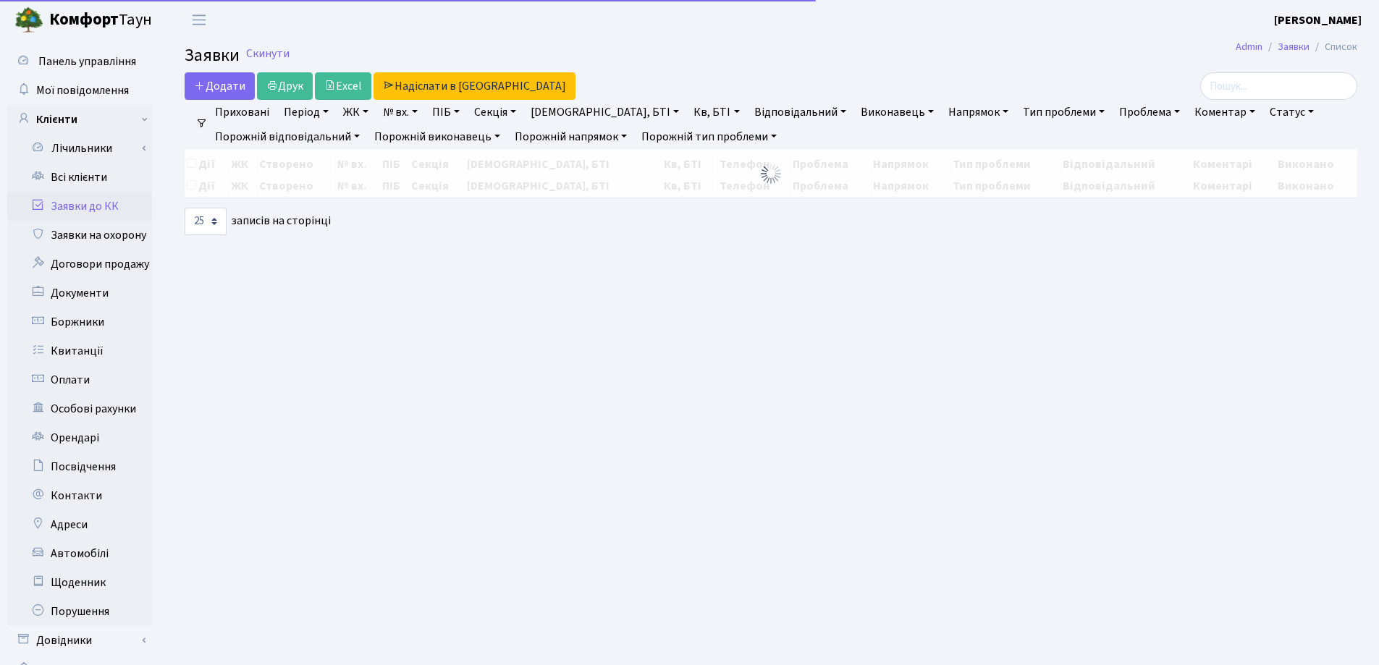
select select "25"
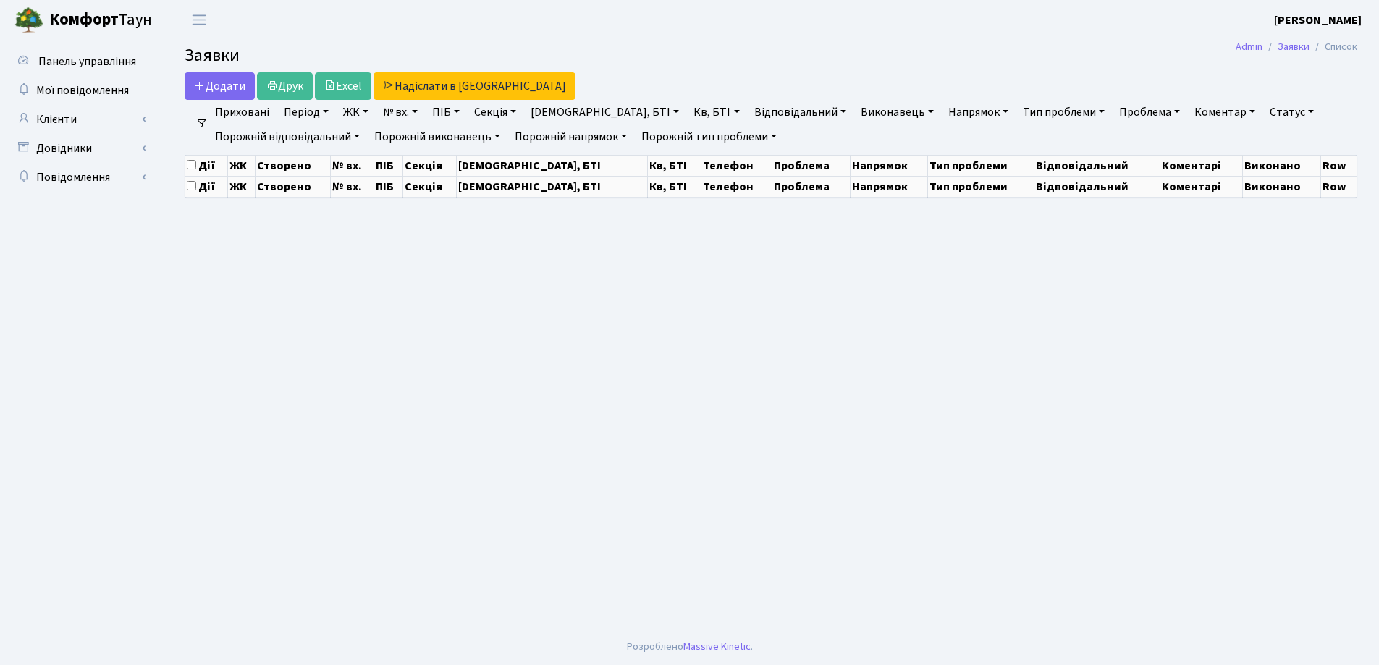
select select "25"
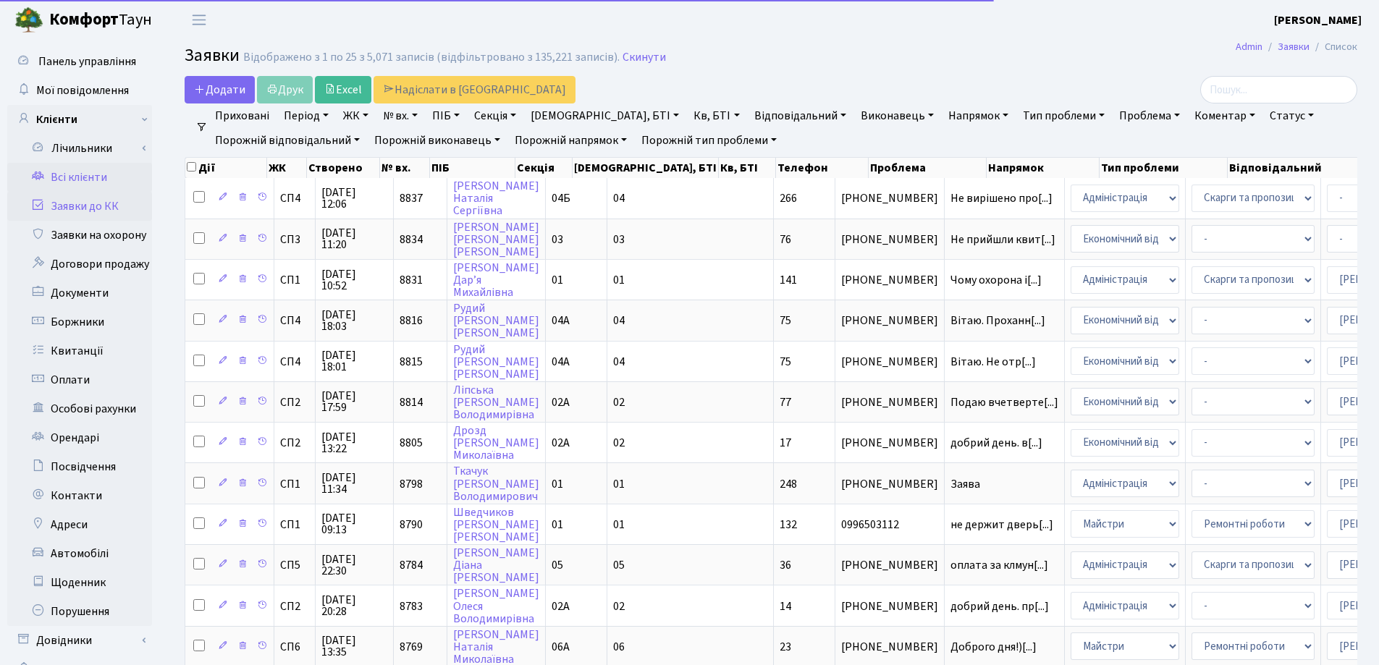
click at [83, 177] on link "Всі клієнти" at bounding box center [79, 177] width 145 height 29
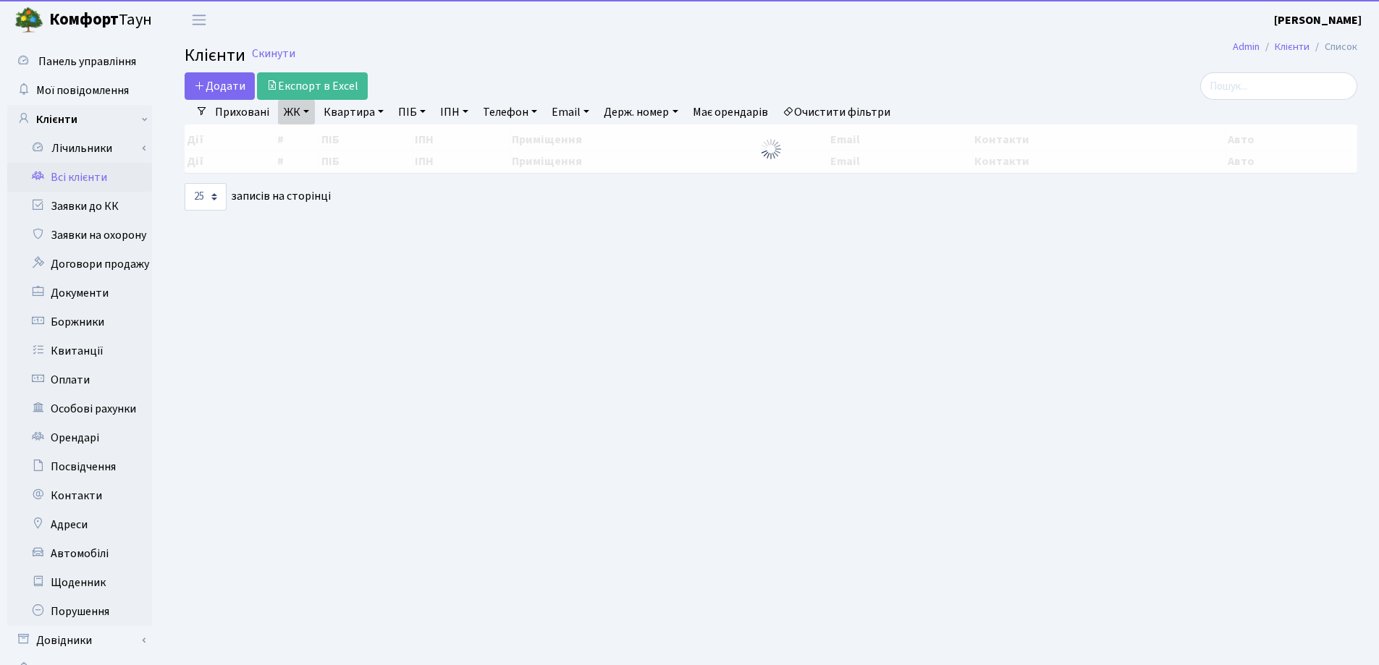
select select "25"
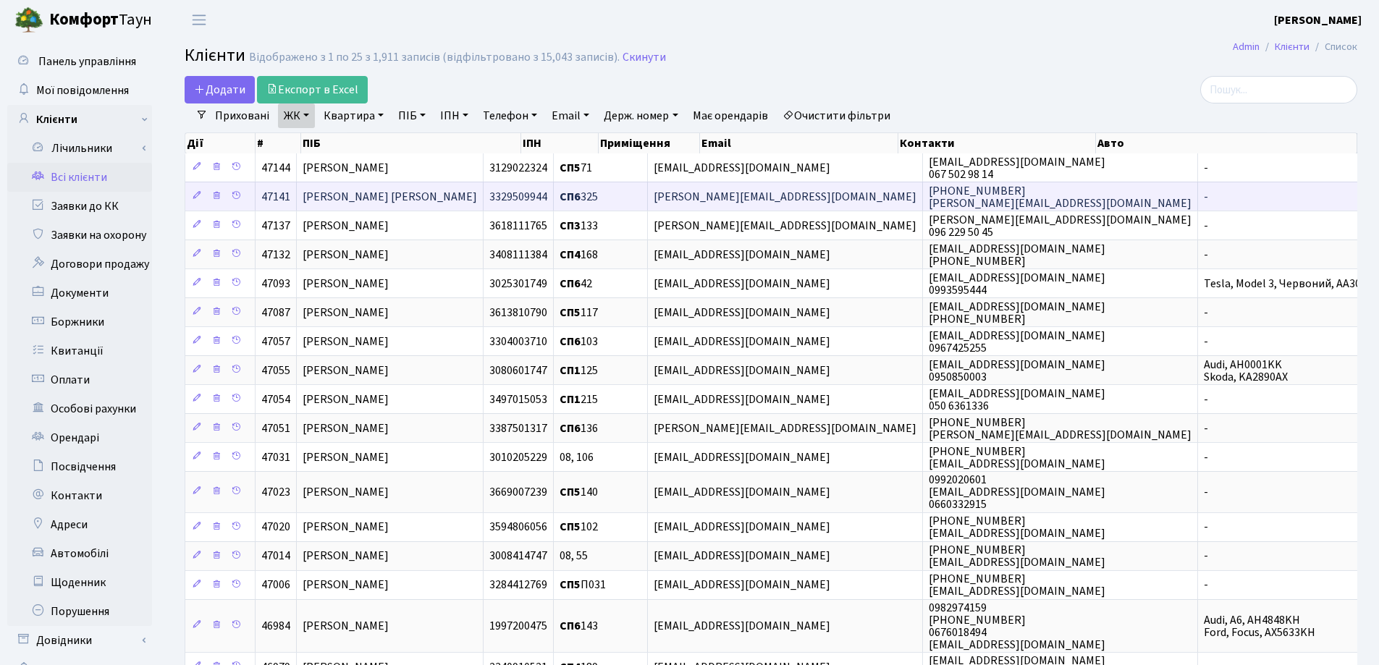
click at [415, 196] on span "[PERSON_NAME] [PERSON_NAME]" at bounding box center [390, 197] width 174 height 16
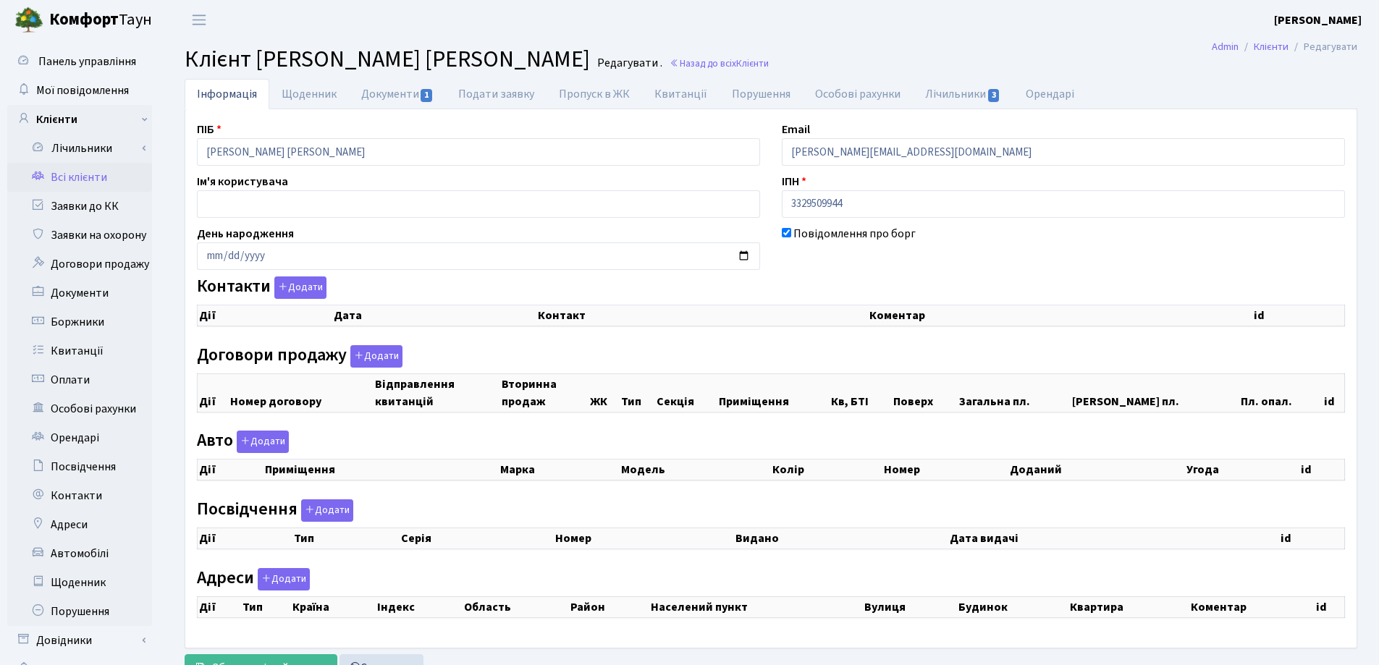
select select "25"
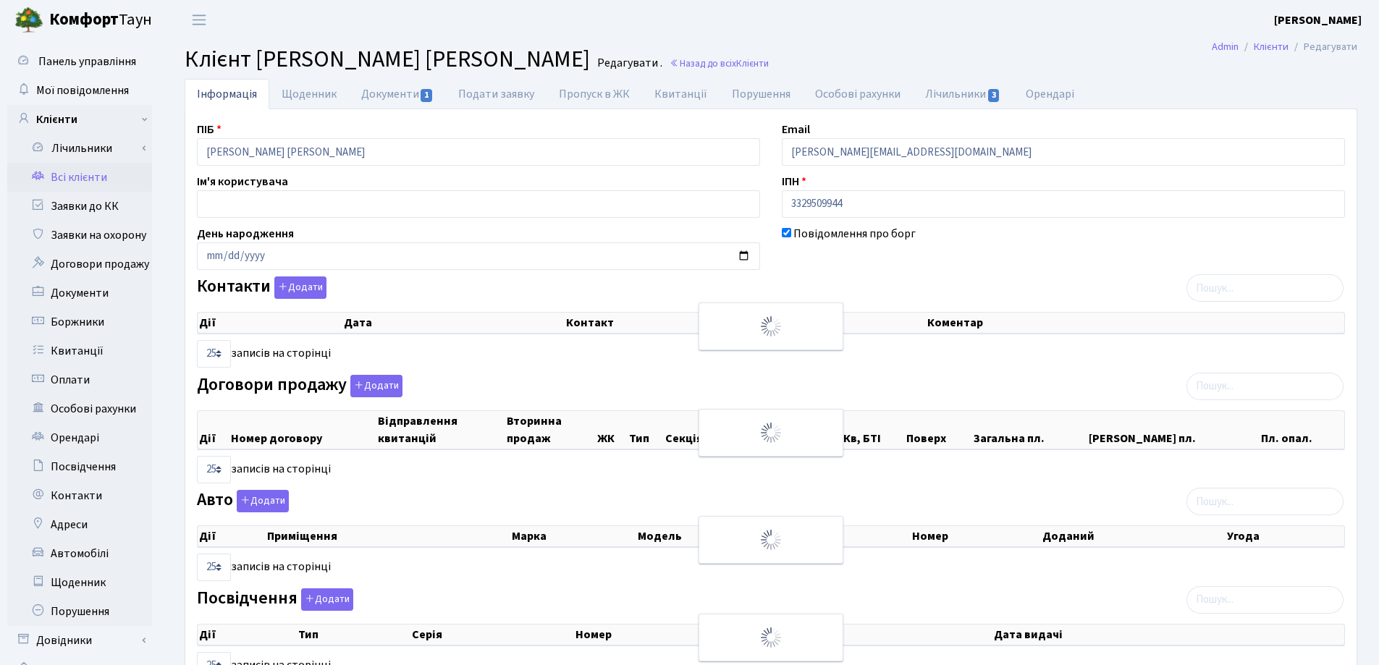
checkbox input "true"
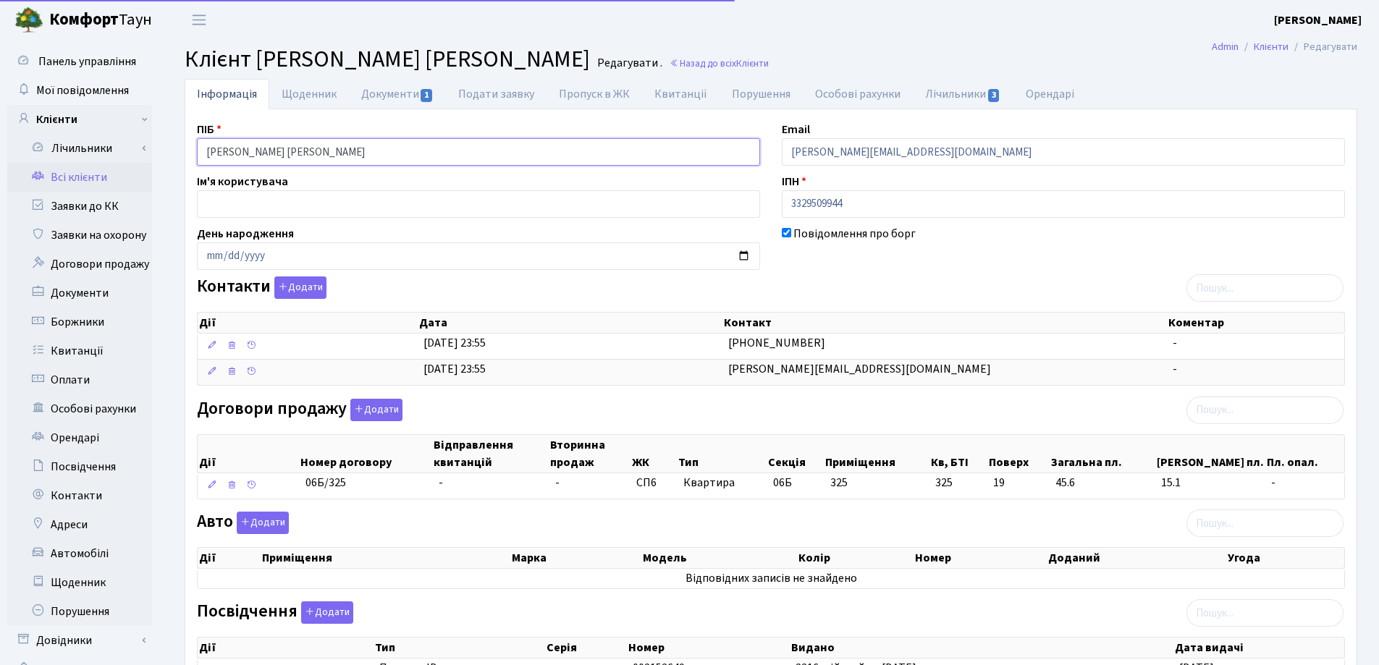
drag, startPoint x: 376, startPoint y: 146, endPoint x: 250, endPoint y: 157, distance: 126.4
click at [122, 148] on div "Панель управління Мої повідомлення Клієнти Лічильники Показання" at bounding box center [689, 456] width 1379 height 832
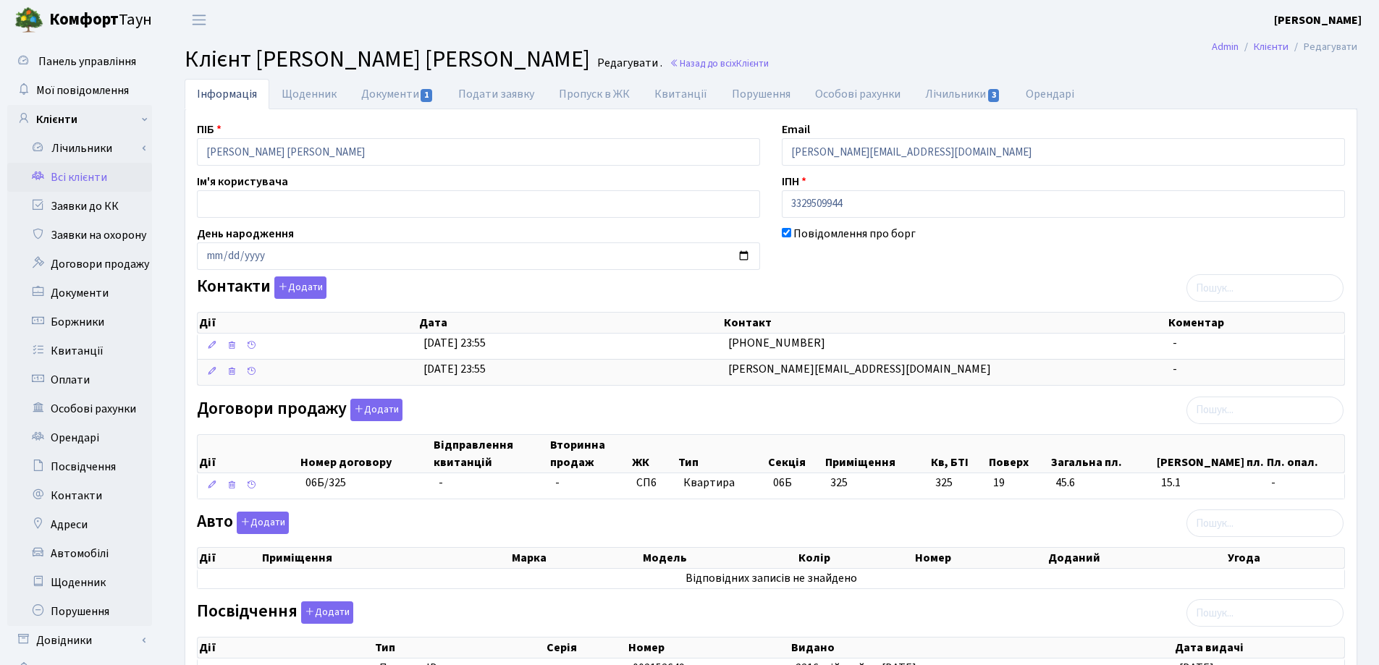
click at [798, 43] on main "Admin Клієнти Редагувати Клієнт Пиханова Діана Романівна Редагувати . Назад до …" at bounding box center [771, 456] width 1216 height 832
click at [376, 90] on link "Документи 1" at bounding box center [397, 94] width 97 height 30
select select "25"
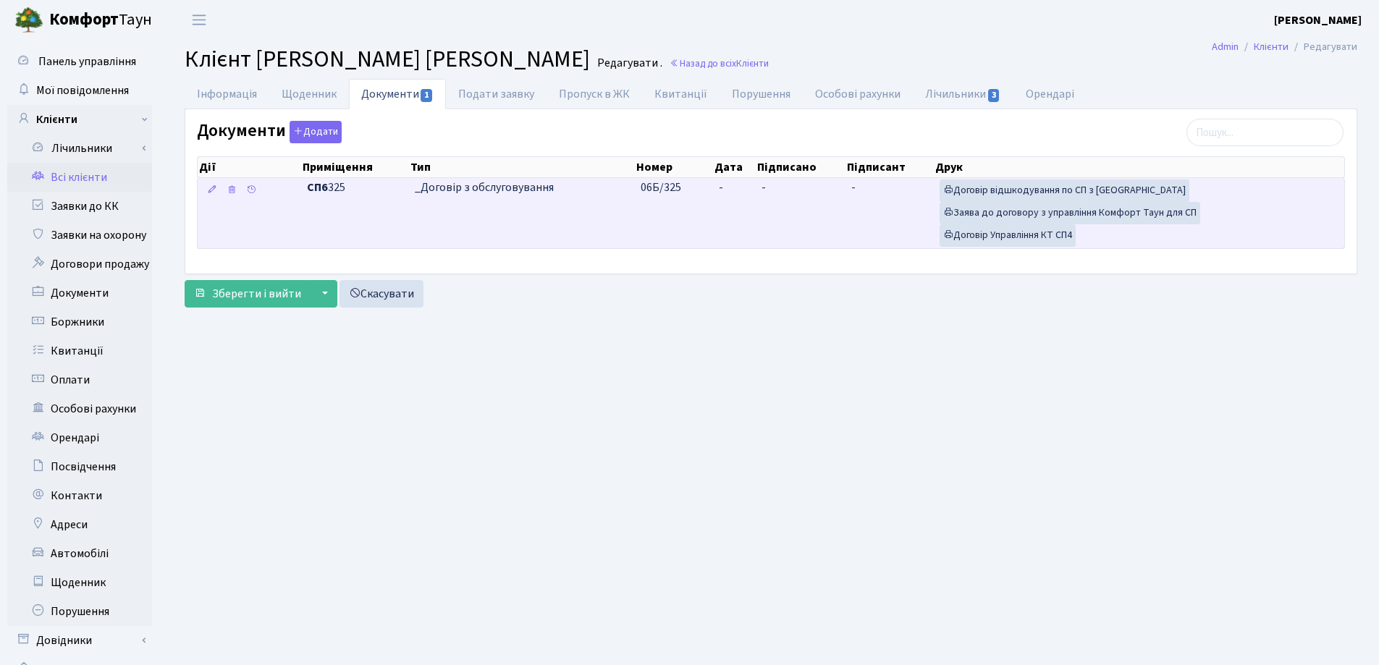
click at [731, 182] on td "-" at bounding box center [734, 213] width 43 height 70
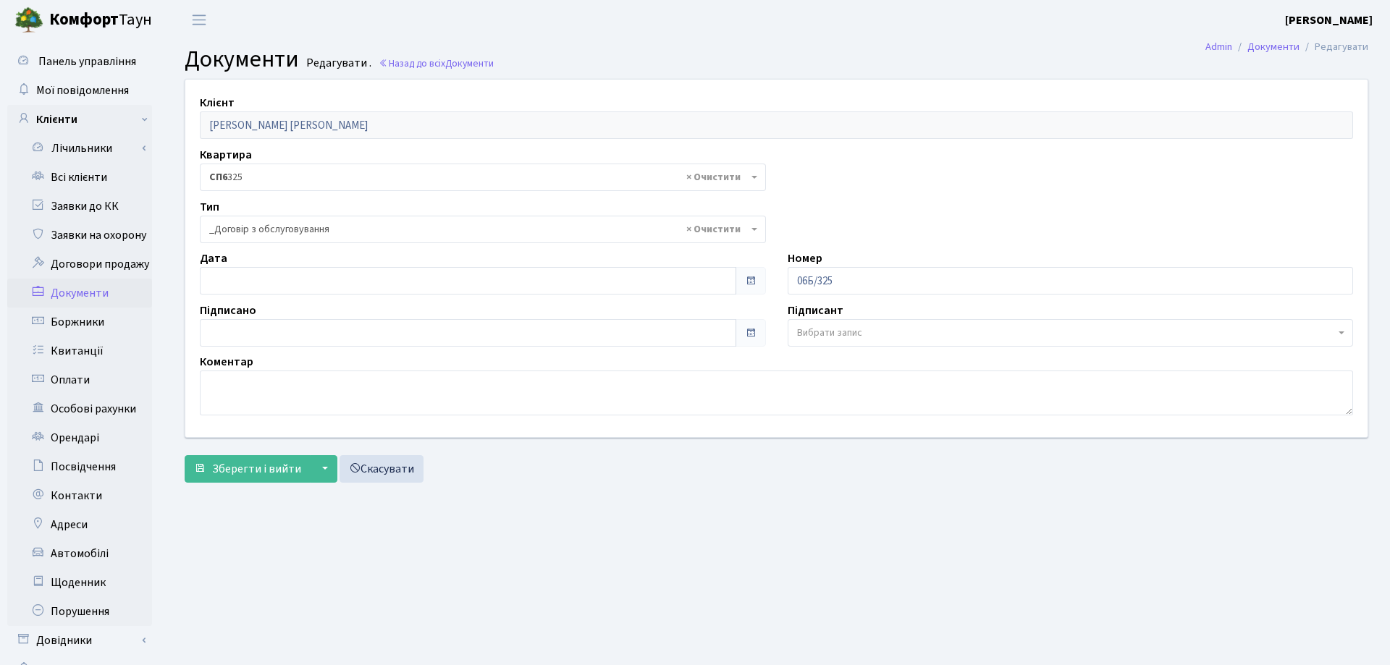
select select "289"
type input "[DATE]"
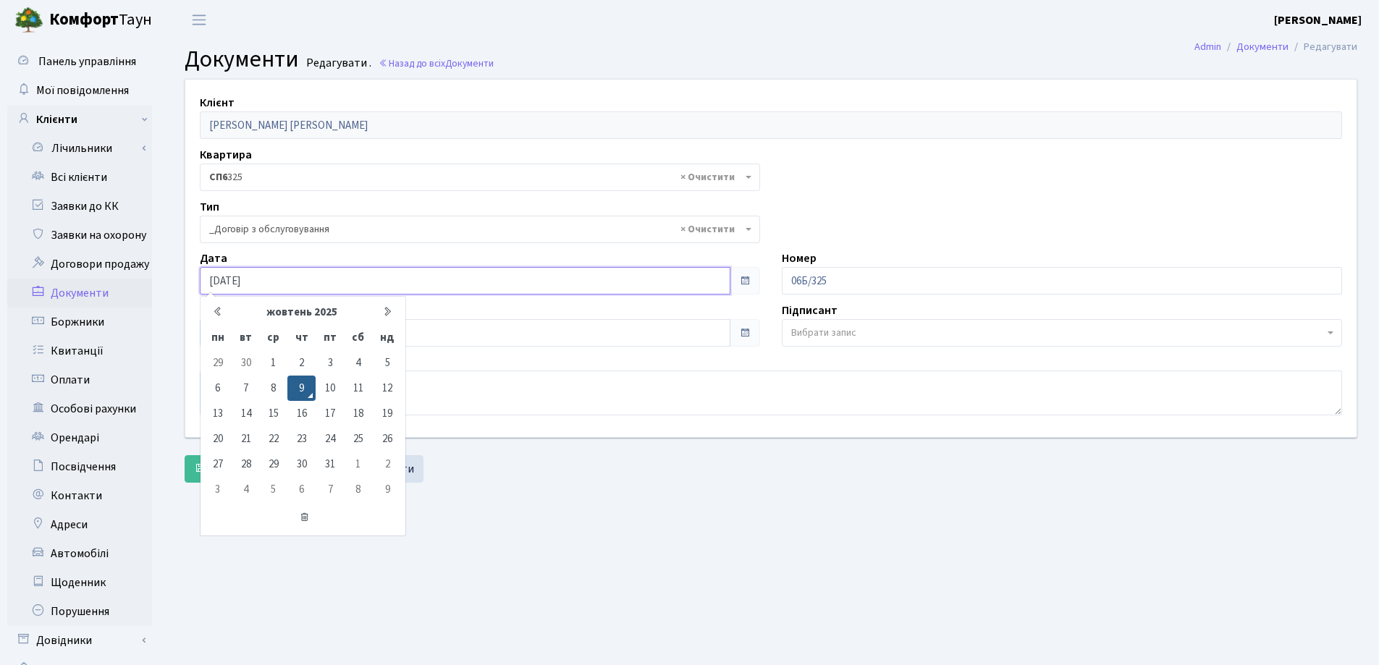
click at [398, 282] on input "[DATE]" at bounding box center [465, 281] width 531 height 28
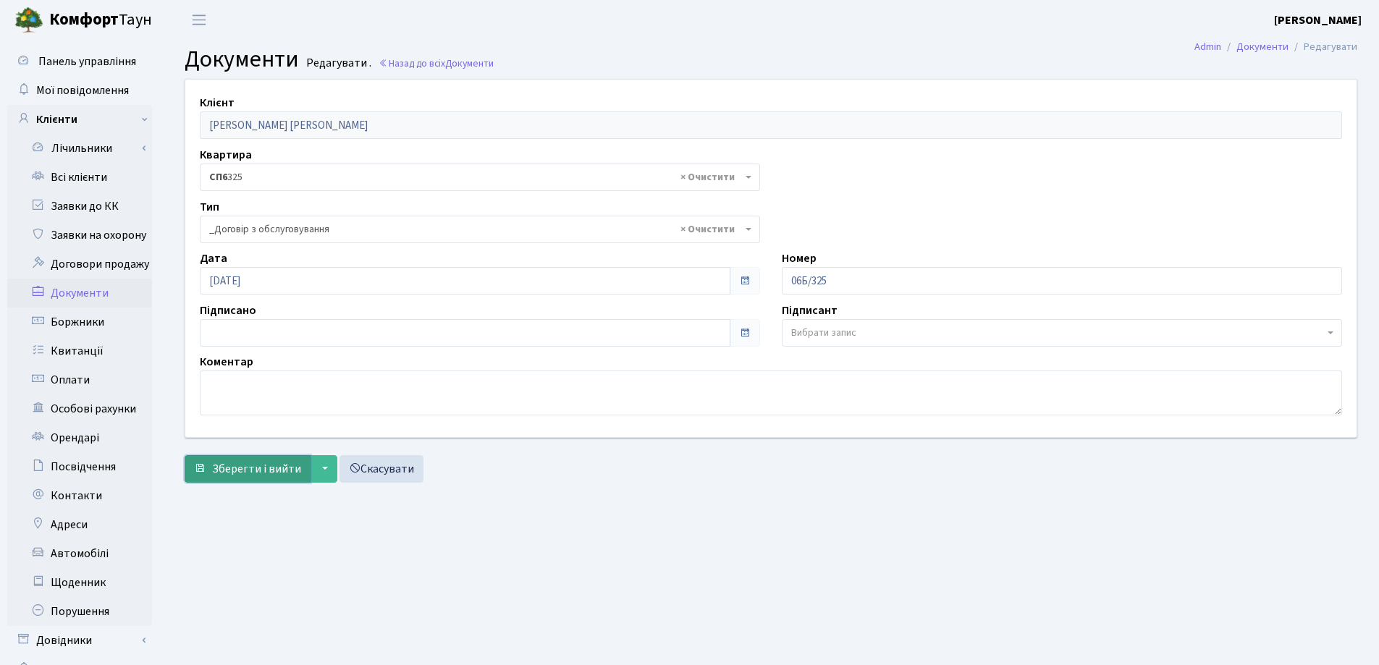
click at [243, 460] on button "Зберегти і вийти" at bounding box center [248, 469] width 126 height 28
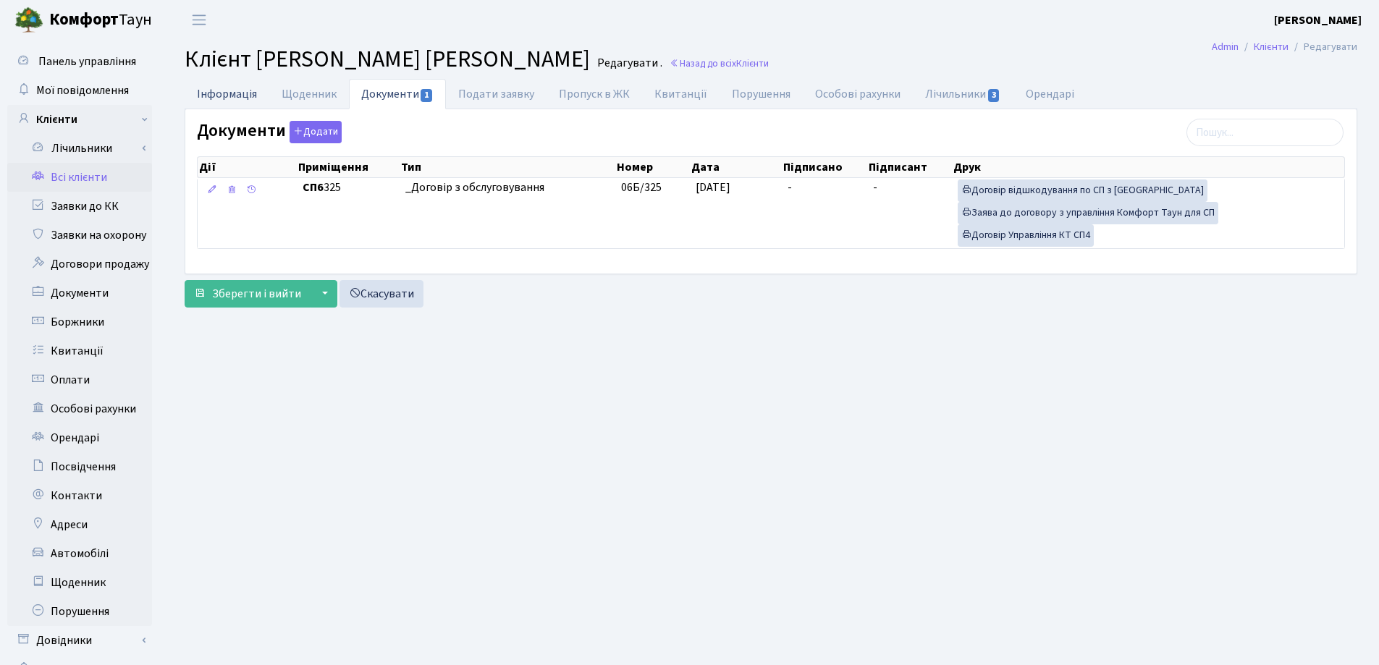
click at [229, 94] on link "Інформація" at bounding box center [227, 94] width 85 height 30
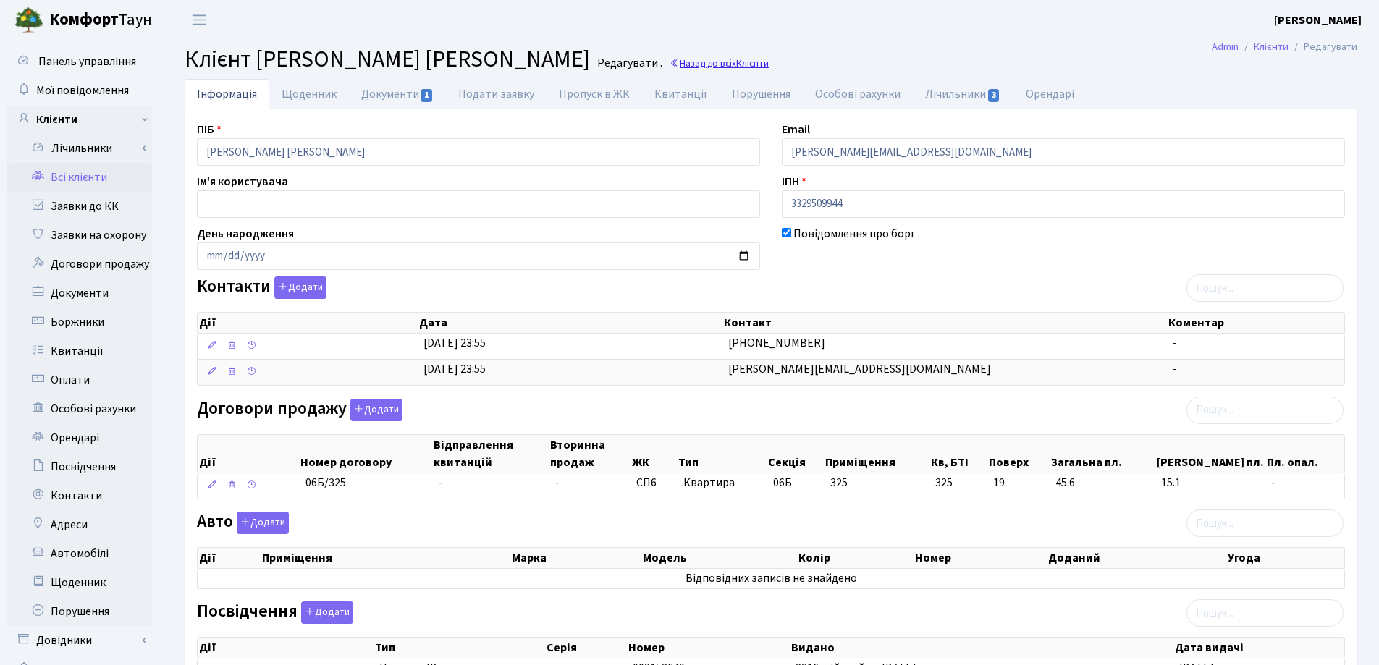
click at [670, 62] on link "Назад до всіх Клієнти" at bounding box center [719, 63] width 99 height 14
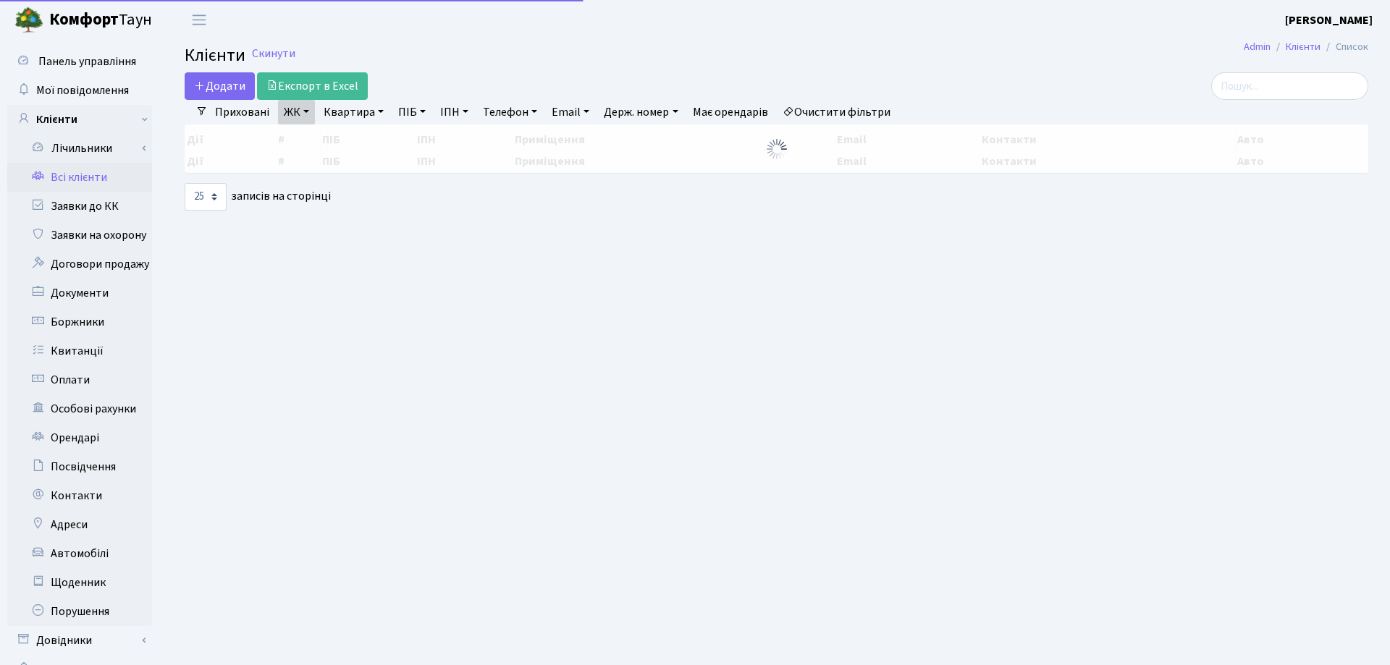
select select "25"
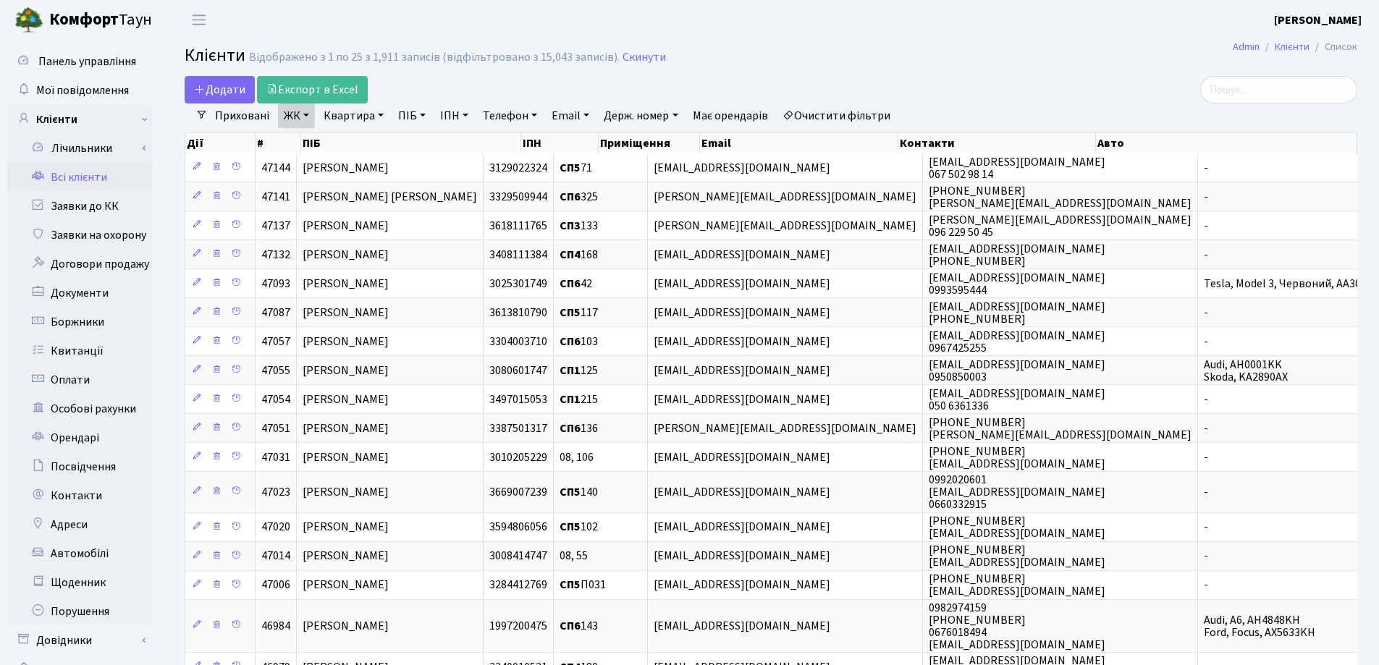
click at [379, 114] on link "Квартира" at bounding box center [354, 116] width 72 height 25
type input "253"
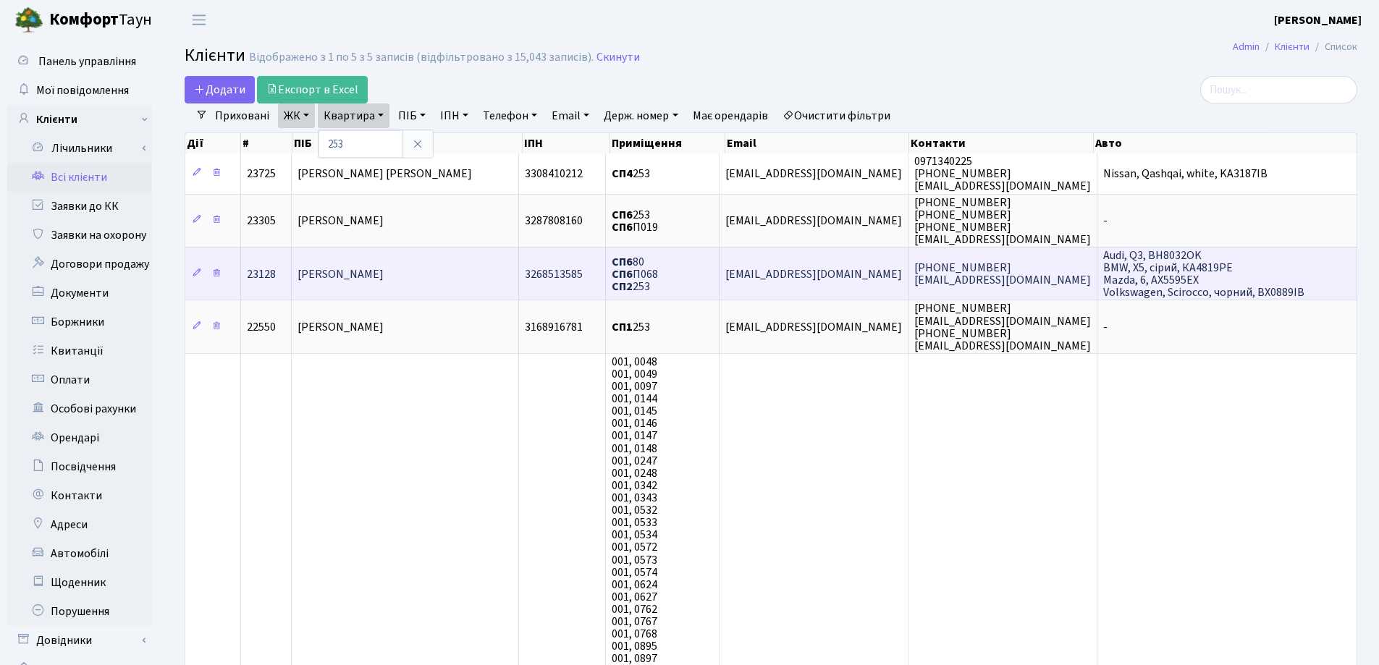
click at [379, 263] on td "[PERSON_NAME]" at bounding box center [405, 273] width 227 height 53
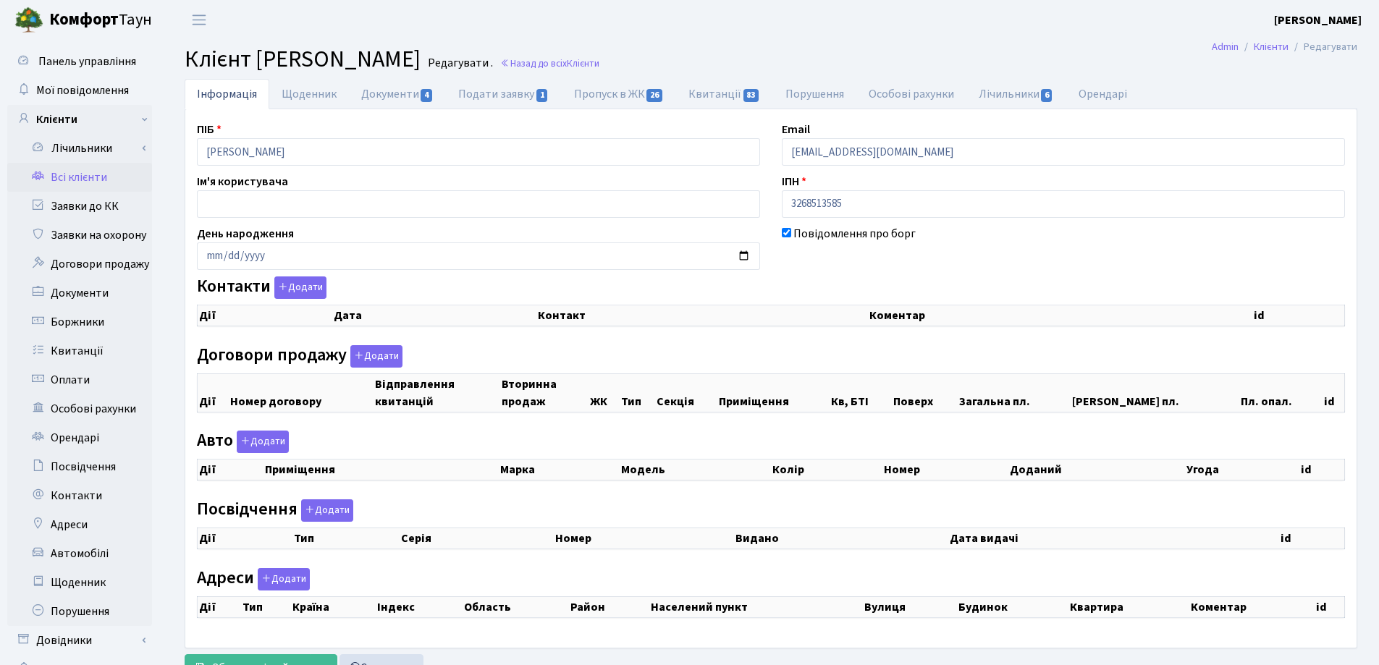
checkbox input "true"
select select "25"
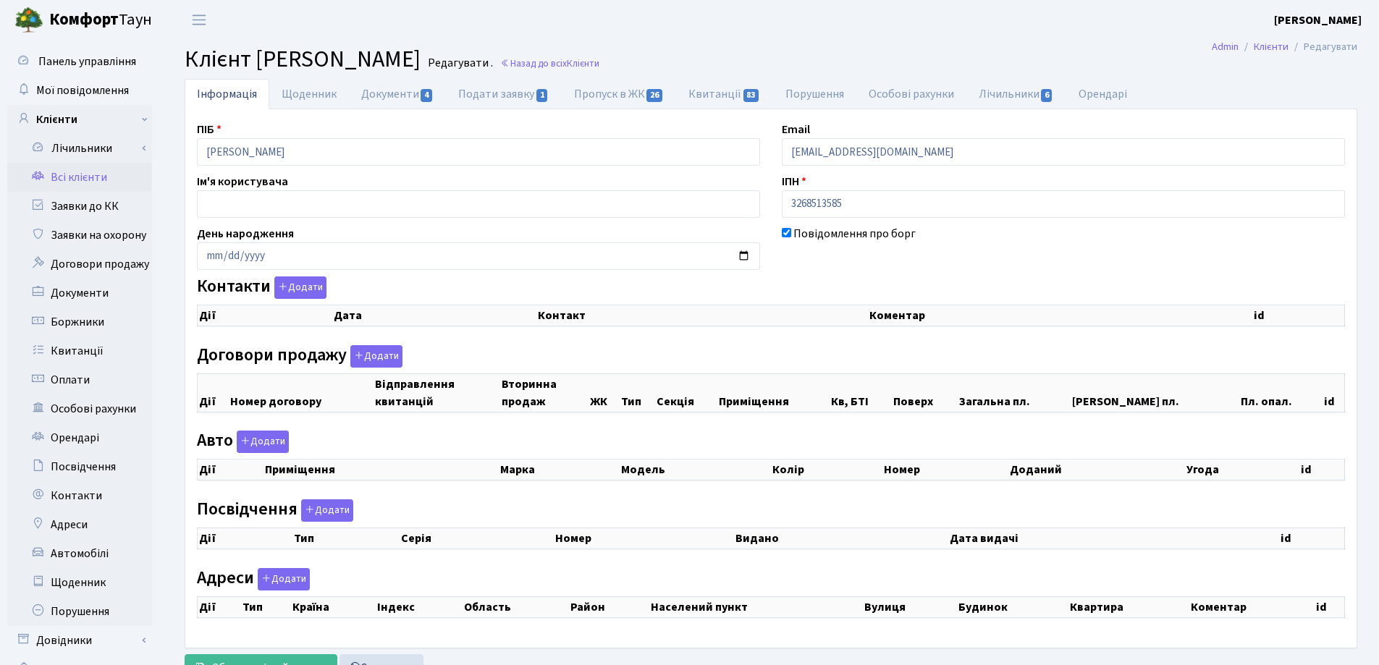
select select "25"
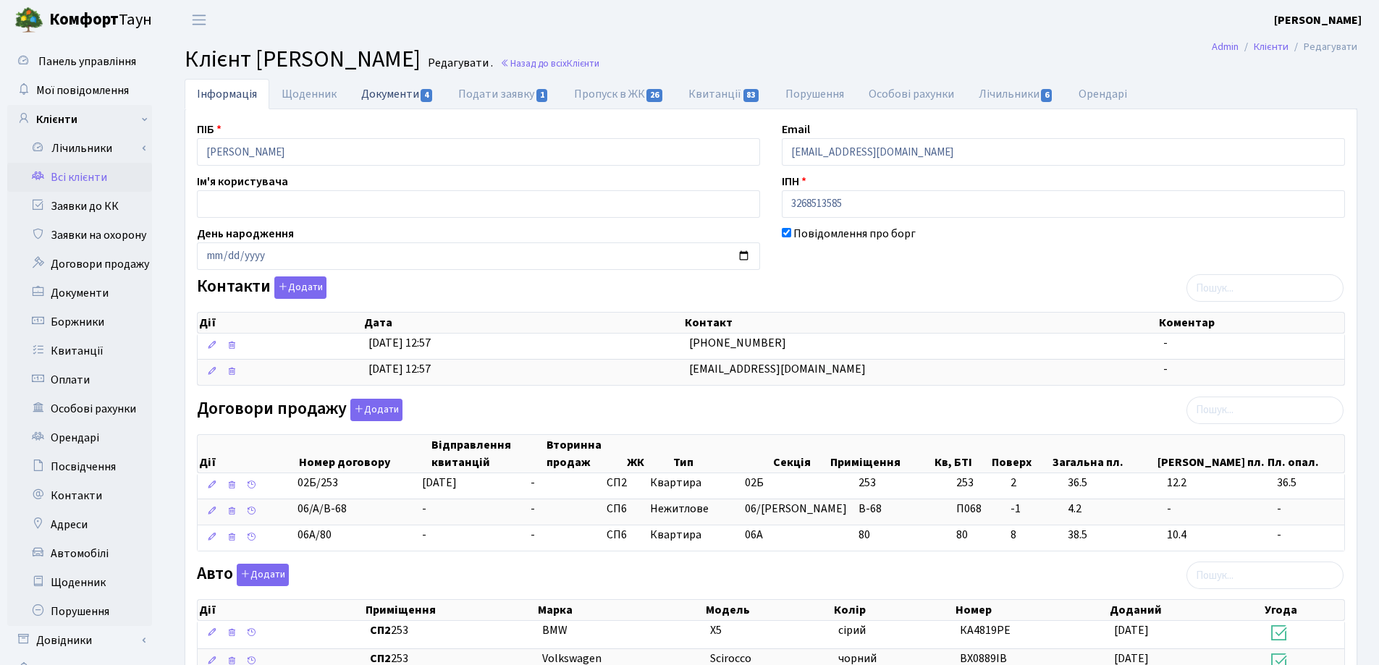
click at [383, 94] on link "Документи 4" at bounding box center [397, 94] width 97 height 30
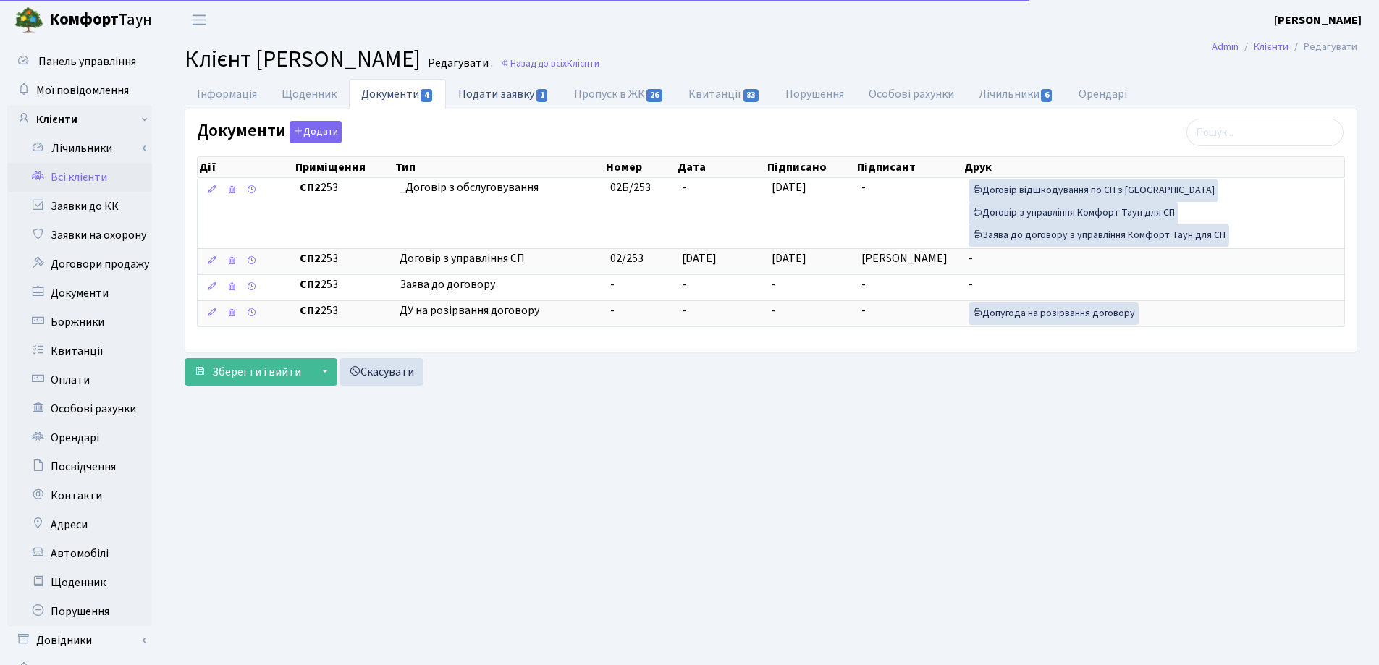
click at [494, 93] on link "Подати заявку 1" at bounding box center [503, 94] width 115 height 30
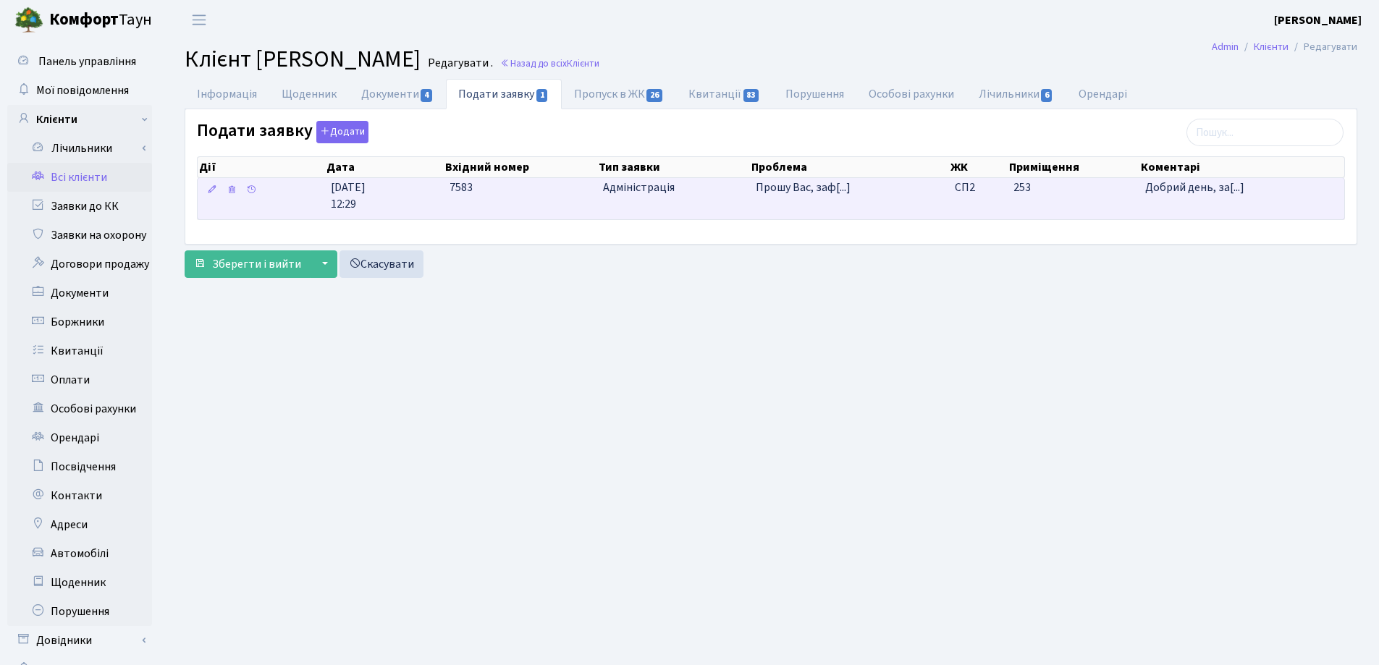
click at [802, 185] on span "Прошу Вас, заф[...]" at bounding box center [803, 188] width 95 height 16
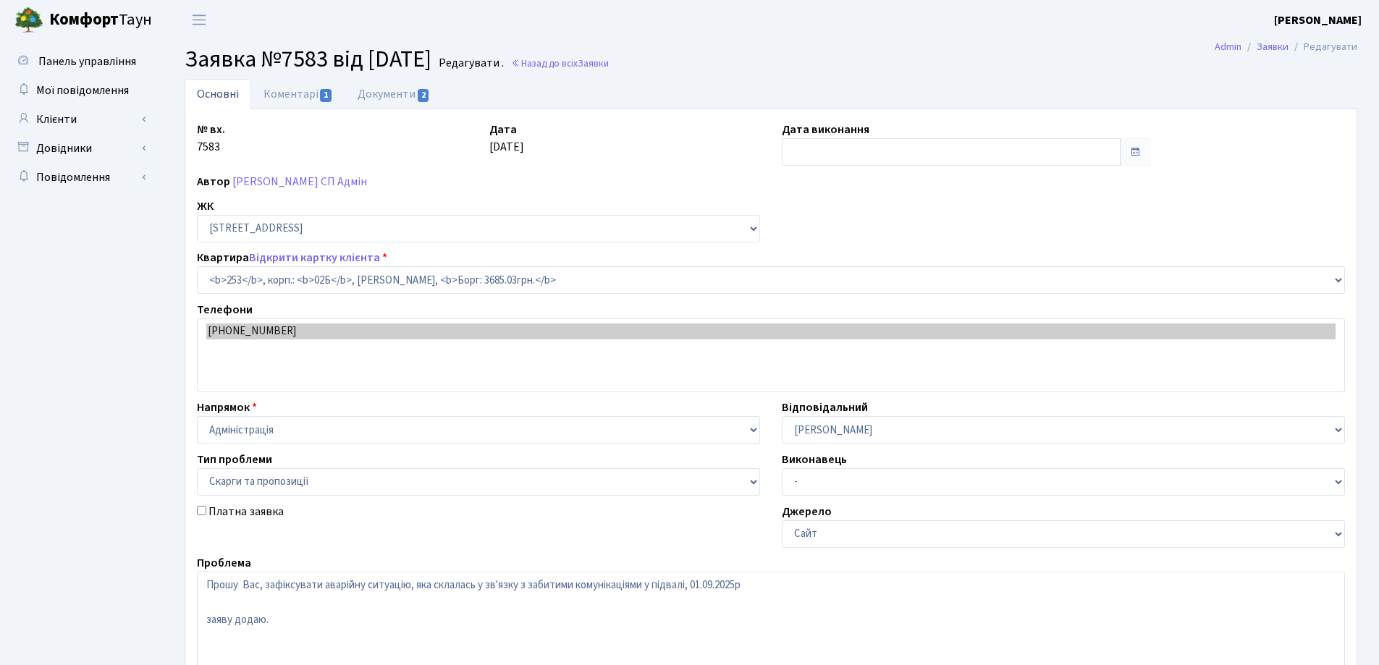
select select "20503"
select select "55"
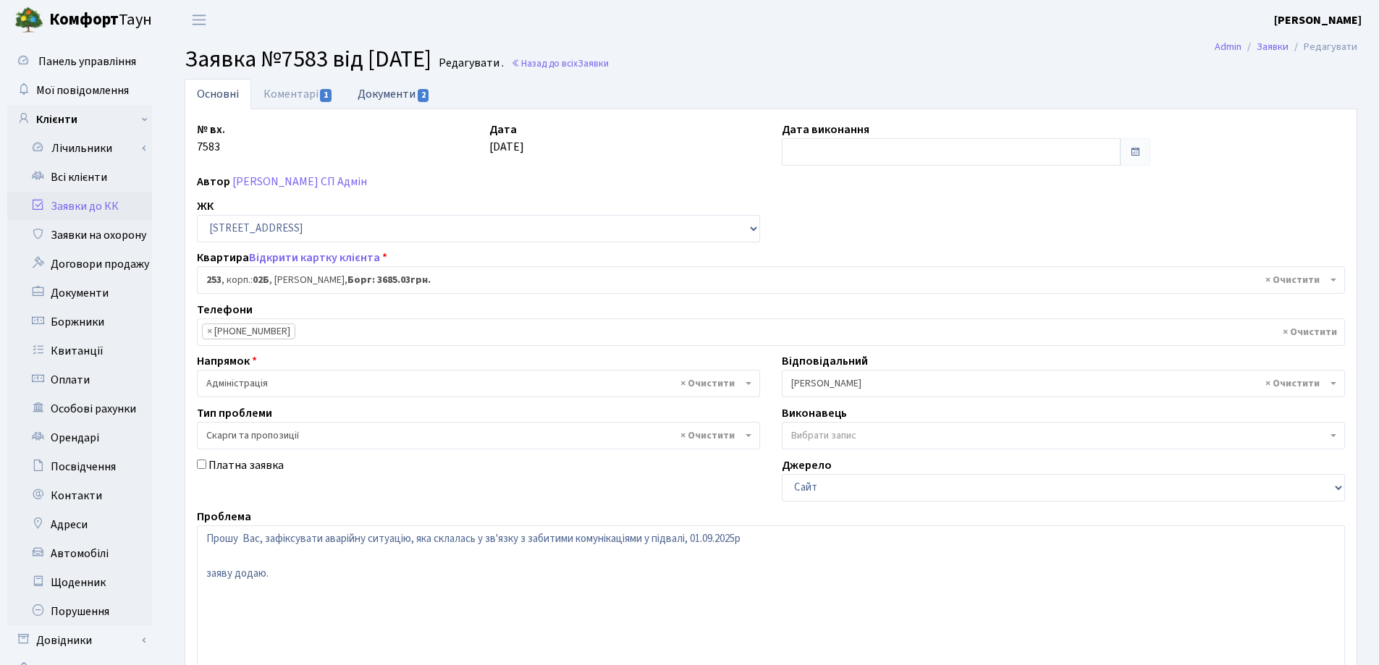
click at [385, 96] on link "Документи 2" at bounding box center [393, 94] width 97 height 30
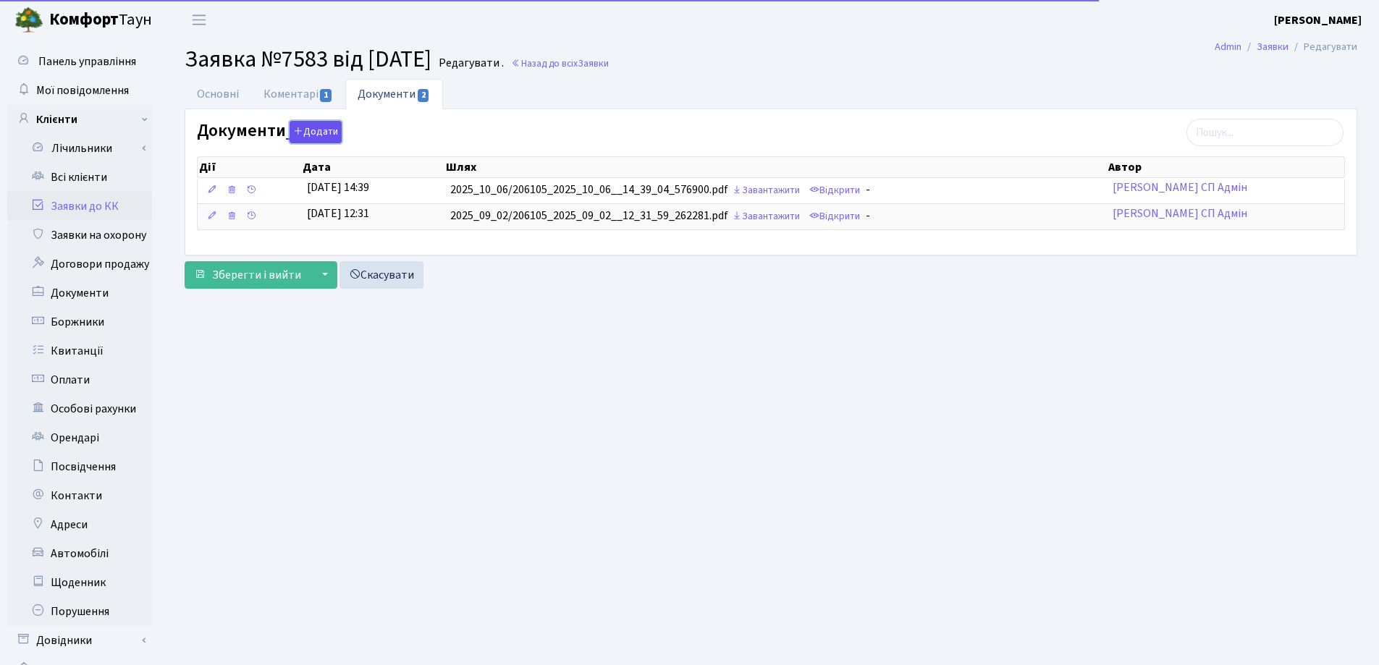
click at [303, 132] on button "Додати" at bounding box center [316, 132] width 52 height 22
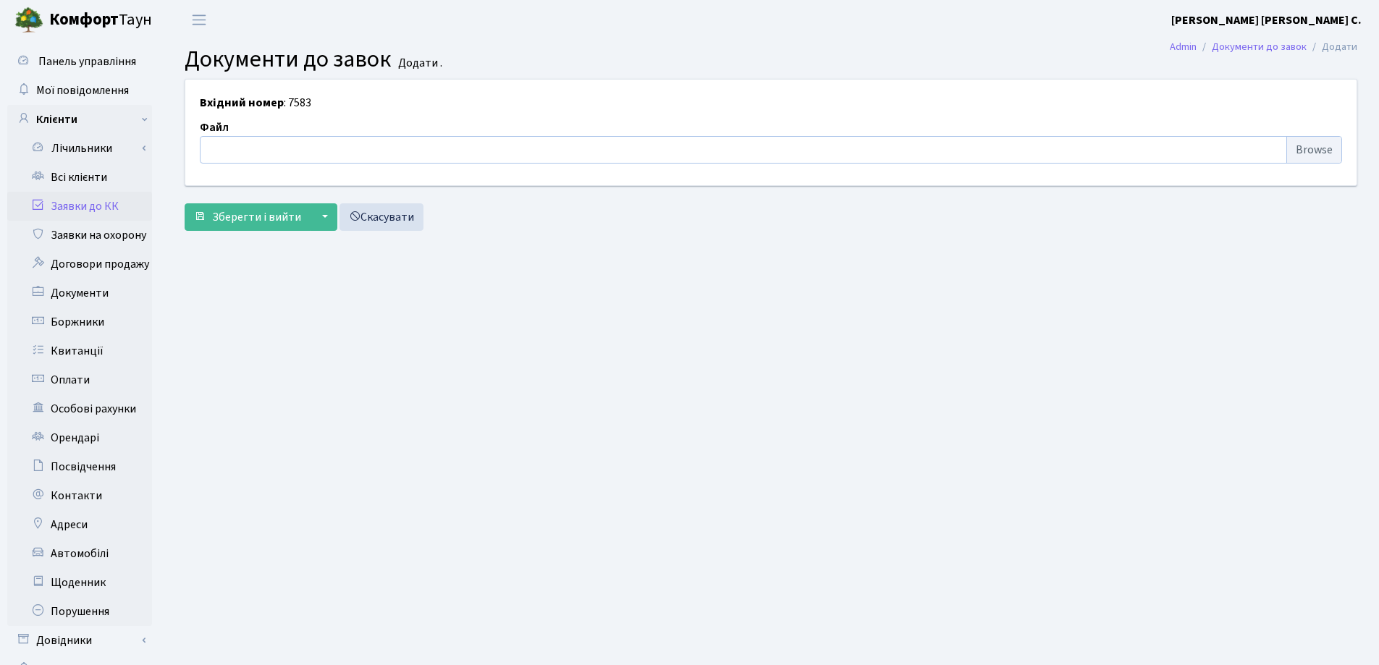
click at [306, 156] on input "file" at bounding box center [771, 150] width 1142 height 28
type input "C:\fakepath\IMG_0002.pdf"
click at [261, 221] on span "Зберегти і вийти" at bounding box center [256, 217] width 89 height 16
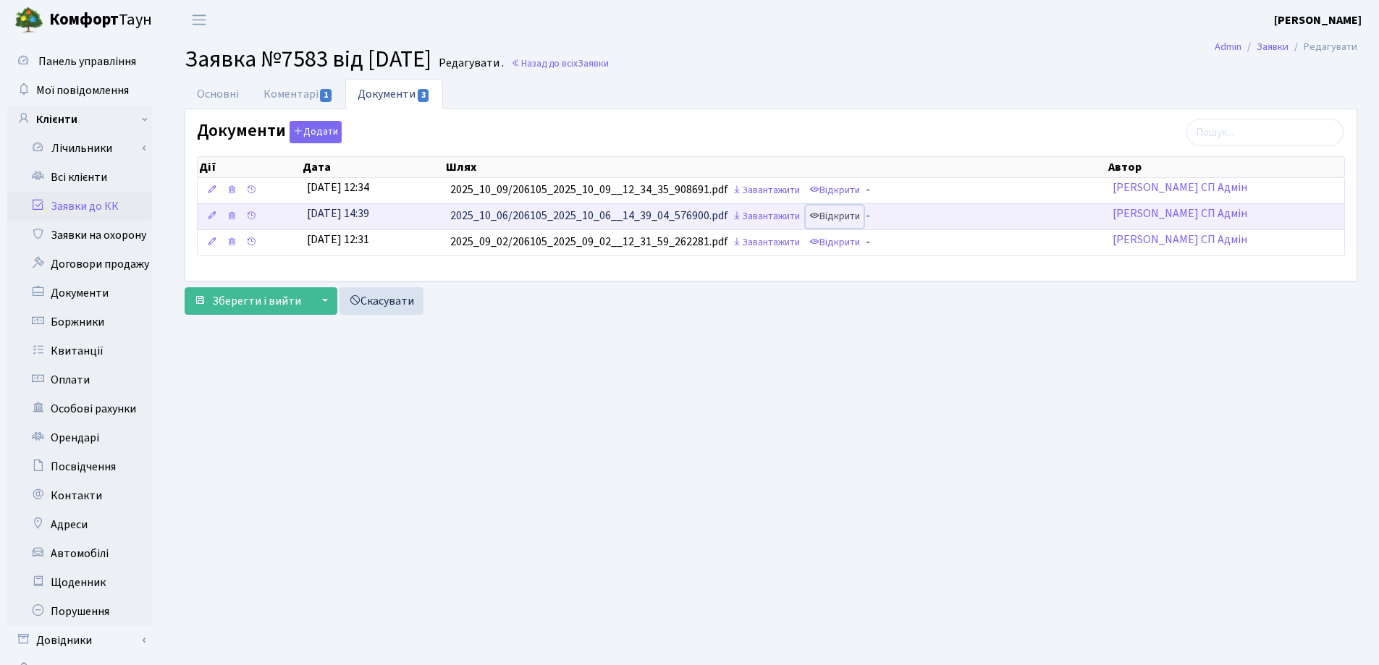
click at [849, 210] on link "Відкрити" at bounding box center [835, 217] width 58 height 22
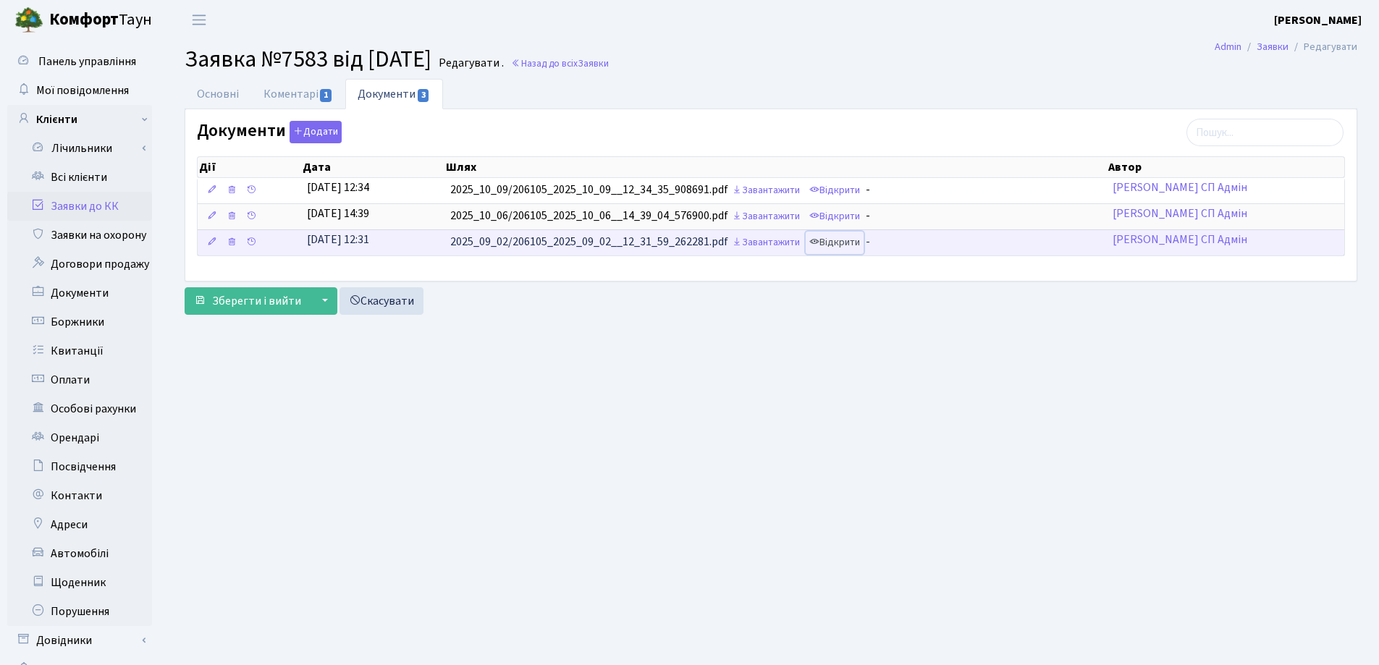
click at [824, 241] on link "Відкрити" at bounding box center [835, 243] width 58 height 22
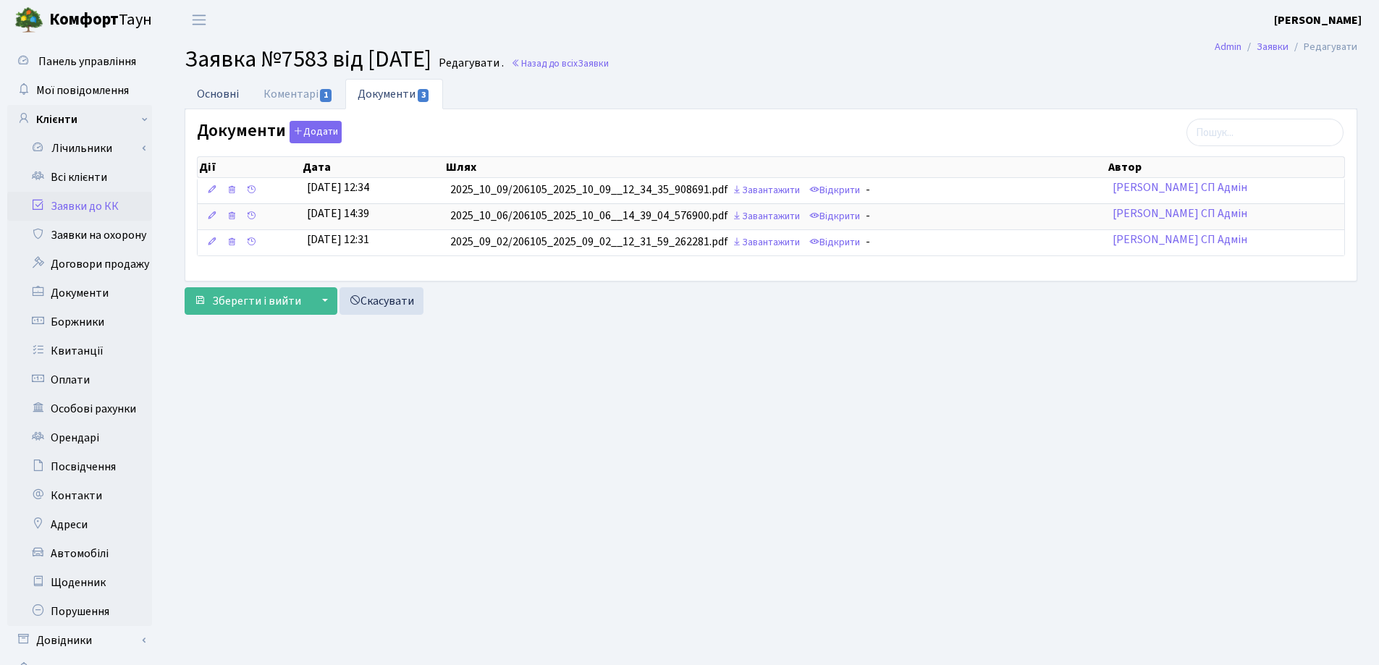
click at [221, 93] on link "Основні" at bounding box center [218, 94] width 67 height 30
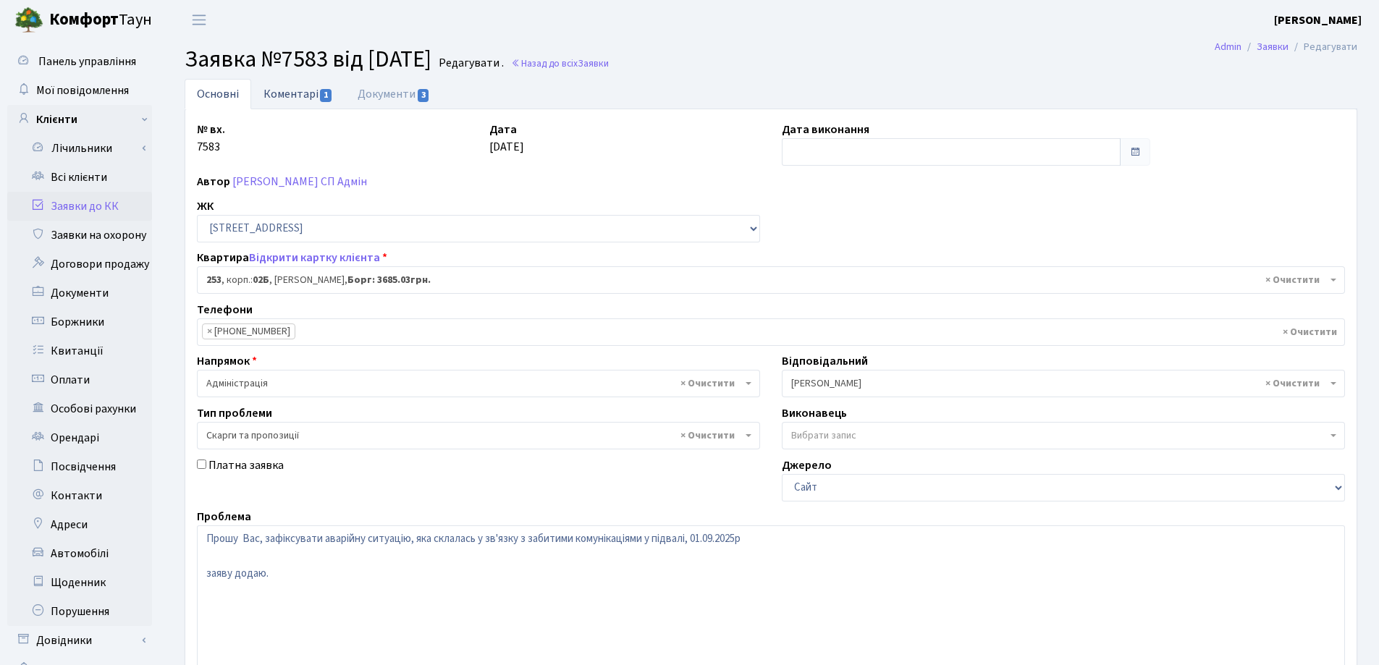
click at [277, 93] on link "Коментарі 1" at bounding box center [298, 94] width 94 height 30
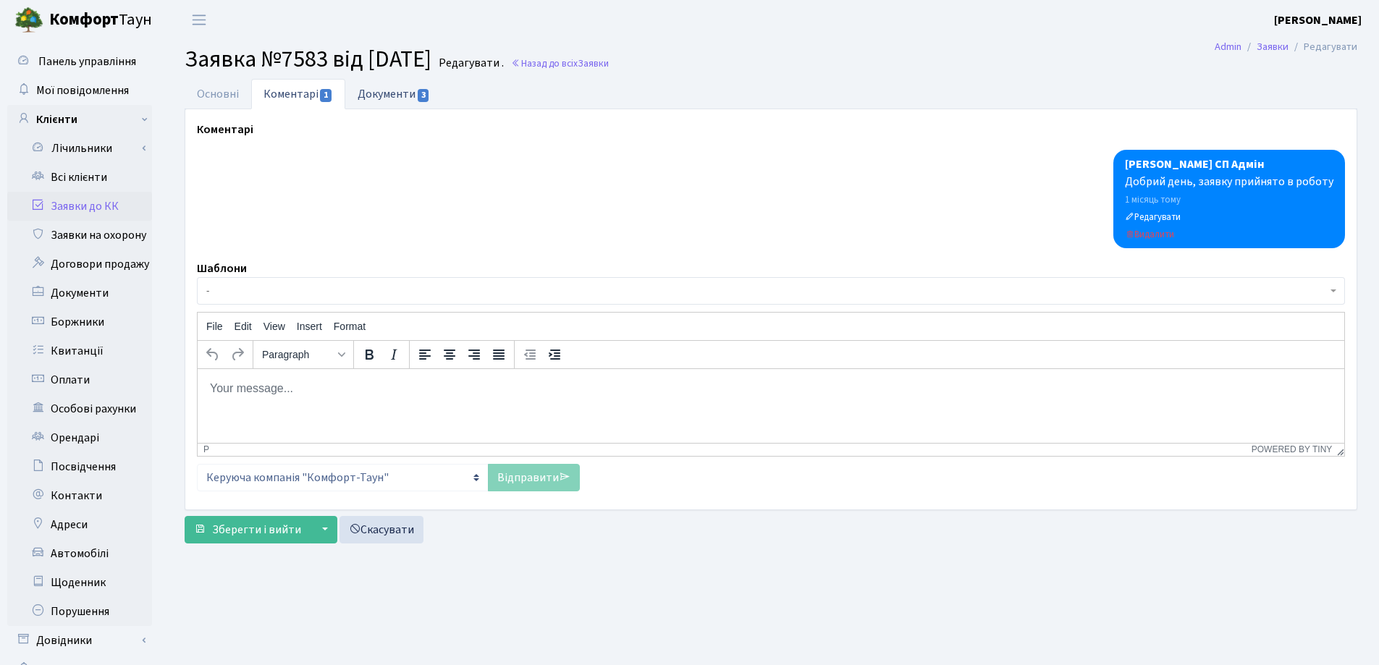
click at [373, 92] on link "Документи 3" at bounding box center [393, 94] width 97 height 30
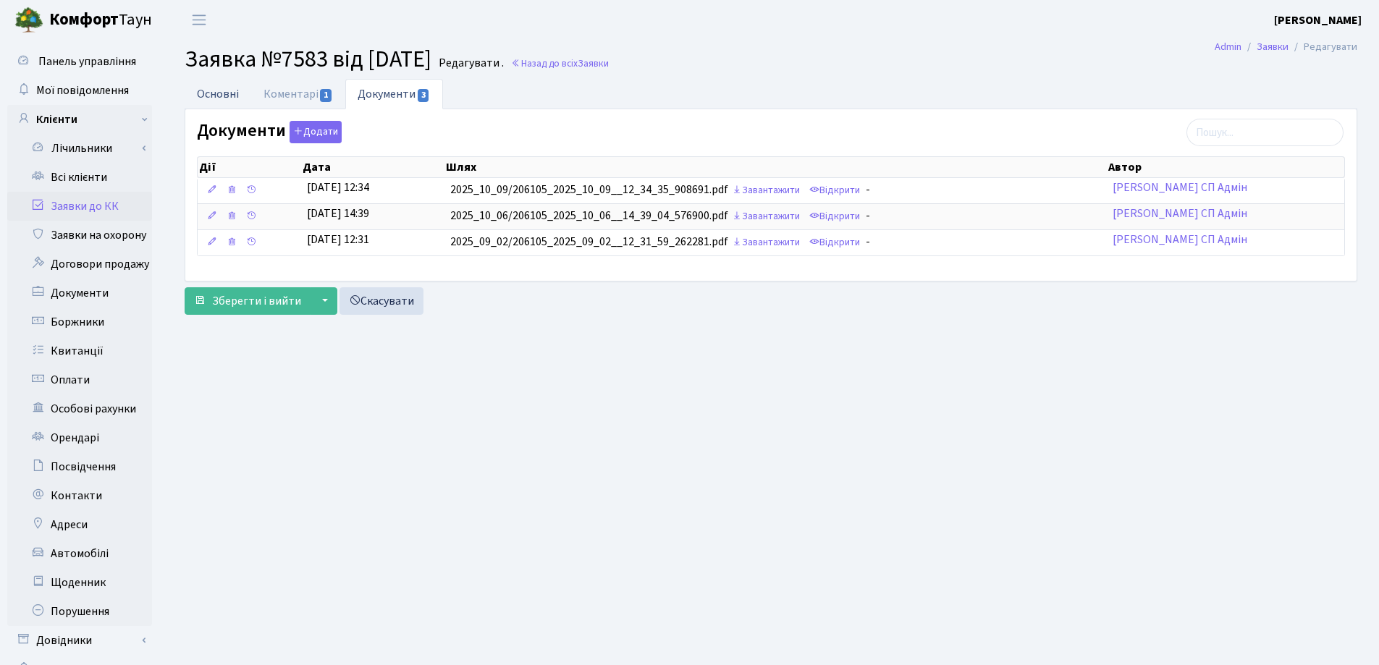
click at [217, 93] on link "Основні" at bounding box center [218, 94] width 67 height 30
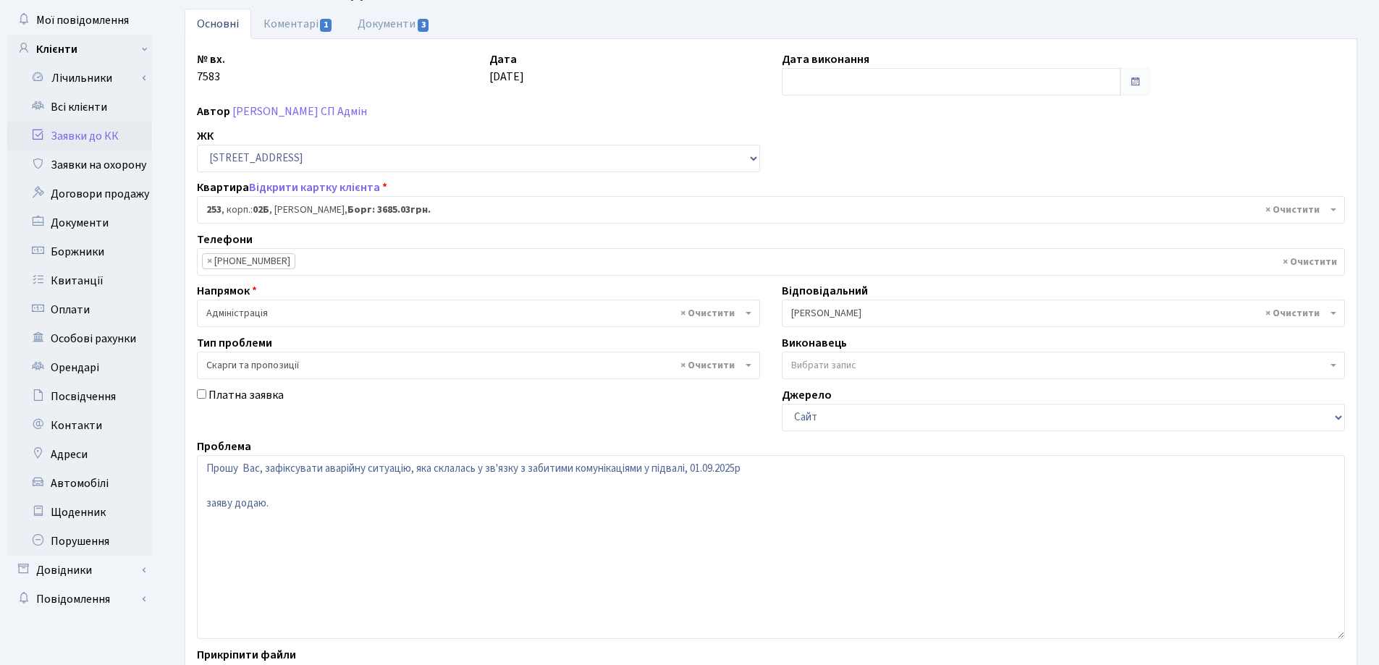
scroll to position [198, 0]
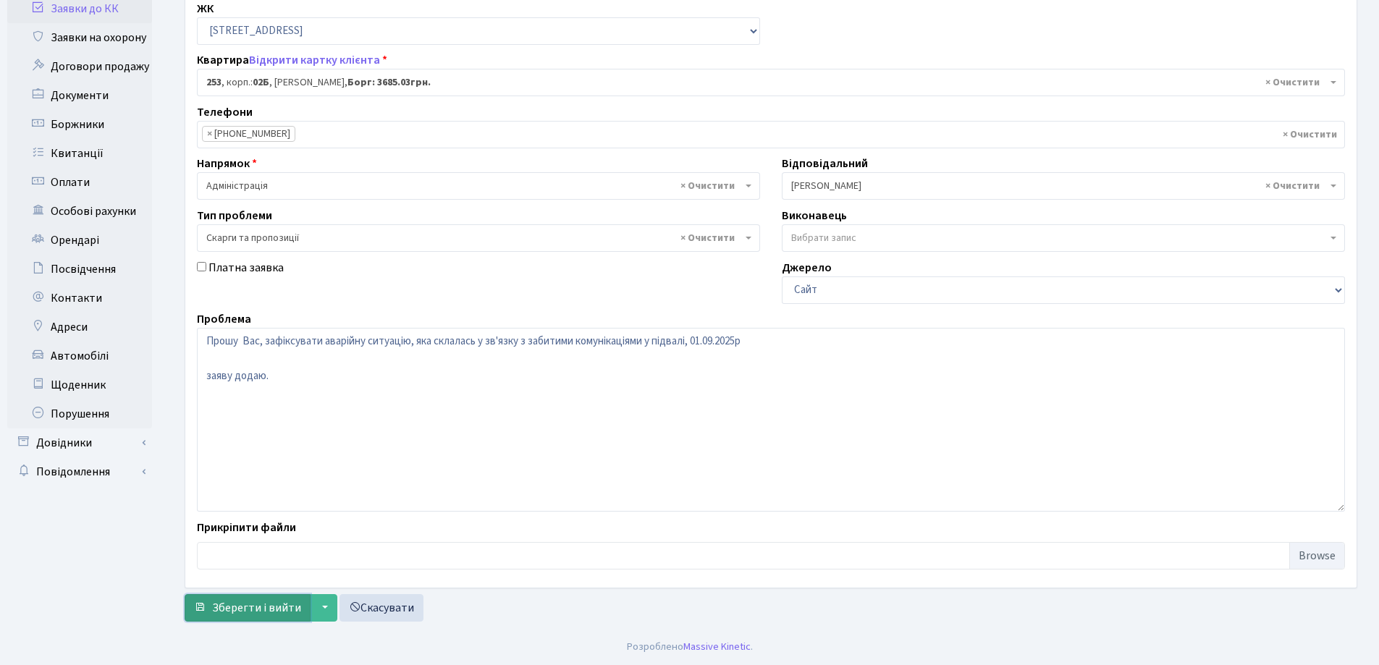
click at [271, 609] on span "Зберегти і вийти" at bounding box center [256, 608] width 89 height 16
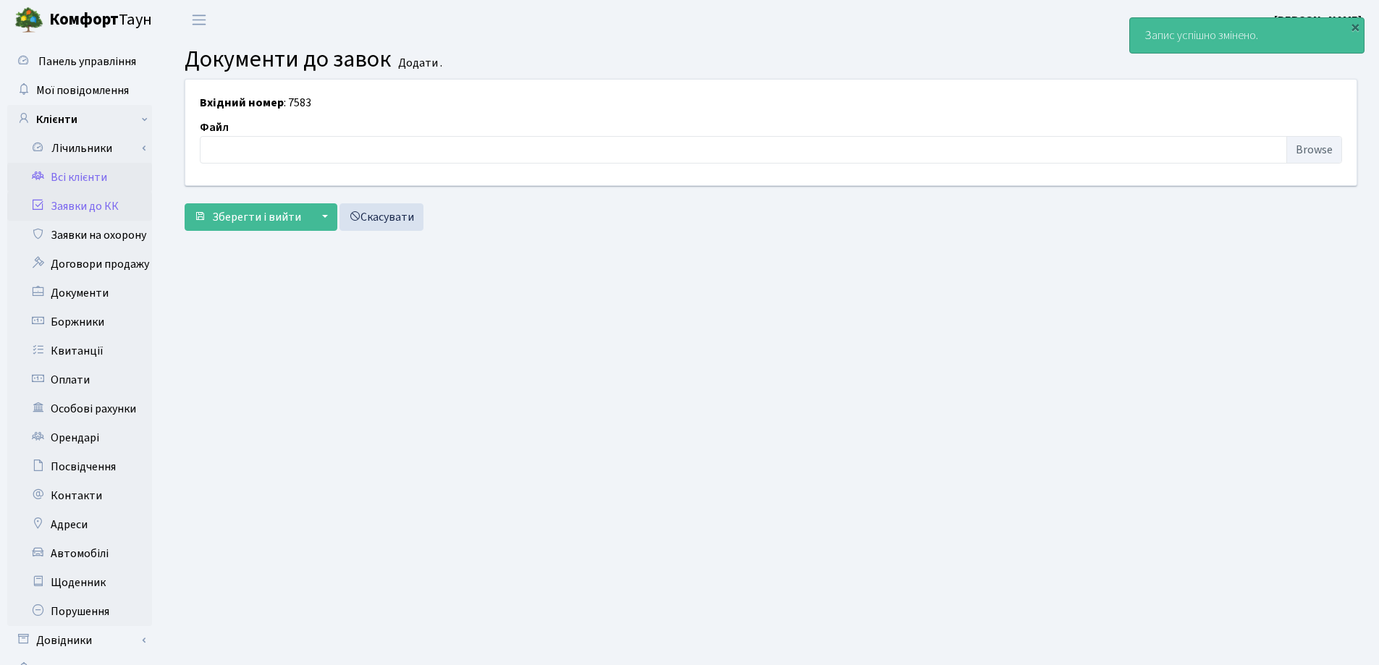
click at [64, 174] on link "Всі клієнти" at bounding box center [79, 177] width 145 height 29
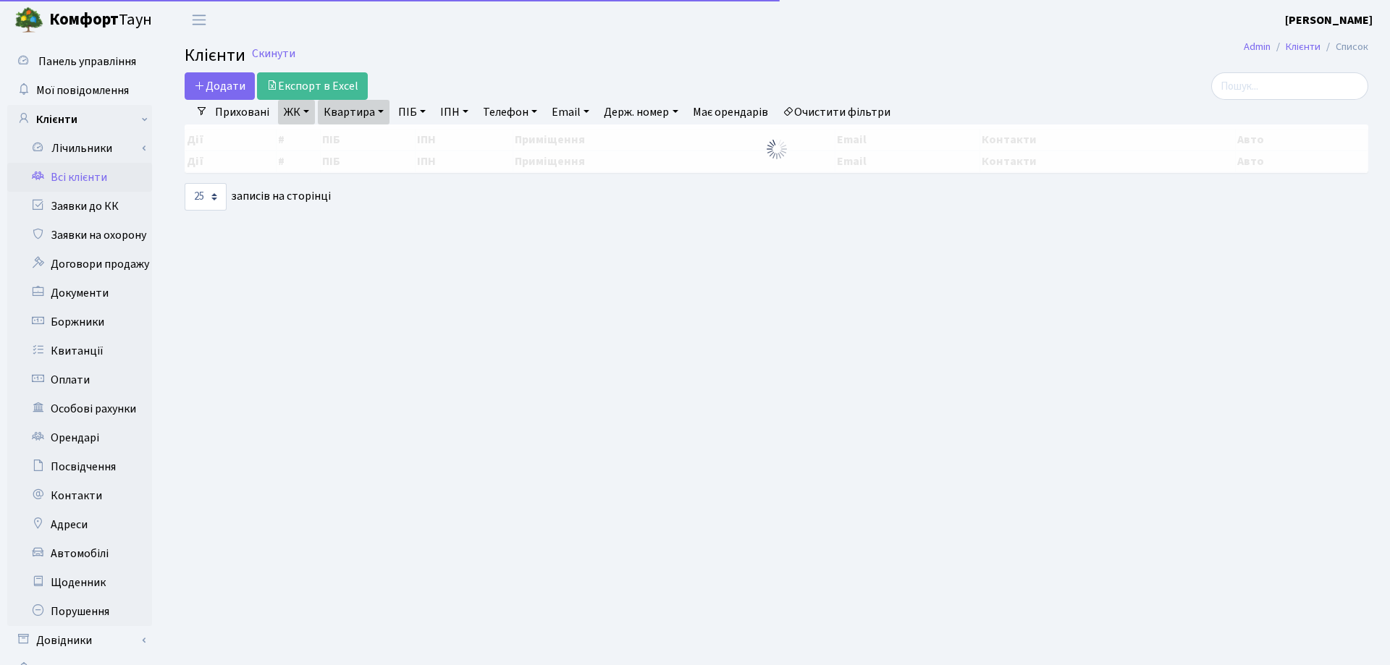
select select "25"
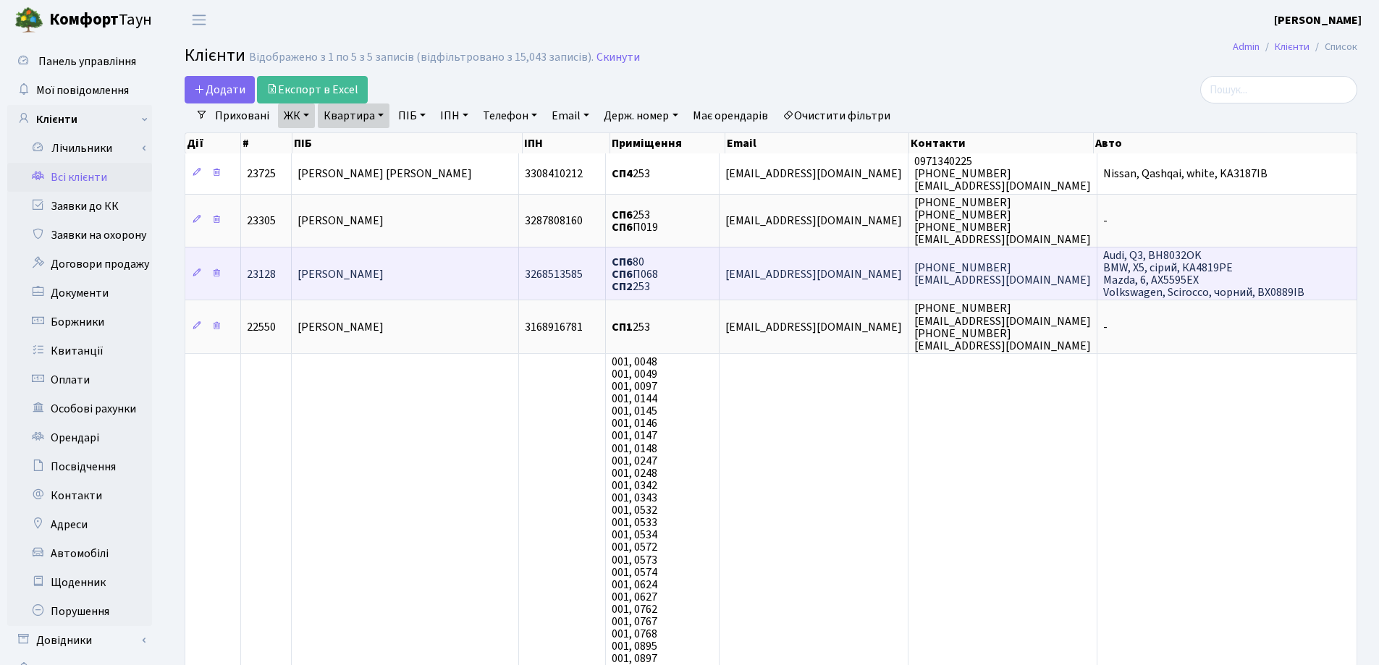
click at [438, 269] on td "[PERSON_NAME]" at bounding box center [405, 273] width 227 height 53
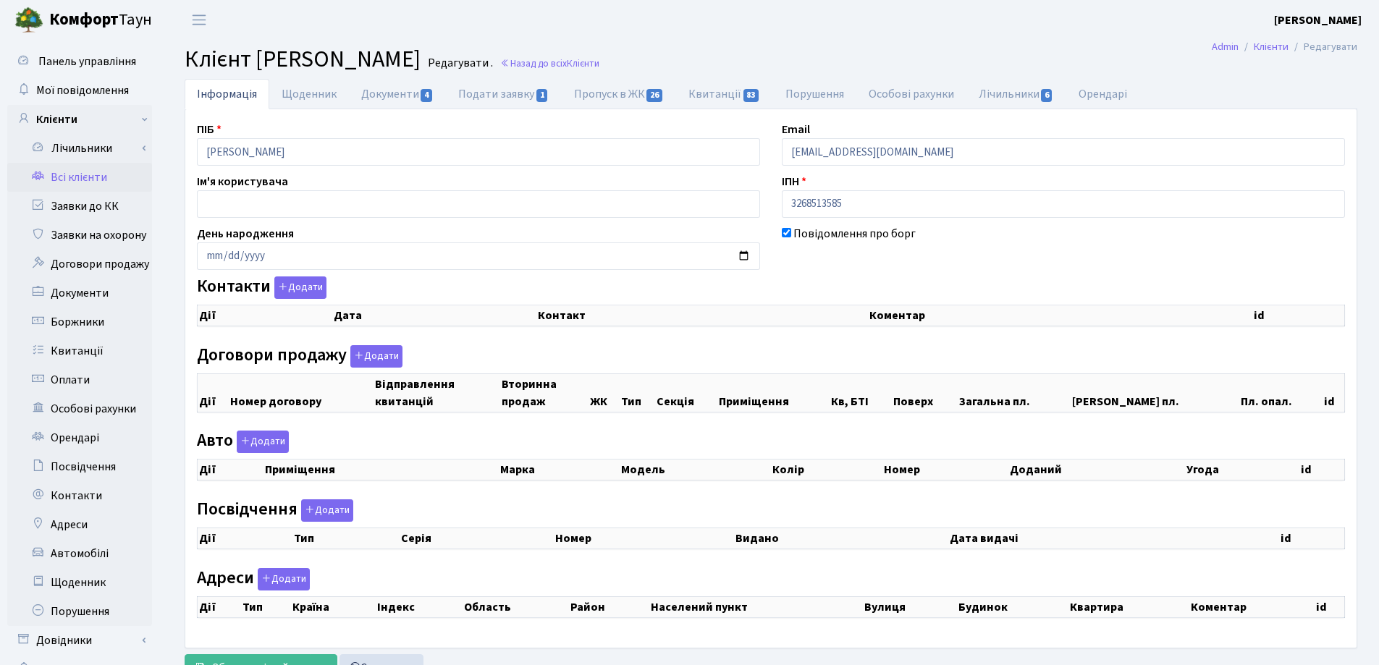
checkbox input "true"
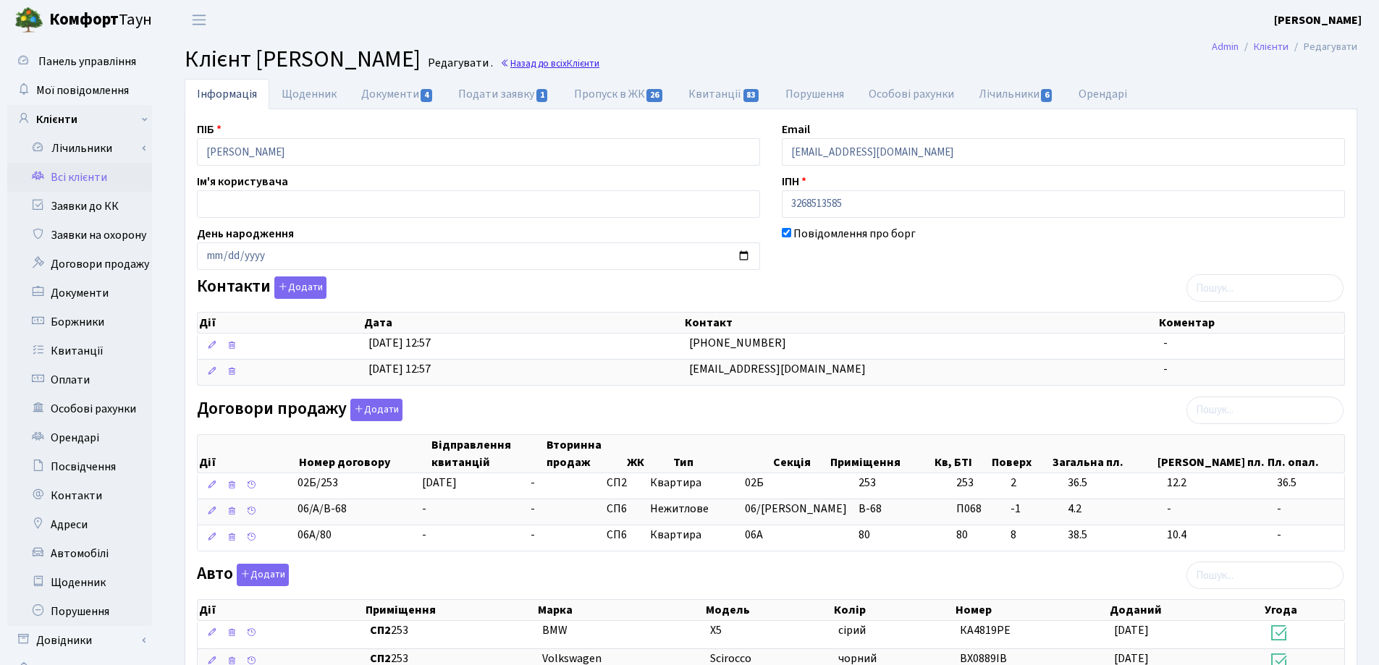
click at [599, 66] on link "Назад до всіх Клієнти" at bounding box center [549, 63] width 99 height 14
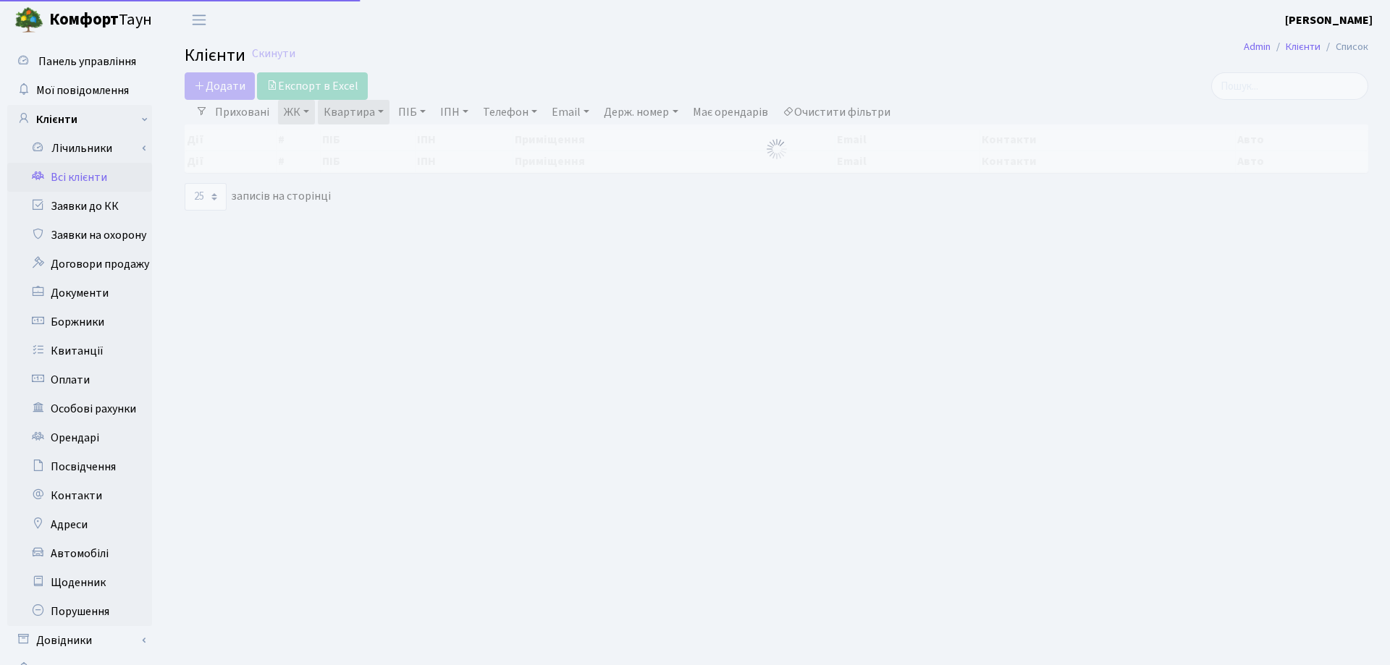
select select "25"
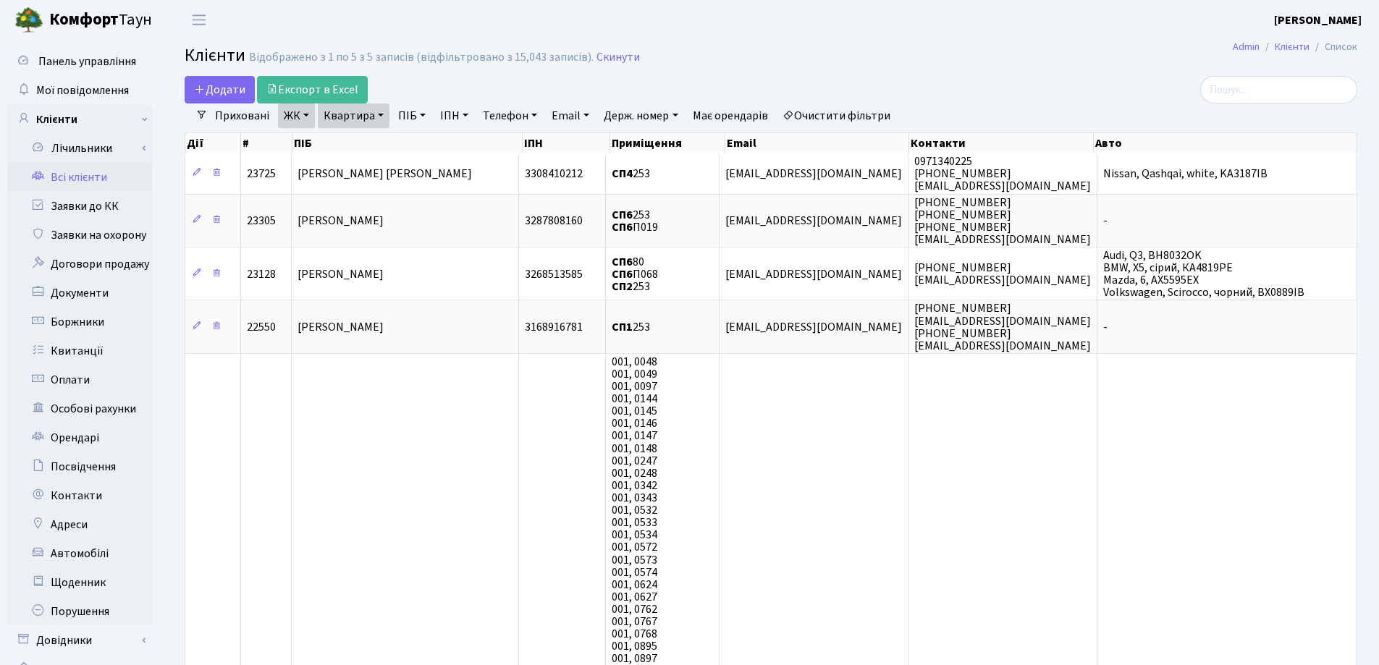
click at [382, 114] on link "Квартира" at bounding box center [354, 116] width 72 height 25
click at [416, 142] on icon at bounding box center [418, 144] width 12 height 12
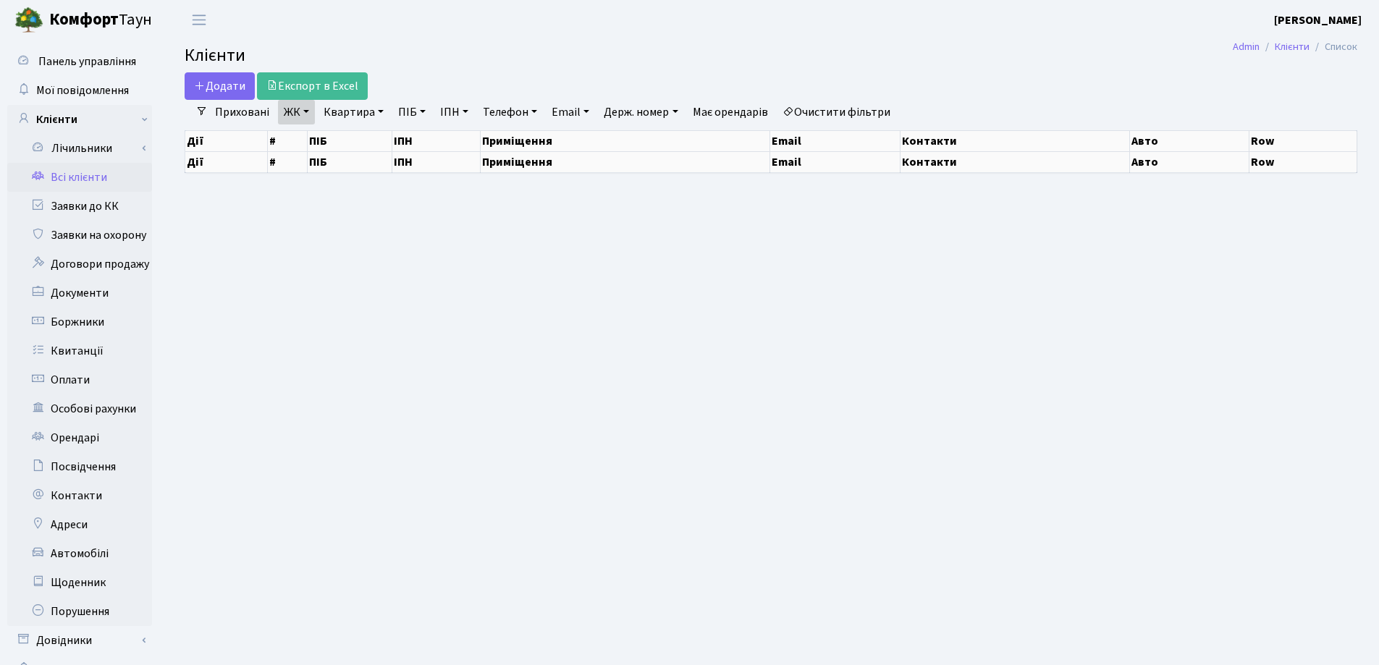
select select "25"
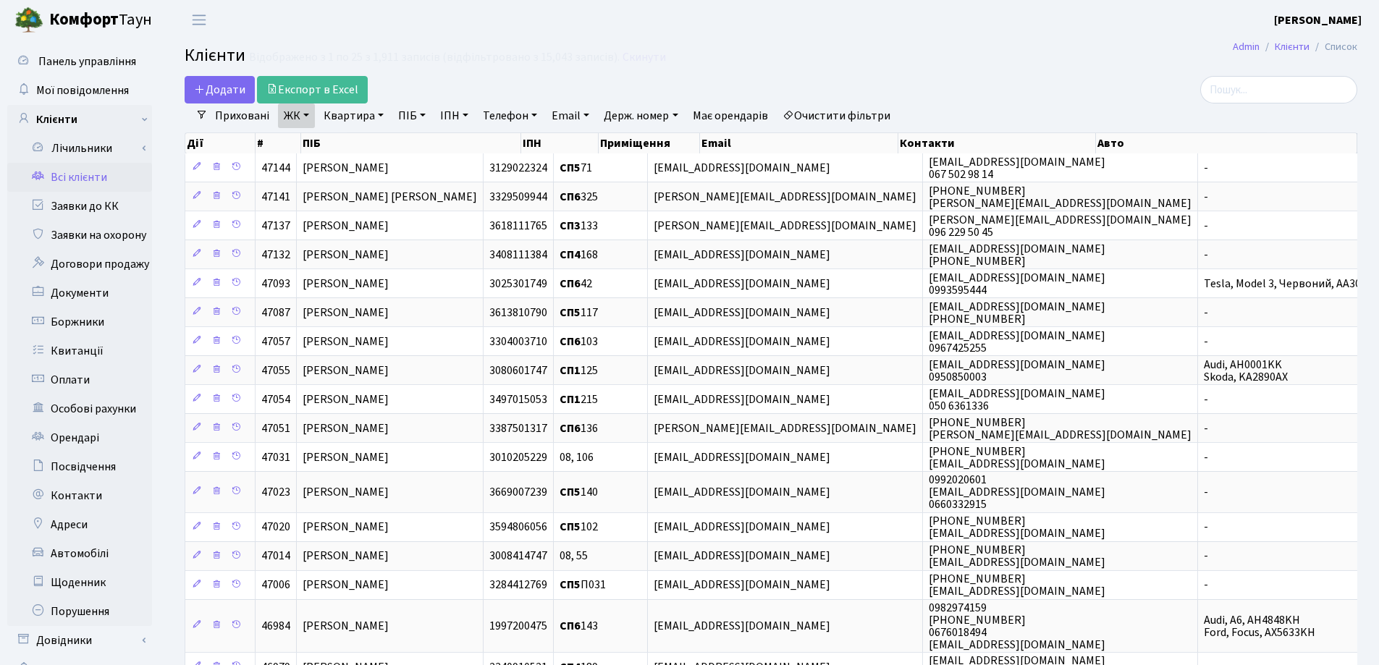
click at [377, 112] on link "Квартира" at bounding box center [354, 116] width 72 height 25
click at [387, 154] on input "text" at bounding box center [360, 144] width 85 height 28
type input "44"
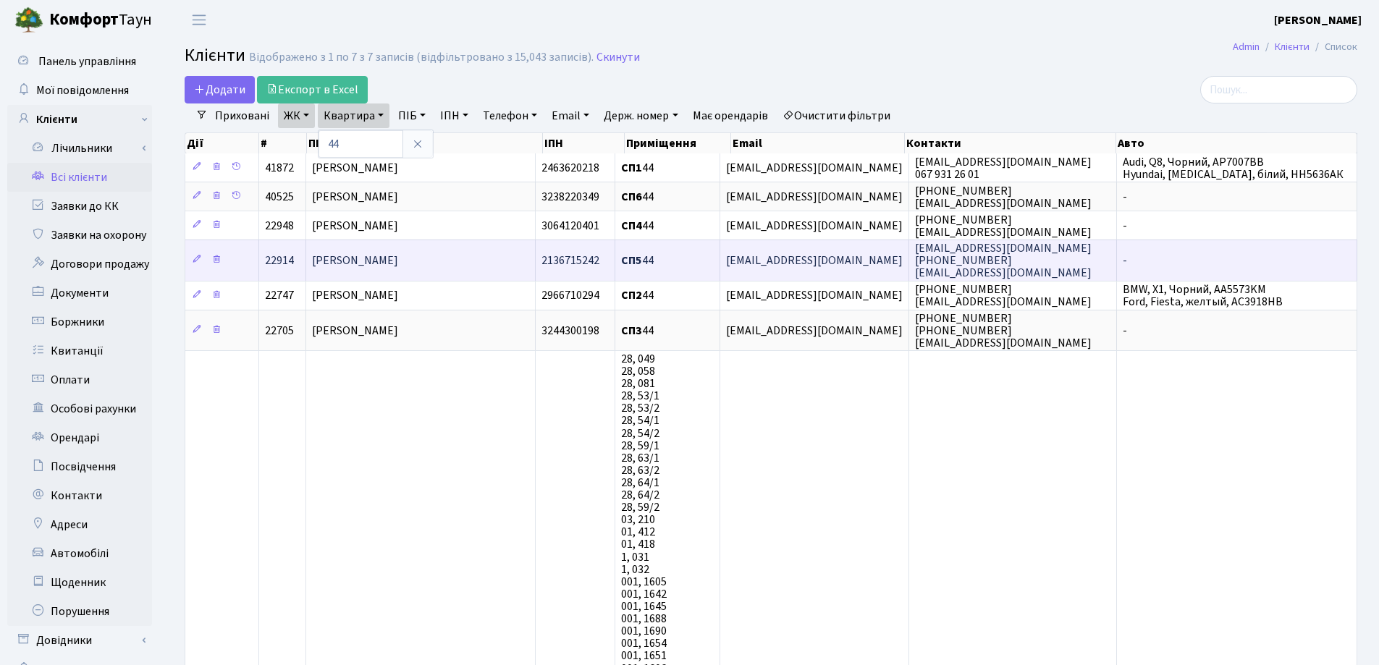
click at [481, 263] on td "[PERSON_NAME] [PERSON_NAME]" at bounding box center [420, 260] width 229 height 41
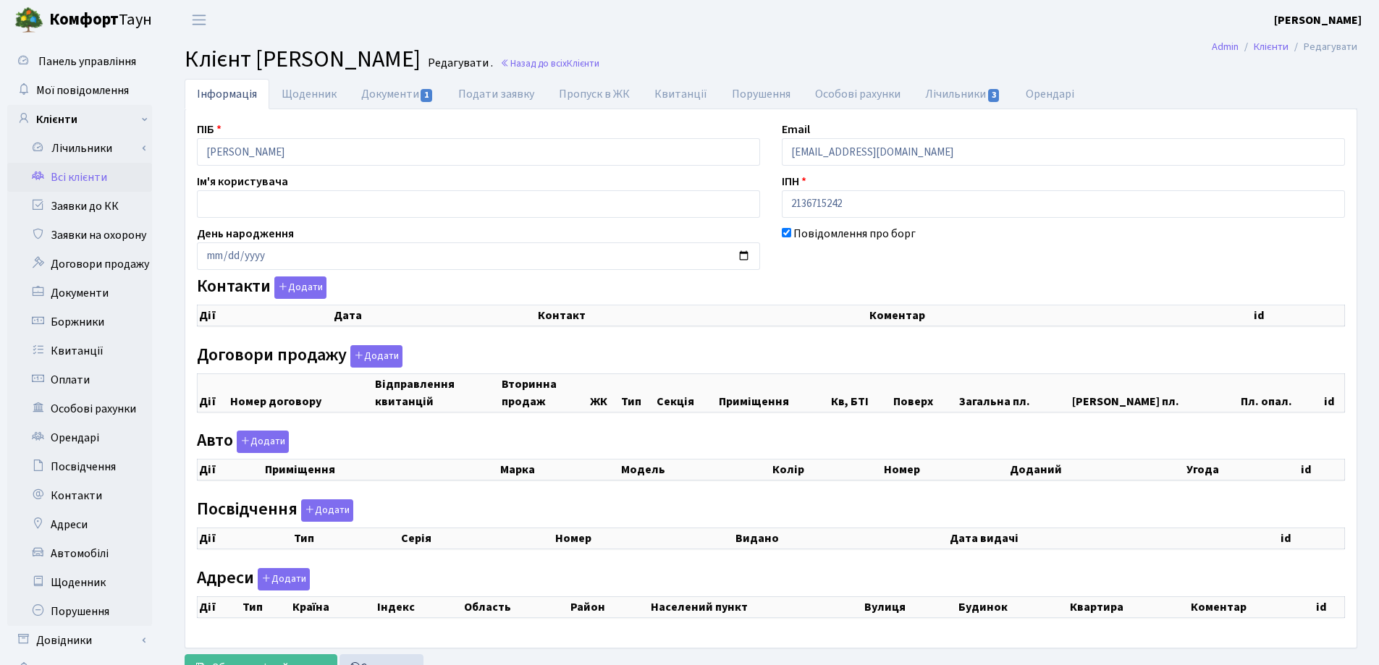
checkbox input "true"
select select "25"
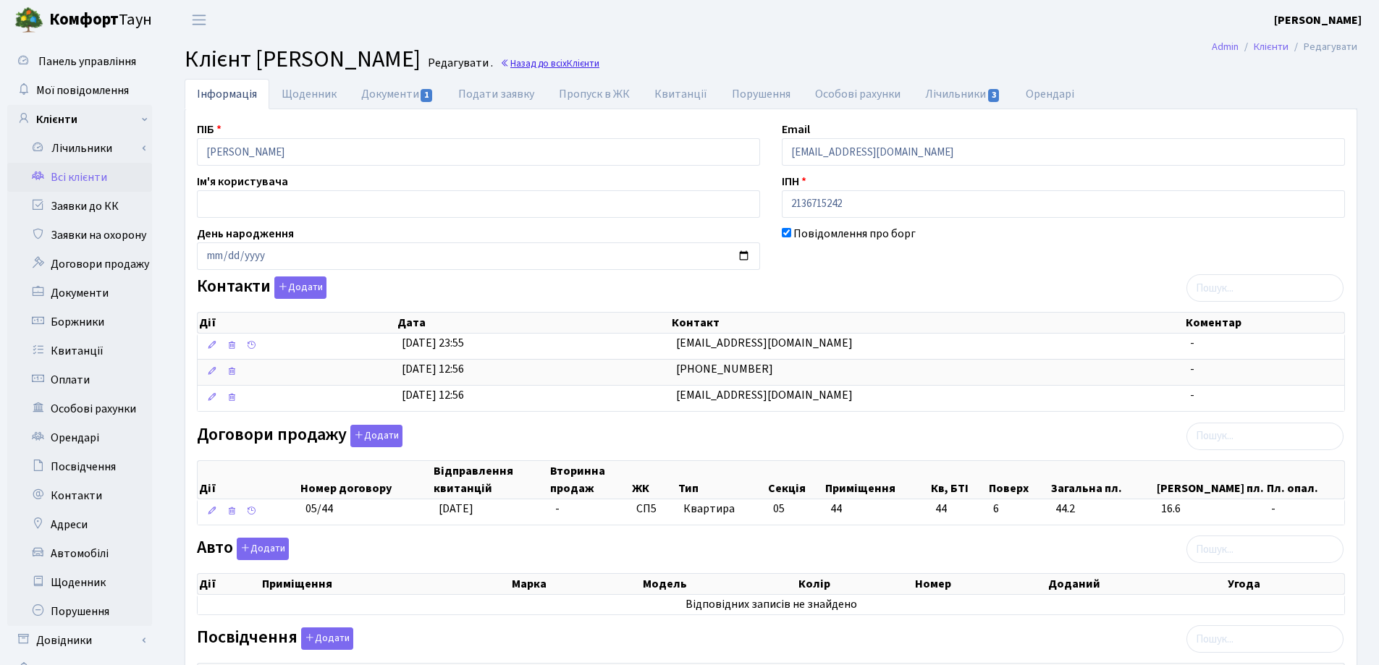
click at [599, 59] on link "Назад до всіх Клієнти" at bounding box center [549, 63] width 99 height 14
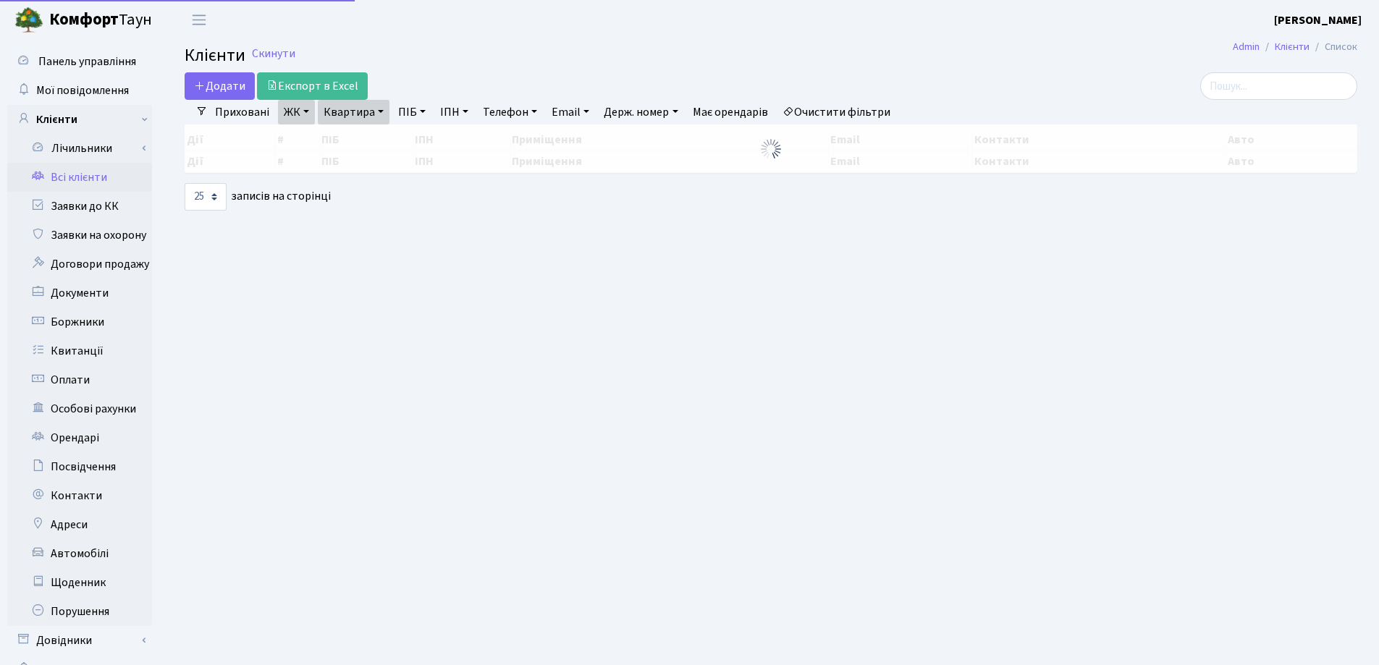
select select "25"
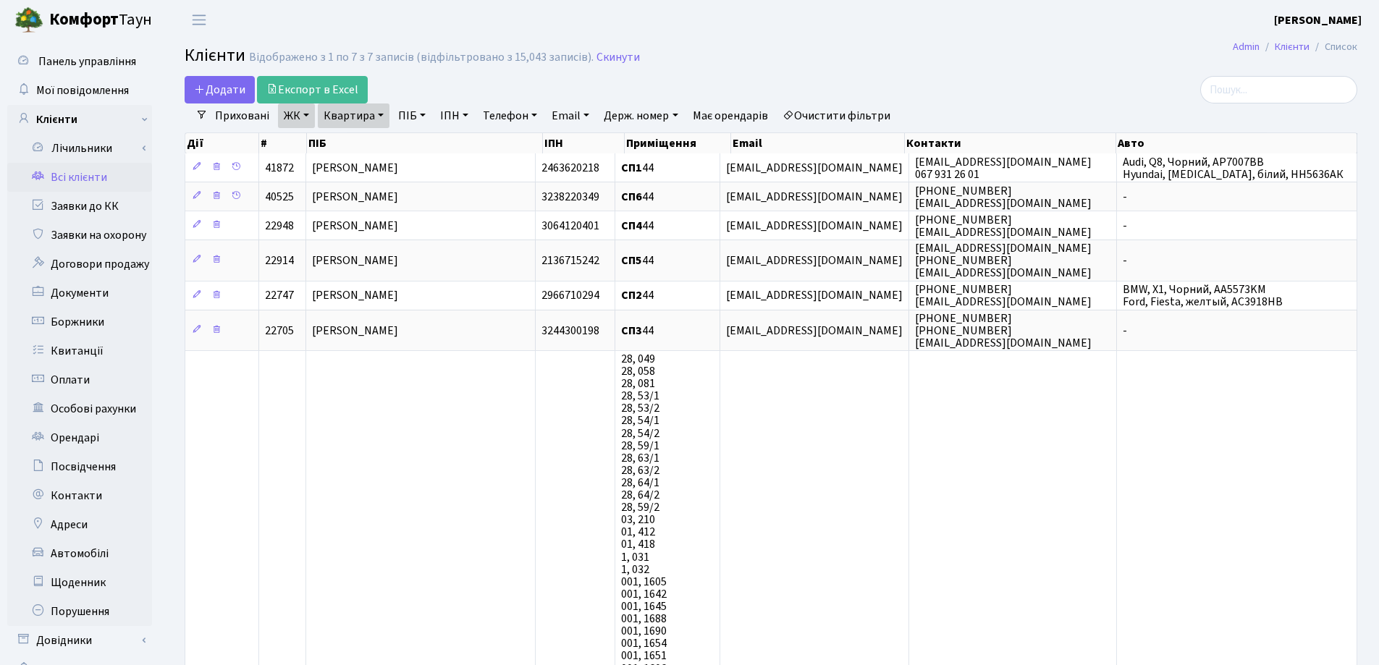
click at [381, 116] on link "Квартира" at bounding box center [354, 116] width 72 height 25
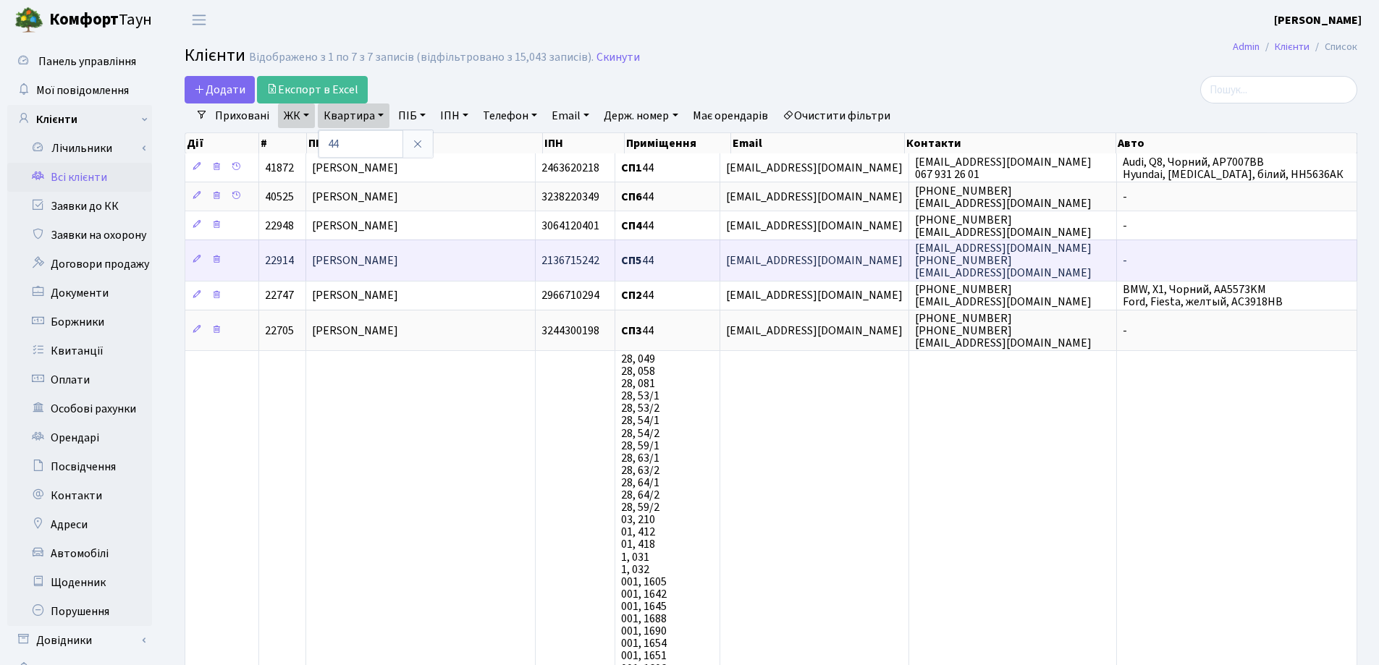
click at [398, 255] on span "[PERSON_NAME]" at bounding box center [355, 261] width 86 height 16
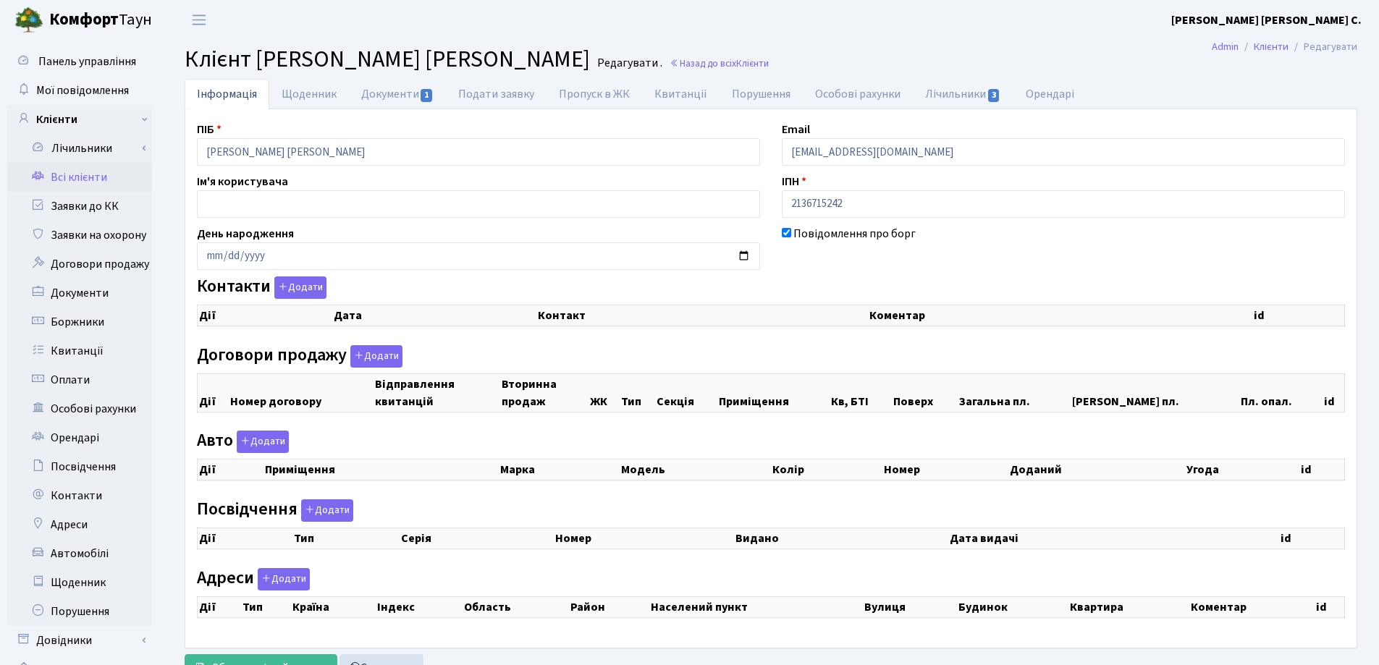
checkbox input "true"
select select "25"
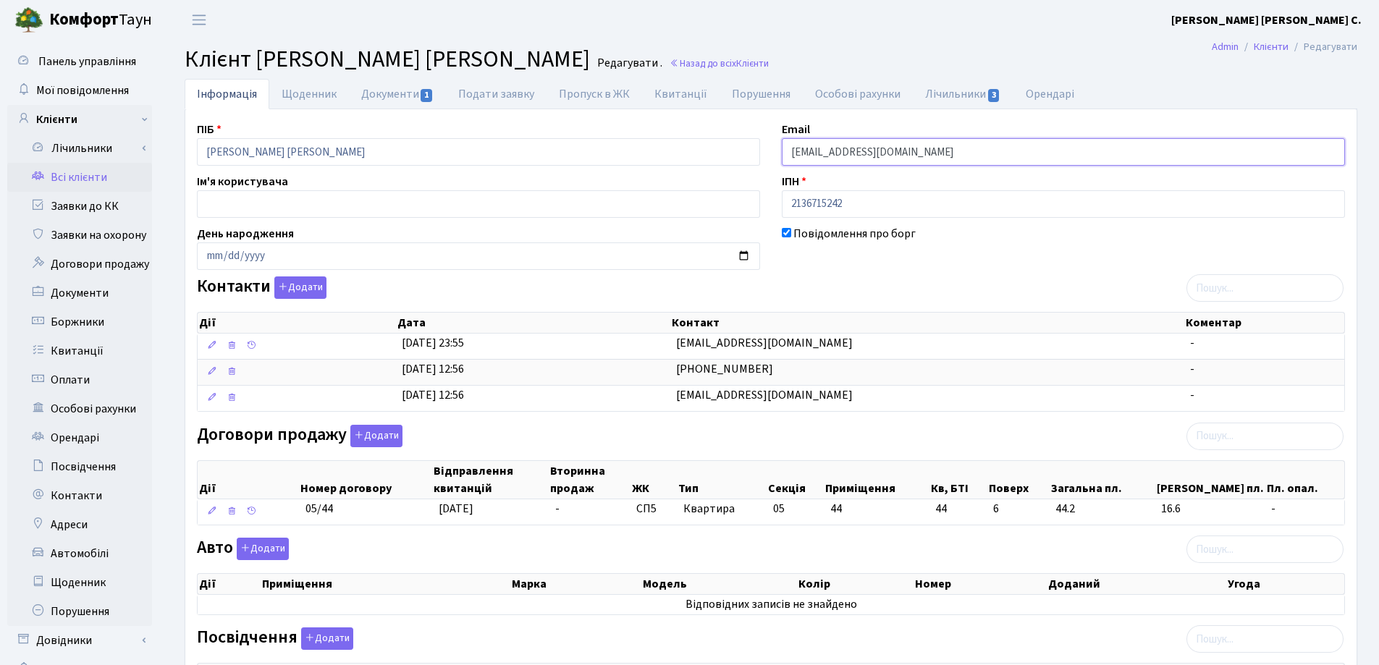
click at [934, 150] on input "[EMAIL_ADDRESS][DOMAIN_NAME]" at bounding box center [1063, 152] width 563 height 28
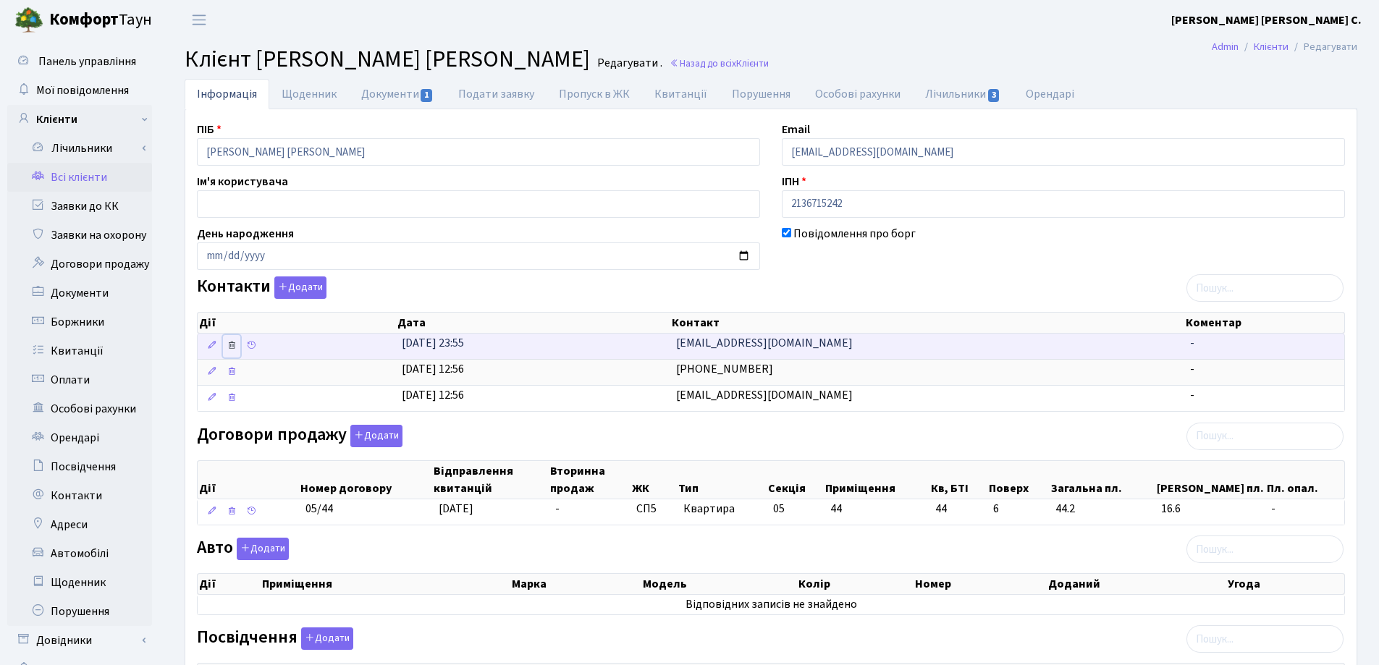
click at [234, 347] on icon at bounding box center [232, 345] width 10 height 10
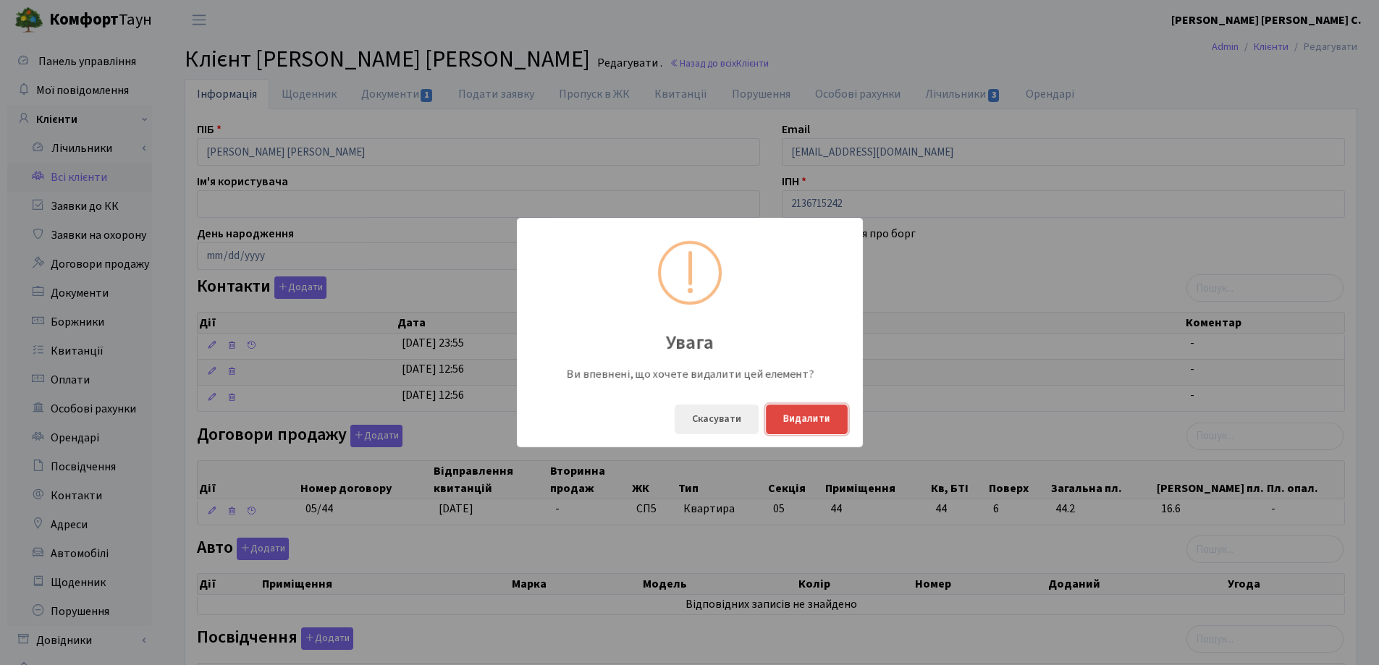
click at [786, 421] on button "Видалити" at bounding box center [807, 420] width 82 height 30
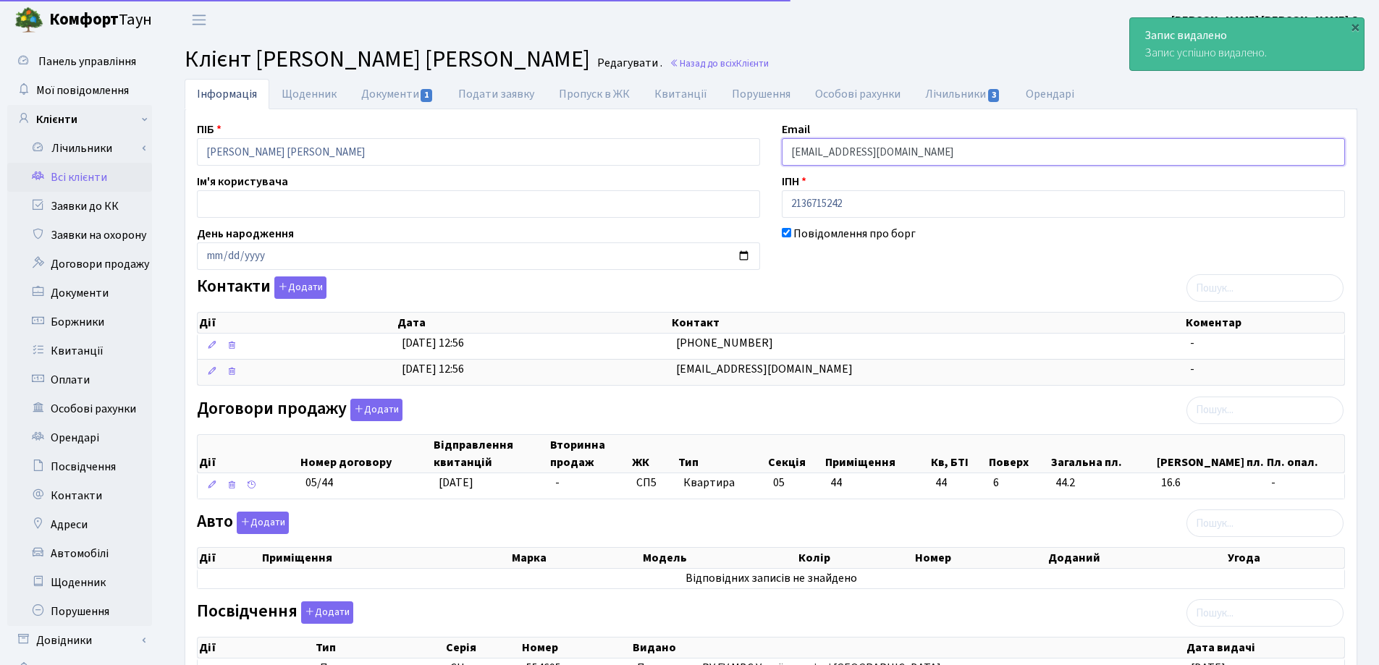
click at [928, 149] on input "[EMAIL_ADDRESS][DOMAIN_NAME]" at bounding box center [1063, 152] width 563 height 28
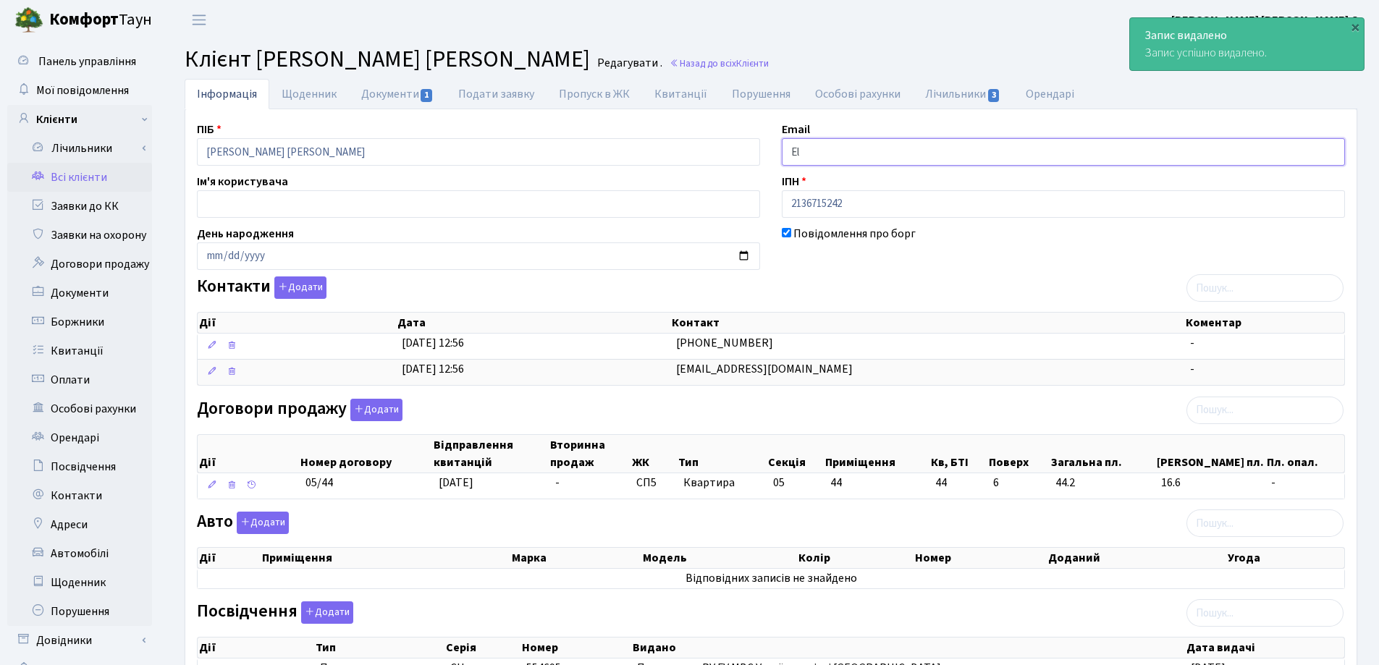
type input "E"
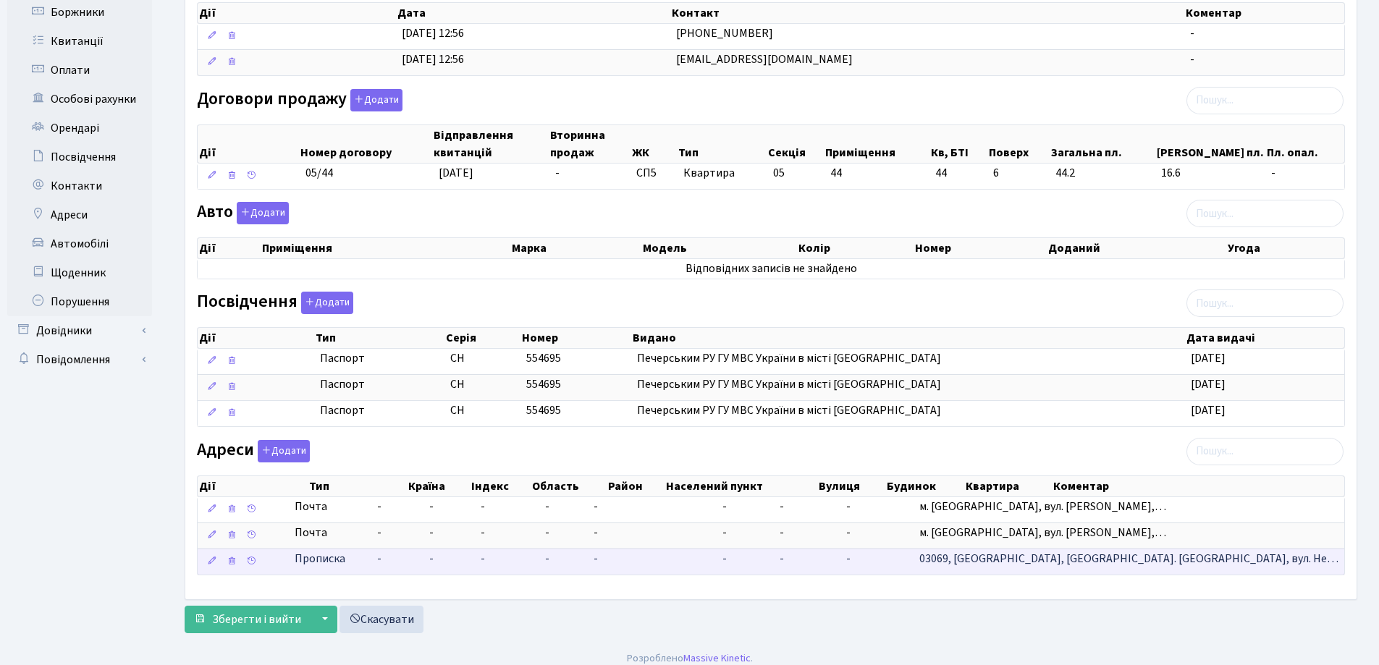
scroll to position [321, 0]
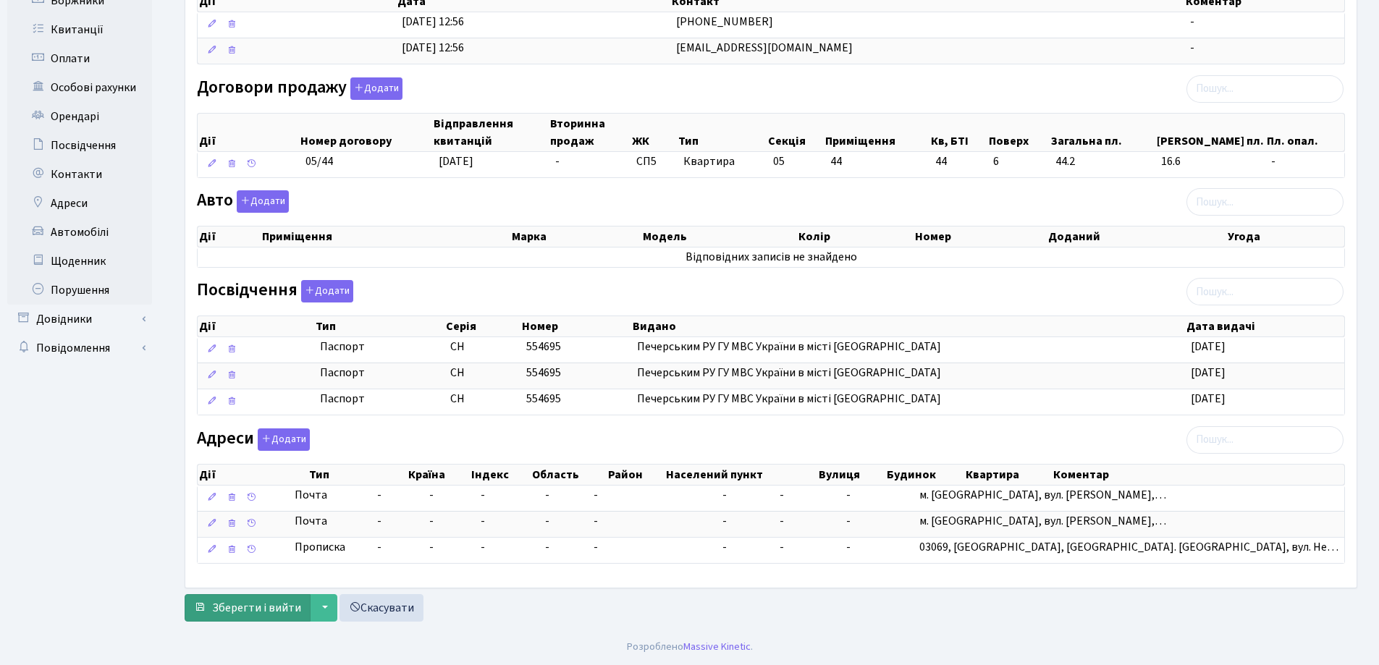
type input "[EMAIL_ADDRESS][DOMAIN_NAME]"
click at [239, 608] on span "Зберегти і вийти" at bounding box center [256, 608] width 89 height 16
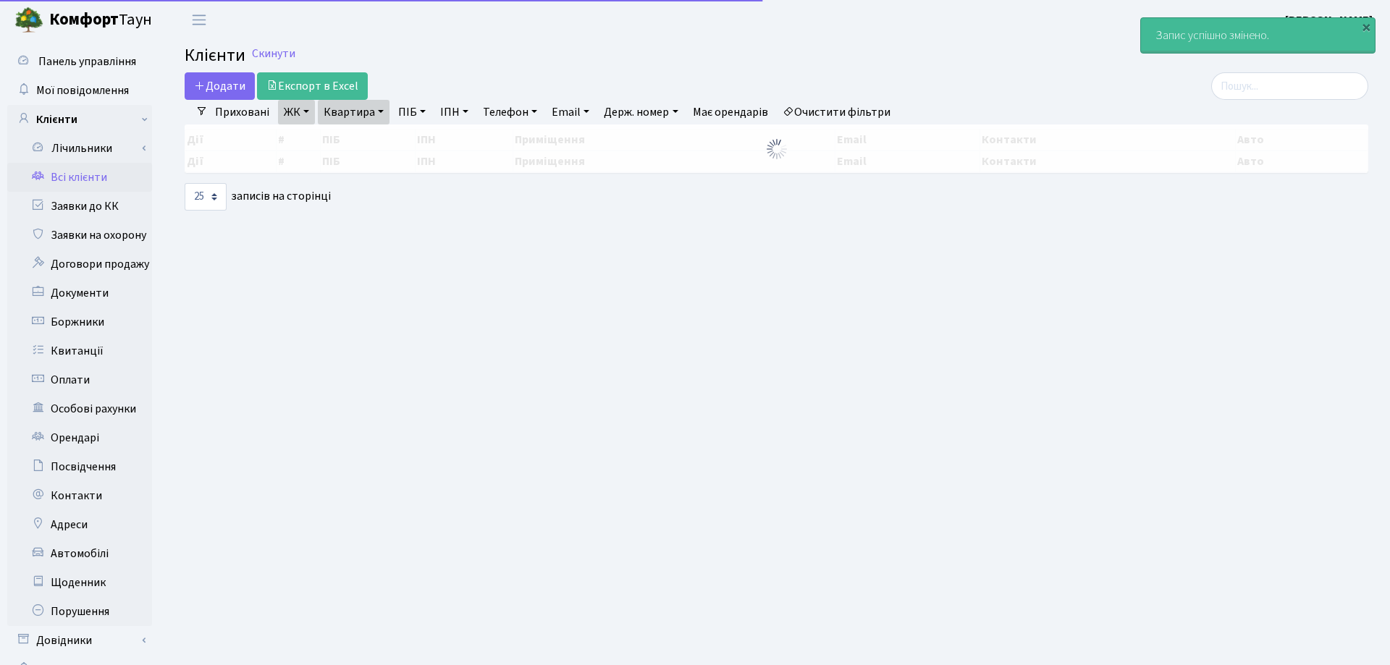
select select "25"
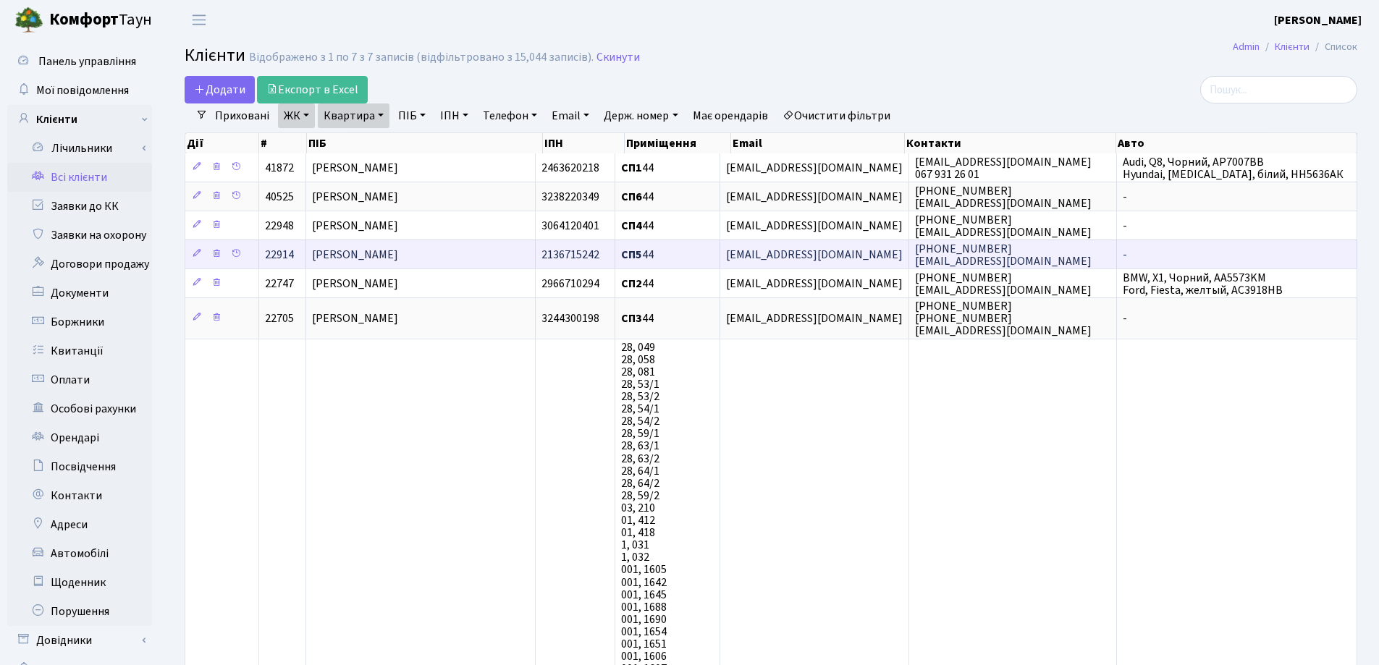
click at [471, 252] on td "[PERSON_NAME]" at bounding box center [420, 254] width 229 height 29
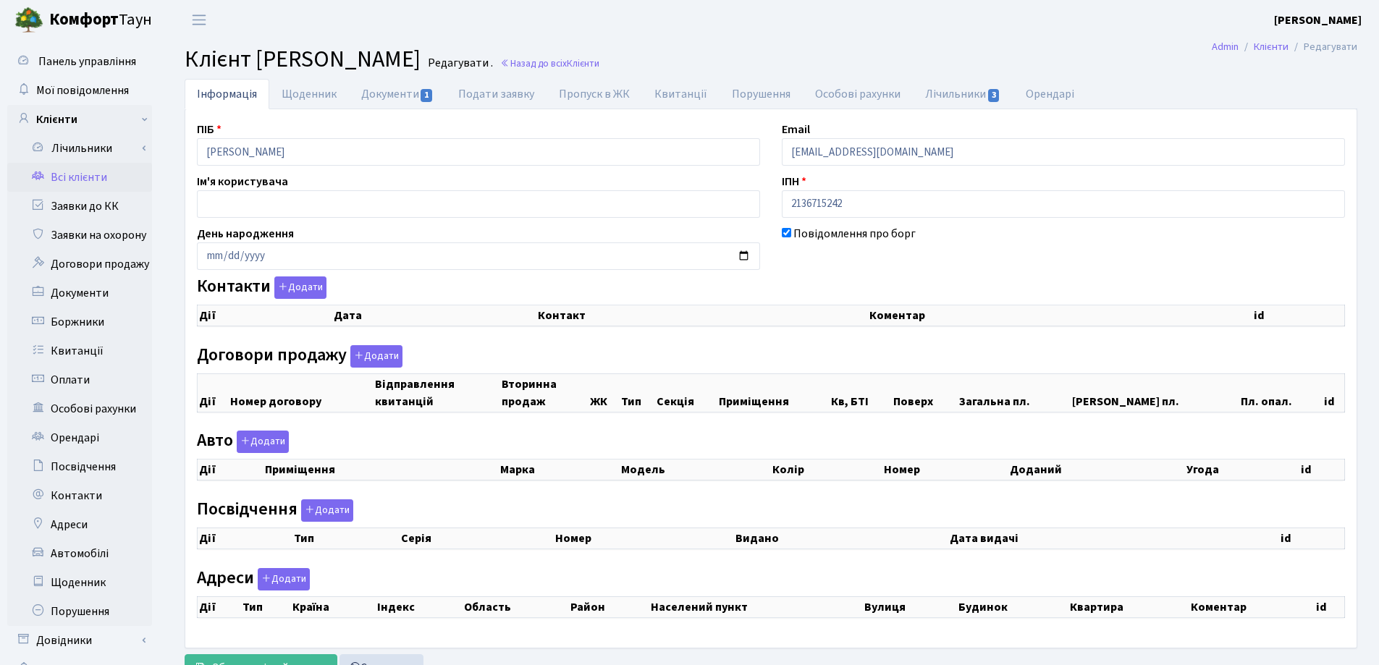
checkbox input "true"
select select "25"
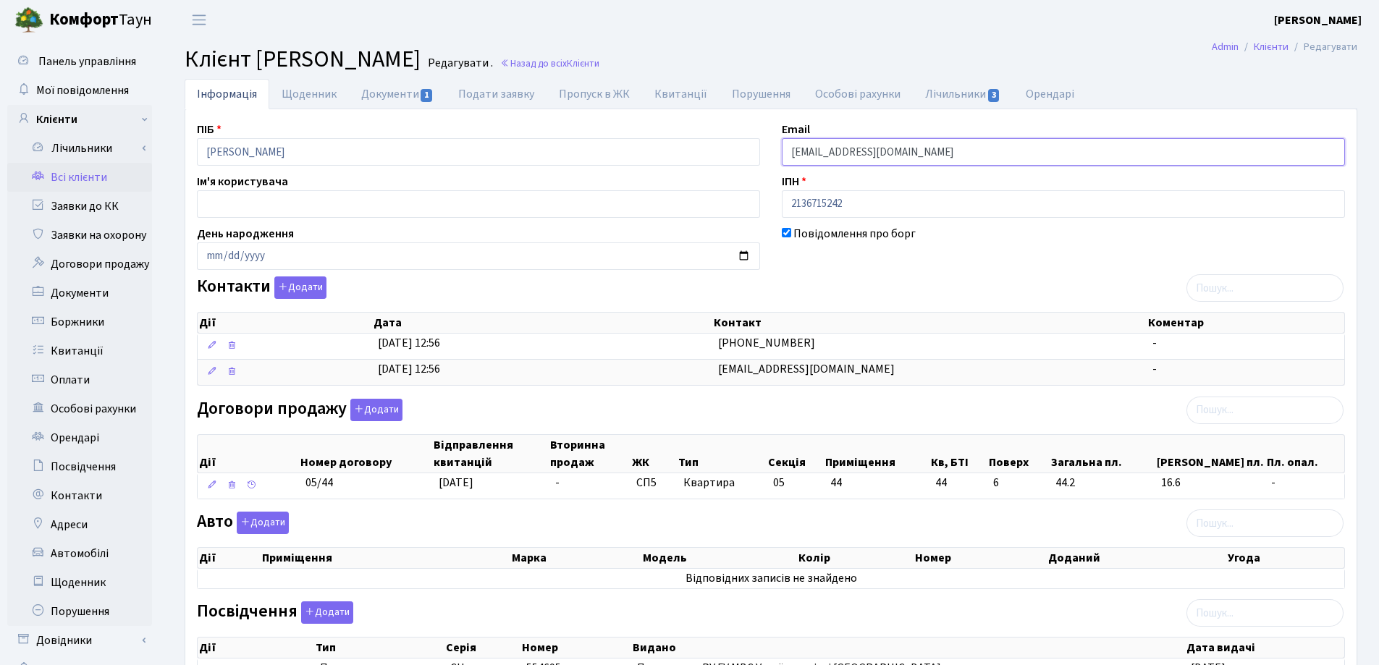
drag, startPoint x: 943, startPoint y: 152, endPoint x: 769, endPoint y: 159, distance: 174.6
click at [769, 159] on div "ПІБ [PERSON_NAME] Email [EMAIL_ADDRESS][DOMAIN_NAME] Ім'я користувача ІПН 21367…" at bounding box center [771, 509] width 1170 height 777
click at [869, 26] on header "Комфорт Таун Лоскутова В. С. Мій обліковий запис Вийти" at bounding box center [689, 20] width 1379 height 40
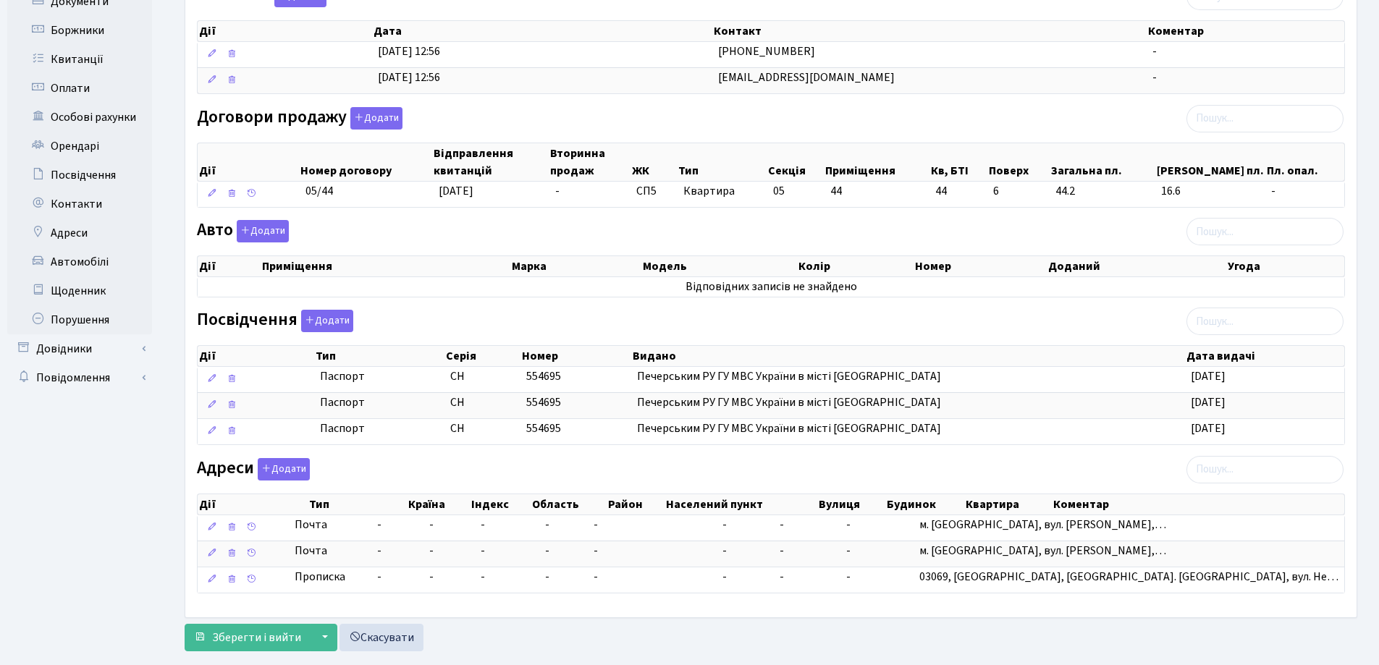
scroll to position [321, 0]
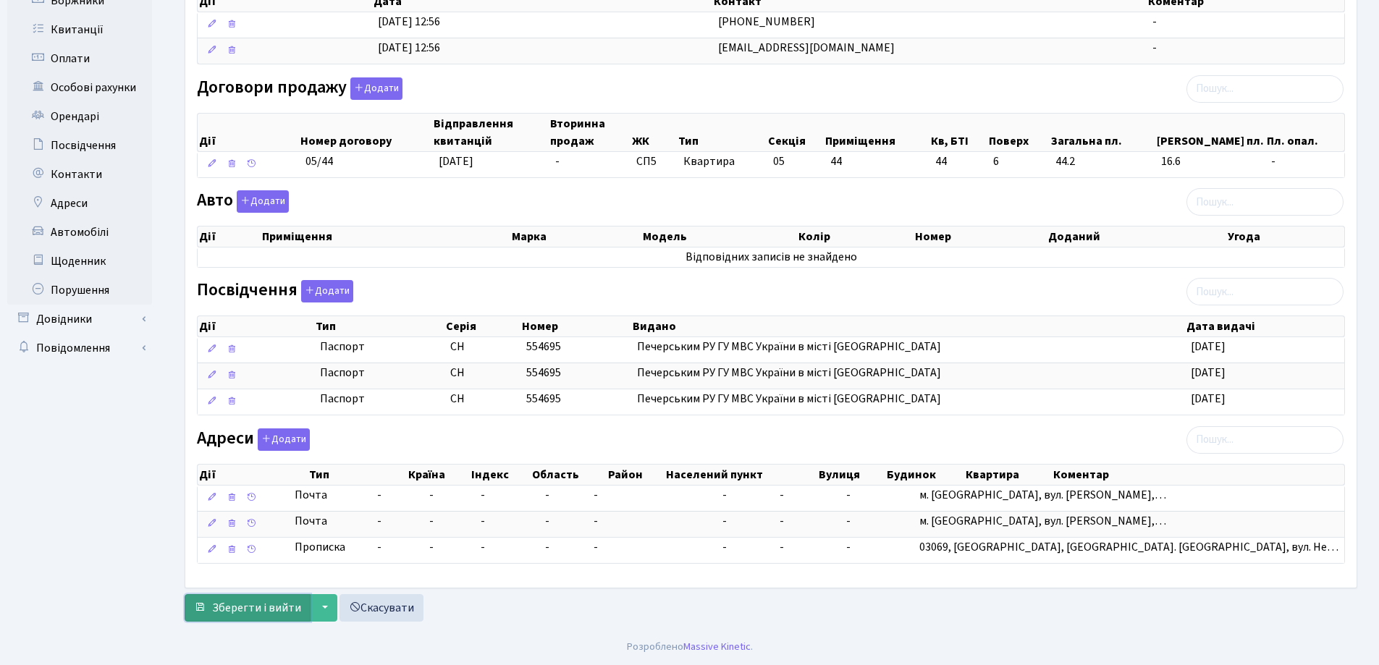
click at [256, 613] on span "Зберегти і вийти" at bounding box center [256, 608] width 89 height 16
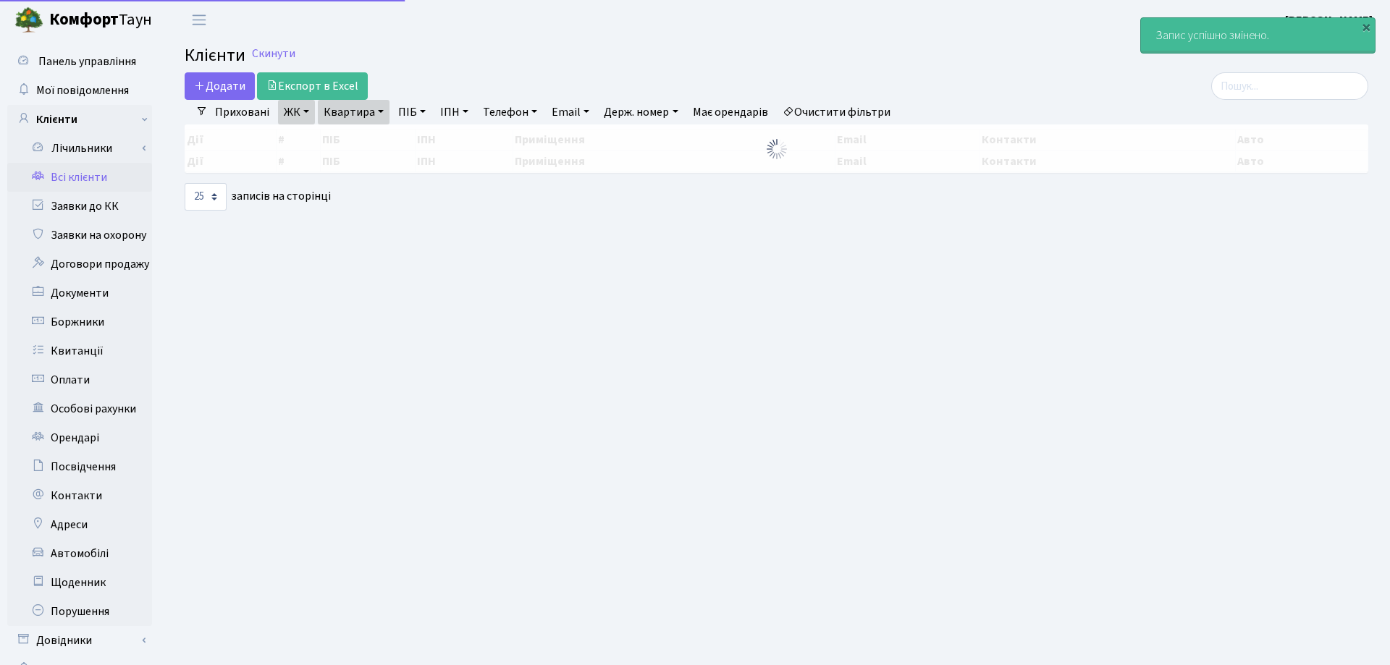
select select "25"
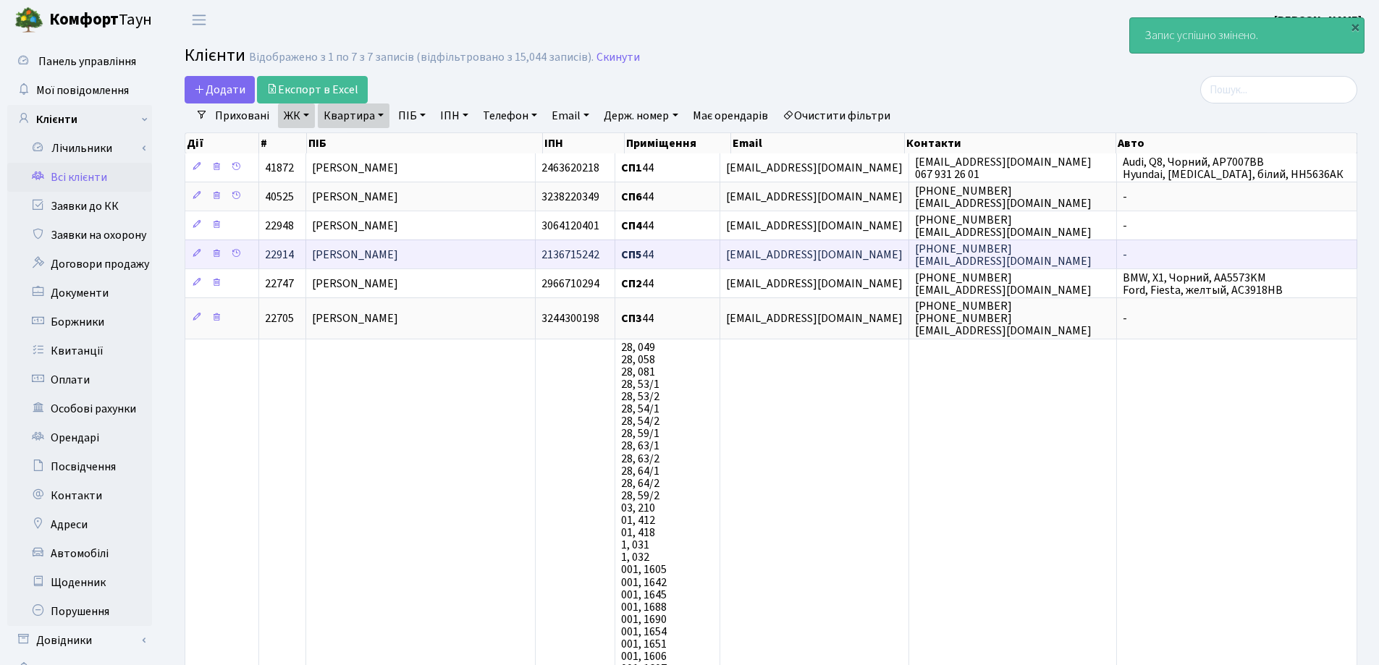
click at [398, 255] on span "[PERSON_NAME]" at bounding box center [355, 255] width 86 height 16
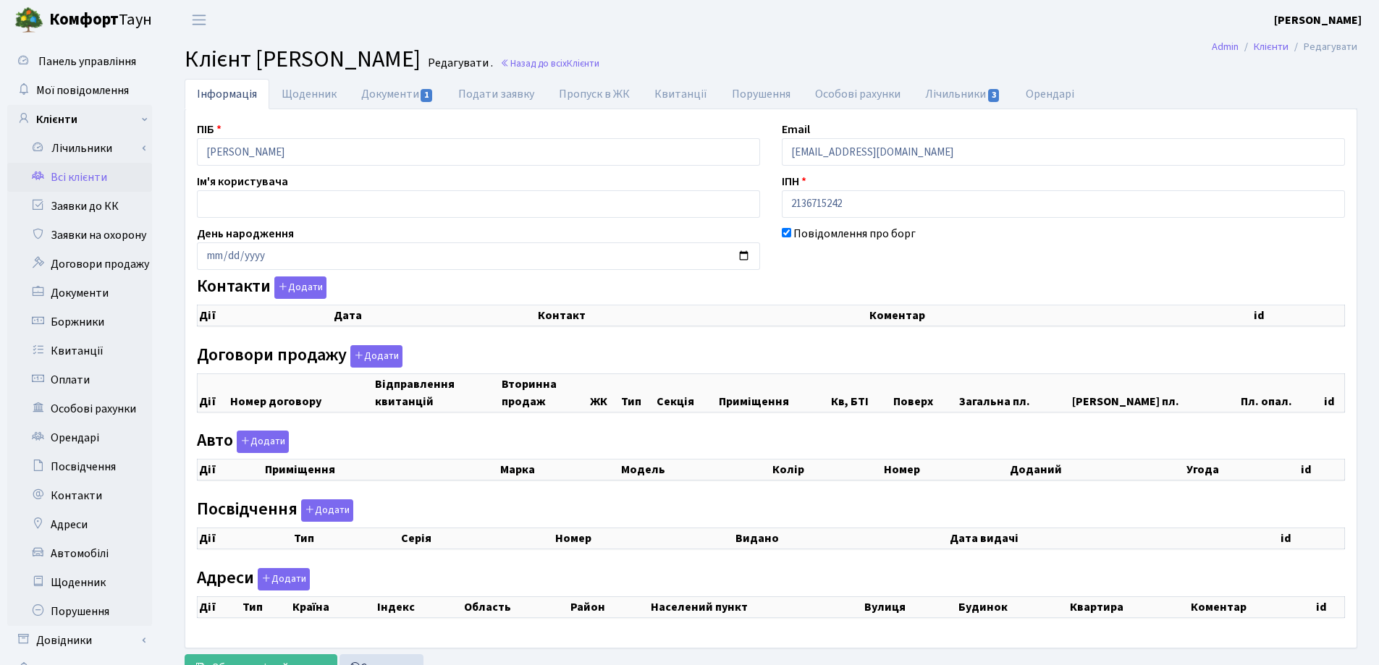
checkbox input "true"
select select "25"
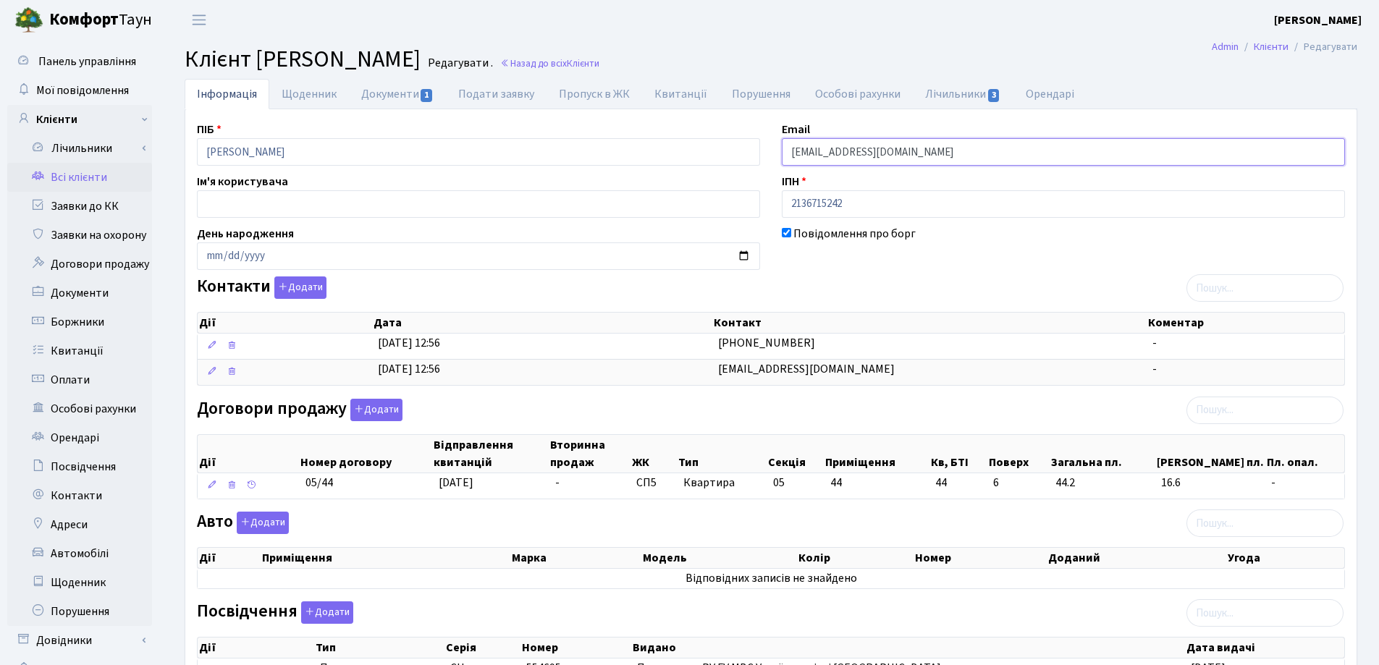
drag, startPoint x: 942, startPoint y: 157, endPoint x: 712, endPoint y: 148, distance: 229.6
click at [712, 148] on div "ПІБ [PERSON_NAME] Email [EMAIL_ADDRESS][DOMAIN_NAME] Ім'я користувача ІПН 21367…" at bounding box center [771, 509] width 1170 height 777
click at [818, 42] on main "Admin Клієнти Редагувати Клієнт Тимофєєва Галина Миколаівна Редагувати . Назад …" at bounding box center [771, 495] width 1216 height 911
click at [599, 63] on link "Назад до всіх Клієнти" at bounding box center [549, 63] width 99 height 14
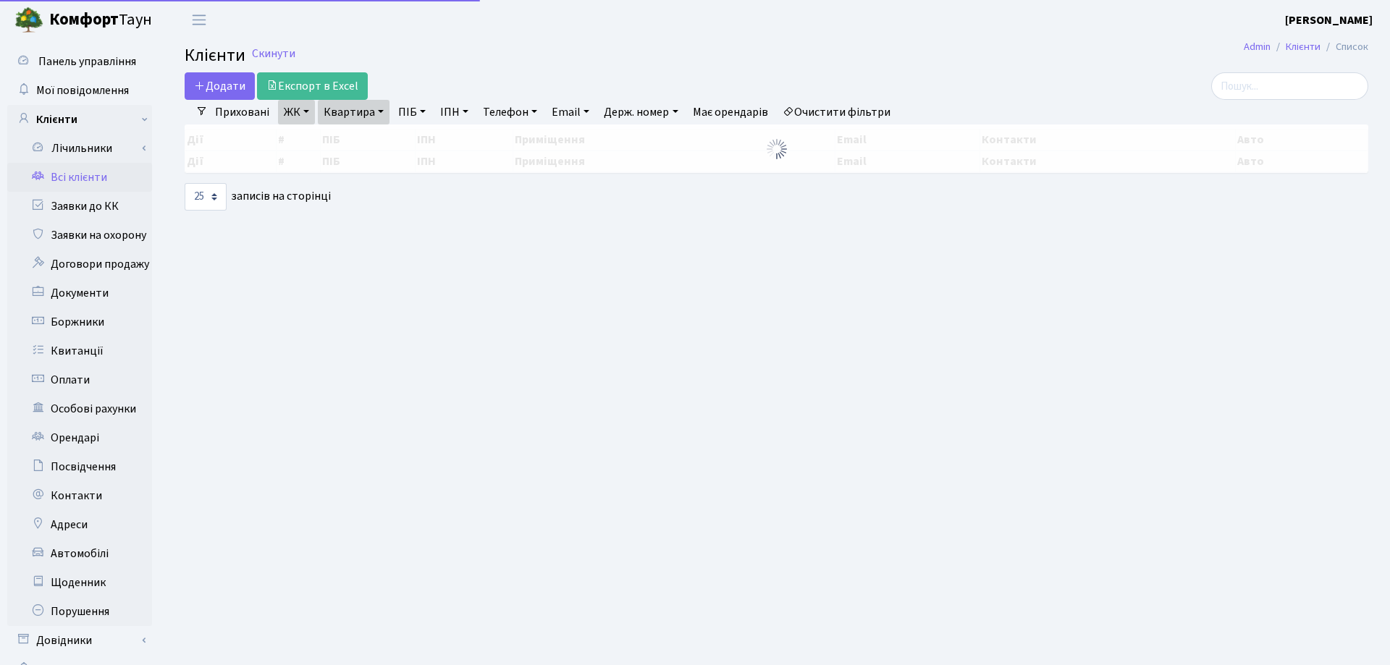
select select "25"
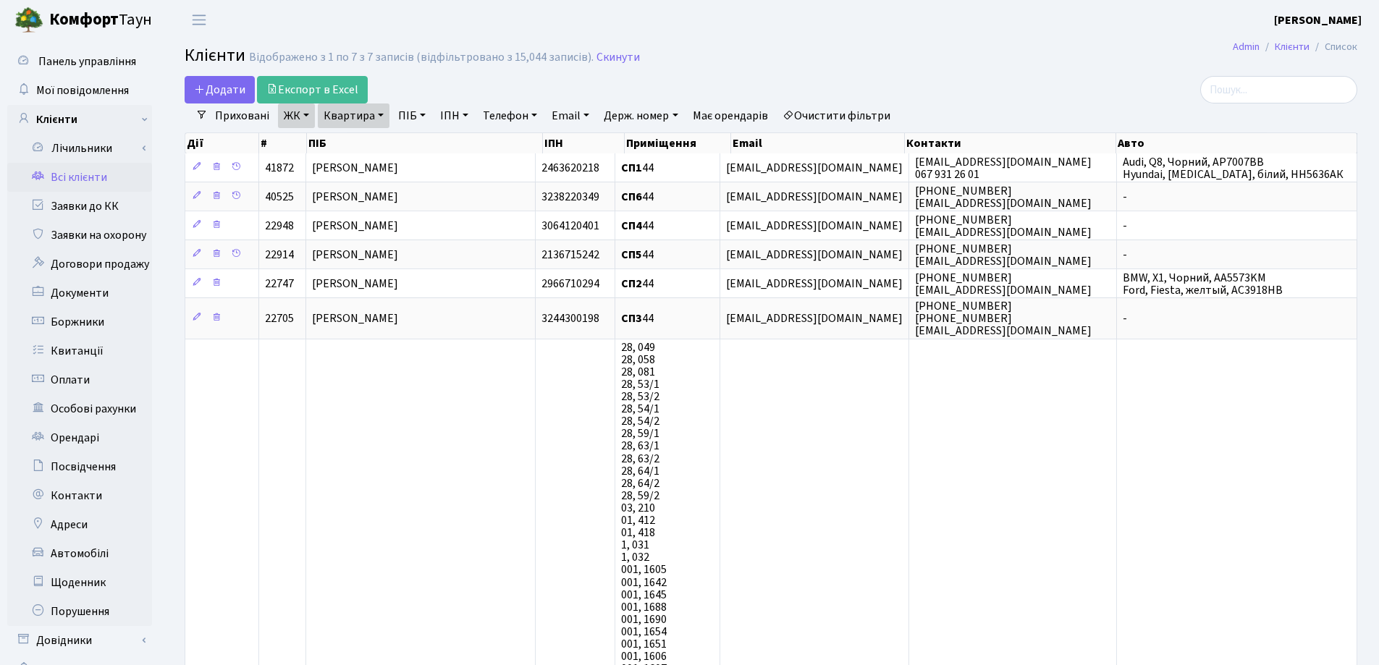
click at [379, 116] on link "Квартира" at bounding box center [354, 116] width 72 height 25
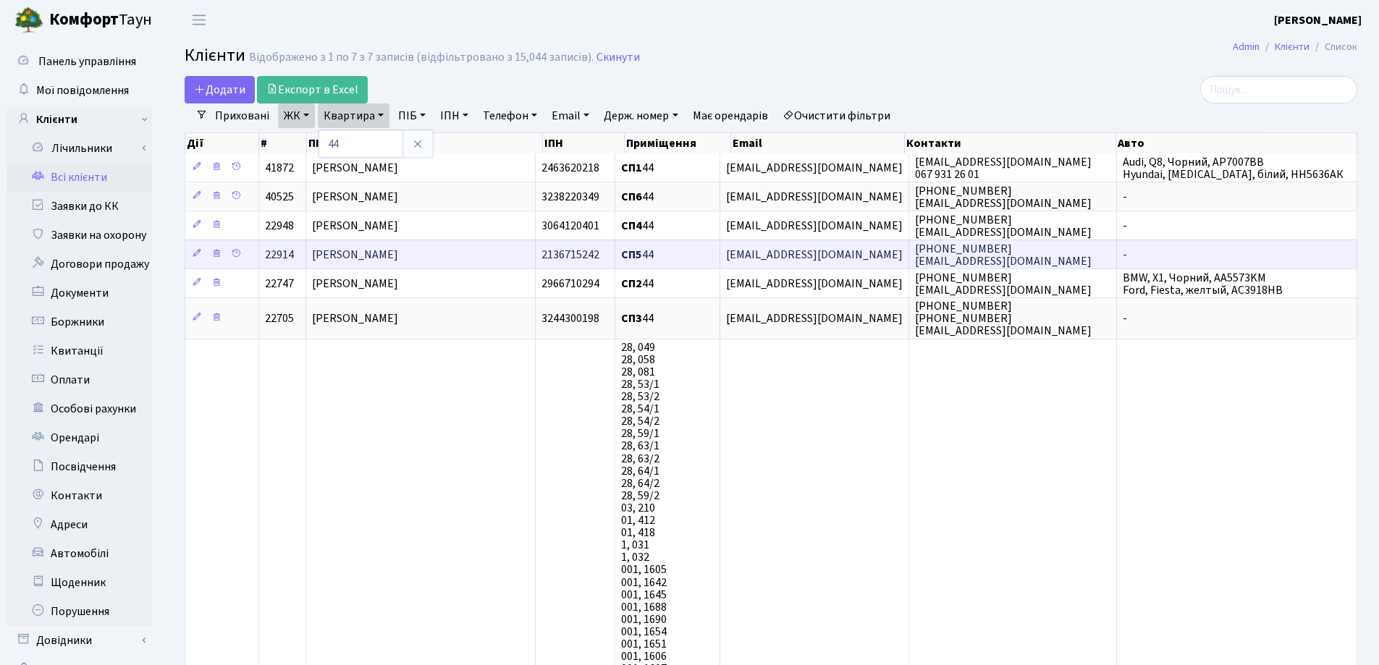
click at [398, 250] on span "[PERSON_NAME]" at bounding box center [355, 255] width 86 height 16
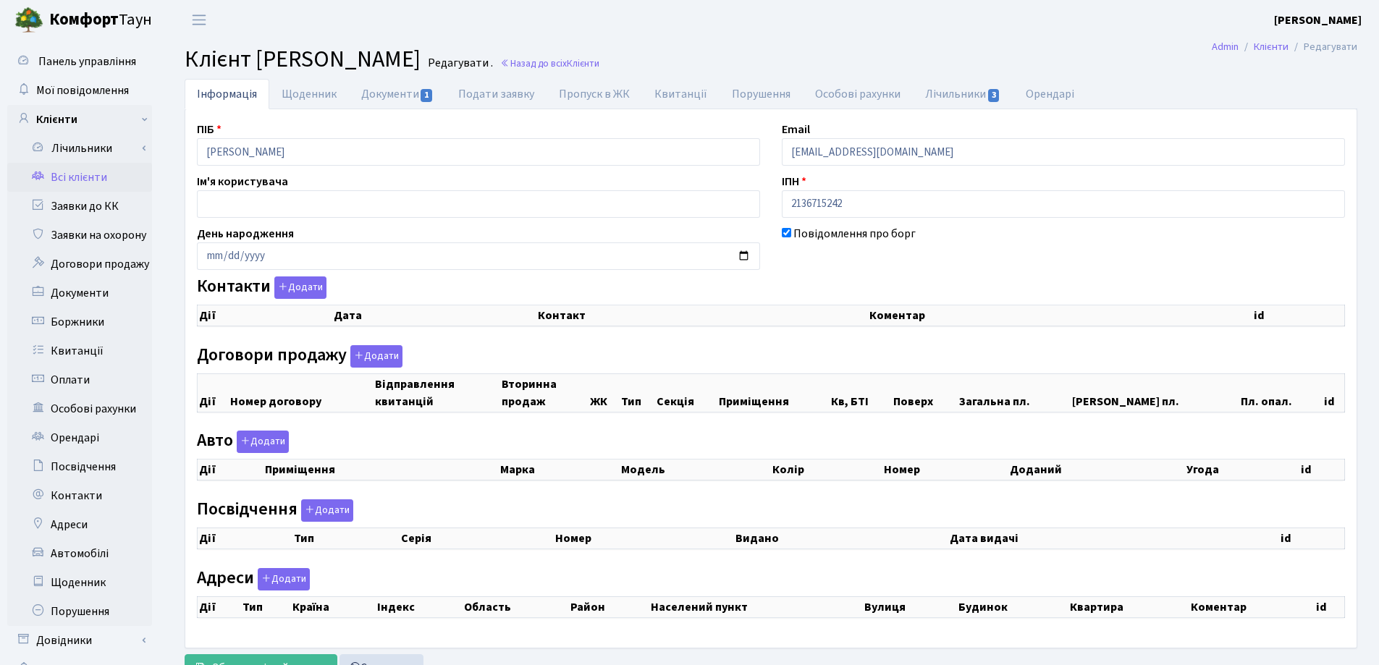
checkbox input "true"
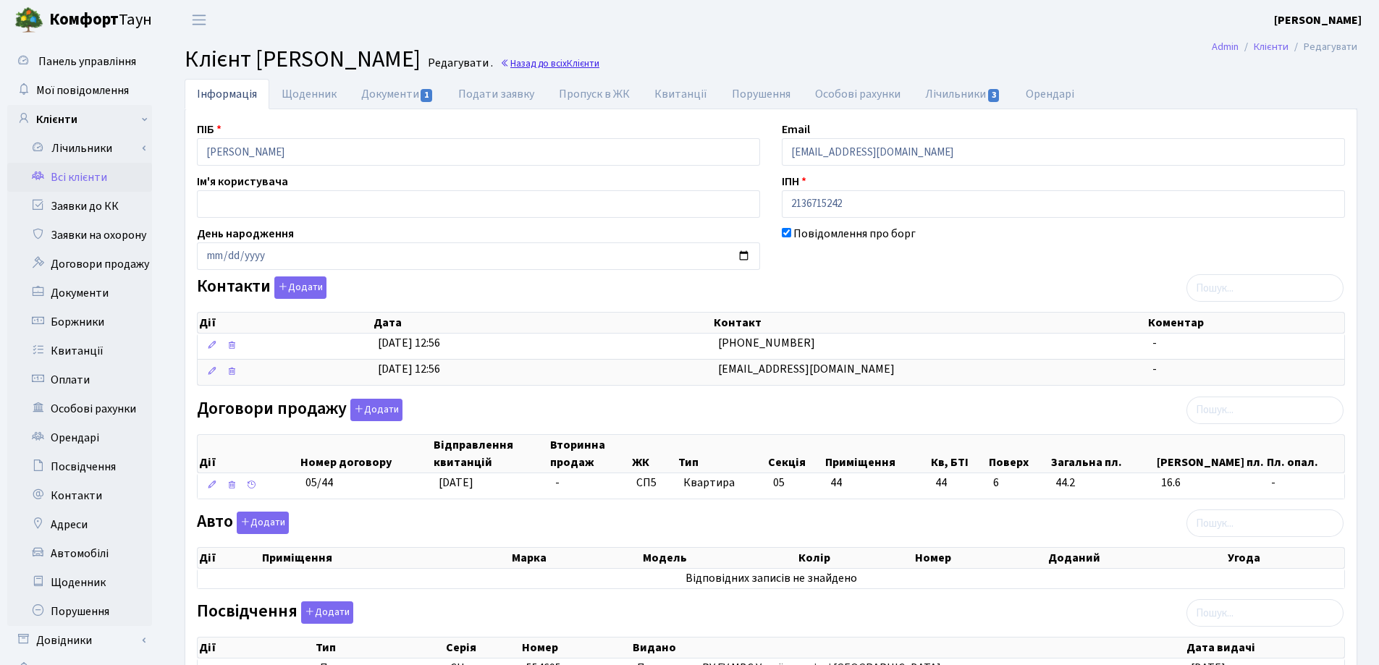
click at [599, 63] on link "Назад до всіх Клієнти" at bounding box center [549, 63] width 99 height 14
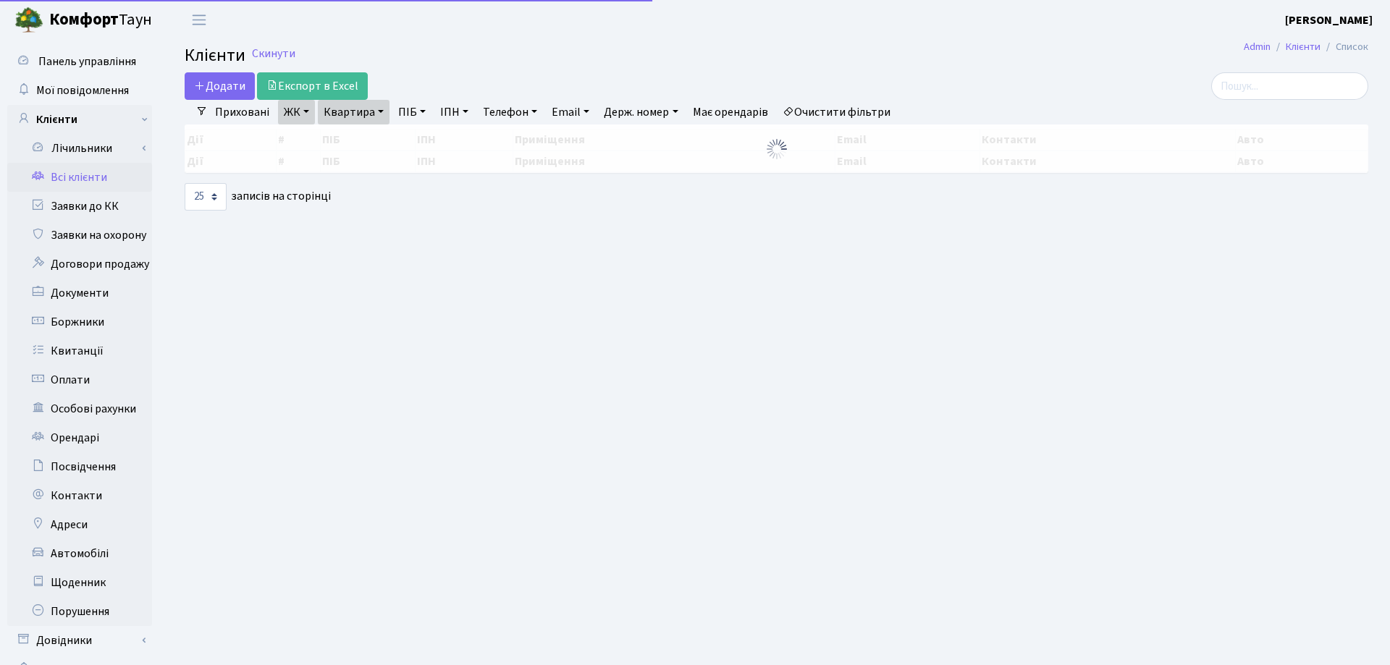
select select "25"
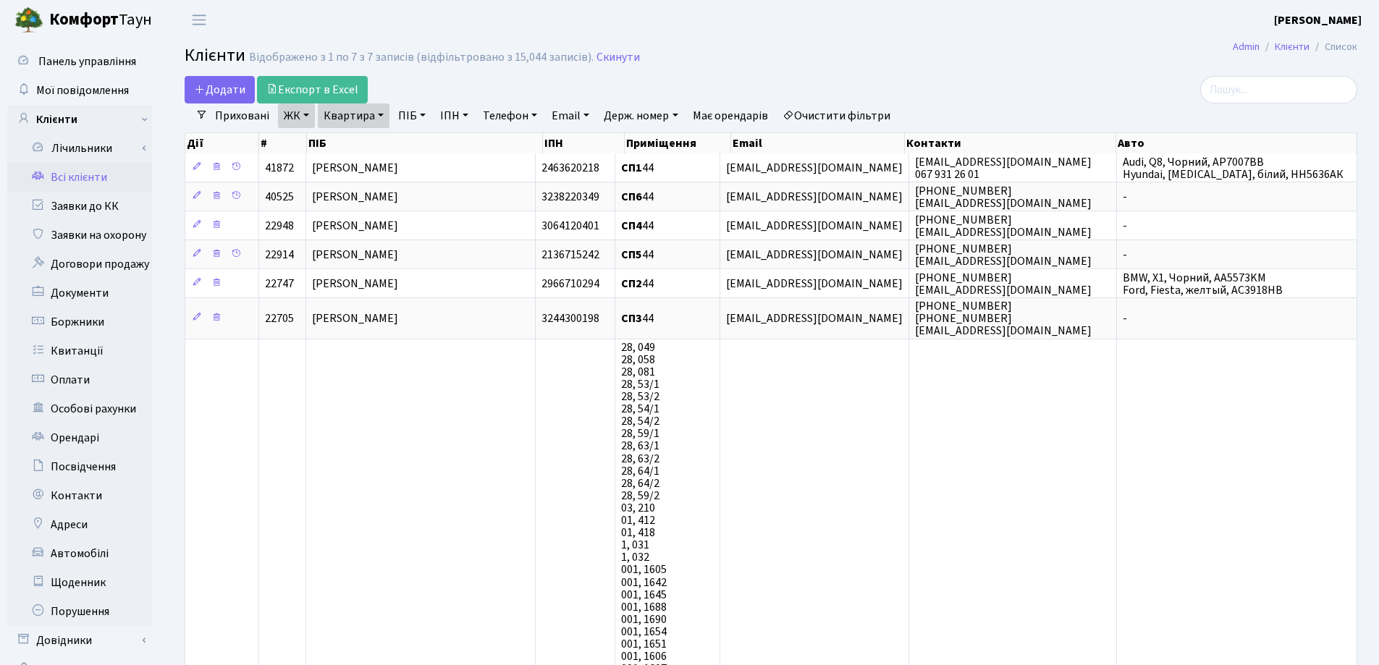
click at [383, 113] on link "Квартира" at bounding box center [354, 116] width 72 height 25
click at [370, 138] on input "44" at bounding box center [360, 144] width 85 height 28
type input "4"
type input "325"
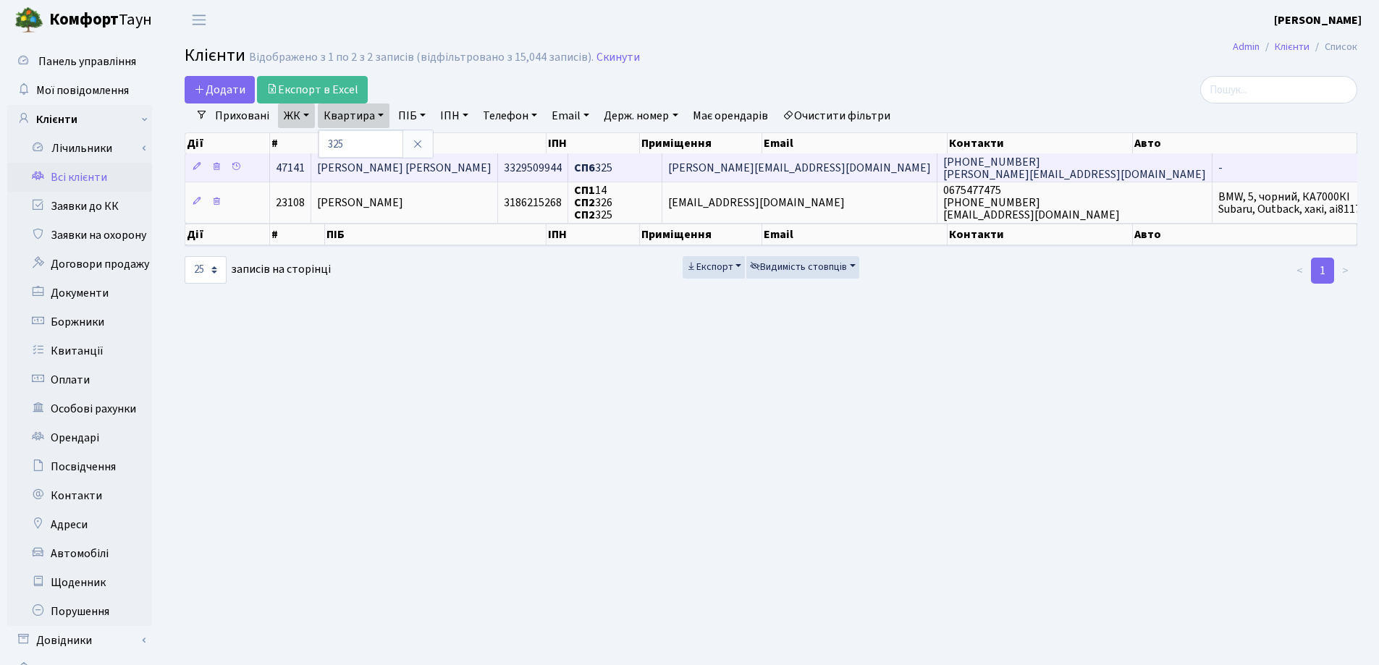
click at [475, 164] on td "[PERSON_NAME] [PERSON_NAME]" at bounding box center [404, 167] width 187 height 28
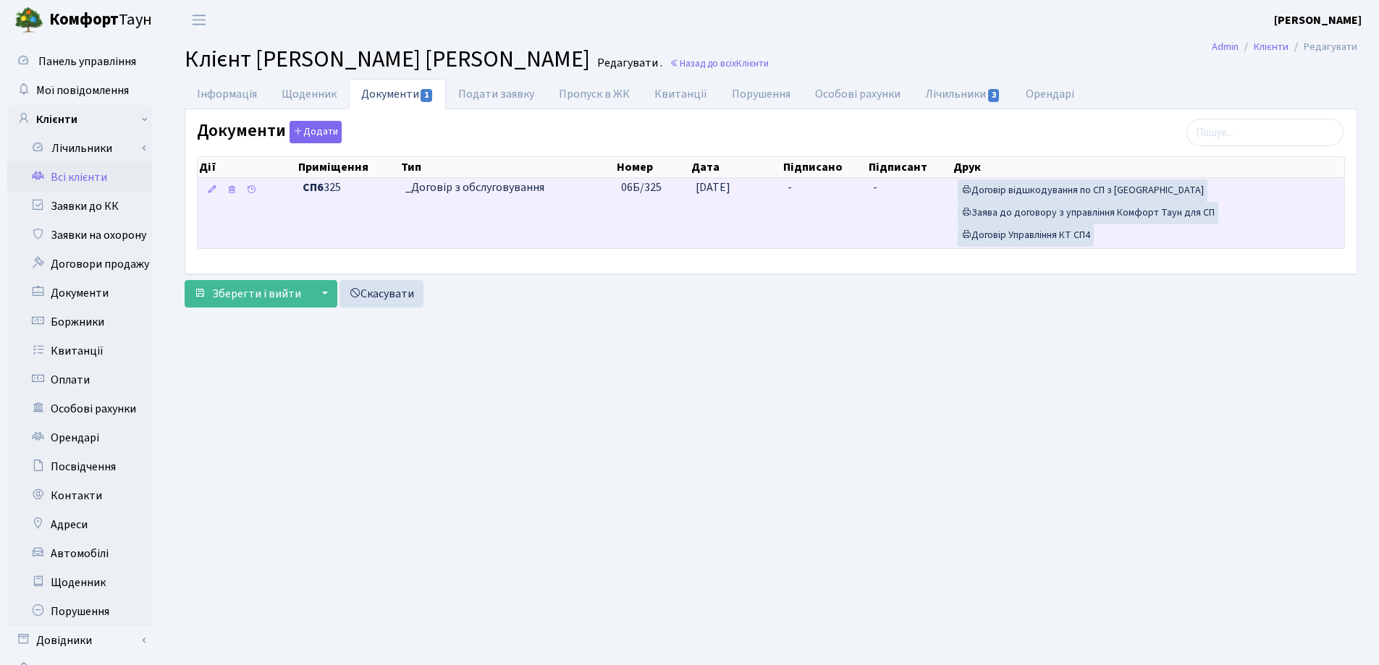
click at [796, 187] on td "-" at bounding box center [824, 213] width 85 height 70
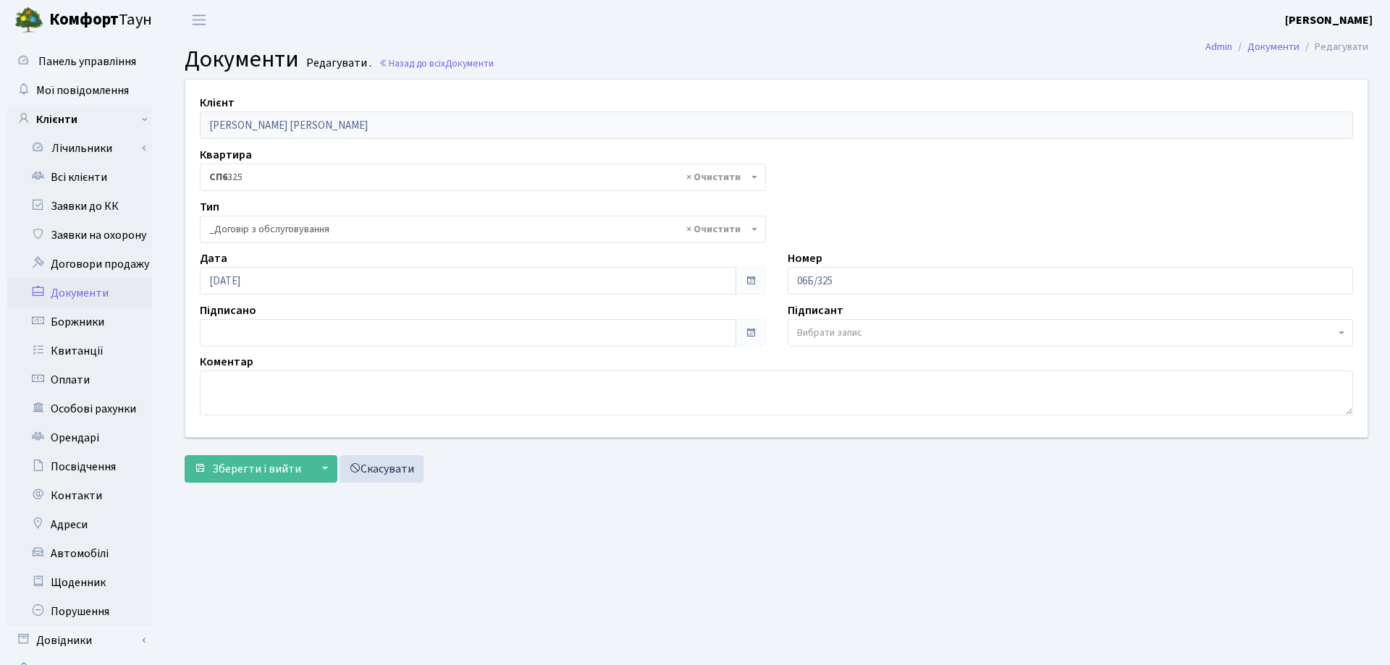
select select "289"
type input "[DATE]"
click at [290, 339] on input "[DATE]" at bounding box center [465, 333] width 531 height 28
click at [266, 472] on span "Зберегти і вийти" at bounding box center [256, 469] width 89 height 16
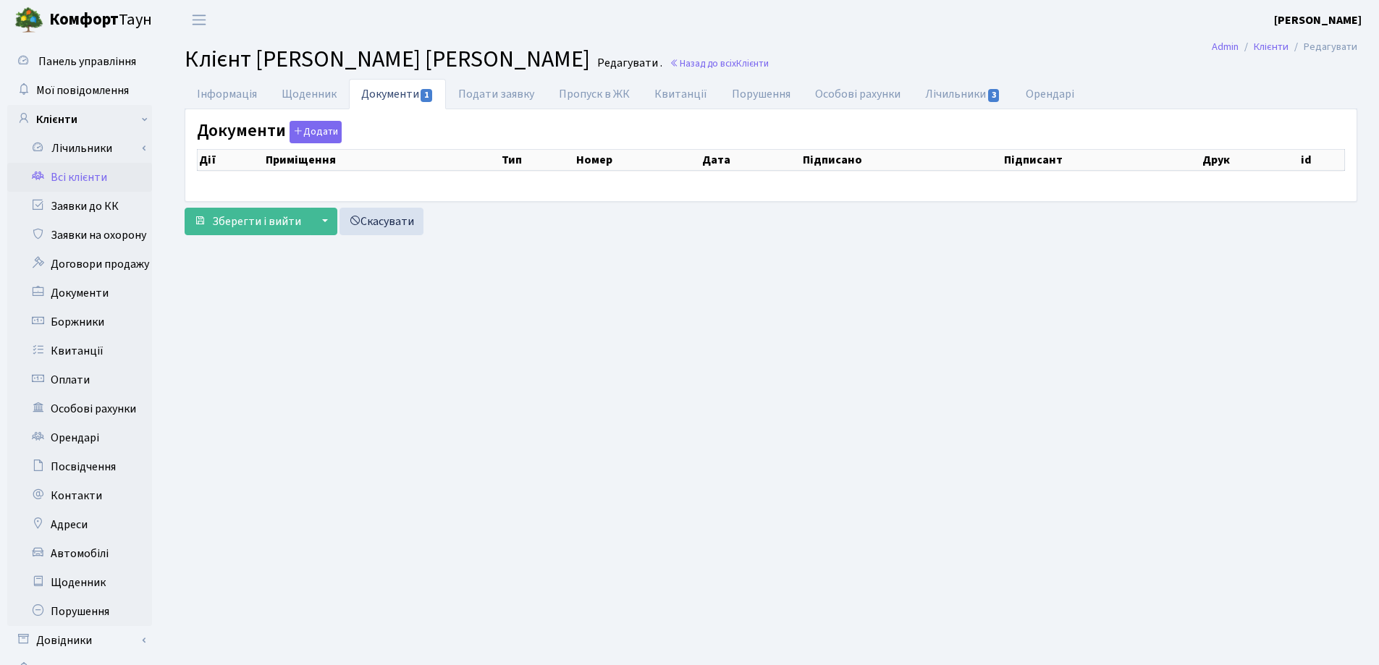
checkbox input "true"
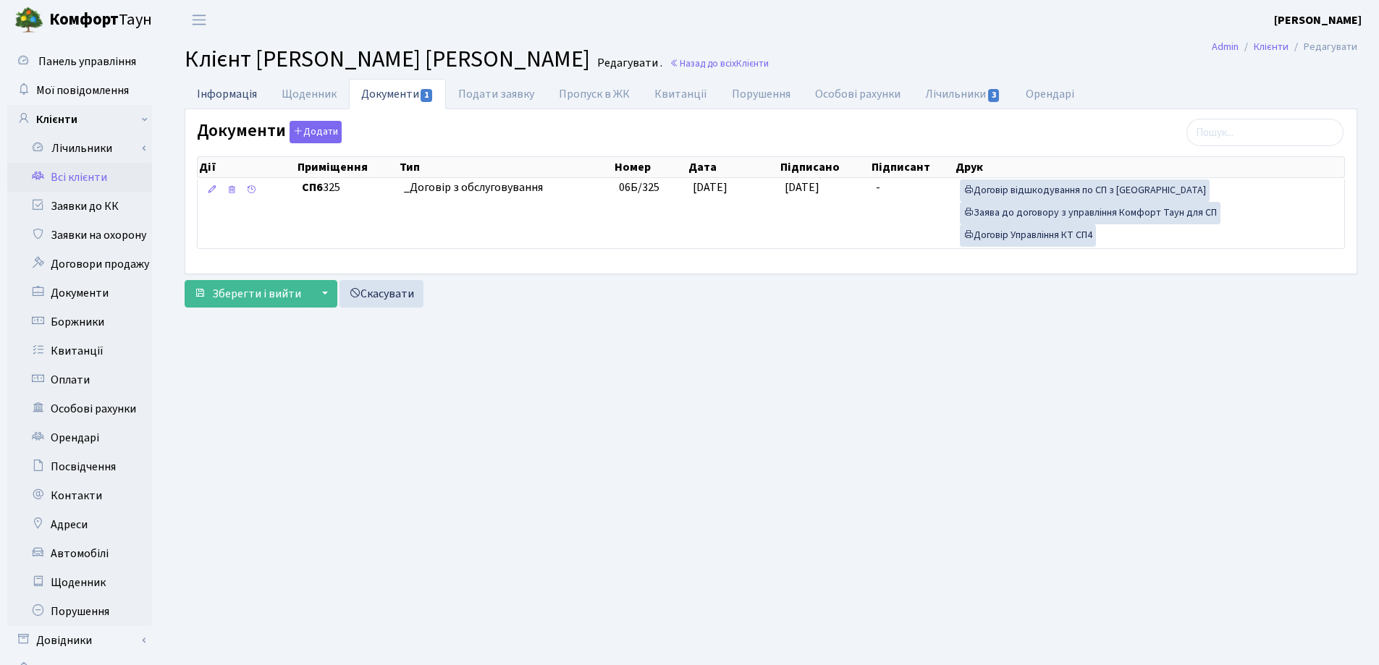
click at [216, 83] on link "Інформація" at bounding box center [227, 94] width 85 height 30
select select "25"
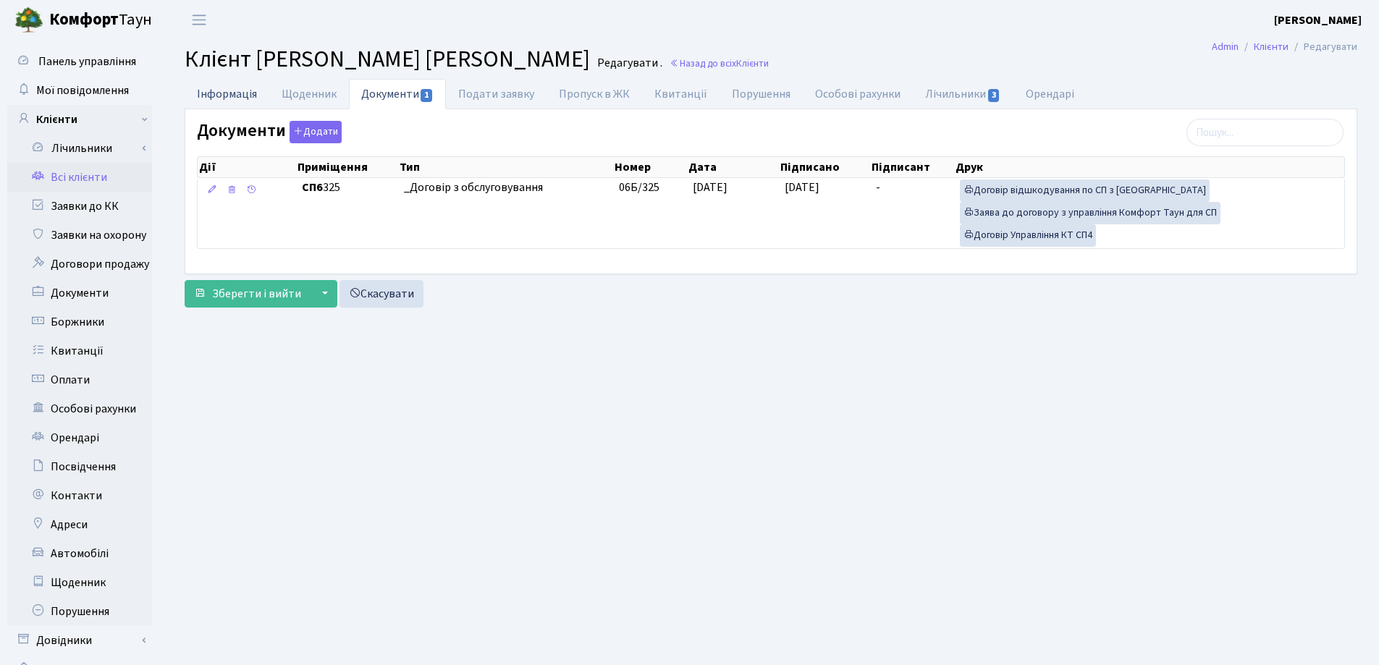
select select "25"
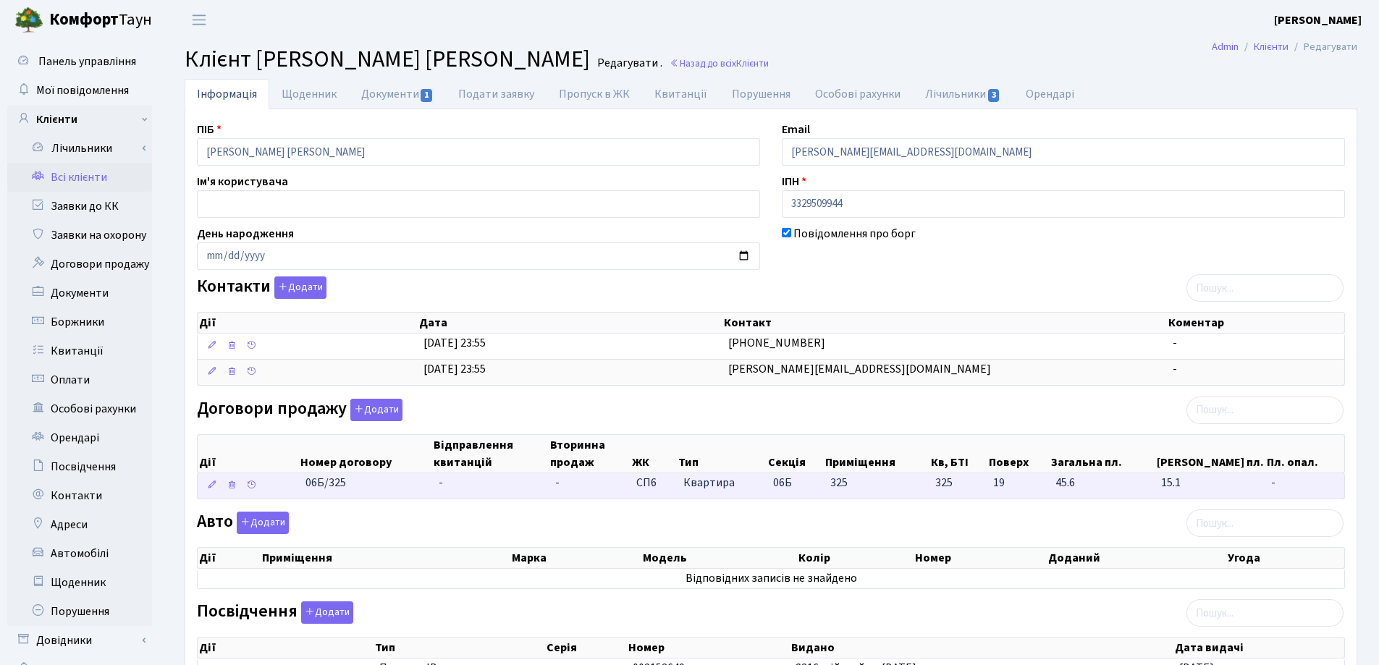
click at [464, 479] on td "-" at bounding box center [491, 485] width 117 height 25
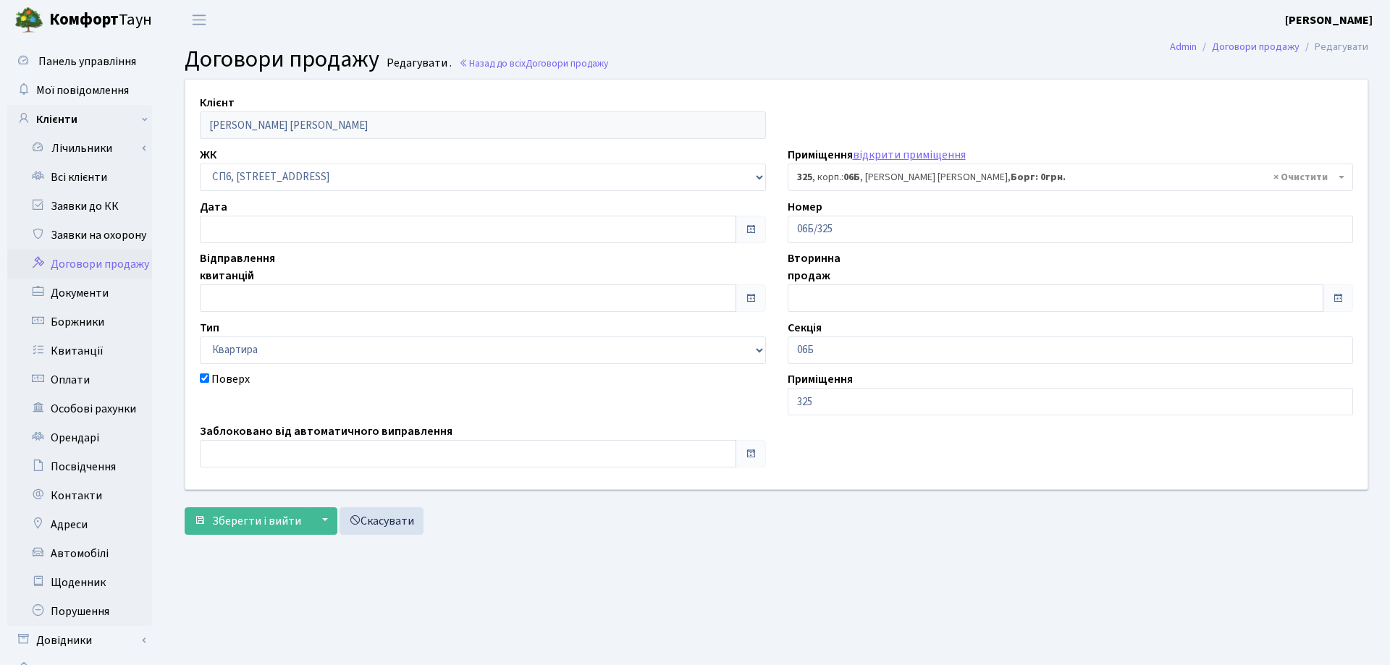
select select "21993"
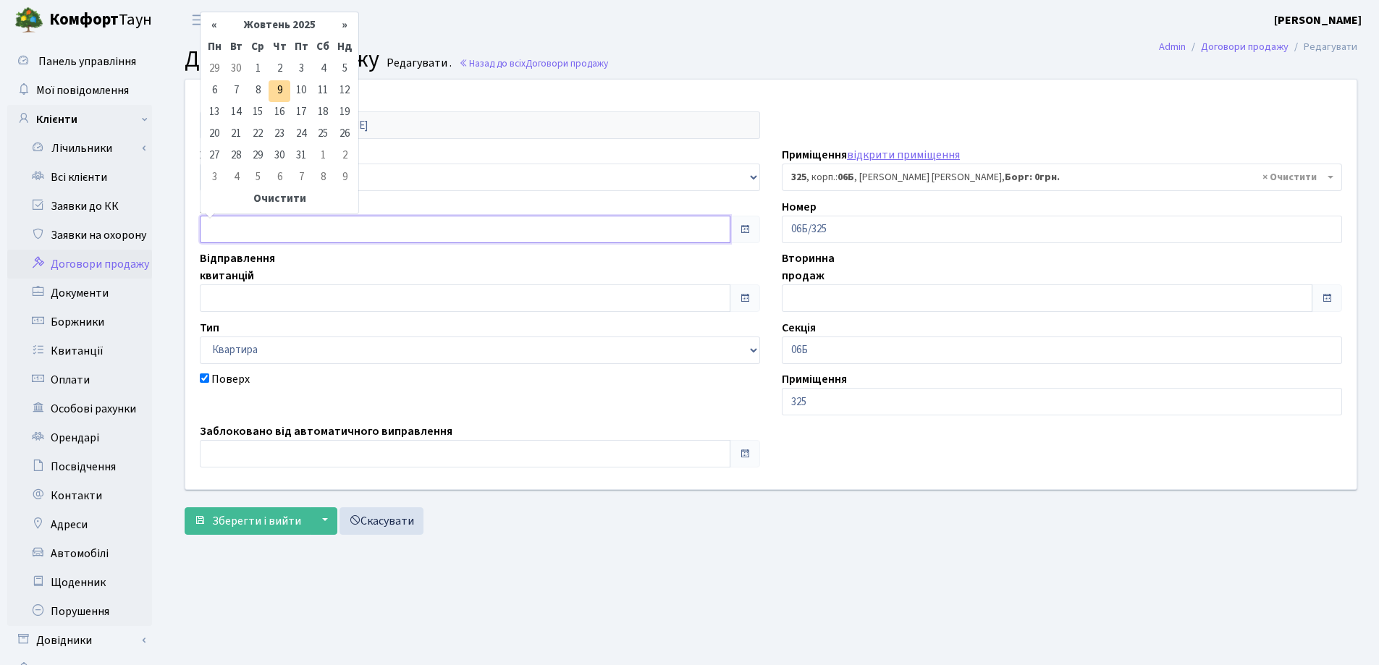
click at [322, 231] on input "text" at bounding box center [465, 230] width 531 height 28
type input "[DATE]"
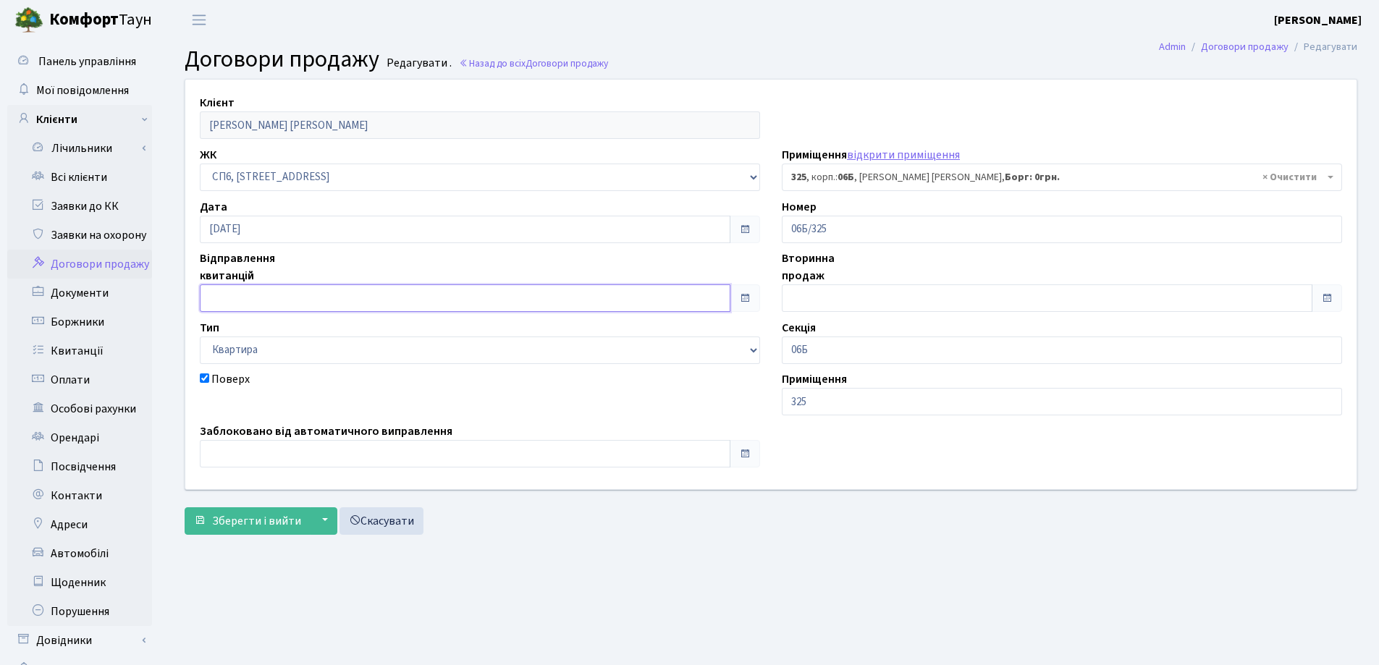
click at [308, 302] on input "text" at bounding box center [465, 298] width 531 height 28
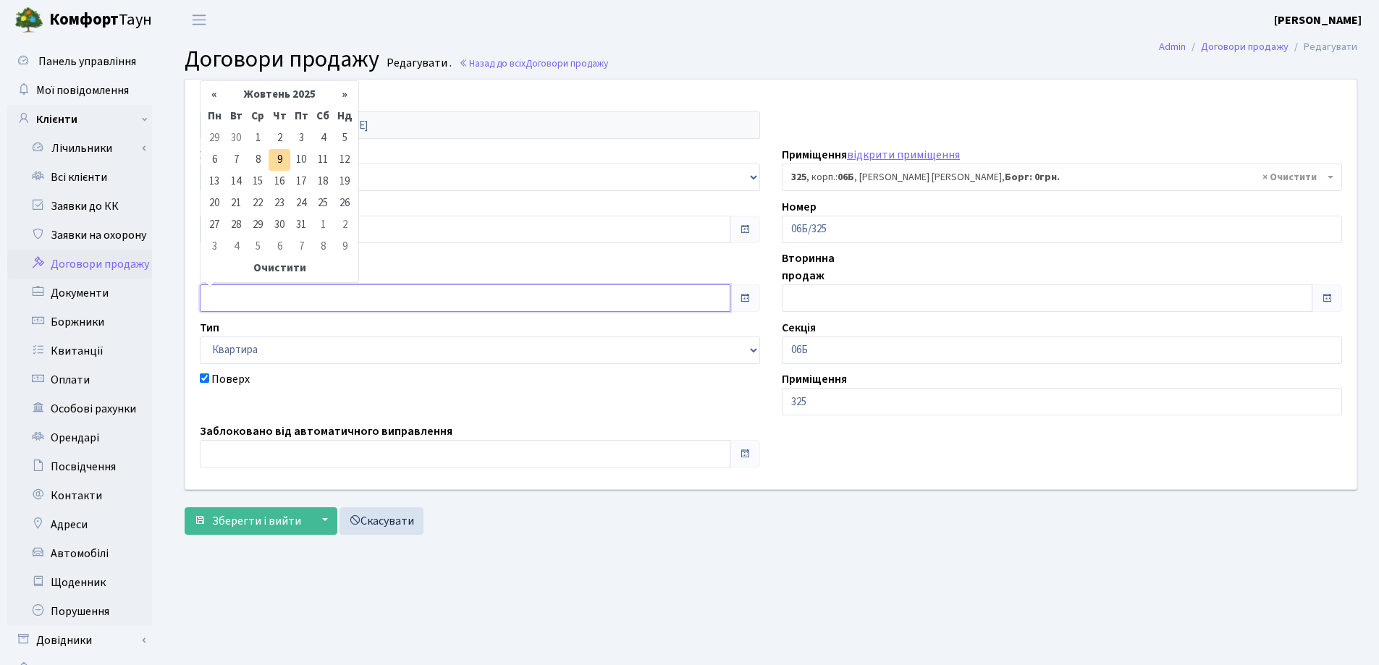
type input "[DATE]"
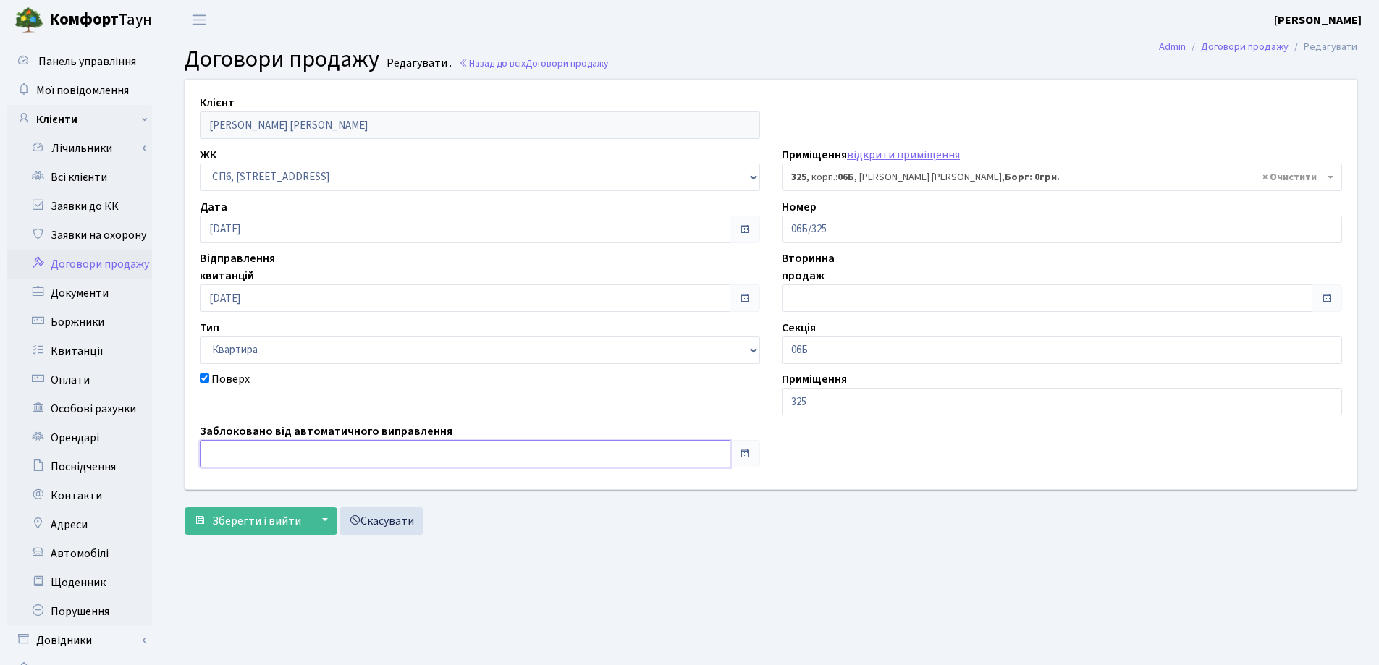
click at [337, 460] on input "text" at bounding box center [465, 454] width 531 height 28
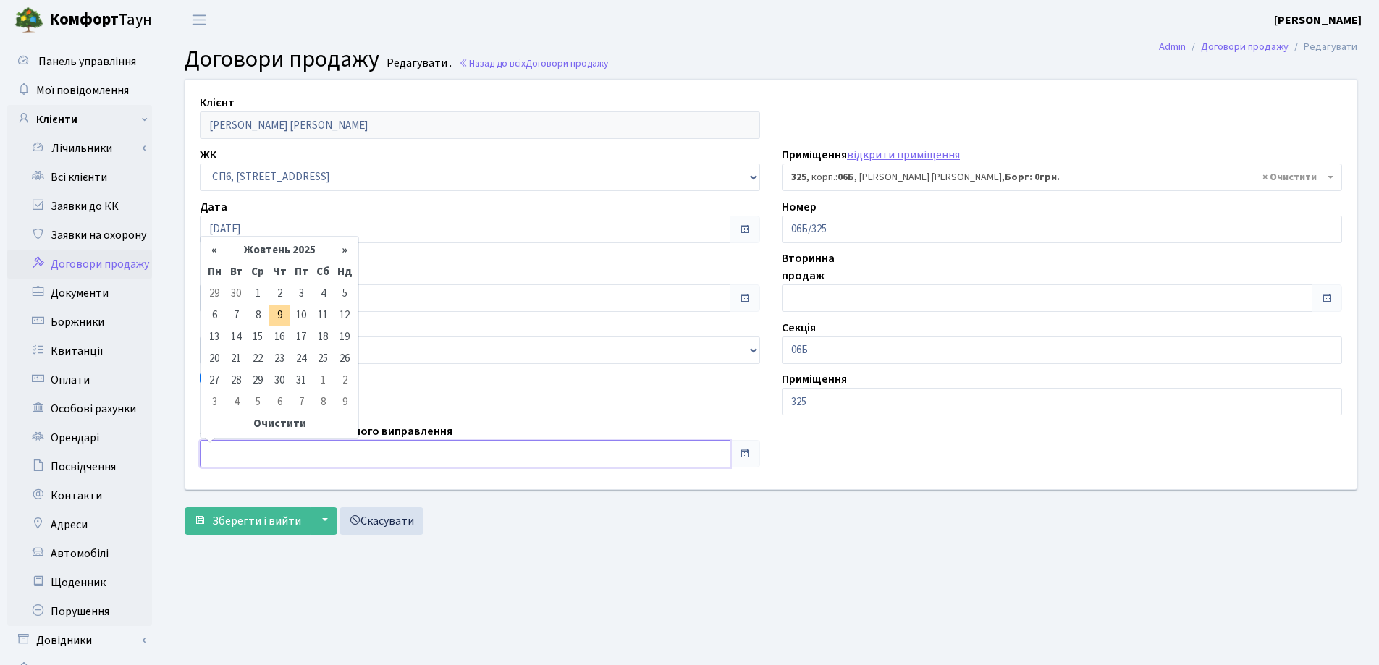
type input "[DATE]"
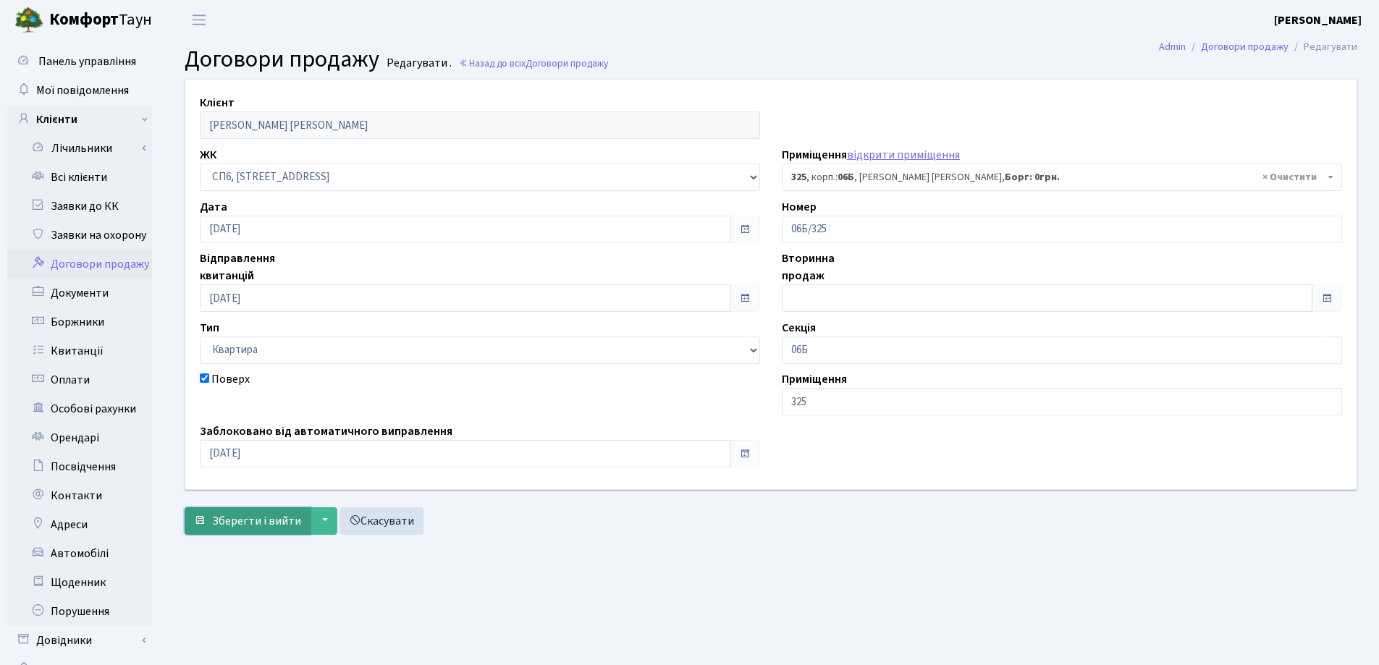
click at [251, 512] on button "Зберегти і вийти" at bounding box center [248, 521] width 126 height 28
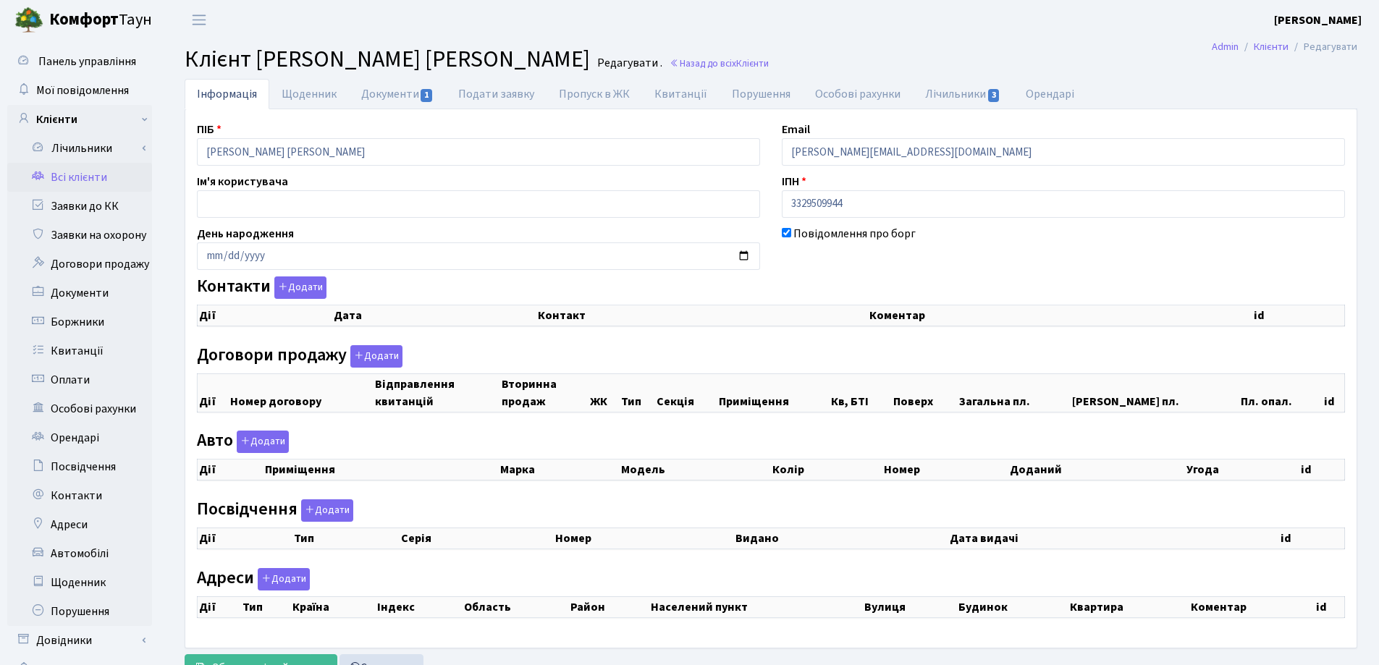
select select "25"
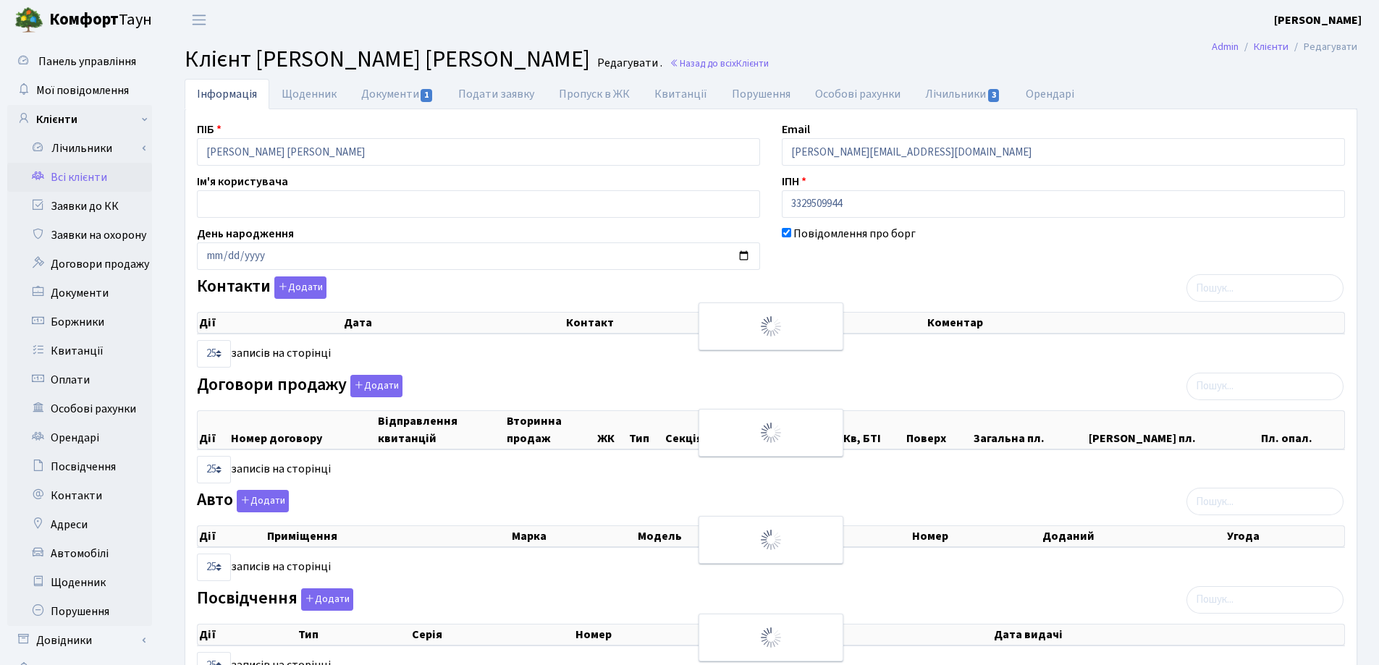
checkbox input "true"
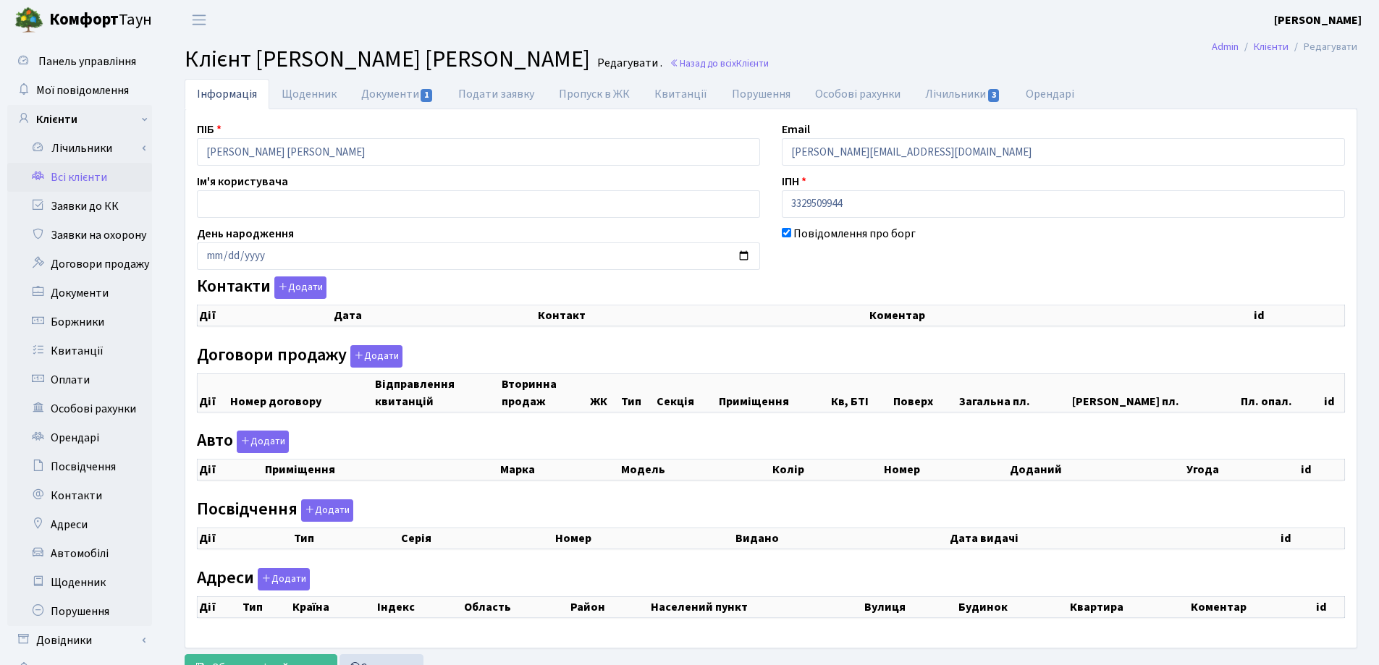
select select "25"
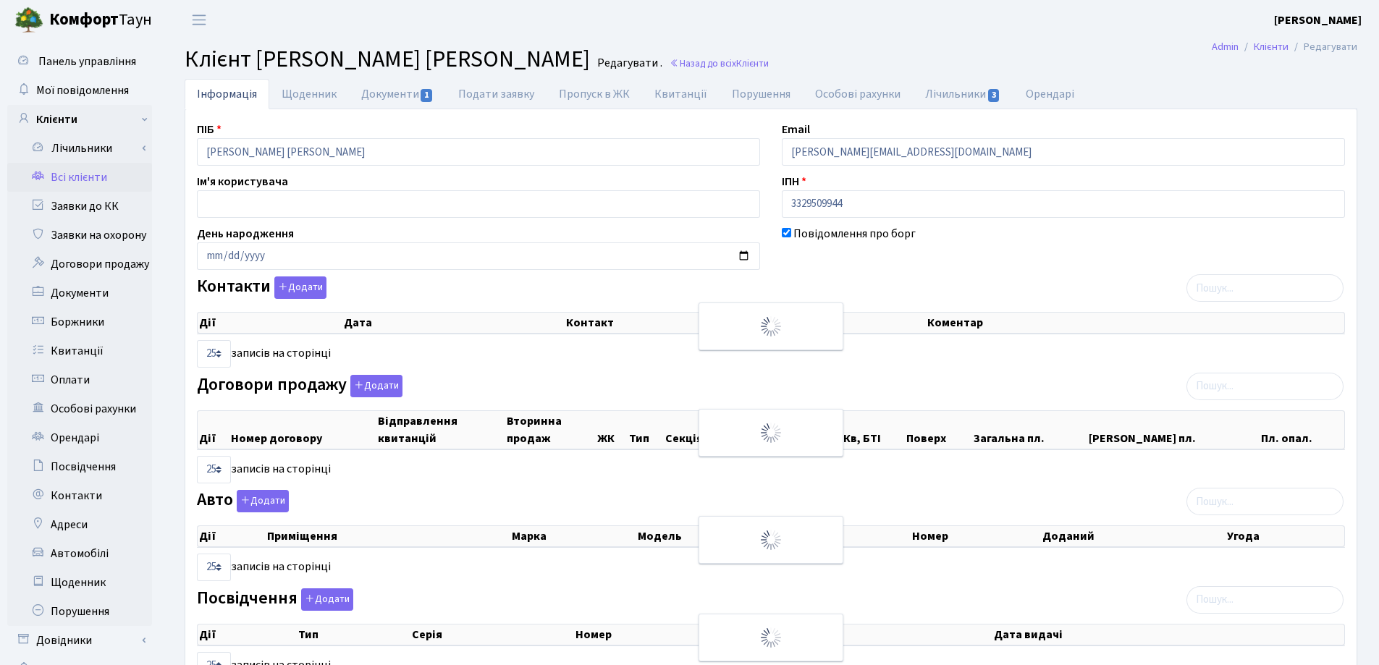
checkbox input "true"
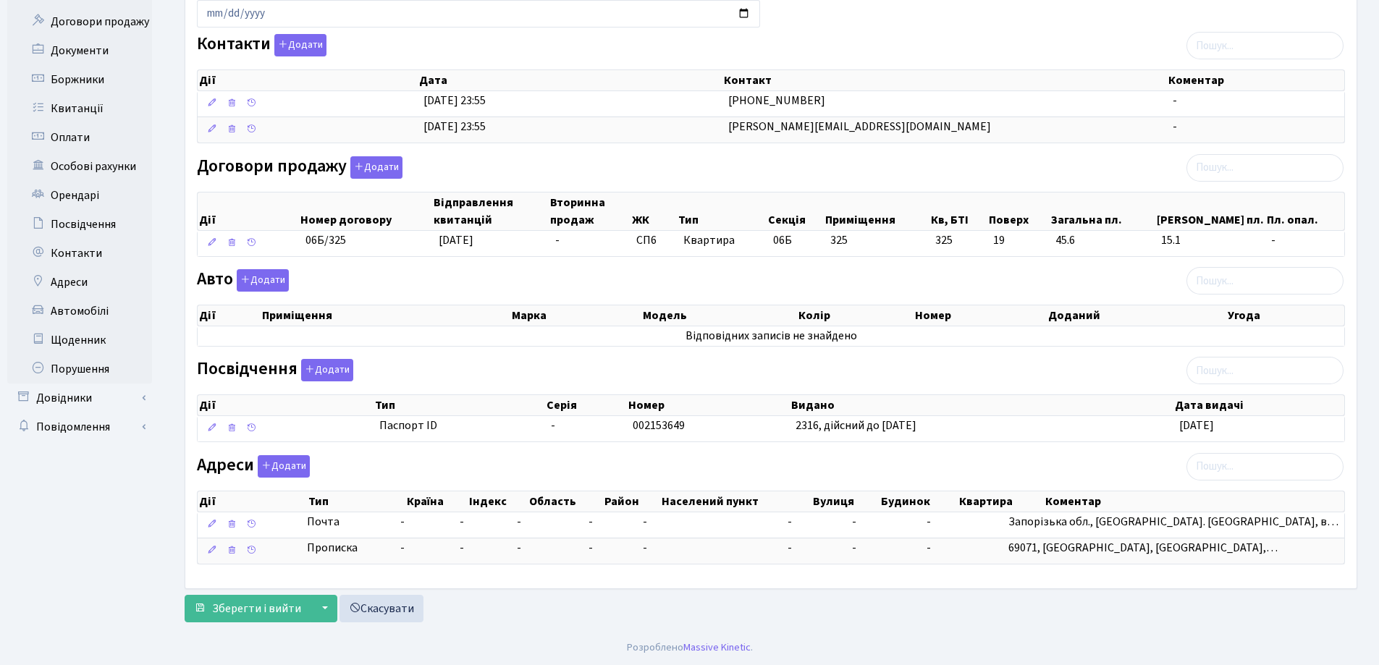
scroll to position [243, 0]
click at [255, 602] on span "Зберегти і вийти" at bounding box center [256, 608] width 89 height 16
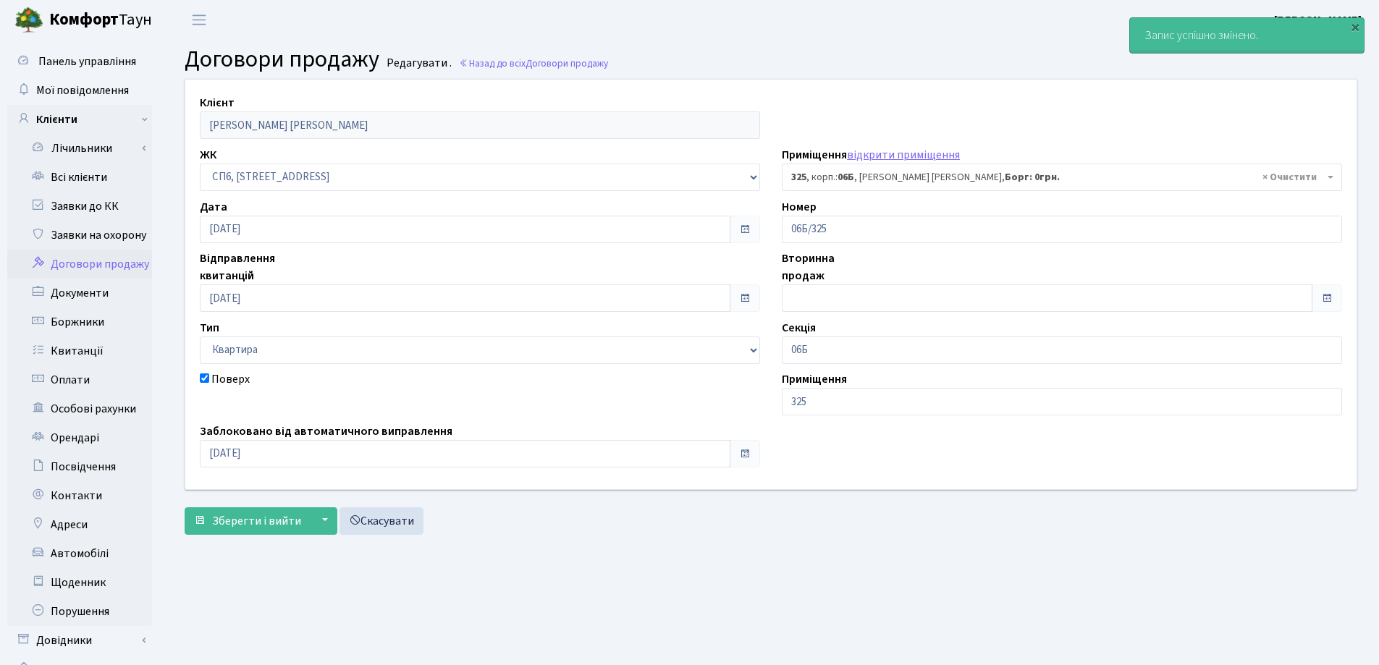
select select "21993"
click at [69, 171] on link "Всі клієнти" at bounding box center [79, 177] width 145 height 29
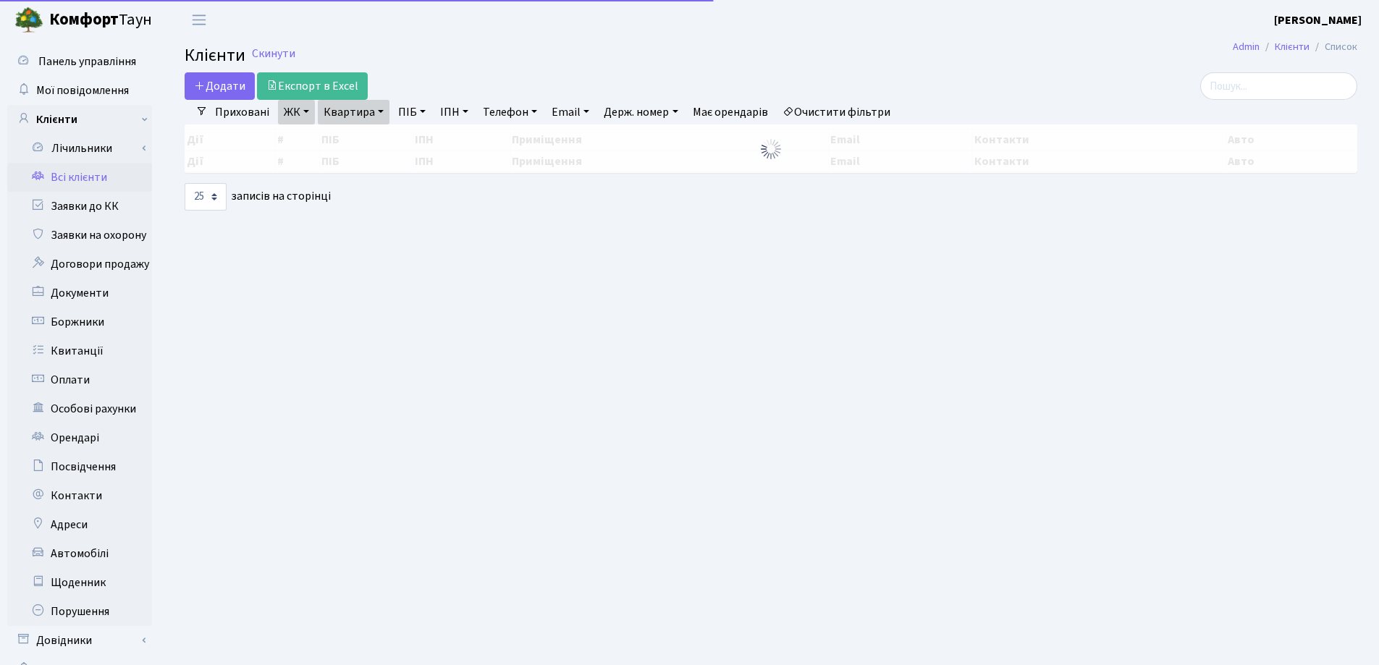
select select "25"
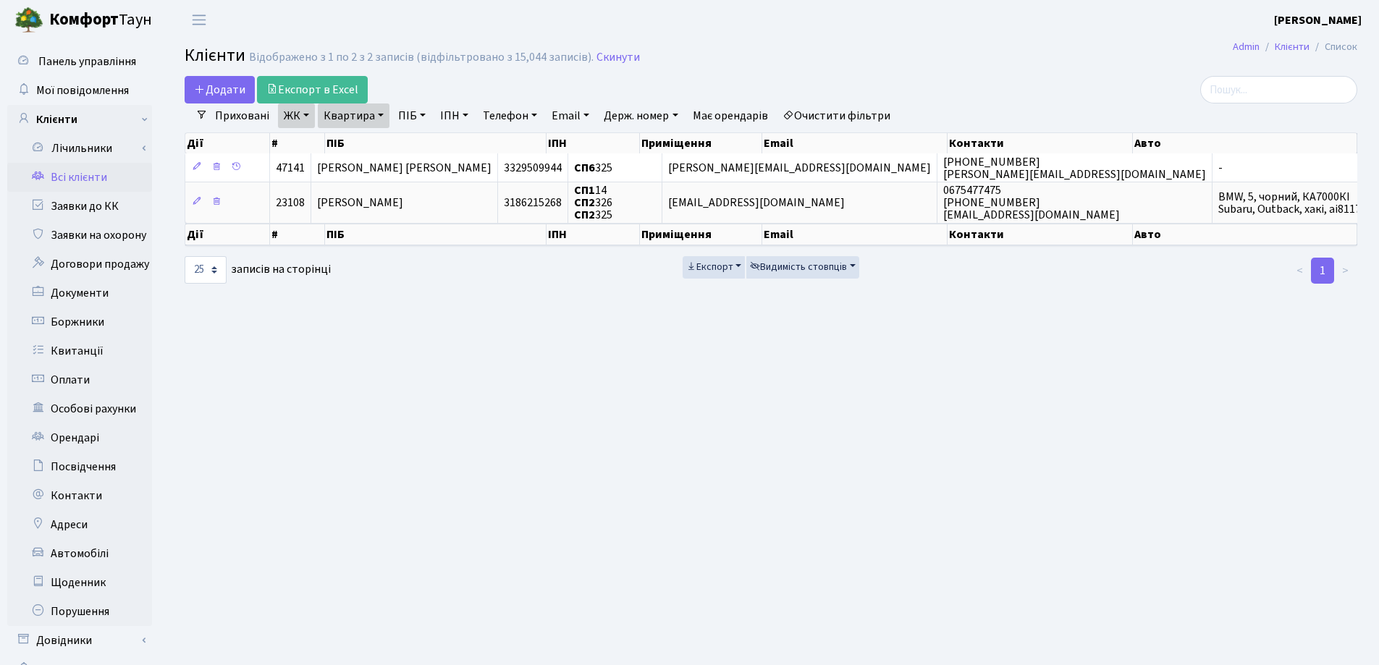
click at [383, 106] on link "Квартира" at bounding box center [354, 116] width 72 height 25
click at [371, 139] on input "325" at bounding box center [360, 144] width 85 height 28
type input "3"
type input "44"
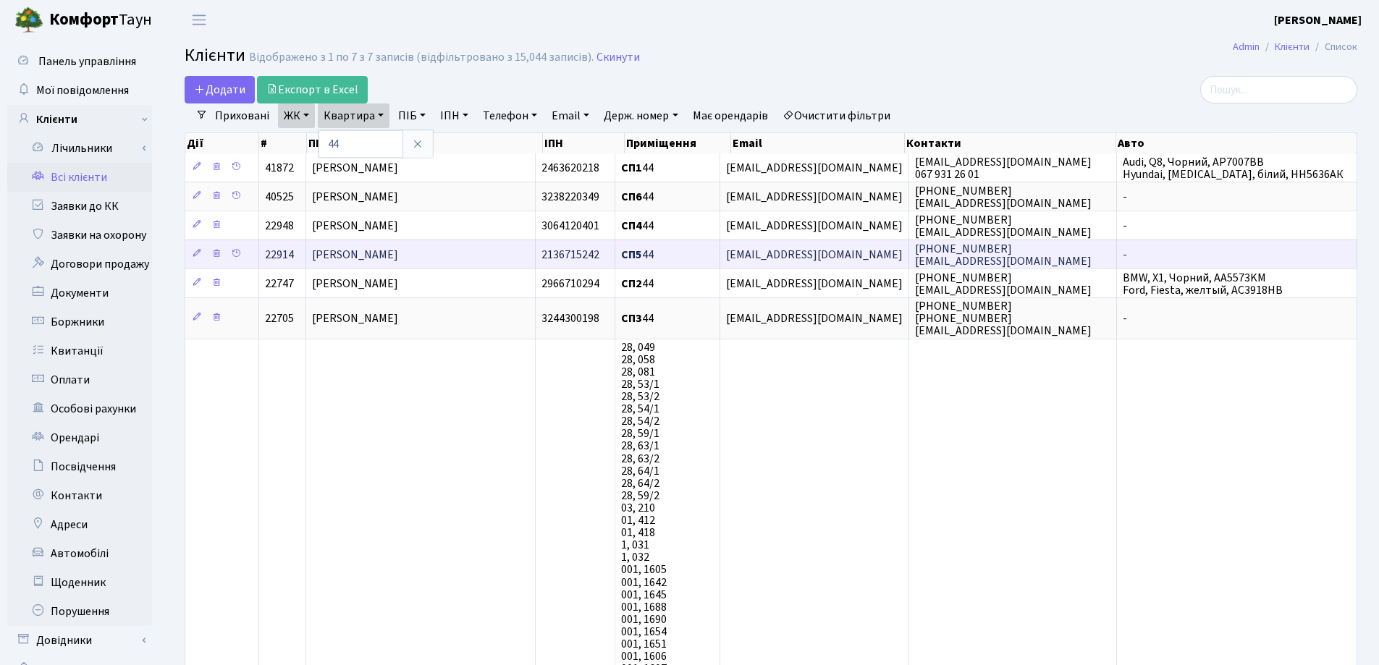
click at [398, 255] on span "Тимофєєва Галина Миколаівна" at bounding box center [355, 255] width 86 height 16
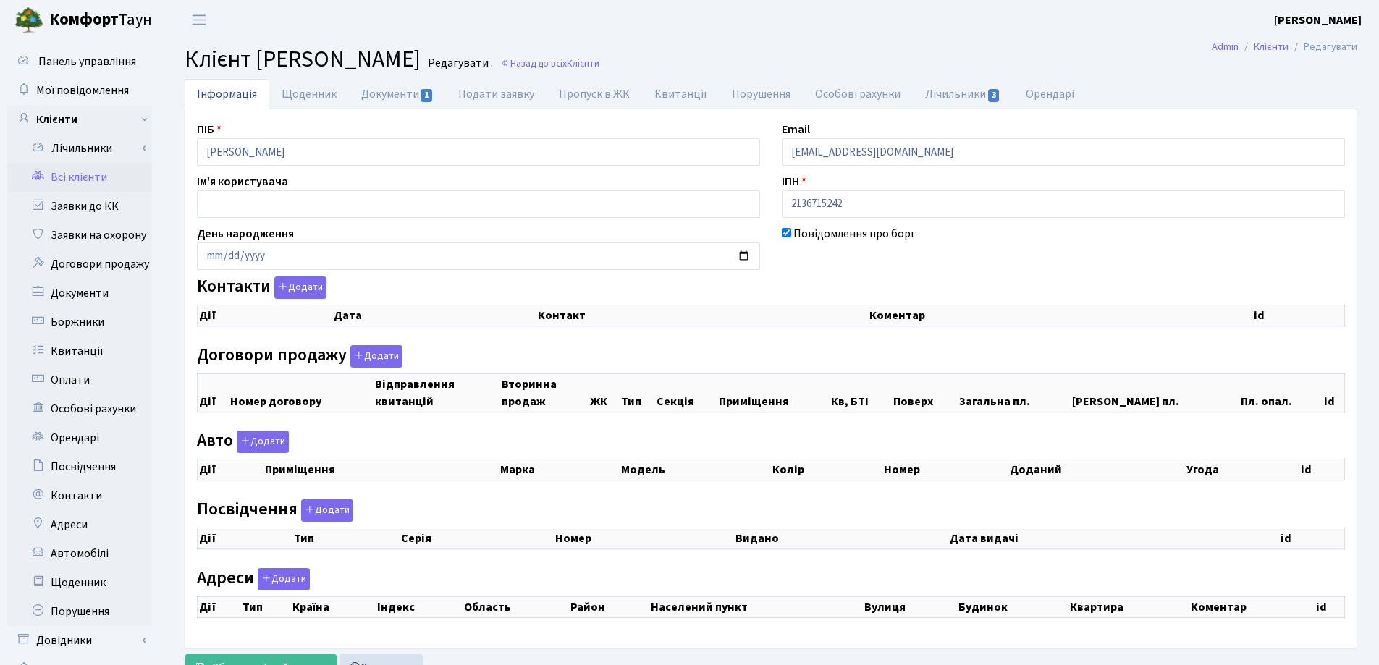
checkbox input "true"
select select "25"
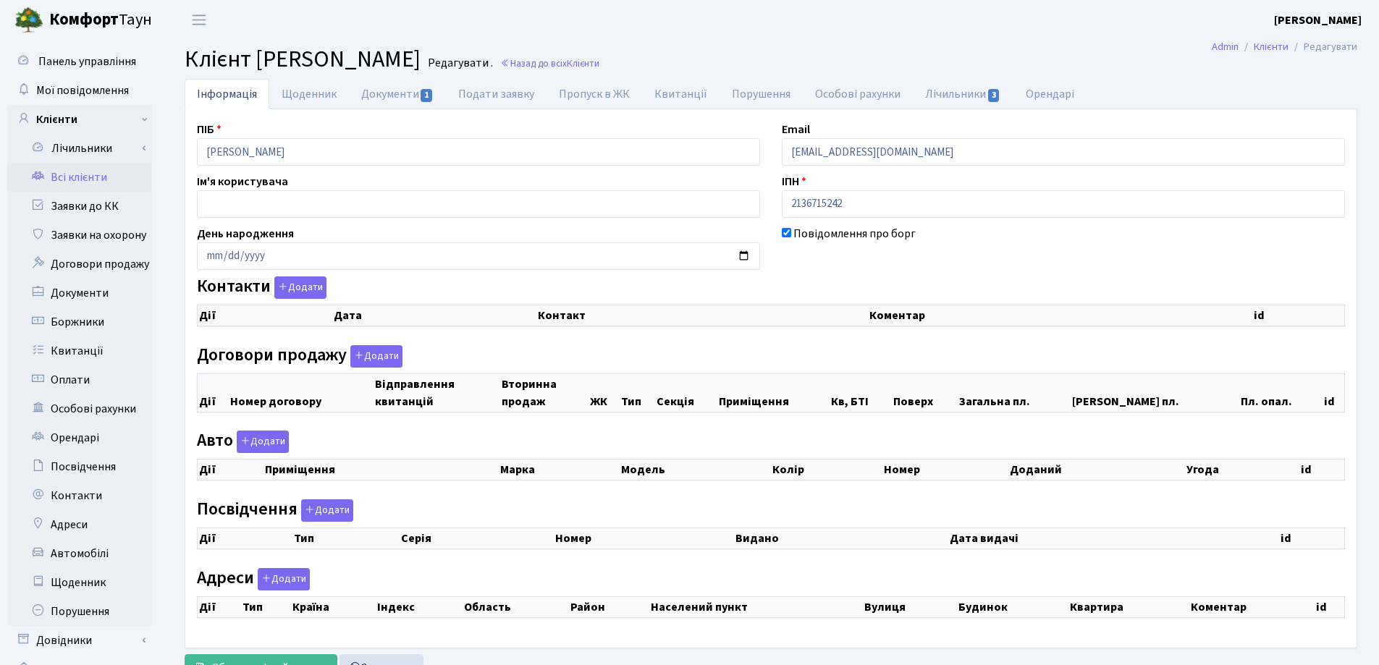
select select "25"
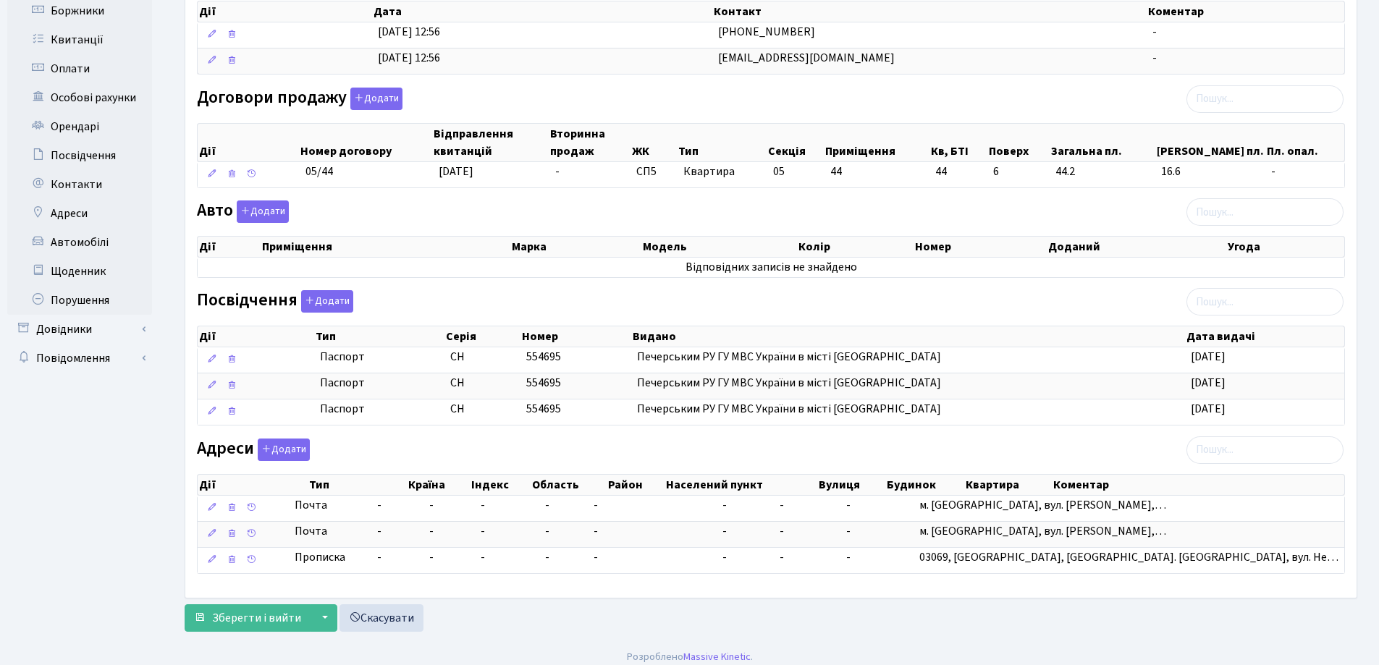
scroll to position [321, 0]
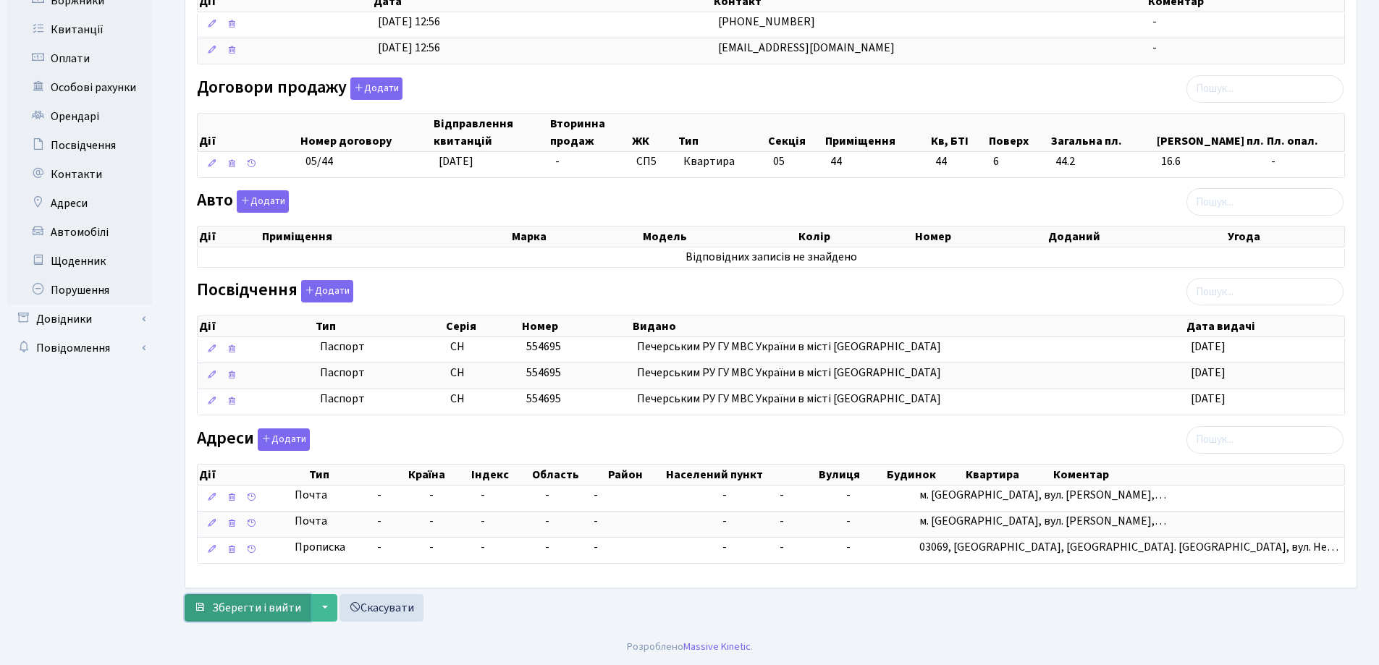
click at [242, 612] on span "Зберегти і вийти" at bounding box center [256, 608] width 89 height 16
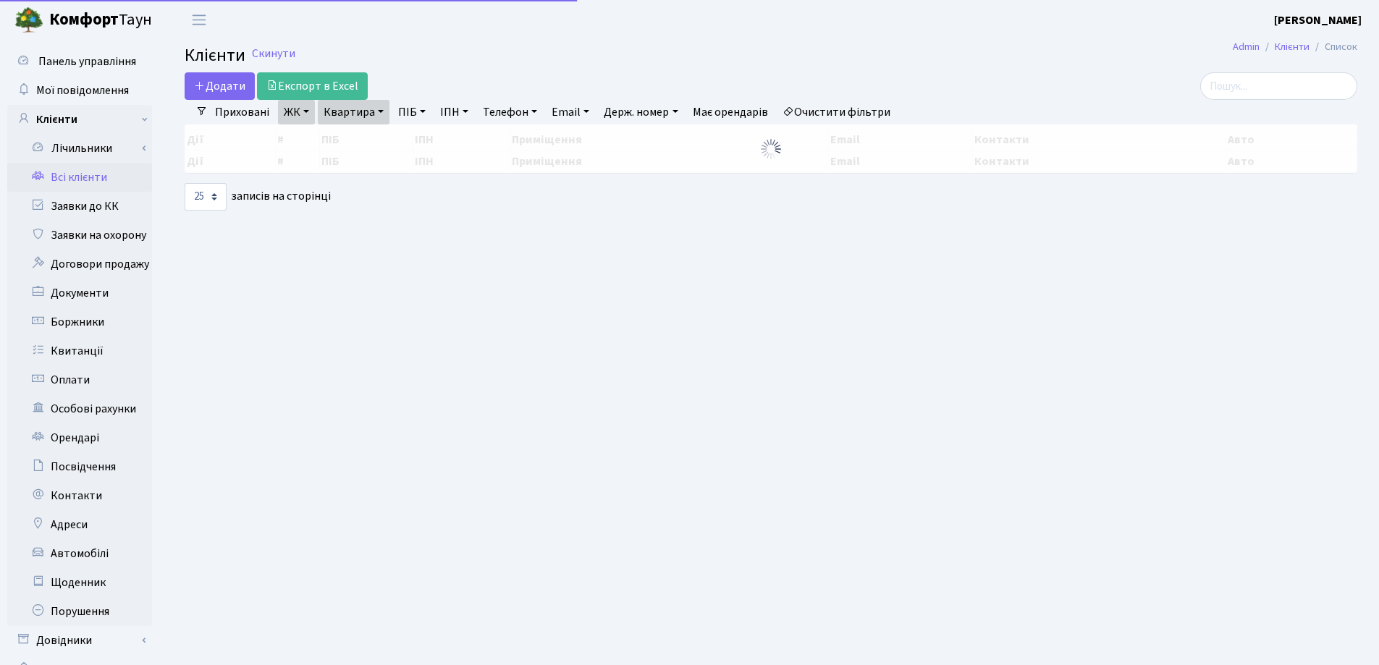
select select "25"
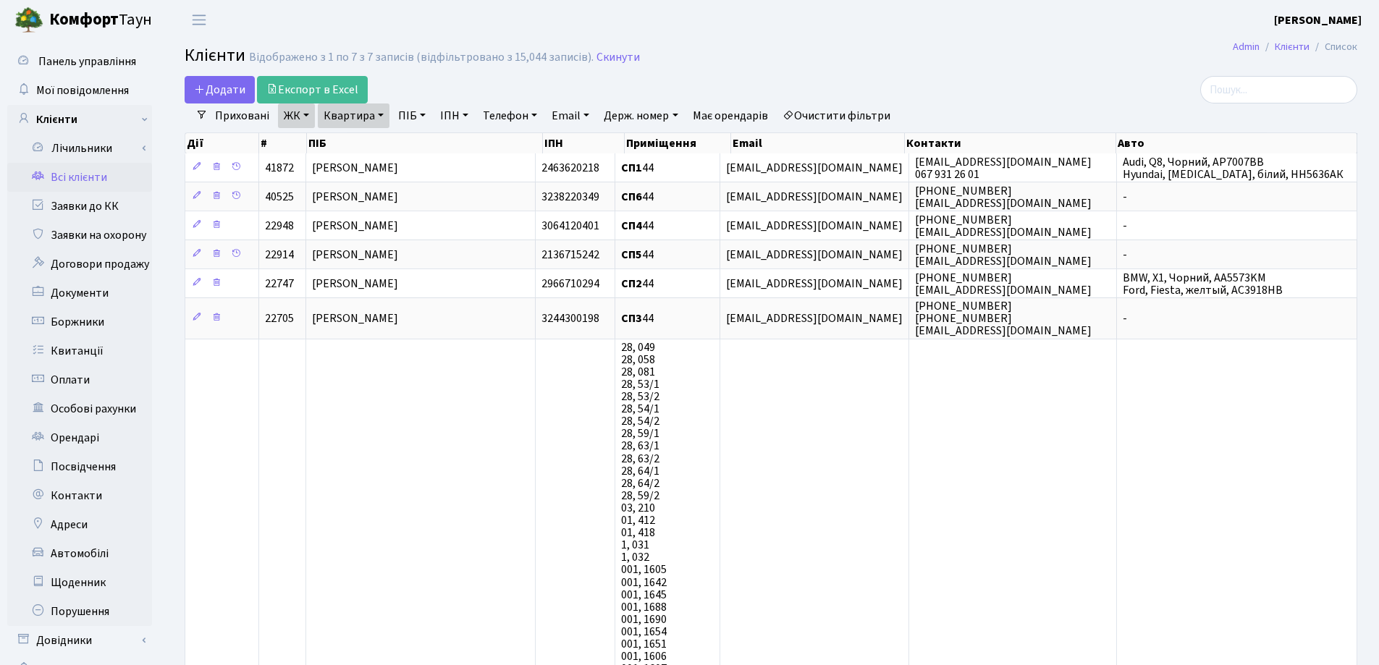
drag, startPoint x: 381, startPoint y: 114, endPoint x: 373, endPoint y: 135, distance: 23.4
click at [380, 114] on link "Квартира" at bounding box center [354, 116] width 72 height 25
click at [371, 140] on input "44" at bounding box center [360, 144] width 85 height 28
type input "4"
type input "166"
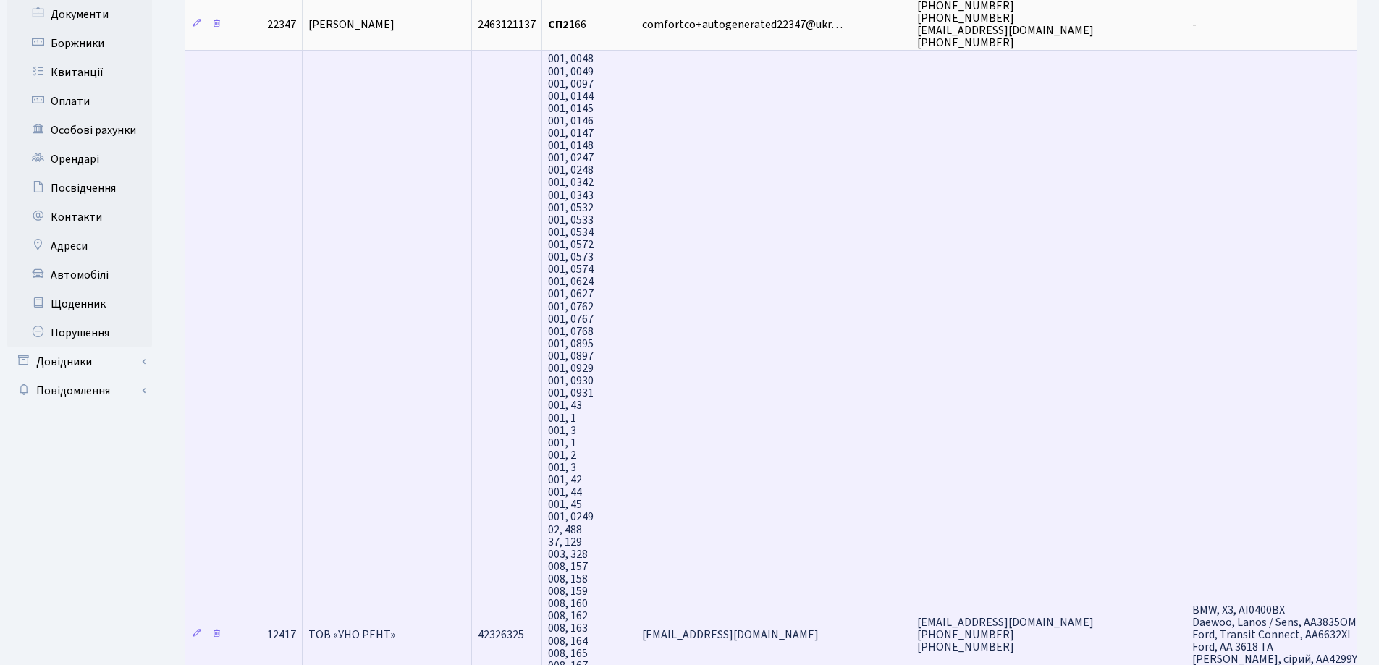
scroll to position [62, 0]
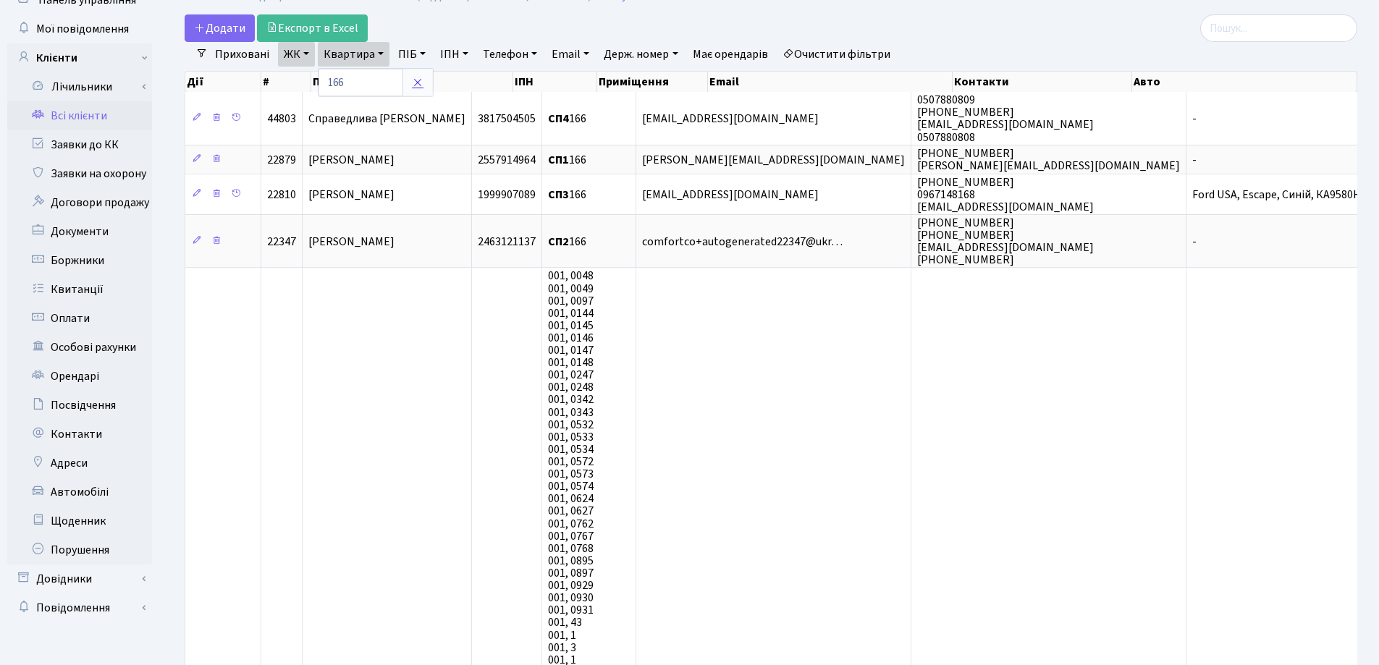
click at [416, 86] on icon at bounding box center [418, 83] width 12 height 12
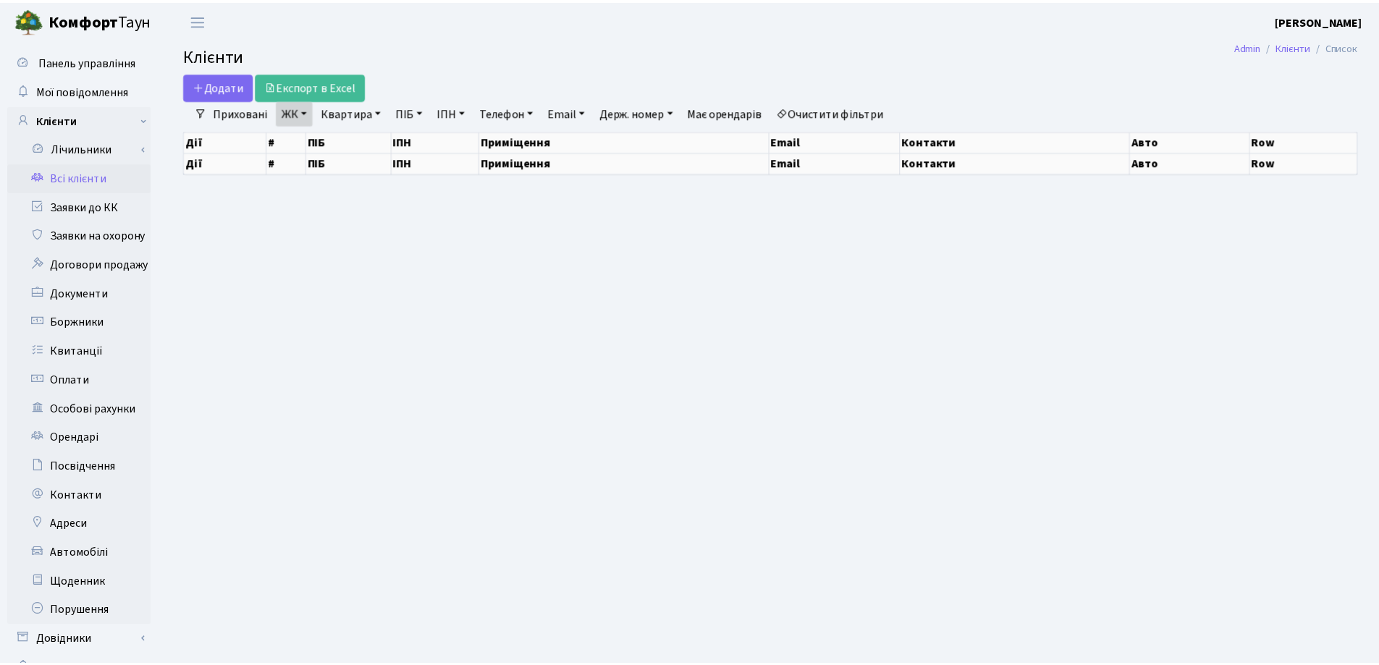
scroll to position [10, 0]
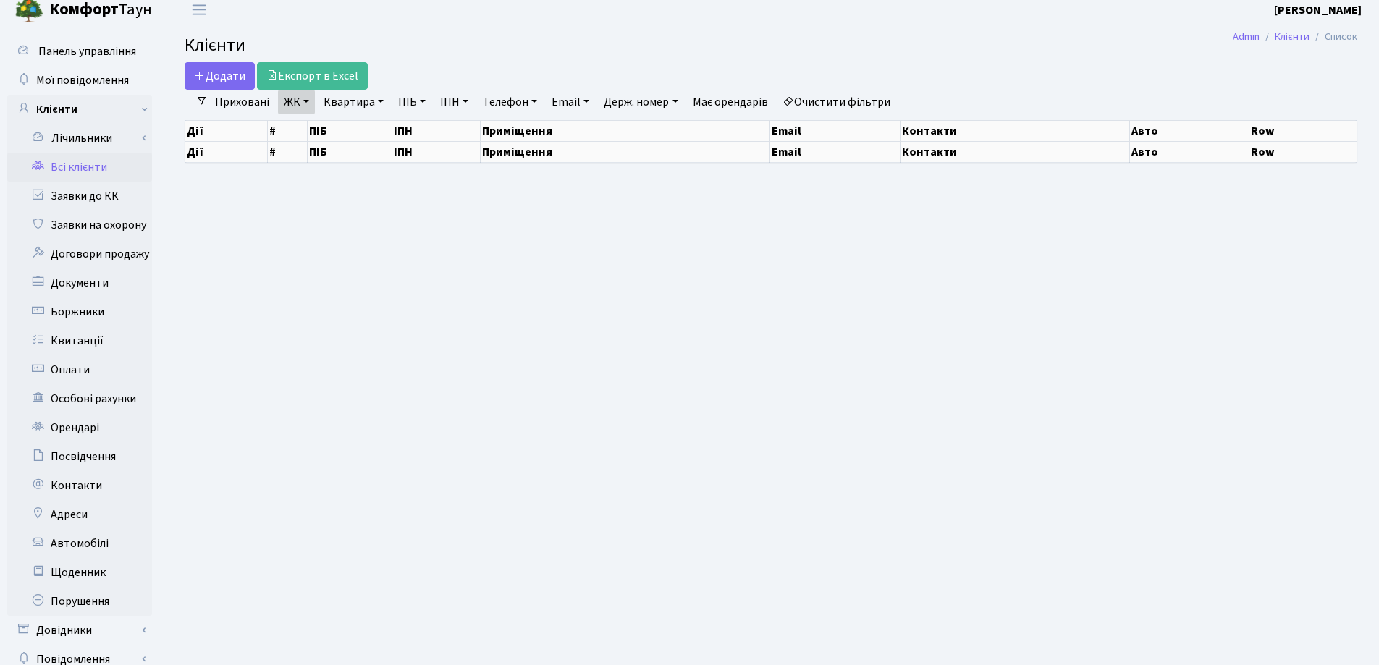
select select "25"
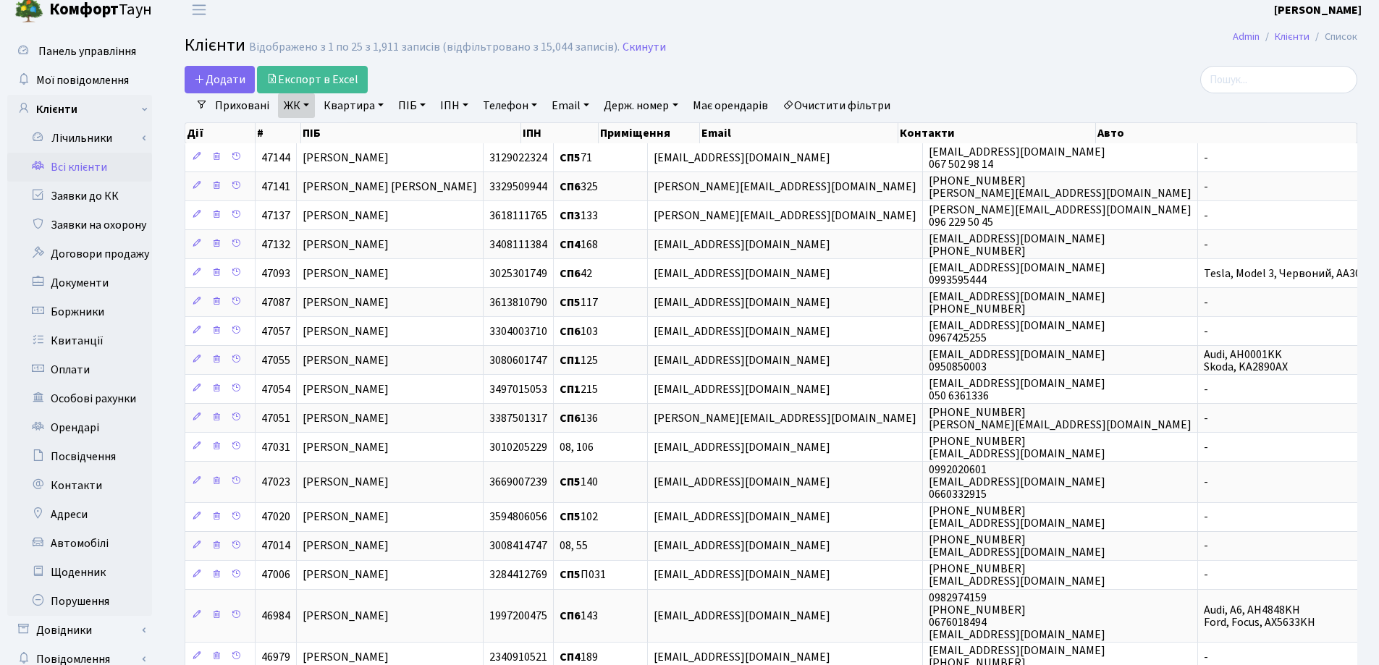
click at [379, 103] on link "Квартира" at bounding box center [354, 105] width 72 height 25
type input "125"
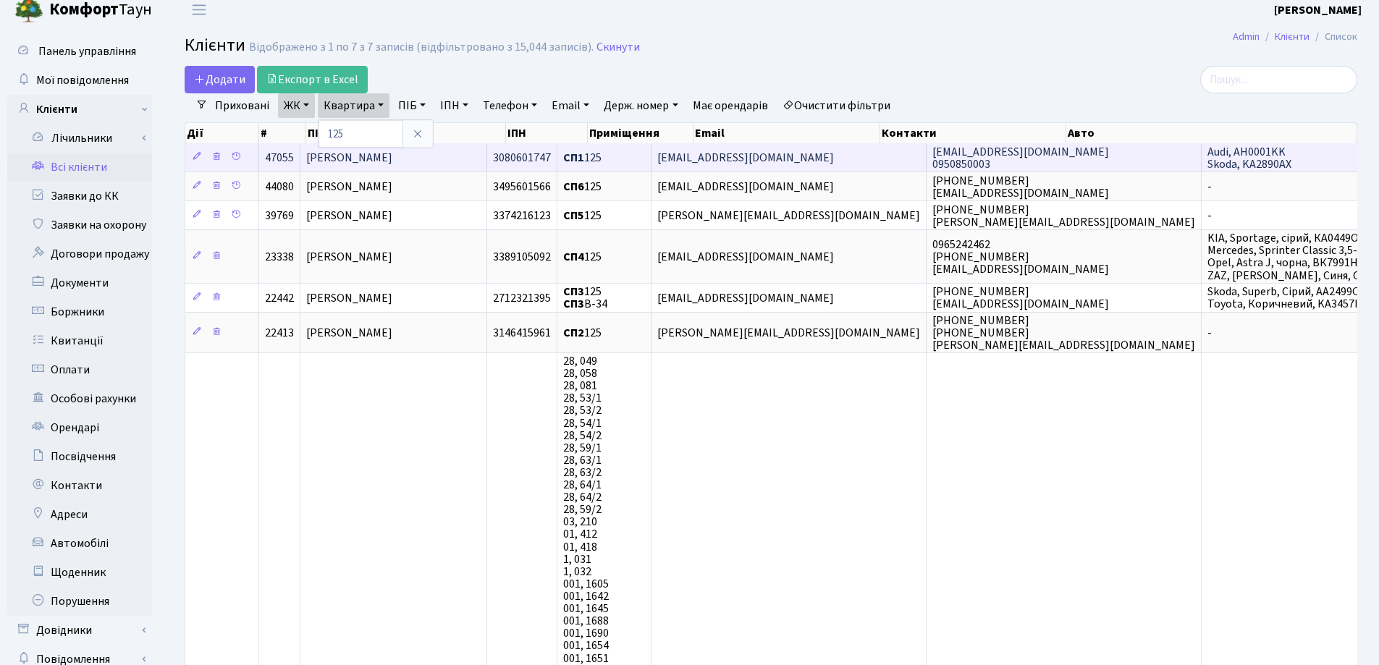
click at [484, 159] on td "[PERSON_NAME]" at bounding box center [393, 157] width 187 height 28
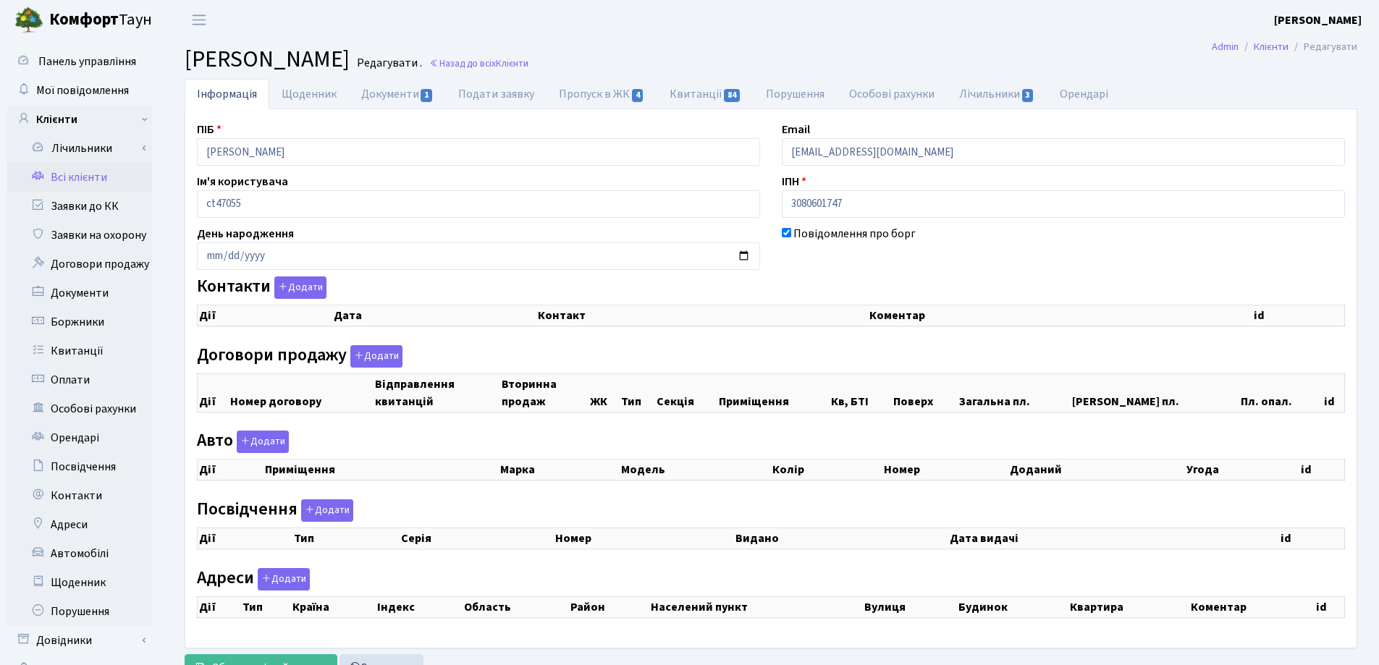
checkbox input "true"
select select "25"
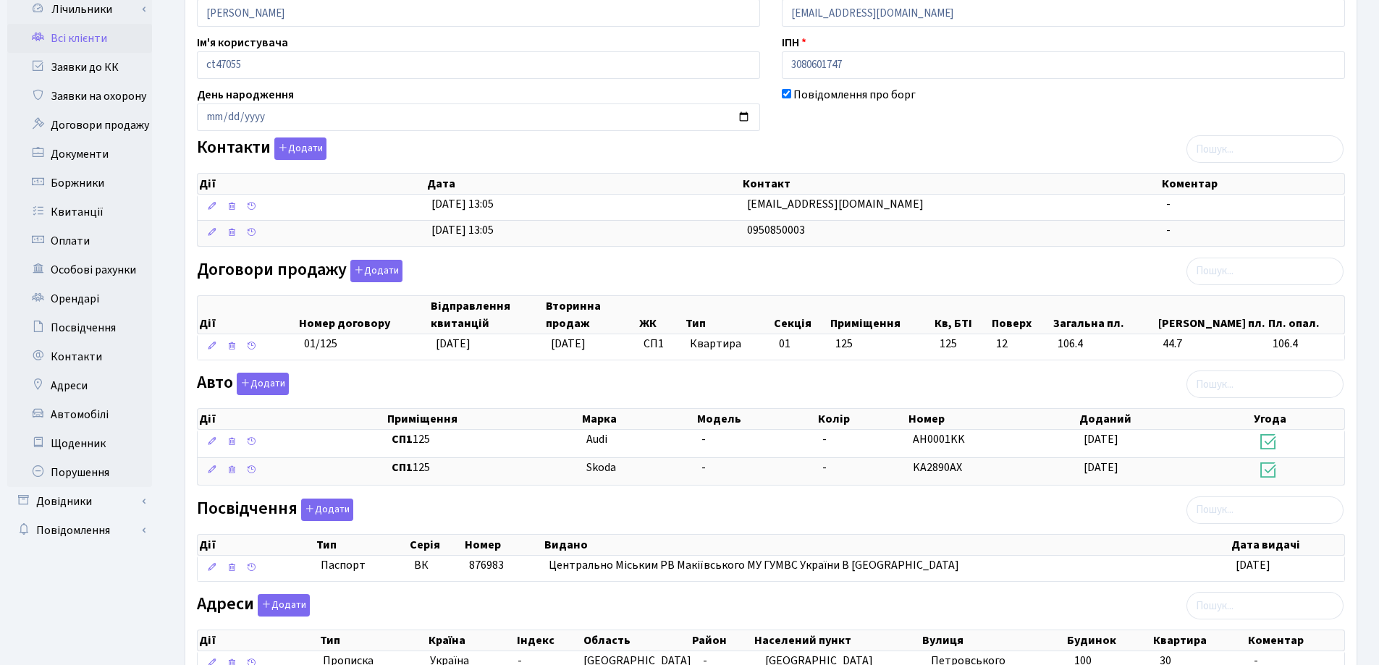
scroll to position [145, 0]
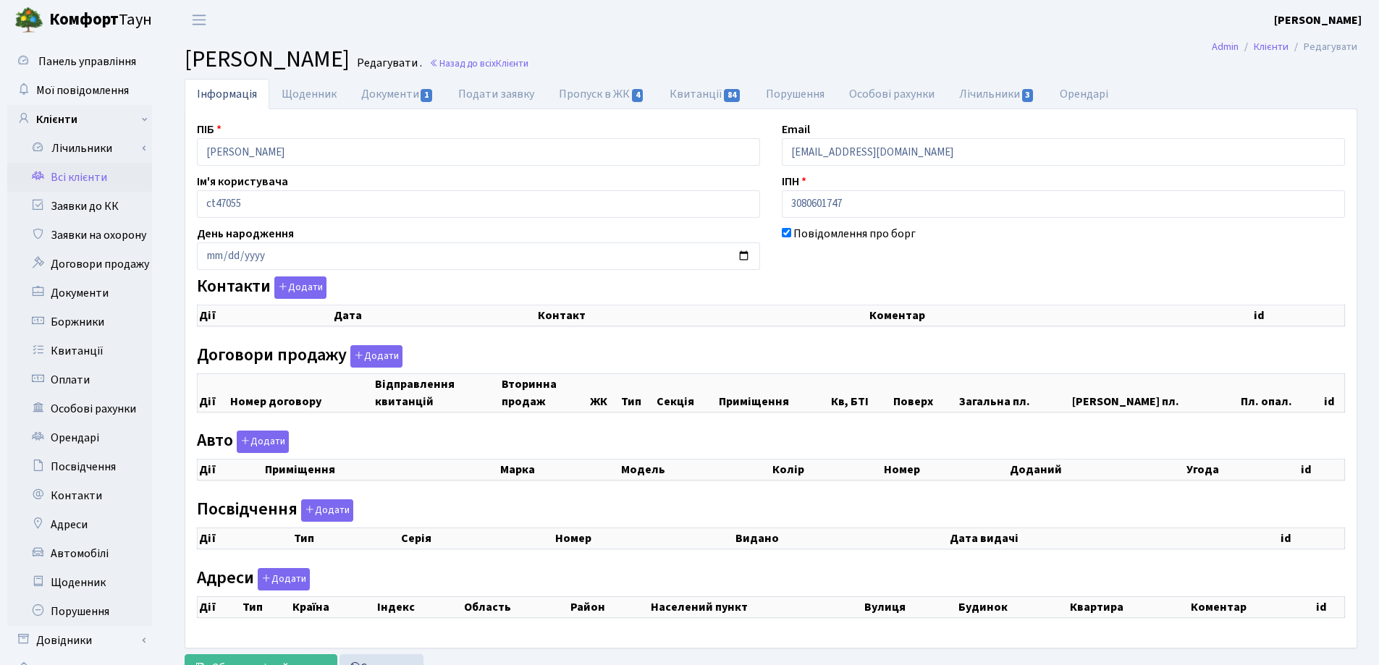
checkbox input "true"
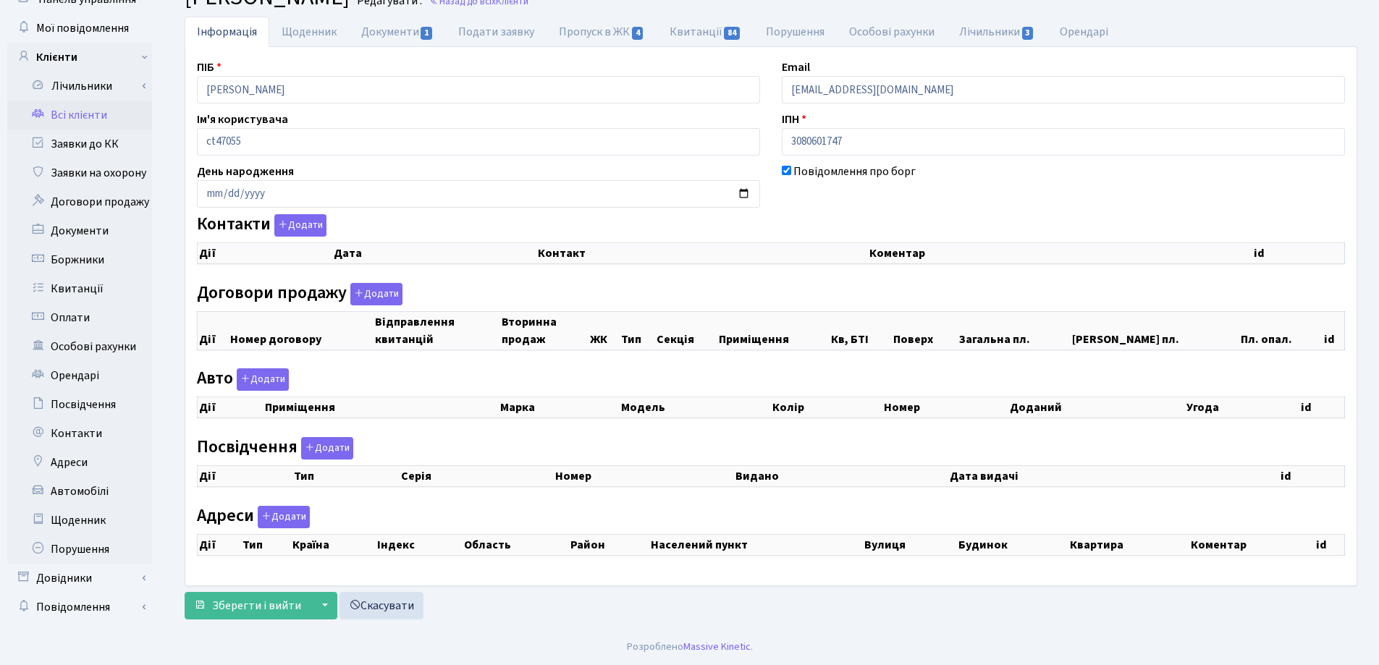
select select "25"
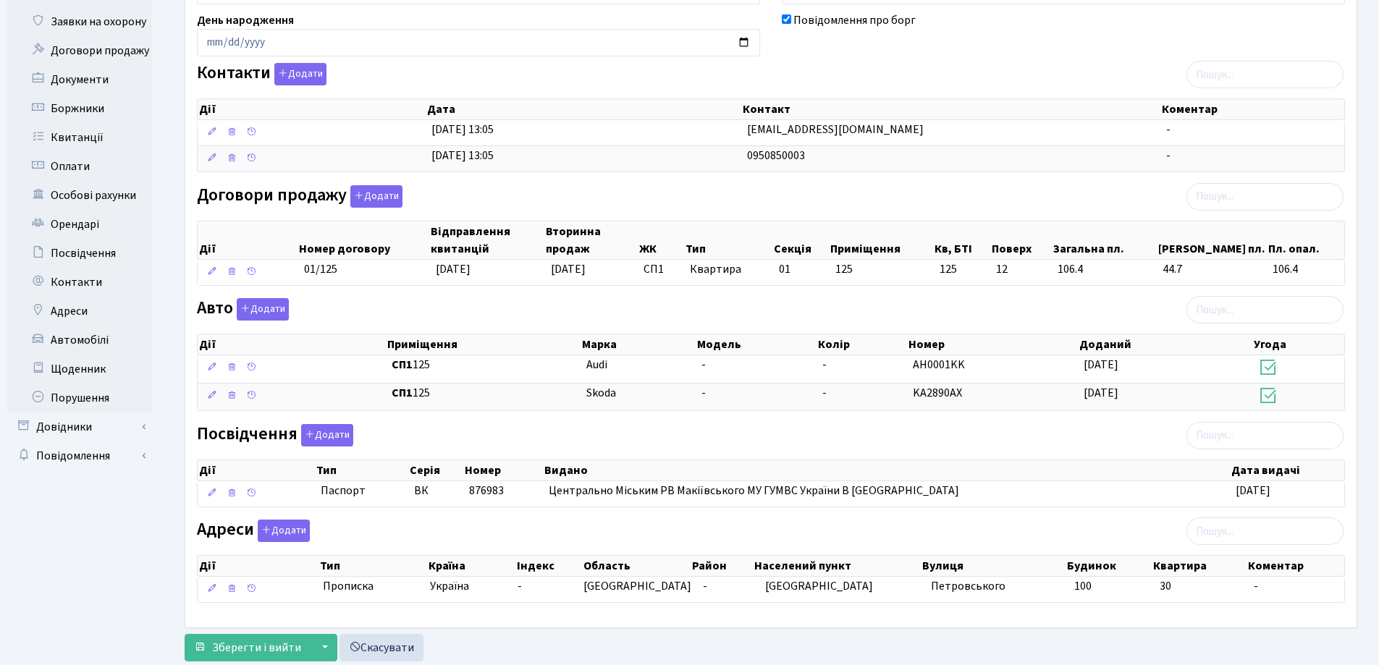
scroll to position [217, 0]
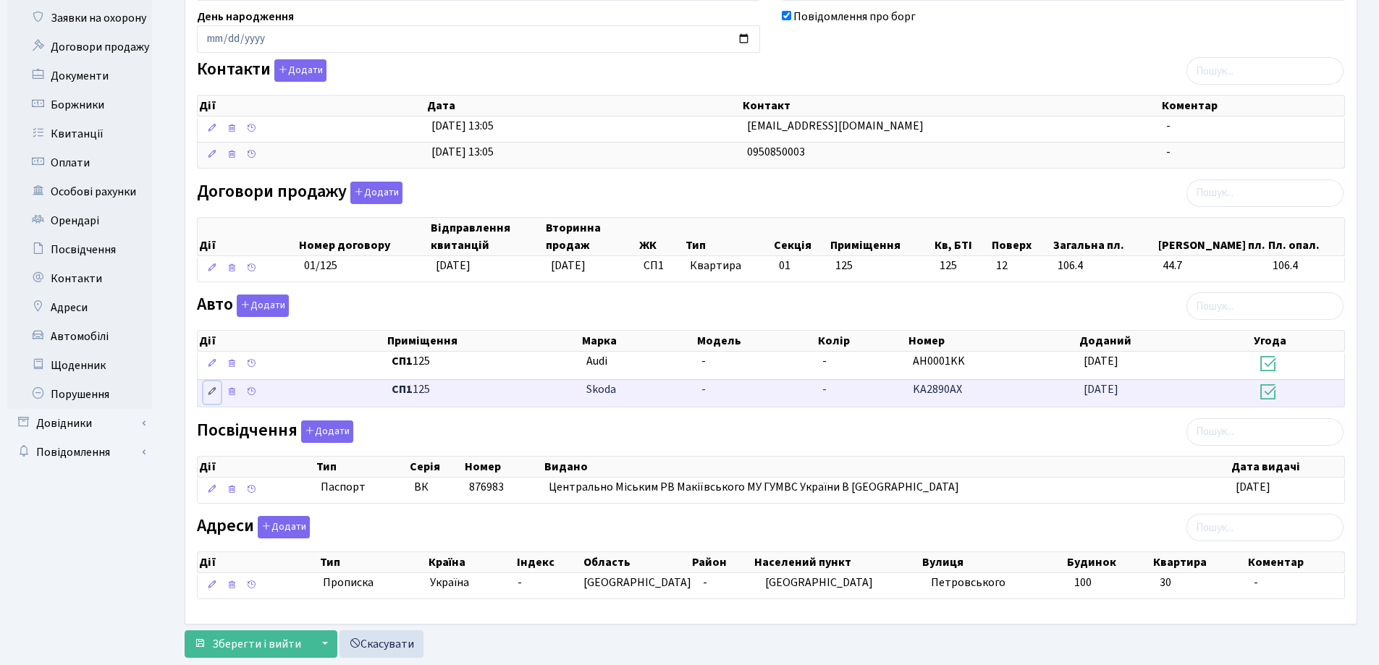
click at [216, 391] on icon at bounding box center [212, 392] width 10 height 10
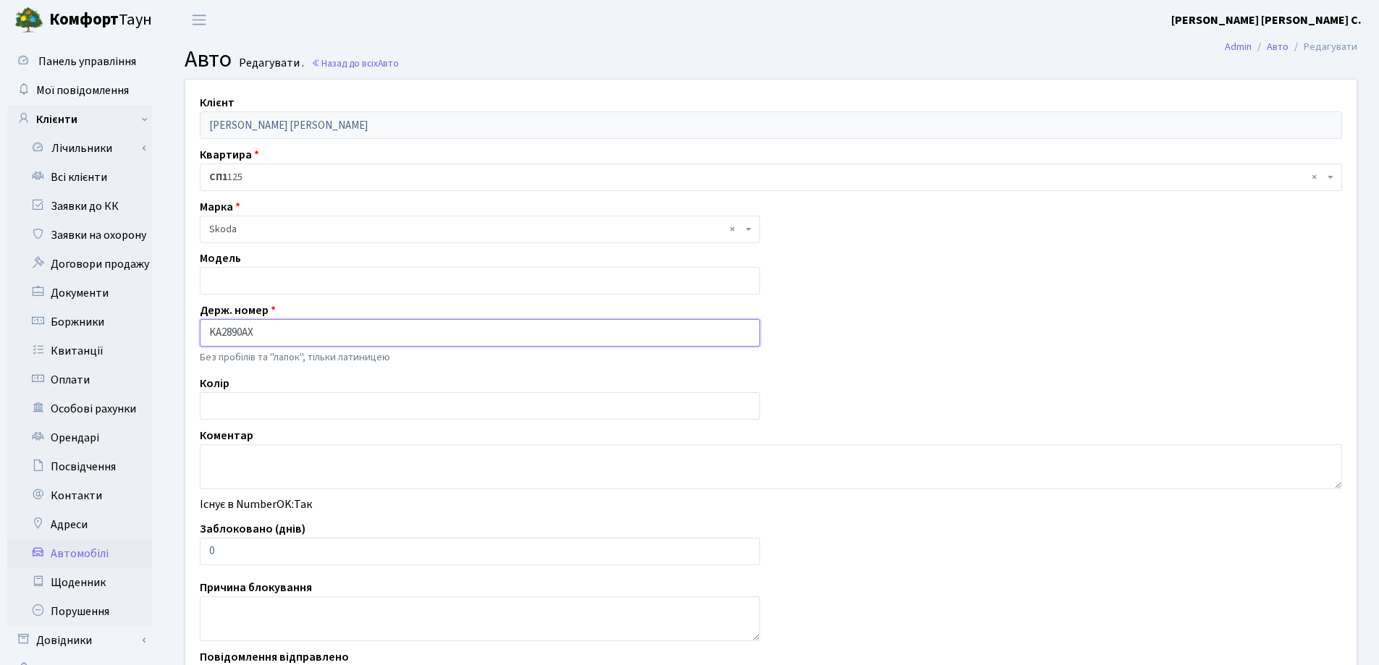
click at [214, 332] on input "KA2890AX" at bounding box center [480, 333] width 560 height 28
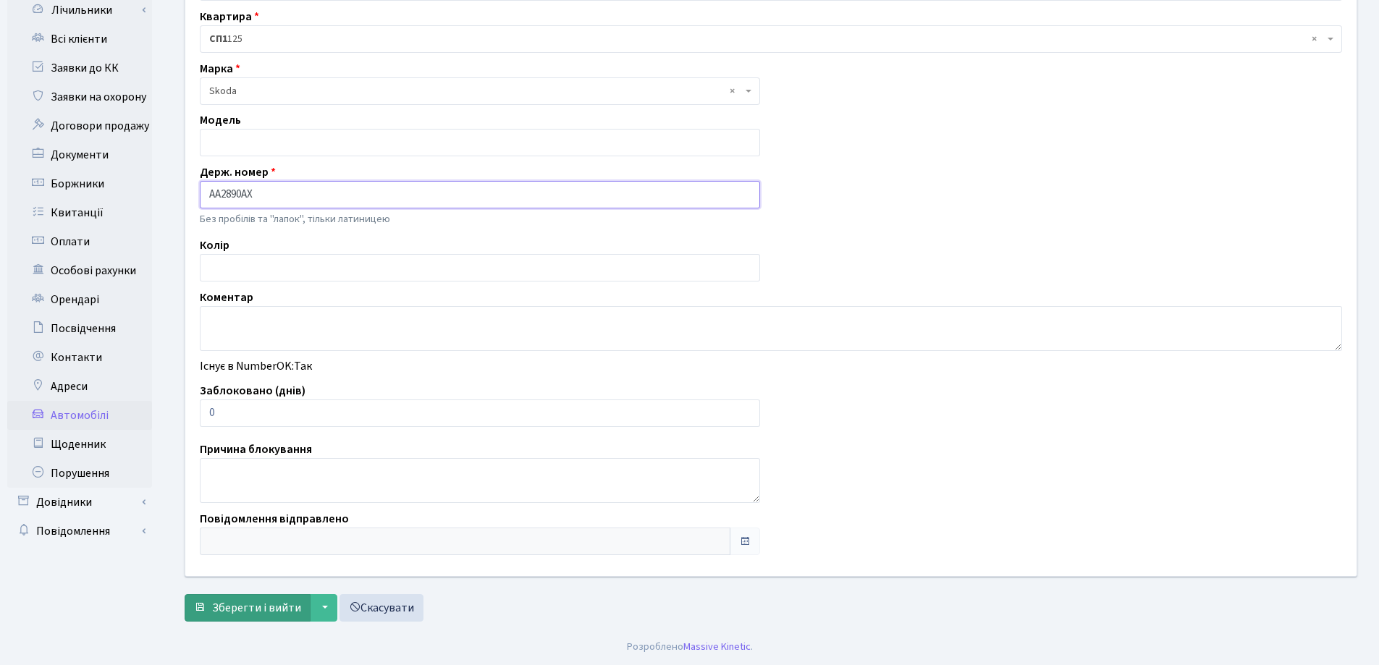
type input "AA2890AX"
click at [232, 608] on span "Зберегти і вийти" at bounding box center [256, 608] width 89 height 16
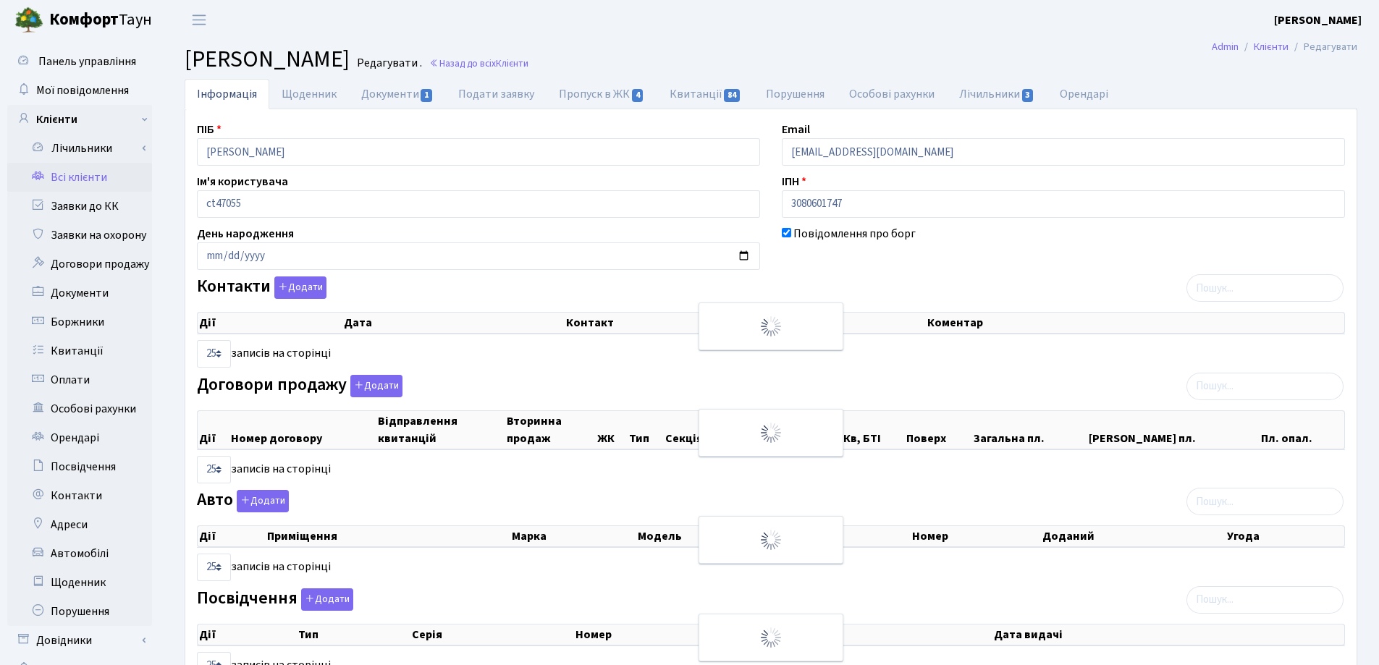
select select "25"
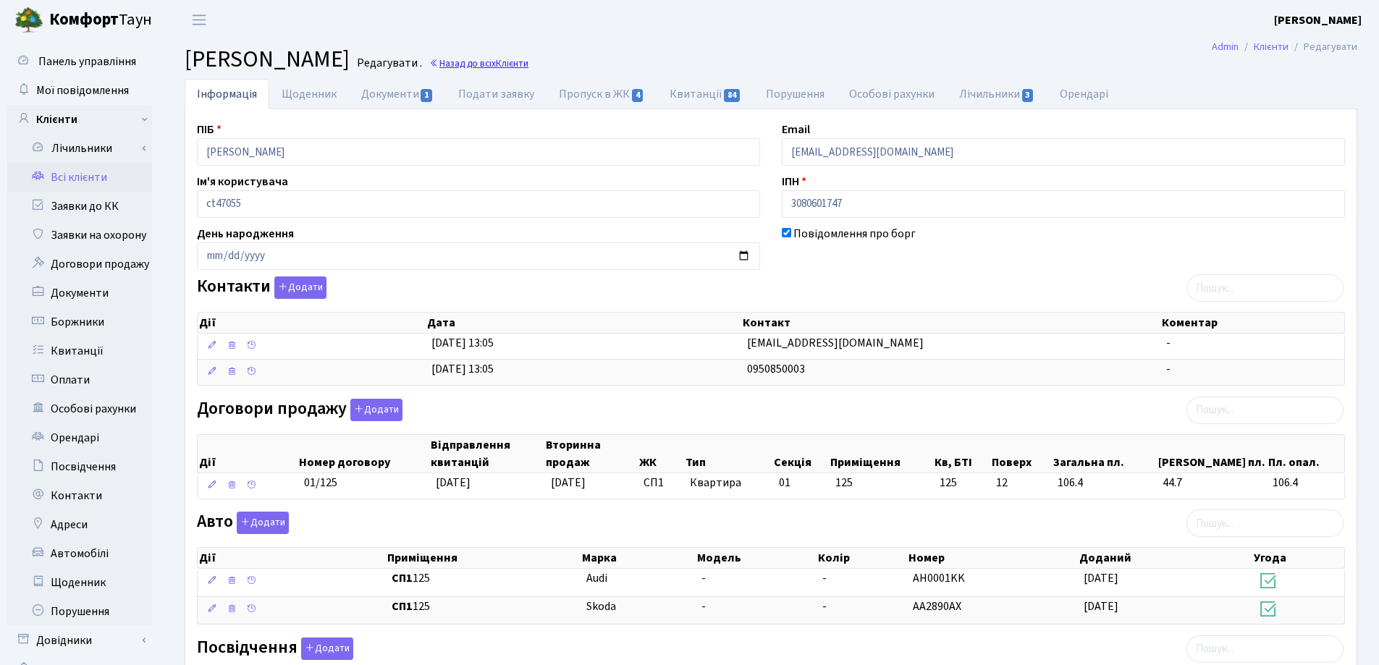
click at [528, 62] on link "Назад до всіх Клієнти" at bounding box center [478, 63] width 99 height 14
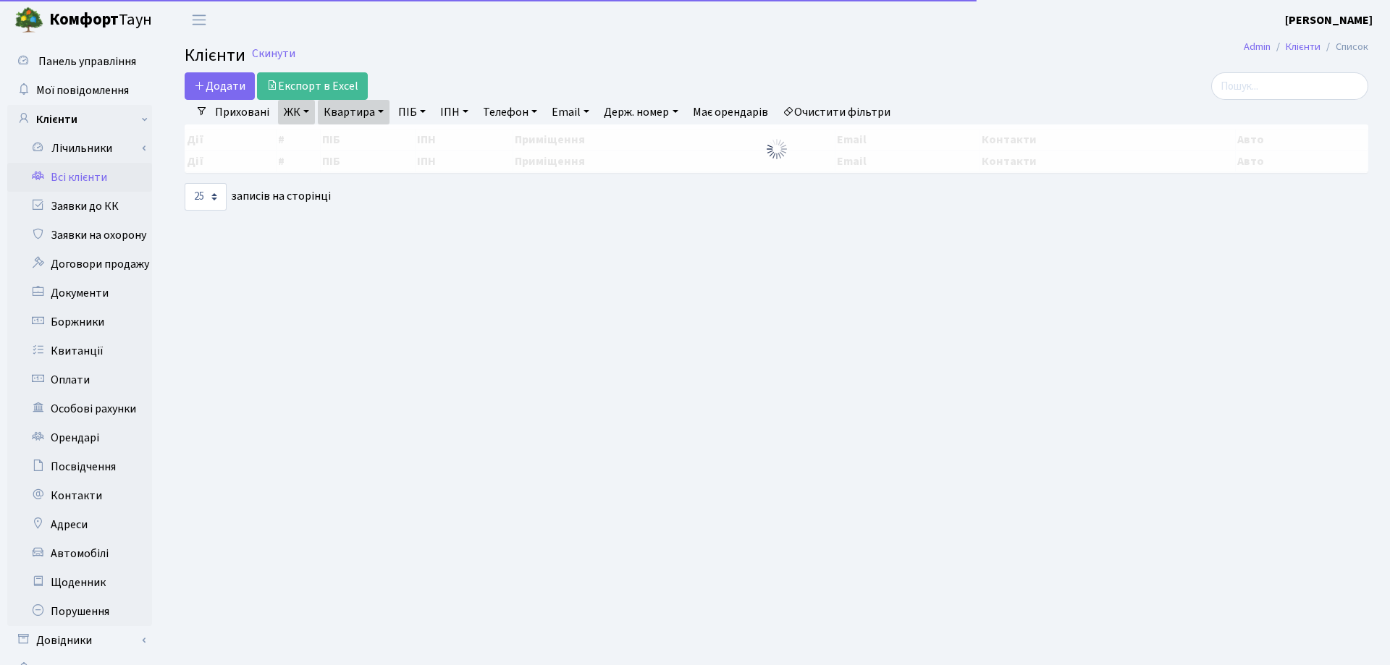
select select "25"
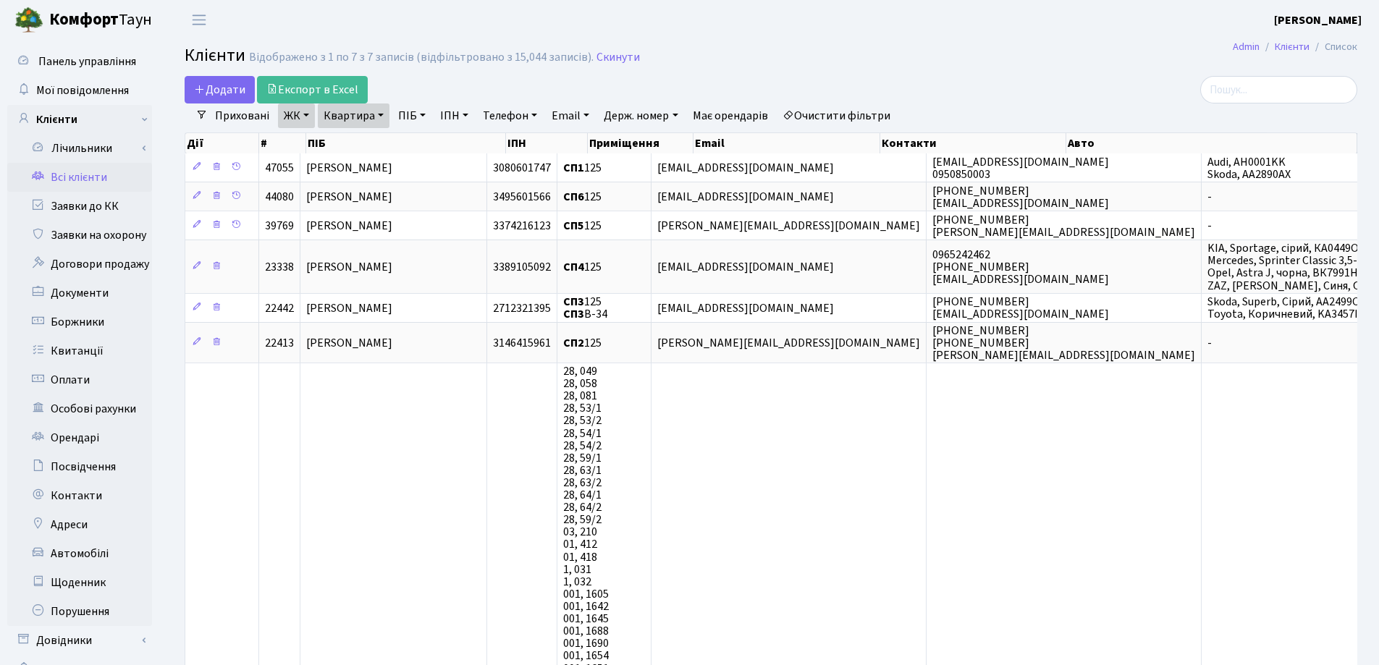
click at [378, 114] on link "Квартира" at bounding box center [354, 116] width 72 height 25
click at [393, 148] on input "125" at bounding box center [360, 144] width 85 height 28
type input "1"
type input "44"
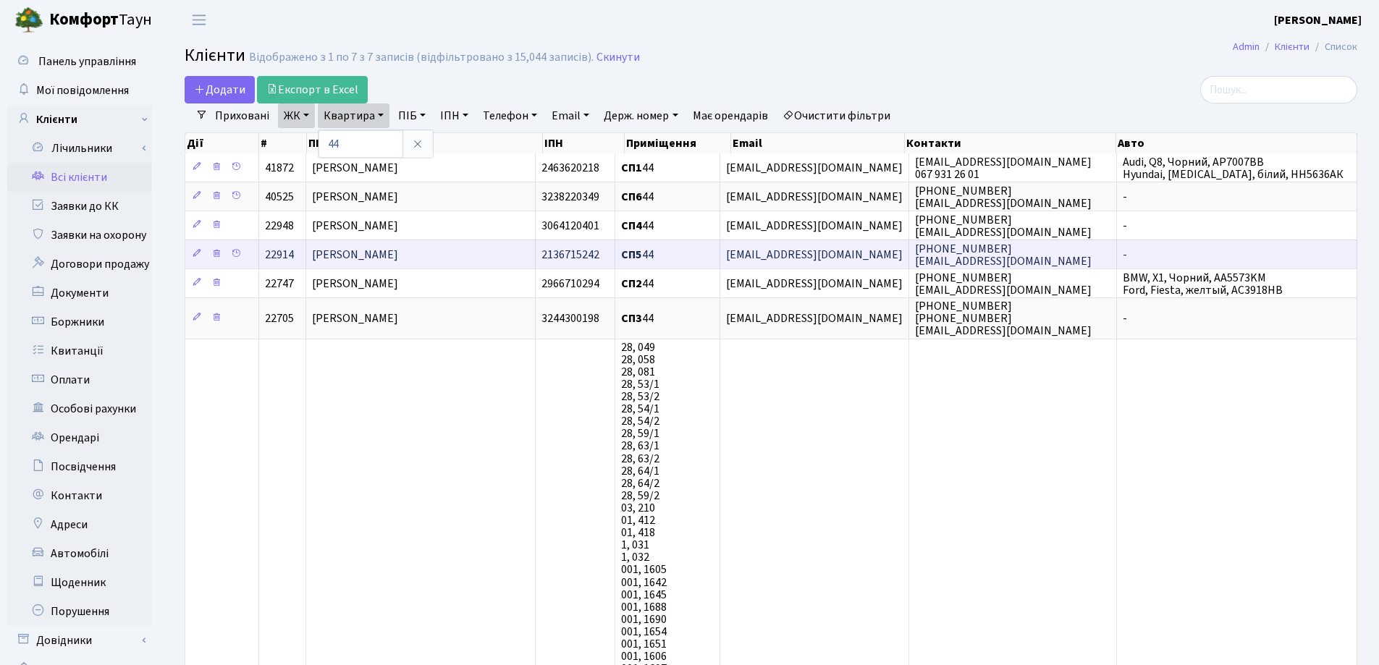
click at [398, 257] on span "Тимофєєва Галина Миколаівна" at bounding box center [355, 255] width 86 height 16
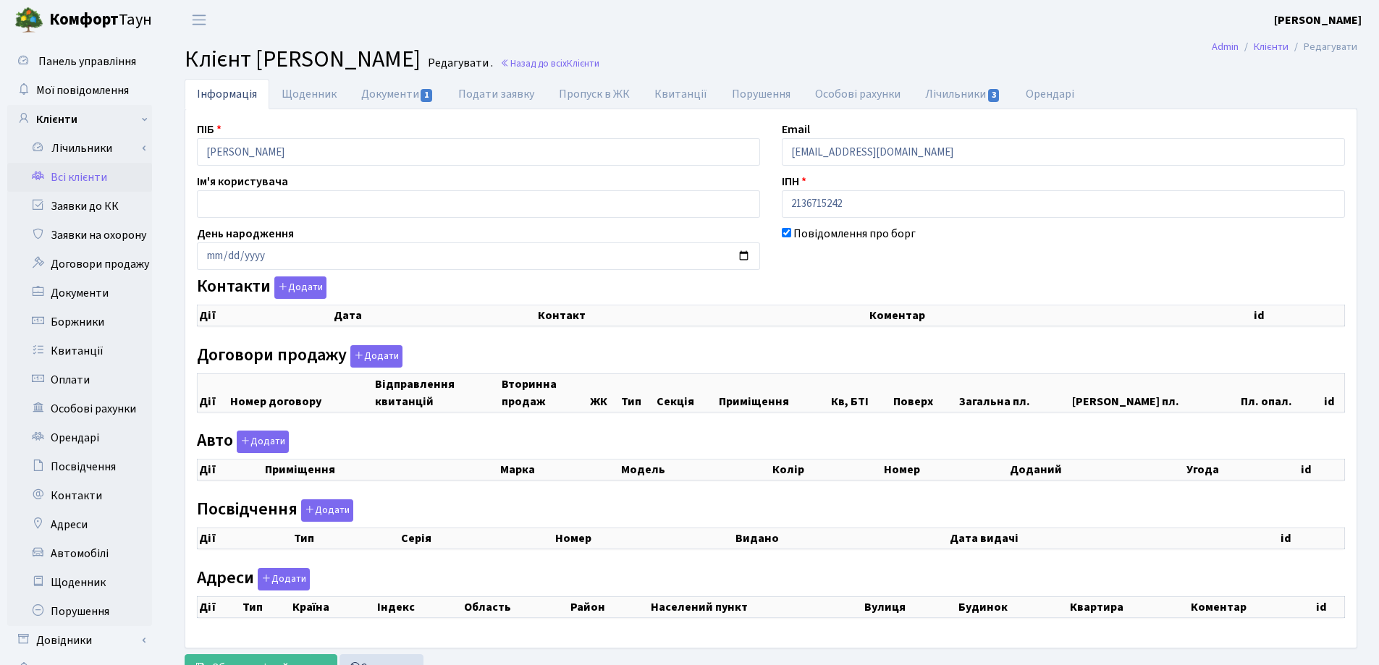
checkbox input "true"
select select "25"
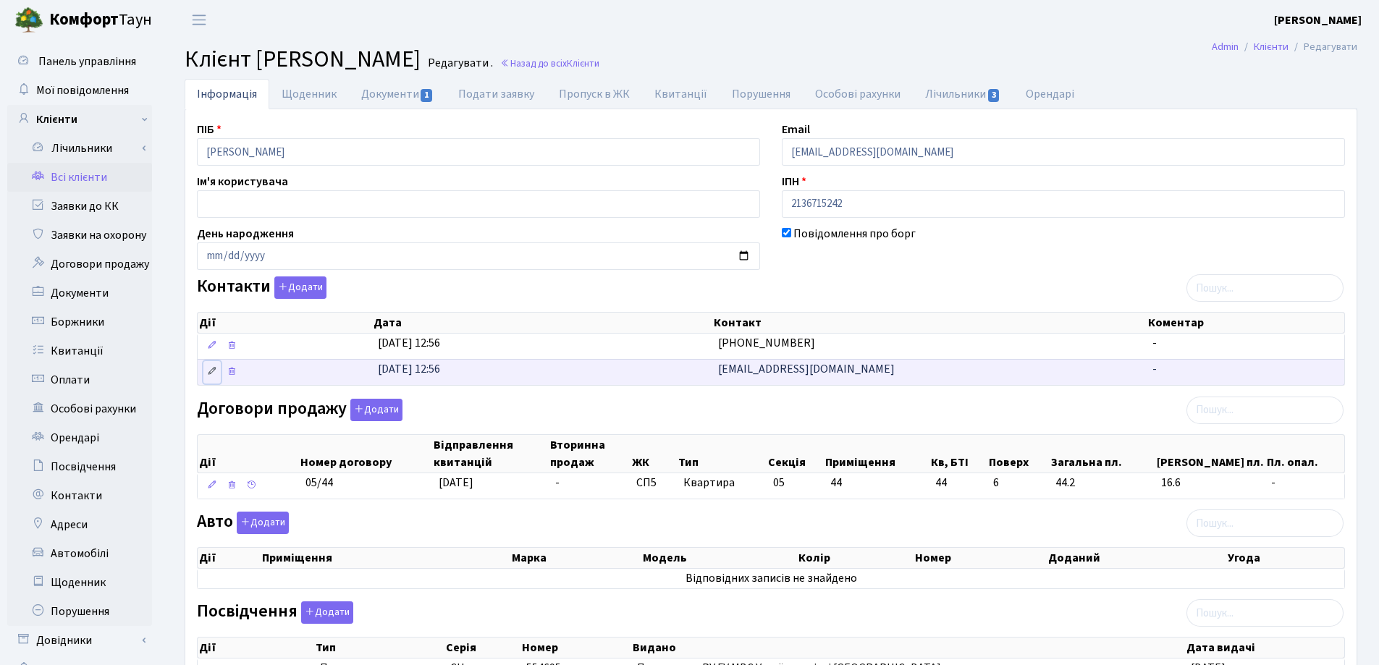
click at [210, 373] on icon at bounding box center [212, 371] width 10 height 10
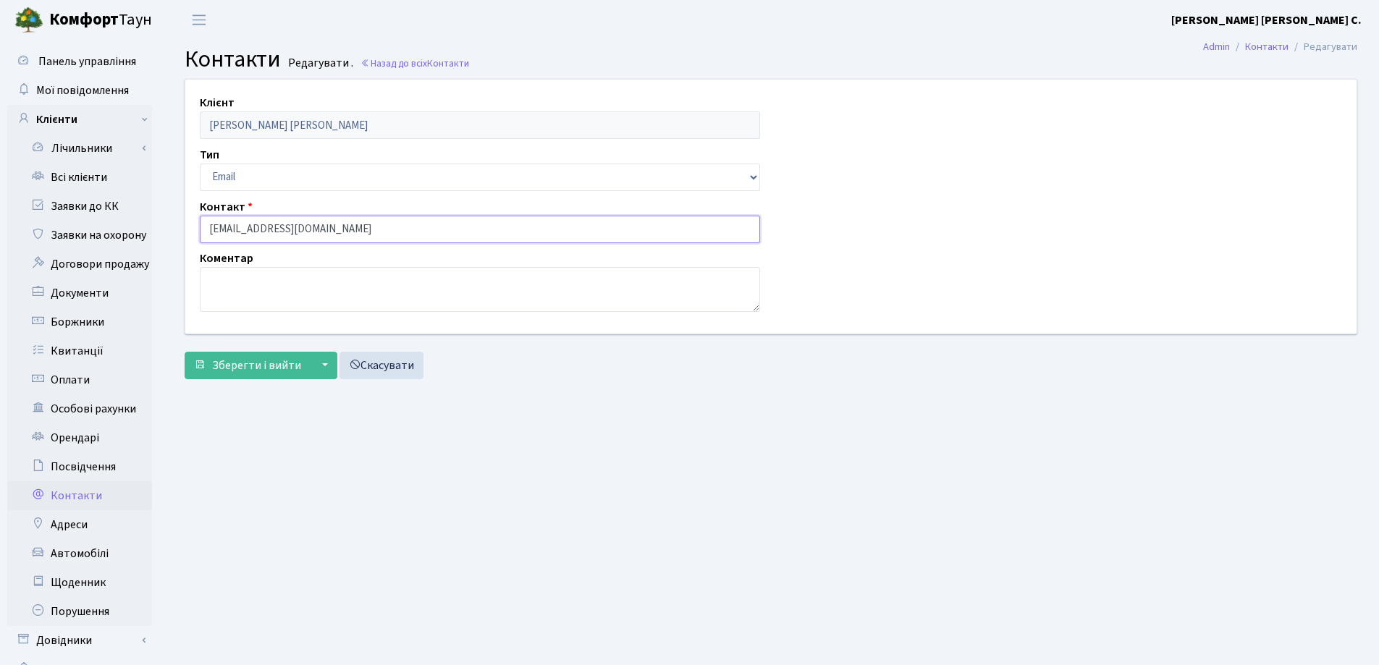
click at [214, 228] on input "[EMAIL_ADDRESS][DOMAIN_NAME]" at bounding box center [480, 230] width 560 height 28
click at [237, 226] on input "[EMAIL_ADDRESS][DOMAIN_NAME]" at bounding box center [480, 230] width 560 height 28
click at [263, 229] on input "[EMAIL_ADDRESS][DOMAIN_NAME]" at bounding box center [480, 230] width 560 height 28
click at [320, 224] on input "alyn1802hotmail@gmail.com" at bounding box center [480, 230] width 560 height 28
type input "alyn1802hotmail.com"
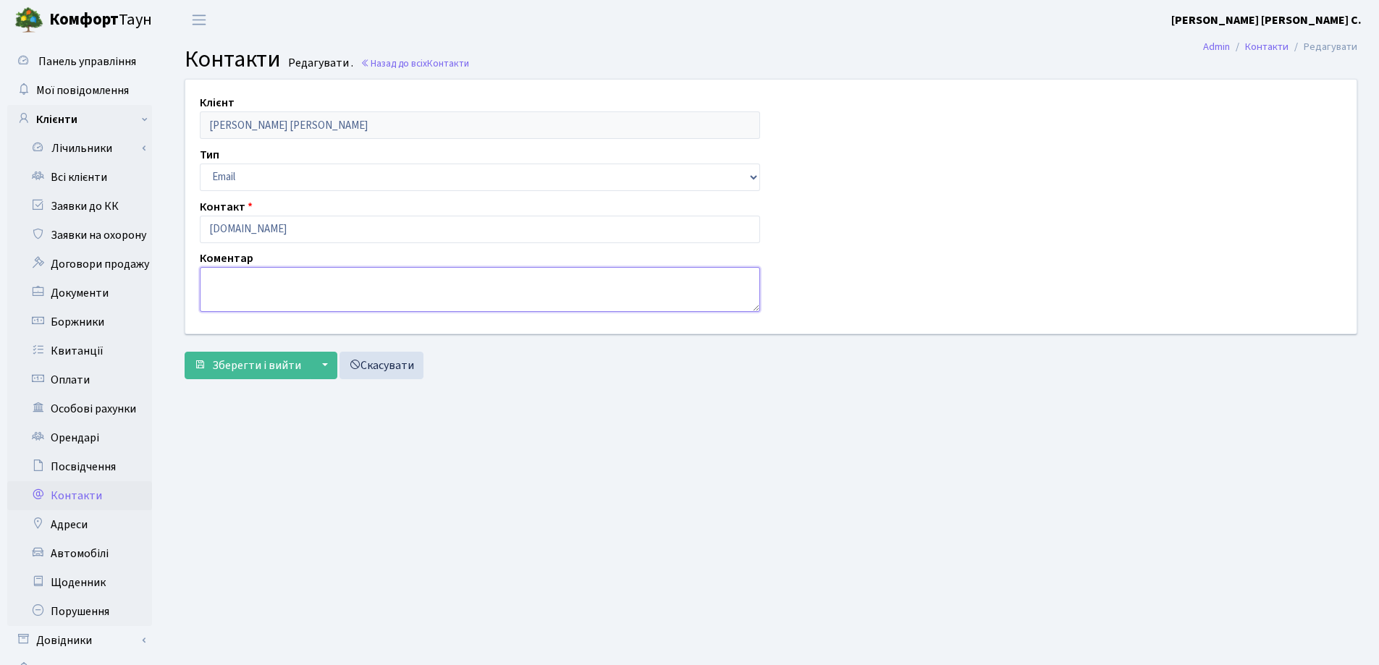
click at [240, 290] on textarea at bounding box center [480, 289] width 560 height 45
type textarea "d"
click at [225, 280] on textarea "влвсниця квартири." at bounding box center [480, 289] width 560 height 45
click at [324, 282] on textarea "власниця квартири." at bounding box center [480, 289] width 560 height 45
type textarea "власниця квартири."
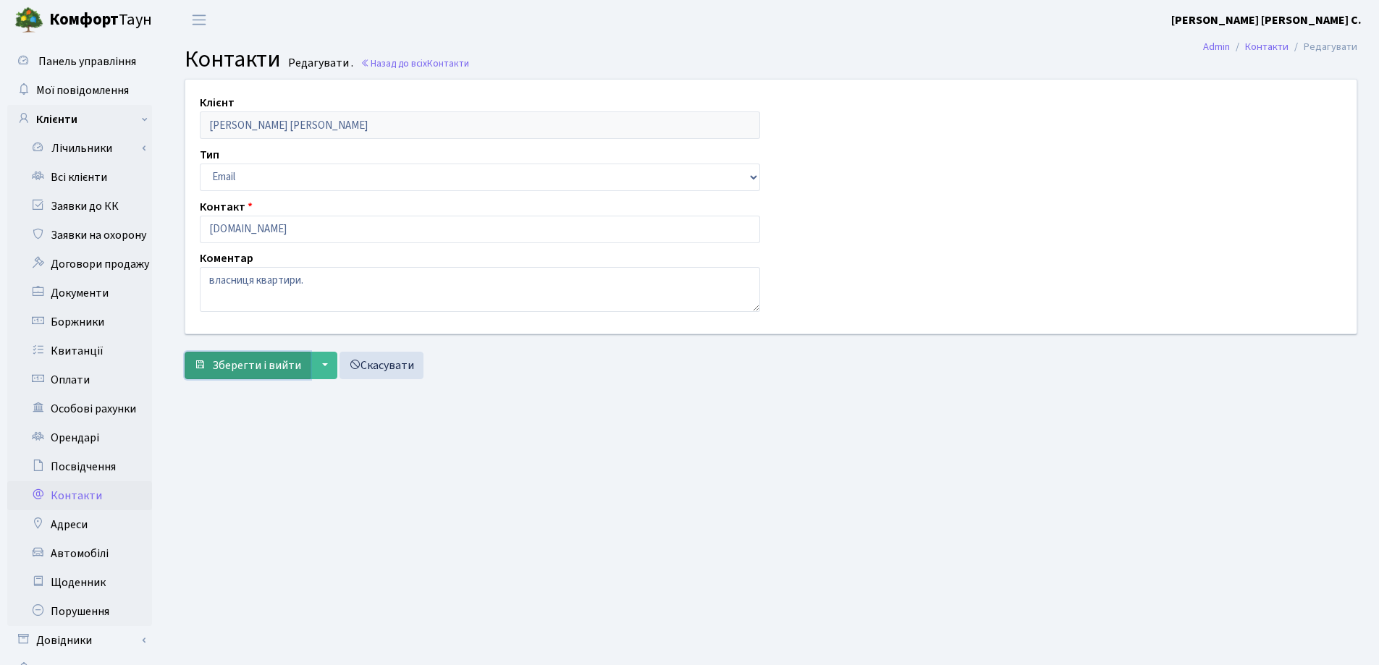
click at [247, 370] on span "Зберегти і вийти" at bounding box center [256, 366] width 89 height 16
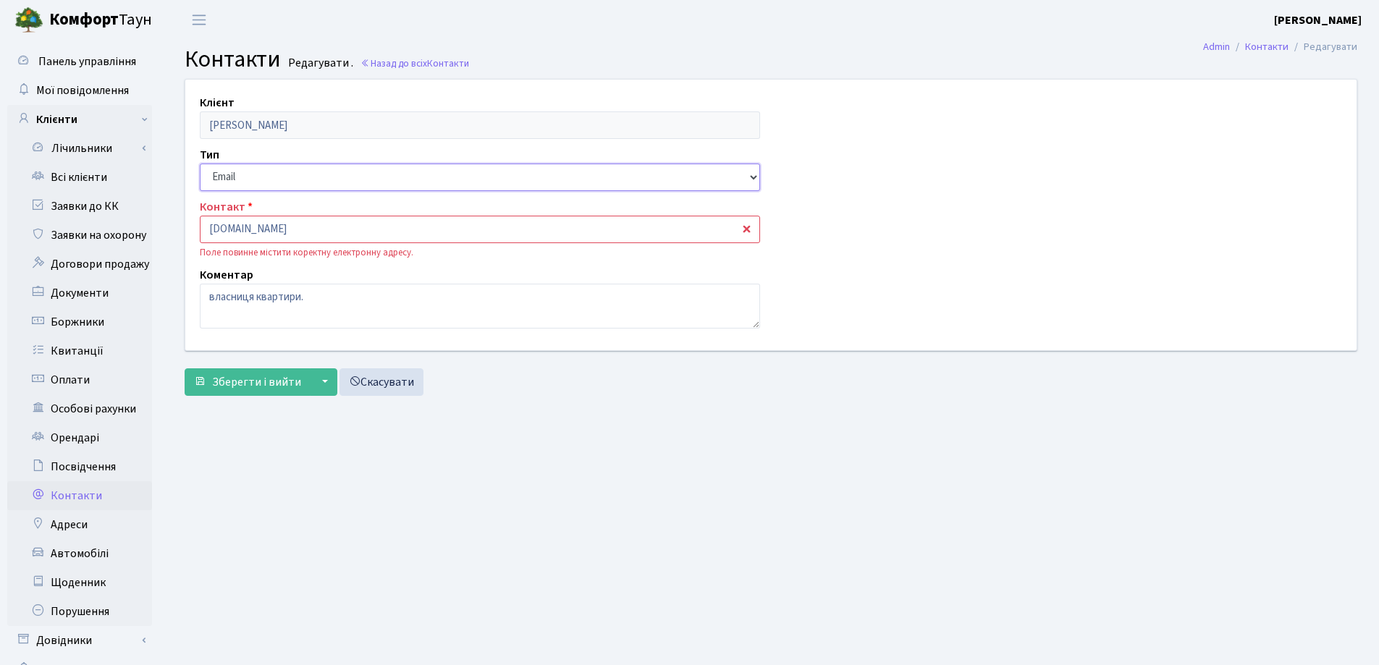
click at [308, 179] on select "Email Телефон" at bounding box center [480, 178] width 560 height 28
click at [200, 164] on select "Email Телефон" at bounding box center [480, 178] width 560 height 28
click at [246, 376] on span "Зберегти і вийти" at bounding box center [256, 382] width 89 height 16
drag, startPoint x: 345, startPoint y: 235, endPoint x: 159, endPoint y: 241, distance: 186.1
click at [159, 241] on div "Панель управління Мої повідомлення Клієнти Лічильники Показання" at bounding box center [689, 365] width 1379 height 651
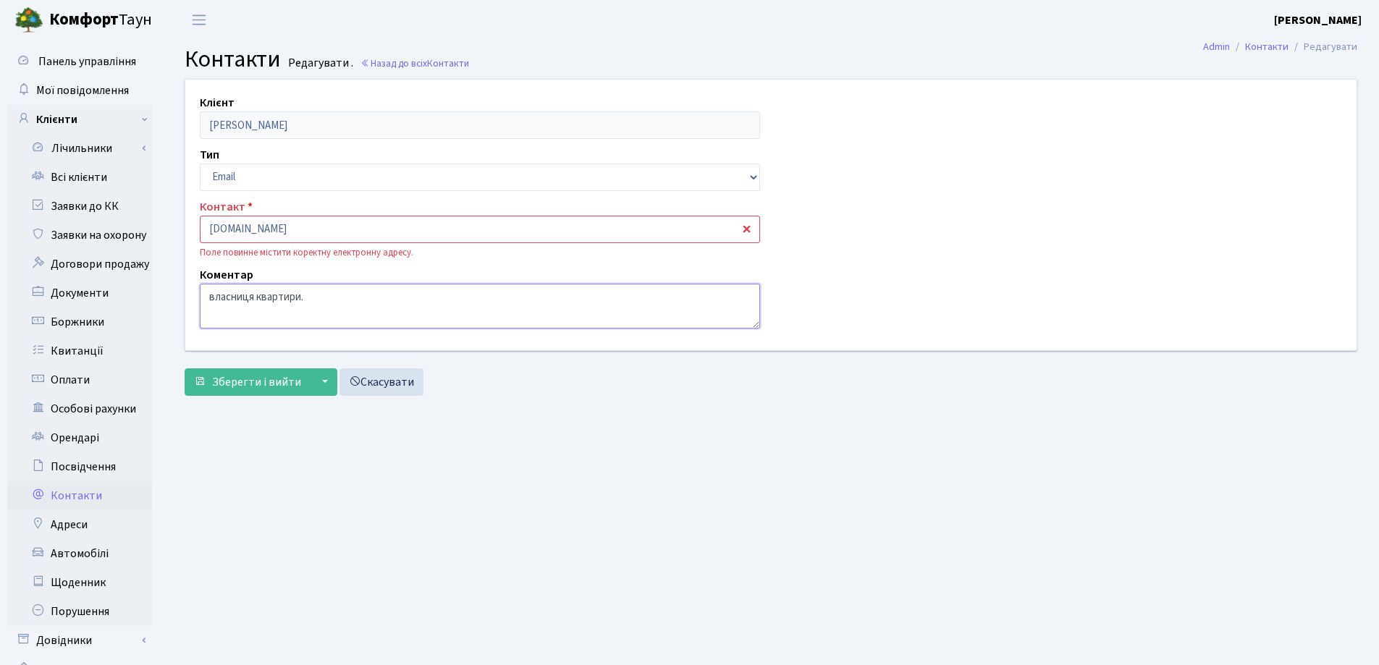
click at [237, 313] on textarea "власниця квартири." at bounding box center [480, 306] width 560 height 45
click at [325, 296] on textarea "власниця квартири." at bounding box center [480, 306] width 560 height 45
paste textarea "alyn1802hotmail.com"
type textarea "власниця квартири.alyn1802hotmail.com"
click at [231, 379] on span "Зберегти і вийти" at bounding box center [256, 382] width 89 height 16
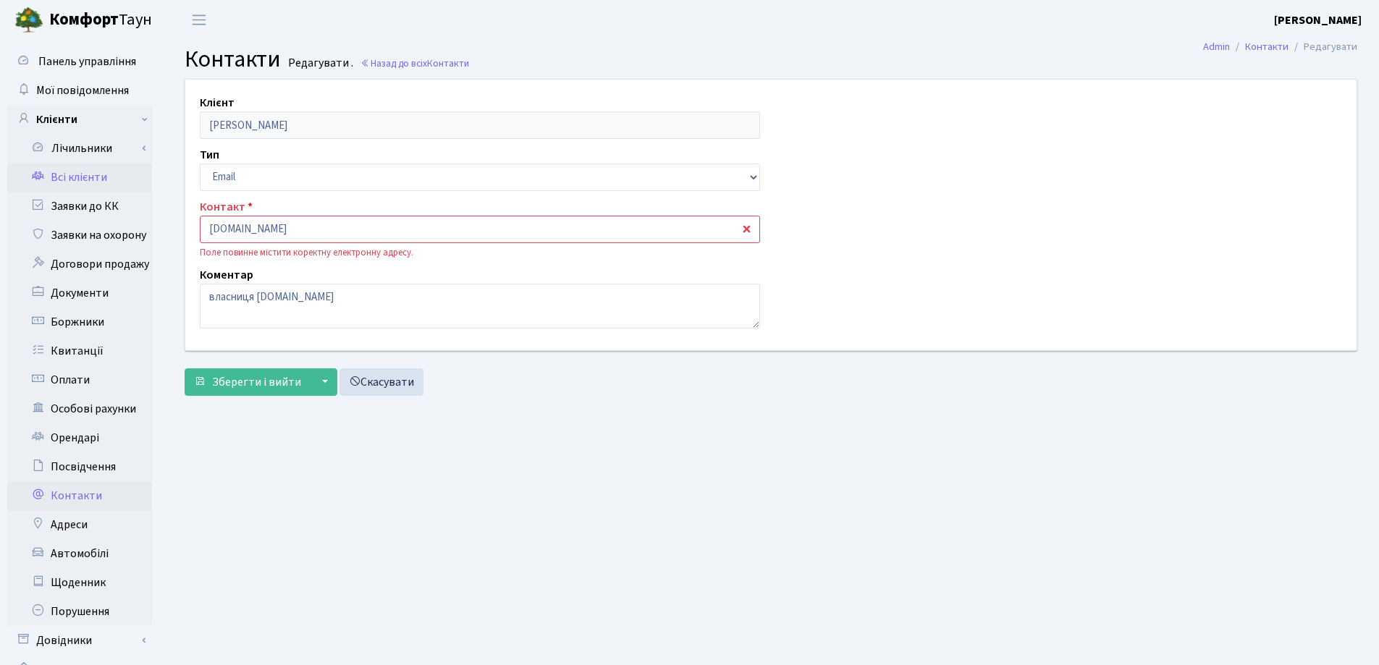
click at [80, 180] on link "Всі клієнти" at bounding box center [79, 177] width 145 height 29
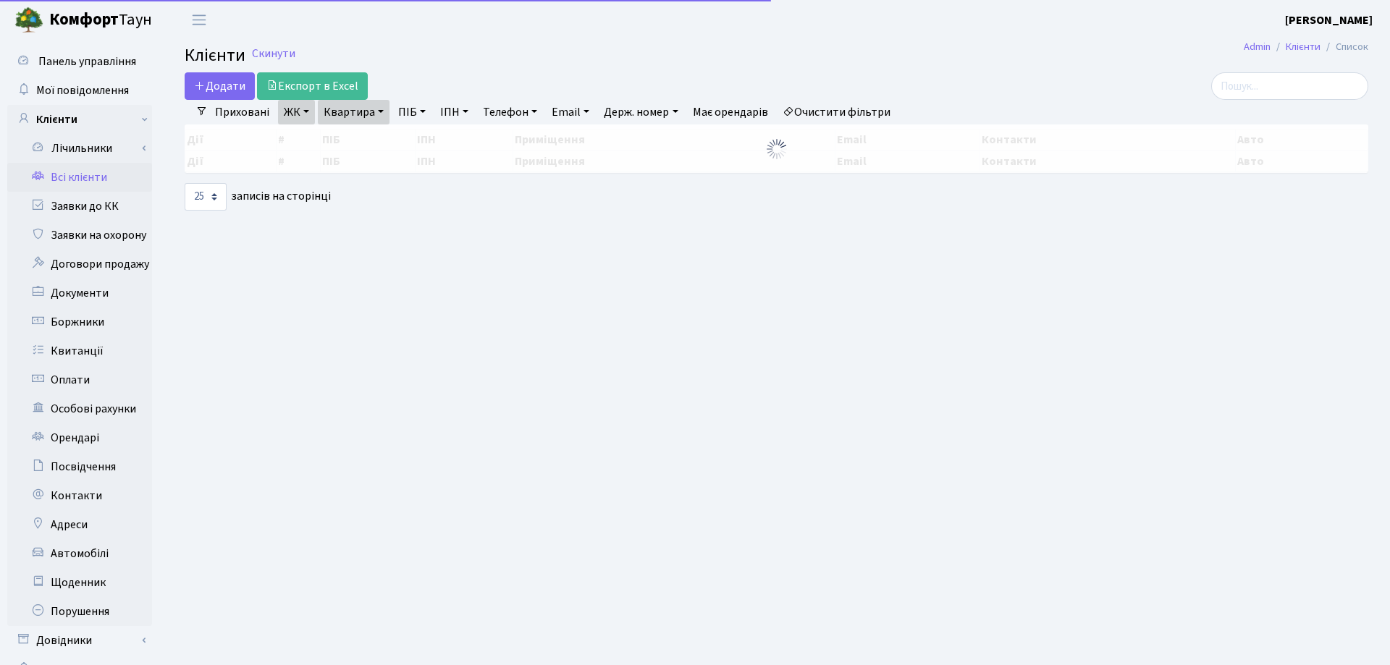
select select "25"
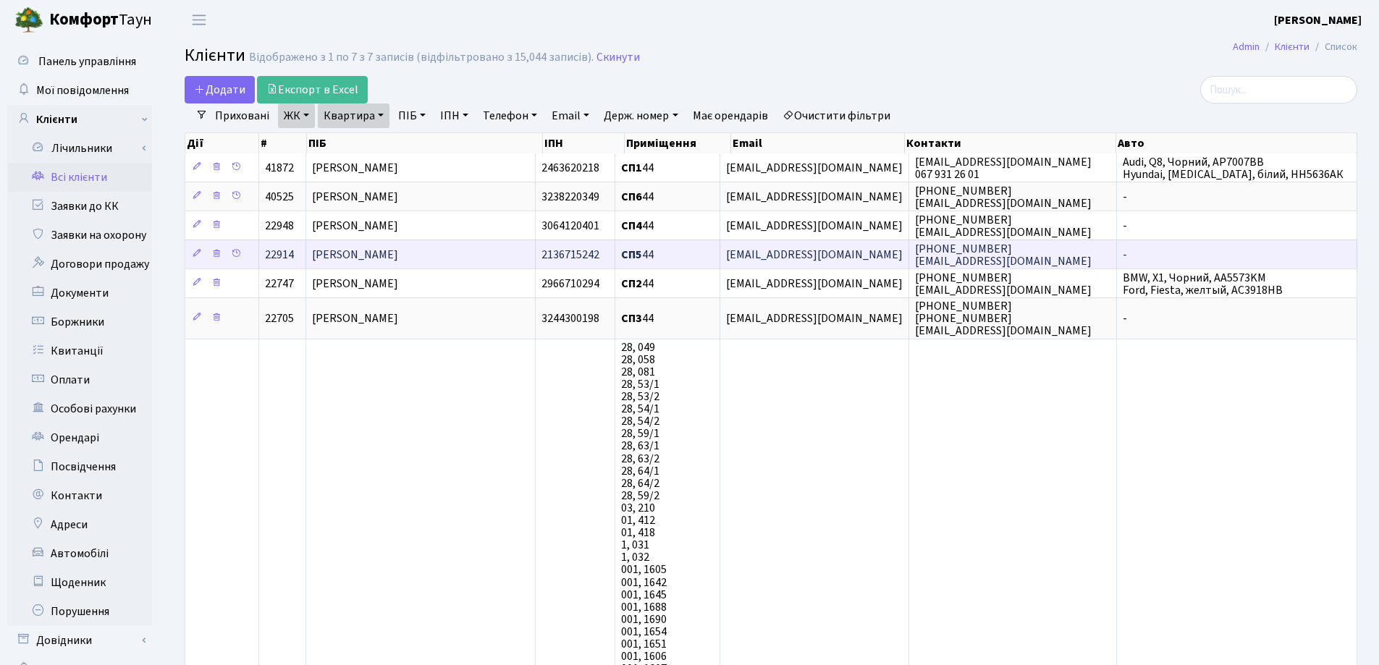
click at [398, 253] on span "[PERSON_NAME]" at bounding box center [355, 255] width 86 height 16
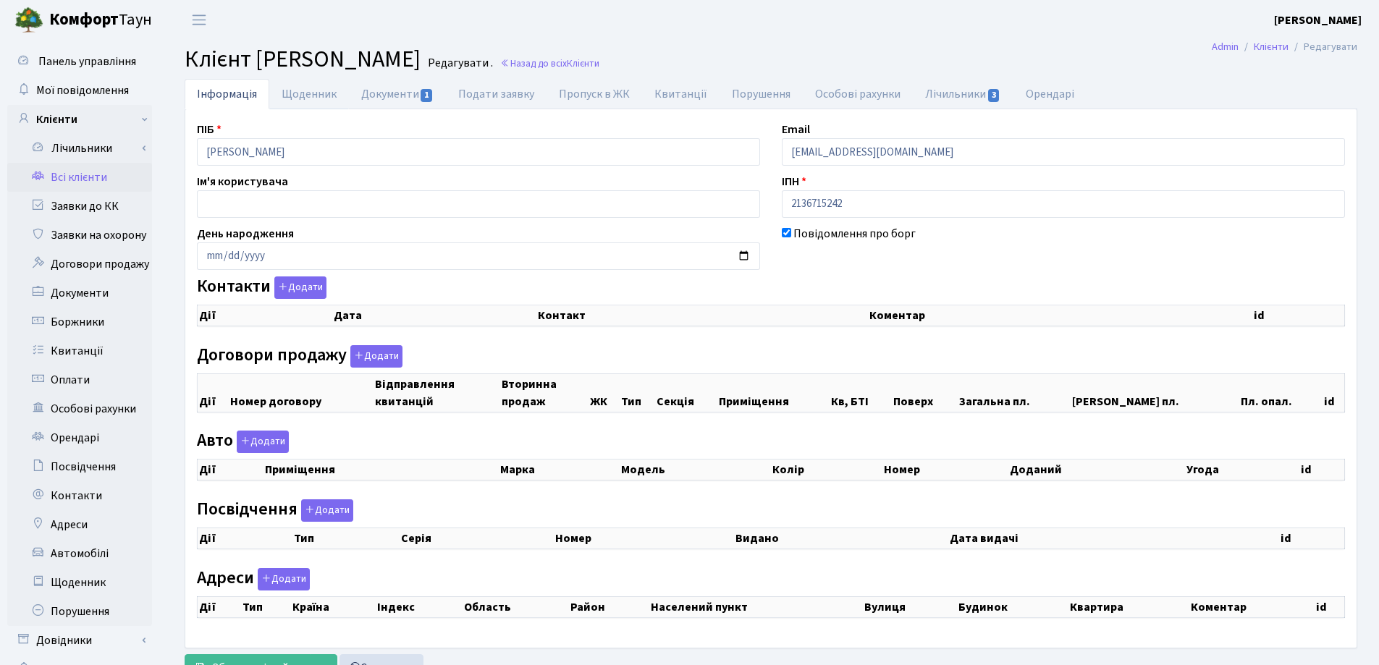
checkbox input "true"
click at [308, 93] on link "Щоденник" at bounding box center [309, 94] width 80 height 30
select select "25"
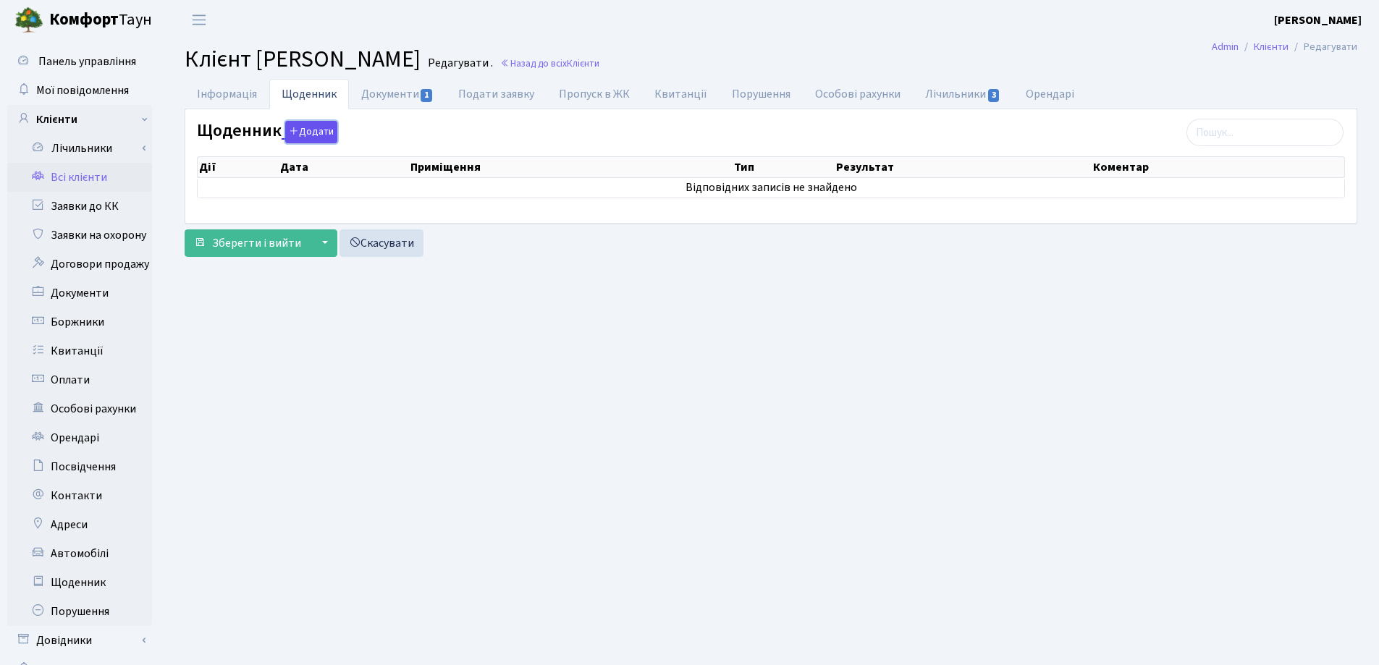
click at [319, 129] on button "Додати" at bounding box center [311, 132] width 52 height 22
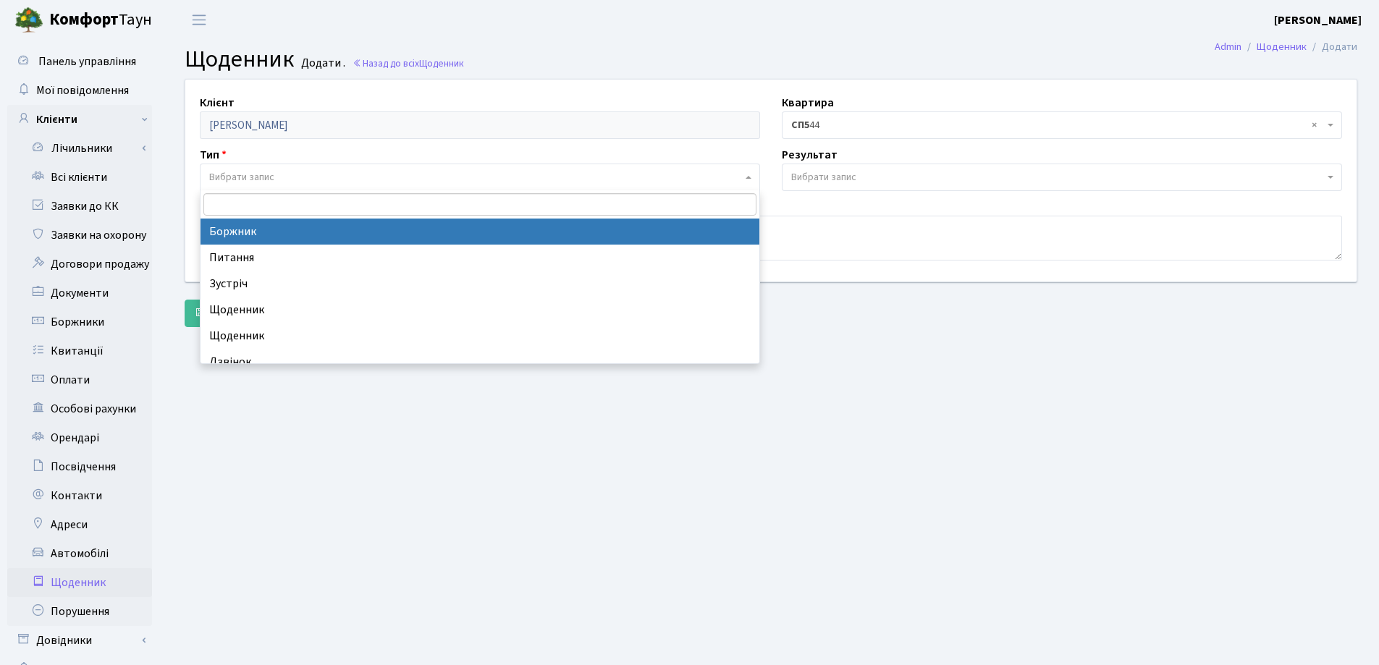
click at [294, 174] on span "Вибрати запис" at bounding box center [475, 177] width 533 height 14
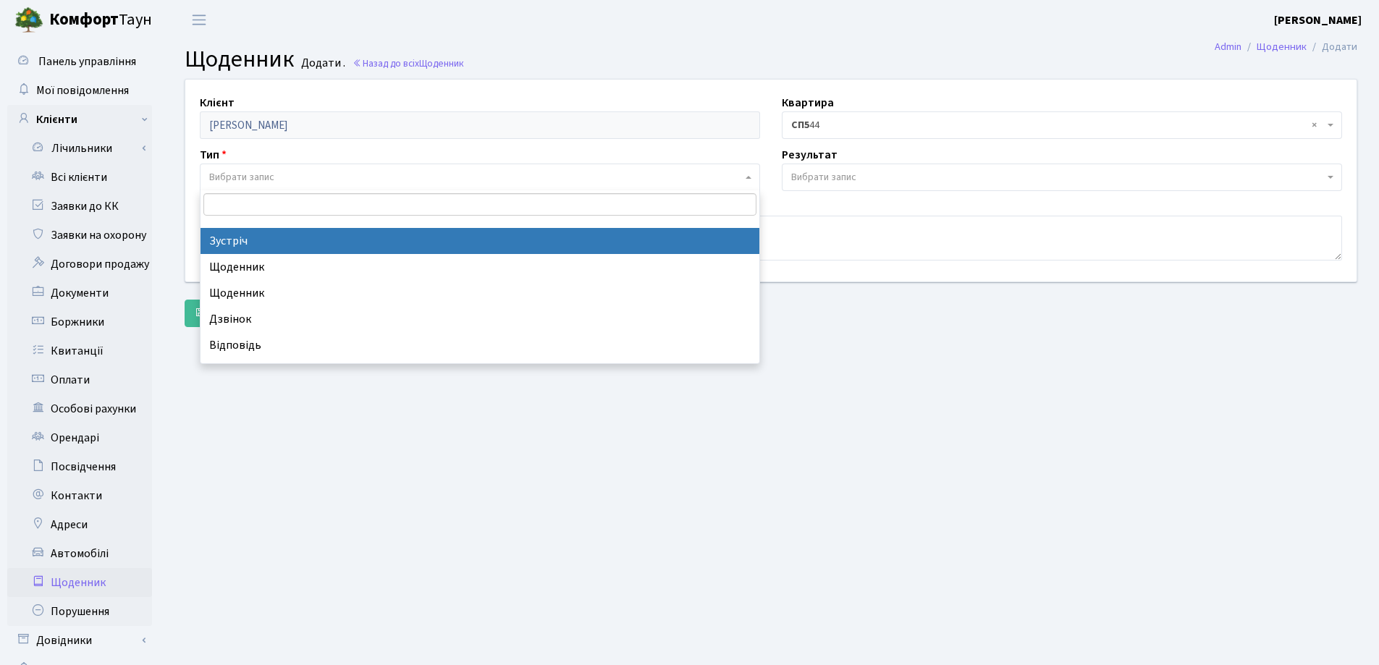
scroll to position [64, 0]
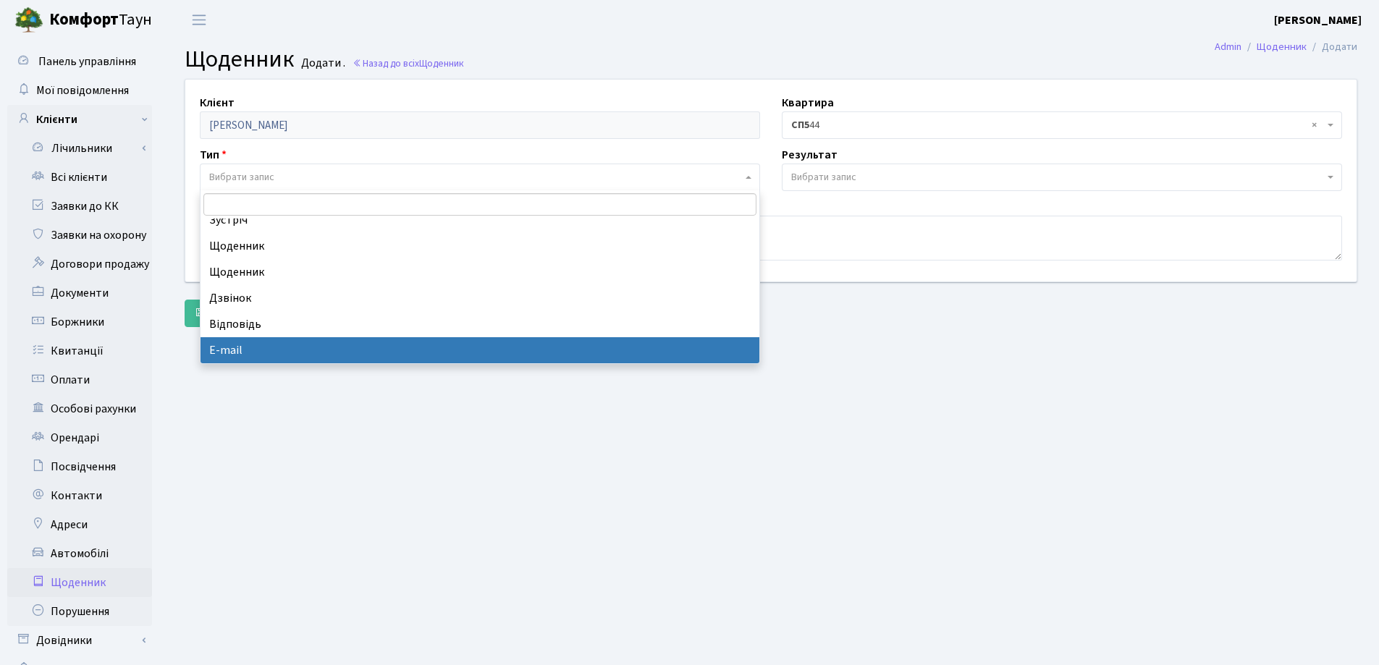
select select "10"
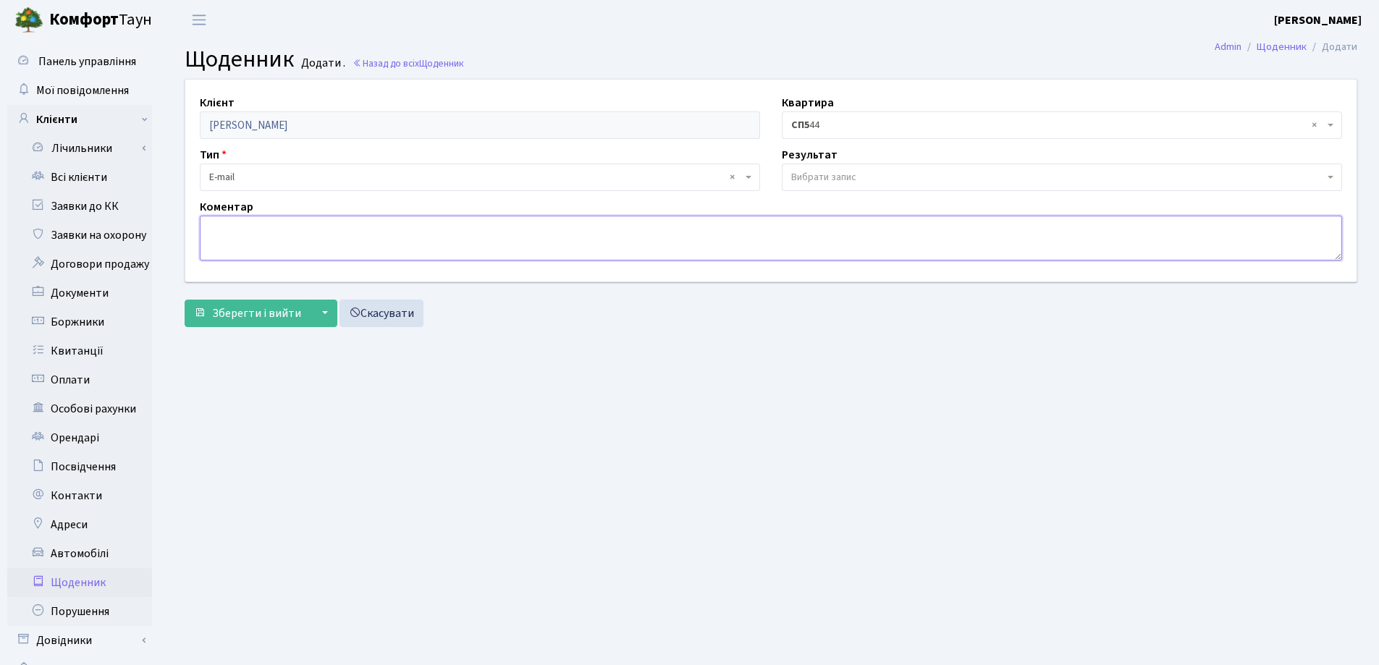
click at [243, 231] on textarea at bounding box center [771, 238] width 1142 height 45
paste textarea "[DOMAIN_NAME]"
type textarea "[DOMAIN_NAME] власниця квартири."
click at [274, 311] on span "Зберегти і вийти" at bounding box center [256, 313] width 89 height 16
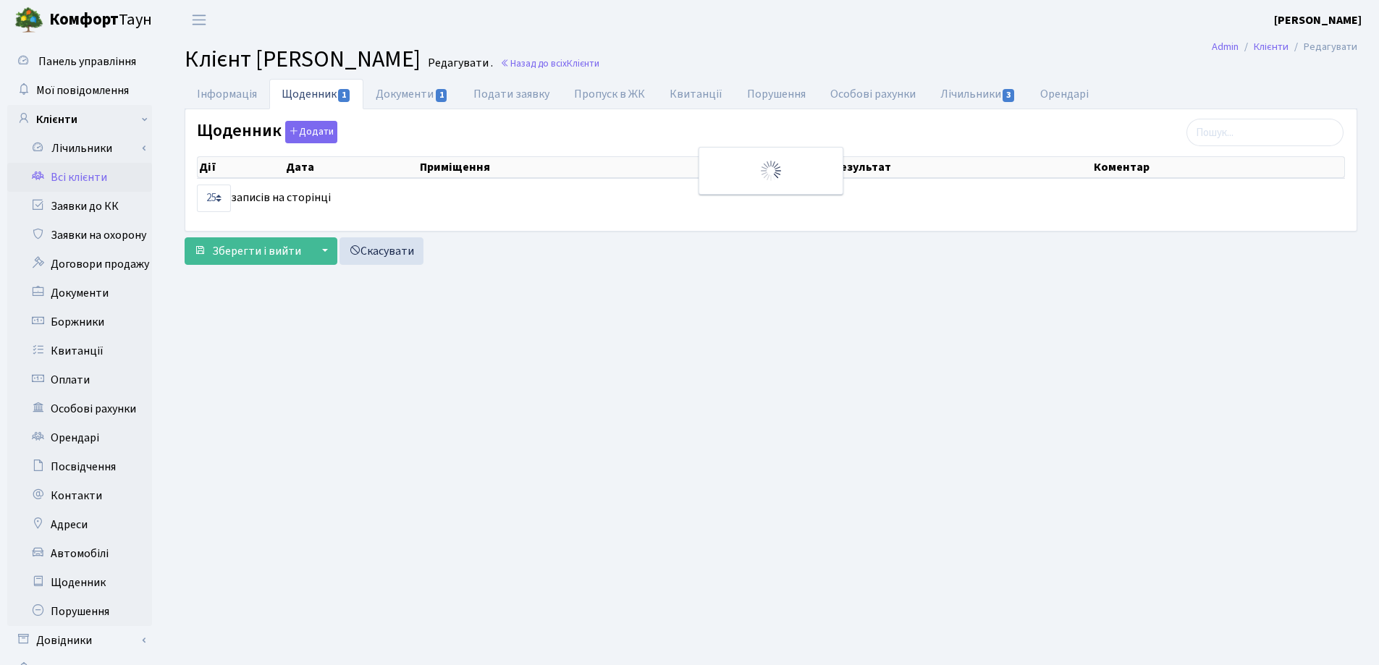
select select "25"
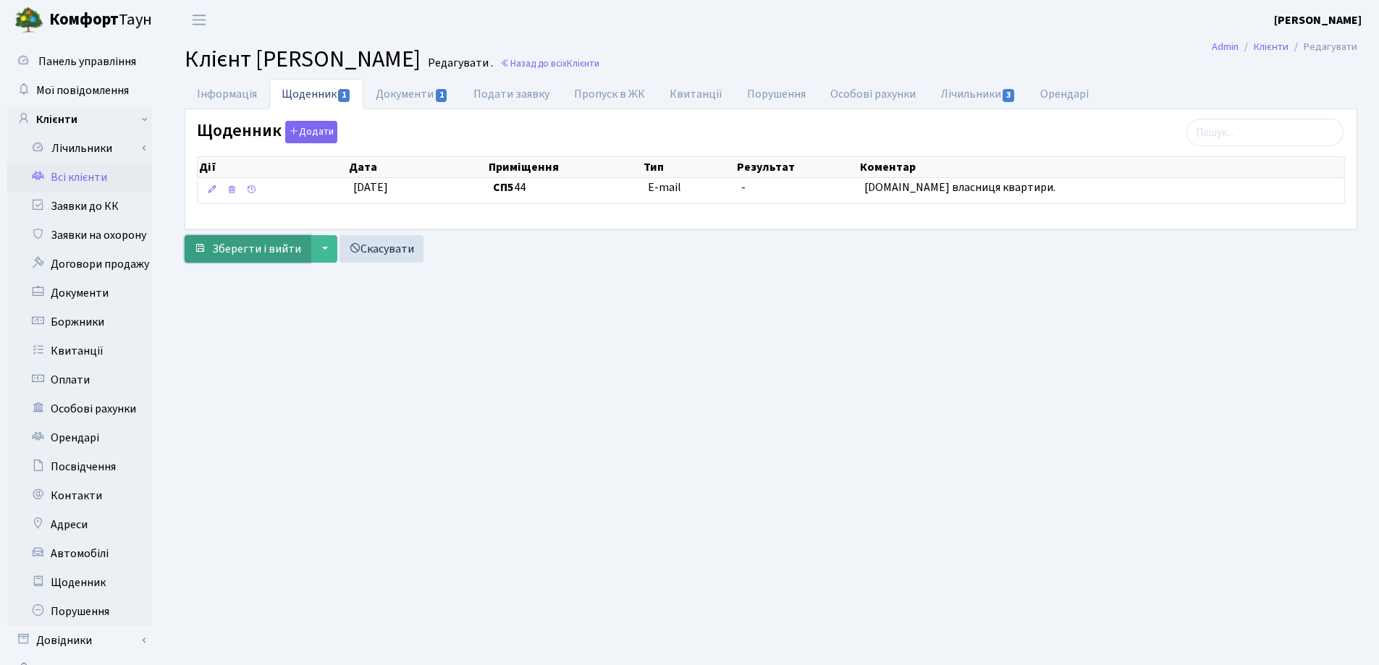
click at [239, 242] on span "Зберегти і вийти" at bounding box center [256, 249] width 89 height 16
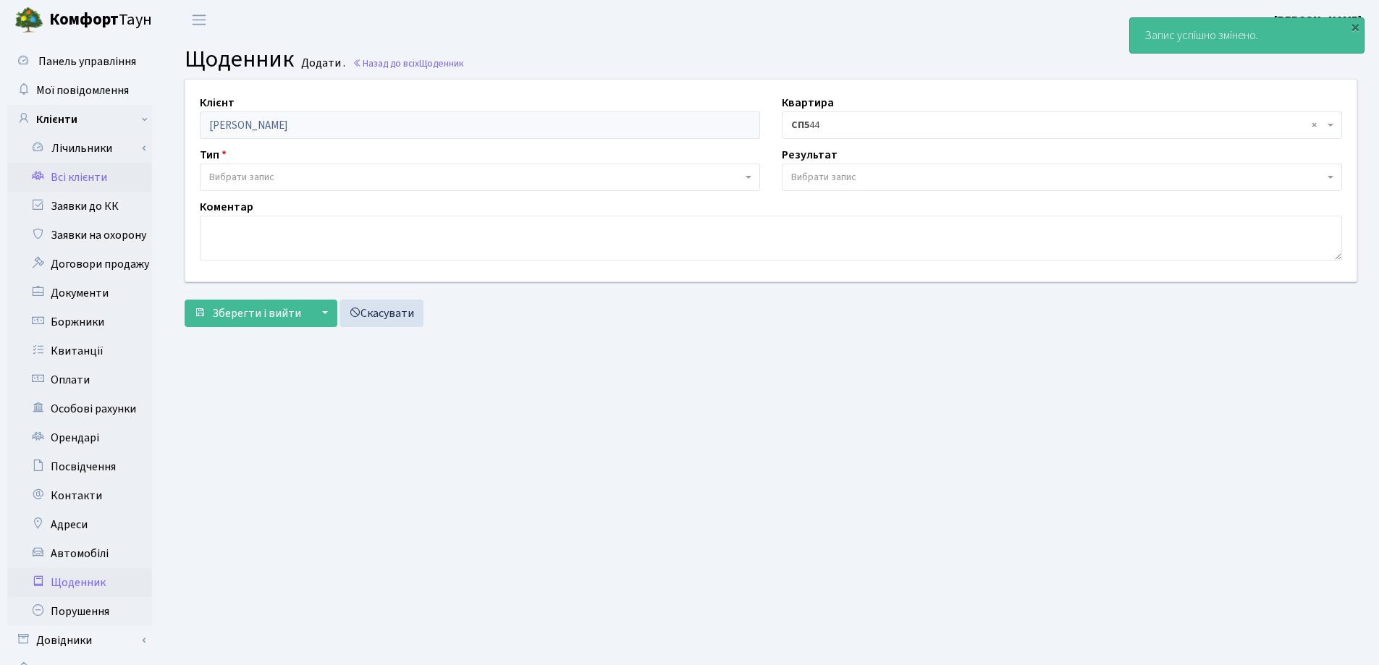
click at [73, 174] on link "Всі клієнти" at bounding box center [79, 177] width 145 height 29
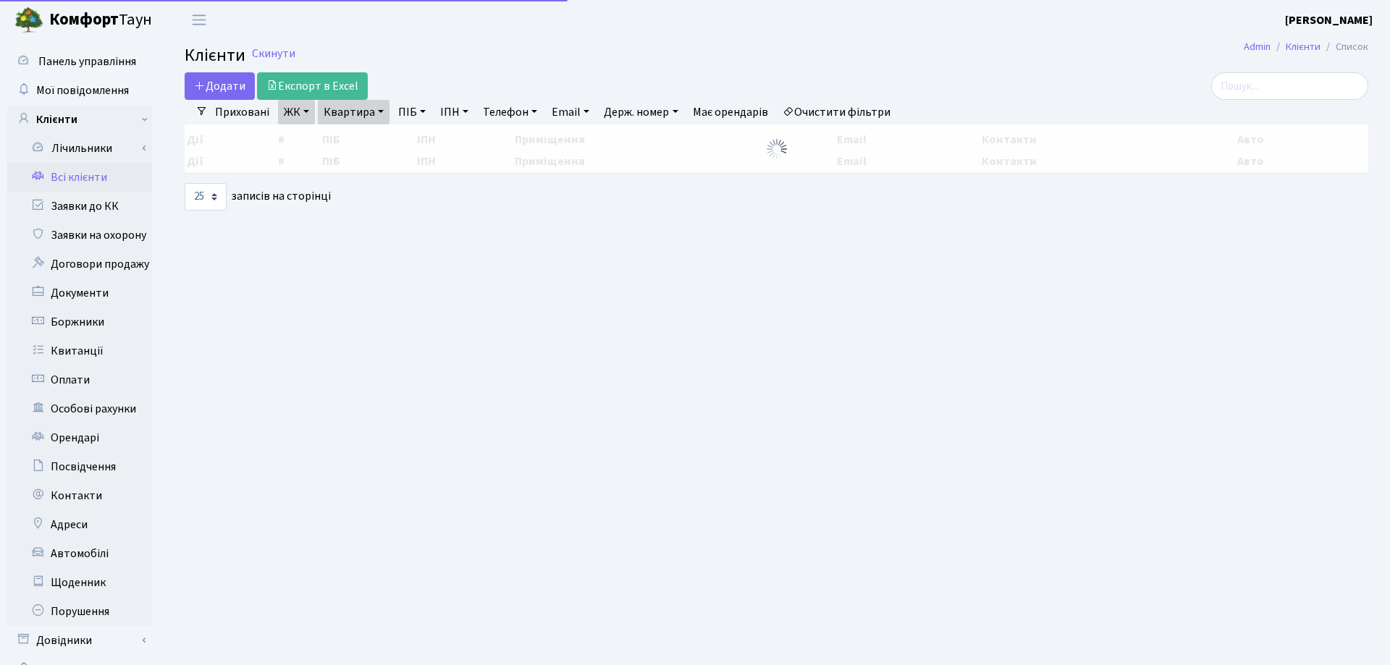
select select "25"
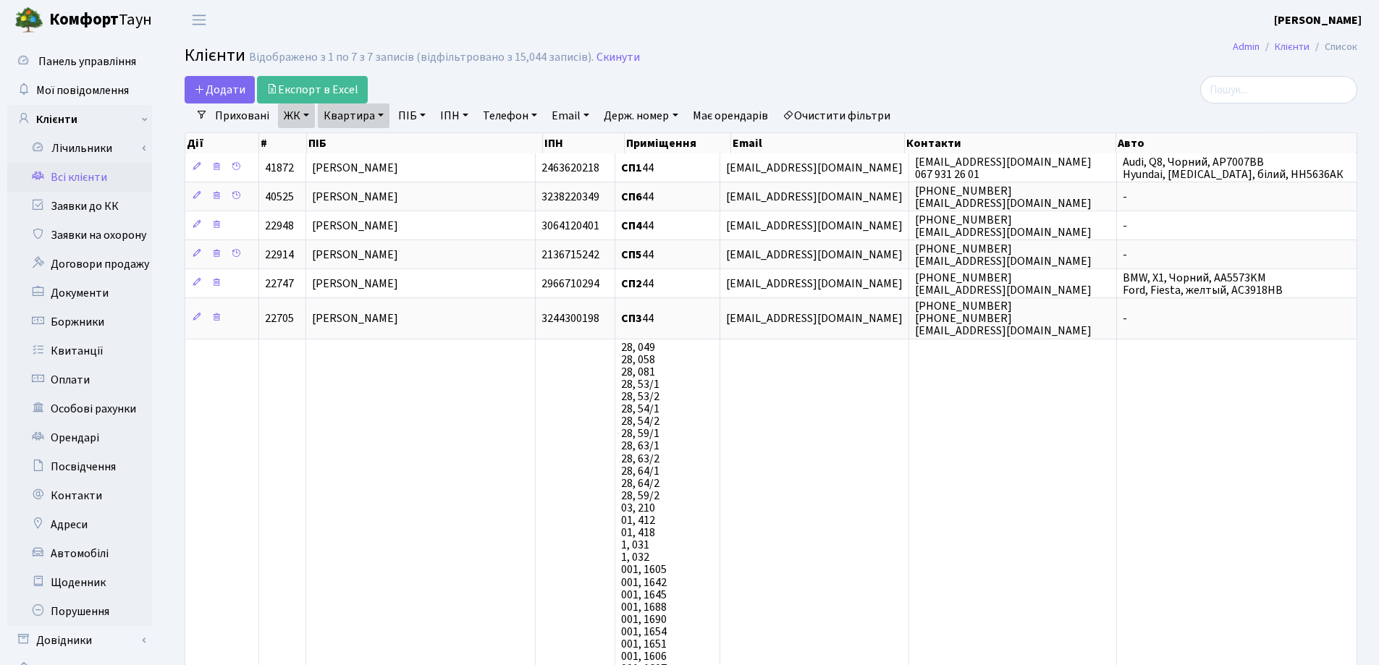
click at [379, 111] on link "Квартира" at bounding box center [354, 116] width 72 height 25
click at [426, 138] on link at bounding box center [417, 144] width 30 height 28
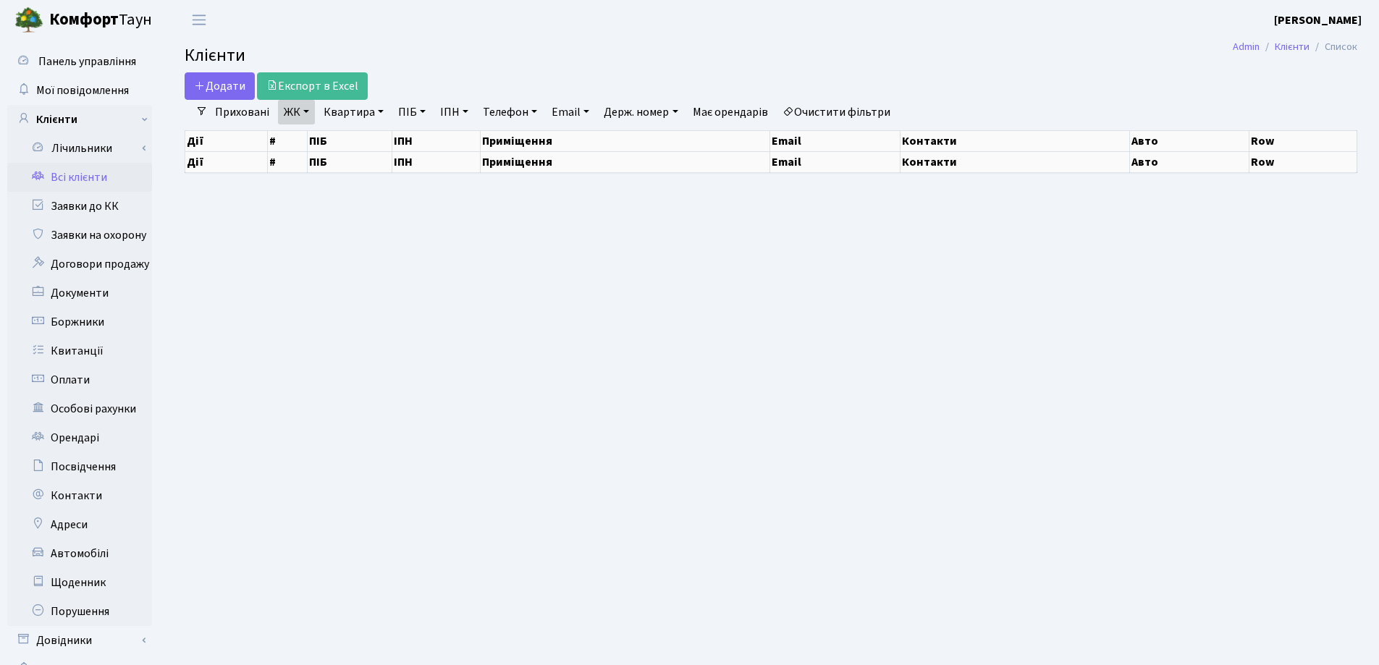
select select "25"
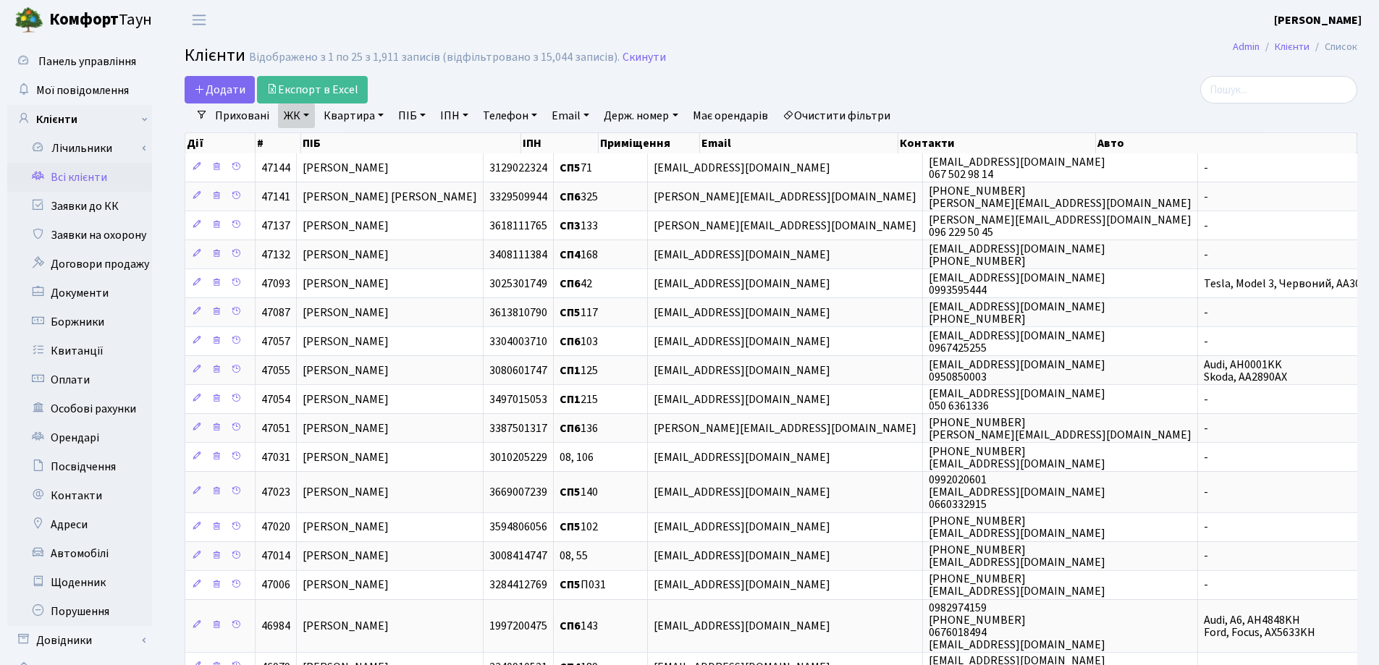
click at [382, 114] on link "Квартира" at bounding box center [354, 116] width 72 height 25
type input "325"
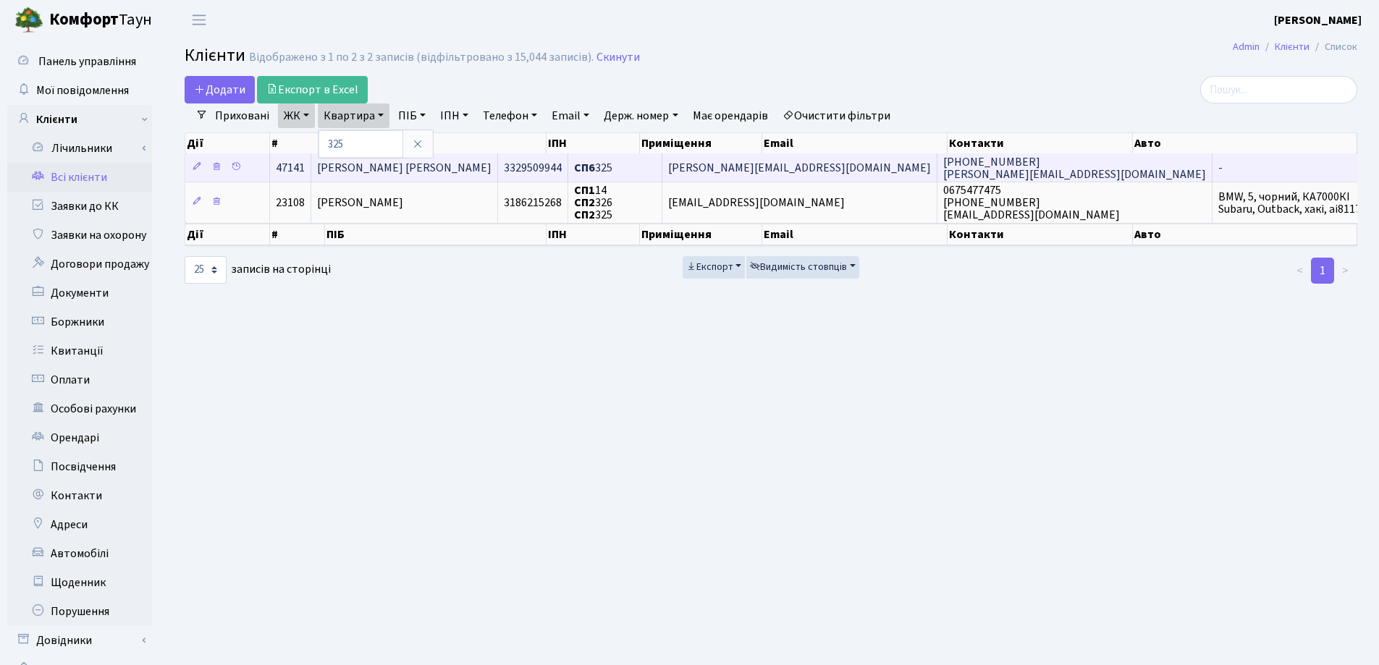
click at [432, 163] on span "[PERSON_NAME] [PERSON_NAME]" at bounding box center [404, 168] width 174 height 16
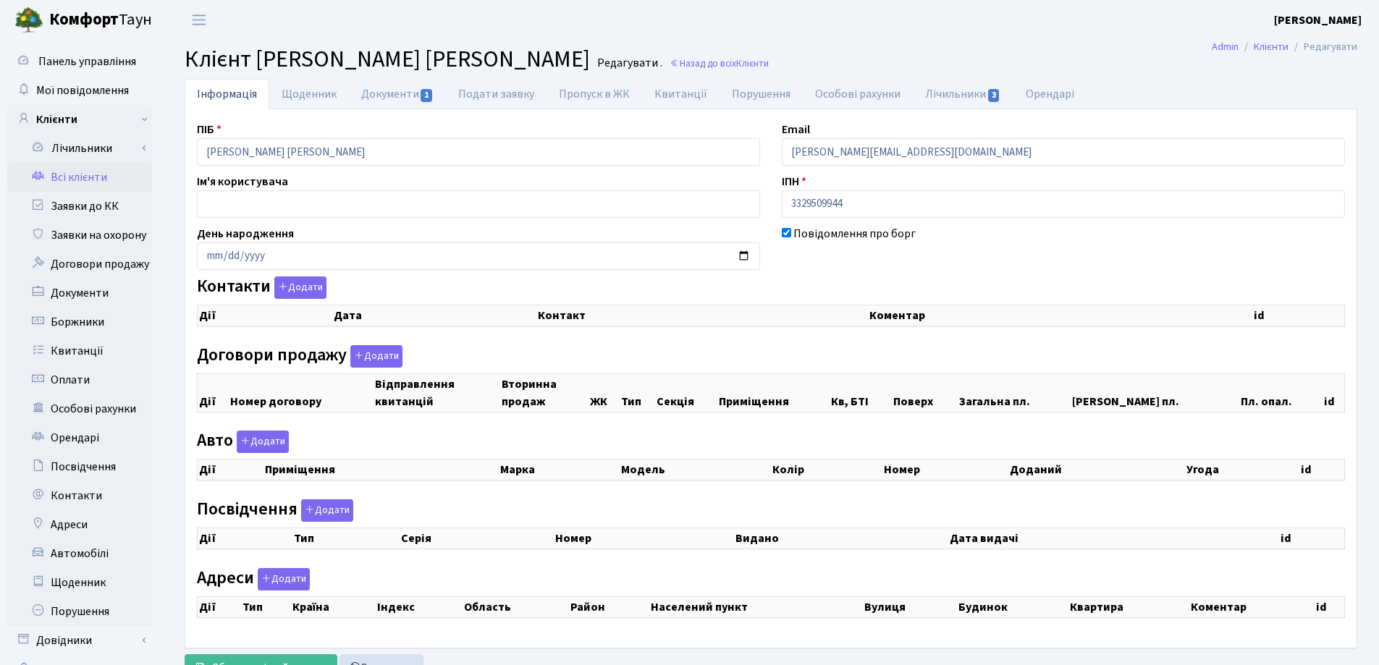
checkbox input "true"
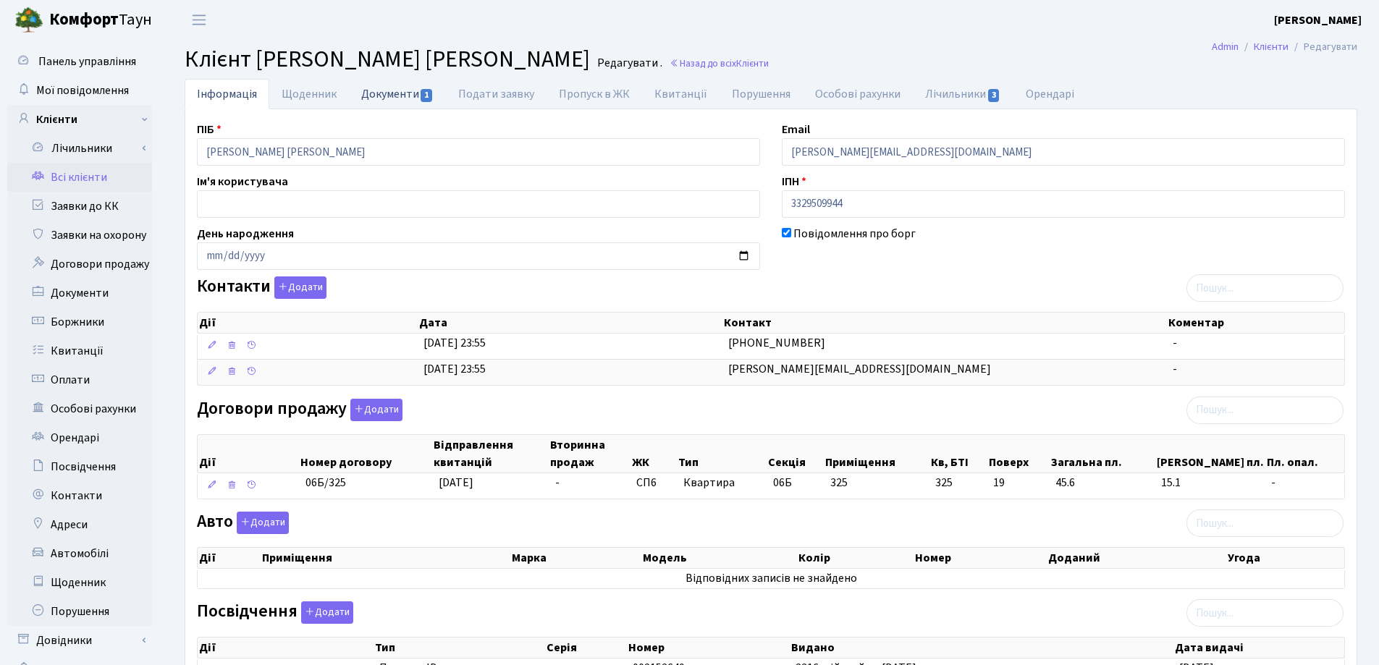
click at [381, 90] on link "Документи 1" at bounding box center [397, 94] width 97 height 30
select select "25"
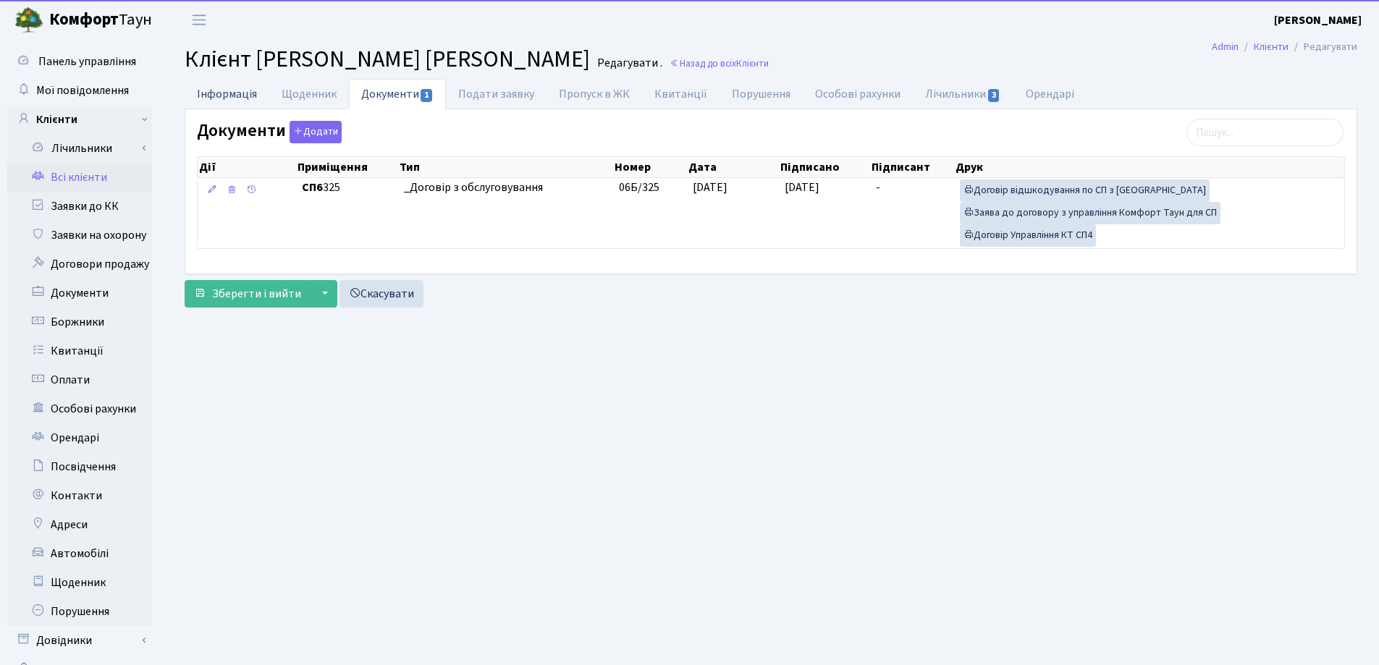
click at [224, 94] on link "Інформація" at bounding box center [227, 94] width 85 height 30
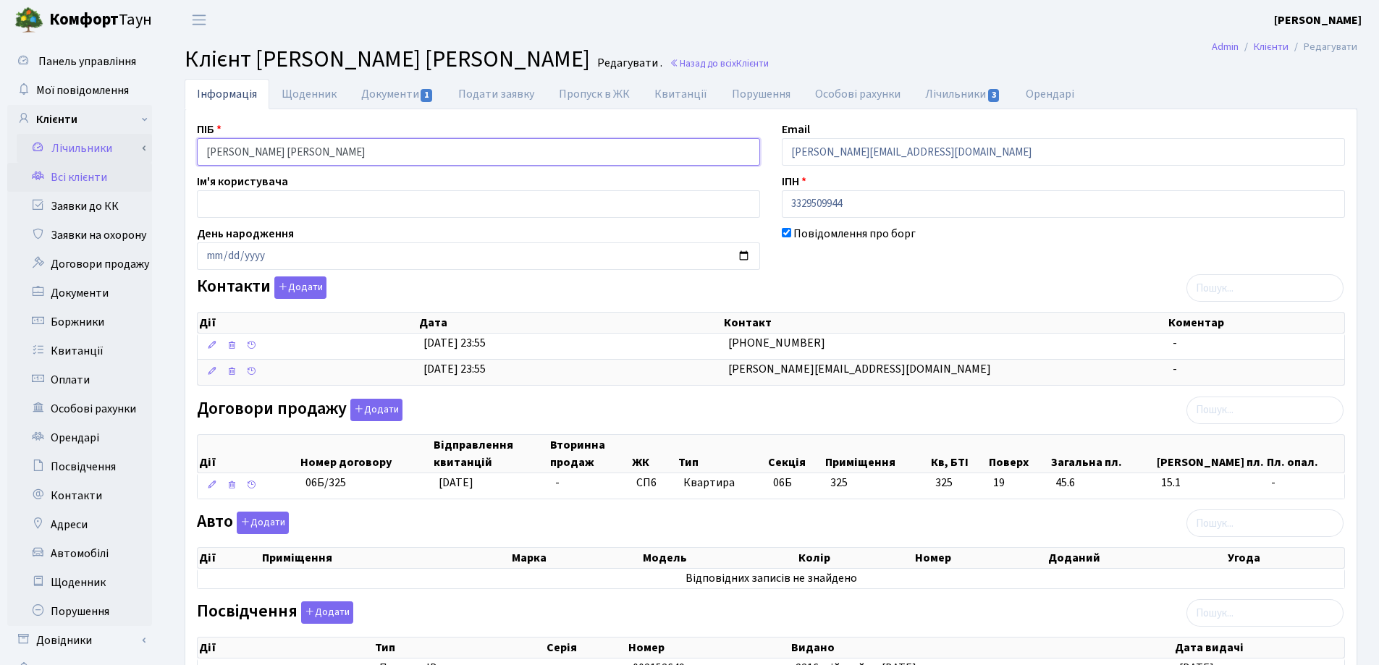
drag, startPoint x: 388, startPoint y: 151, endPoint x: 132, endPoint y: 140, distance: 256.4
click at [132, 140] on div "Панель управління Мої повідомлення Клієнти Лічильники Показання" at bounding box center [689, 456] width 1379 height 832
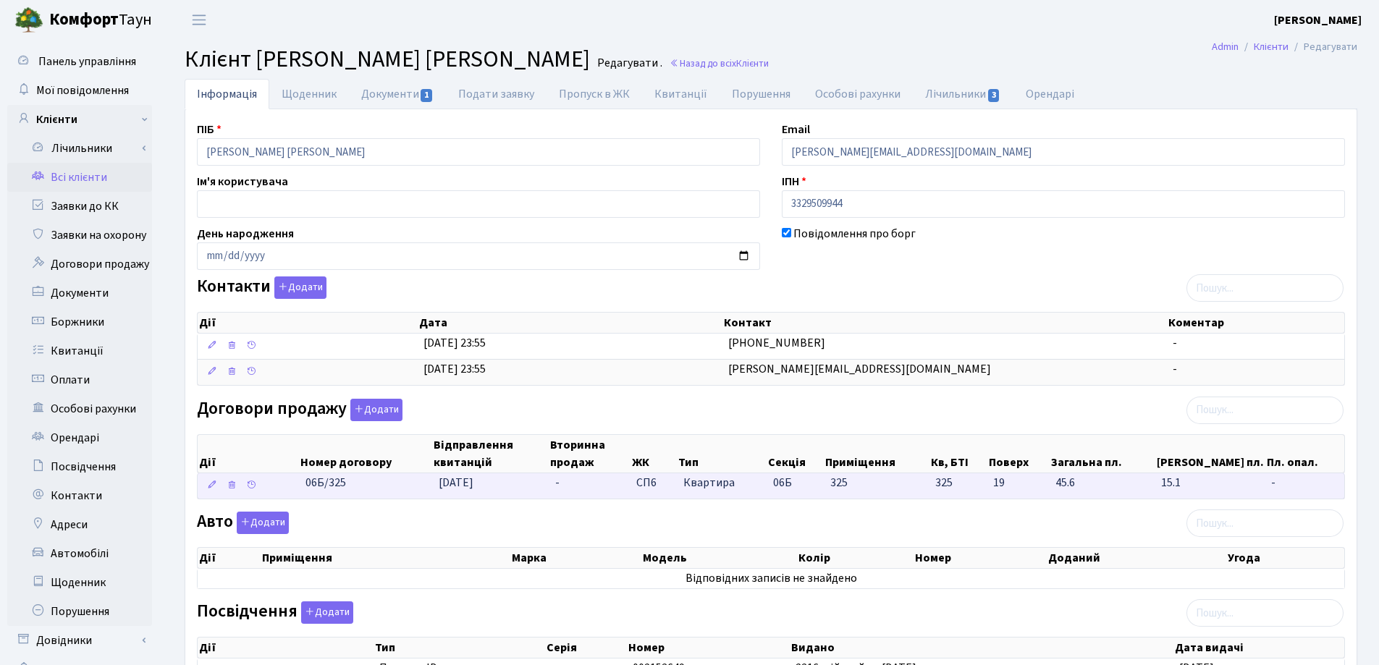
drag, startPoint x: 377, startPoint y: 494, endPoint x: 301, endPoint y: 493, distance: 76.0
click at [301, 493] on td "06Б/325" at bounding box center [366, 485] width 133 height 25
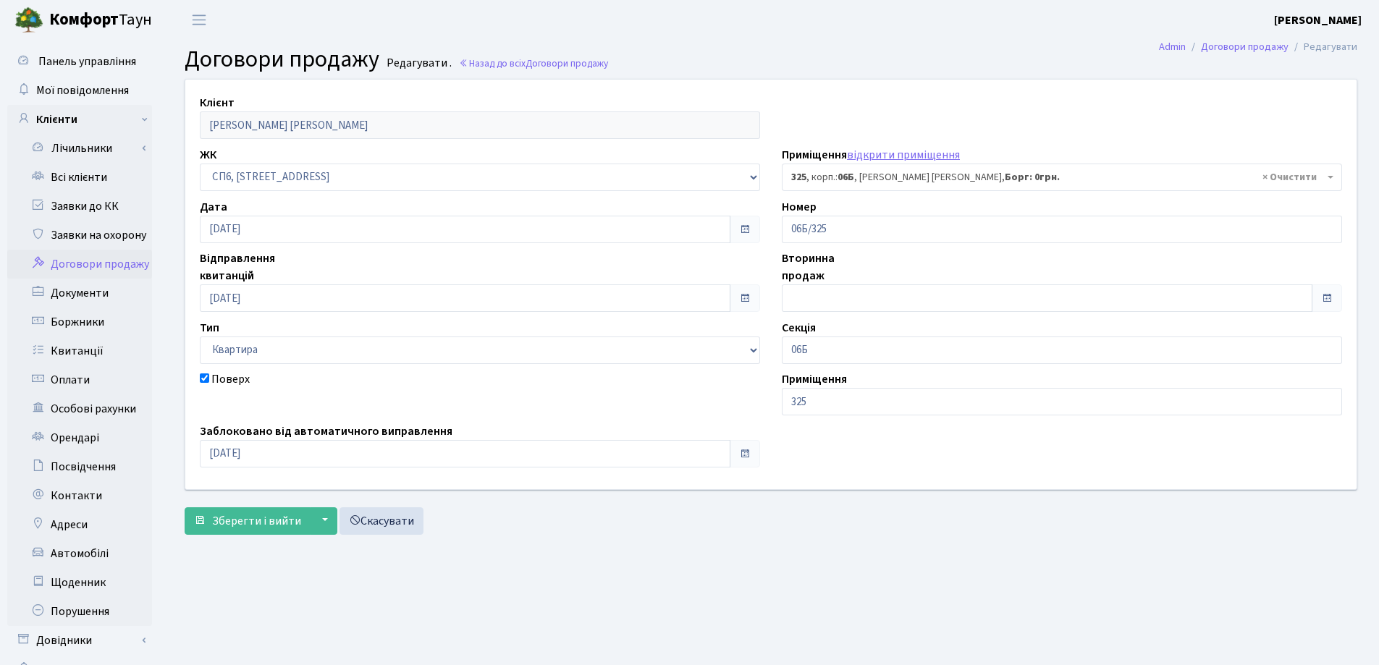
select select "21993"
drag, startPoint x: 0, startPoint y: 0, endPoint x: 769, endPoint y: 469, distance: 900.5
click at [755, 517] on main "Admin Договори продажу Редагувати Договори продажу Редагувати . Назад до всіх Д…" at bounding box center [771, 365] width 1216 height 651
drag, startPoint x: 866, startPoint y: 209, endPoint x: 862, endPoint y: 238, distance: 29.3
click at [772, 224] on div "Номер 06Б/325" at bounding box center [1062, 220] width 582 height 45
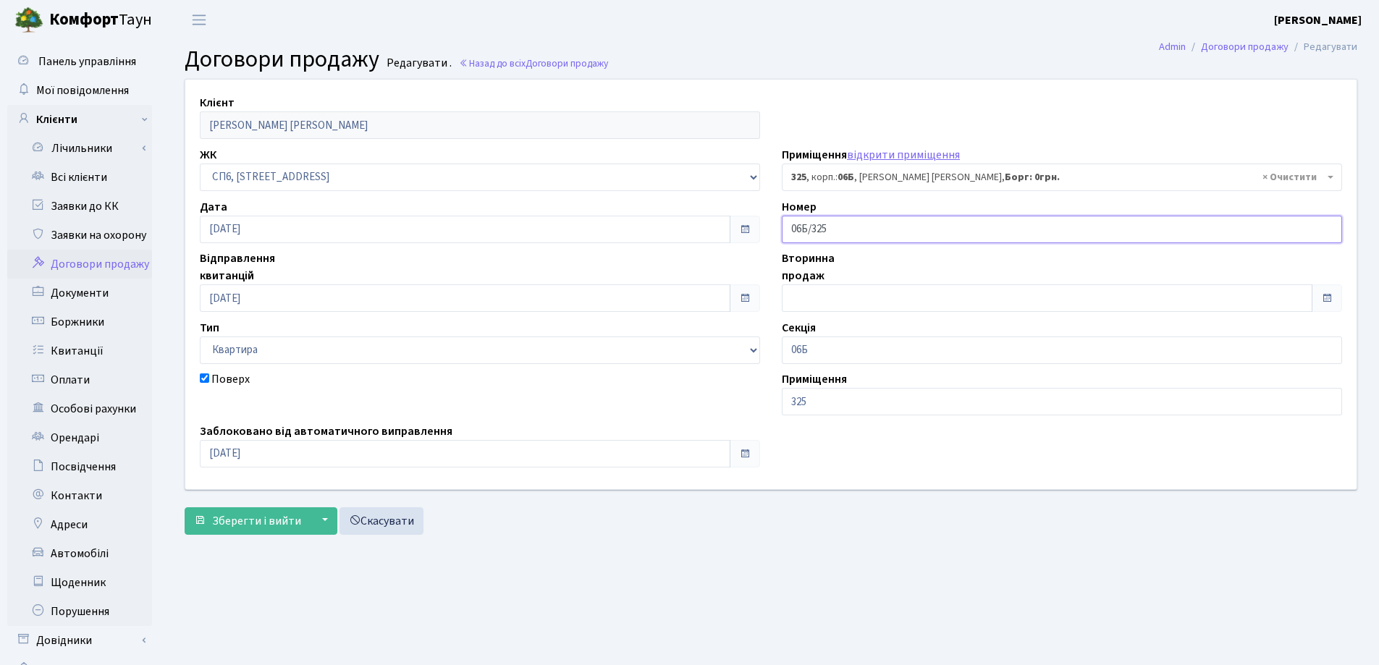
drag, startPoint x: 876, startPoint y: 234, endPoint x: 770, endPoint y: 229, distance: 105.8
click at [770, 229] on div "Клієнт Пиханова Діана Романівна ЖК - СП, Наддніпрянське шосе, 2а СП1, Столичне …" at bounding box center [770, 284] width 1193 height 409
click at [248, 518] on span "Зберегти і вийти" at bounding box center [256, 521] width 89 height 16
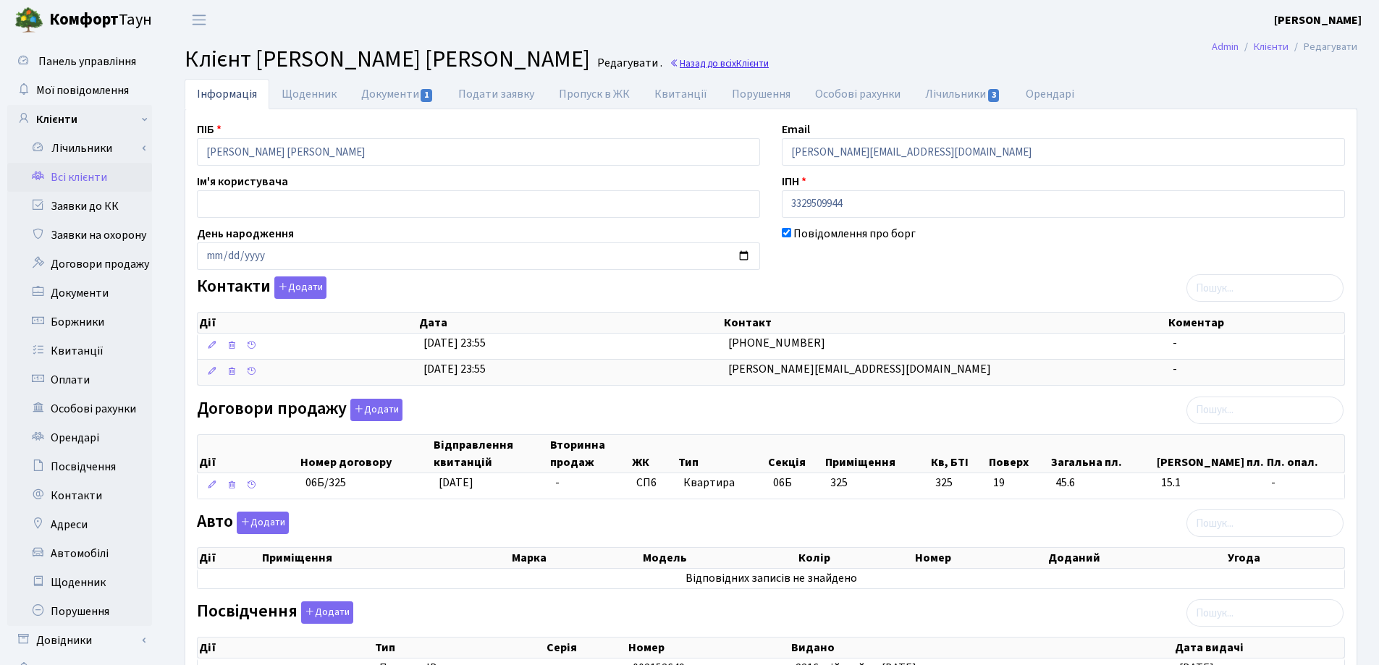
click at [670, 63] on link "Назад до всіх Клієнти" at bounding box center [719, 63] width 99 height 14
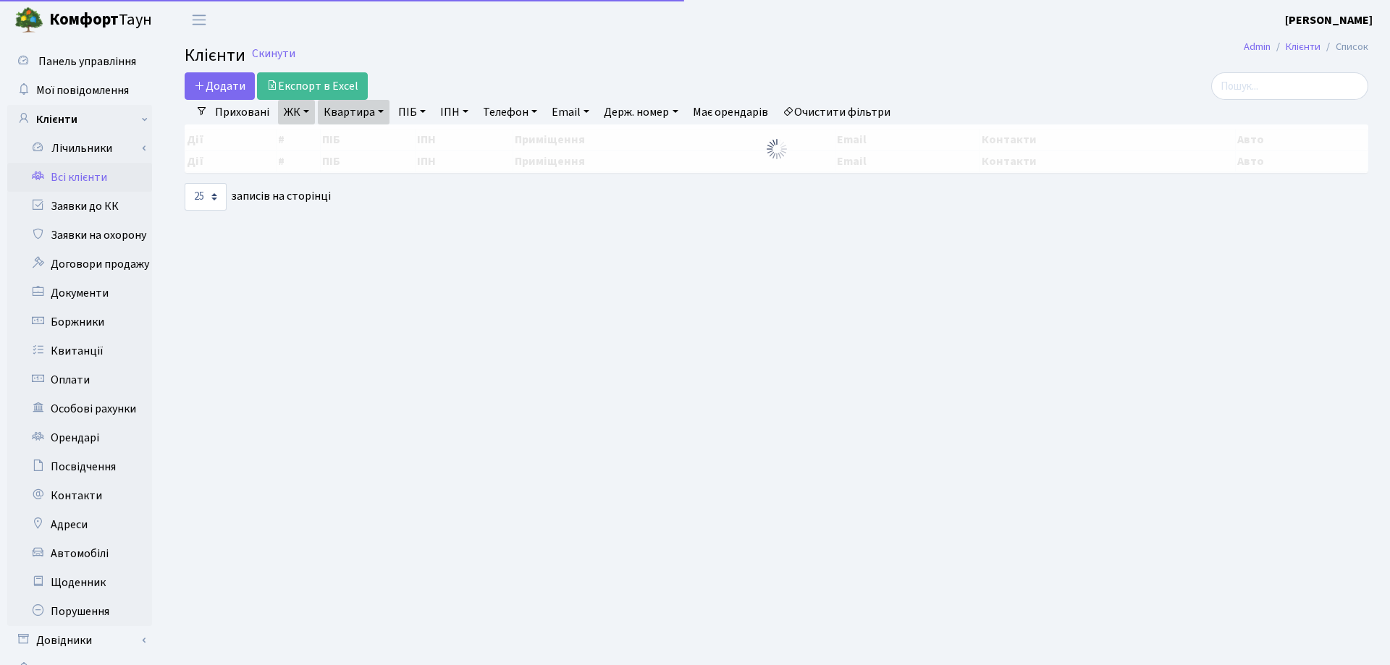
select select "25"
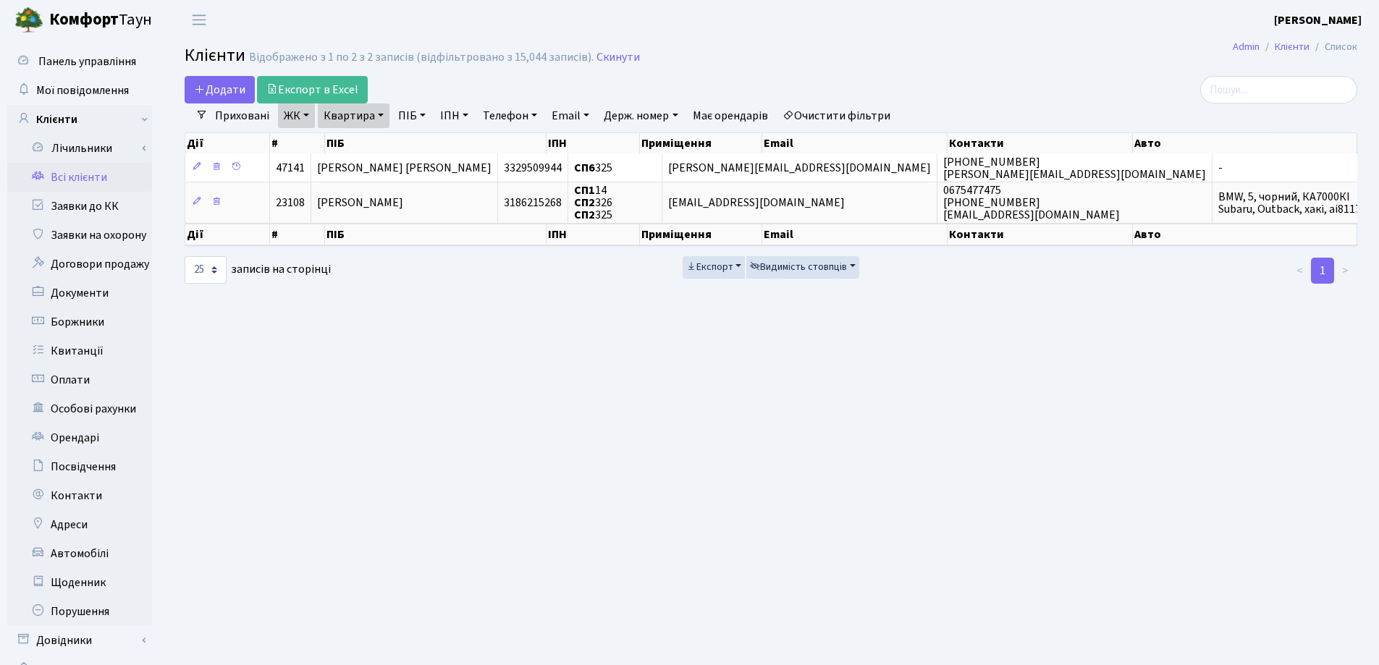
drag, startPoint x: 381, startPoint y: 117, endPoint x: 381, endPoint y: 126, distance: 9.4
click at [381, 116] on link "Квартира" at bounding box center [354, 116] width 72 height 25
click at [381, 144] on input "325" at bounding box center [360, 144] width 85 height 28
type input "3"
type input "41"
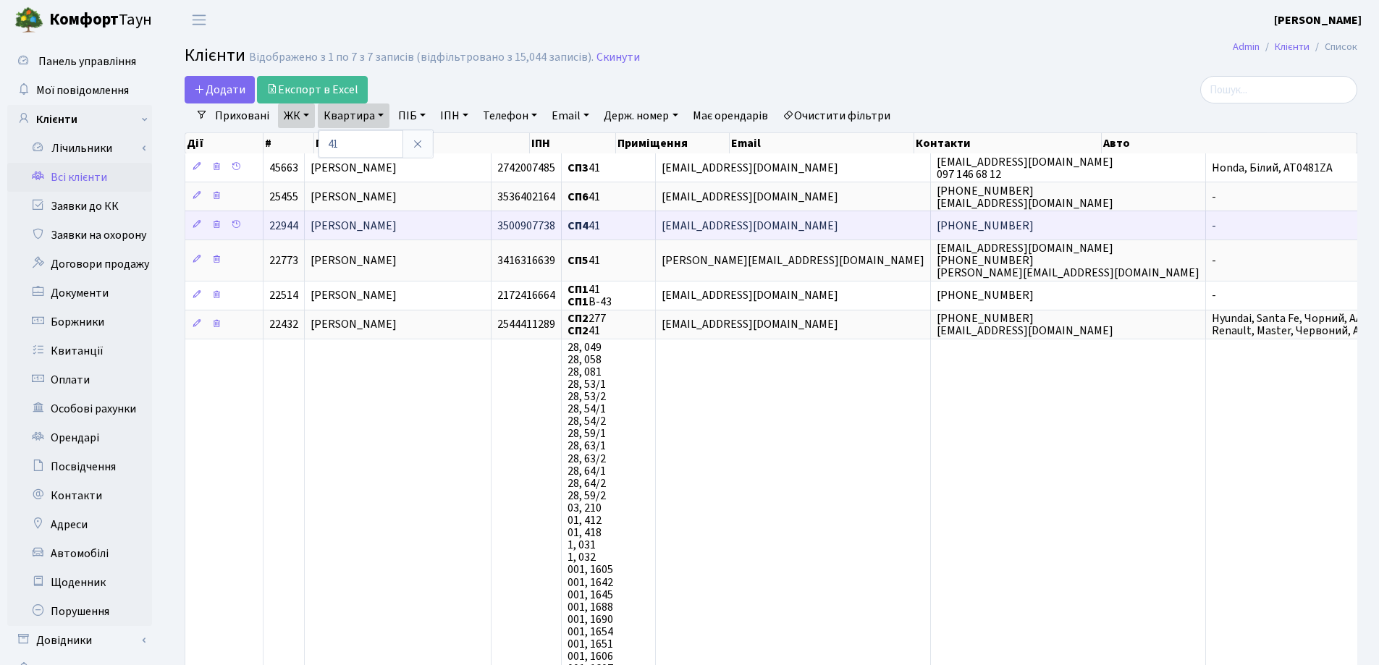
click at [397, 229] on span "[PERSON_NAME]" at bounding box center [354, 226] width 86 height 16
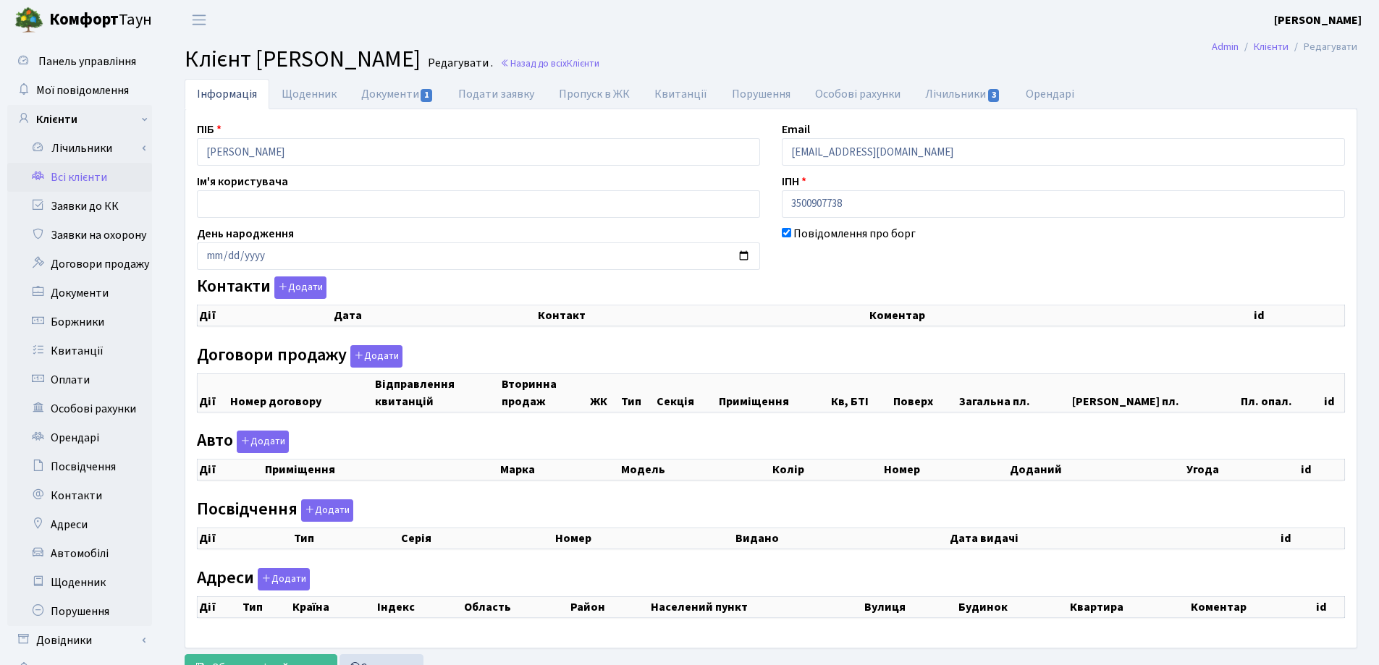
checkbox input "true"
select select "25"
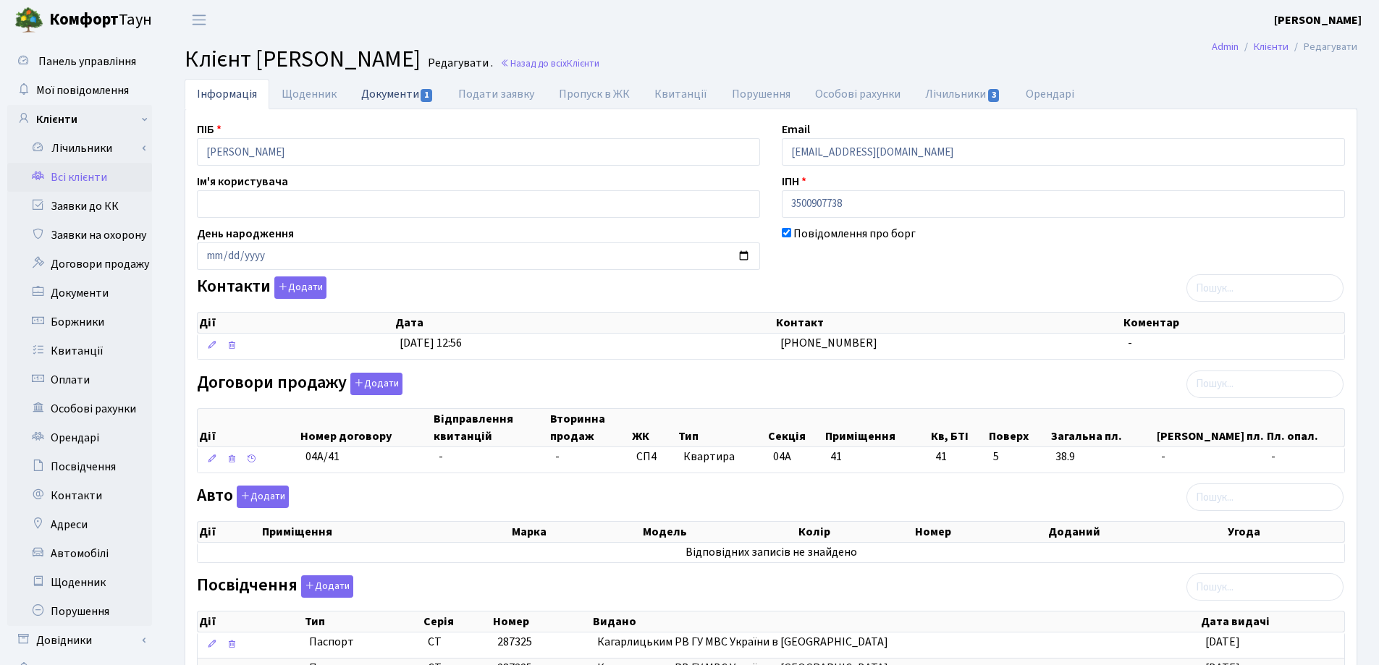
click at [376, 93] on link "Документи 1" at bounding box center [397, 94] width 97 height 30
select select "25"
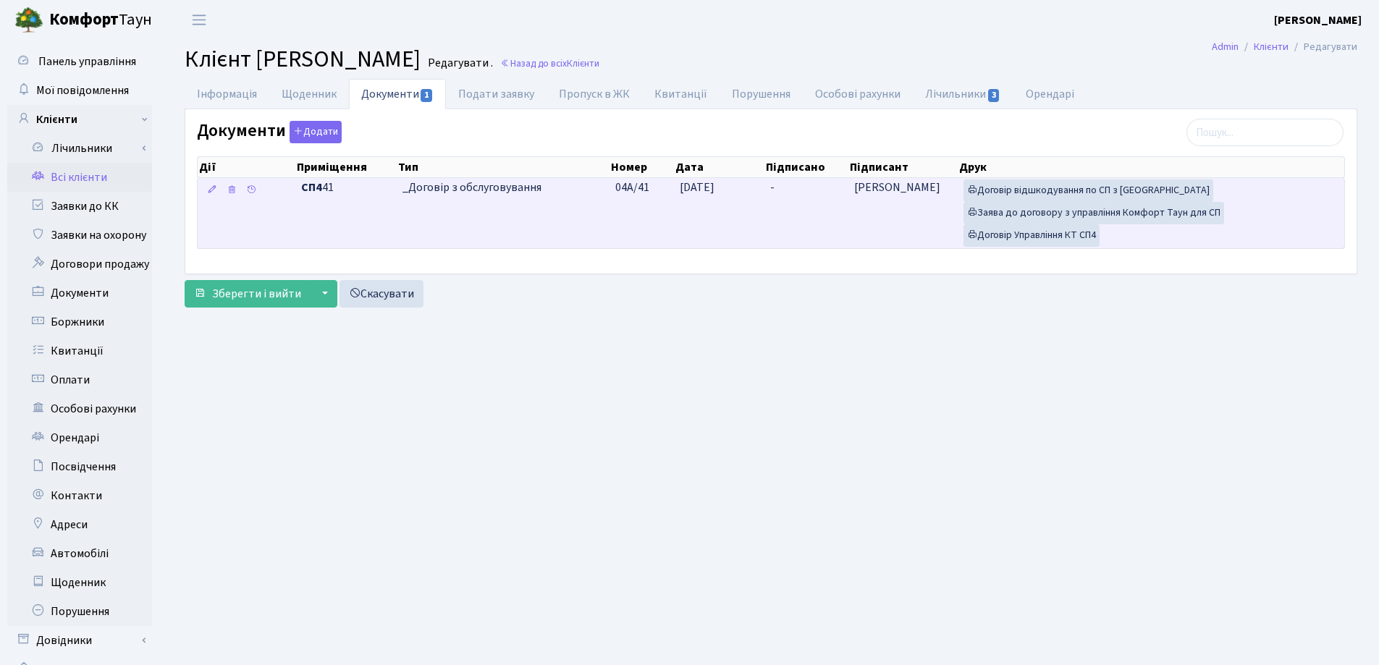
click at [811, 186] on td "-" at bounding box center [806, 213] width 84 height 70
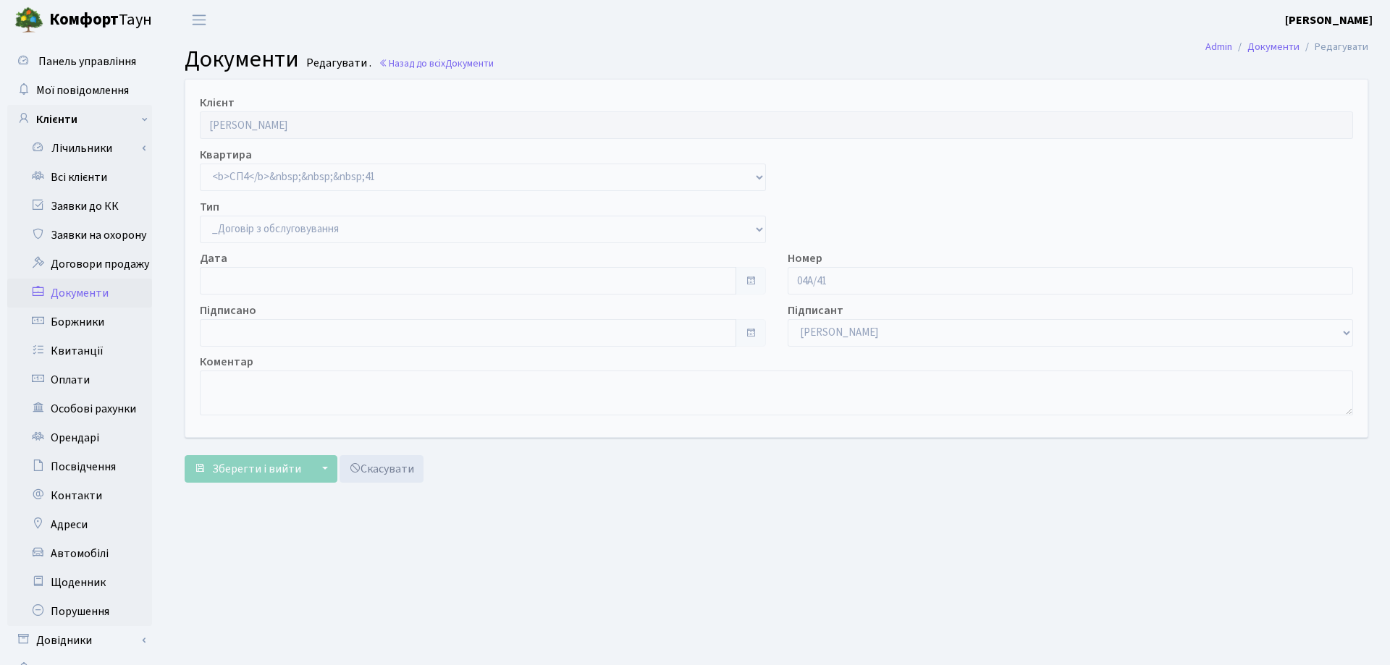
select select "289"
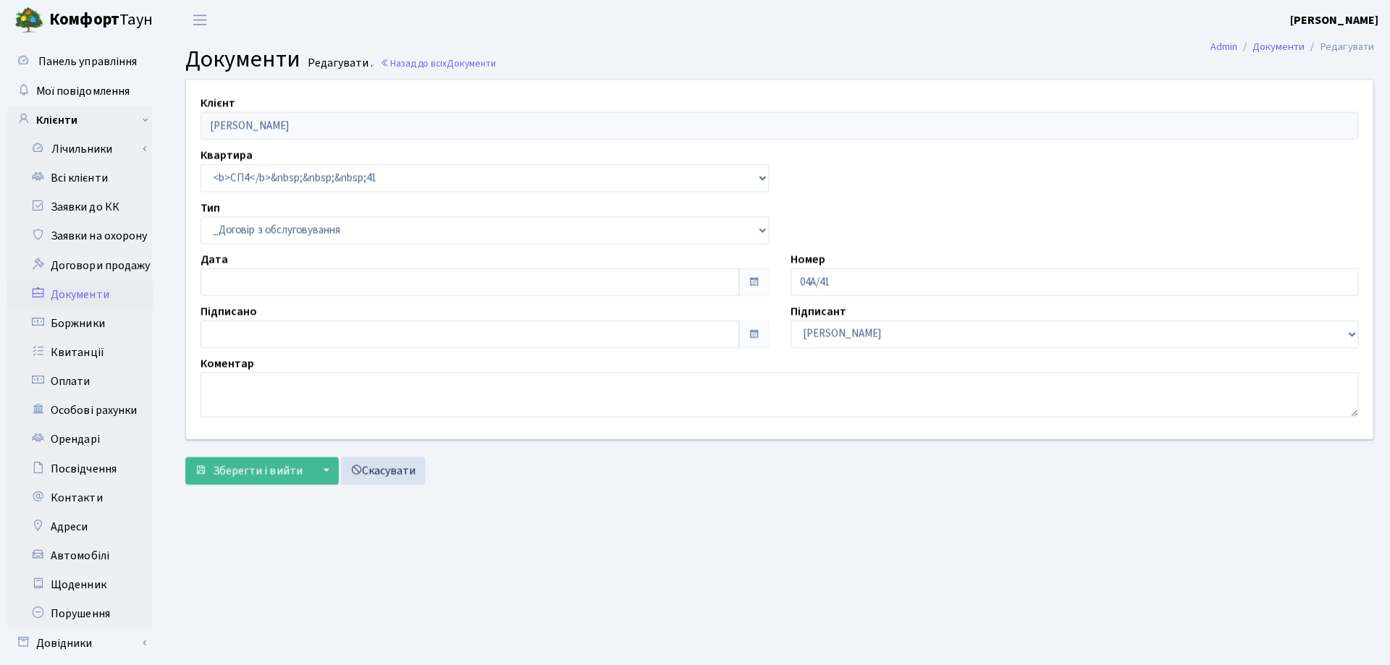
type input "[DATE]"
click at [383, 325] on input "[DATE]" at bounding box center [465, 333] width 531 height 28
click at [259, 461] on span "Зберегти і вийти" at bounding box center [256, 469] width 89 height 16
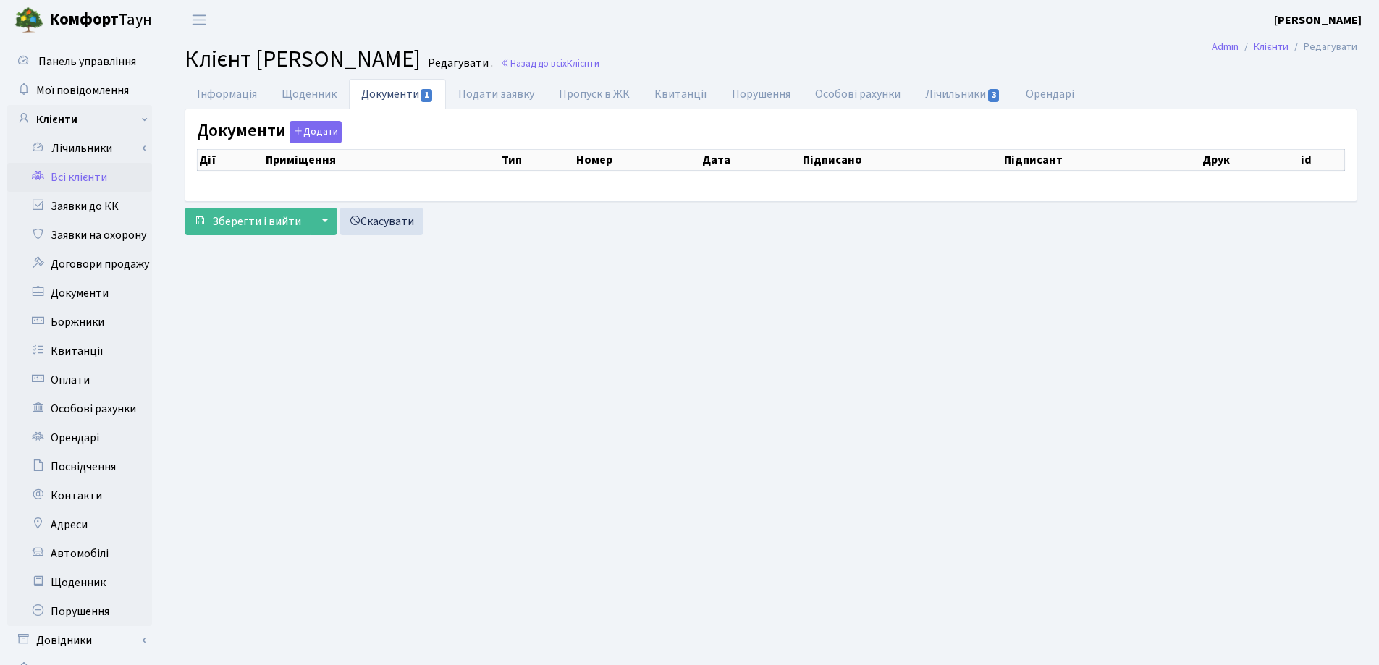
checkbox input "true"
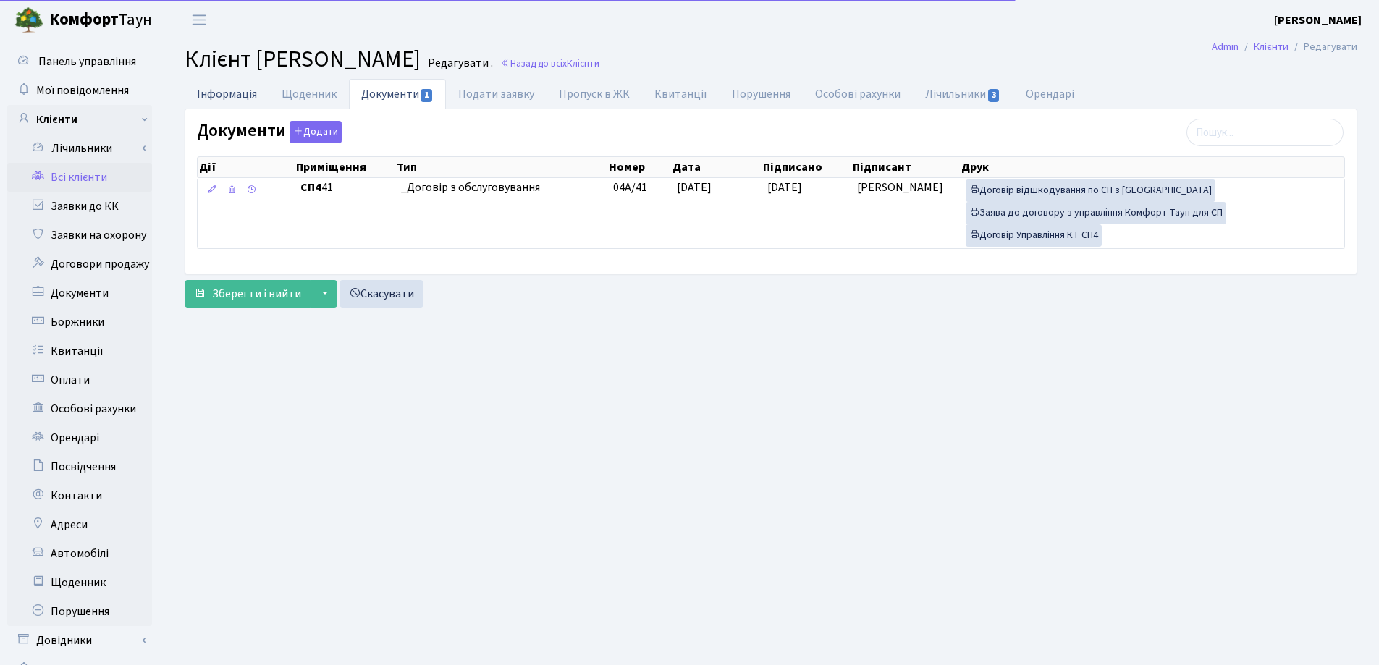
click at [244, 96] on link "Інформація" at bounding box center [227, 94] width 85 height 30
select select "25"
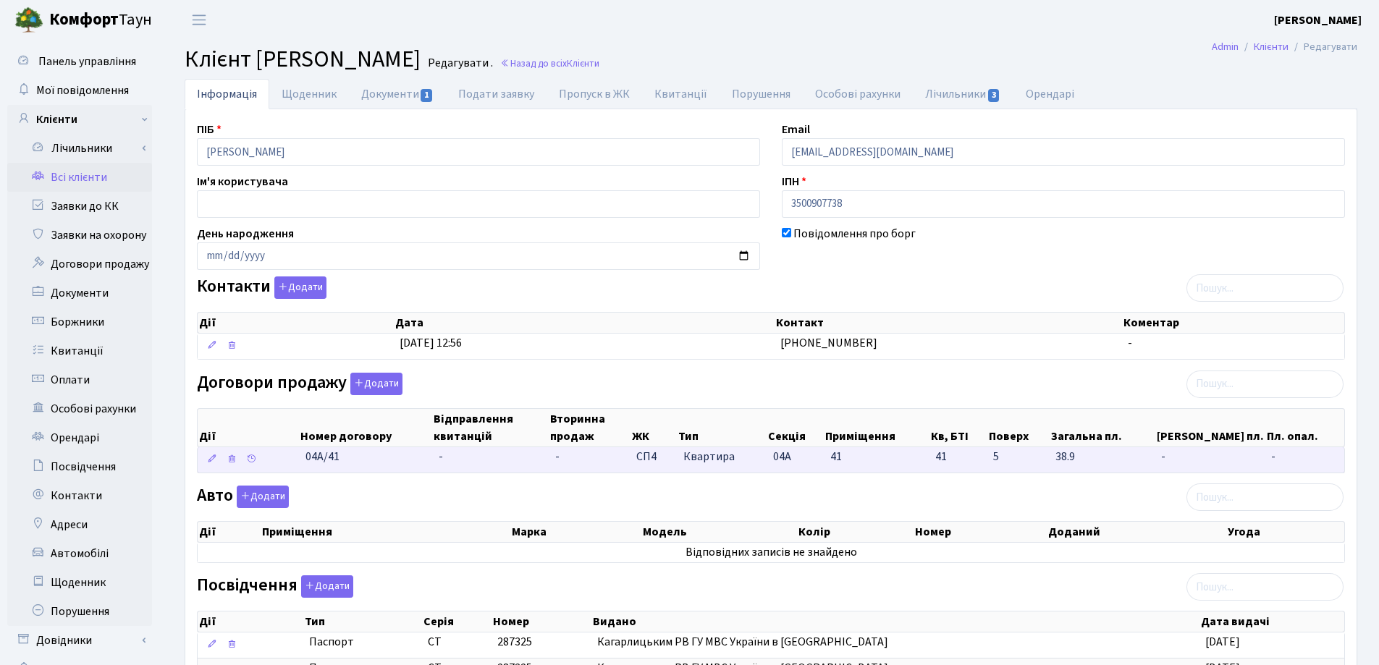
click at [420, 452] on td "04А/41" at bounding box center [366, 459] width 133 height 25
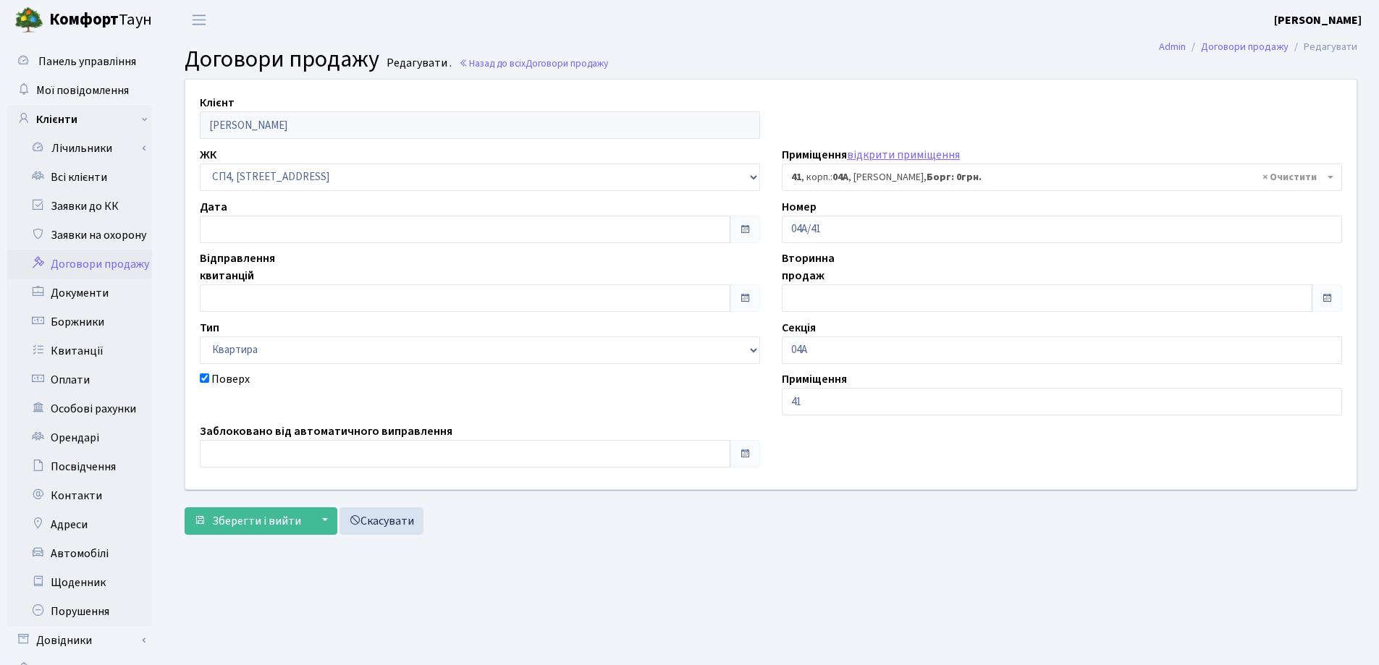
select select "21069"
click at [248, 225] on input "text" at bounding box center [465, 230] width 531 height 28
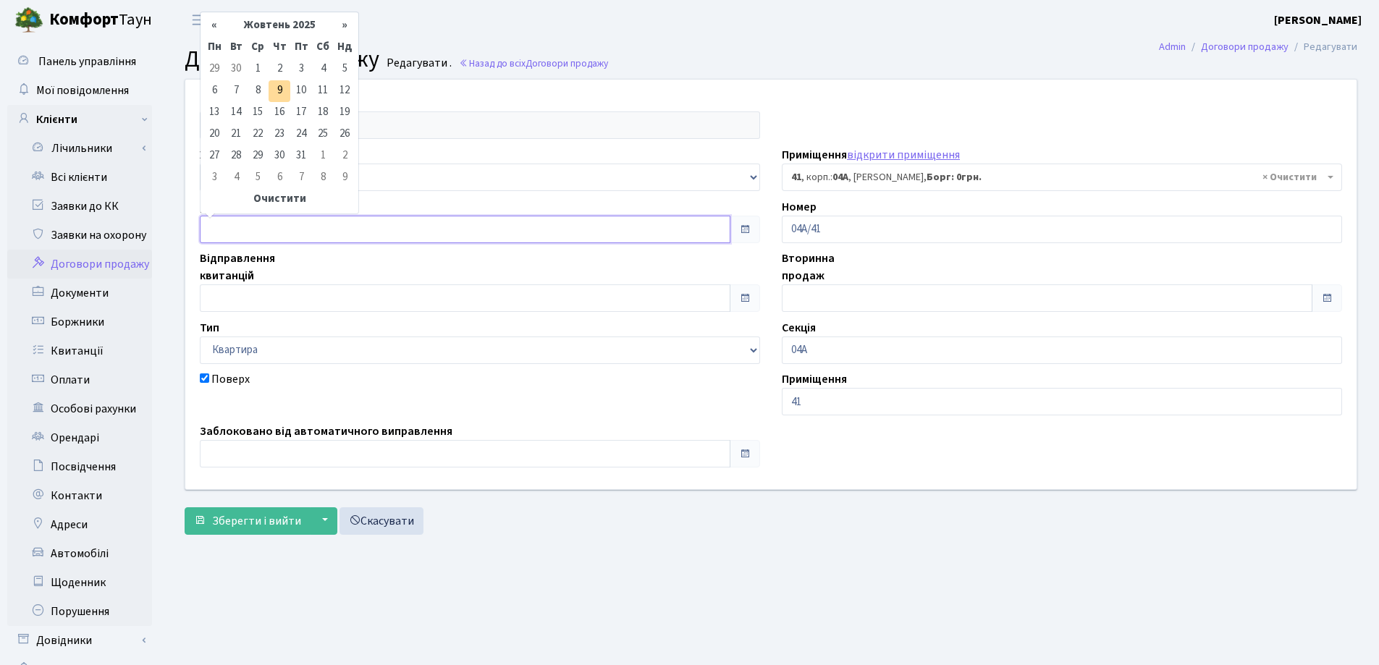
type input "09.10.2025"
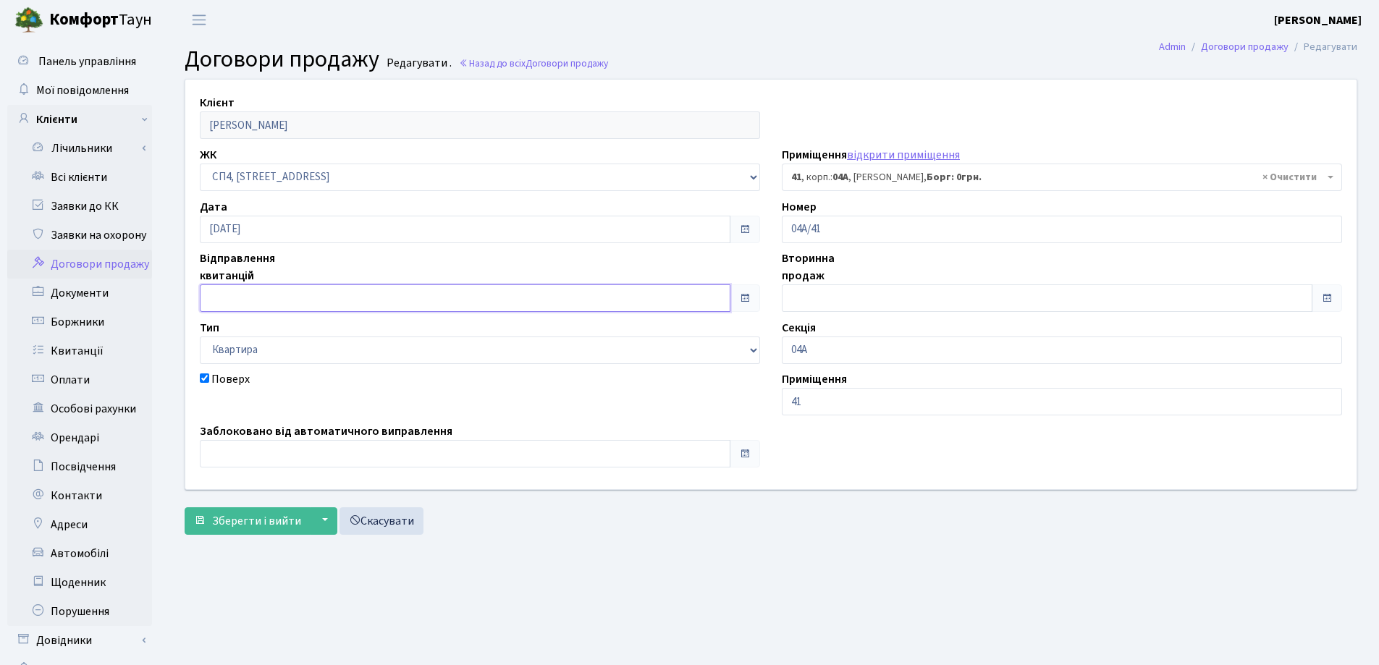
click at [245, 298] on input "text" at bounding box center [465, 298] width 531 height 28
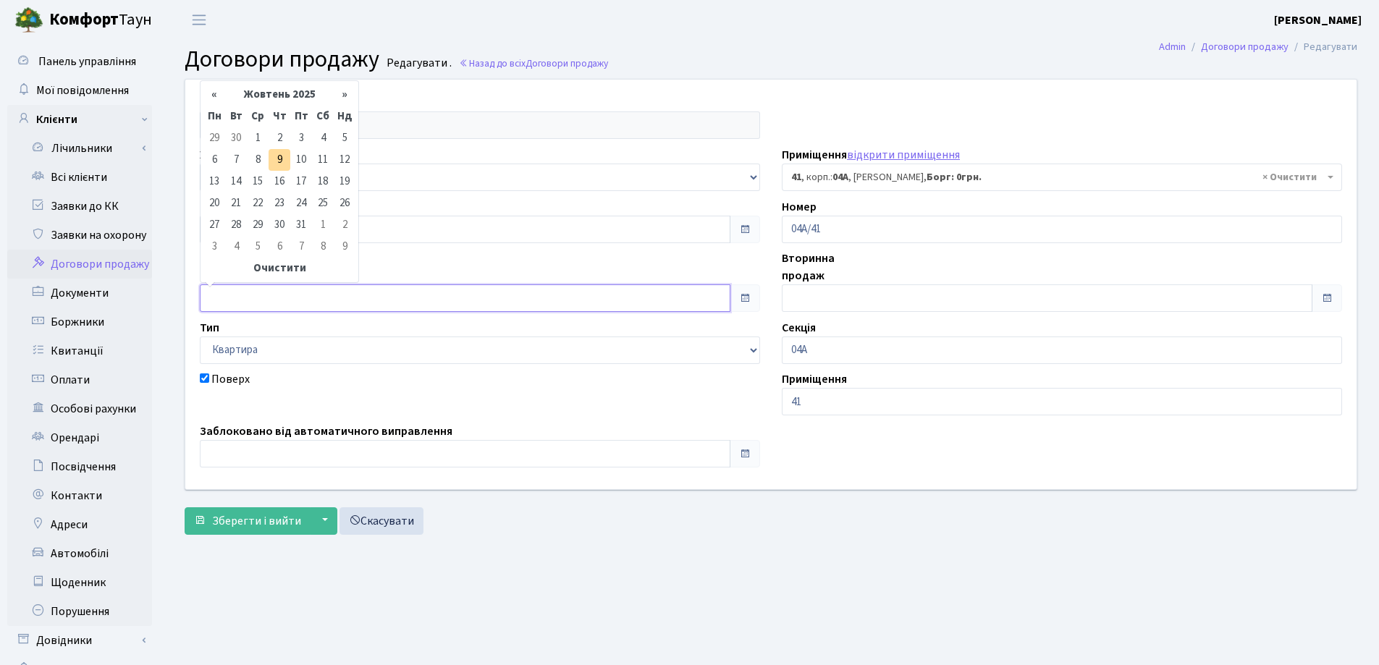
type input "09.10.2025"
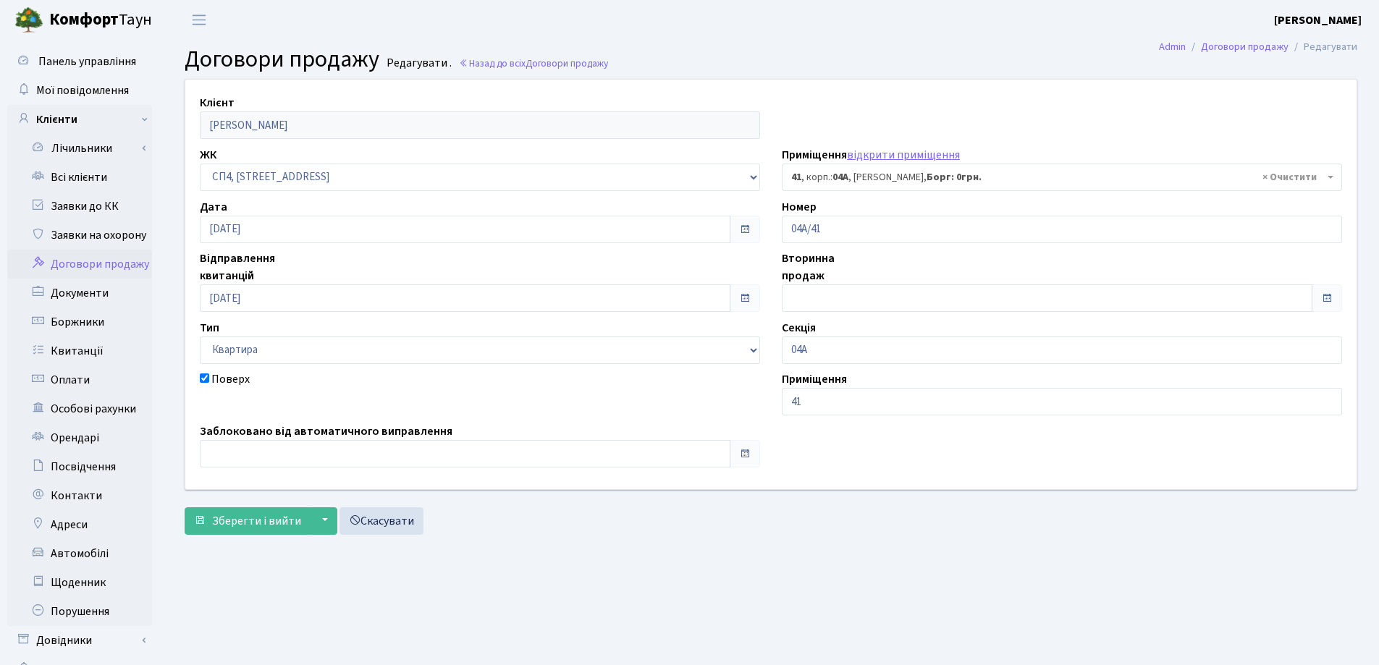
click at [253, 439] on label "Заблоковано від автоматичного виправлення" at bounding box center [326, 431] width 253 height 17
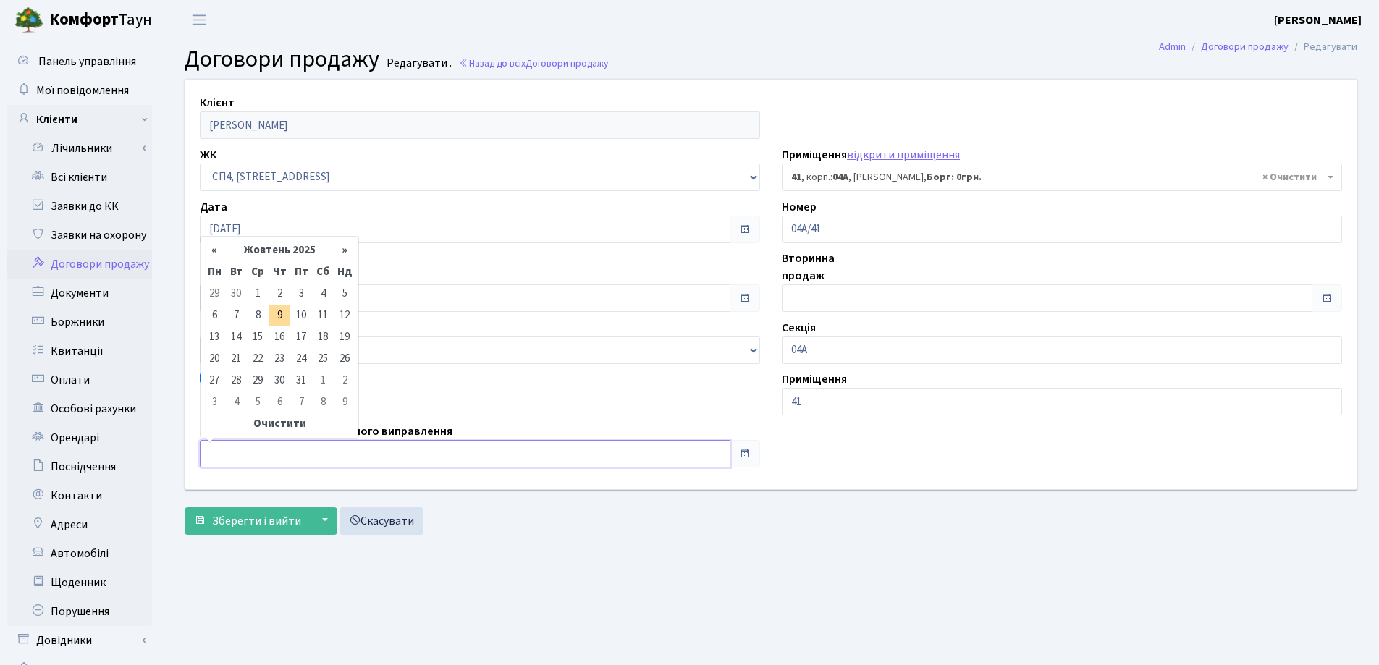
click at [254, 447] on input "text" at bounding box center [465, 454] width 531 height 28
type input "09.10.2025"
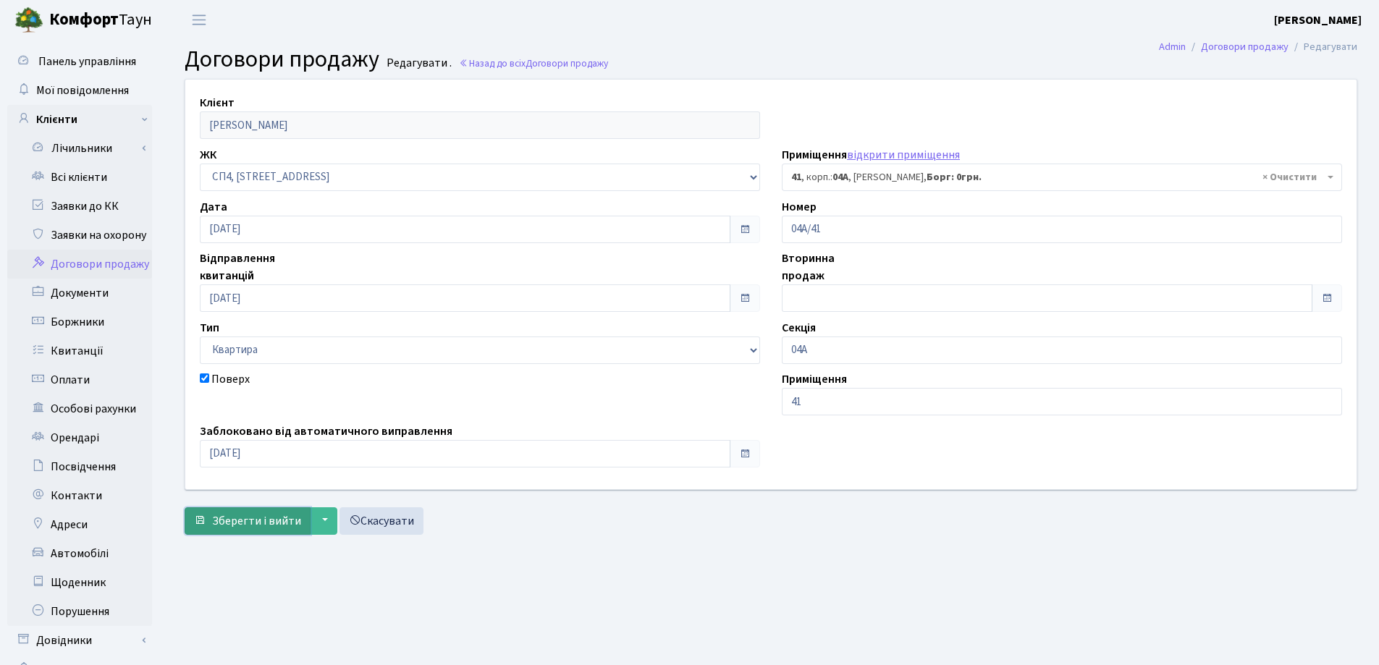
click at [236, 515] on span "Зберегти і вийти" at bounding box center [256, 521] width 89 height 16
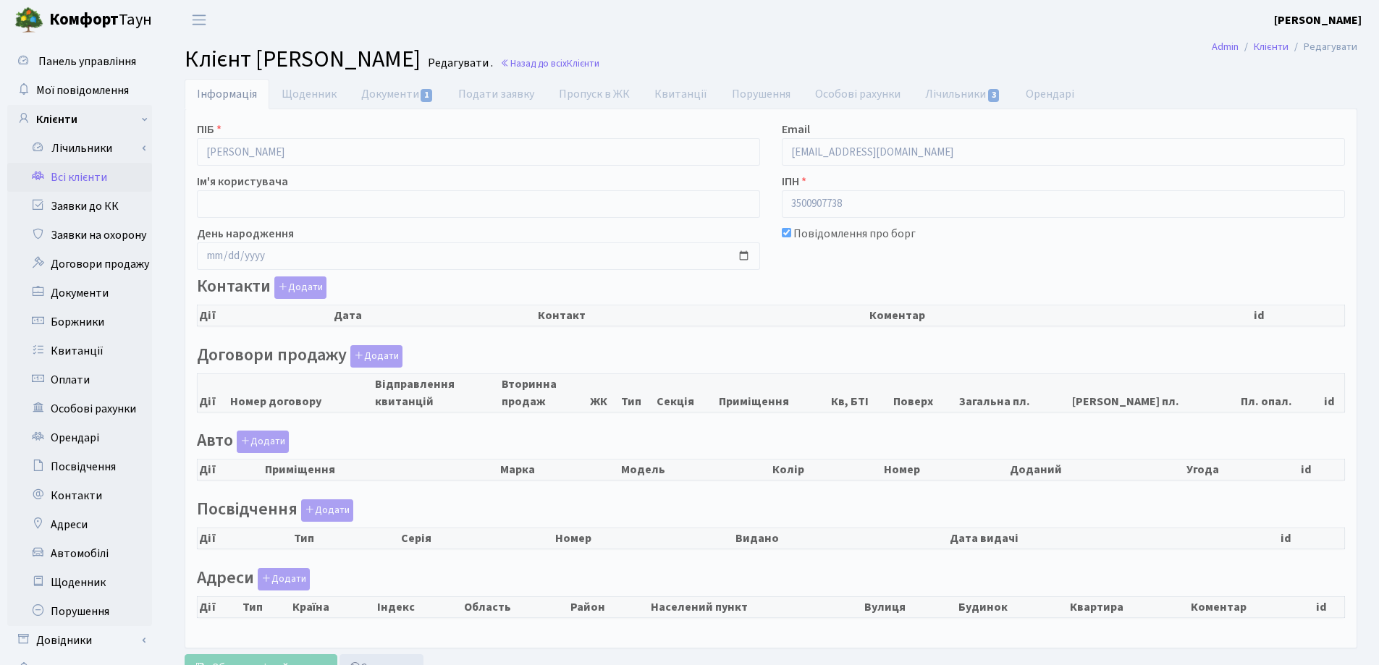
checkbox input "true"
select select "25"
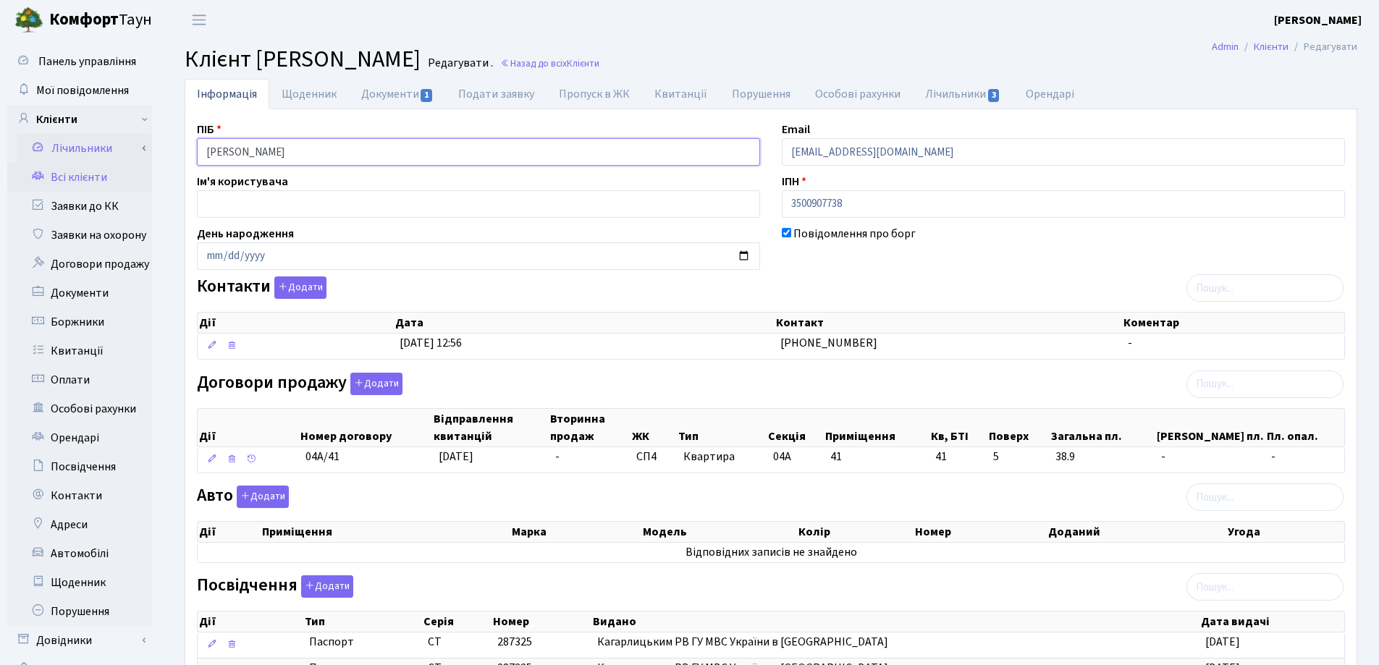
drag, startPoint x: 410, startPoint y: 151, endPoint x: 107, endPoint y: 160, distance: 303.4
click at [108, 154] on div "Панель управління Мої повідомлення Клієнти Лічильники Показання" at bounding box center [689, 469] width 1379 height 858
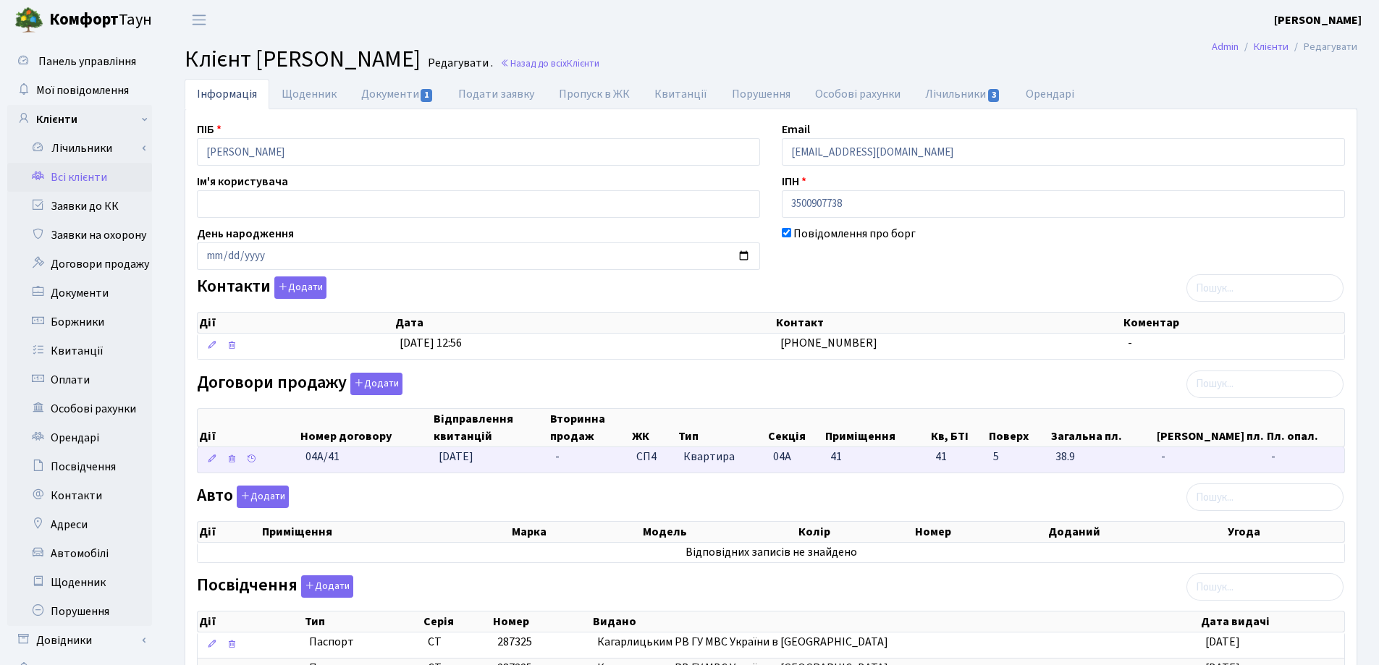
drag, startPoint x: 355, startPoint y: 465, endPoint x: 292, endPoint y: 463, distance: 63.7
click at [292, 463] on \<\/span\>\a "04А/41 09.10.2025 - СП4 Квартира 04А 41 41 - -" at bounding box center [771, 459] width 1146 height 25
copy span "04А/41"
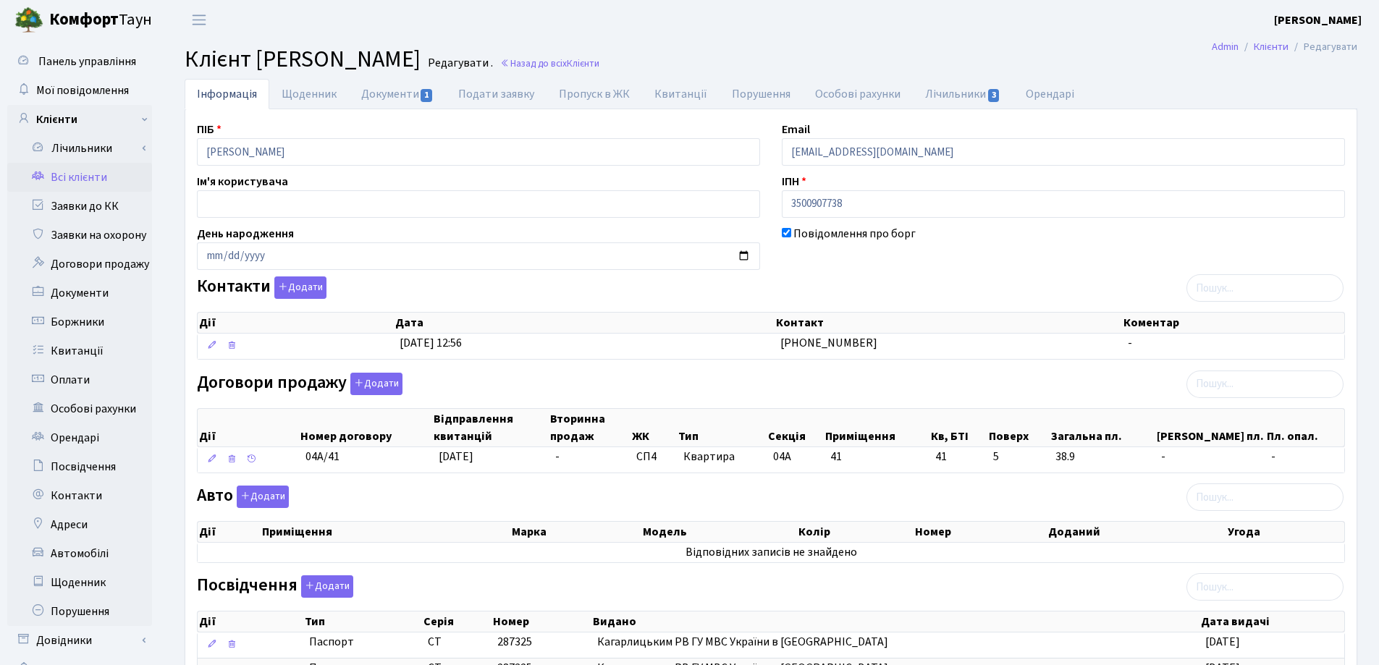
click at [873, 68] on h2 "Клієнт Луканюк Дмитрій Миколайович Редагувати . Назад до всіх Клієнти" at bounding box center [771, 60] width 1173 height 28
click at [599, 67] on link "Назад до всіх Клієнти" at bounding box center [549, 63] width 99 height 14
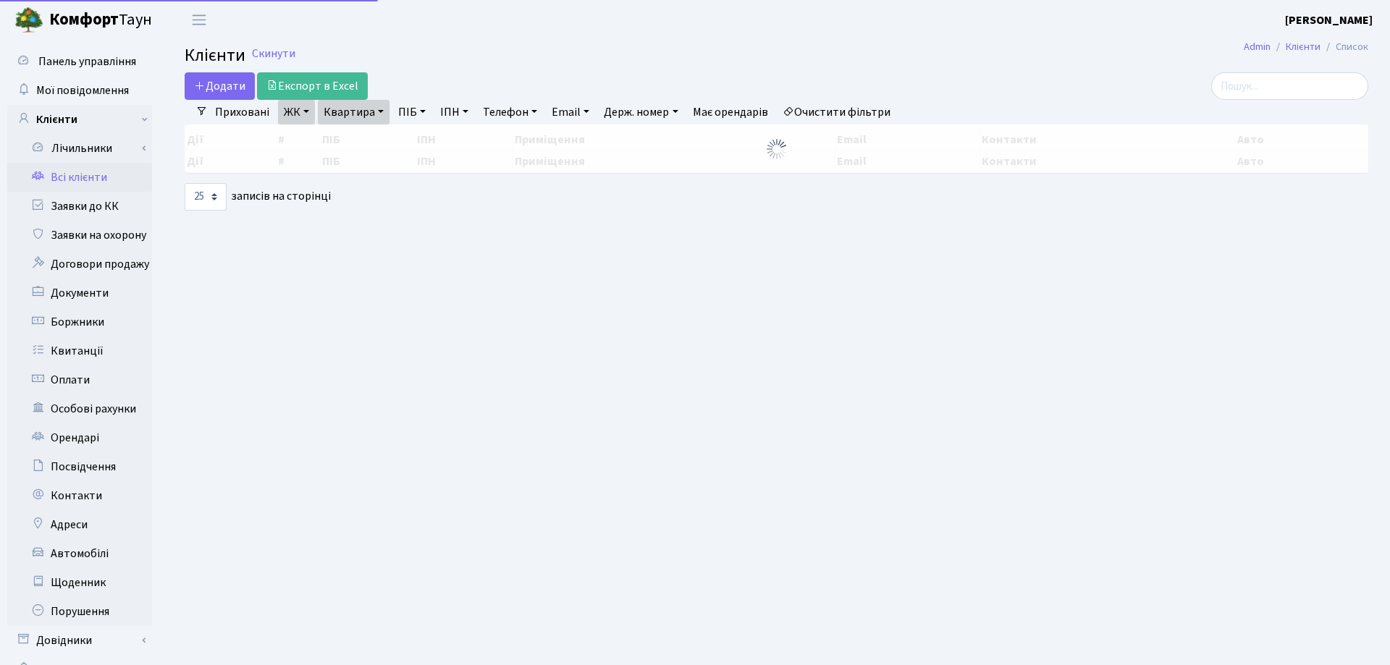
select select "25"
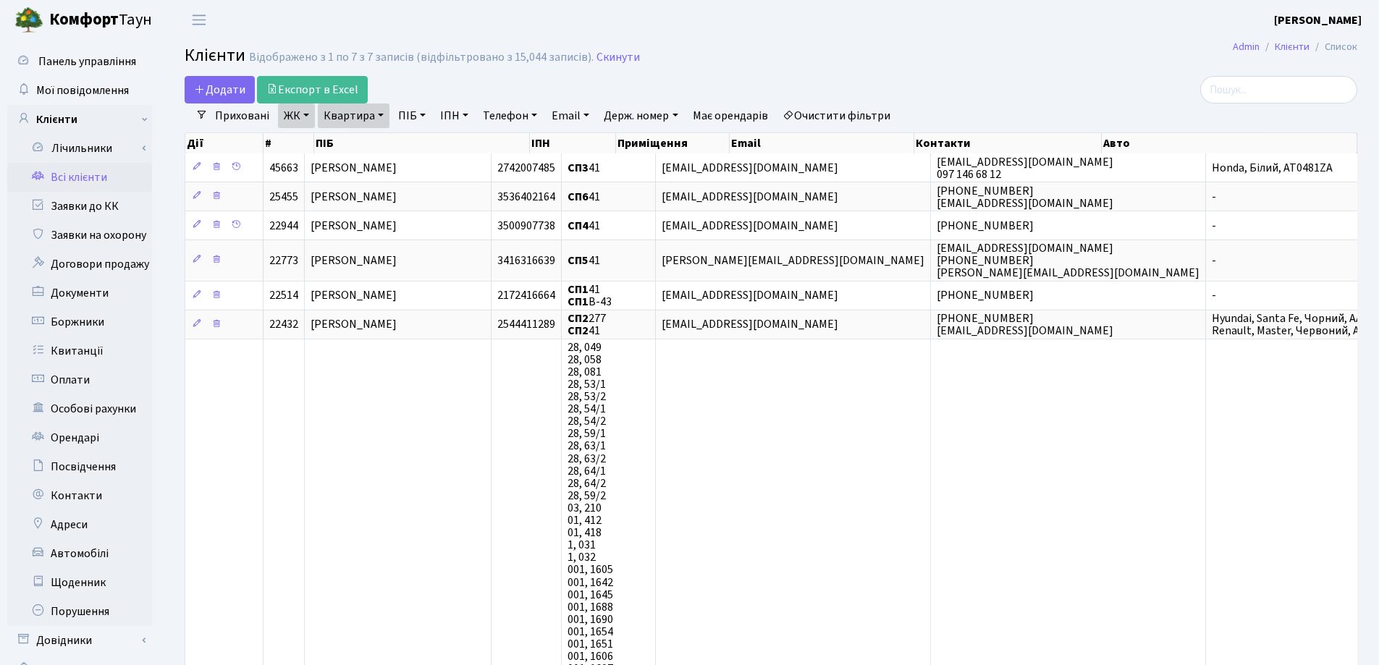
click at [378, 116] on link "Квартира" at bounding box center [354, 116] width 72 height 25
click at [416, 140] on icon at bounding box center [418, 144] width 12 height 12
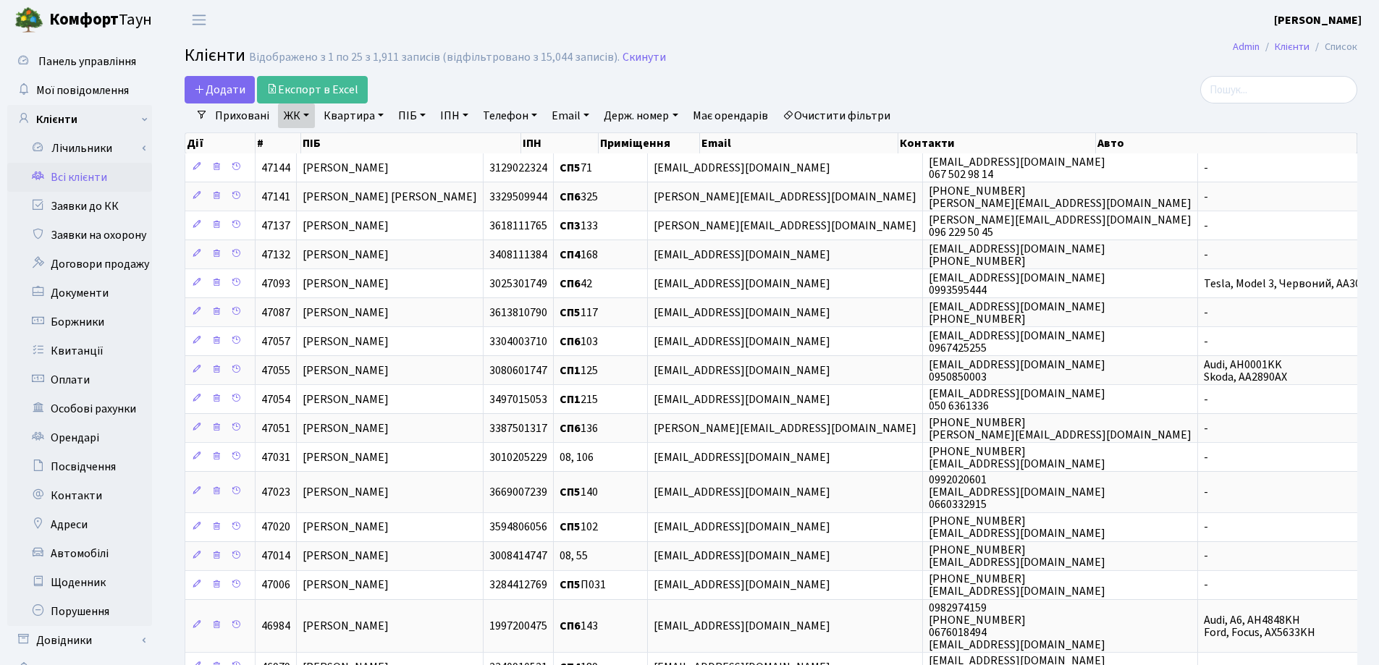
drag, startPoint x: 381, startPoint y: 113, endPoint x: 374, endPoint y: 132, distance: 20.8
click at [379, 115] on link "Квартира" at bounding box center [354, 116] width 72 height 25
drag, startPoint x: 373, startPoint y: 138, endPoint x: 390, endPoint y: 145, distance: 18.8
click at [373, 138] on input "text" at bounding box center [360, 144] width 85 height 28
type input "19"
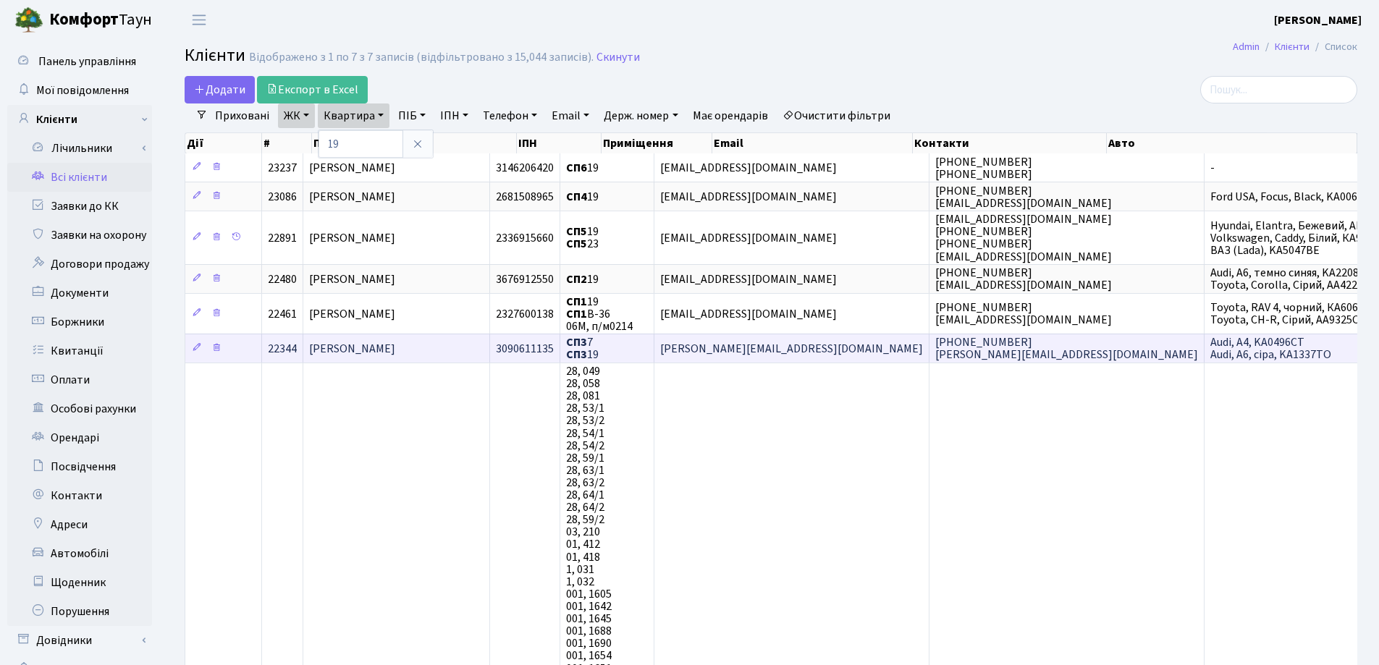
click at [476, 349] on td "[PERSON_NAME]" at bounding box center [396, 348] width 187 height 29
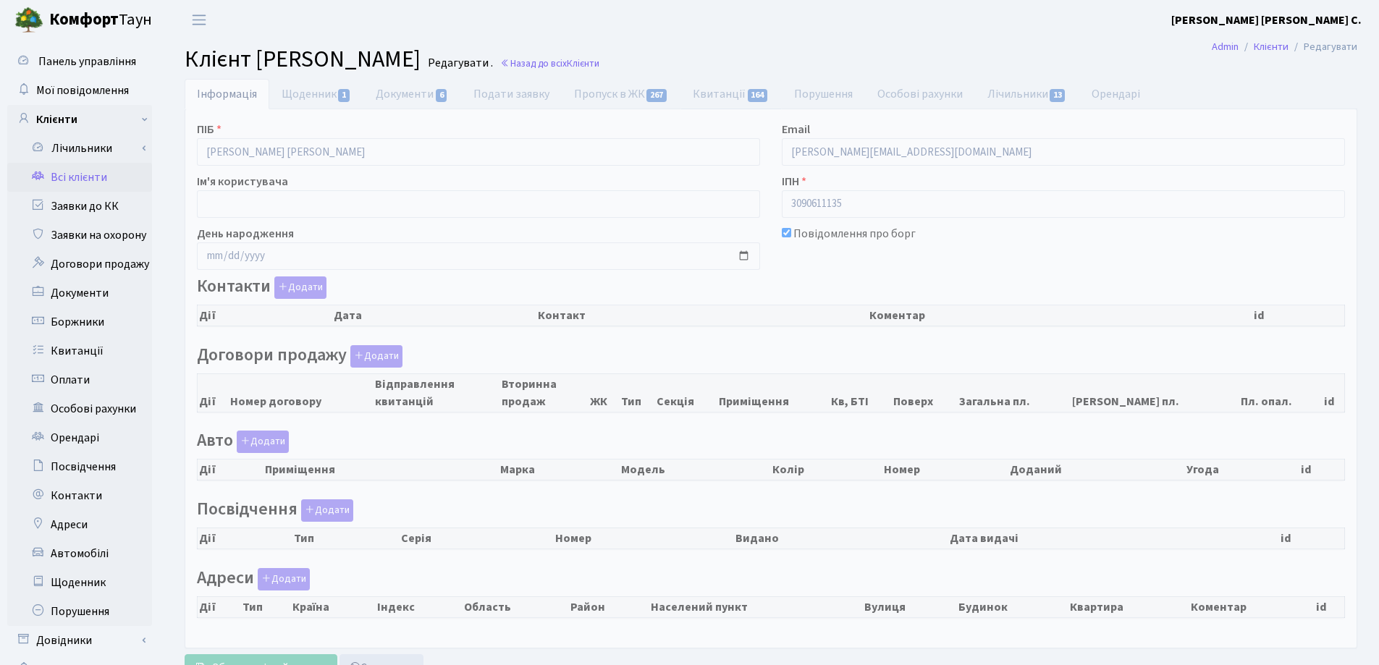
click at [725, 93] on link "Квитанції 164" at bounding box center [730, 94] width 101 height 30
select select "25"
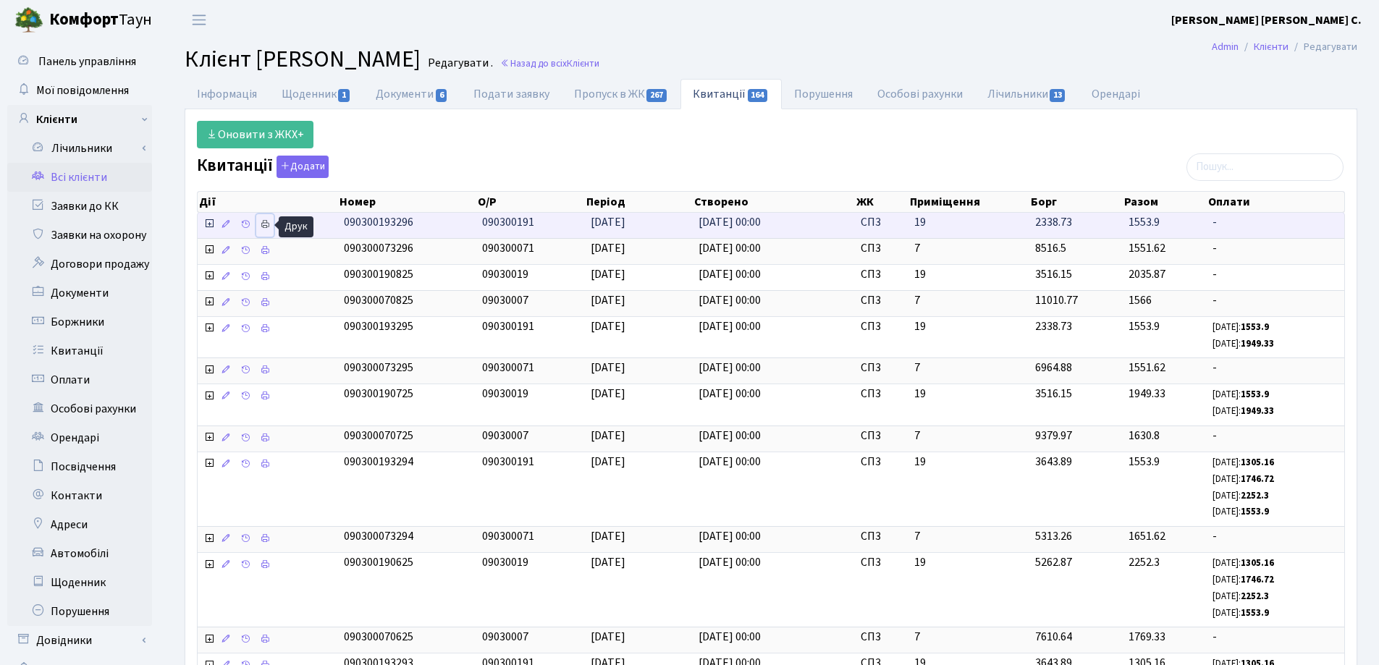
click at [266, 224] on icon at bounding box center [265, 224] width 10 height 10
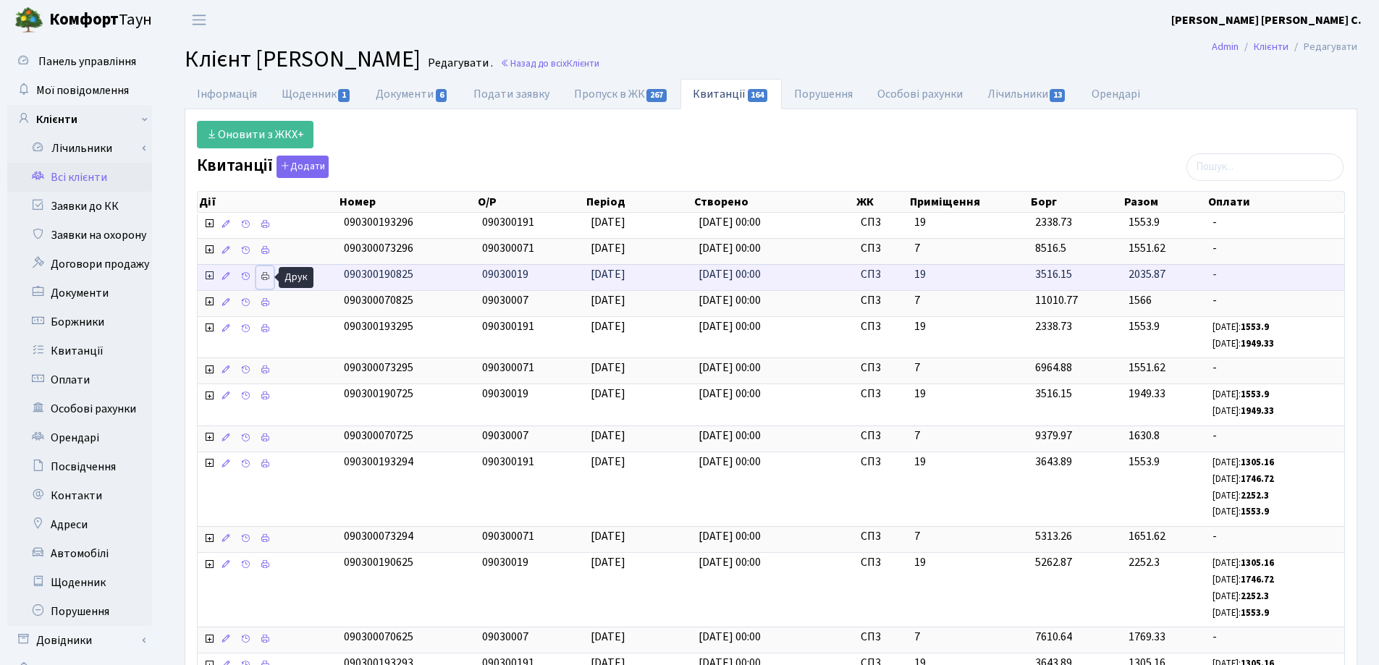
click at [266, 278] on icon at bounding box center [265, 276] width 10 height 10
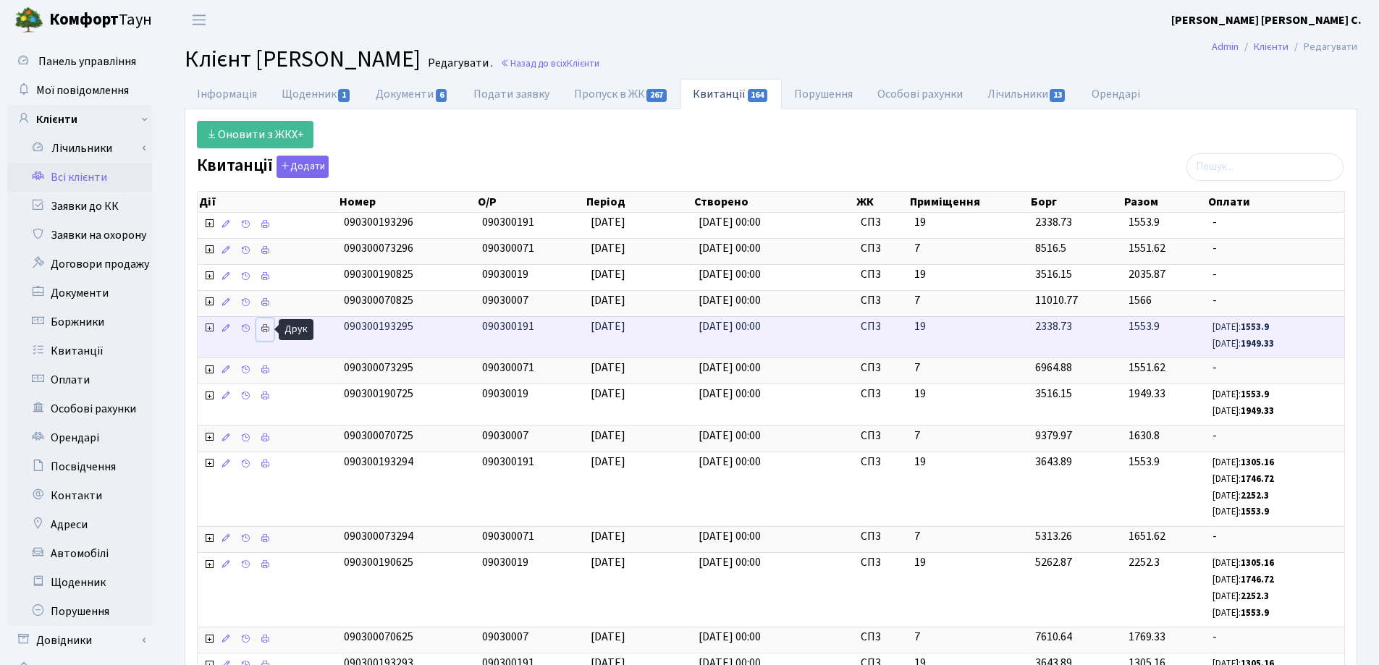
click at [266, 331] on icon at bounding box center [265, 329] width 10 height 10
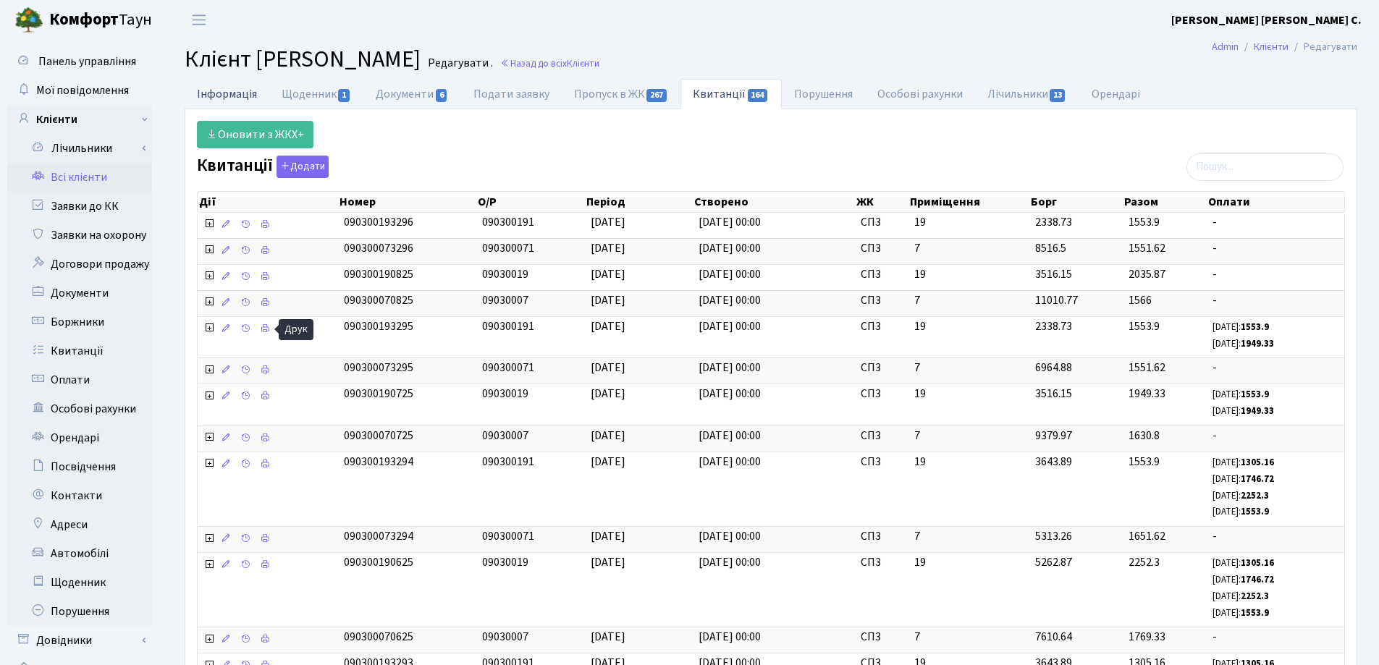
click at [228, 95] on link "Інформація" at bounding box center [227, 94] width 85 height 30
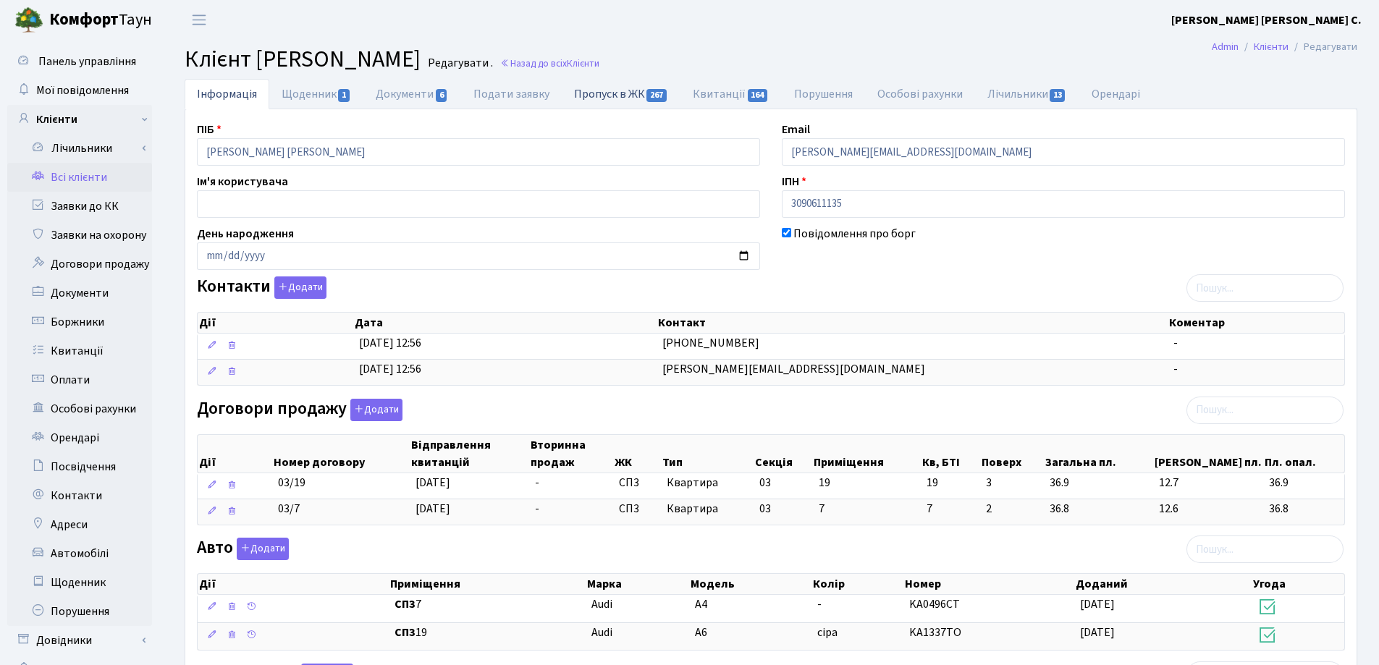
click at [598, 94] on link "Пропуск в ЖК 267" at bounding box center [621, 94] width 119 height 30
select select "25"
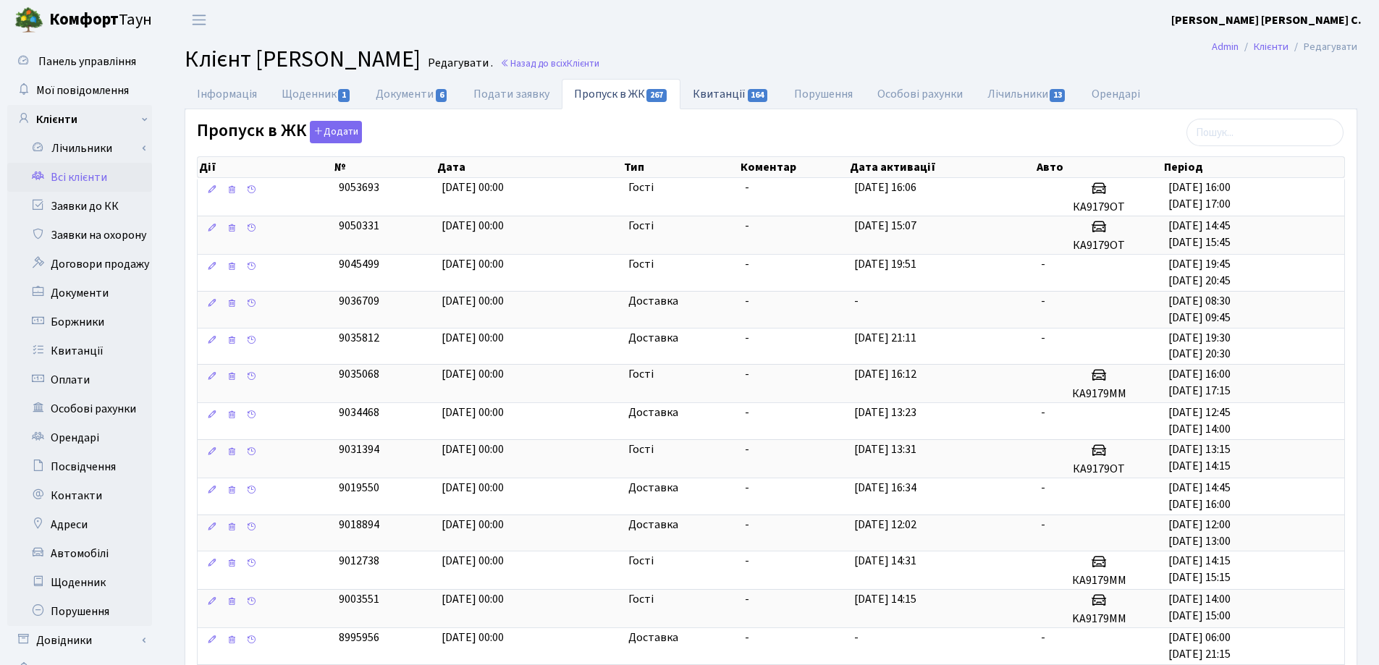
click at [704, 93] on link "Квитанції 164" at bounding box center [730, 94] width 101 height 30
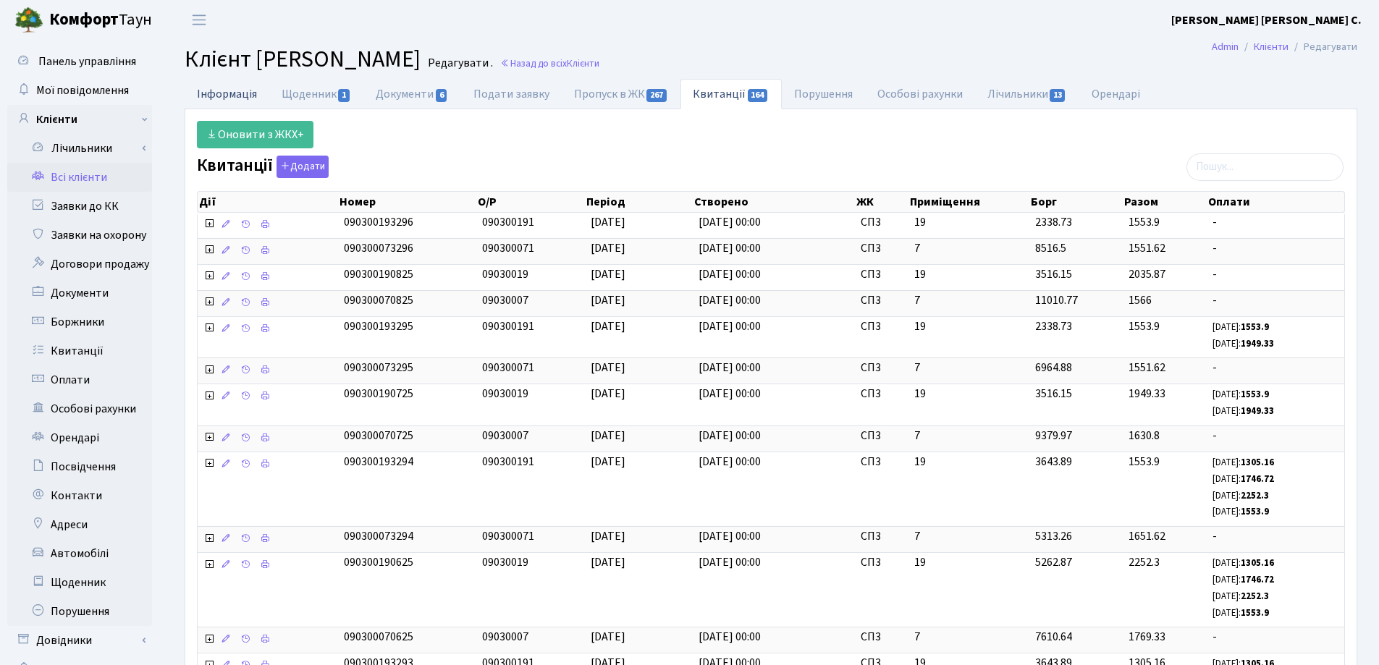
click at [208, 93] on link "Інформація" at bounding box center [227, 94] width 85 height 30
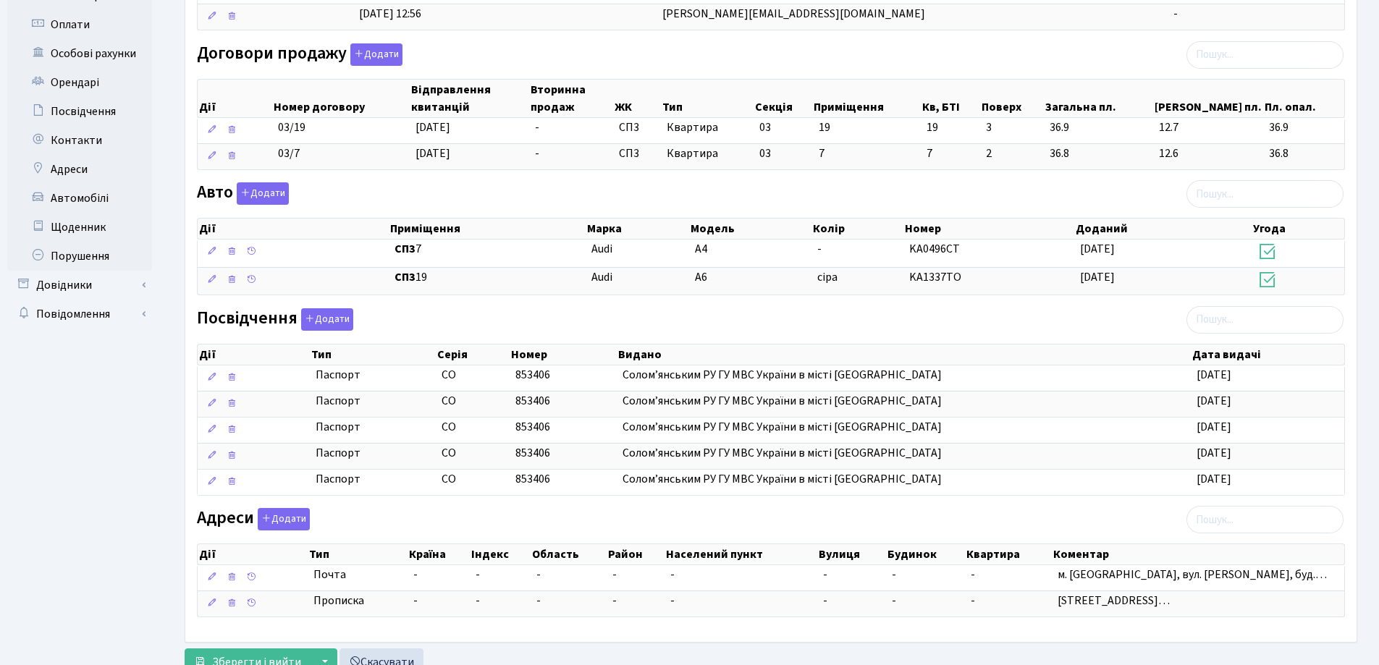
scroll to position [409, 0]
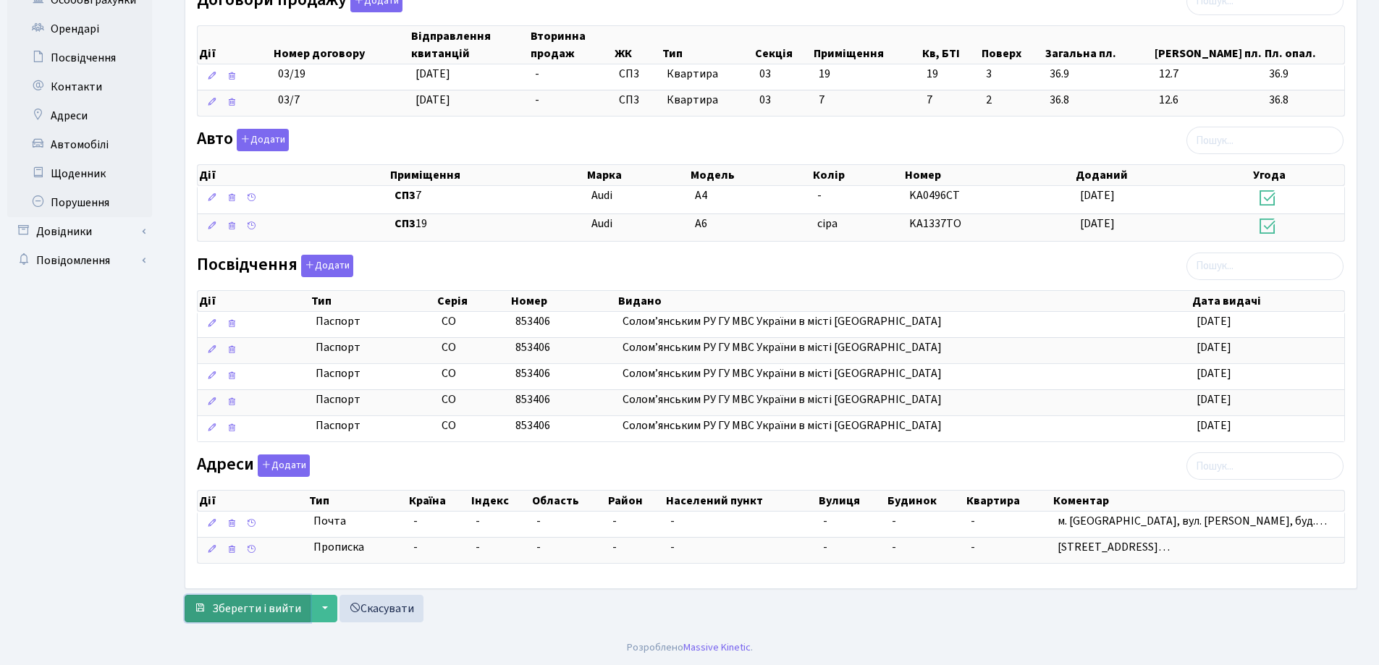
click at [250, 613] on span "Зберегти і вийти" at bounding box center [256, 609] width 89 height 16
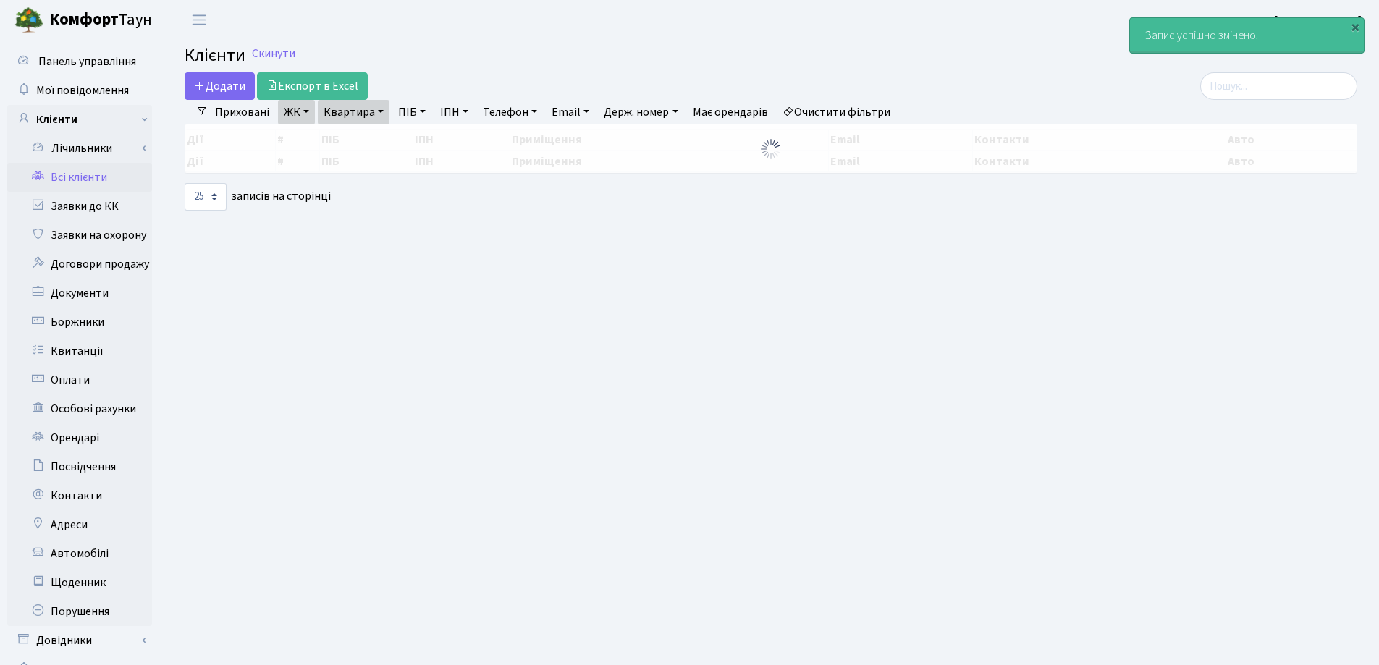
select select "25"
